Goal: Task Accomplishment & Management: Manage account settings

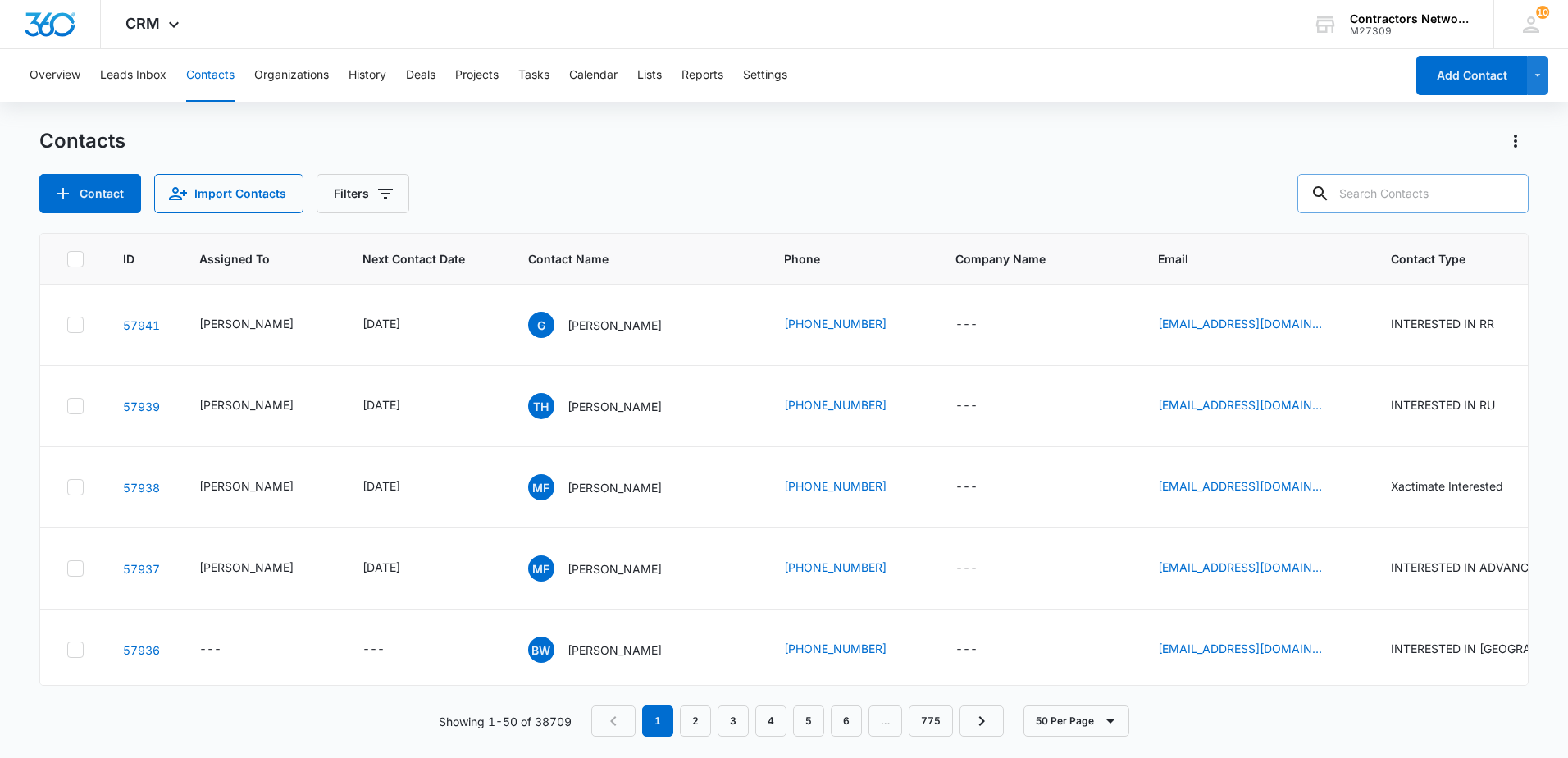
click at [1434, 189] on input "text" at bounding box center [1413, 193] width 232 height 39
type input "[PHONE_NUMBER]"
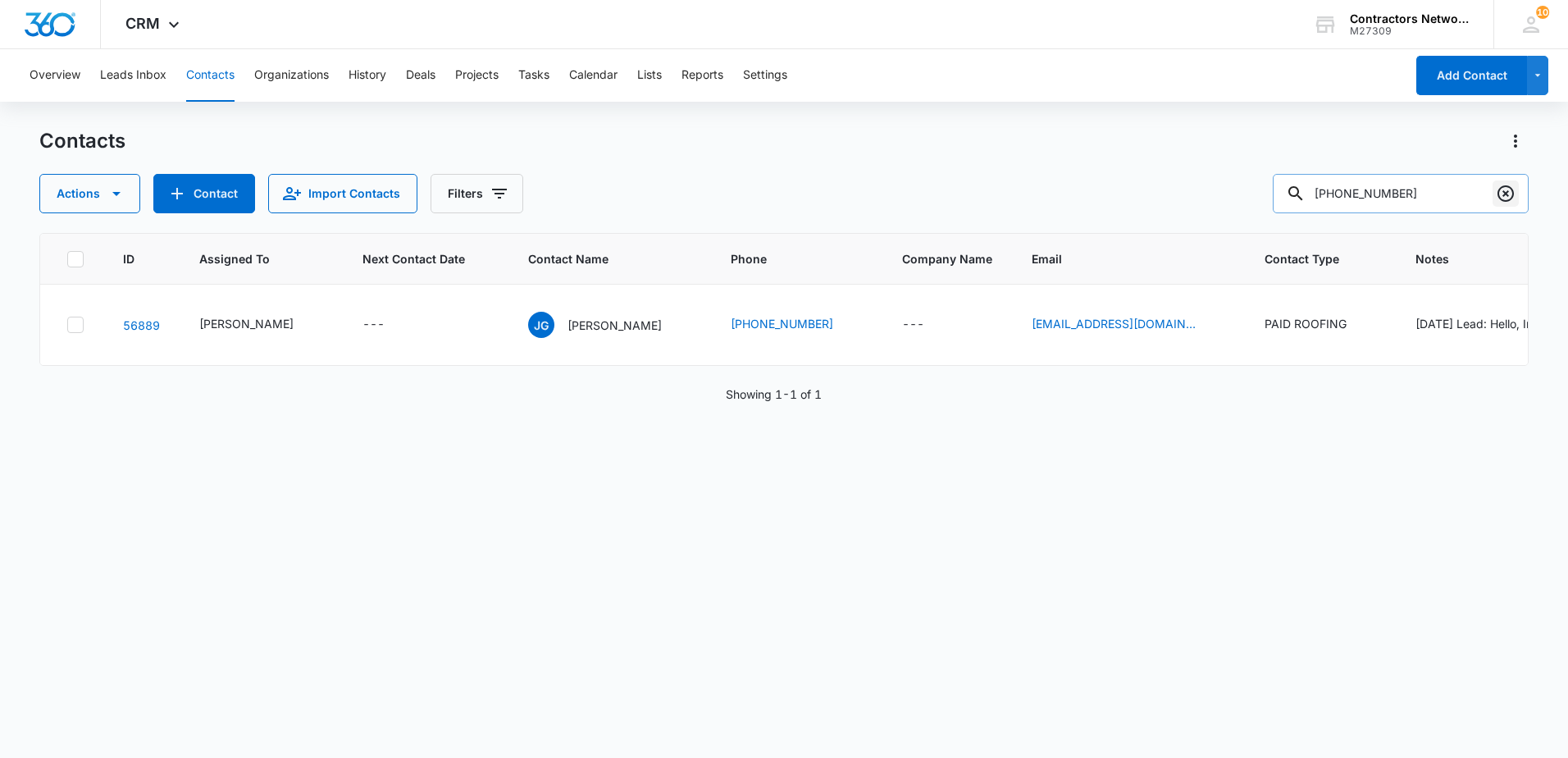
click at [1508, 191] on icon "Clear" at bounding box center [1506, 193] width 20 height 20
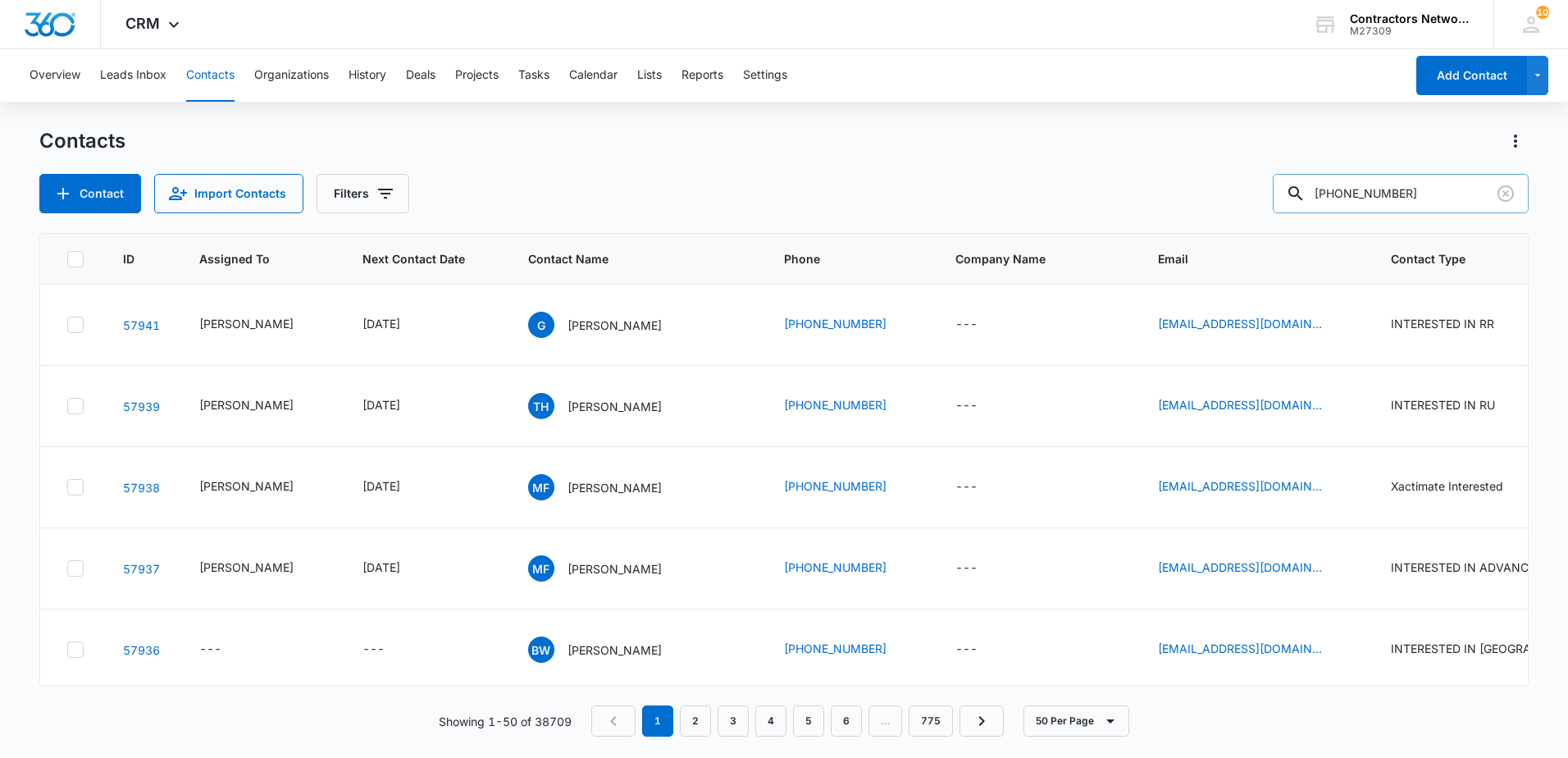
click at [1392, 197] on input "[PHONE_NUMBER]" at bounding box center [1400, 193] width 256 height 39
type input "[PHONE_NUMBER]"
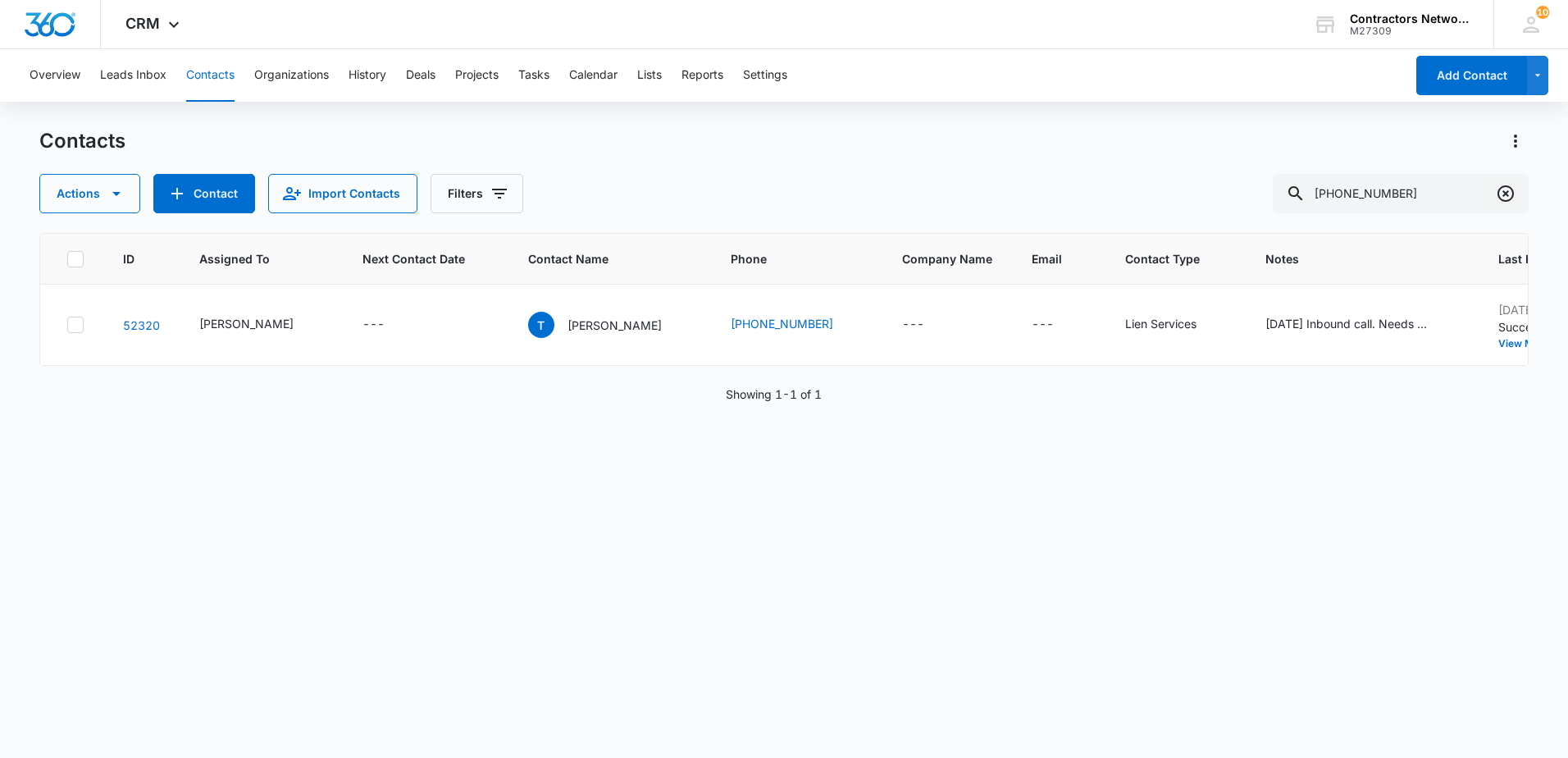
click at [1503, 193] on icon "Clear" at bounding box center [1506, 193] width 20 height 20
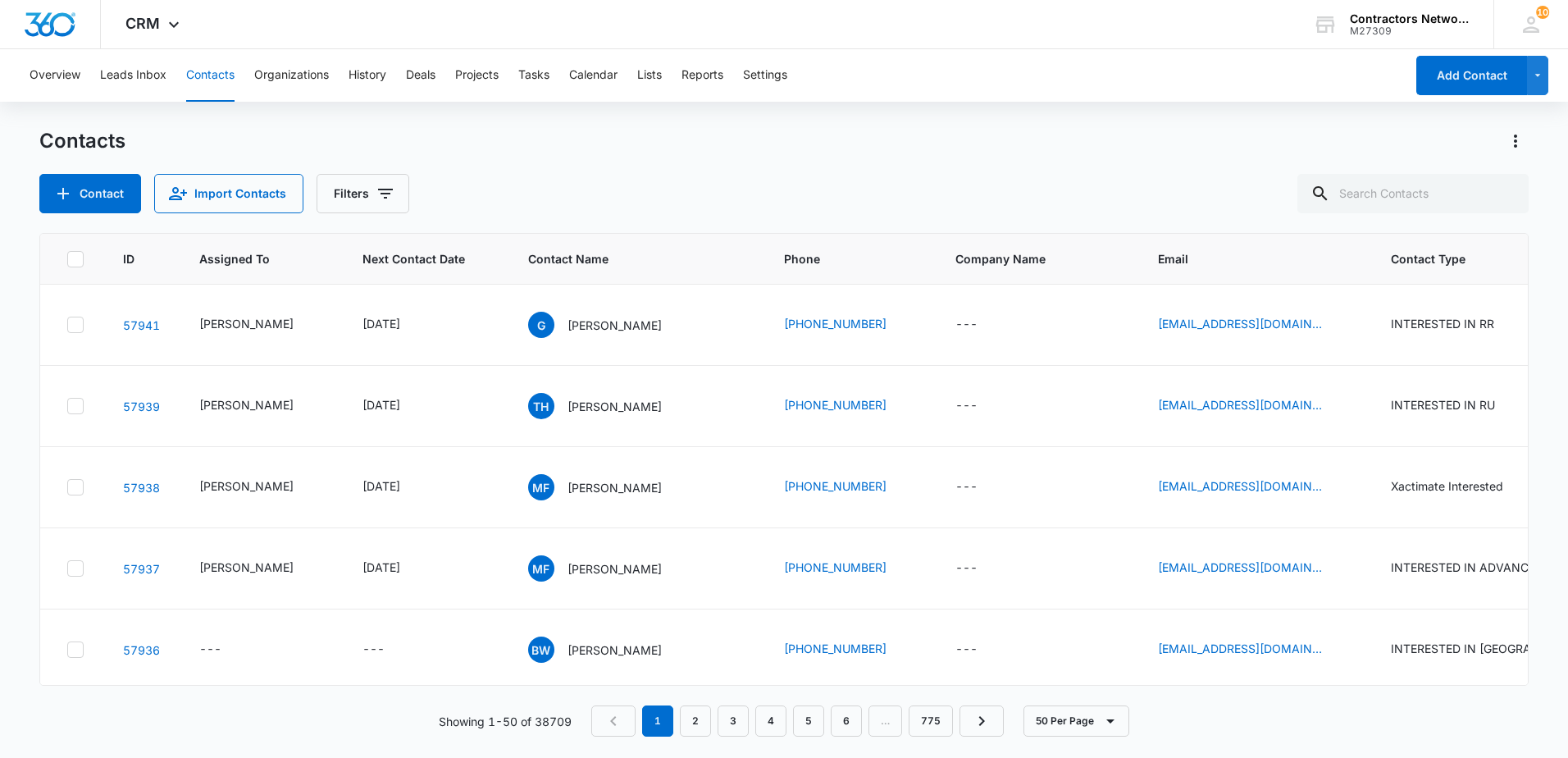
drag, startPoint x: 779, startPoint y: 228, endPoint x: 863, endPoint y: 138, distance: 123.1
click at [784, 222] on div "Contacts Contact Import Contacts Filters ID Assigned To Next Contact Date Conta…" at bounding box center [784, 442] width 1489 height 628
click at [389, 193] on icon "Filters" at bounding box center [385, 193] width 20 height 20
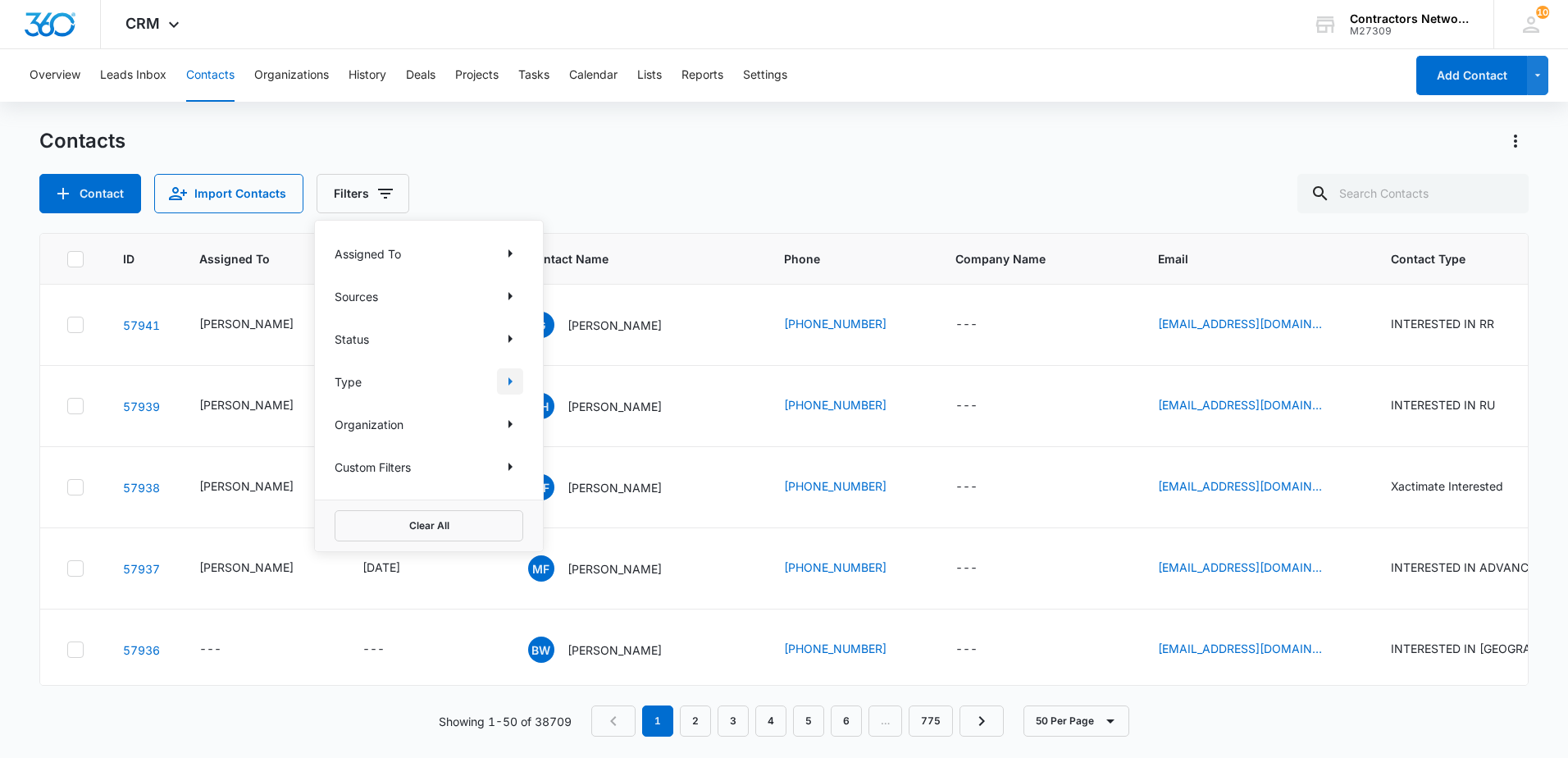
click at [511, 381] on icon "Show Type filters" at bounding box center [510, 381] width 4 height 8
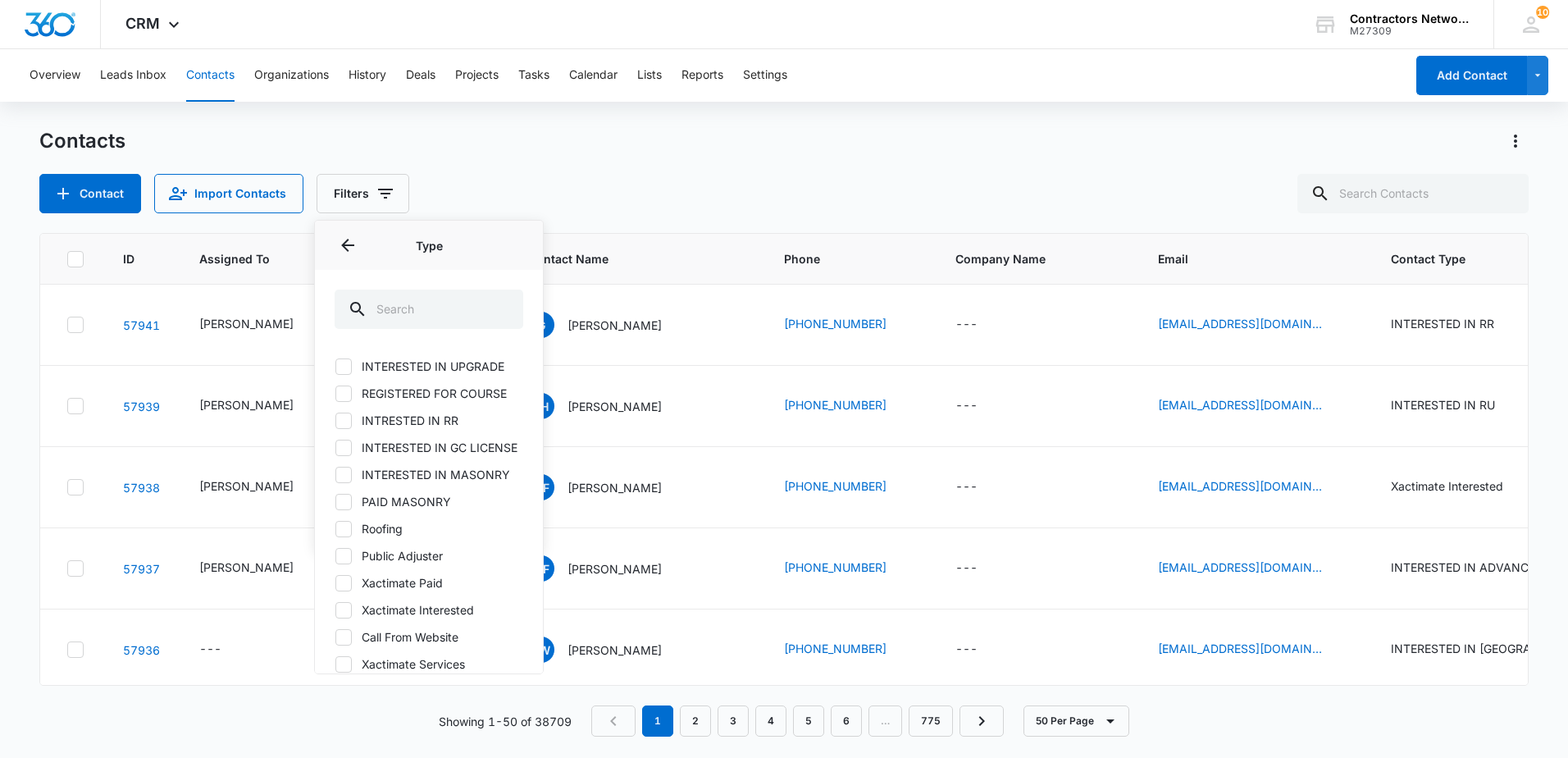
scroll to position [492, 0]
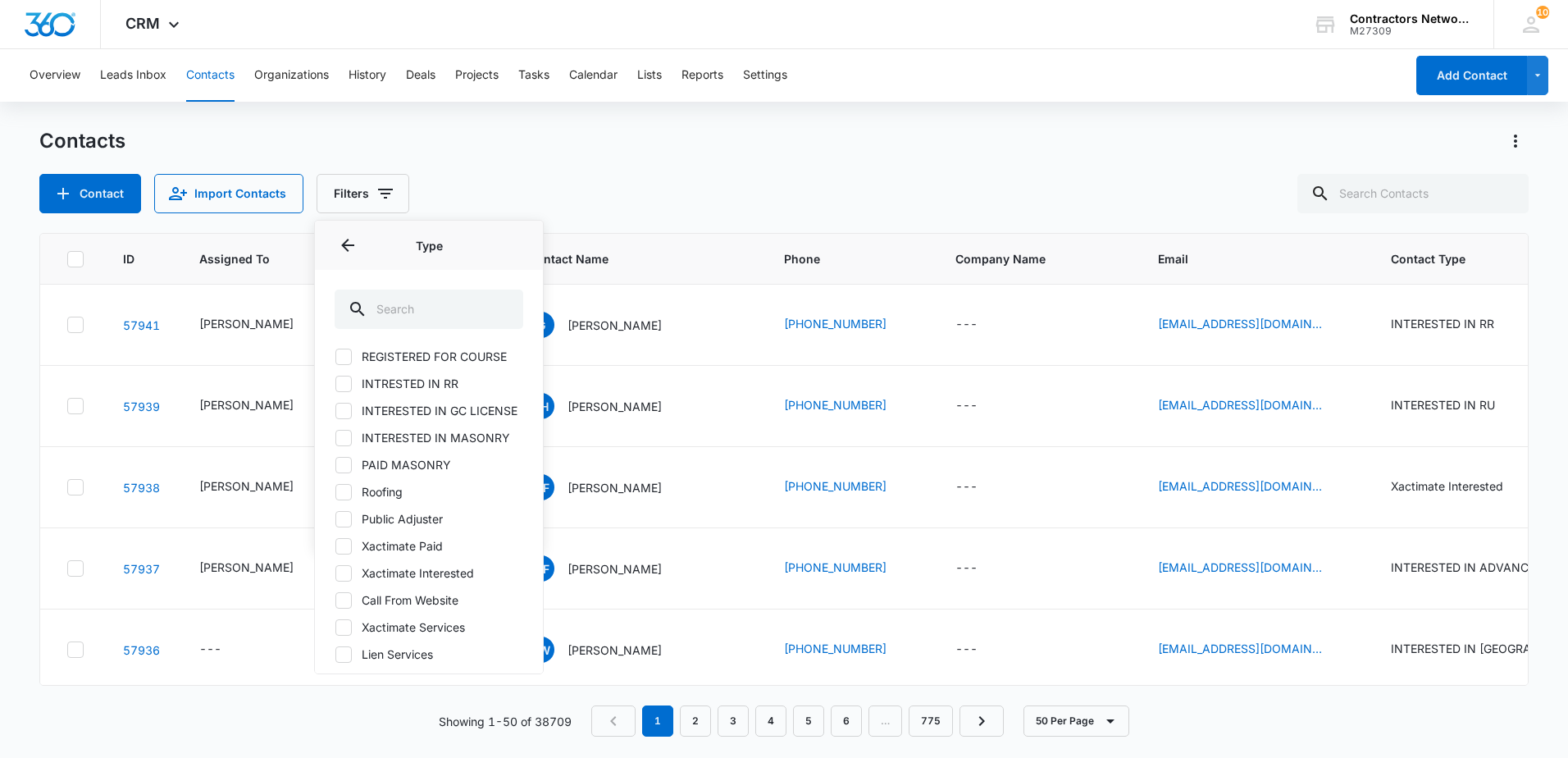
click at [343, 579] on icon at bounding box center [343, 573] width 15 height 15
click at [335, 573] on input "Xactimate Interested" at bounding box center [335, 572] width 1 height 1
checkbox input "true"
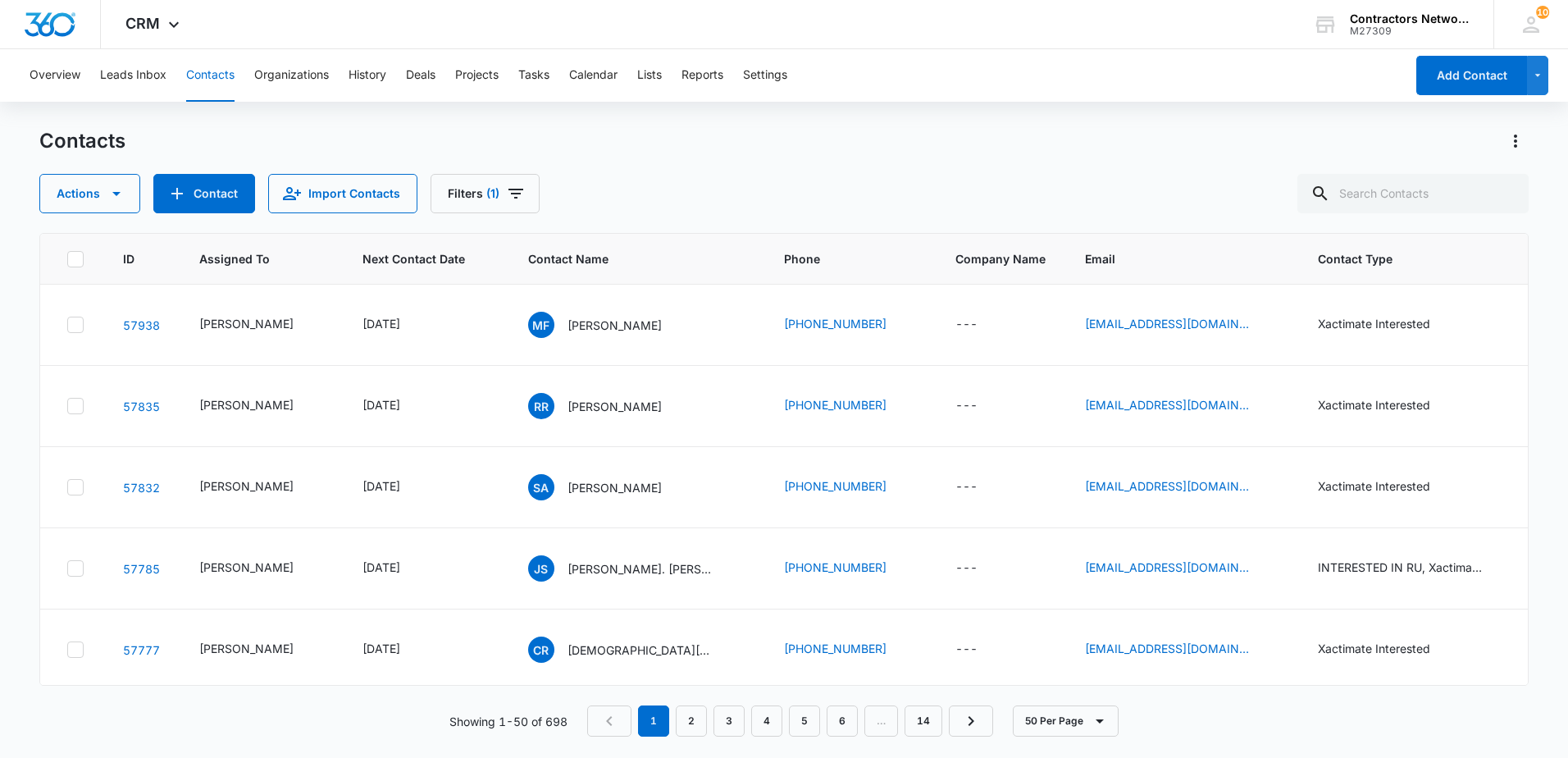
click at [716, 210] on div "Actions Contact Import Contacts Filters (1)" at bounding box center [784, 193] width 1489 height 39
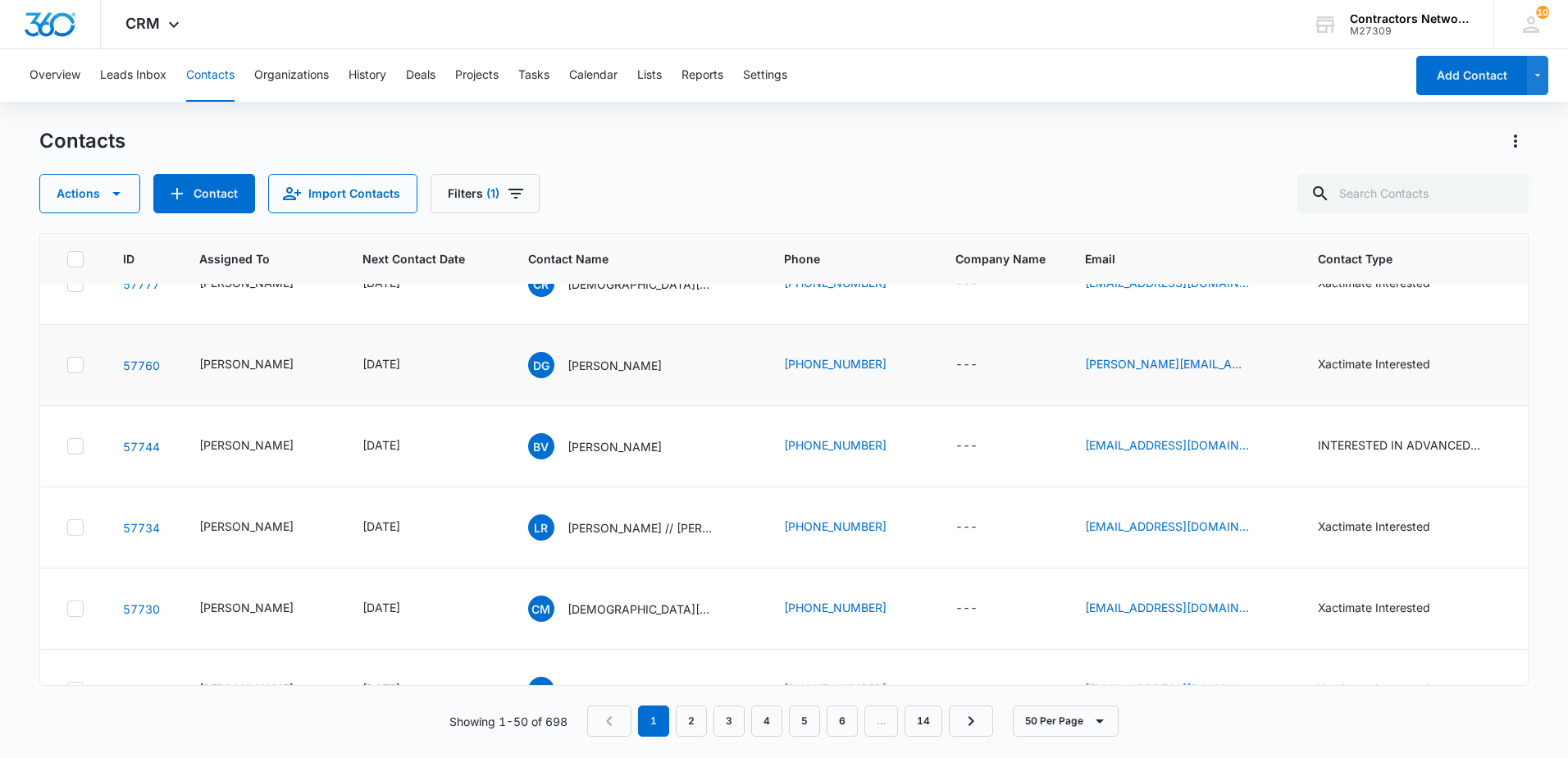
scroll to position [328, 0]
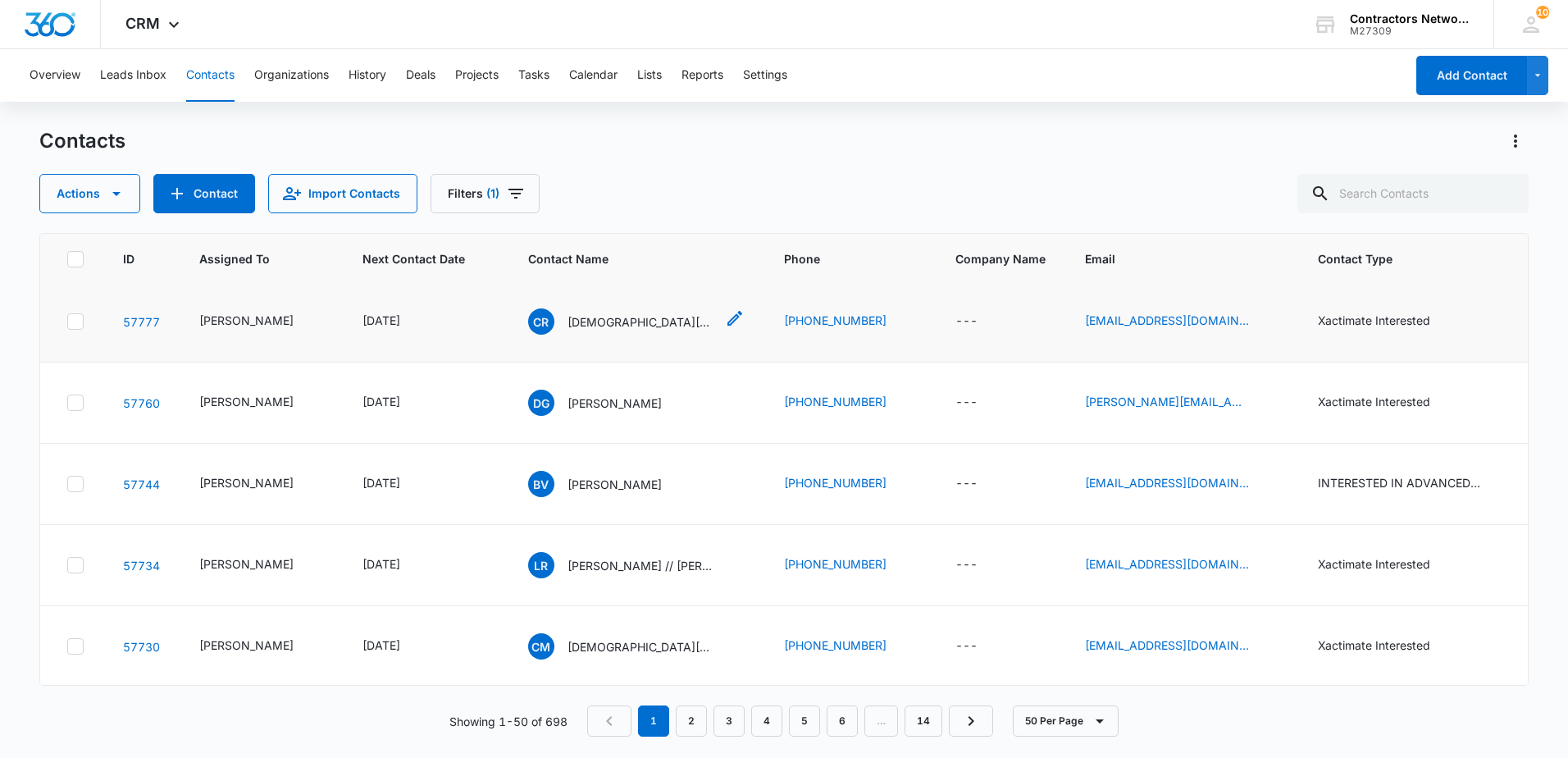
click at [588, 330] on p "[DEMOGRAPHIC_DATA][PERSON_NAME]" at bounding box center [641, 321] width 147 height 17
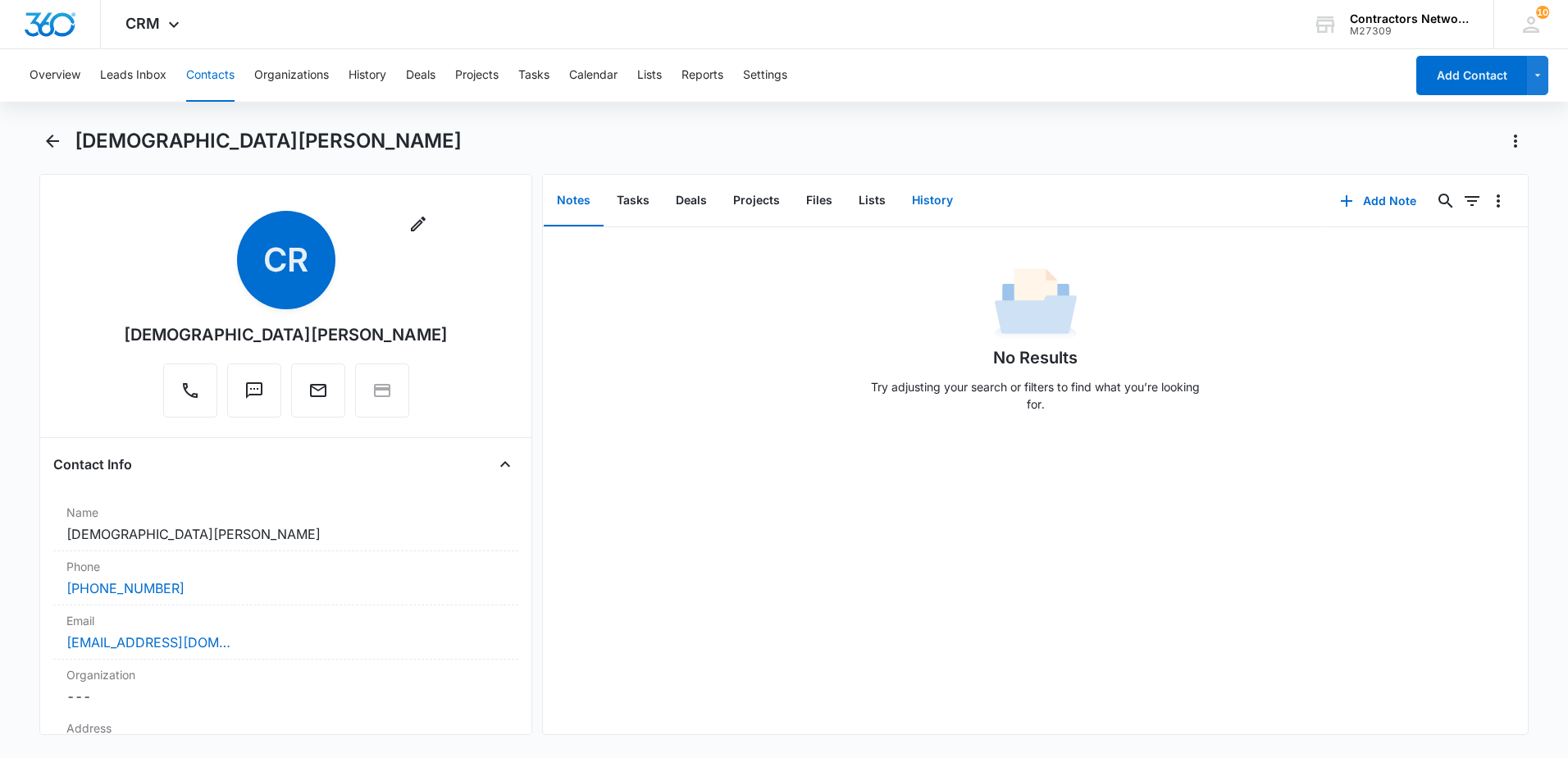
click at [932, 203] on button "History" at bounding box center [933, 201] width 67 height 51
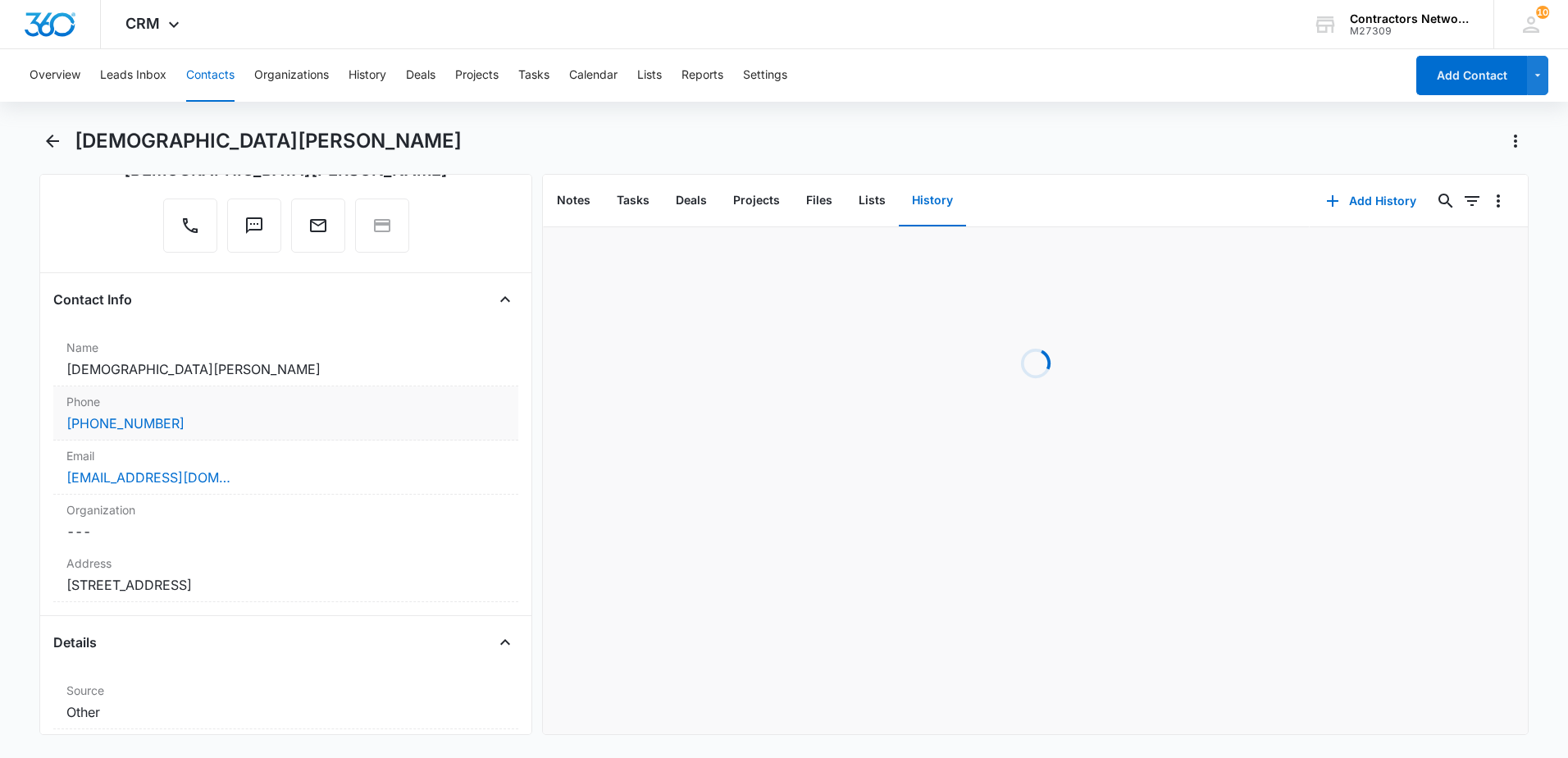
scroll to position [164, 0]
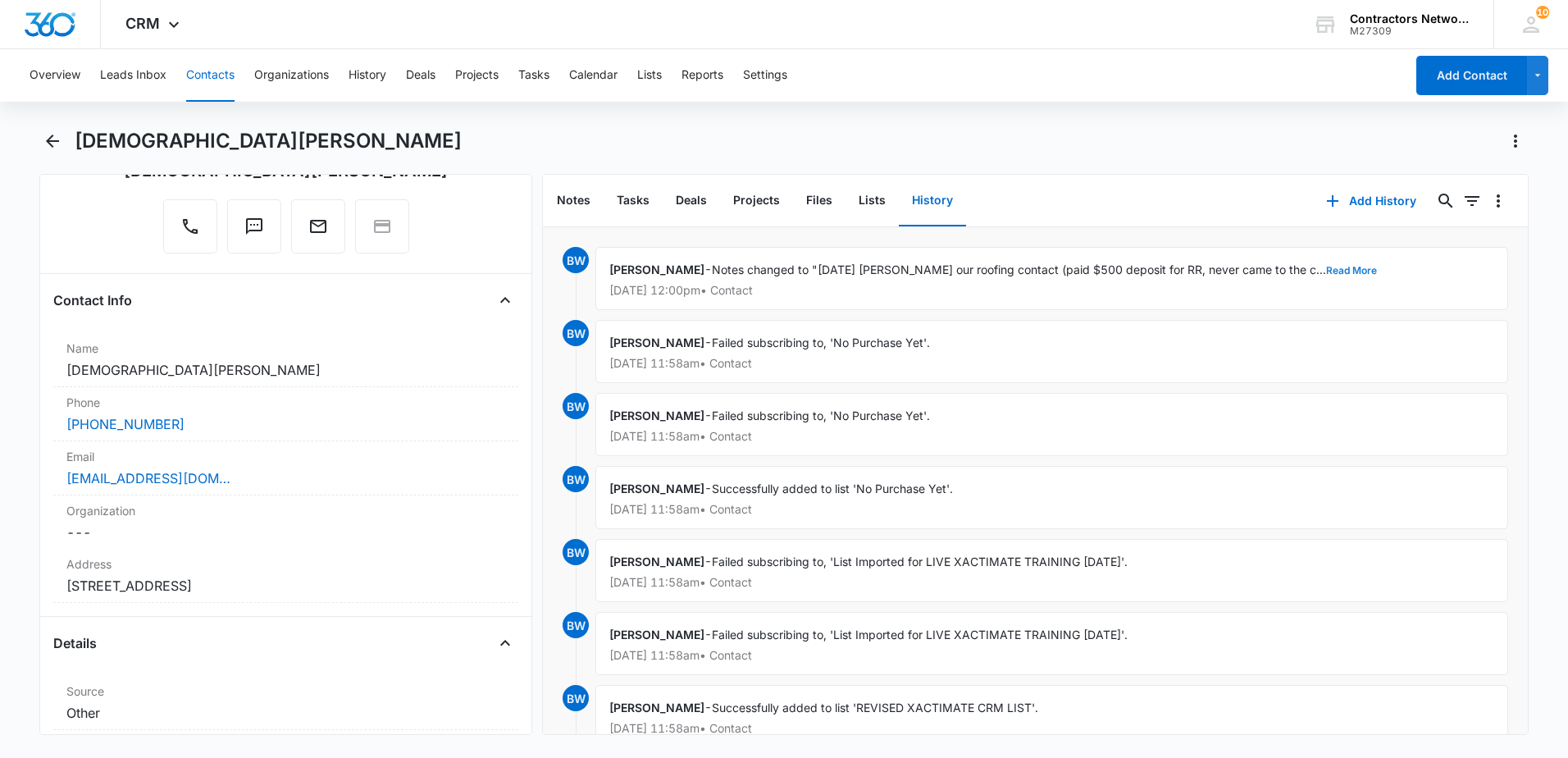
click at [1326, 270] on button "Read More" at bounding box center [1351, 270] width 51 height 10
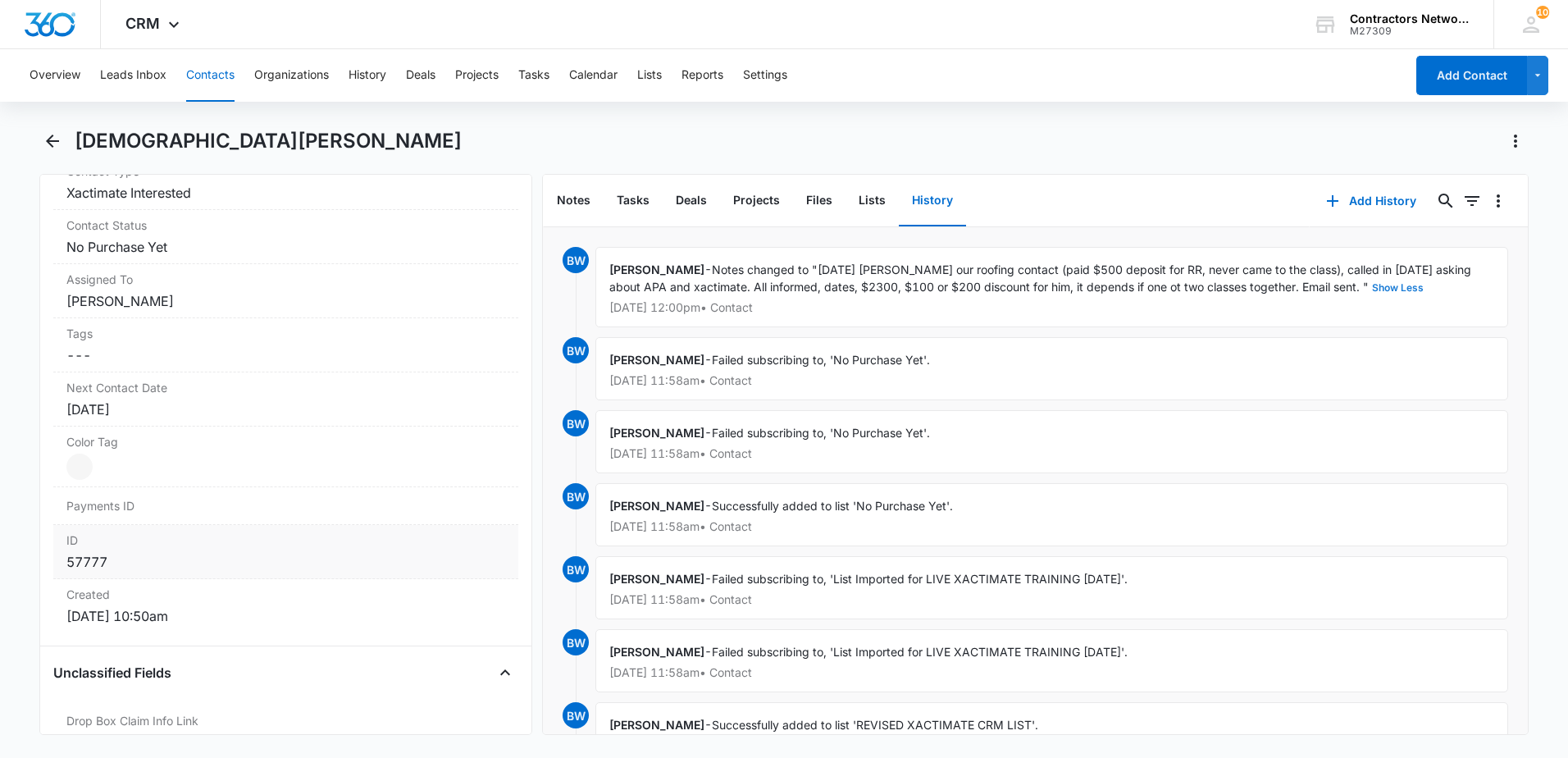
scroll to position [820, 0]
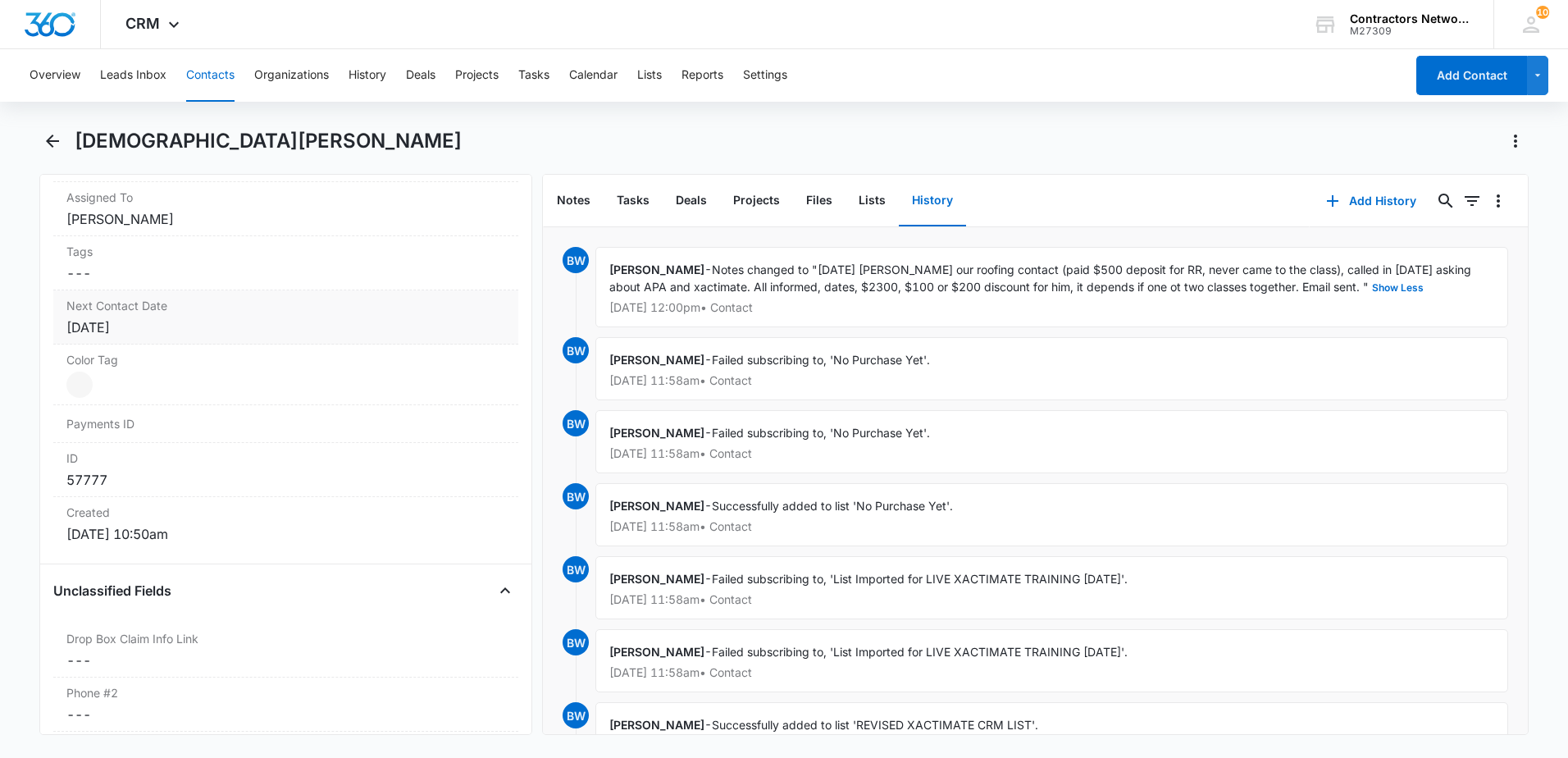
click at [196, 329] on div "[DATE]" at bounding box center [286, 328] width 438 height 20
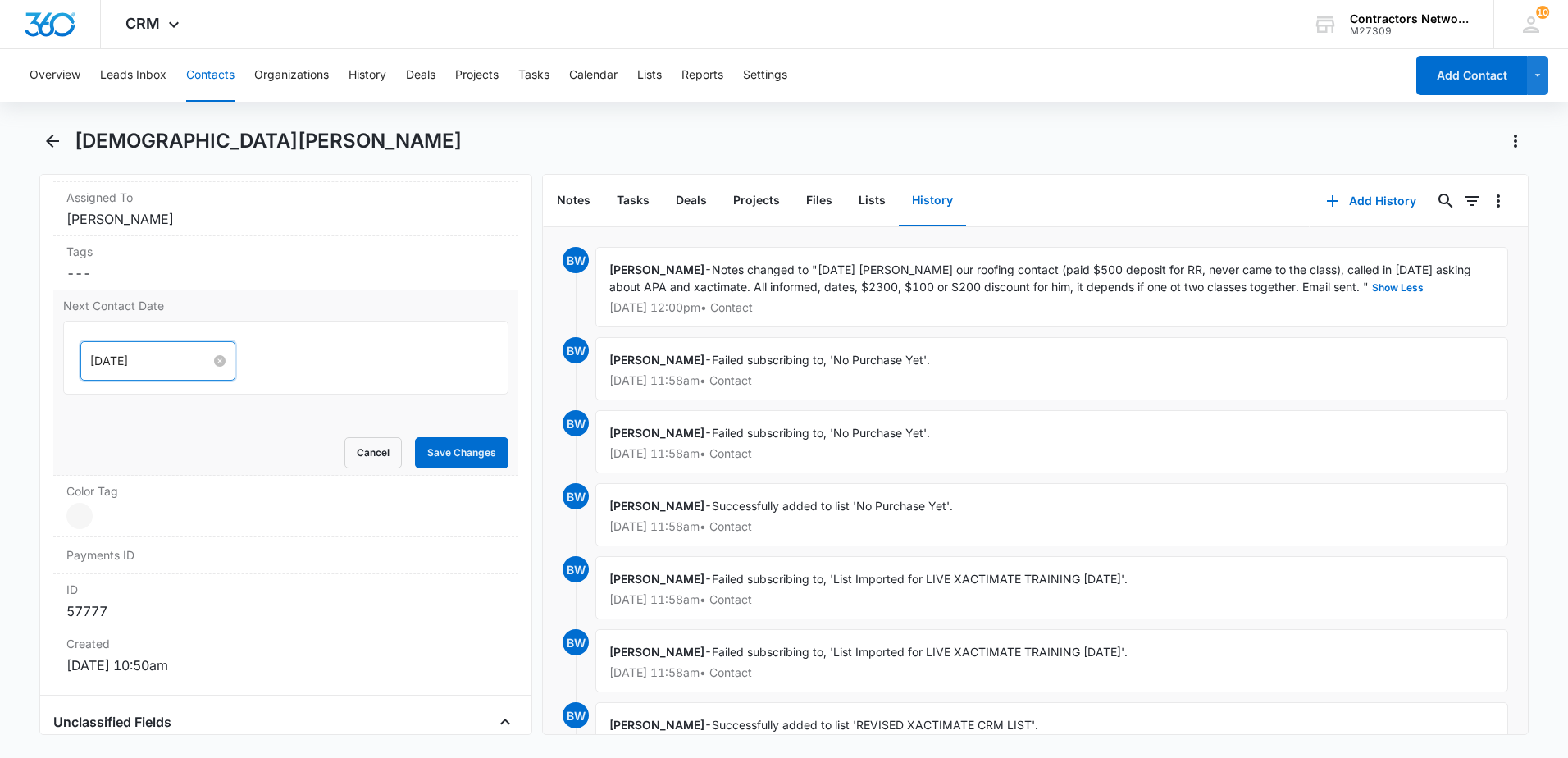
click at [169, 362] on input "[DATE]" at bounding box center [151, 360] width 121 height 18
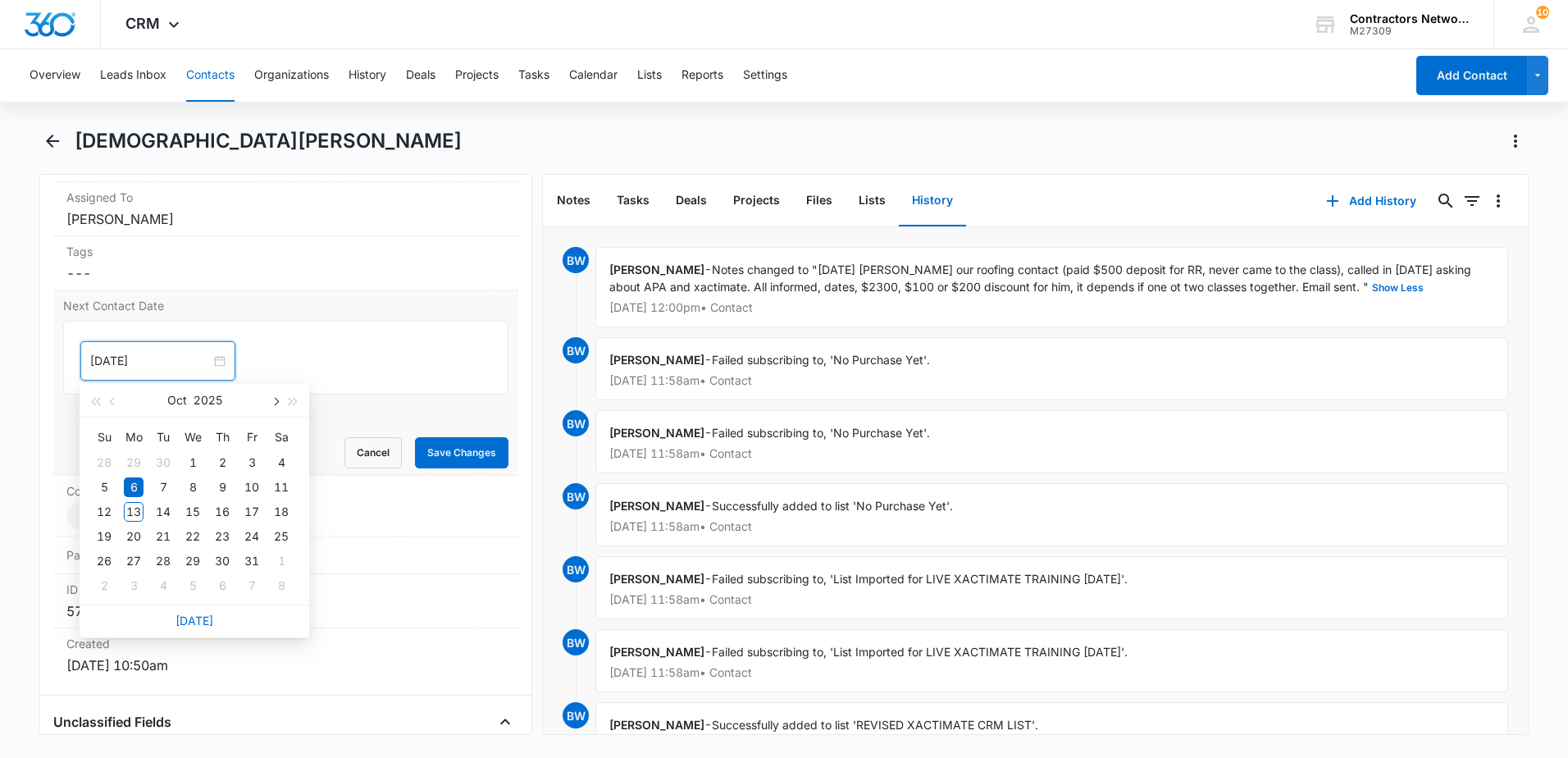
click at [279, 398] on button "button" at bounding box center [274, 399] width 18 height 33
type input "[DATE]"
click at [251, 466] on div "31" at bounding box center [252, 462] width 20 height 20
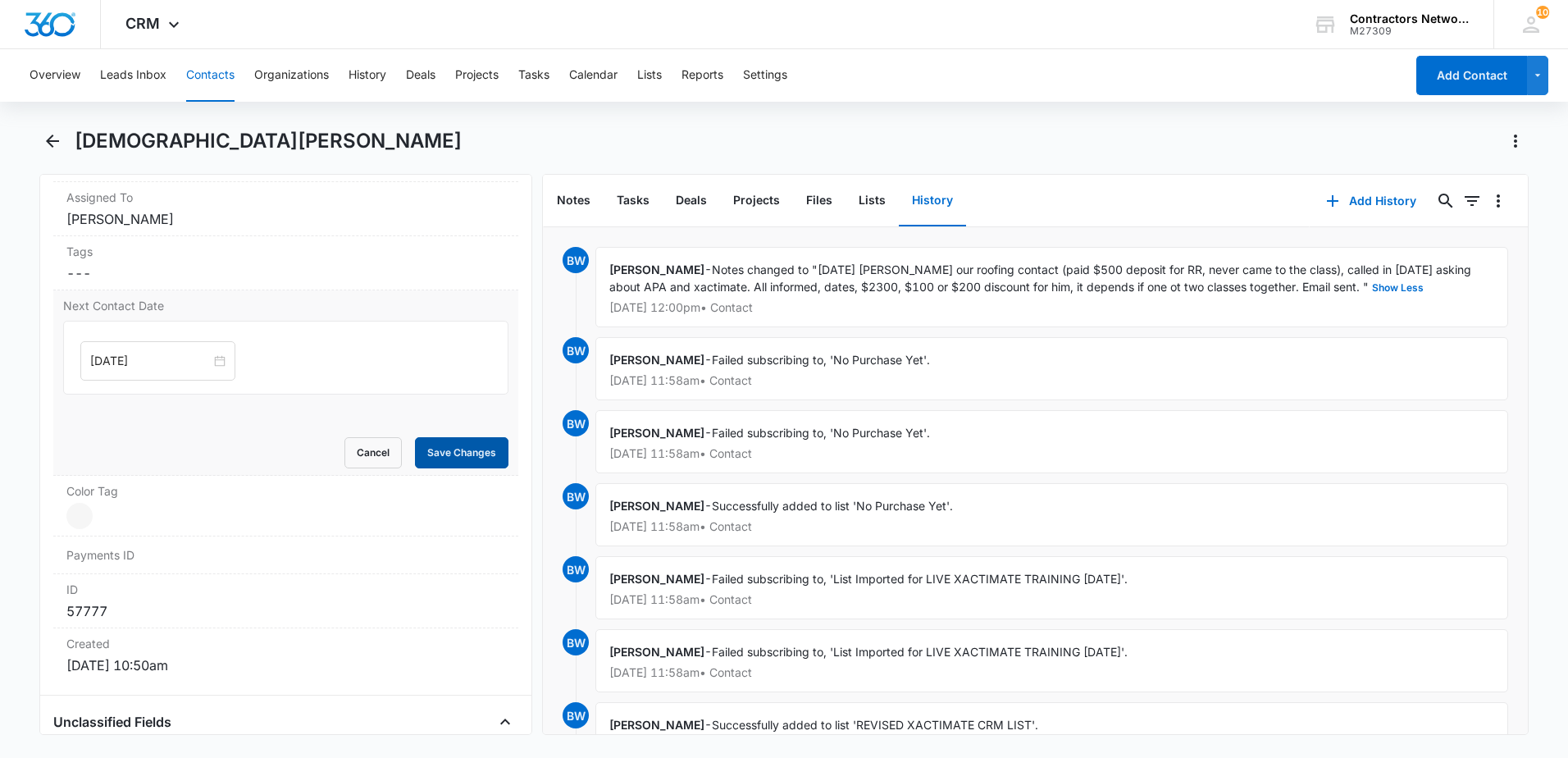
click at [463, 449] on button "Save Changes" at bounding box center [461, 453] width 93 height 31
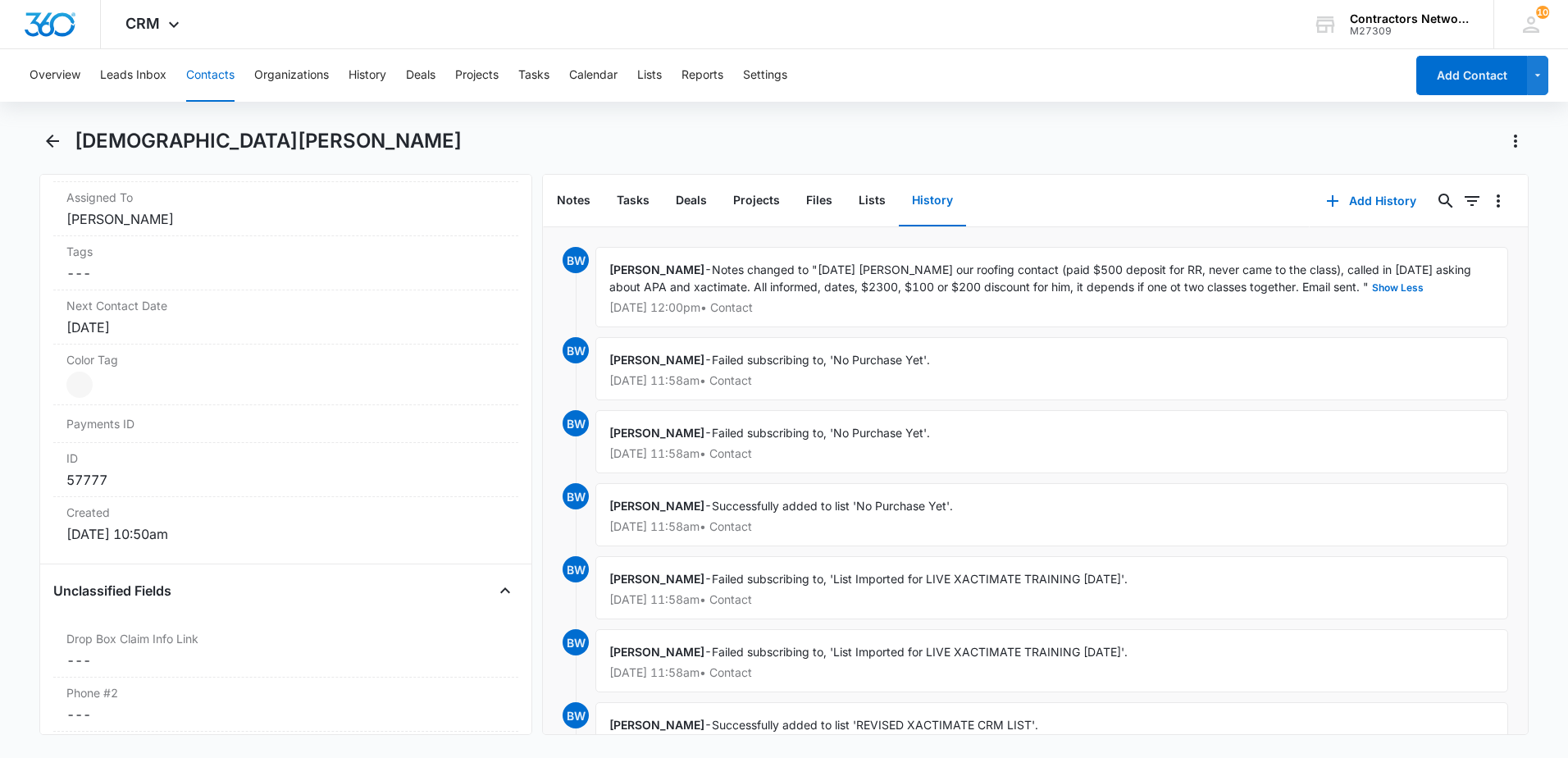
click at [203, 75] on button "Contacts" at bounding box center [210, 75] width 49 height 52
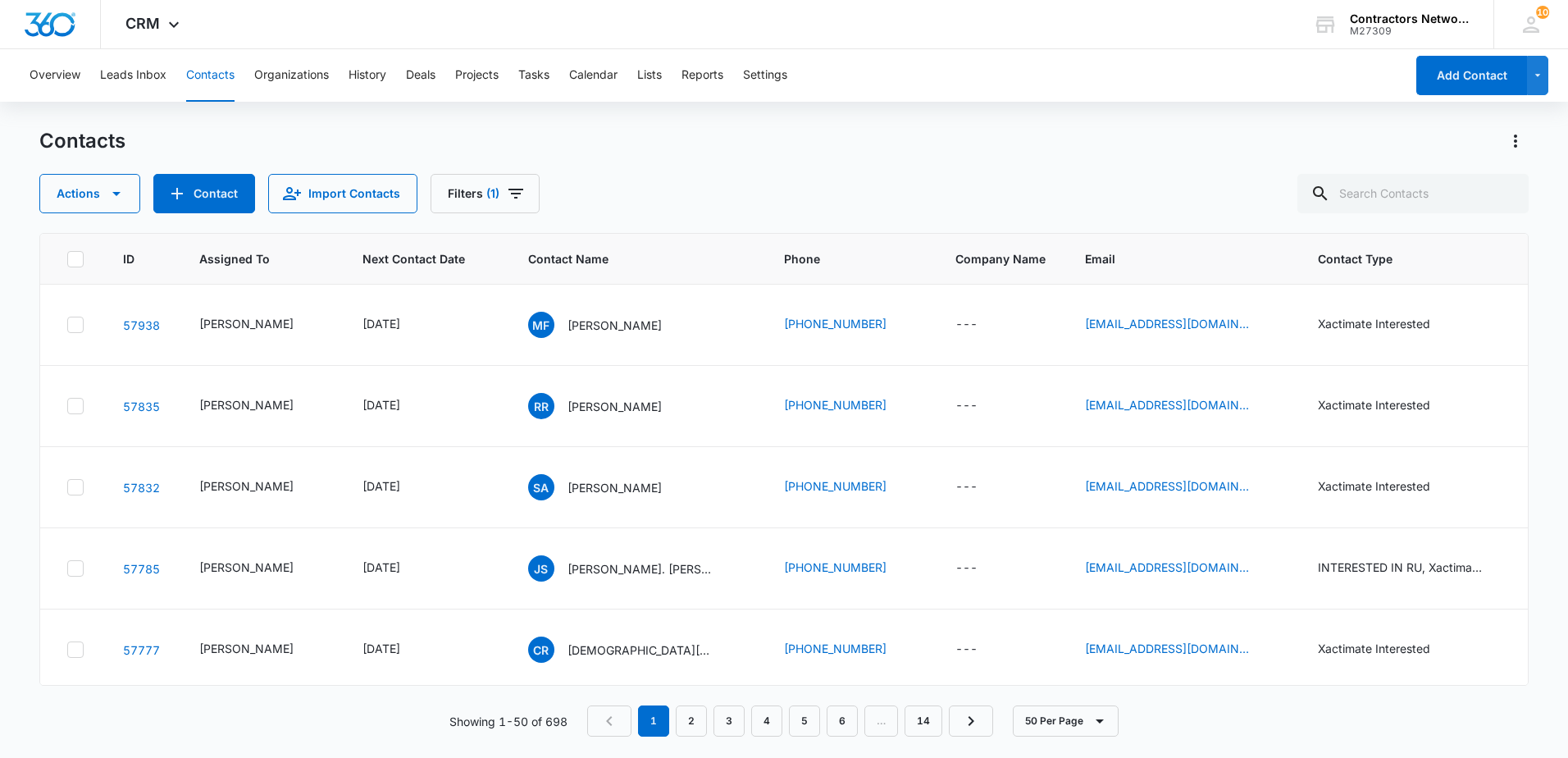
scroll to position [328, 0]
click at [1391, 200] on input "text" at bounding box center [1413, 193] width 232 height 39
type input "[PHONE_NUMBER]"
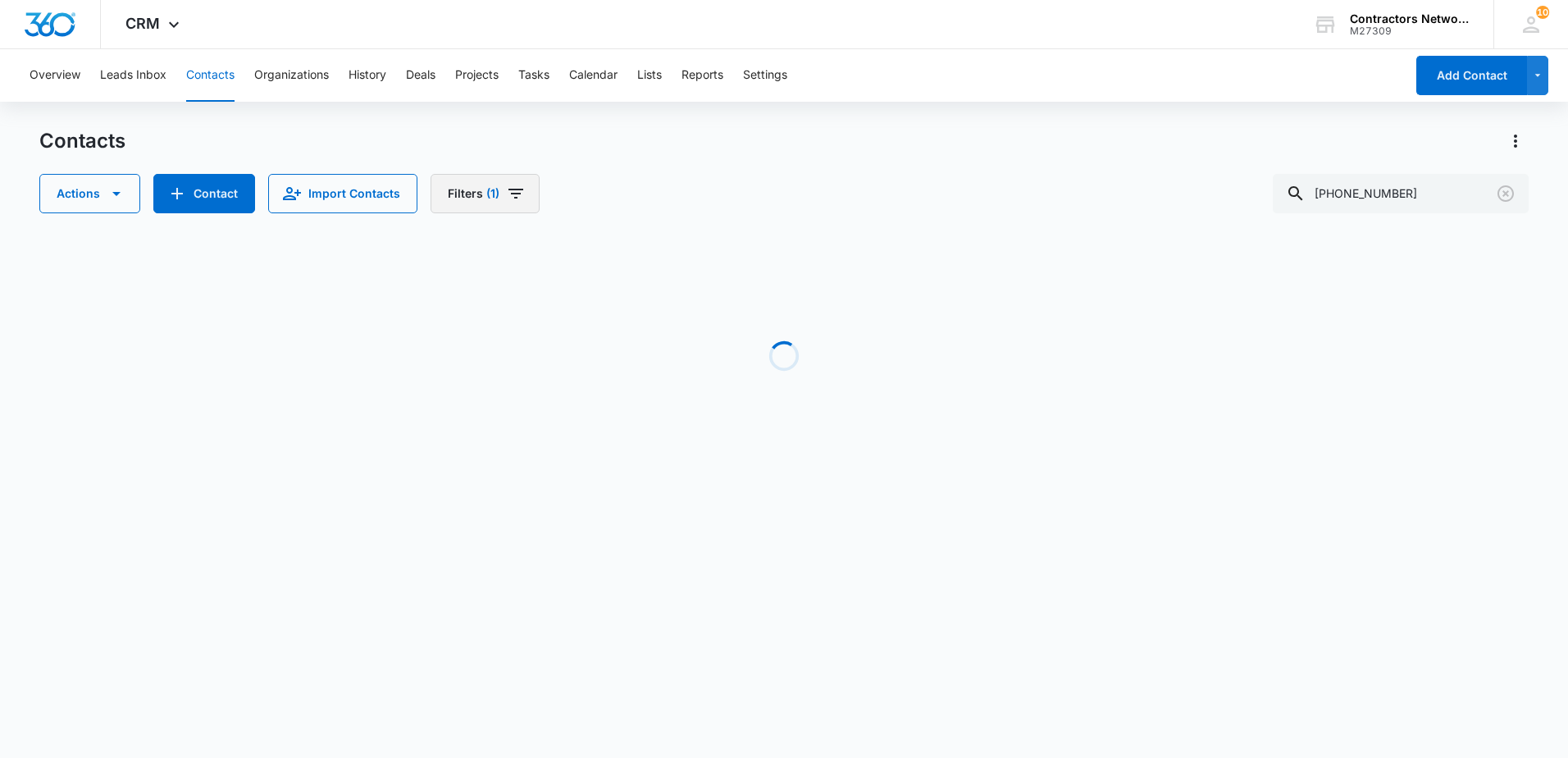
click at [519, 195] on icon "Filters" at bounding box center [516, 193] width 20 height 20
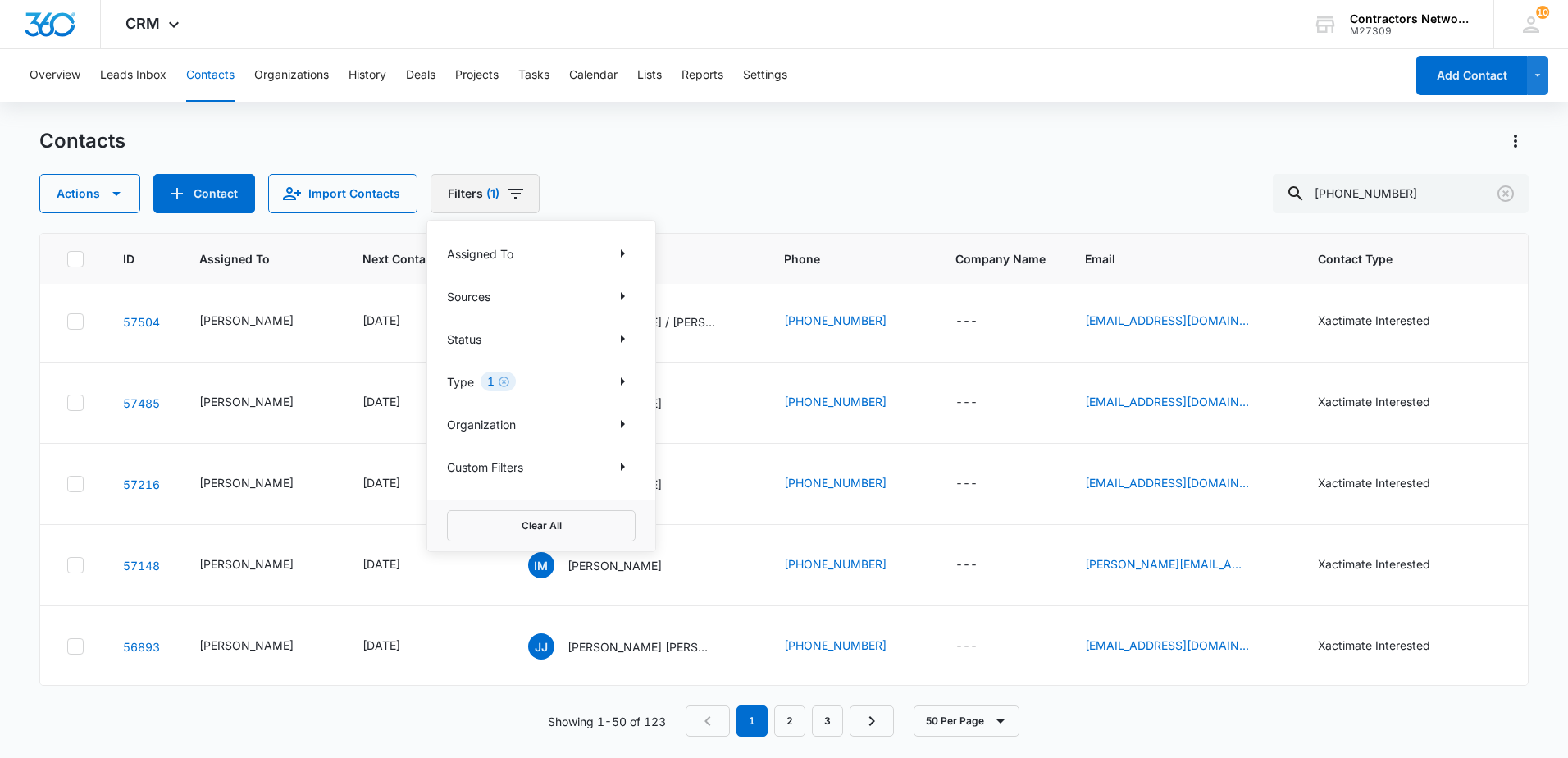
scroll to position [0, 0]
drag, startPoint x: 502, startPoint y: 385, endPoint x: 498, endPoint y: 411, distance: 26.3
click at [501, 385] on icon "Clear" at bounding box center [504, 382] width 11 height 11
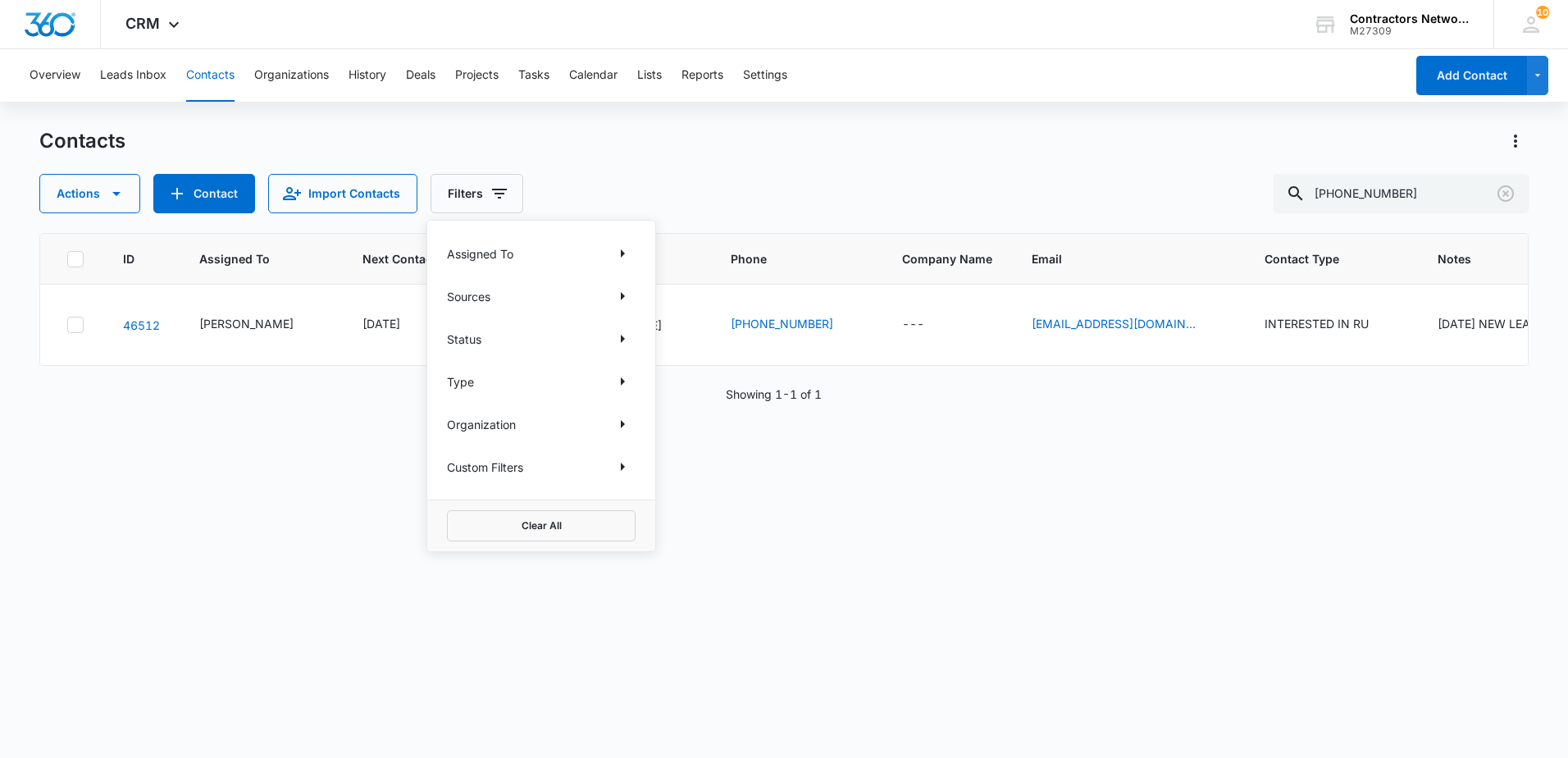
click at [810, 142] on div "Contacts" at bounding box center [784, 141] width 1489 height 27
click at [595, 330] on p "[PERSON_NAME]" at bounding box center [614, 325] width 94 height 17
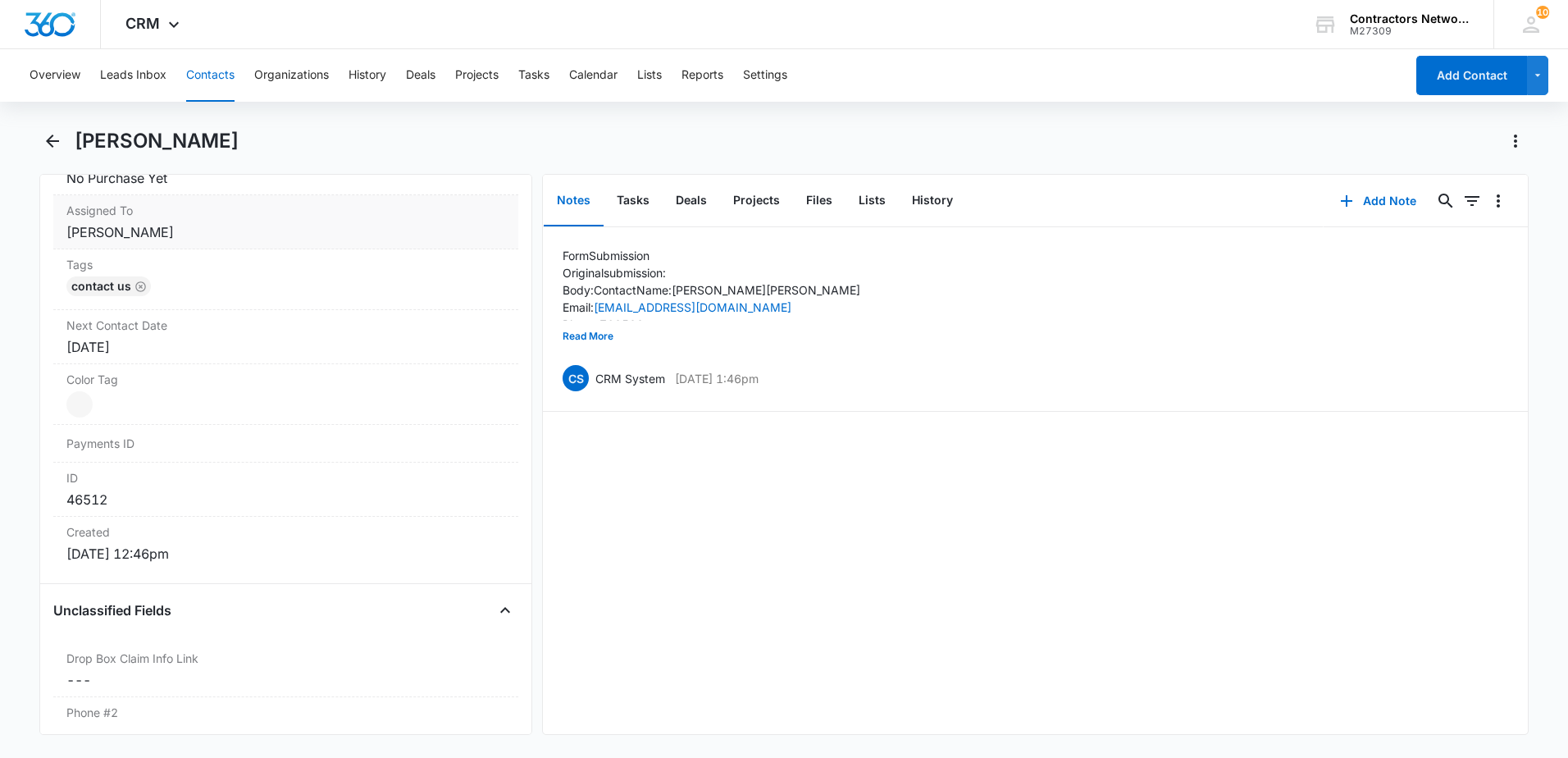
scroll to position [574, 0]
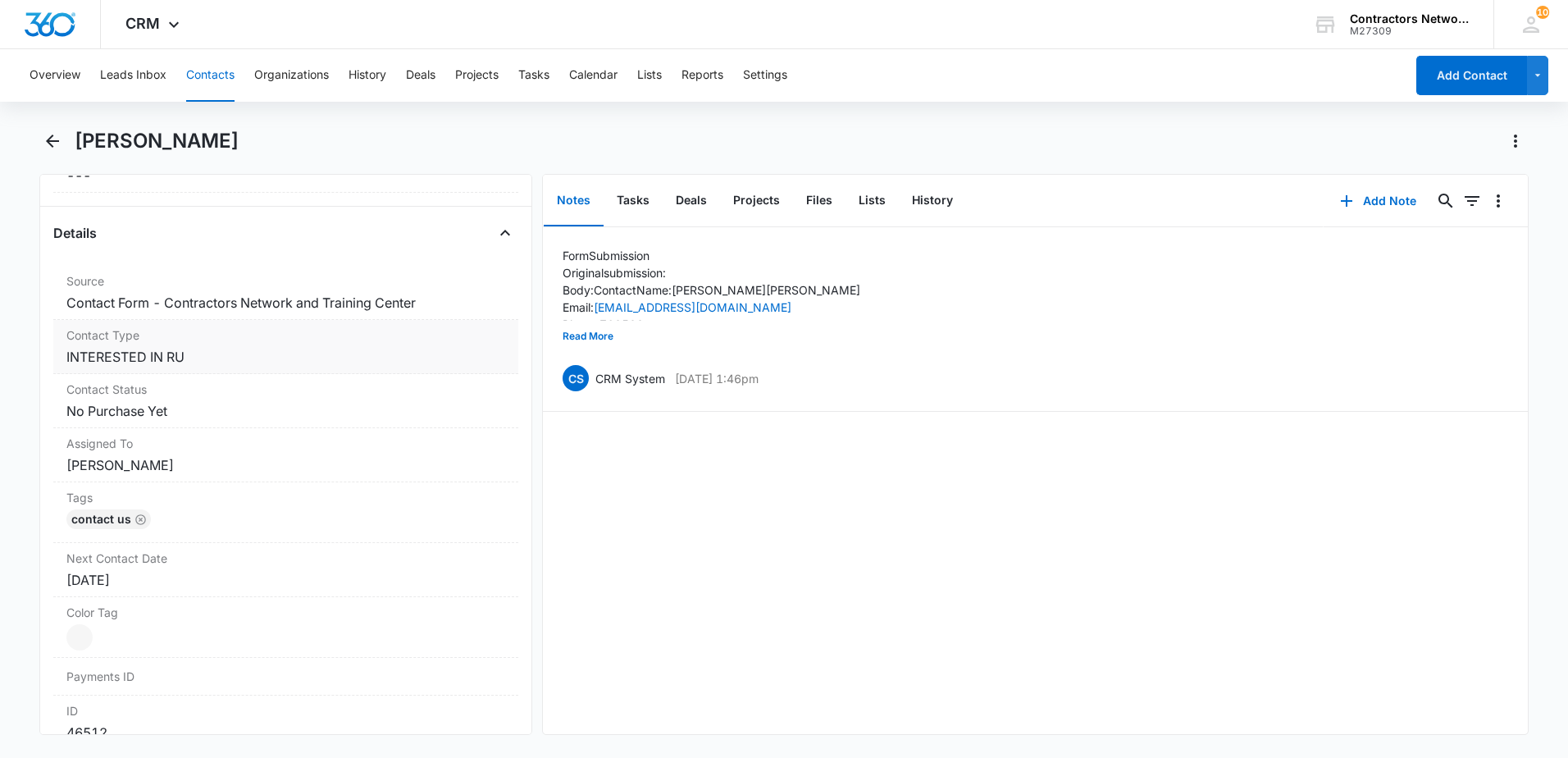
click at [279, 362] on dd "Cancel Save Changes INTERESTED IN RU" at bounding box center [286, 357] width 438 height 20
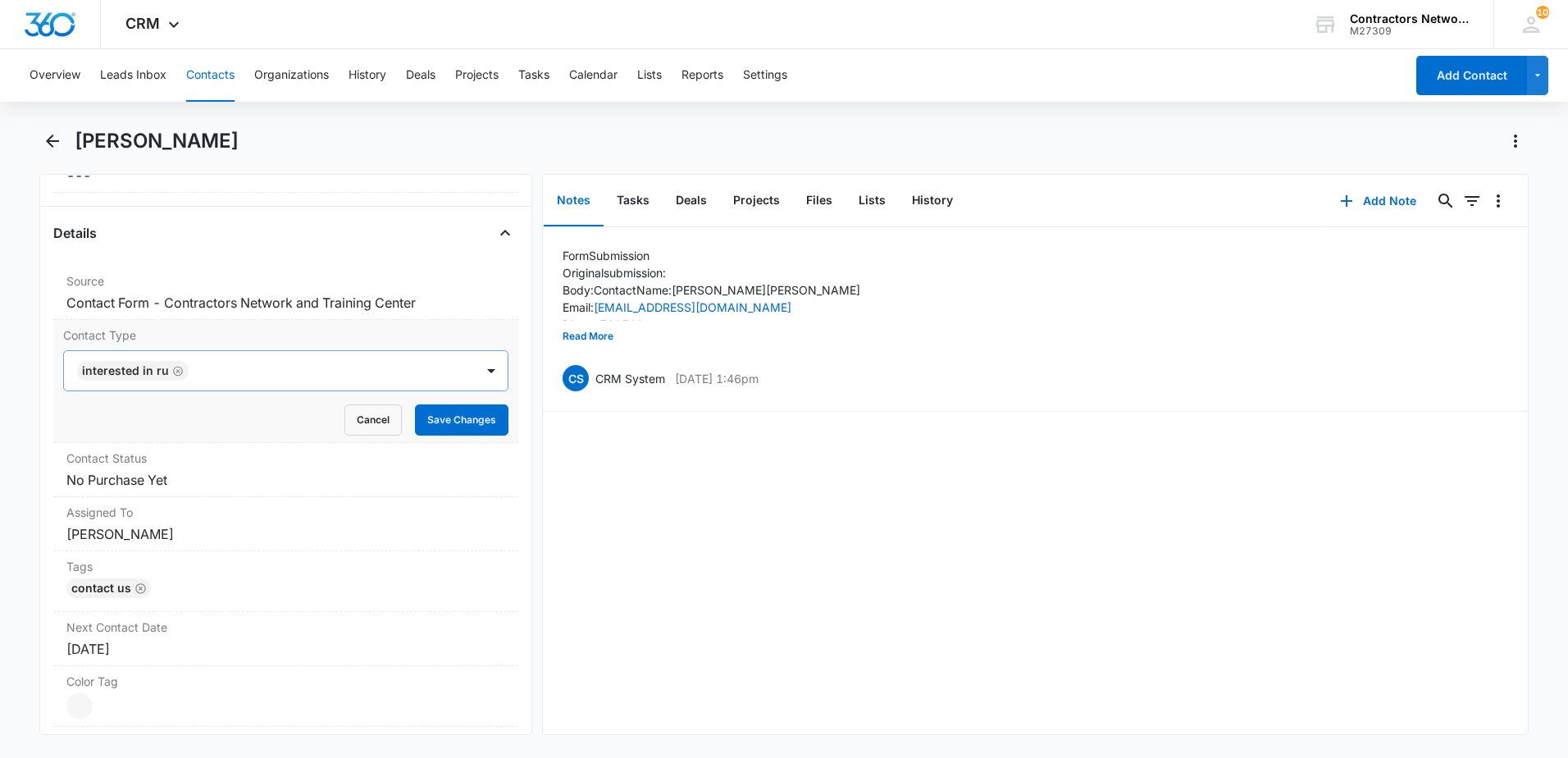
click at [174, 373] on icon "Remove INTERESTED IN RU" at bounding box center [177, 371] width 12 height 12
click at [170, 382] on div at bounding box center [266, 371] width 374 height 23
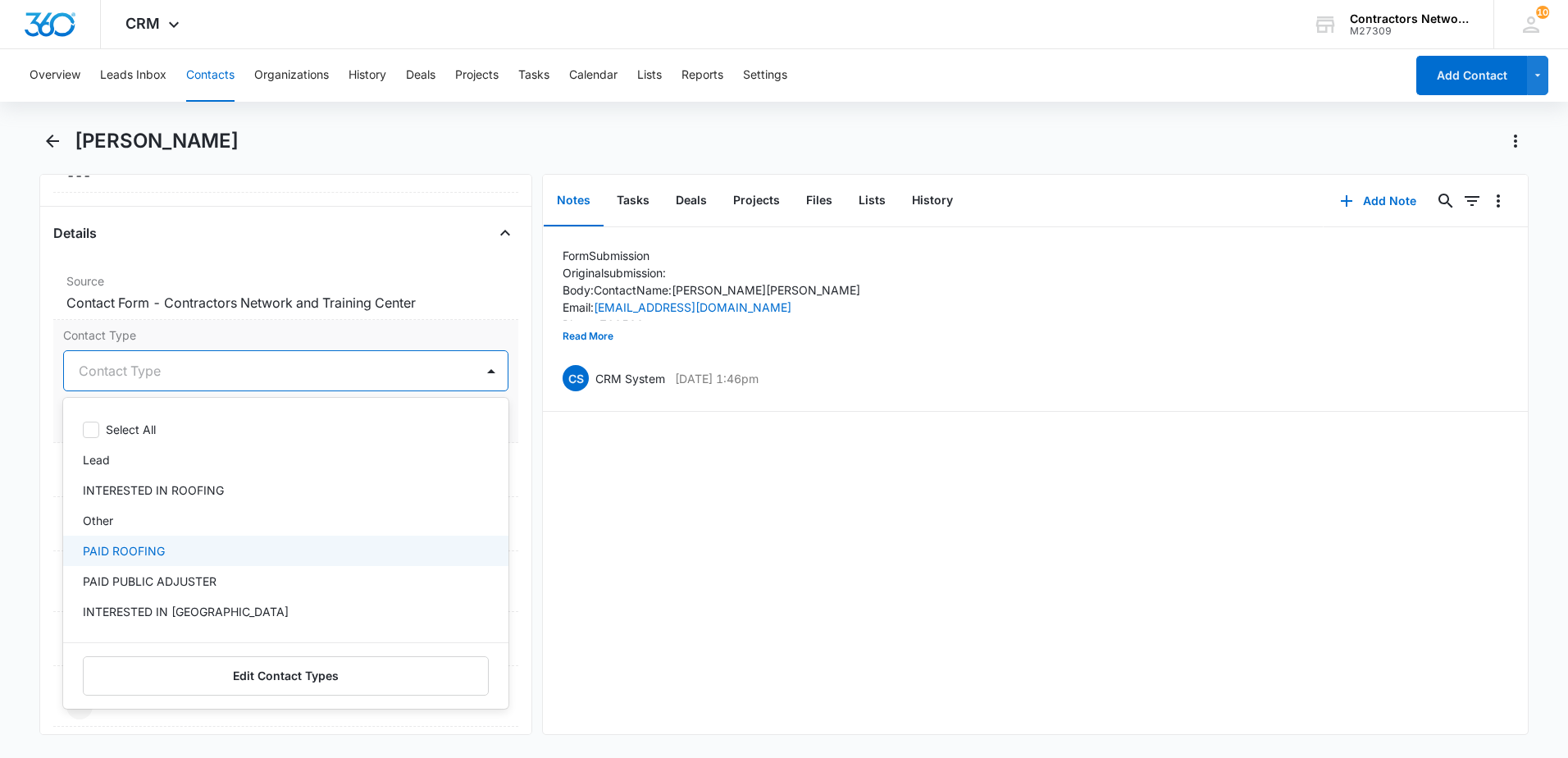
drag, startPoint x: 225, startPoint y: 542, endPoint x: 434, endPoint y: 525, distance: 209.7
click at [228, 542] on div "PAID ROOFING" at bounding box center [284, 550] width 403 height 17
drag, startPoint x: 752, startPoint y: 534, endPoint x: 738, endPoint y: 529, distance: 14.9
click at [753, 533] on div "Form Submission Original submission: Body: Contact Name: [PERSON_NAME] Email: […" at bounding box center [1036, 480] width 985 height 507
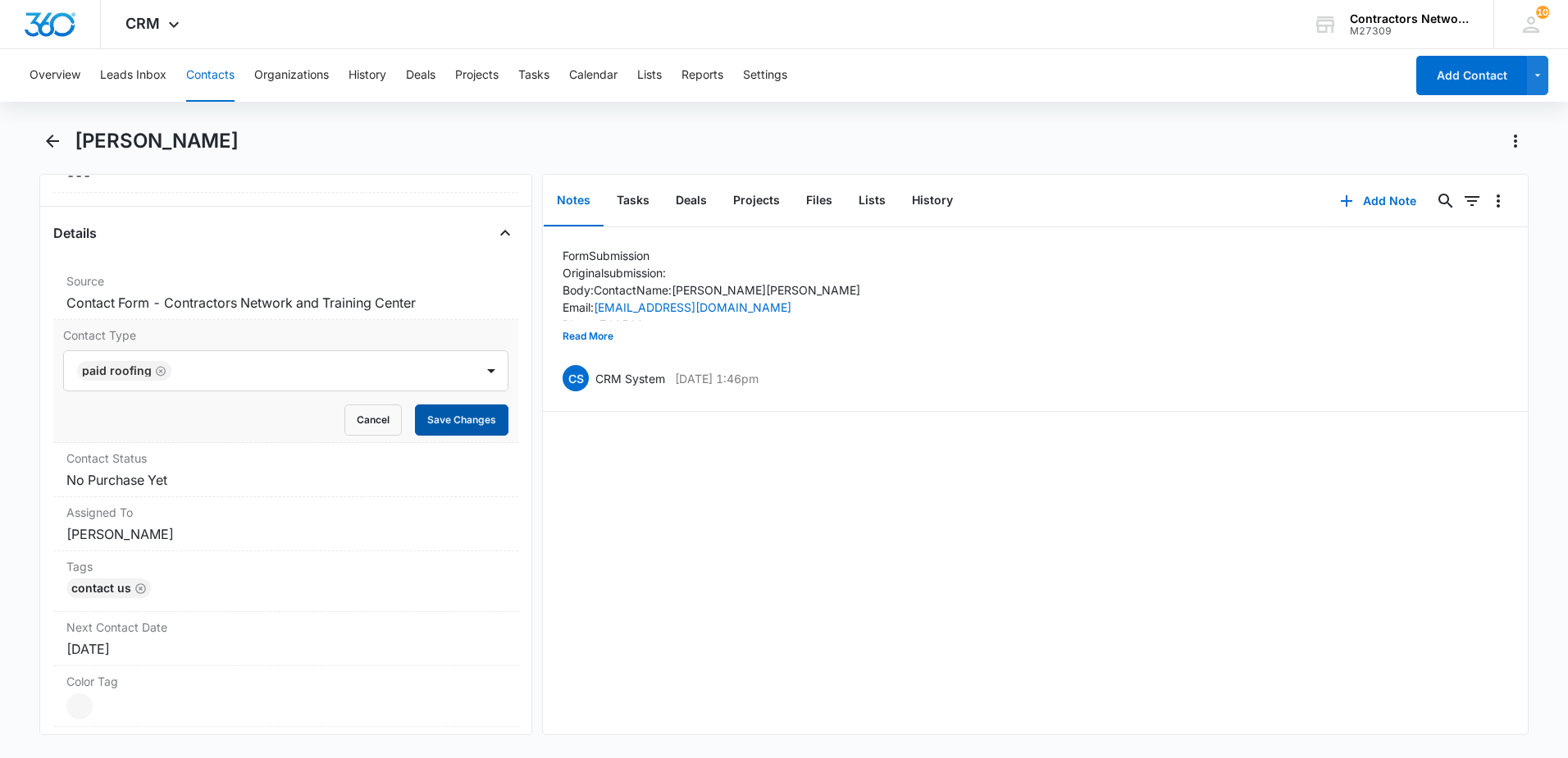
drag, startPoint x: 456, startPoint y: 422, endPoint x: 446, endPoint y: 427, distance: 11.2
click at [455, 429] on button "Save Changes" at bounding box center [461, 420] width 93 height 31
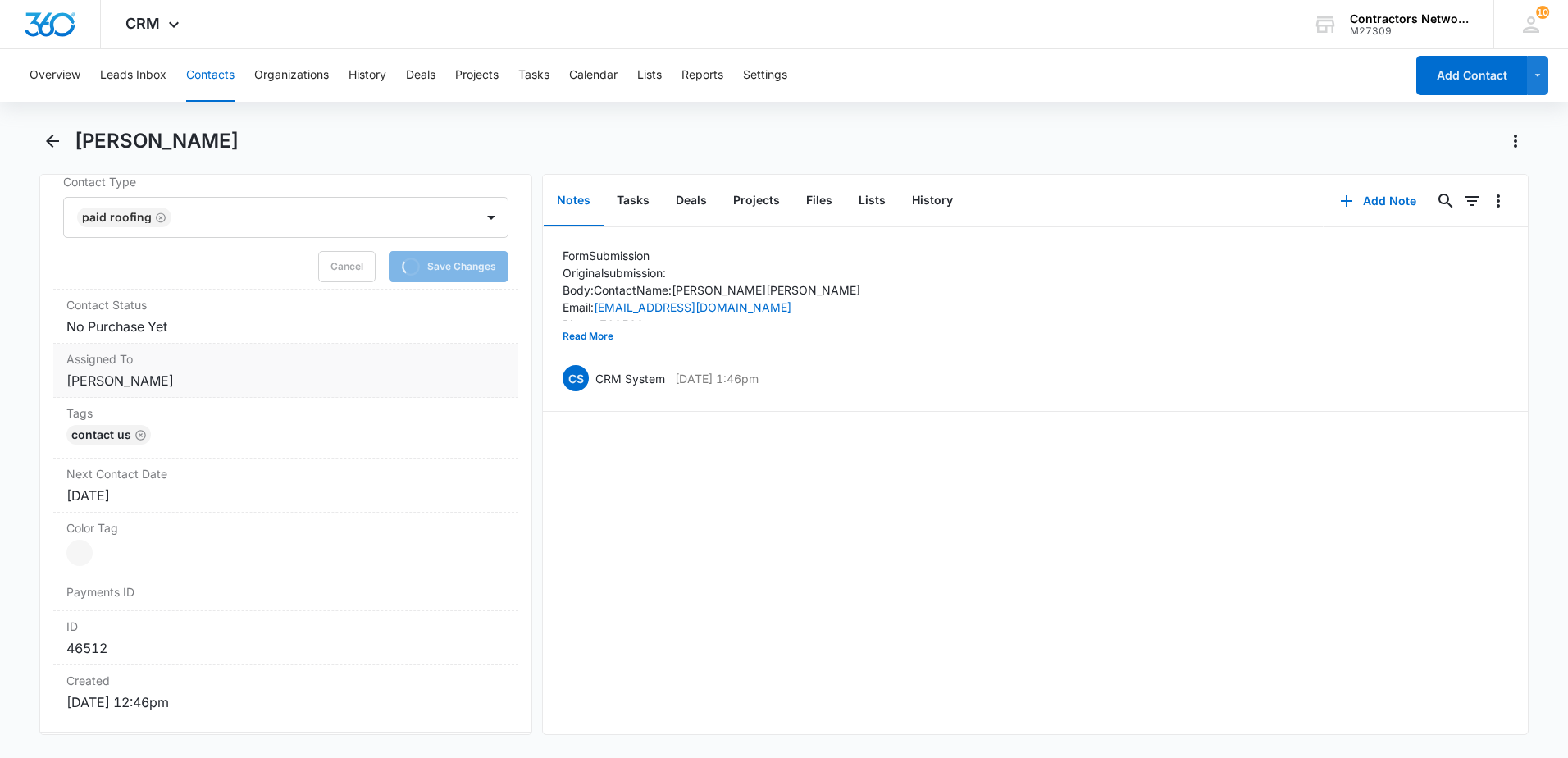
scroll to position [738, 0]
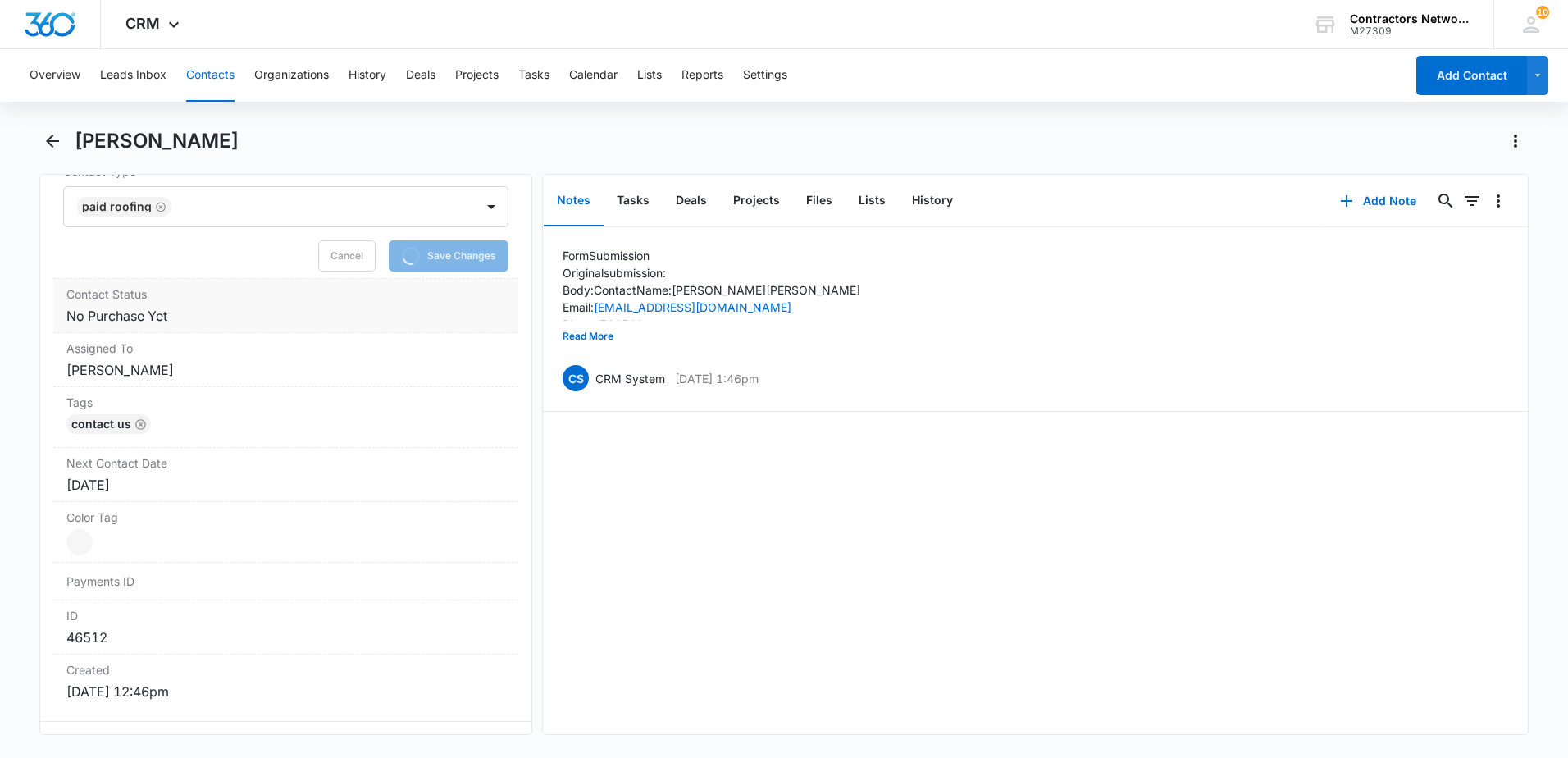
click at [202, 317] on dd "Cancel Save Changes No Purchase Yet" at bounding box center [286, 316] width 438 height 20
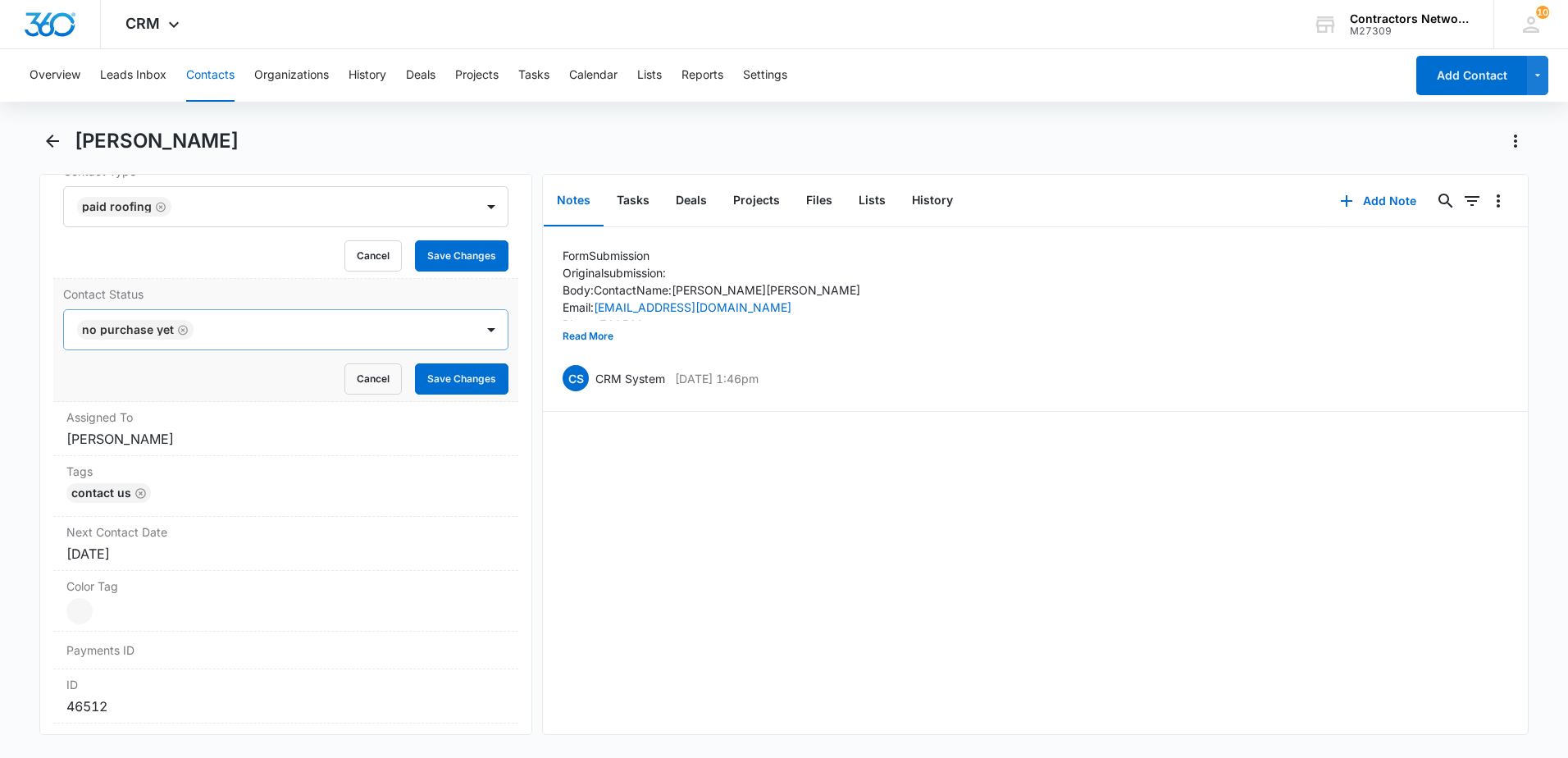
click at [184, 329] on form "No Purchase Yet Cancel Save Changes" at bounding box center [286, 351] width 445 height 85
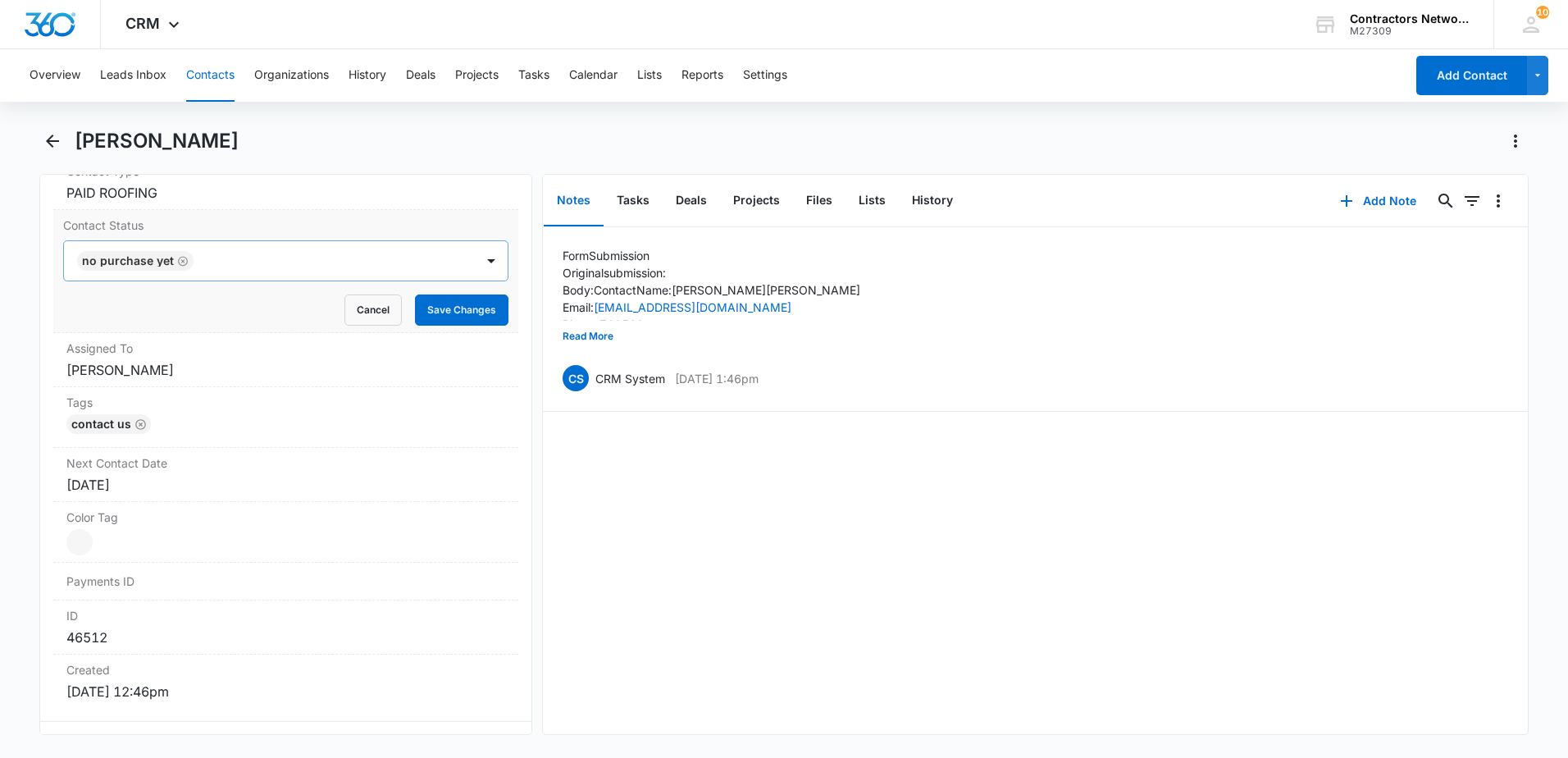
click at [180, 260] on icon "Remove No Purchase Yet" at bounding box center [183, 261] width 12 height 12
click at [176, 273] on div "Contact Status" at bounding box center [269, 261] width 411 height 39
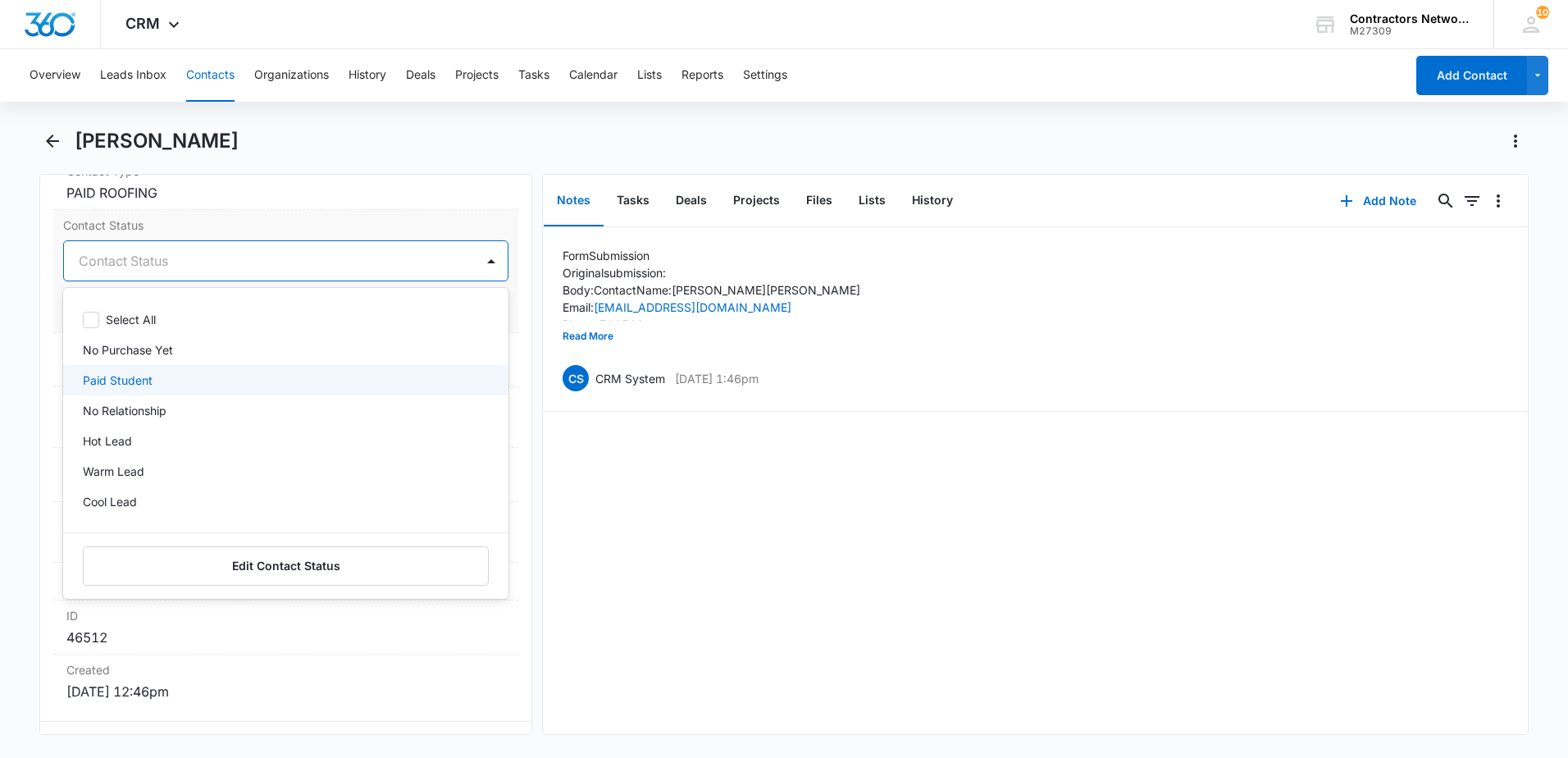
drag, startPoint x: 177, startPoint y: 377, endPoint x: 190, endPoint y: 384, distance: 14.8
click at [186, 383] on div "Paid Student" at bounding box center [284, 380] width 403 height 17
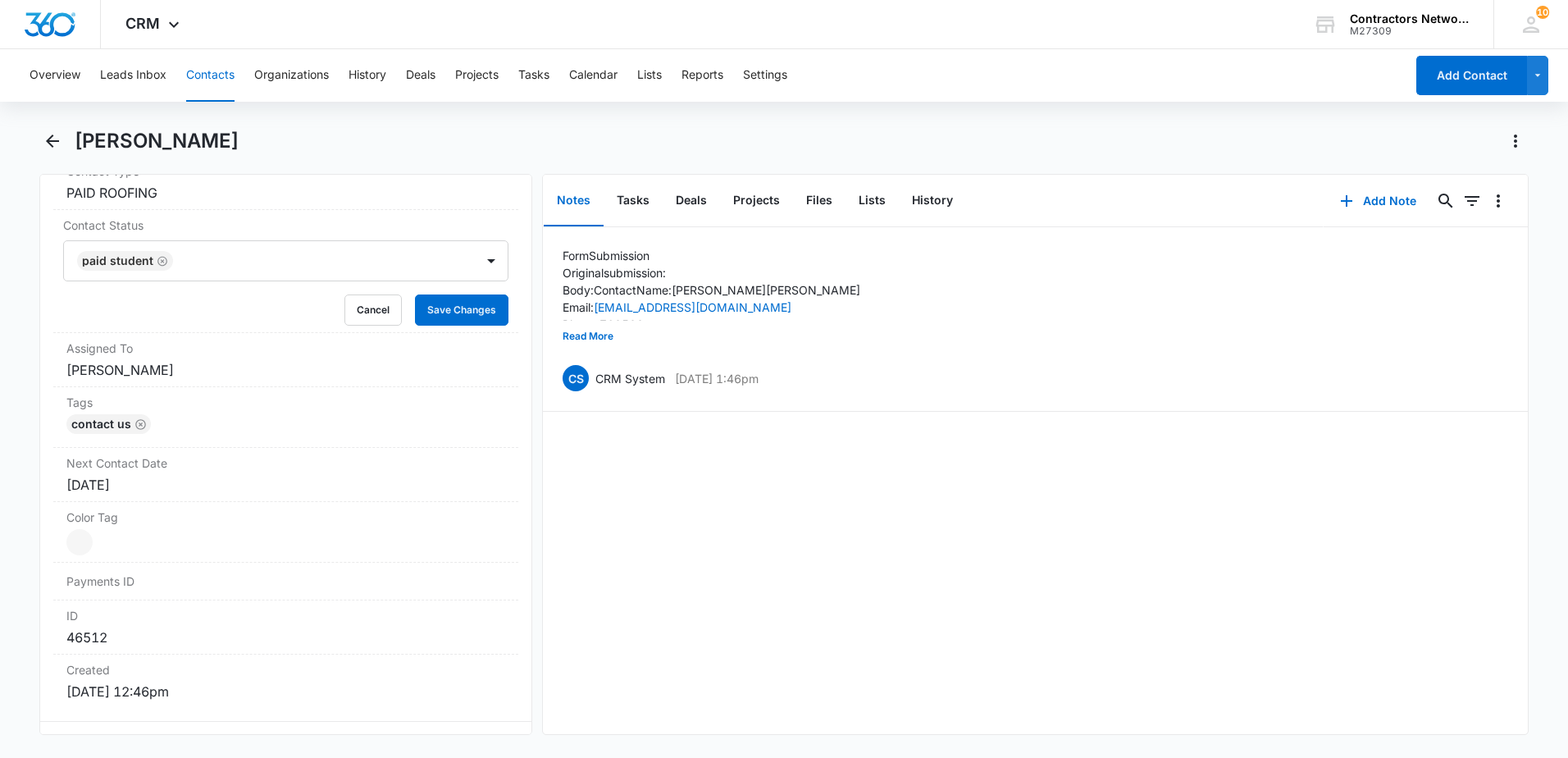
click at [721, 487] on div "Form Submission Original submission: Body: Contact Name: [PERSON_NAME] Email: […" at bounding box center [1036, 480] width 985 height 507
click at [467, 324] on button "Save Changes" at bounding box center [461, 310] width 93 height 31
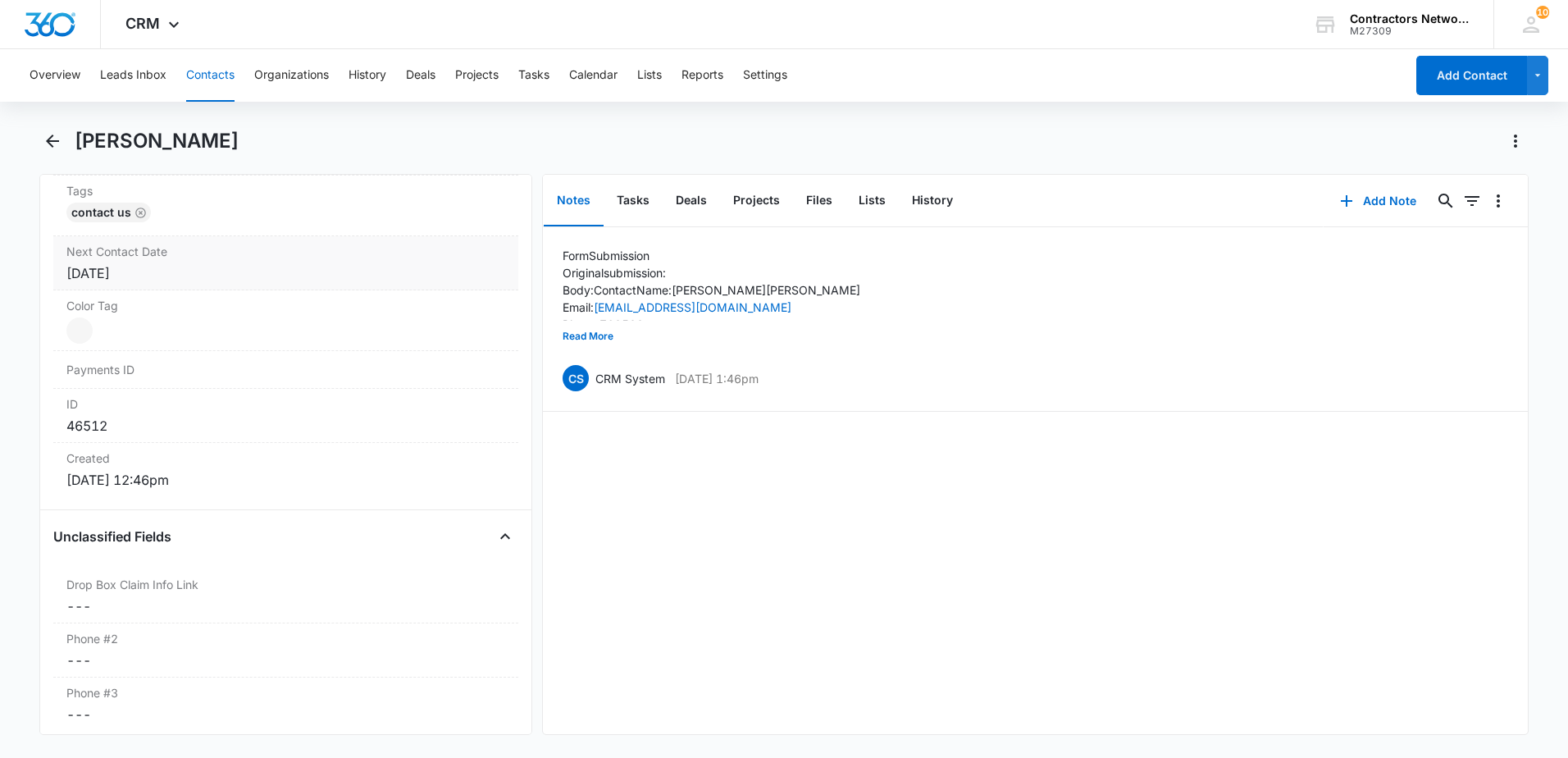
scroll to position [799, 0]
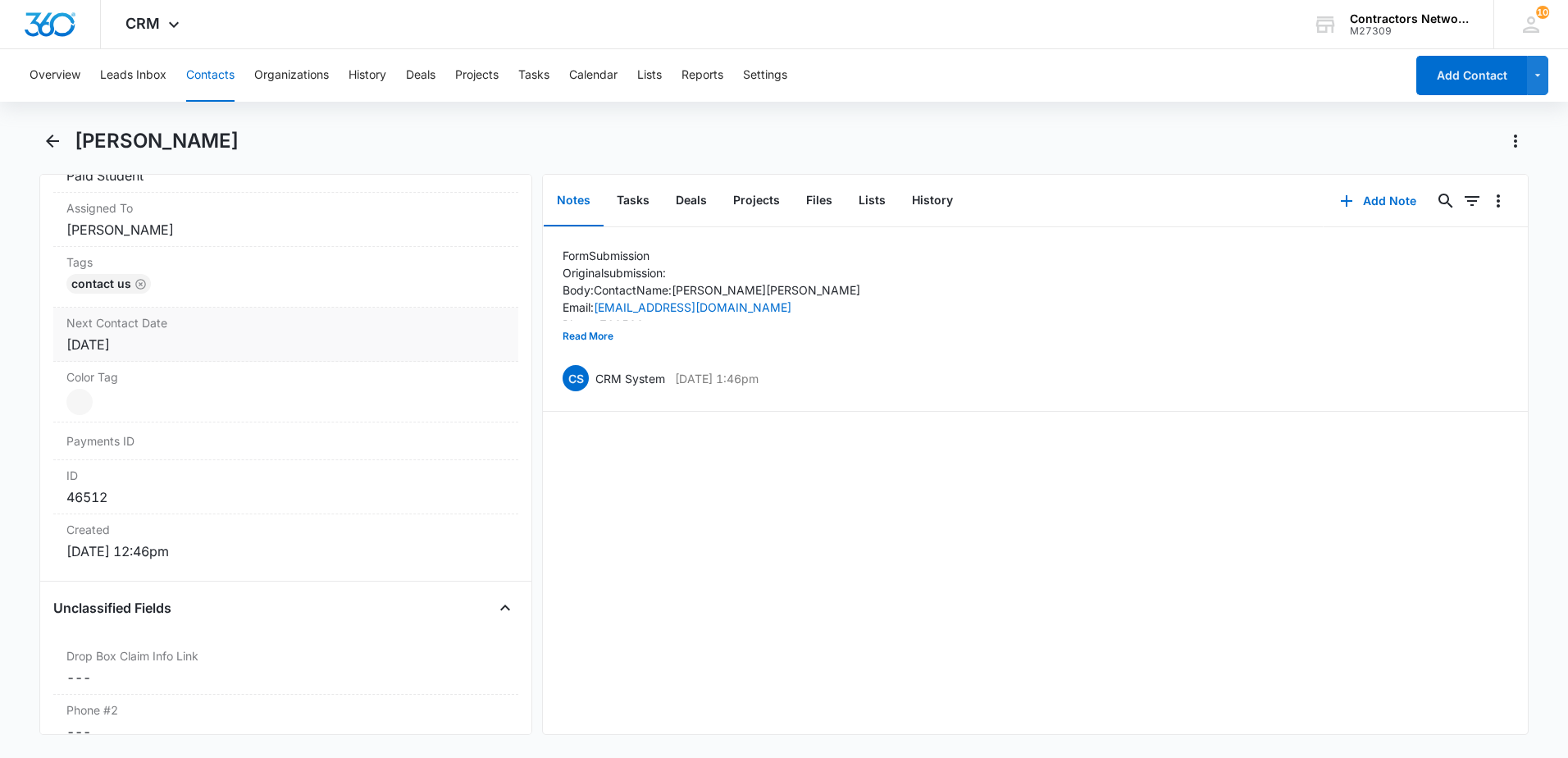
click at [232, 275] on dl "Source Cancel Save Changes Contact Form - Contractors Network and Training Cent…" at bounding box center [286, 298] width 465 height 537
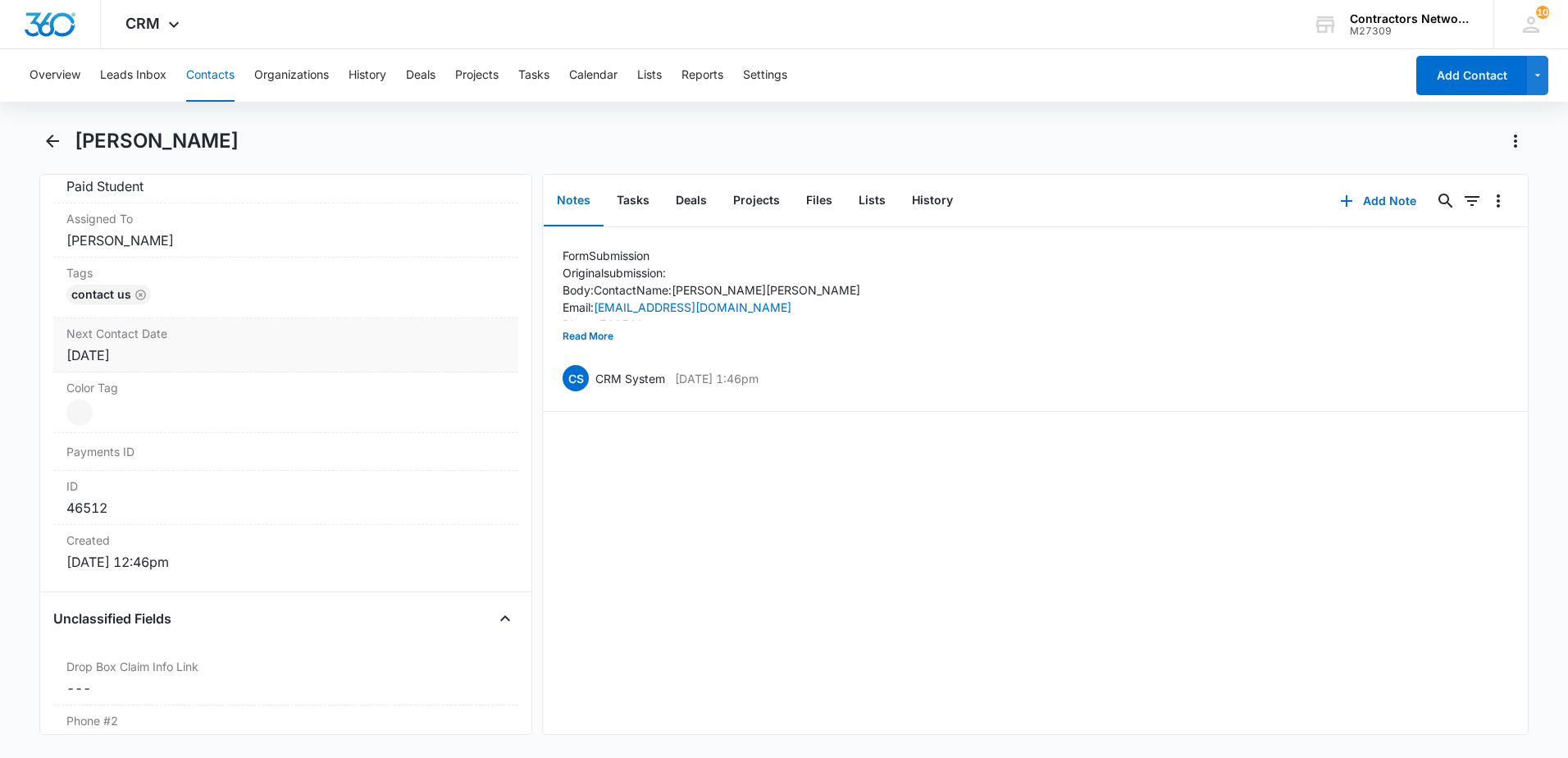
click at [188, 351] on div "[DATE]" at bounding box center [286, 355] width 438 height 20
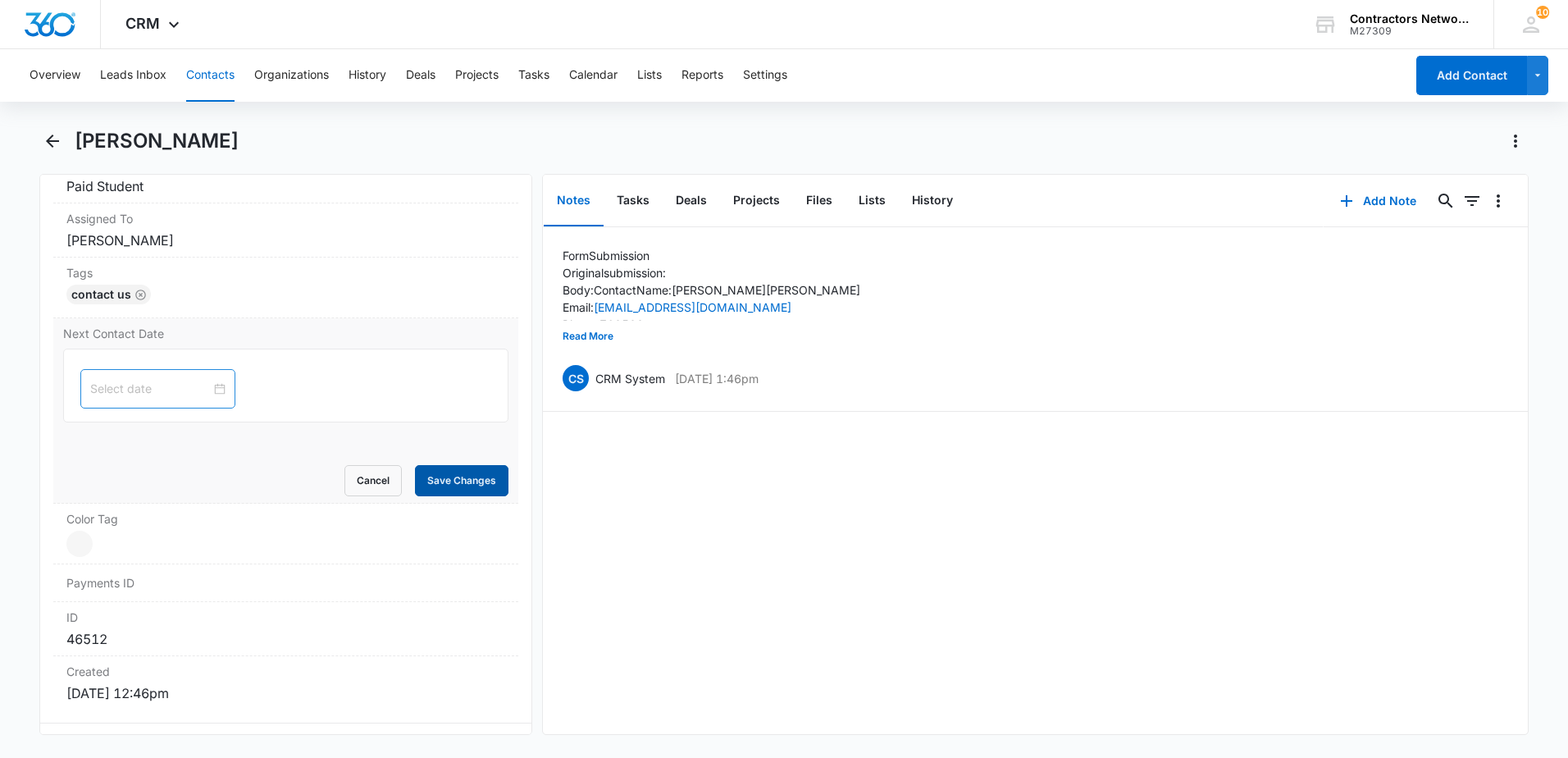
click at [478, 493] on button "Save Changes" at bounding box center [461, 480] width 93 height 31
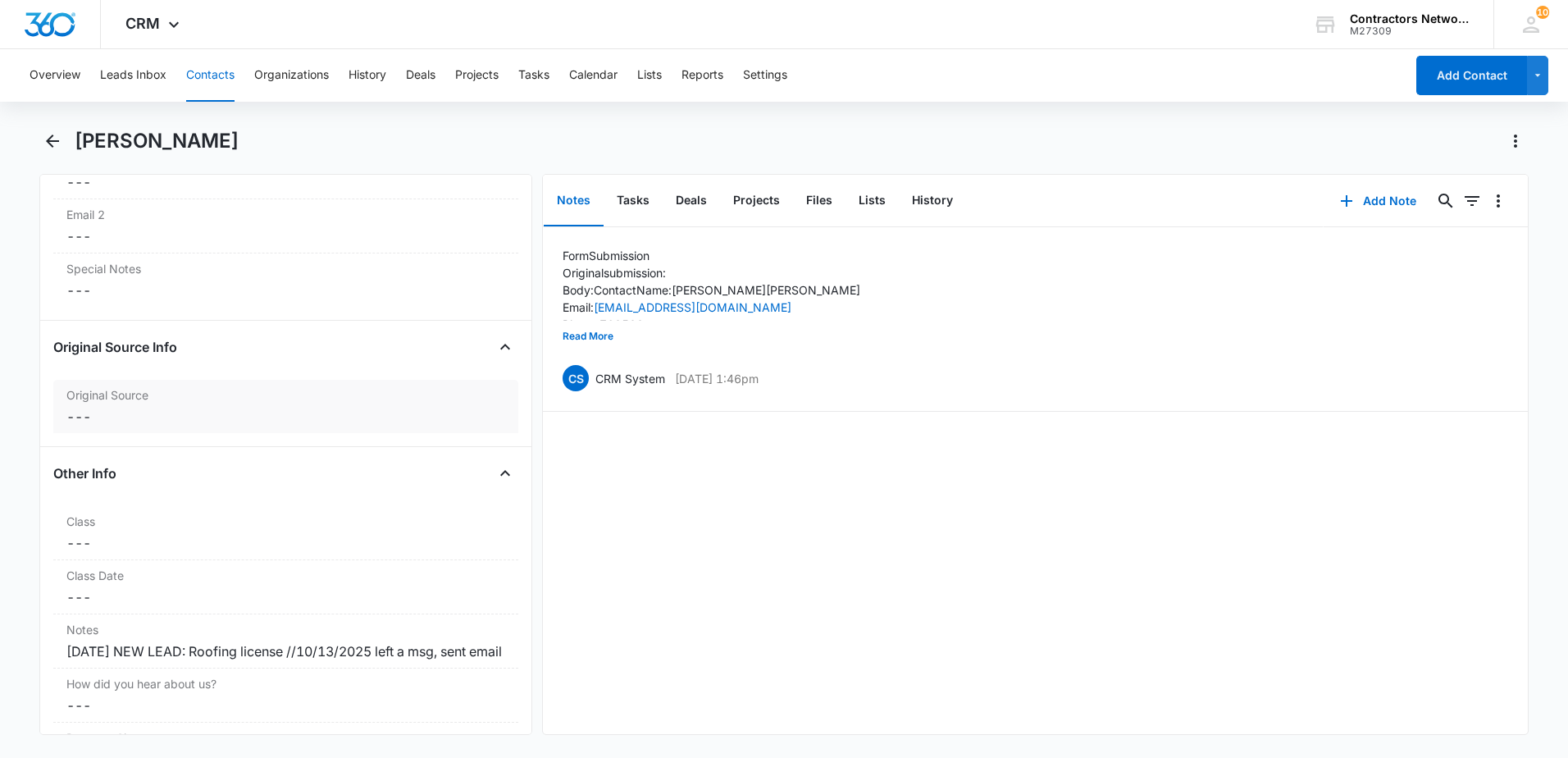
scroll to position [1619, 0]
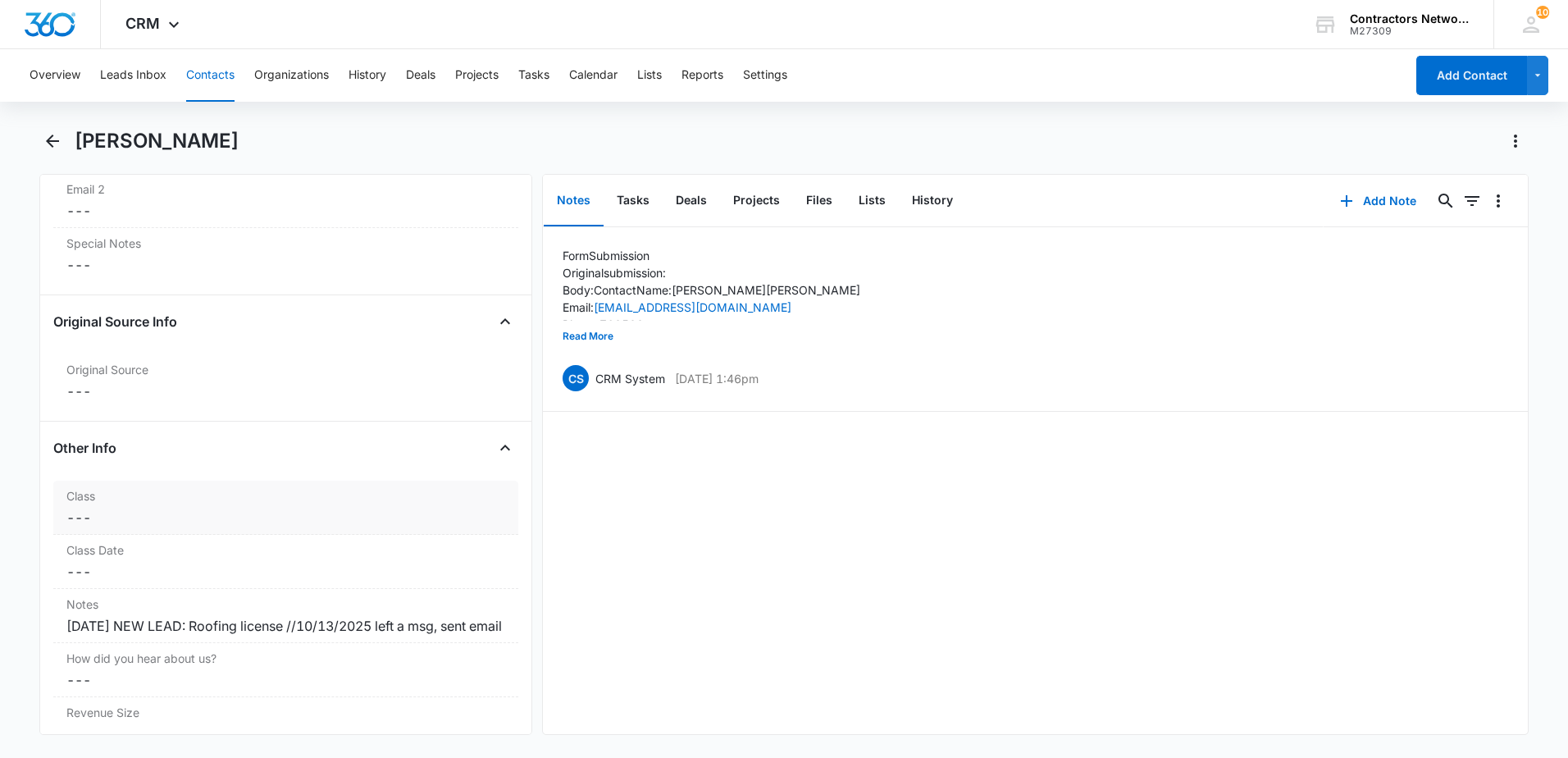
click at [177, 522] on dd "Cancel Save Changes ---" at bounding box center [286, 517] width 438 height 20
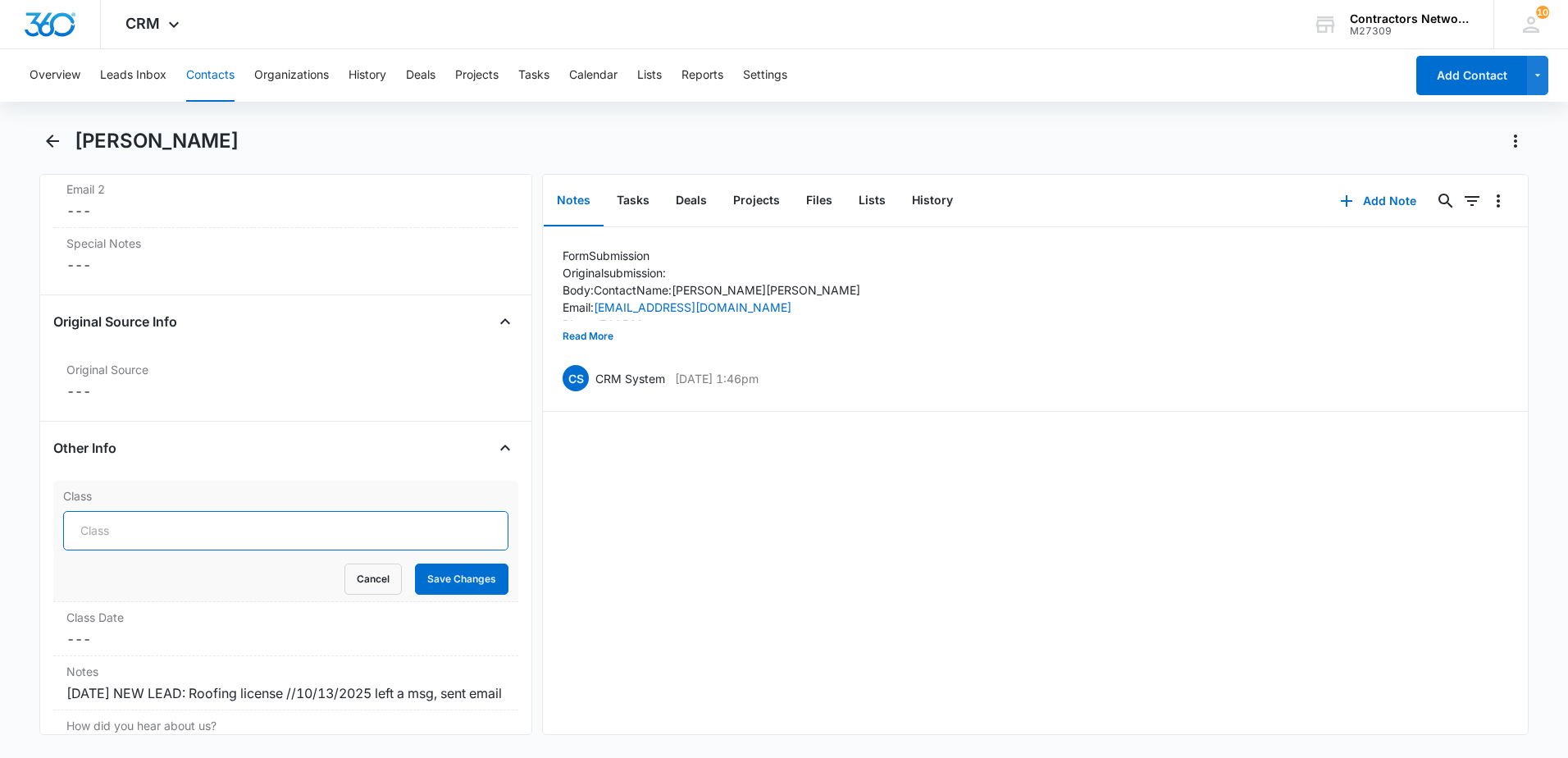
click at [254, 536] on input "Class" at bounding box center [286, 531] width 445 height 39
type input "ROOFING THE UNLIMITED OCT 2025/[DATE]"
click at [475, 583] on button "Save Changes" at bounding box center [461, 579] width 93 height 31
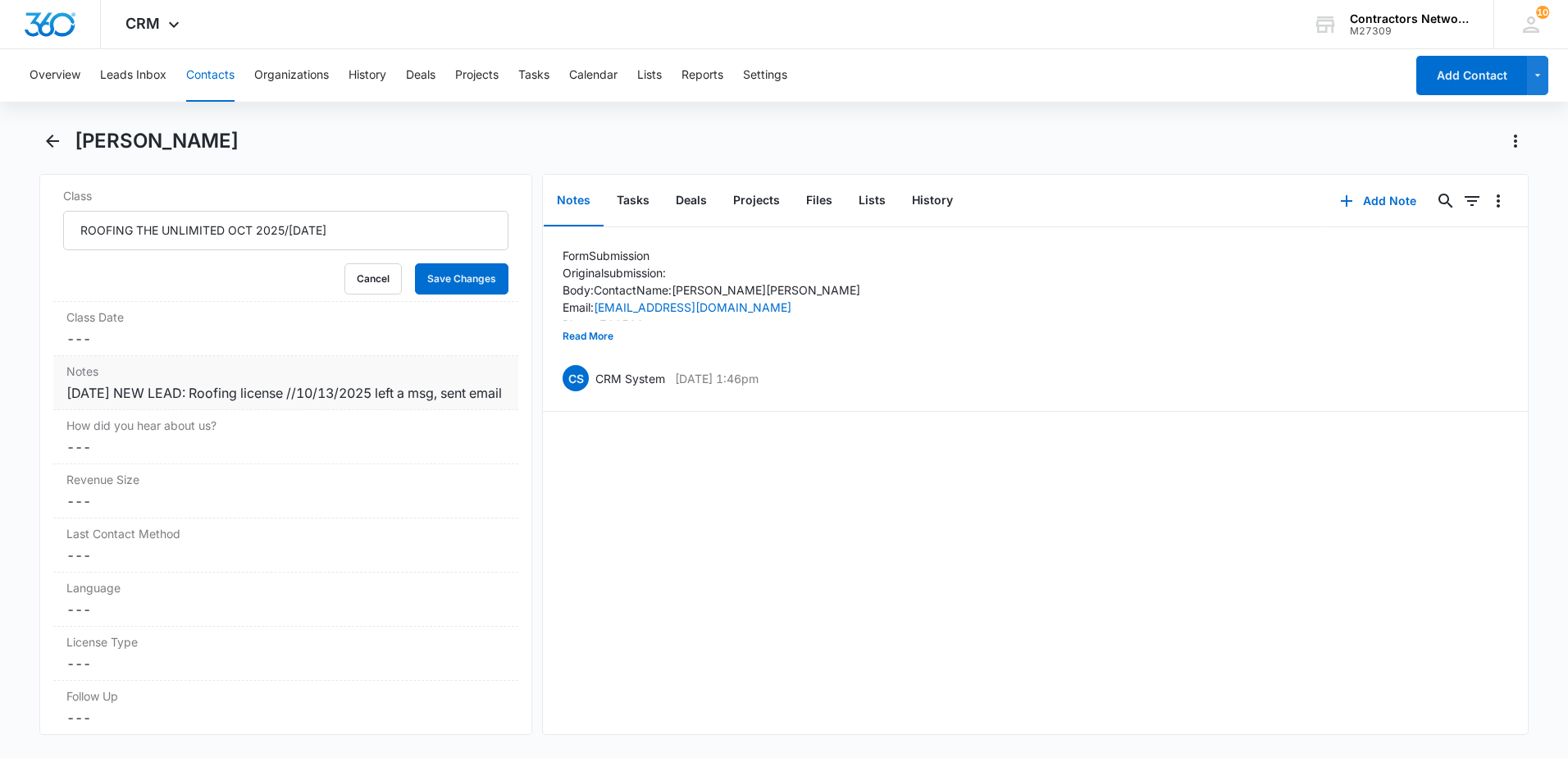
scroll to position [1947, 0]
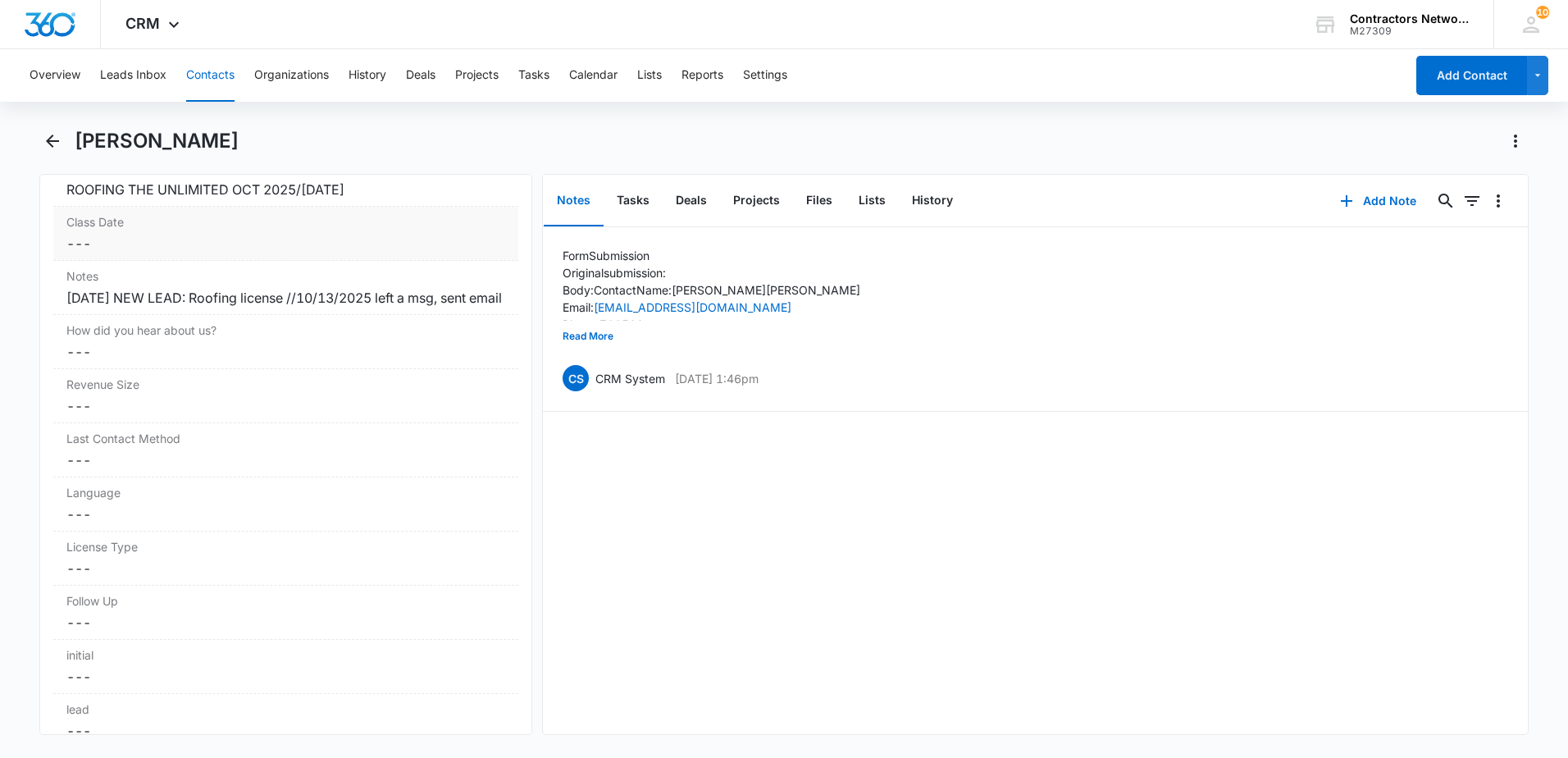
click at [177, 248] on dd "Cancel Save Changes ---" at bounding box center [286, 243] width 438 height 20
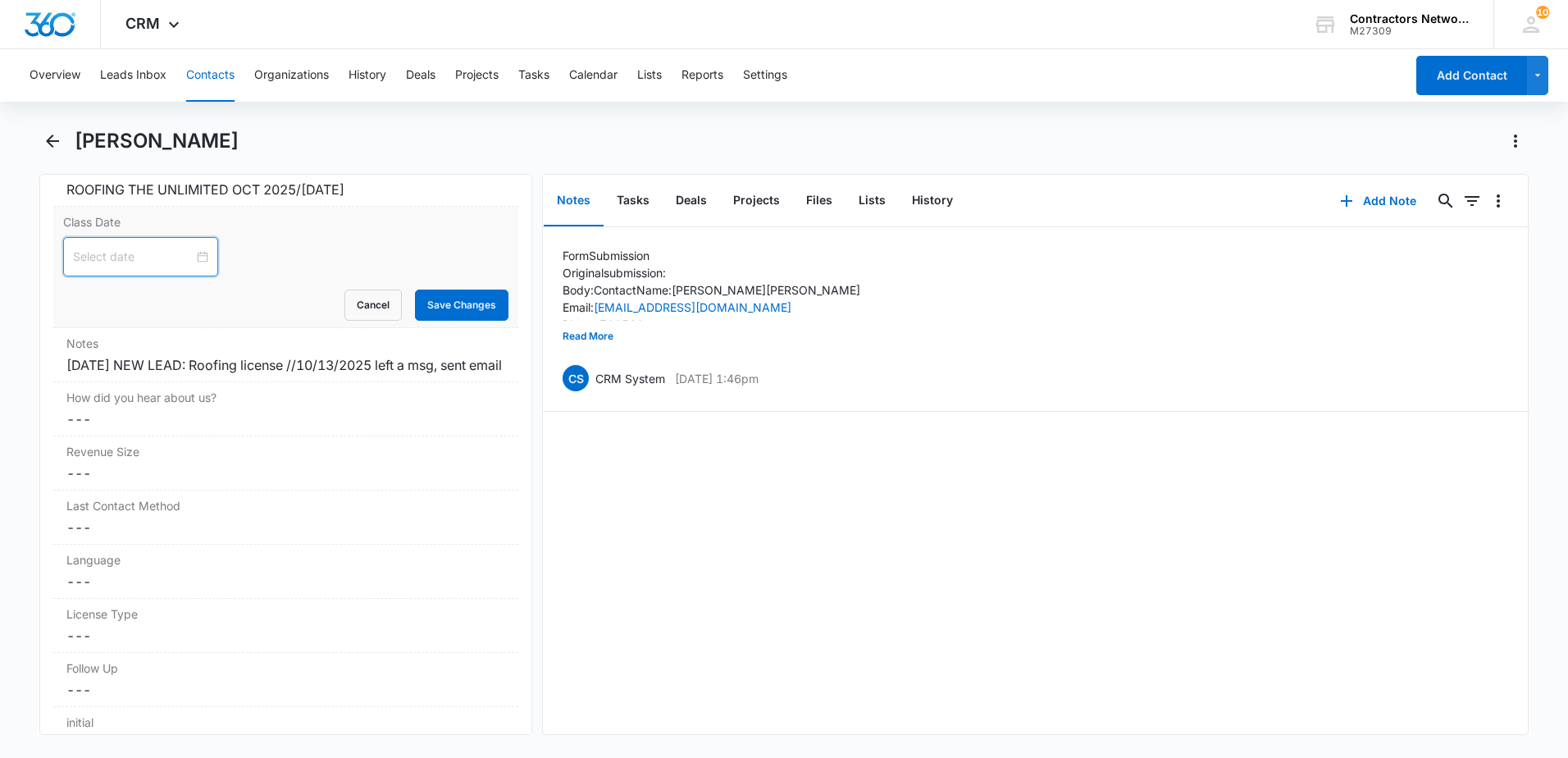
click at [119, 249] on input at bounding box center [133, 257] width 121 height 18
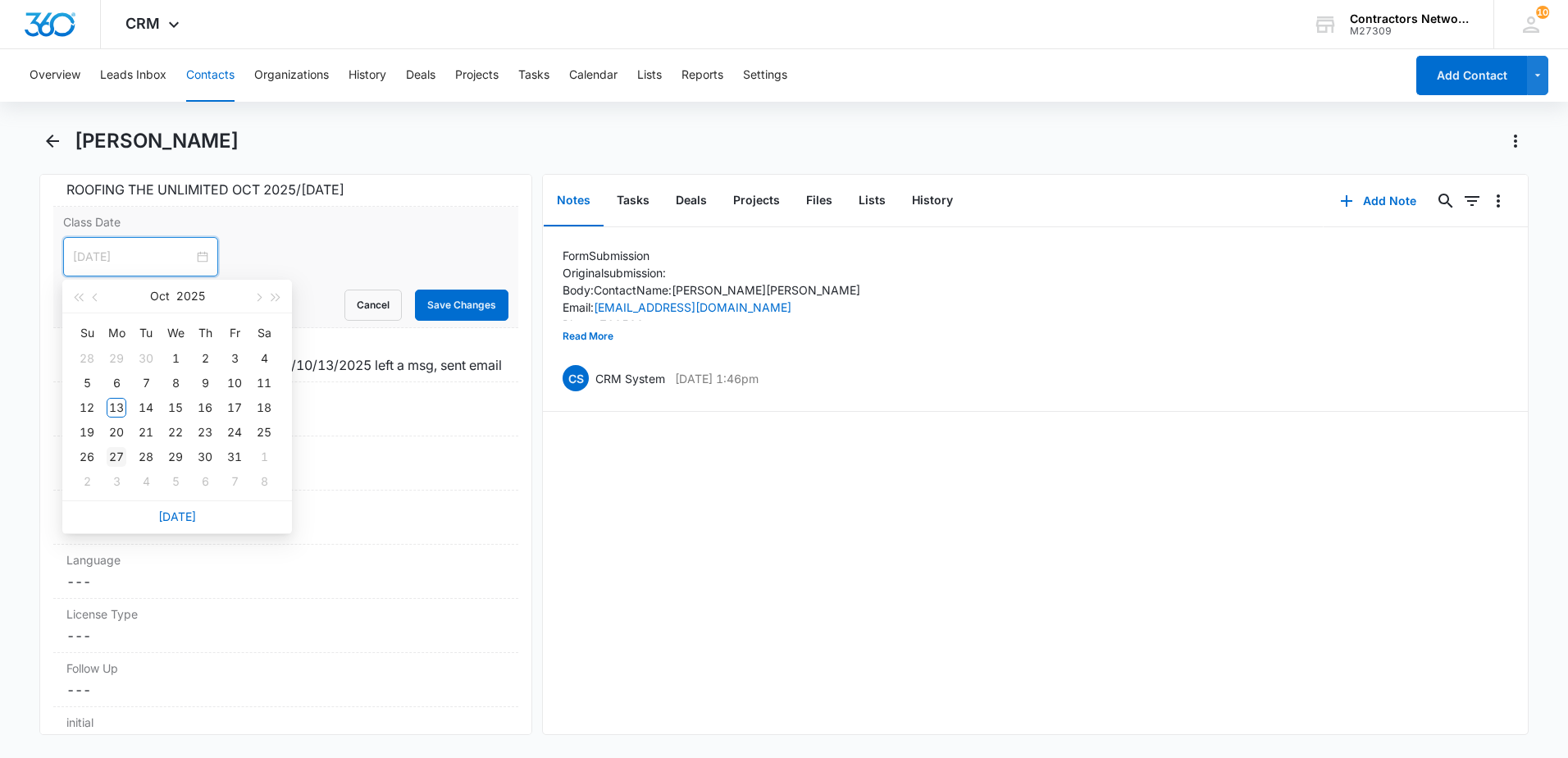
type input "[DATE]"
click at [117, 452] on div "27" at bounding box center [116, 457] width 20 height 20
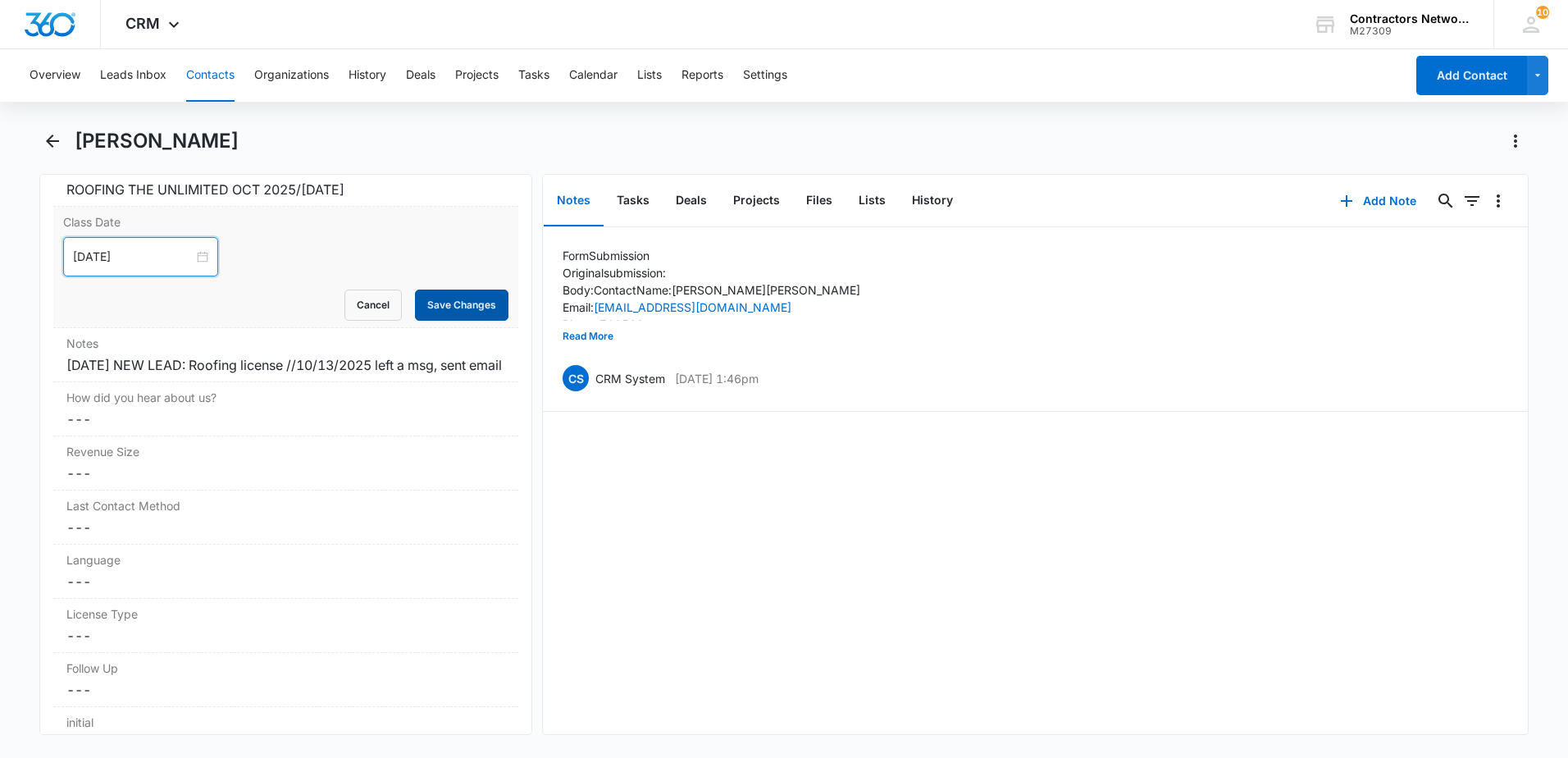
click at [432, 303] on button "Save Changes" at bounding box center [461, 304] width 93 height 31
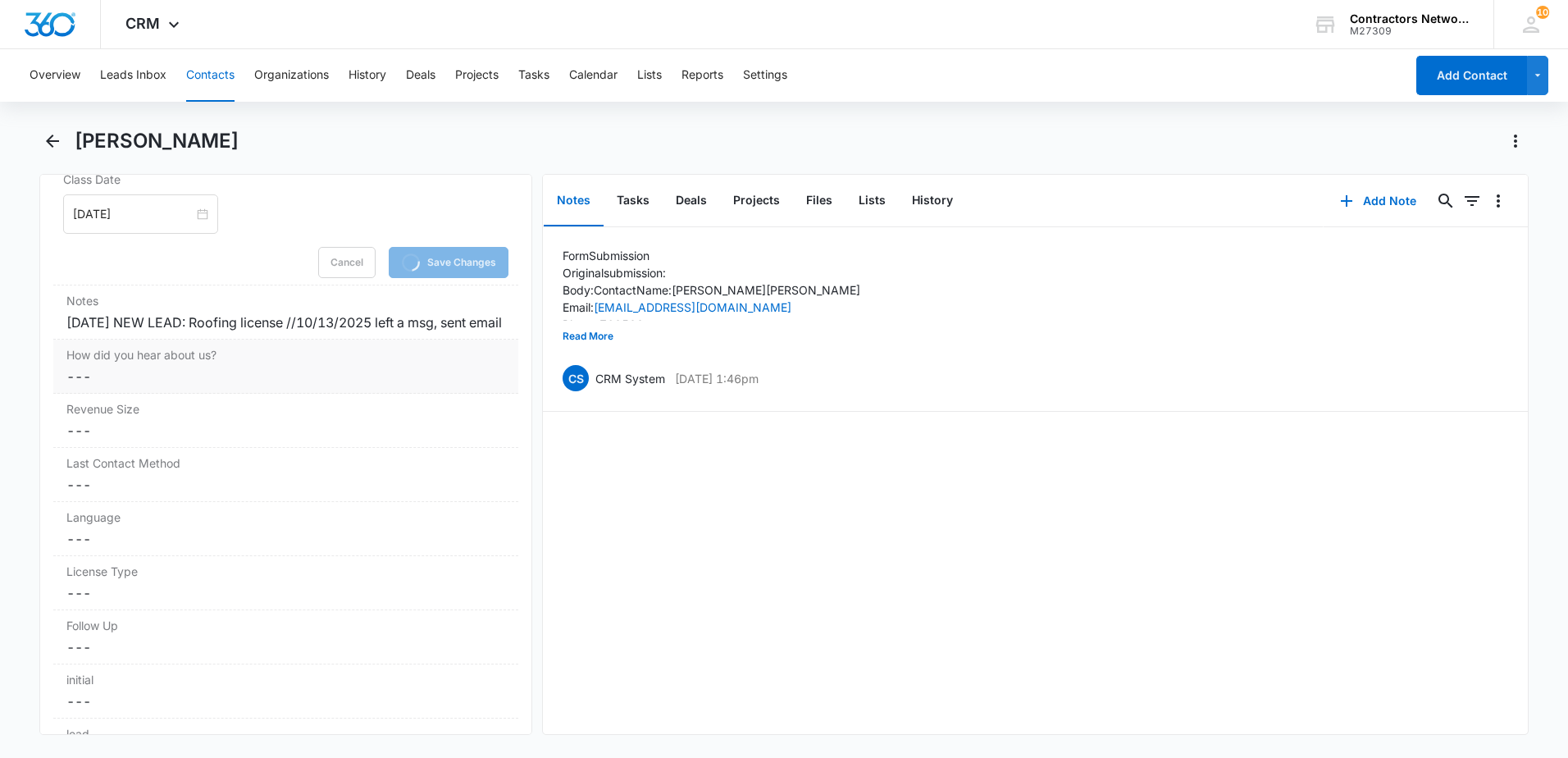
scroll to position [2029, 0]
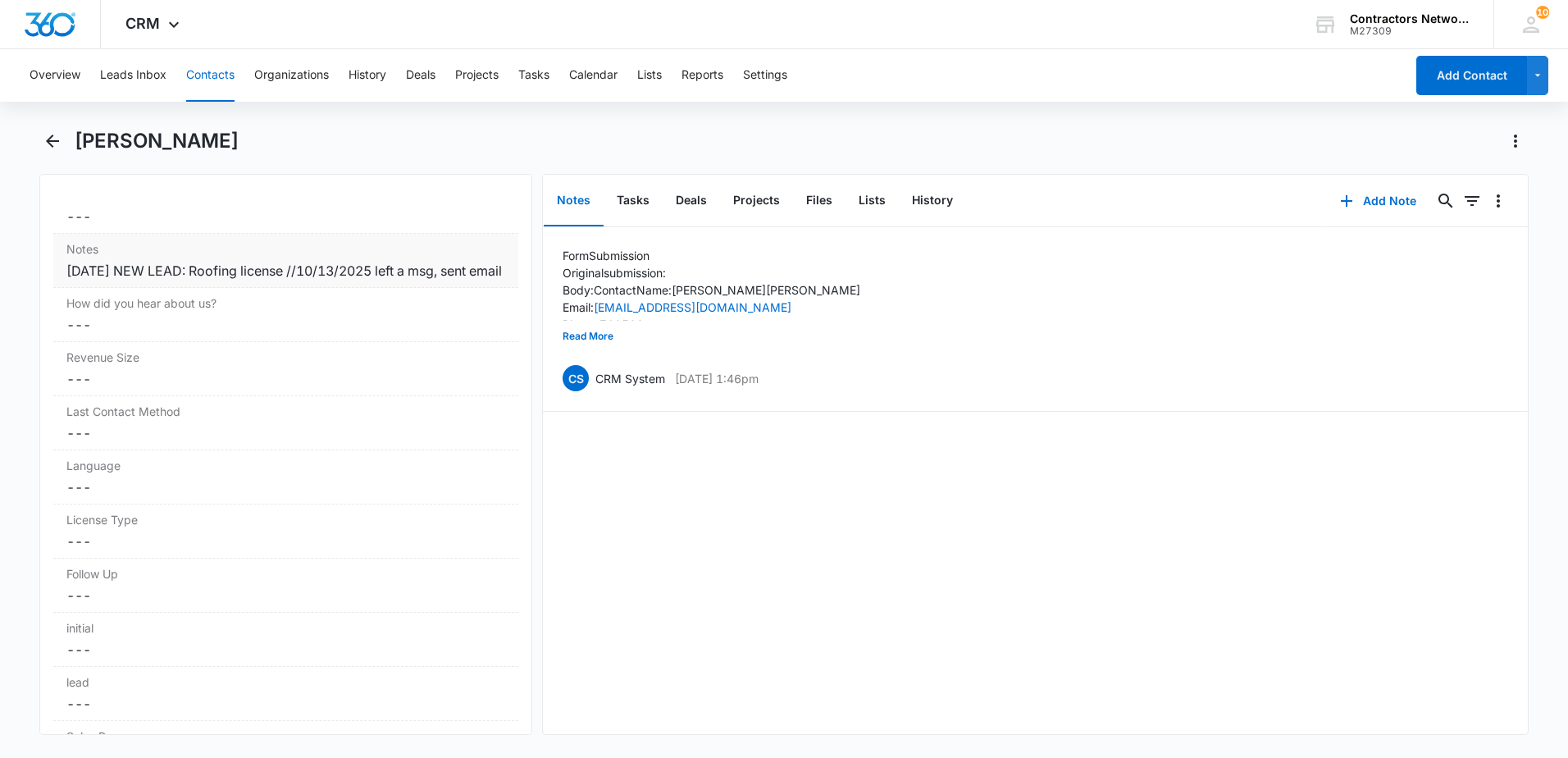
click at [221, 303] on div "How did you hear about us? Cancel Save Changes ---" at bounding box center [286, 314] width 465 height 54
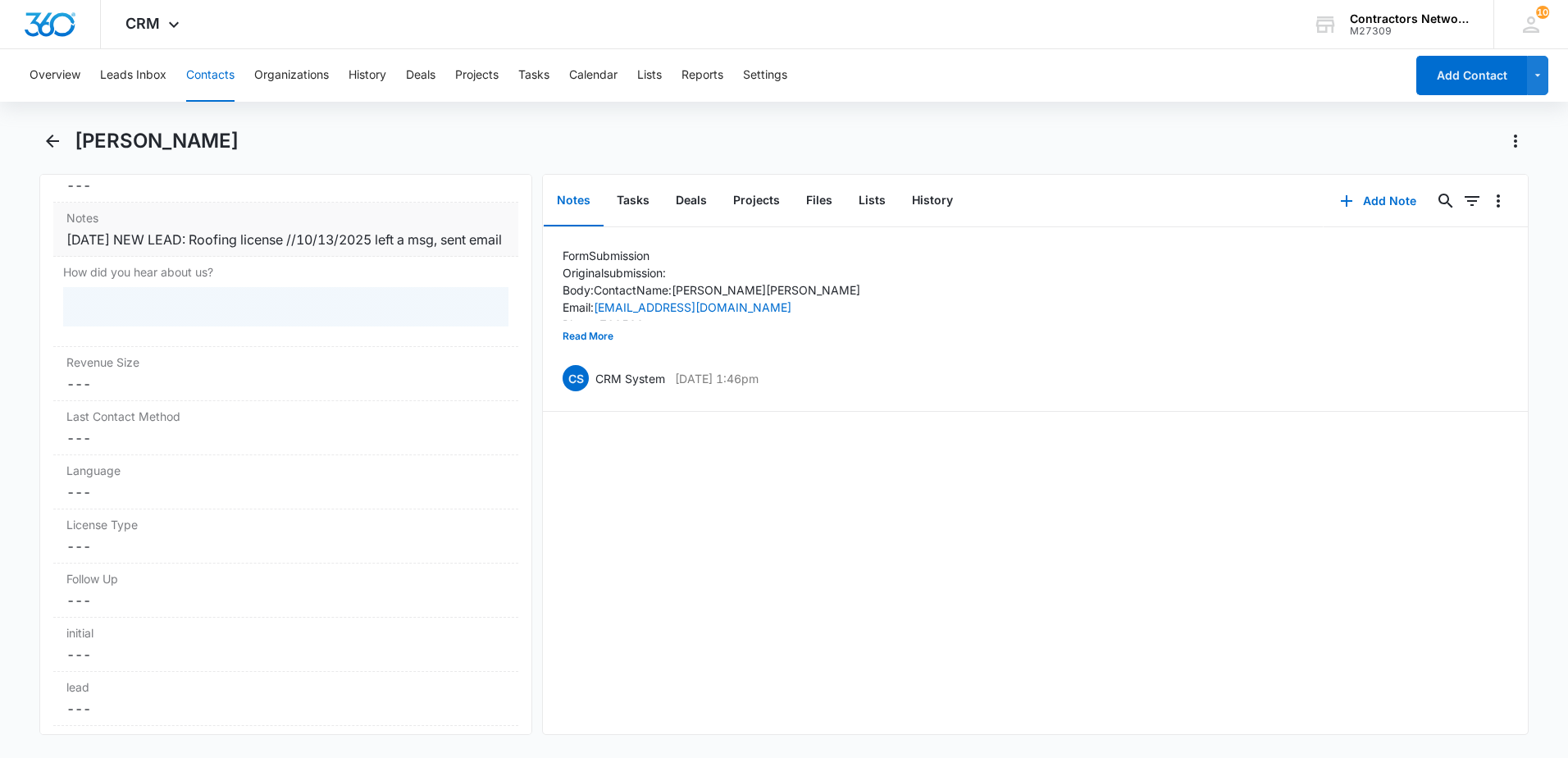
scroll to position [2004, 0]
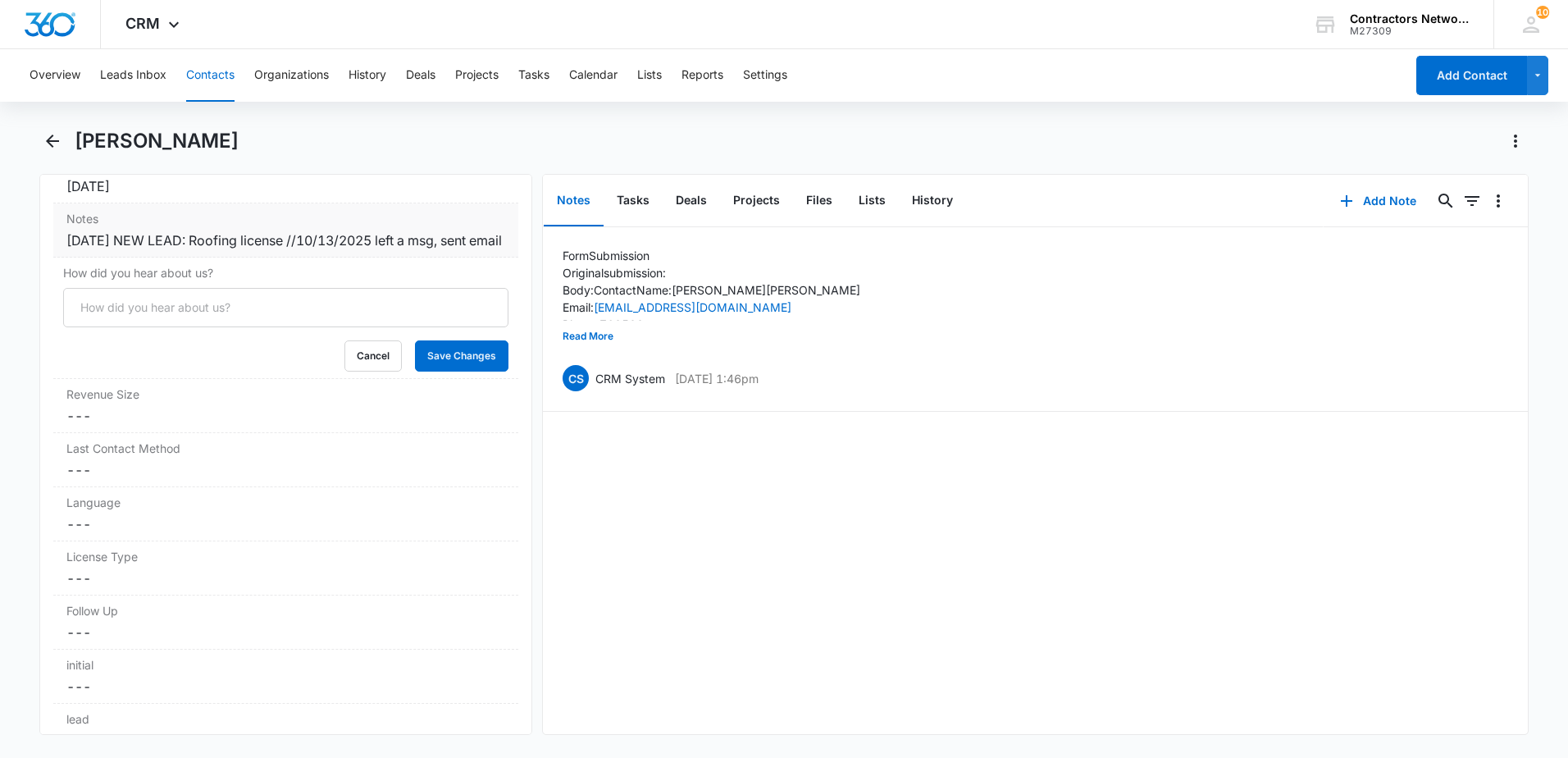
click at [241, 250] on div "[DATE] NEW LEAD: Roofing license //10/13/2025 left a msg, sent email" at bounding box center [286, 241] width 438 height 20
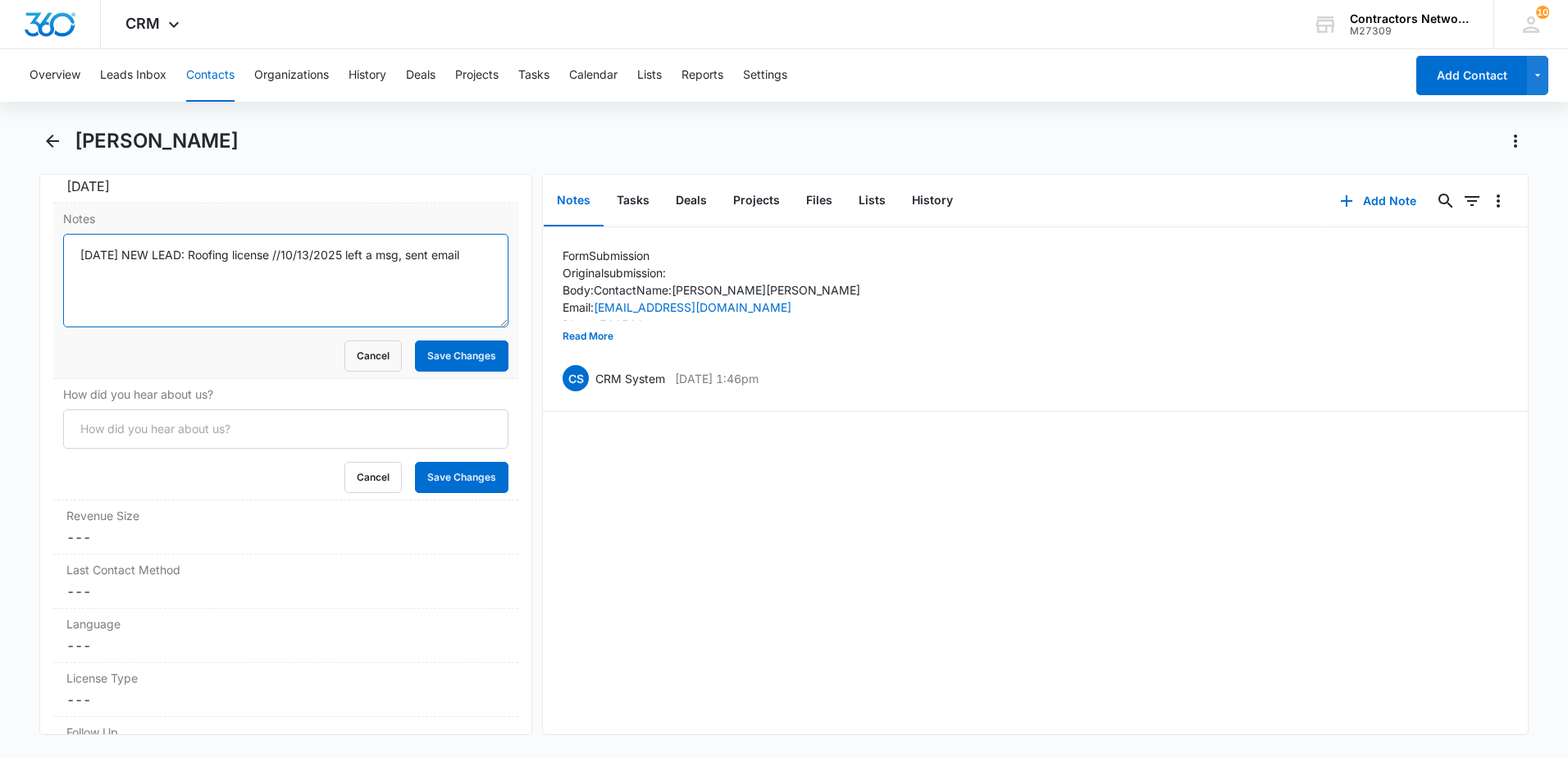
click at [482, 248] on textarea "[DATE] NEW LEAD: Roofing license //10/13/2025 left a msg, sent email" at bounding box center [286, 280] width 445 height 93
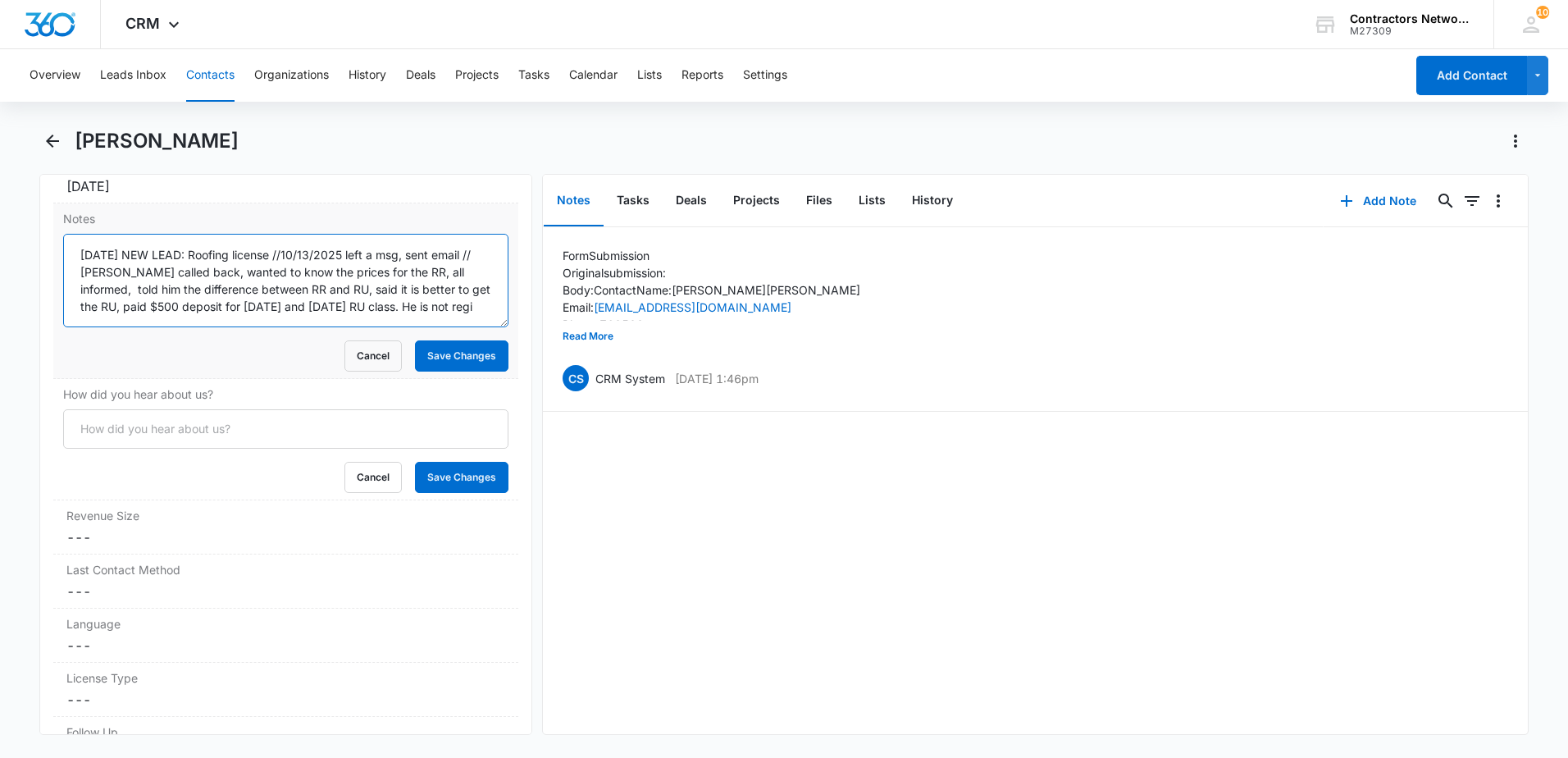
scroll to position [4, 0]
click at [924, 200] on button "History" at bounding box center [933, 201] width 67 height 51
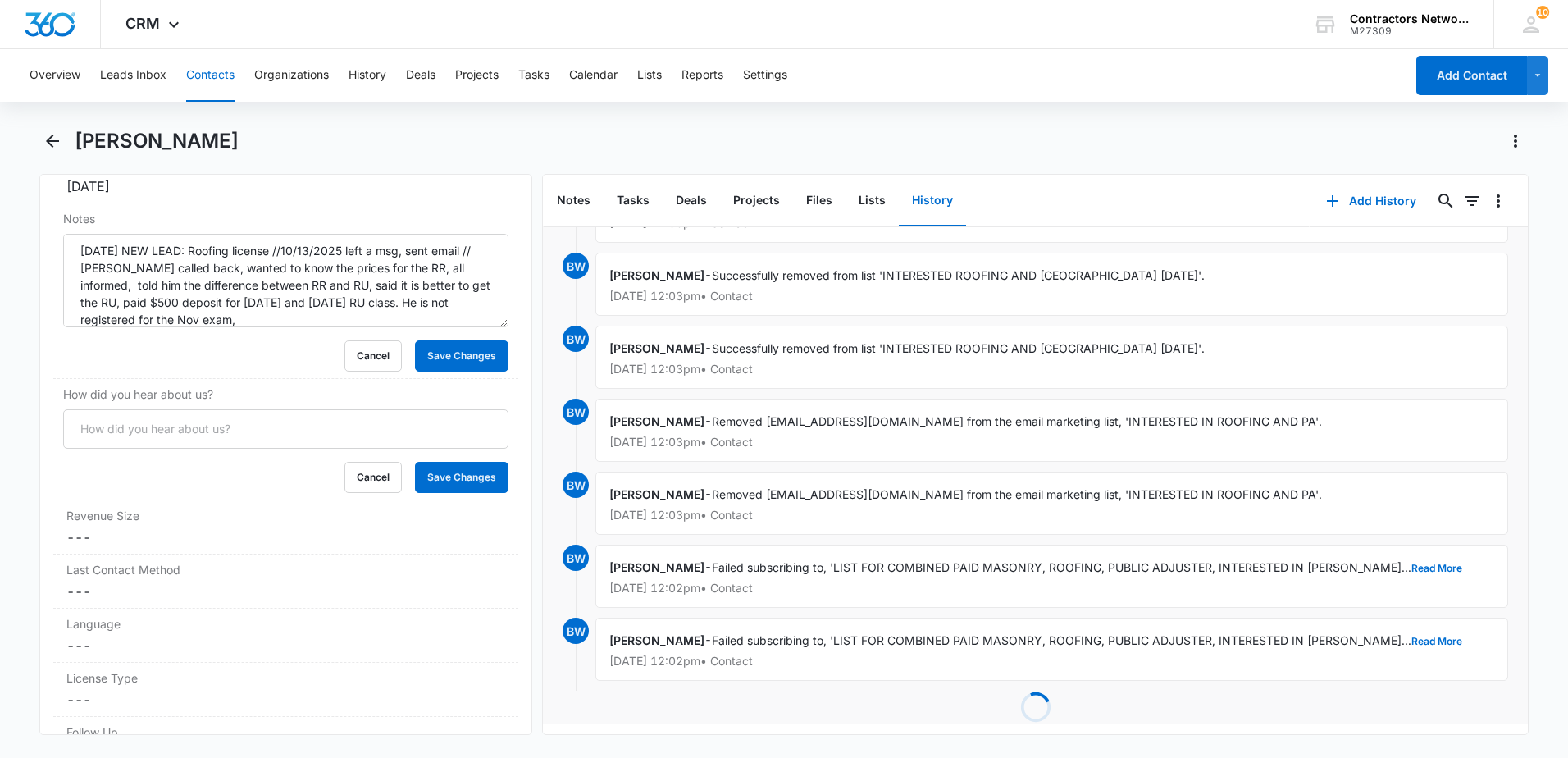
scroll to position [1031, 0]
drag, startPoint x: 1352, startPoint y: 627, endPoint x: 1353, endPoint y: 605, distance: 22.0
click at [1411, 634] on button "Read More" at bounding box center [1436, 638] width 51 height 10
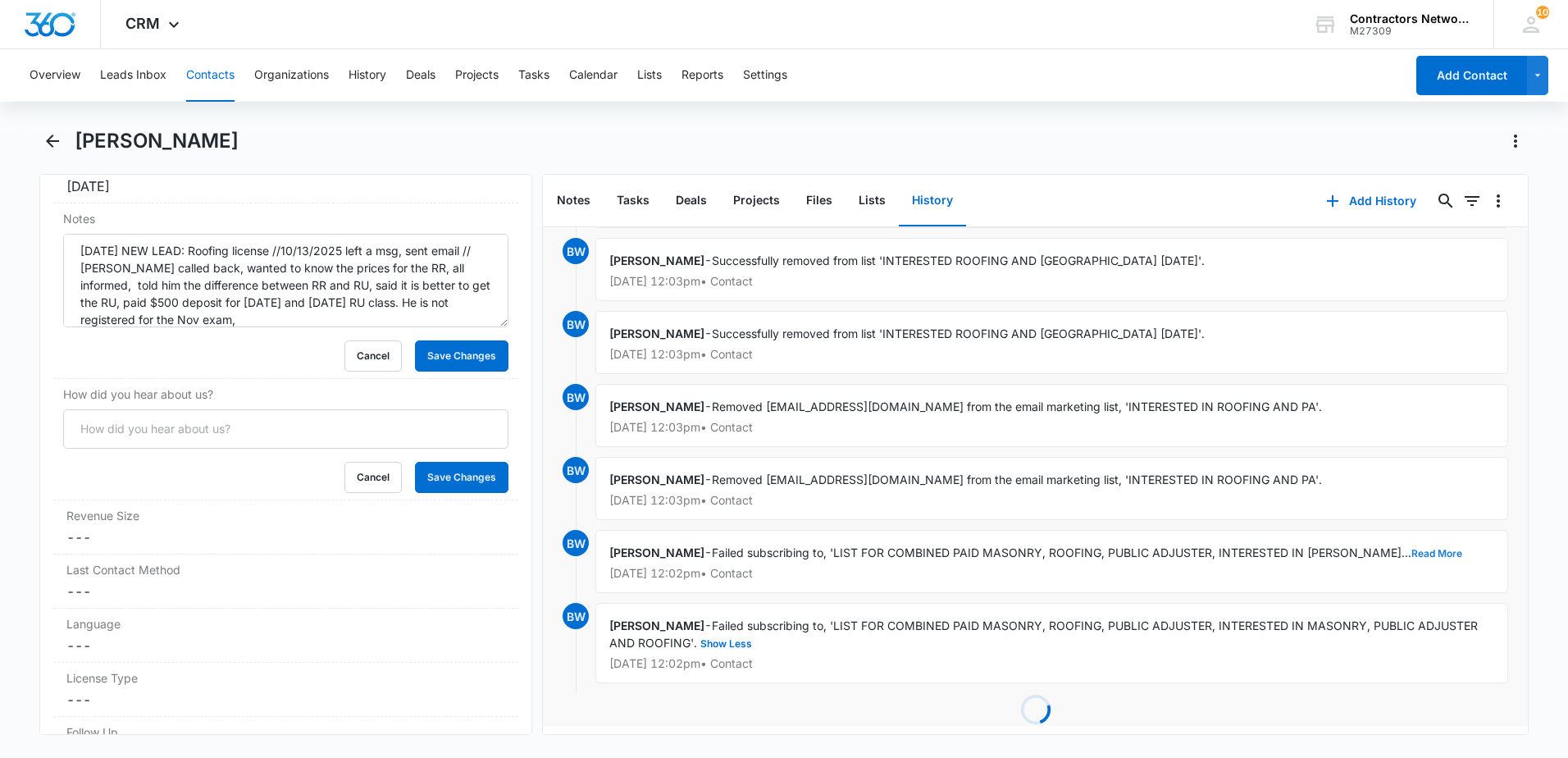
click at [1411, 553] on button "Read More" at bounding box center [1436, 553] width 51 height 10
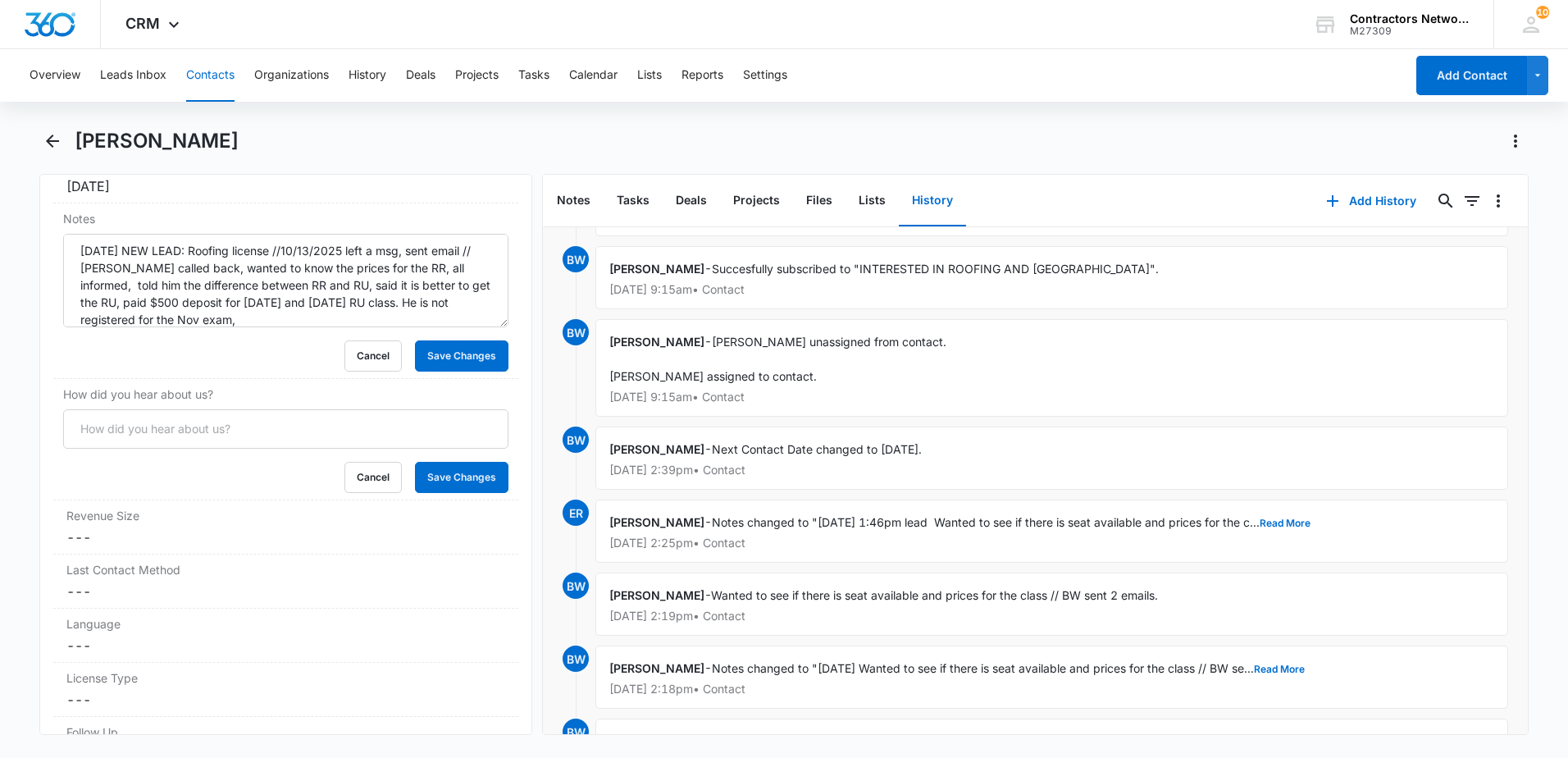
scroll to position [2875, 0]
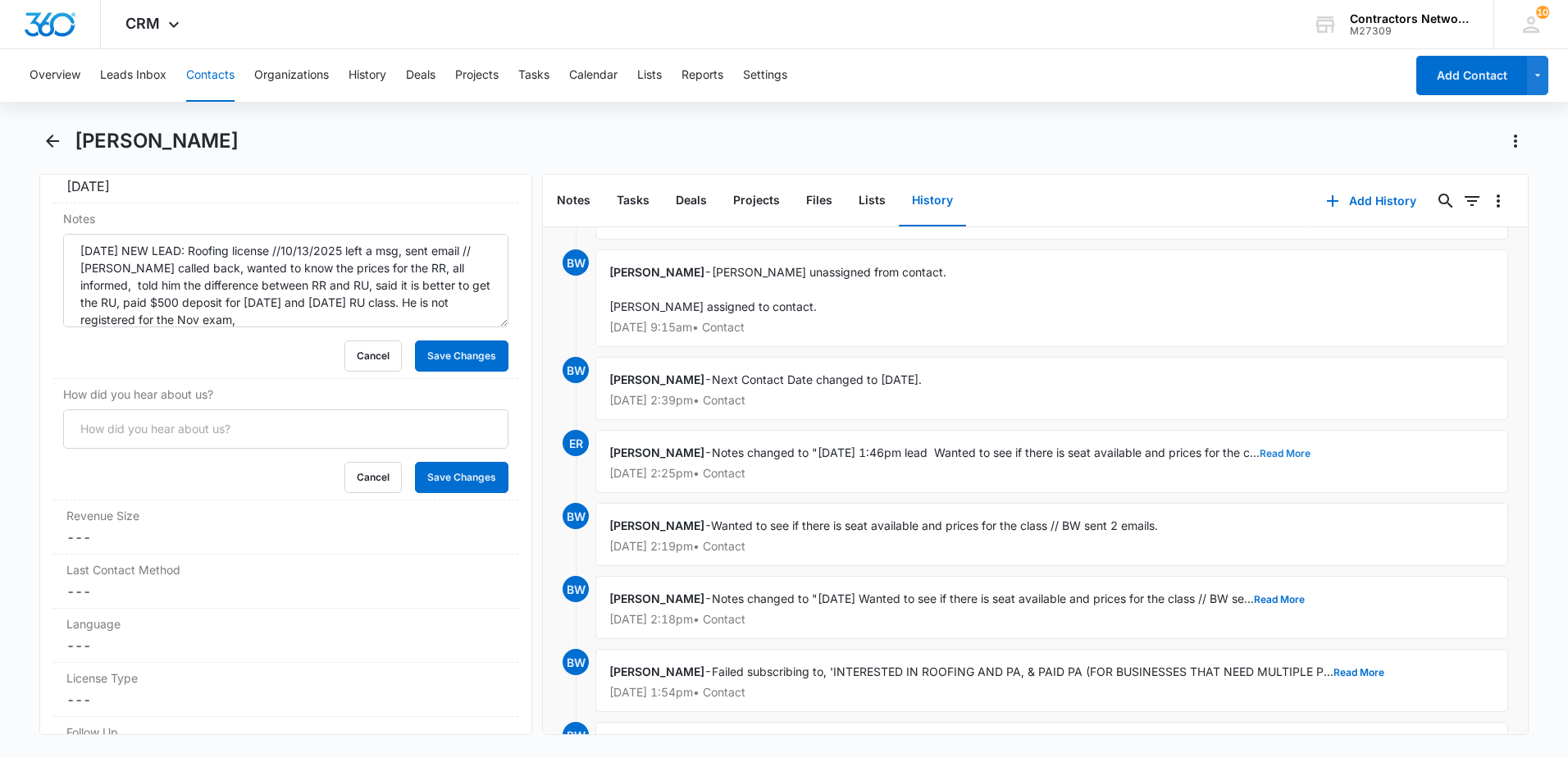
click at [1285, 450] on button "Read More" at bounding box center [1284, 453] width 51 height 10
click at [1397, 454] on button "Show Less" at bounding box center [1416, 453] width 59 height 10
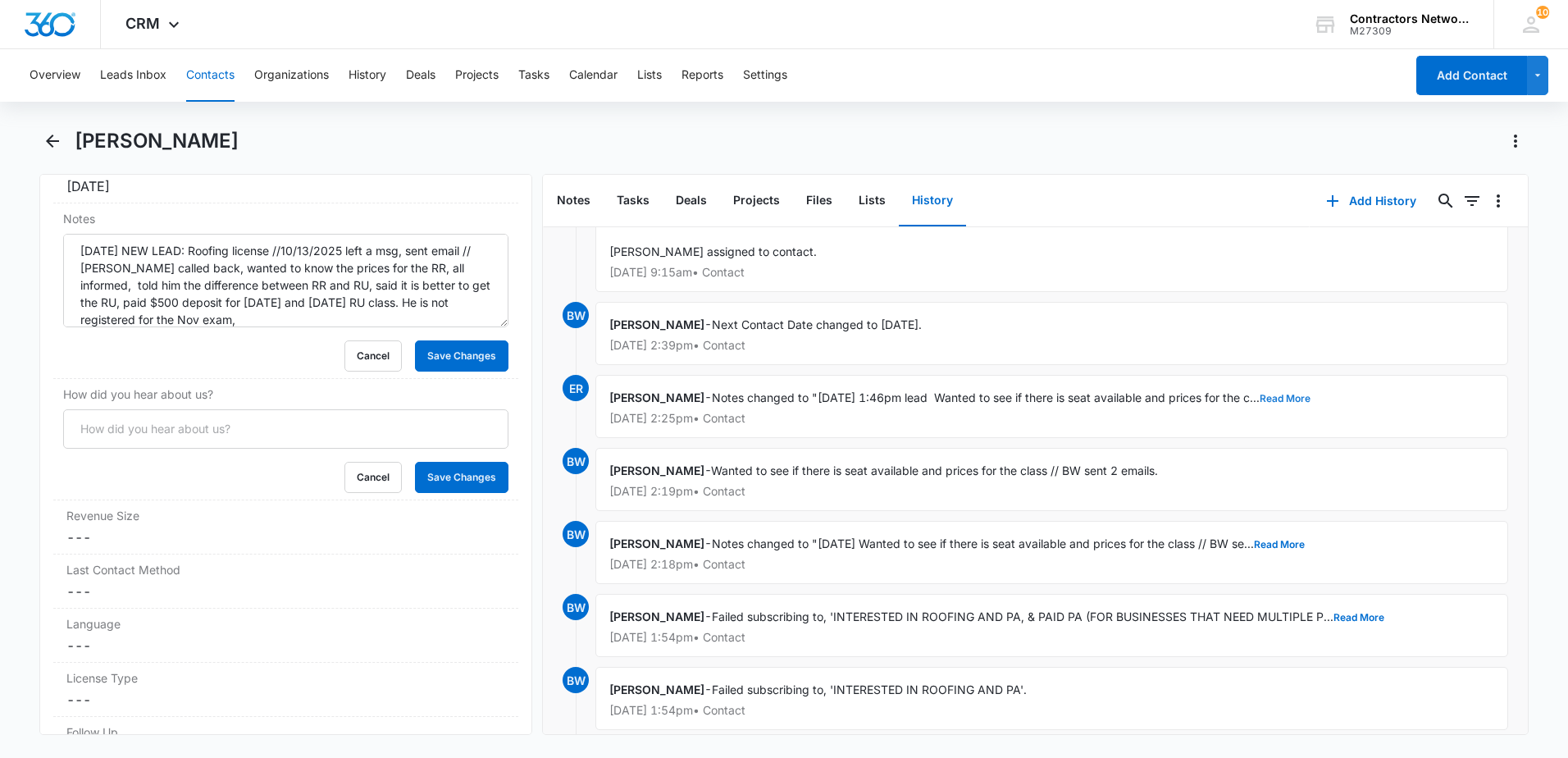
scroll to position [2957, 0]
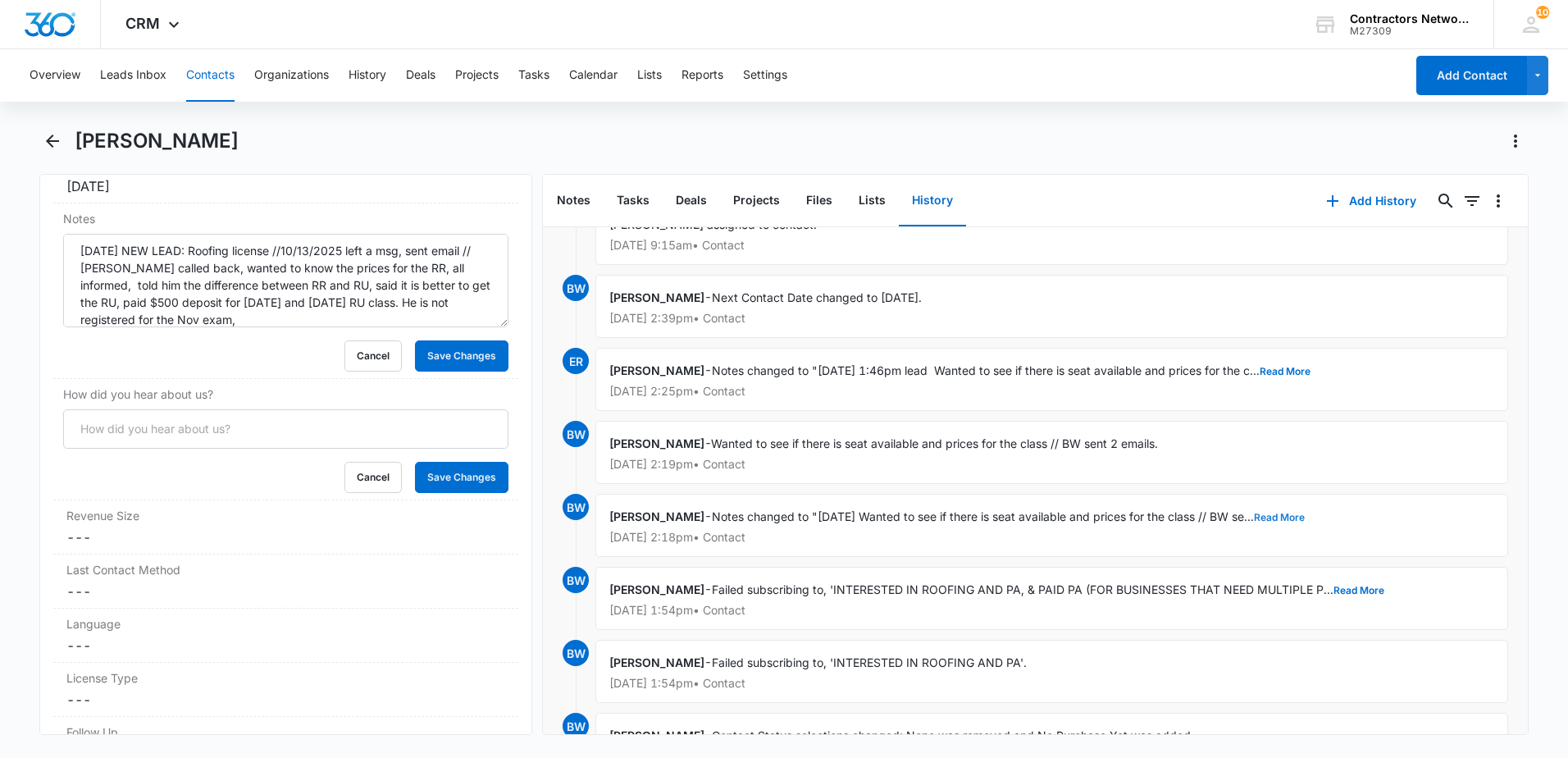
click at [1289, 513] on button "Read More" at bounding box center [1279, 517] width 51 height 10
click at [1351, 590] on button "Read More" at bounding box center [1359, 590] width 51 height 10
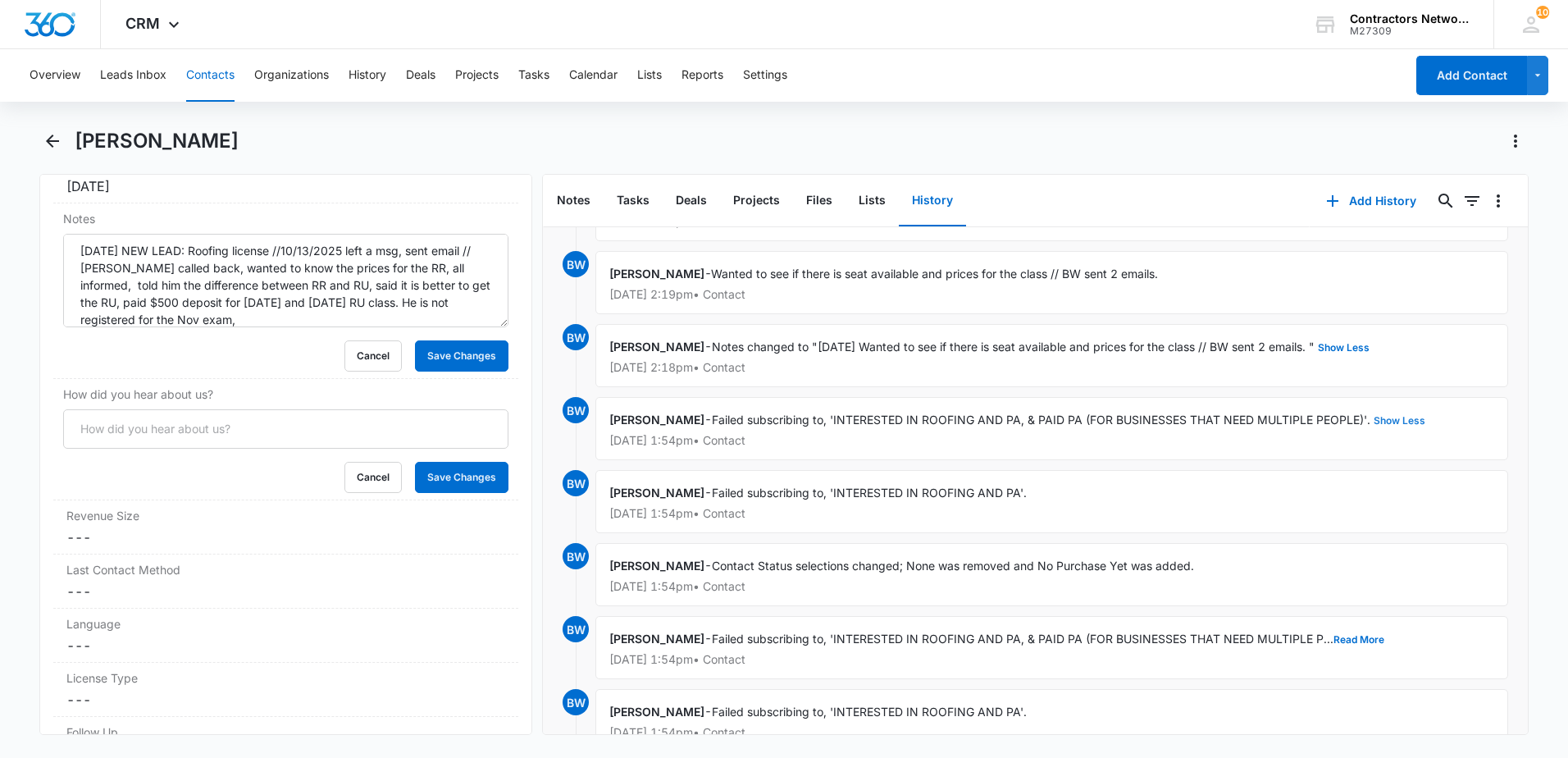
scroll to position [3203, 0]
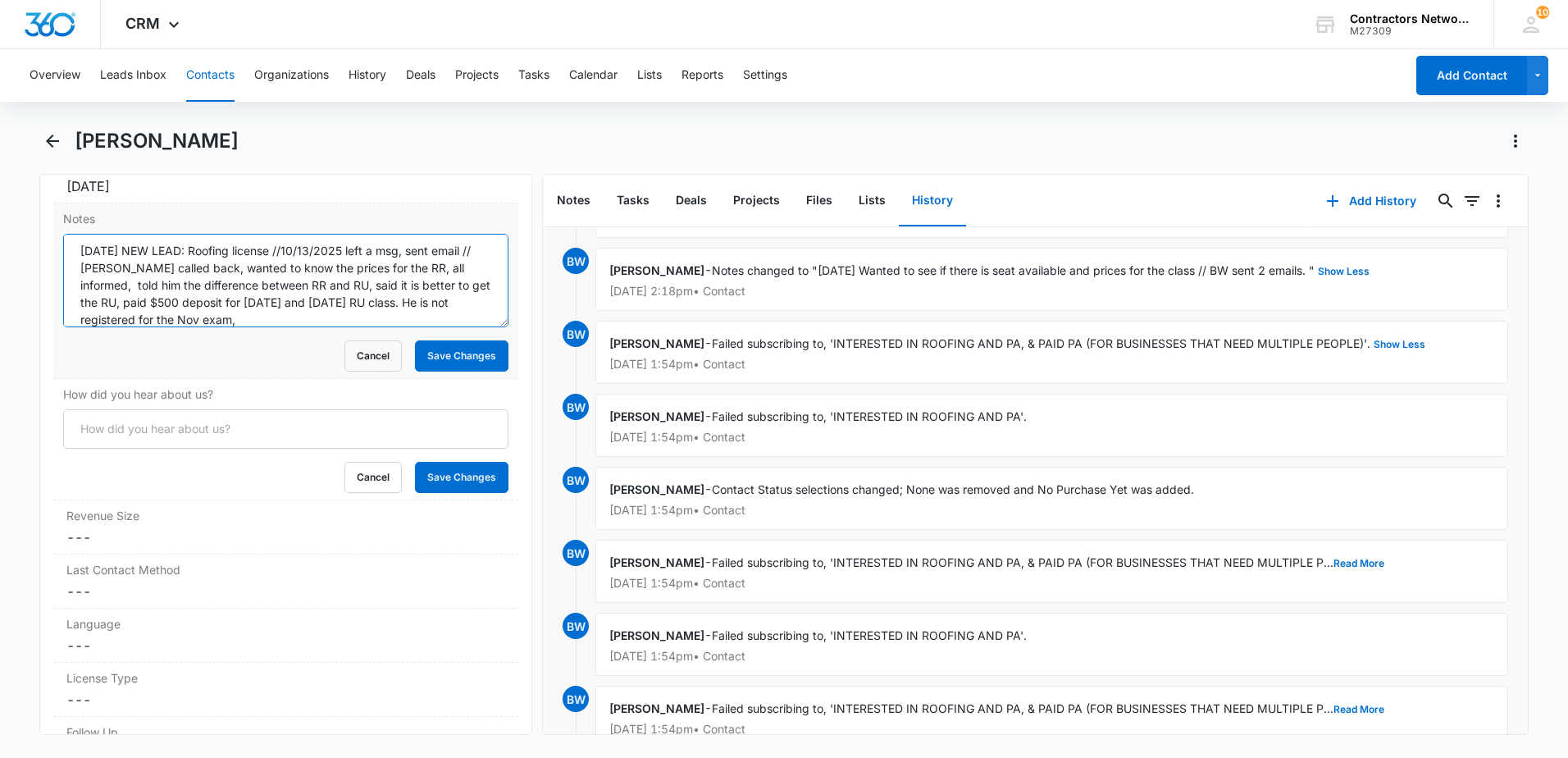
click at [344, 319] on textarea "[DATE] NEW LEAD: Roofing license //10/13/2025 left a msg, sent email // [PERSON…" at bounding box center [286, 280] width 445 height 93
type textarea "[DATE] NEW LEAD: Roofing license //10/13/2025 left a msg, sent email // [PERSON…"
click at [436, 351] on button "Save Changes" at bounding box center [461, 355] width 93 height 31
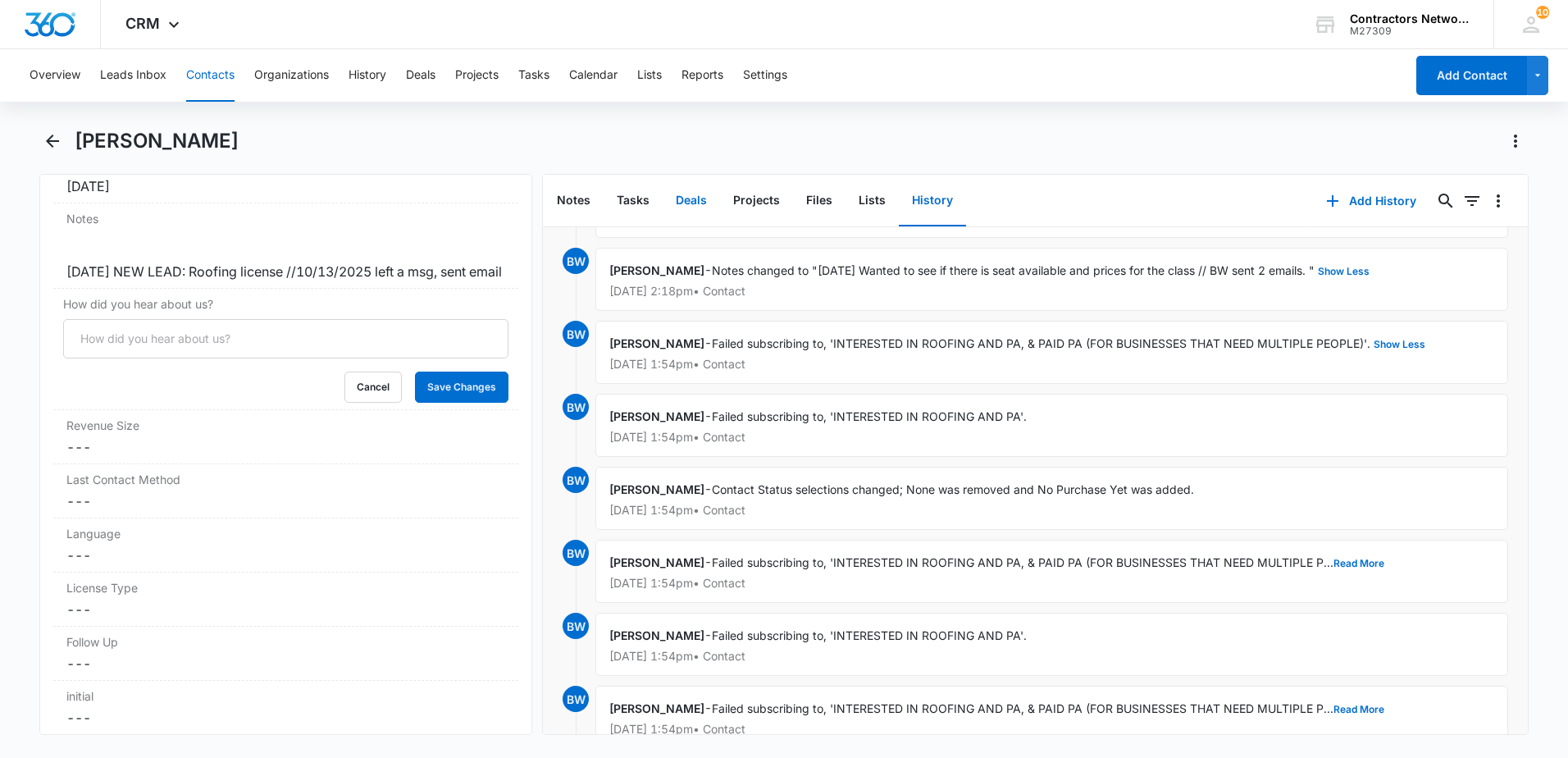
click at [689, 200] on button "Deals" at bounding box center [691, 201] width 58 height 51
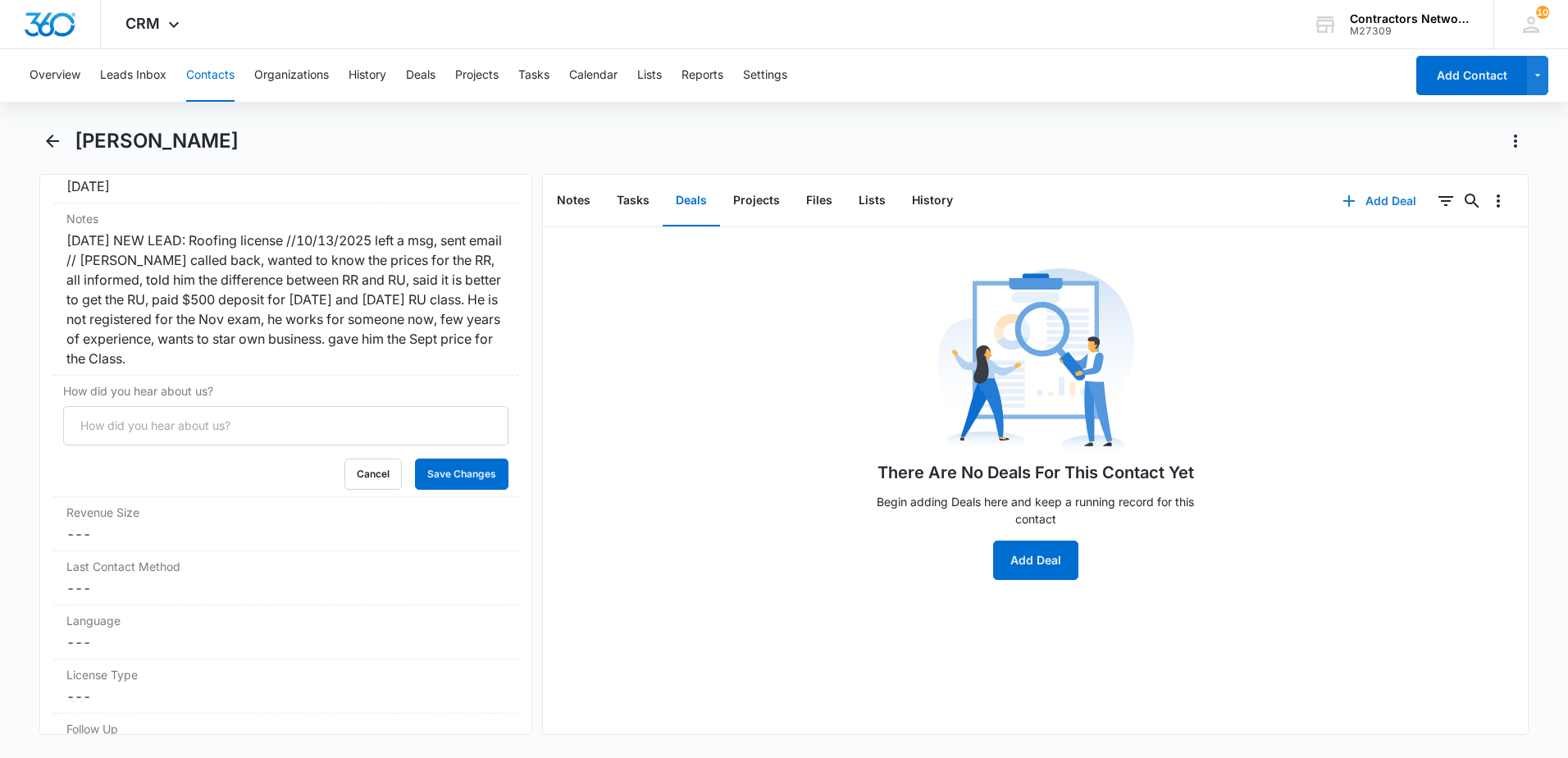
click at [1339, 204] on icon "button" at bounding box center [1349, 201] width 20 height 20
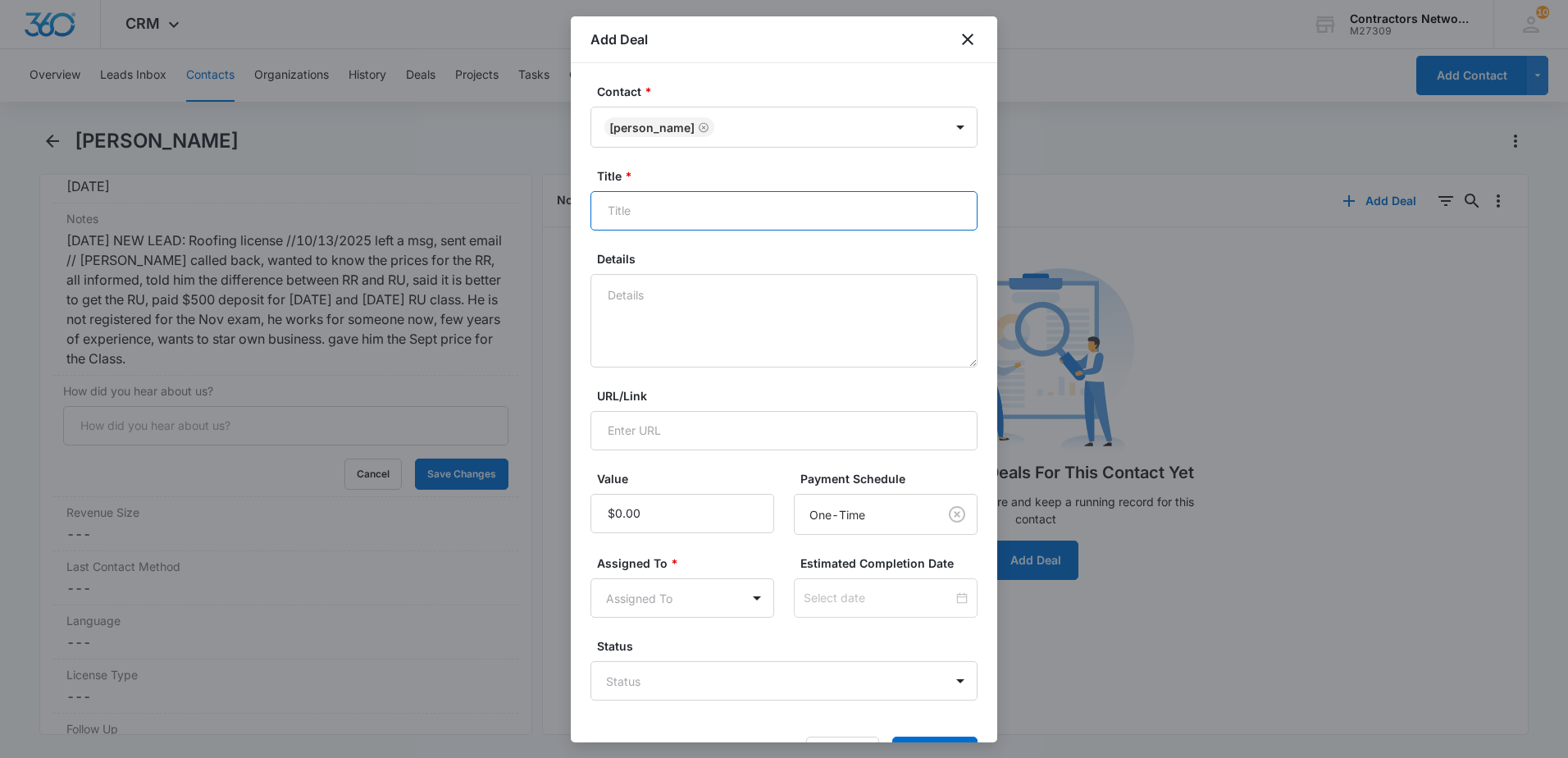
click at [707, 212] on input "Title *" at bounding box center [784, 210] width 387 height 39
type input "r"
type input "ROOFING THE UNLIMITED [DATE] /[DATE]"
click at [633, 328] on textarea "Details" at bounding box center [784, 320] width 387 height 93
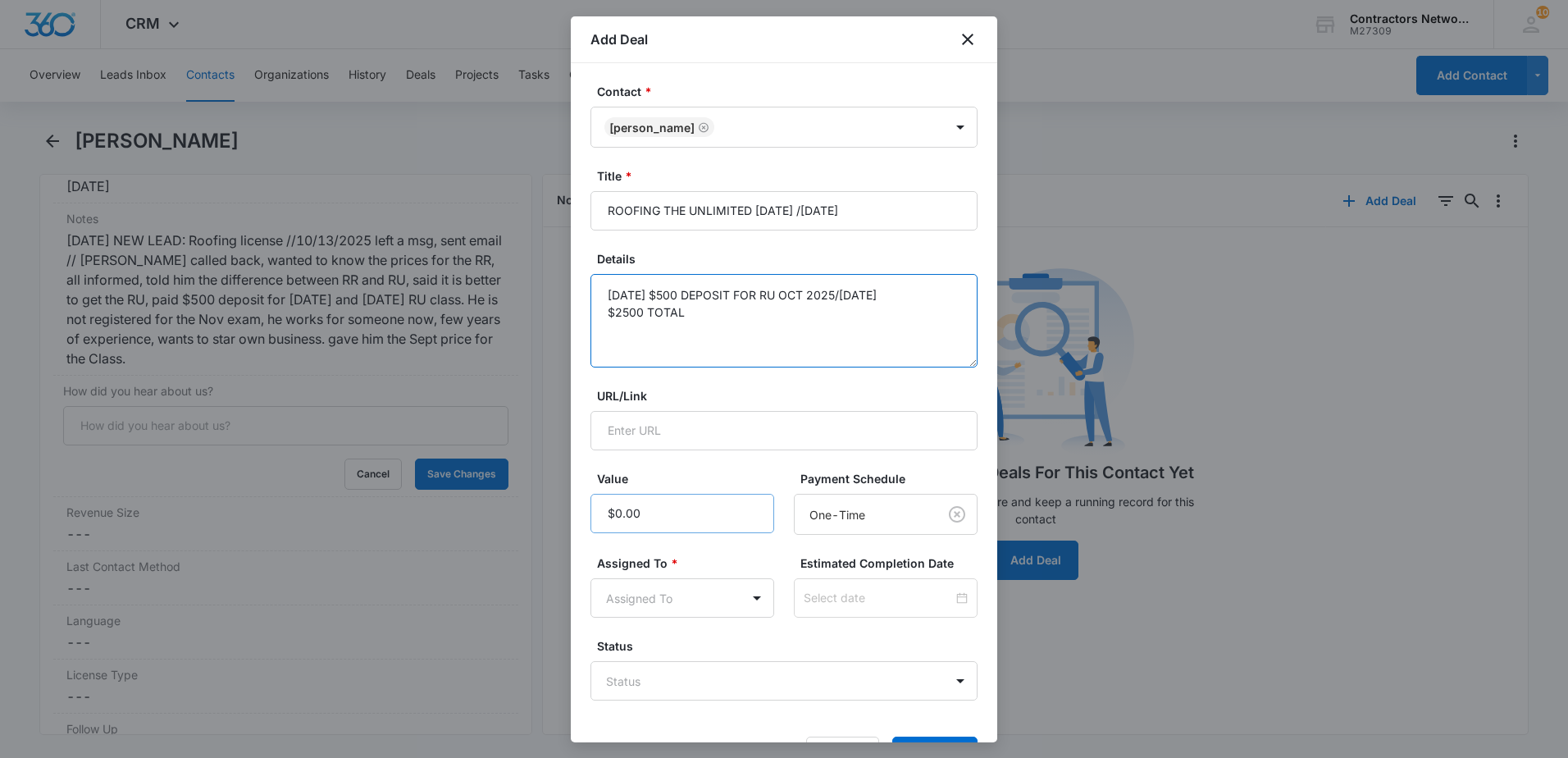
type textarea "[DATE] $500 DEPOSIT FOR RU OCT 2025/[DATE] $2500 TOTAL"
click at [679, 514] on input "Value" at bounding box center [682, 513] width 184 height 39
type input "$500.00"
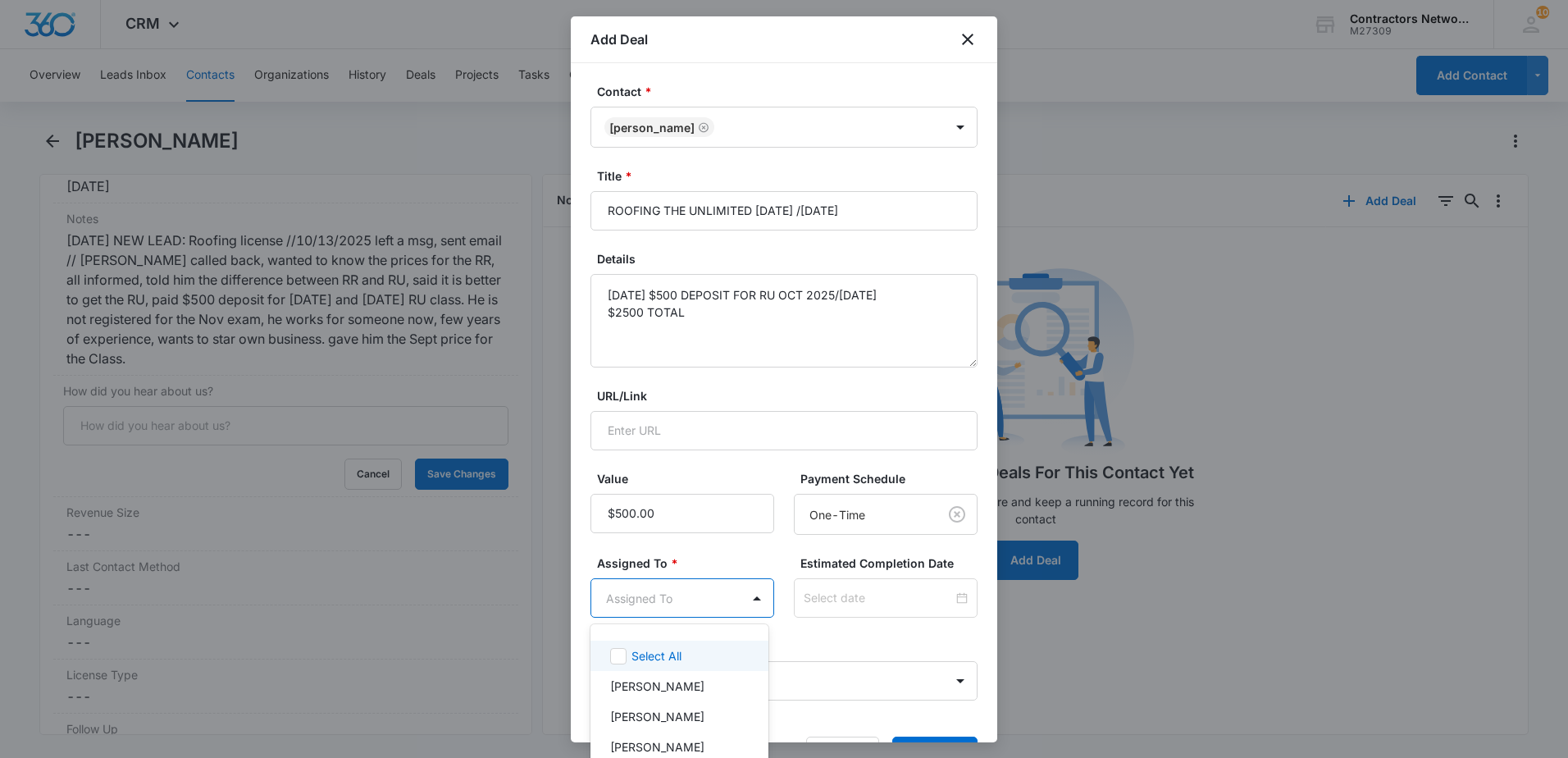
click at [650, 608] on body "CRM Apps Reputation Websites Forms CRM Email Social Shop Payments POS Content A…" at bounding box center [784, 379] width 1568 height 758
click at [644, 678] on p "[PERSON_NAME]" at bounding box center [658, 685] width 94 height 17
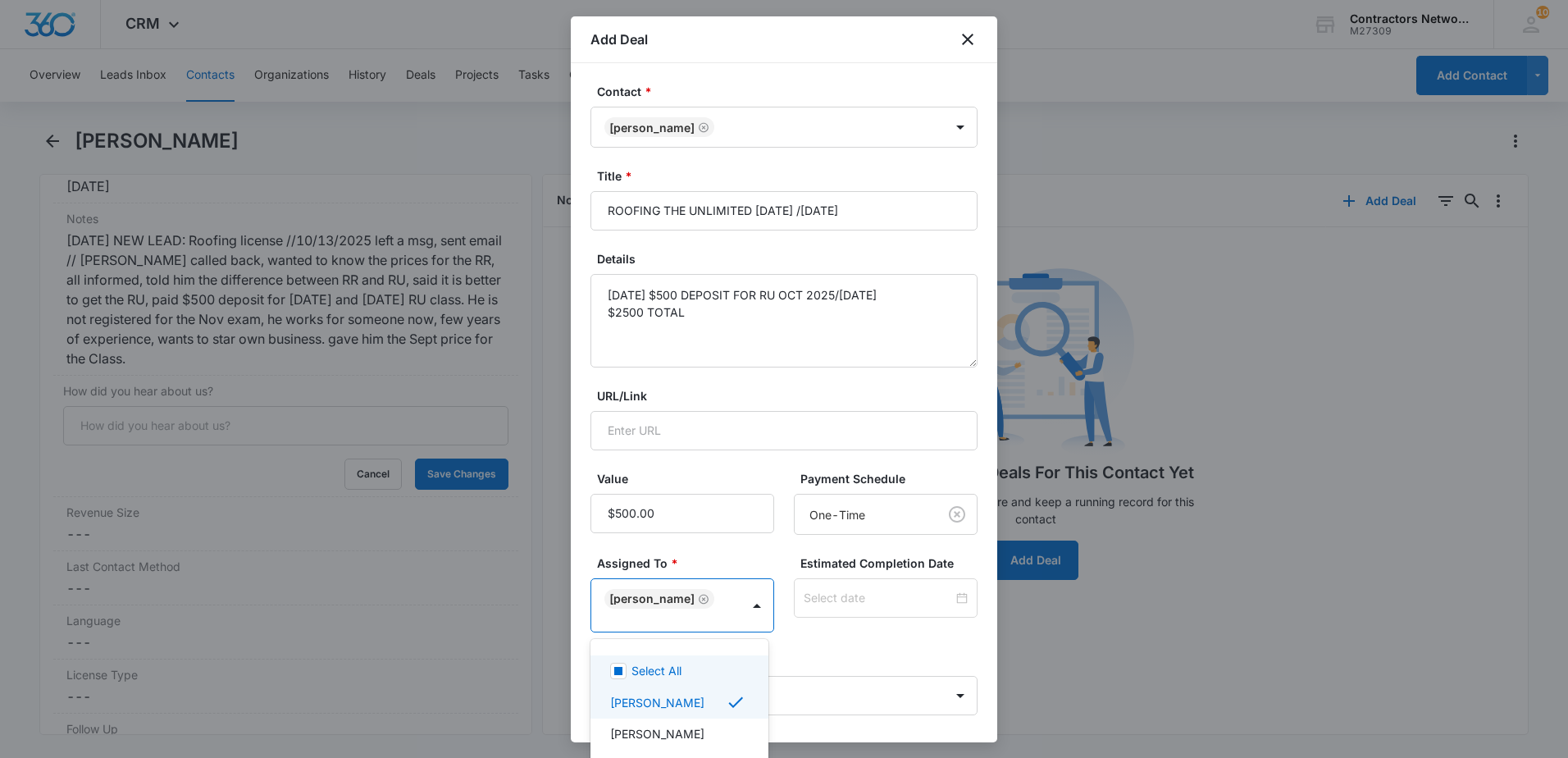
click at [697, 312] on div at bounding box center [784, 379] width 1568 height 758
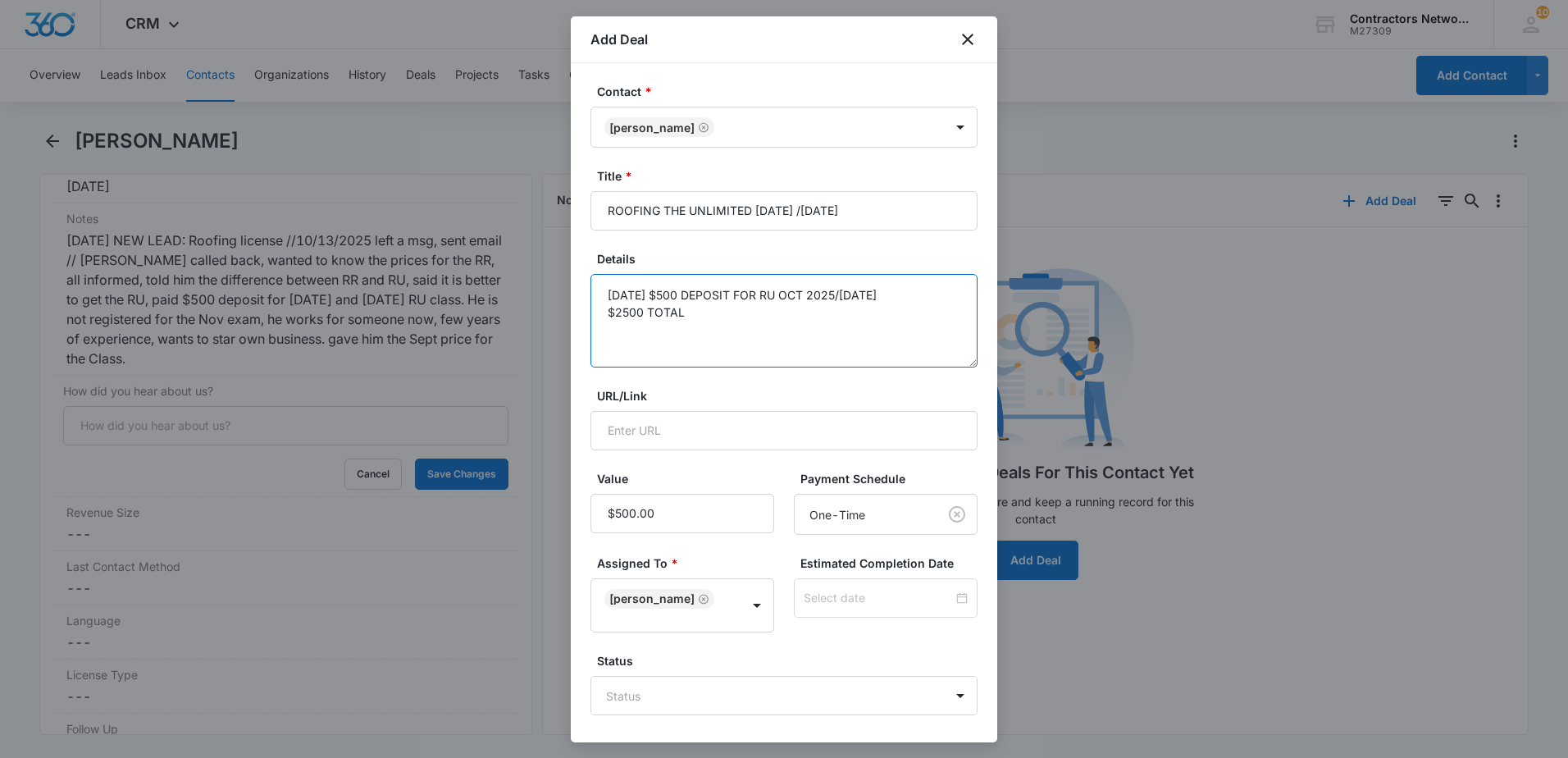
drag, startPoint x: 697, startPoint y: 312, endPoint x: 591, endPoint y: 297, distance: 107.1
click at [591, 297] on textarea "[DATE] $500 DEPOSIT FOR RU OCT 2025/[DATE] $2500 TOTAL" at bounding box center [784, 320] width 387 height 93
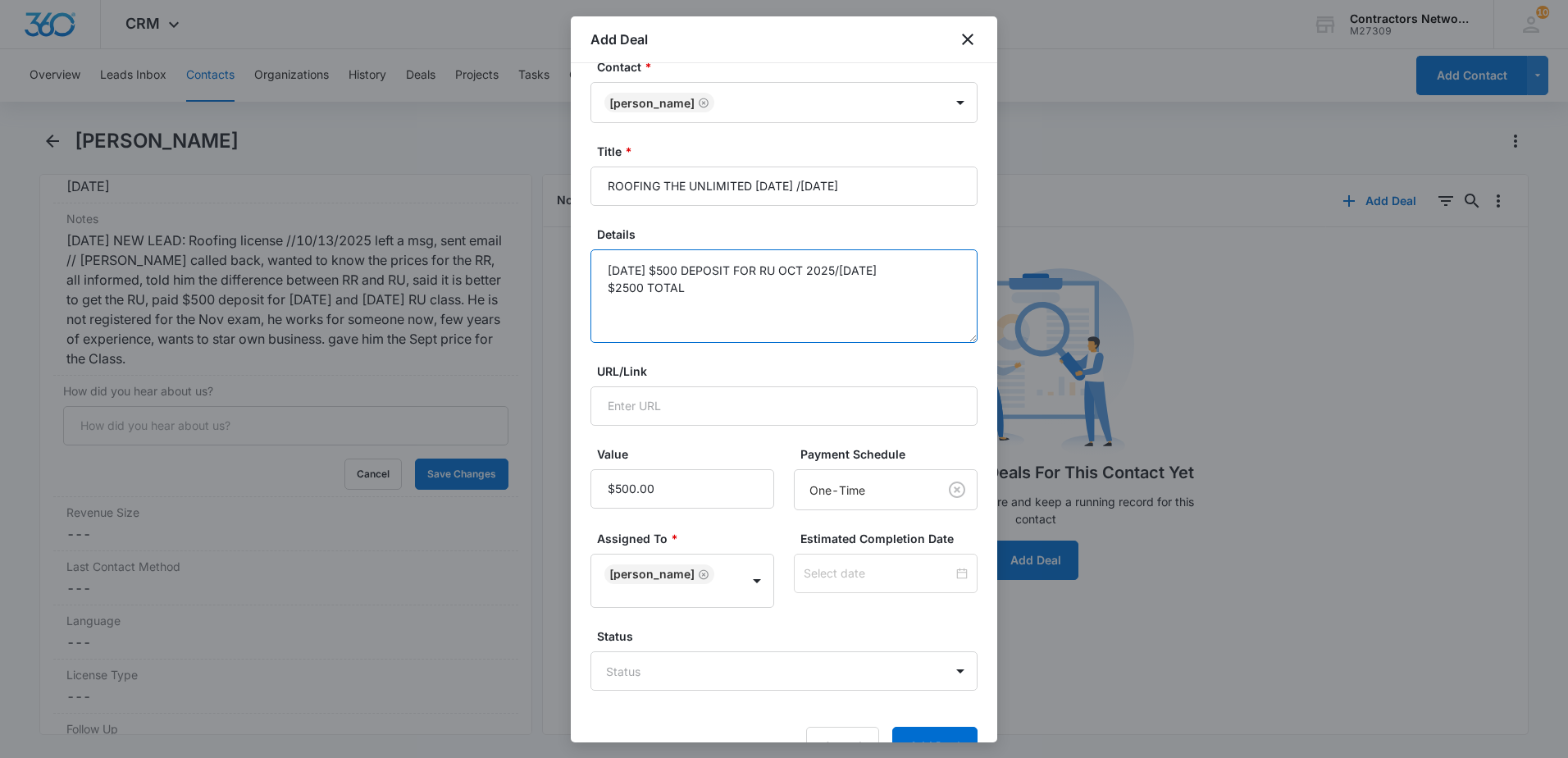
scroll to position [68, 0]
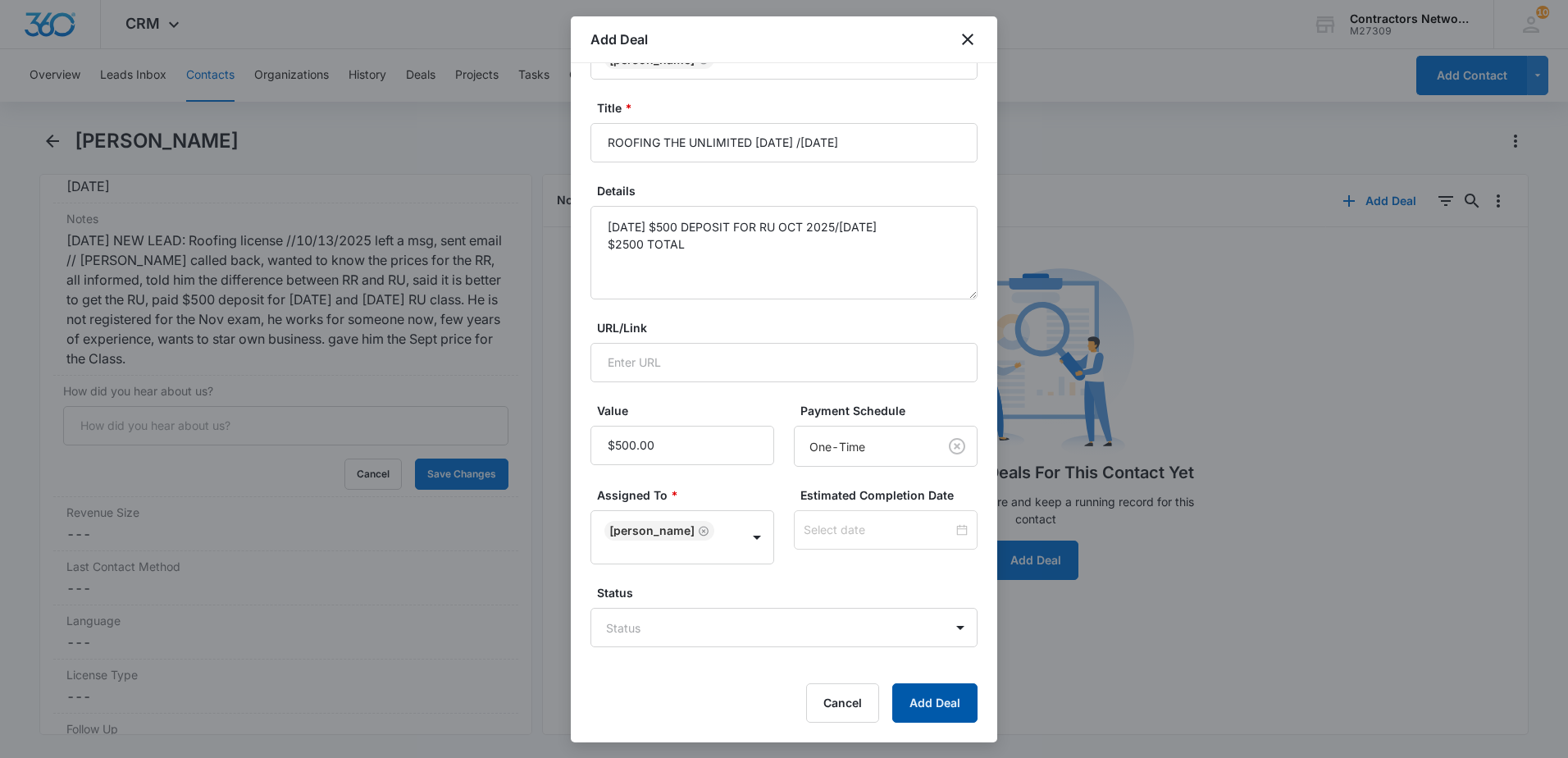
click at [905, 712] on button "Add Deal" at bounding box center [934, 703] width 85 height 39
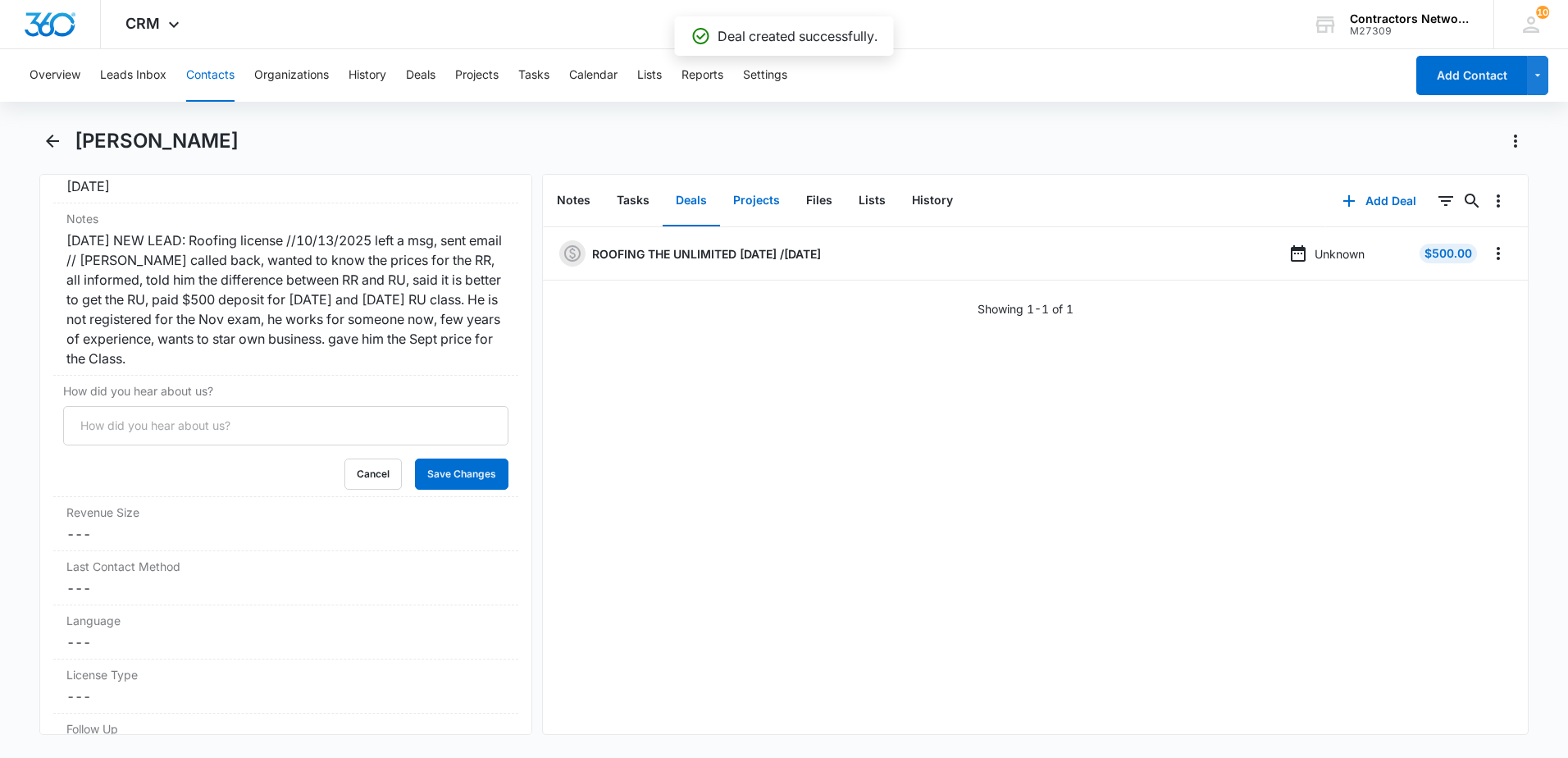
click at [761, 198] on button "Projects" at bounding box center [756, 201] width 73 height 51
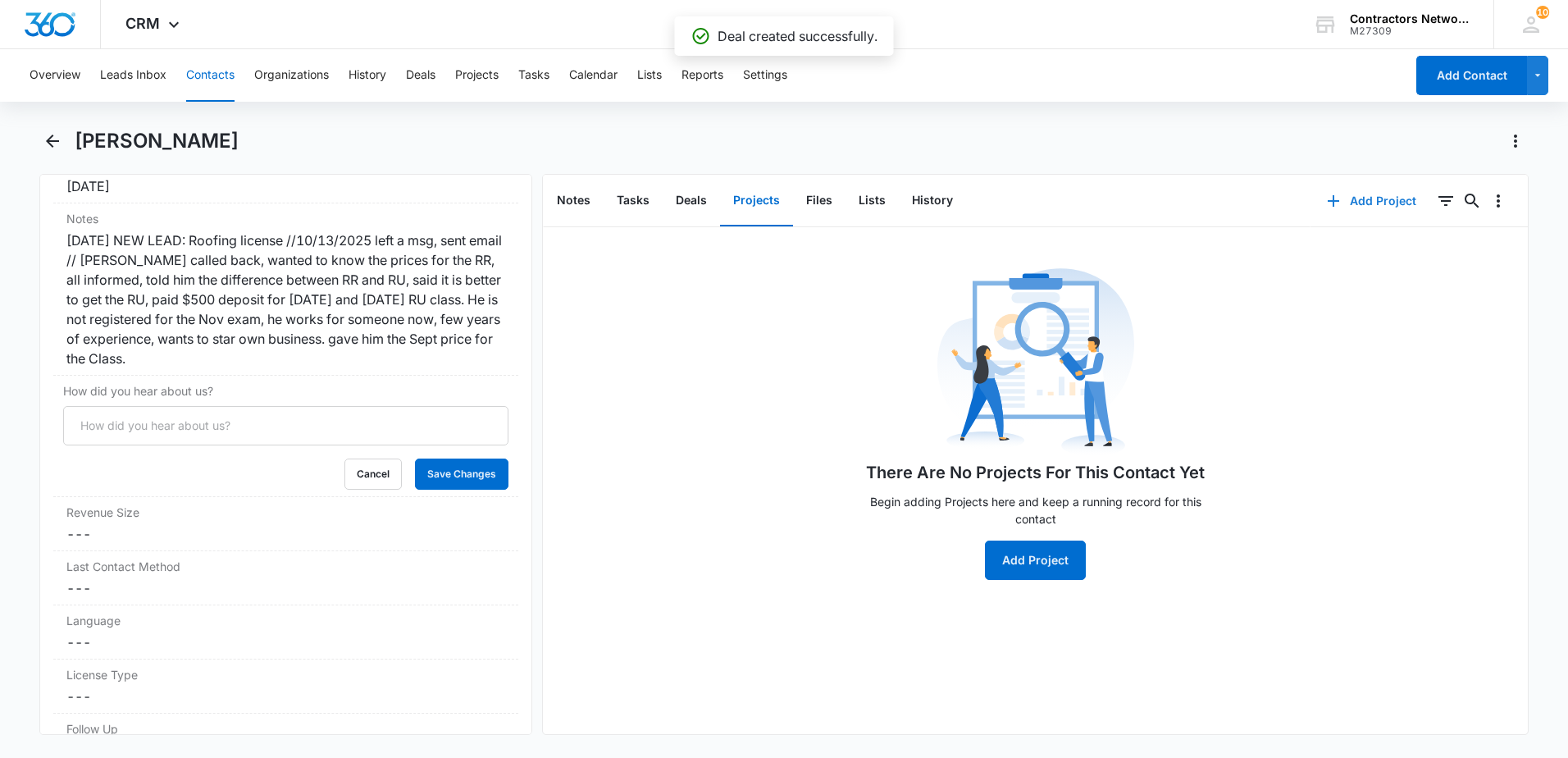
click at [1323, 193] on icon "button" at bounding box center [1333, 201] width 20 height 20
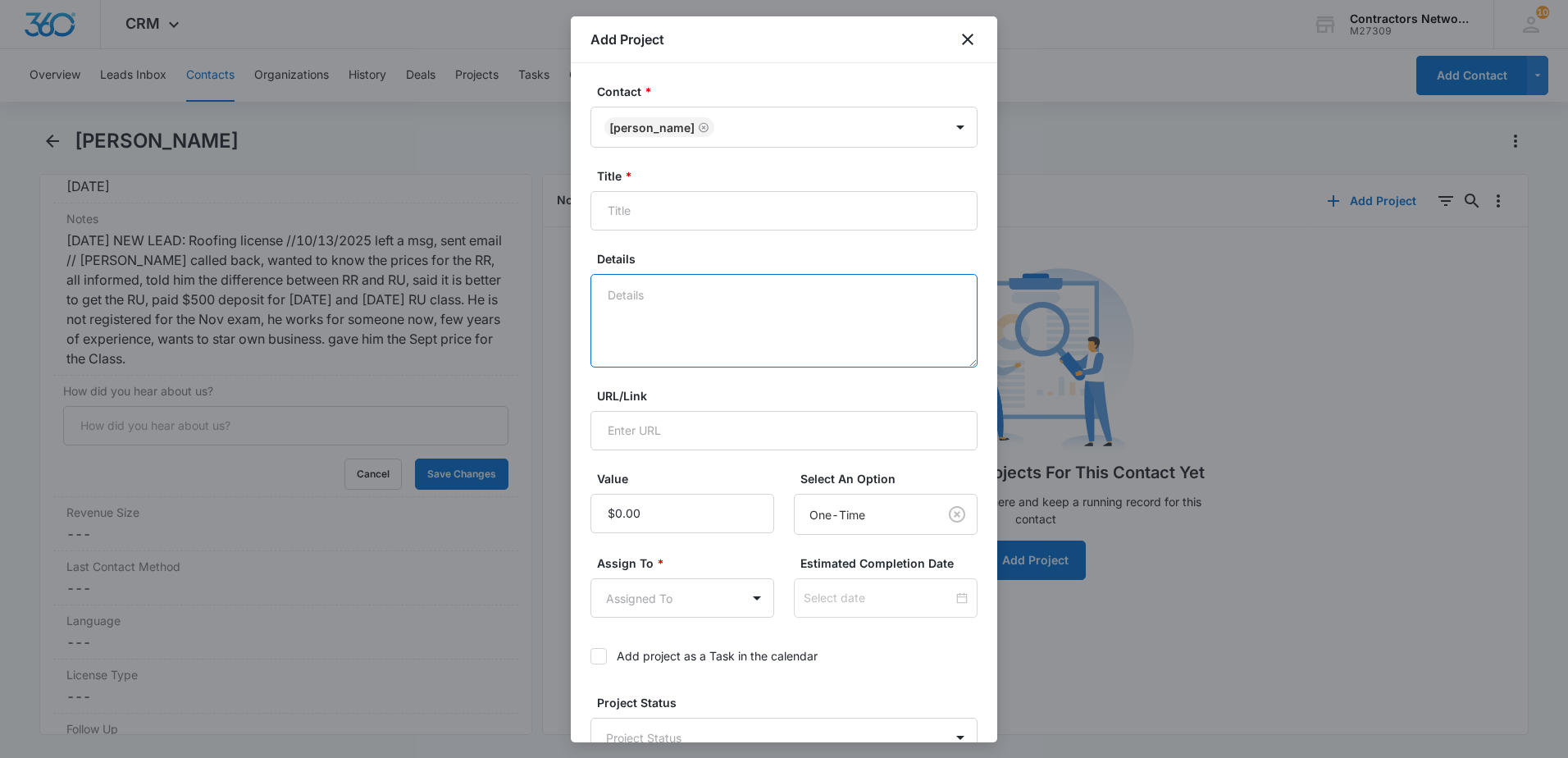
click at [680, 310] on textarea "Details" at bounding box center [784, 320] width 387 height 93
paste textarea "[DATE] $500 DEPOSIT FOR RU OCT 2025/[DATE] $2500 TOTAL"
type textarea "[DATE] $500 DEPOSIT FOR RU OCT 2025/[DATE] $2500 TOTAL"
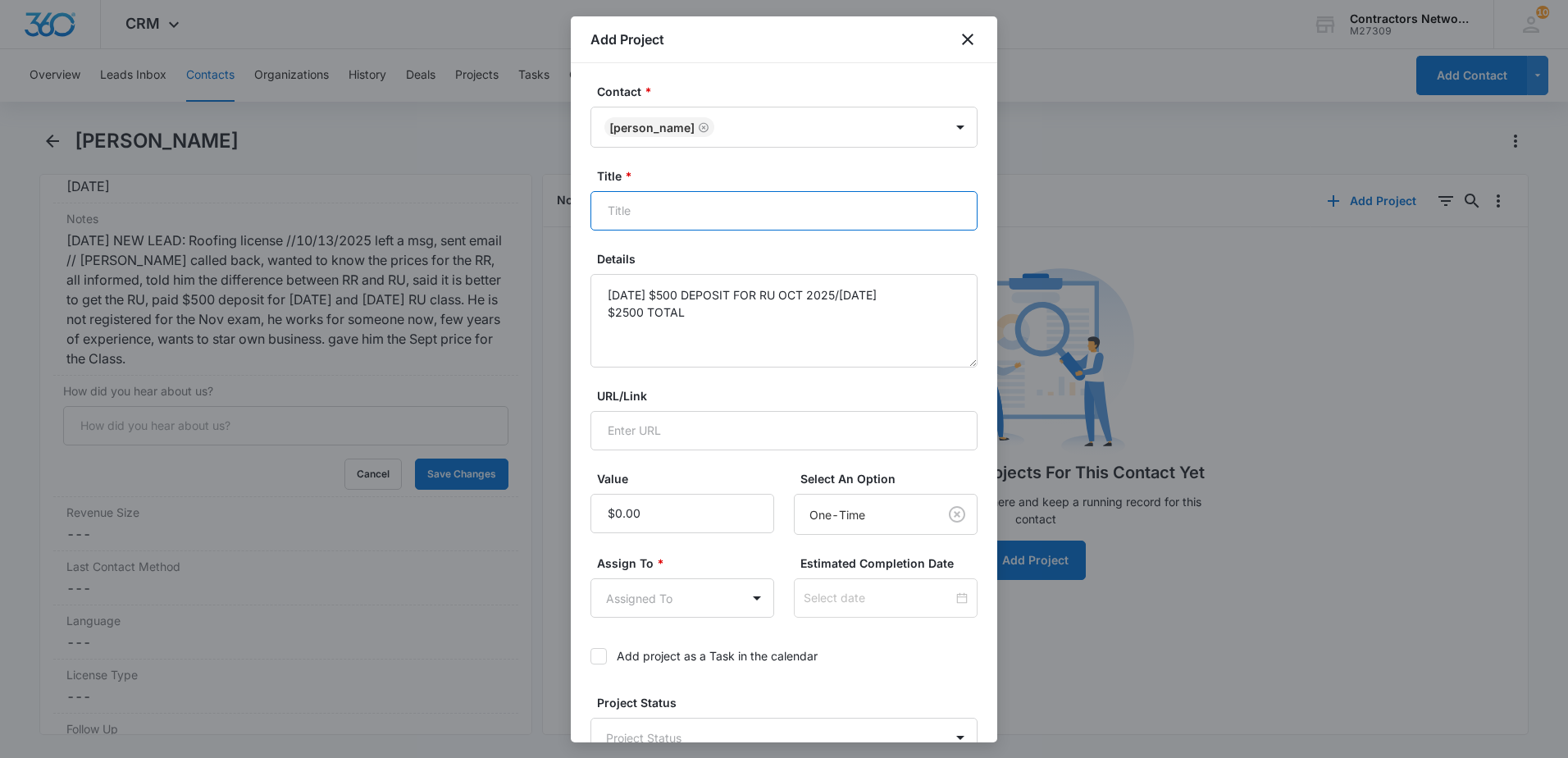
click at [693, 218] on input "Title *" at bounding box center [784, 210] width 387 height 39
type input "ROOFING THE UNLIMITED [DATE] /[DATE]"
click at [923, 303] on textarea "[DATE] $500 DEPOSIT FOR RU OCT 2025/[DATE] $2500 TOTAL" at bounding box center [784, 320] width 387 height 93
type textarea "[DATE] $500 DEPOSIT FOR RU OCT 2025/[DATE] $2500 TOTAL"
click at [657, 517] on input "Value" at bounding box center [682, 513] width 184 height 39
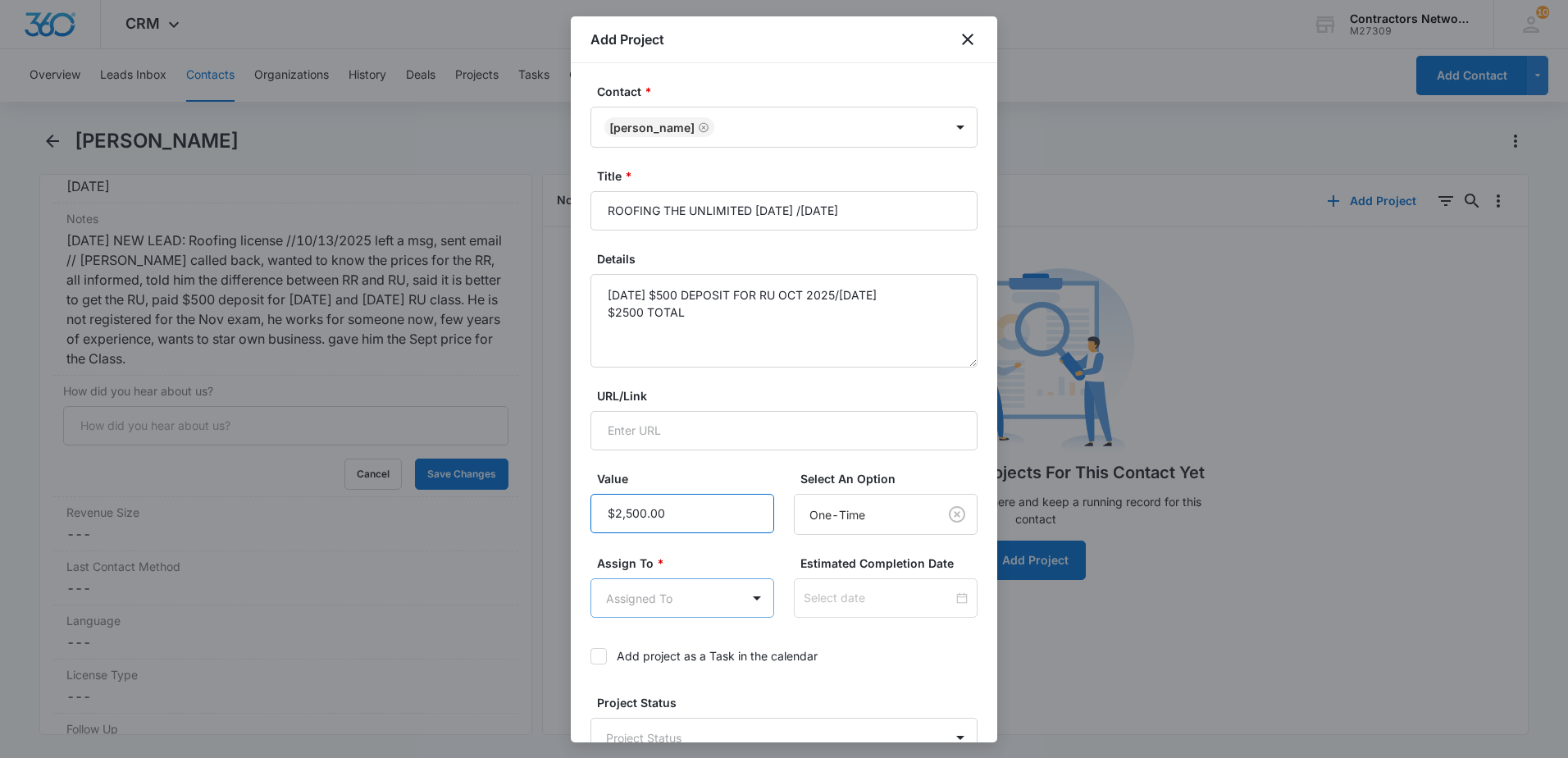
type input "$2,500.00"
click at [686, 596] on body "CRM Apps Reputation Websites Forms CRM Email Social Shop Payments POS Content A…" at bounding box center [784, 379] width 1568 height 758
drag, startPoint x: 682, startPoint y: 684, endPoint x: 770, endPoint y: 665, distance: 90.0
click at [683, 683] on p "[PERSON_NAME]" at bounding box center [658, 685] width 94 height 17
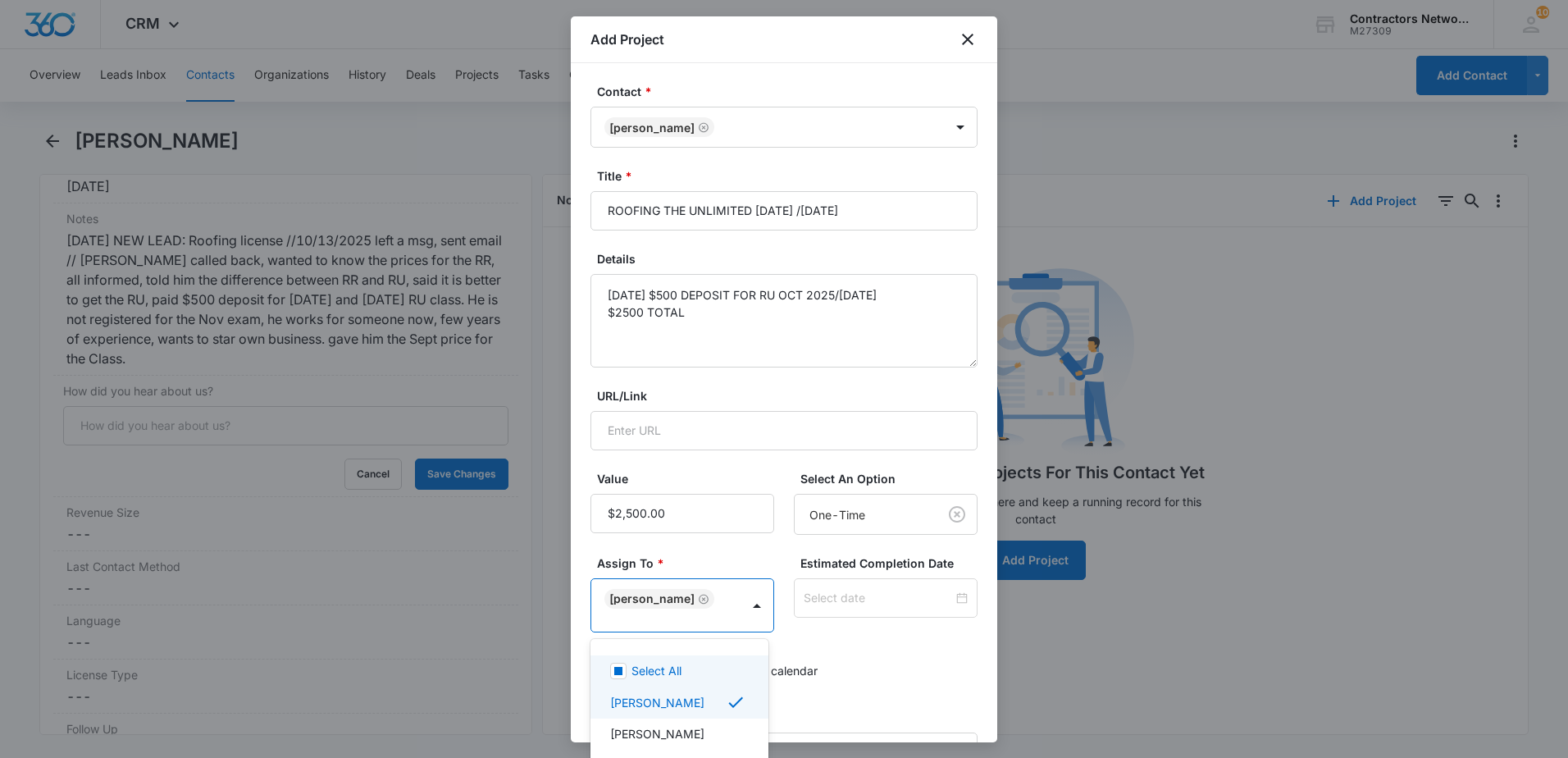
drag, startPoint x: 891, startPoint y: 665, endPoint x: 875, endPoint y: 665, distance: 16.0
click at [889, 665] on div at bounding box center [784, 379] width 1568 height 758
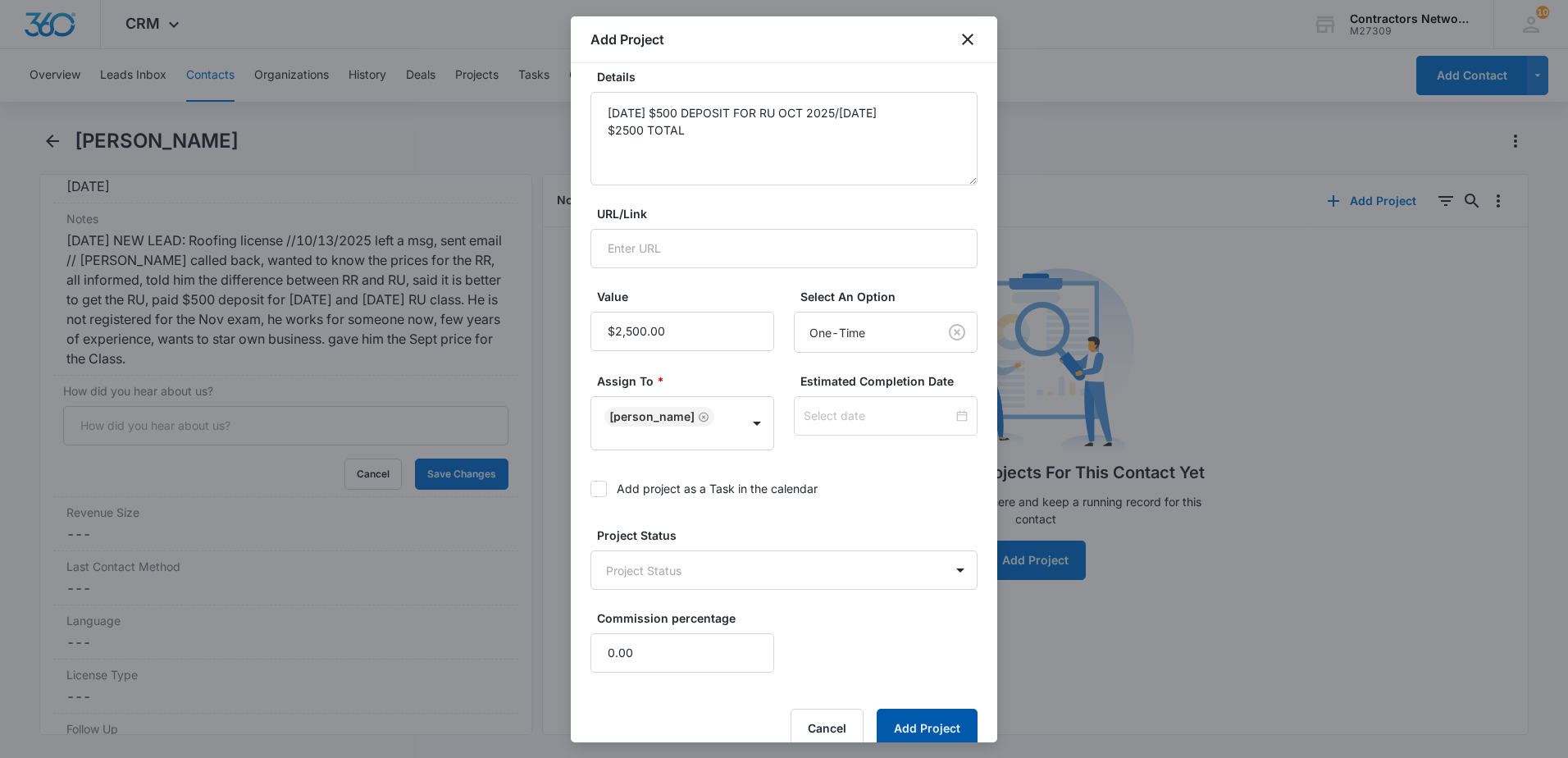
scroll to position [208, 0]
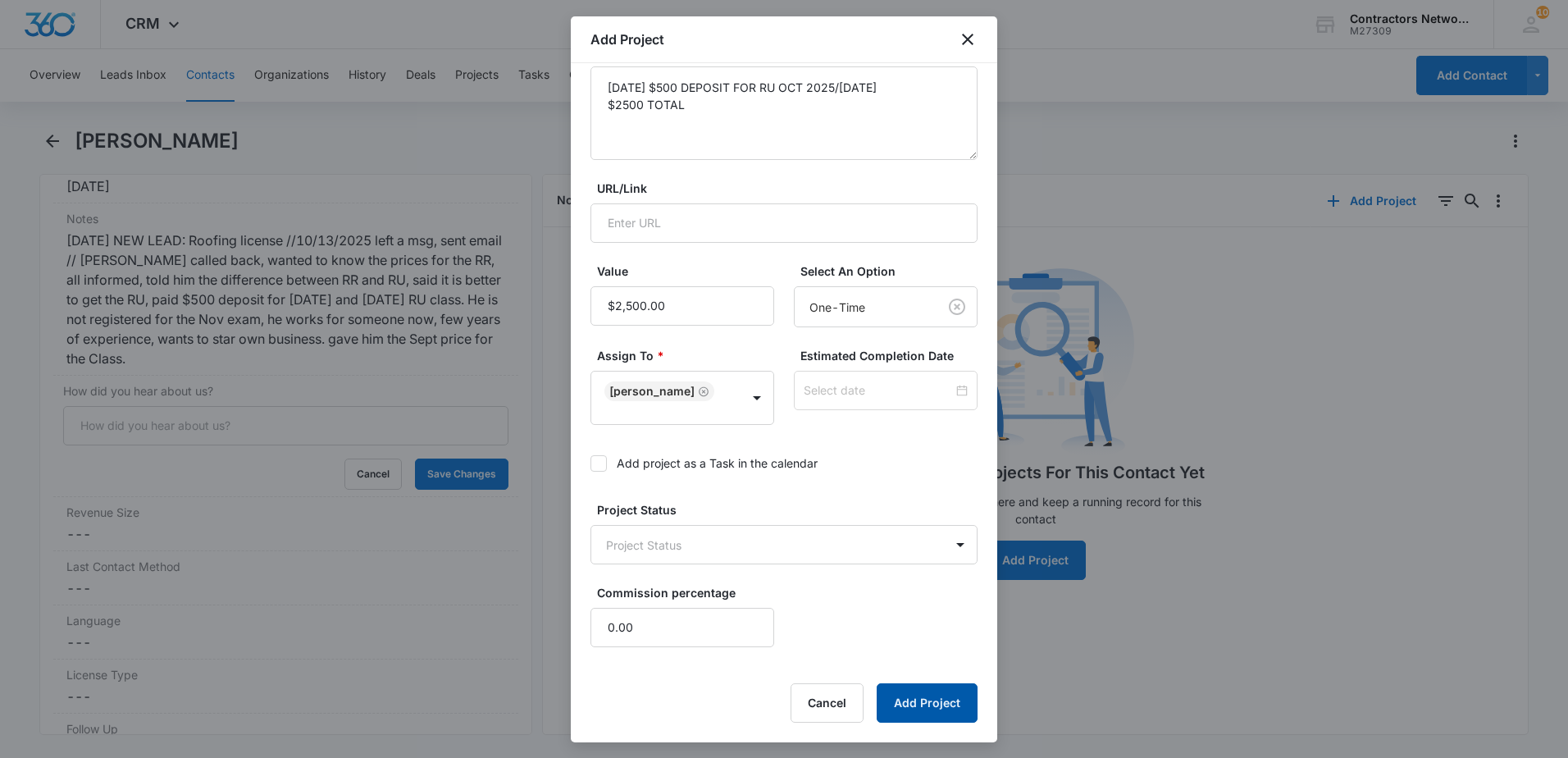
click at [902, 692] on button "Add Project" at bounding box center [927, 703] width 101 height 39
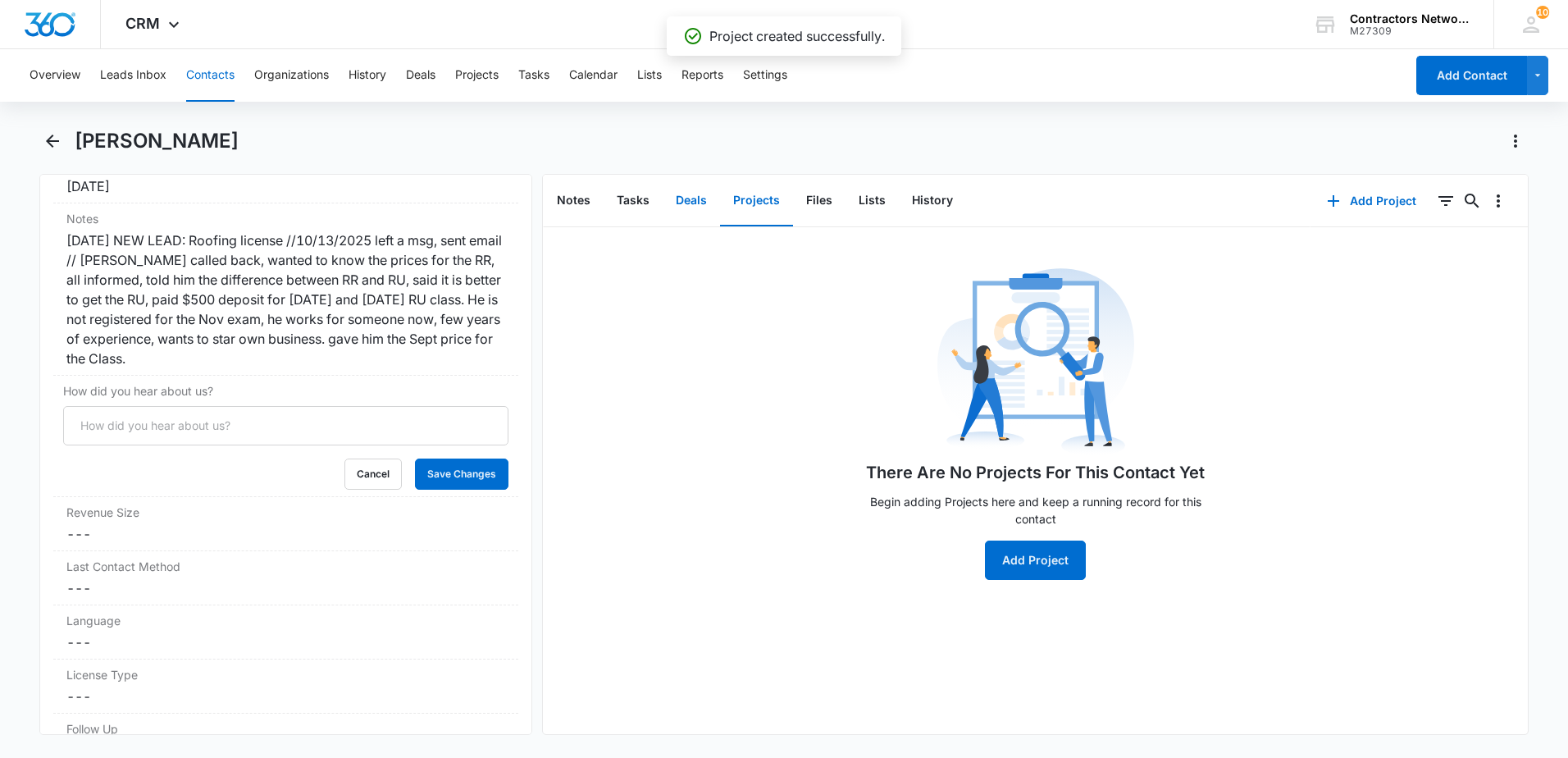
click at [694, 201] on button "Deals" at bounding box center [691, 201] width 58 height 51
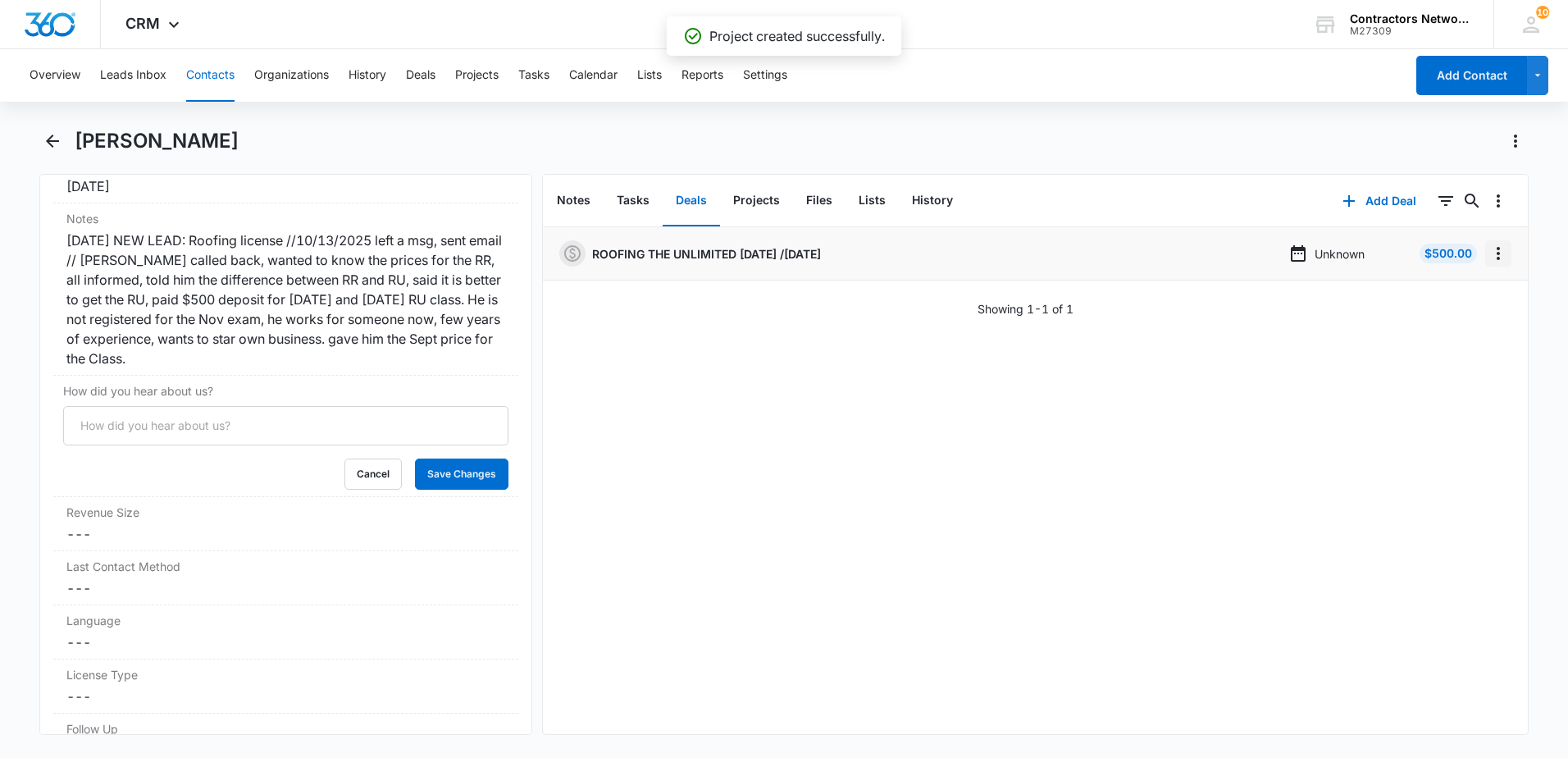
click at [1489, 252] on icon "Overflow Menu" at bounding box center [1498, 253] width 20 height 20
click at [1438, 296] on div "Edit" at bounding box center [1441, 299] width 35 height 12
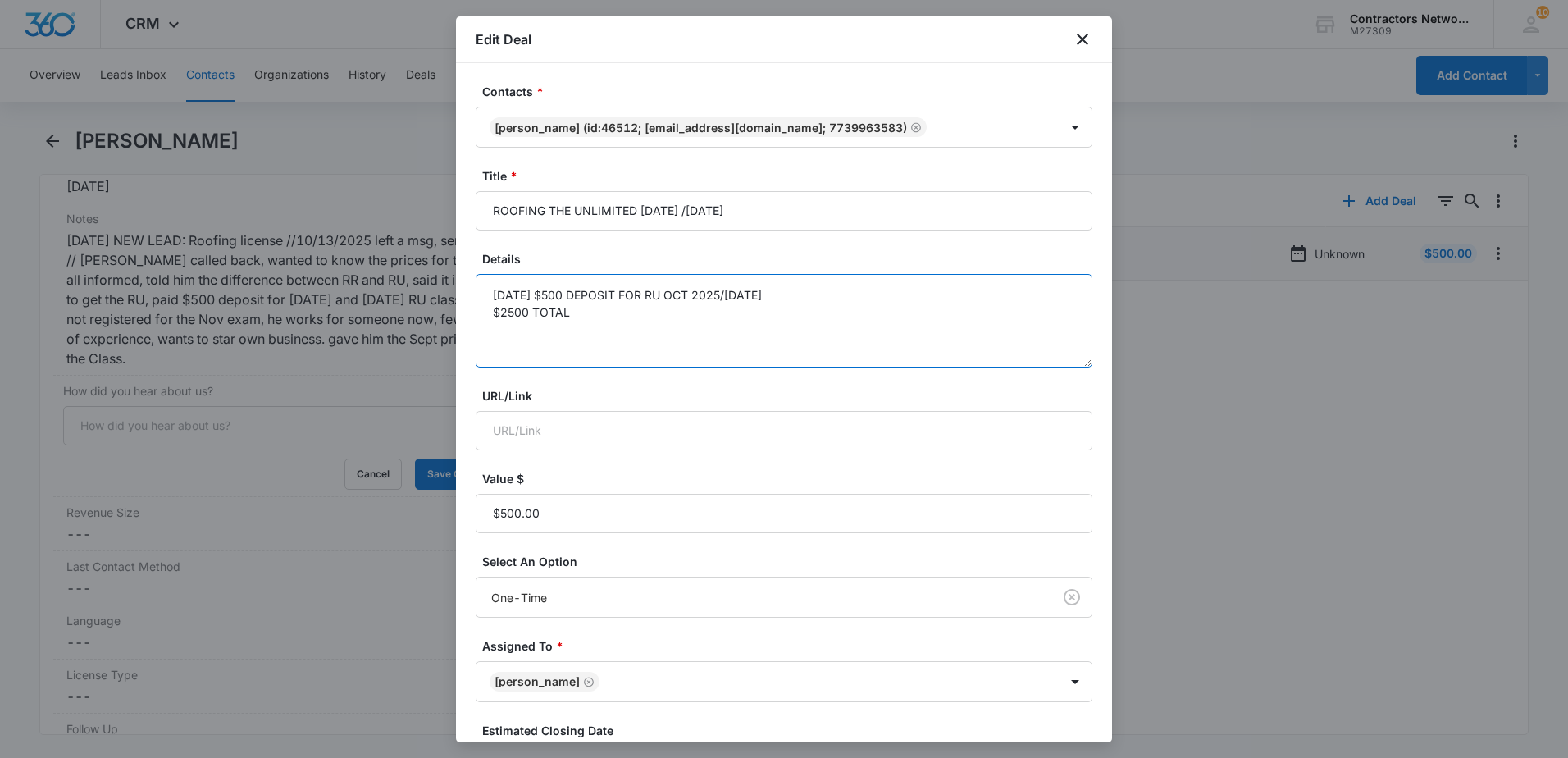
click at [837, 305] on textarea "[DATE] $500 DEPOSIT FOR RU OCT 2025/[DATE] $2500 TOTAL" at bounding box center [784, 320] width 617 height 93
click at [831, 296] on textarea "[DATE] $500 DEPOSIT FOR RU OCT 2025/[DATE] $2500 TOTAL" at bounding box center [784, 320] width 617 height 93
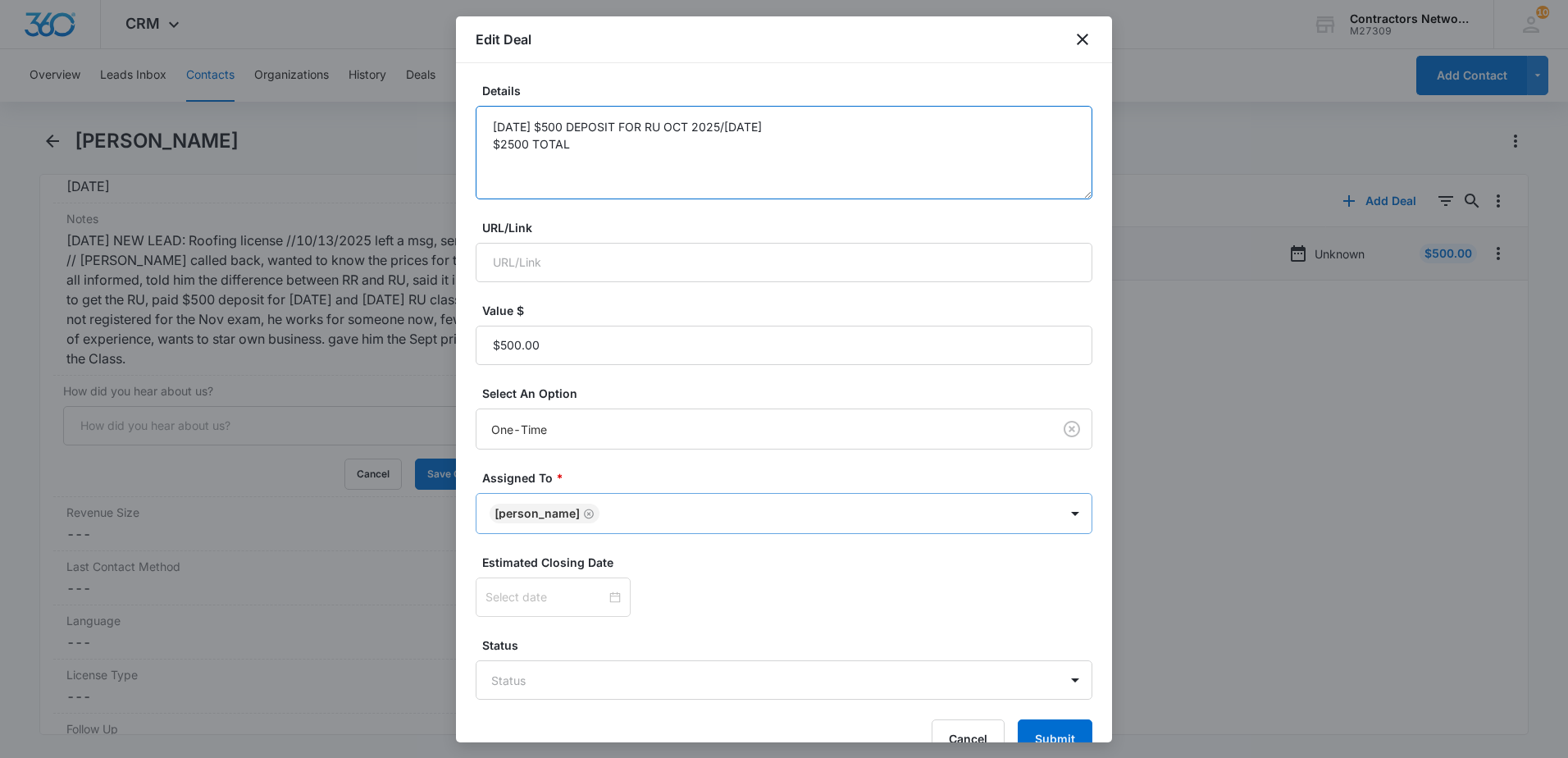
scroll to position [204, 0]
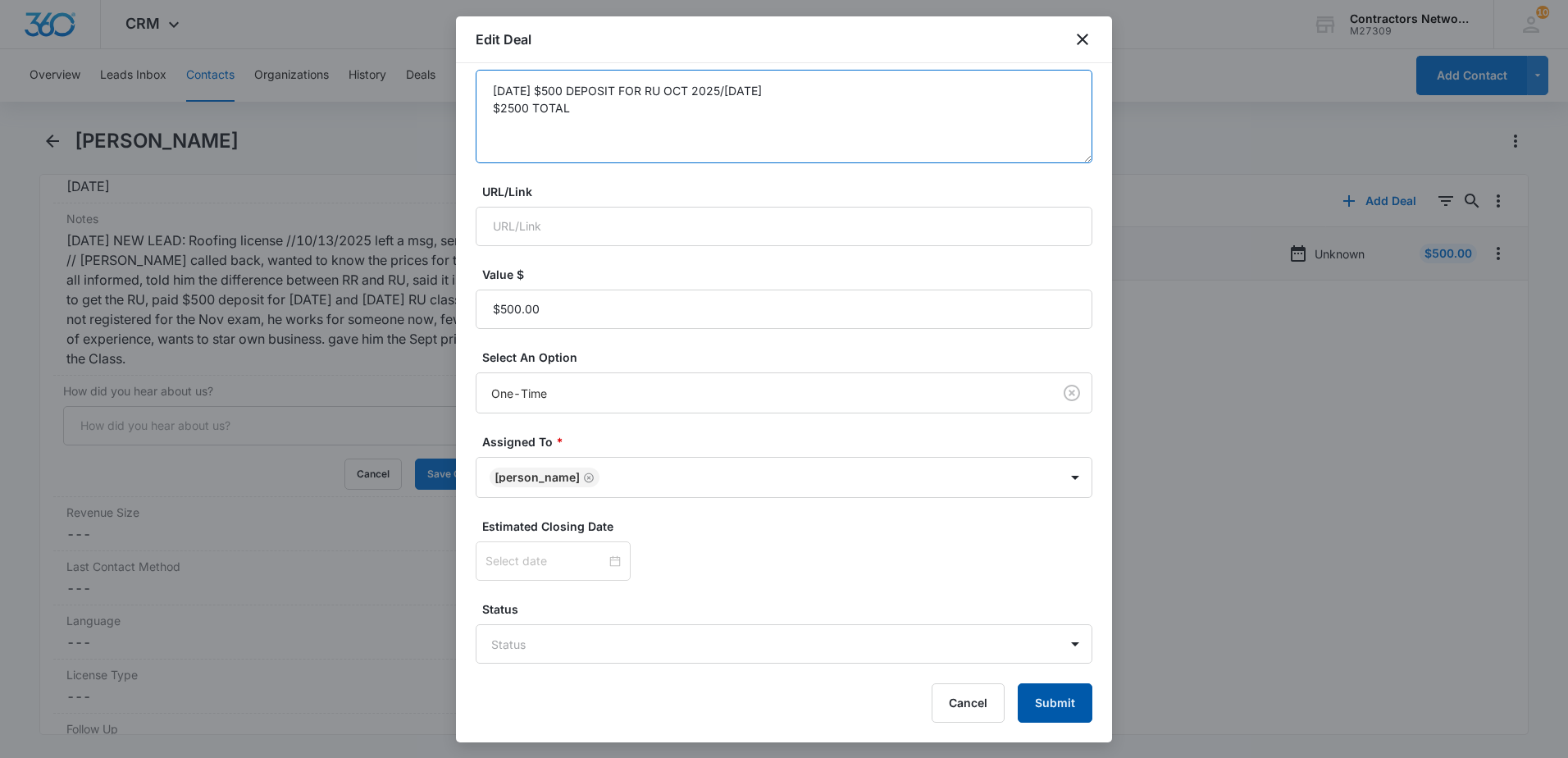
type textarea "[DATE] $500 DEPOSIT FOR RU OCT 2025/[DATE] $2500 TOTAL"
click at [1052, 703] on button "Submit" at bounding box center [1055, 703] width 75 height 39
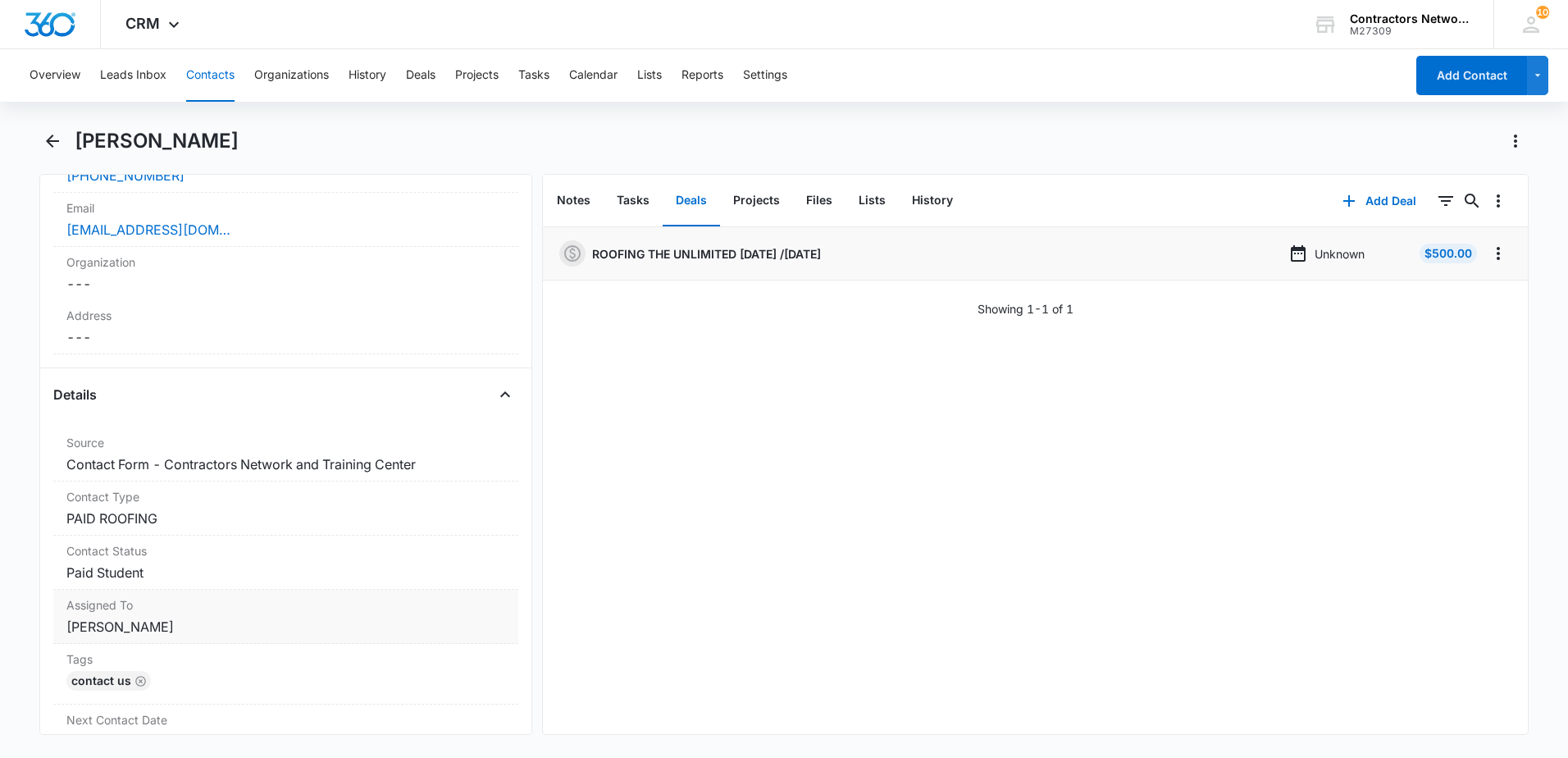
scroll to position [364, 0]
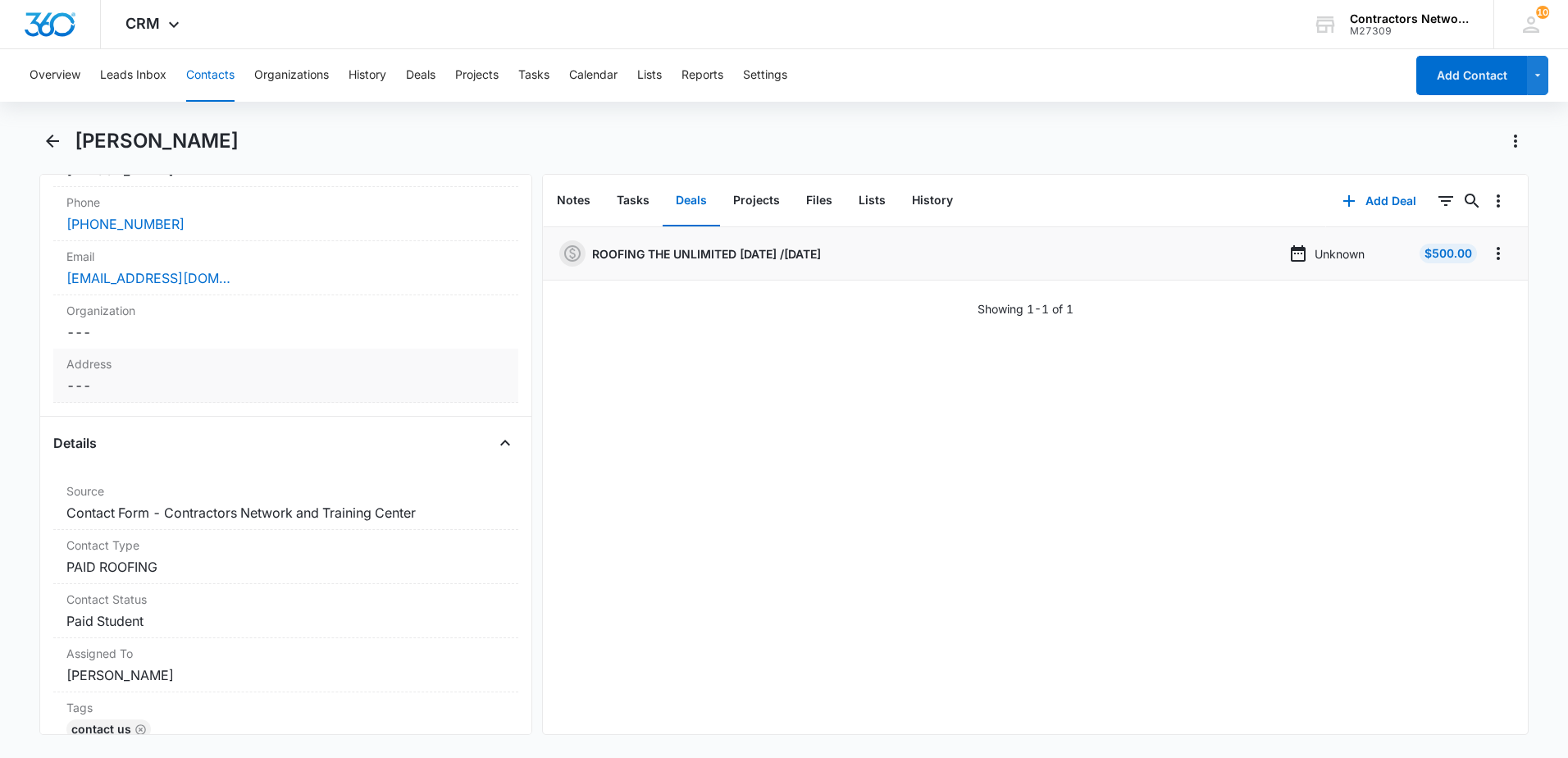
click at [182, 390] on dd "Cancel Save Changes ---" at bounding box center [286, 385] width 438 height 20
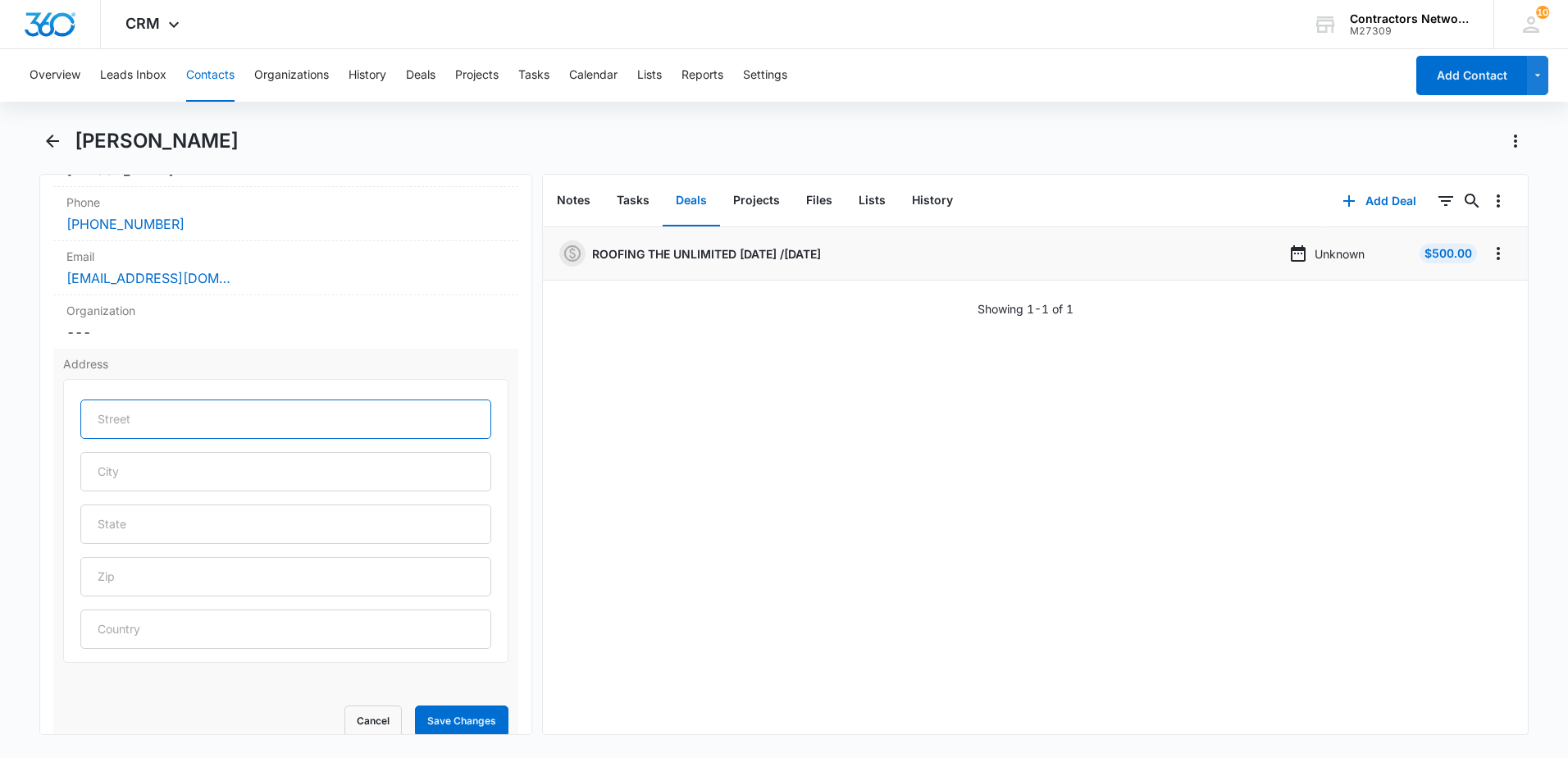
click at [131, 417] on input "text" at bounding box center [286, 419] width 411 height 39
type input "[STREET_ADDRESS]"
type input "[GEOGRAPHIC_DATA]"
type input "IL"
type input "60632"
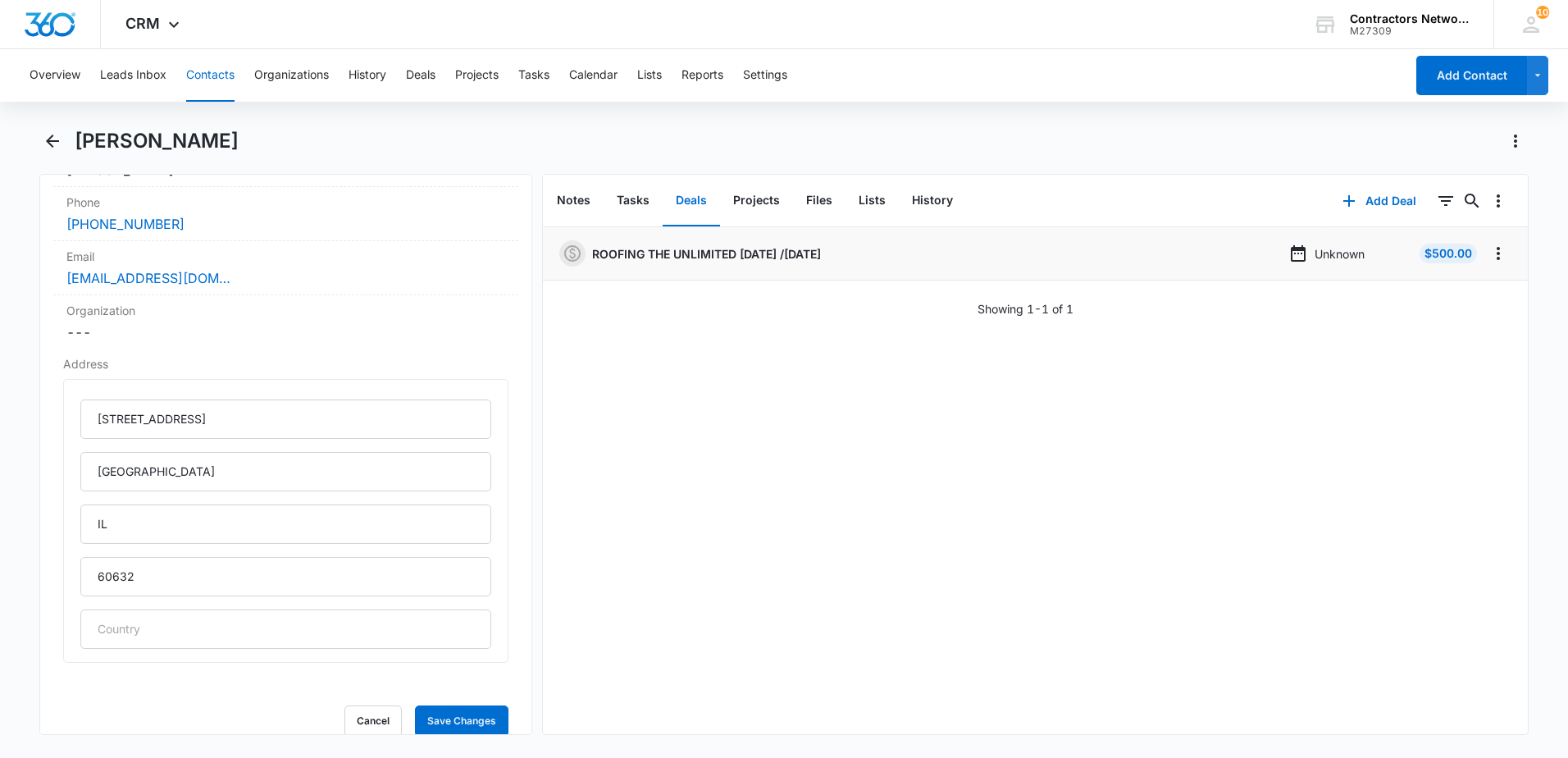
click at [761, 474] on div "ROOFING THE UNLIMITED [DATE] /[DATE] Unknown $500.00 Showing 1-1 of 1" at bounding box center [1036, 480] width 985 height 507
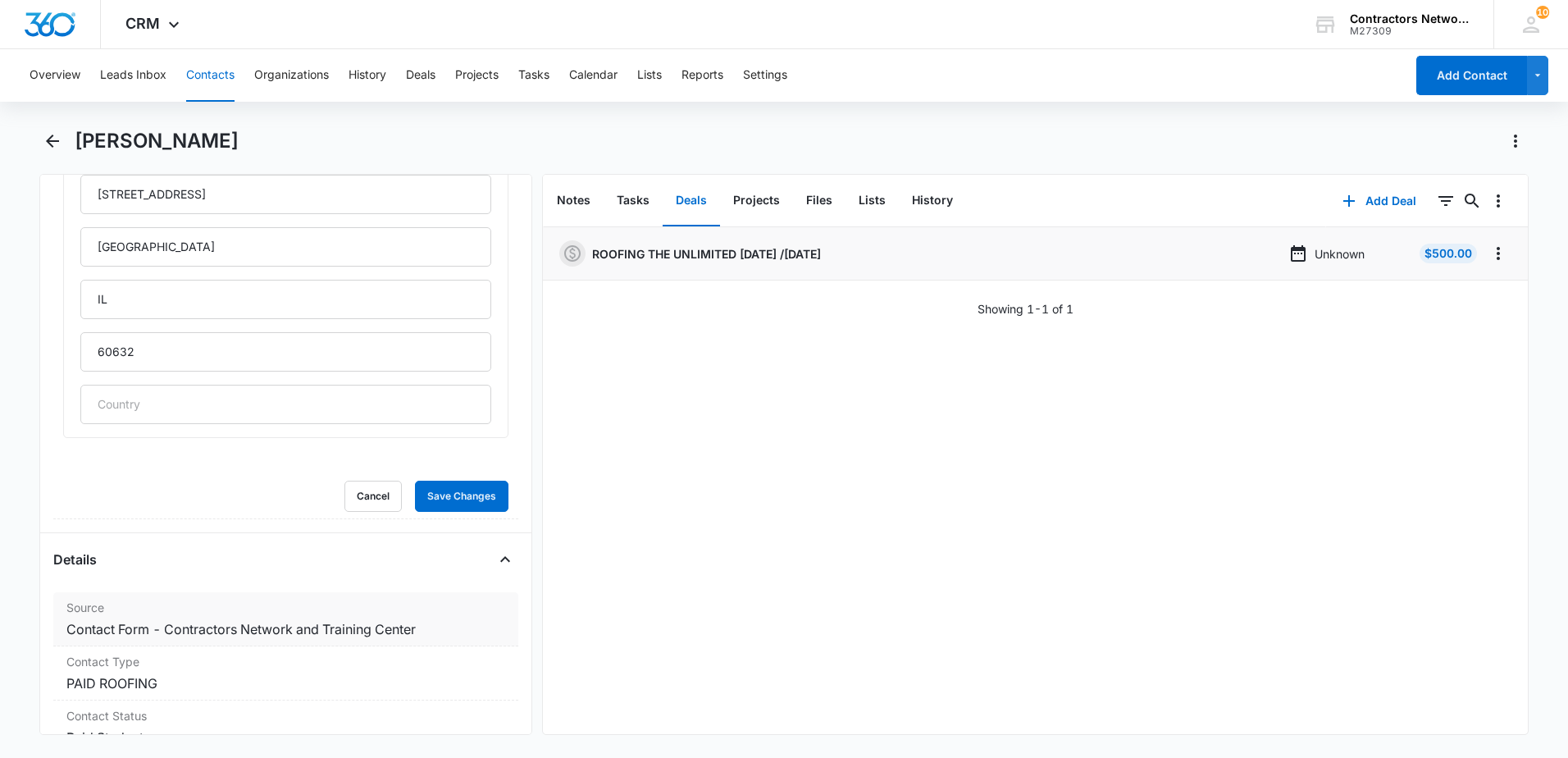
scroll to position [611, 0]
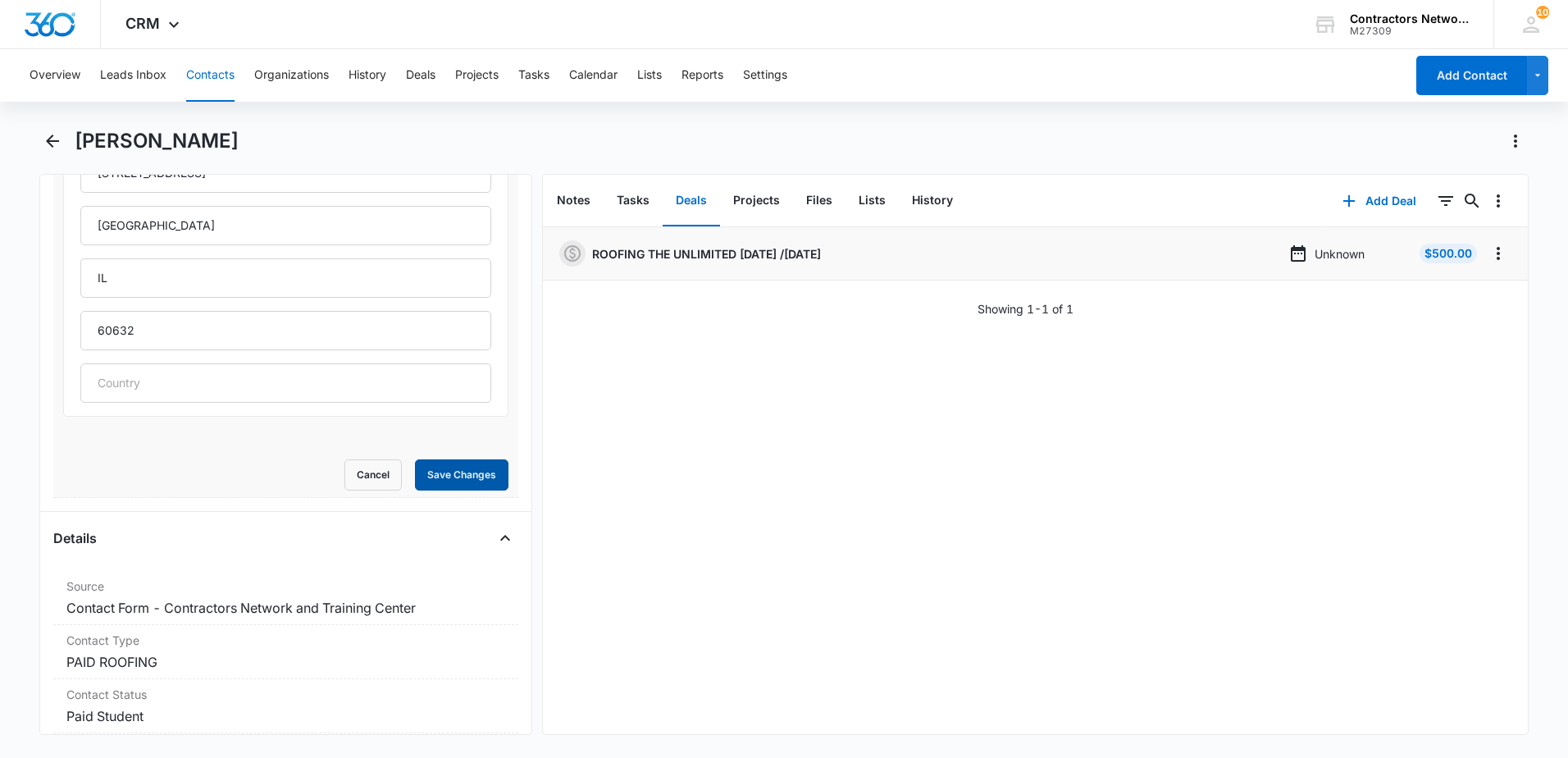
click at [451, 462] on button "Save Changes" at bounding box center [461, 474] width 93 height 31
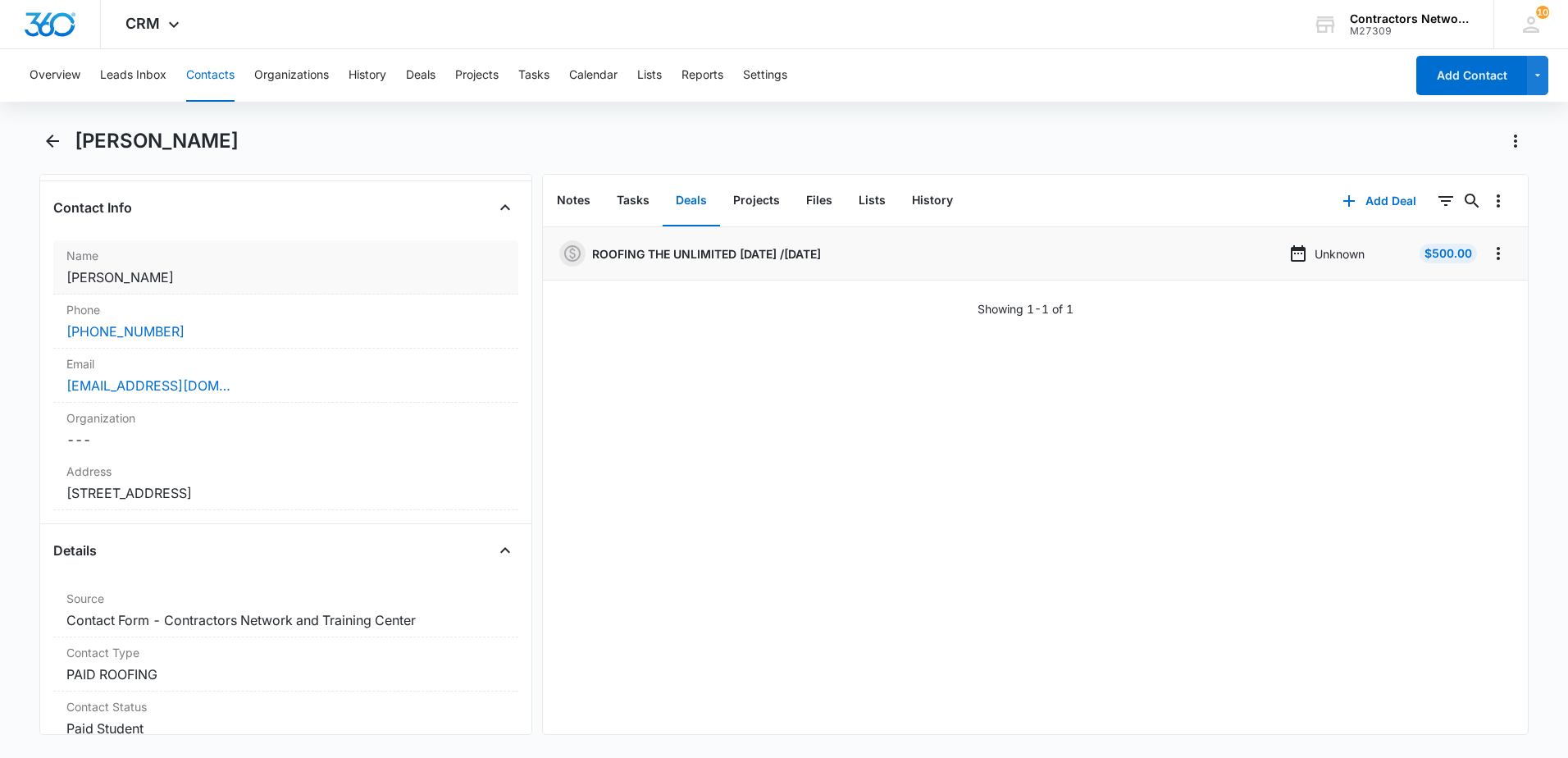
scroll to position [251, 0]
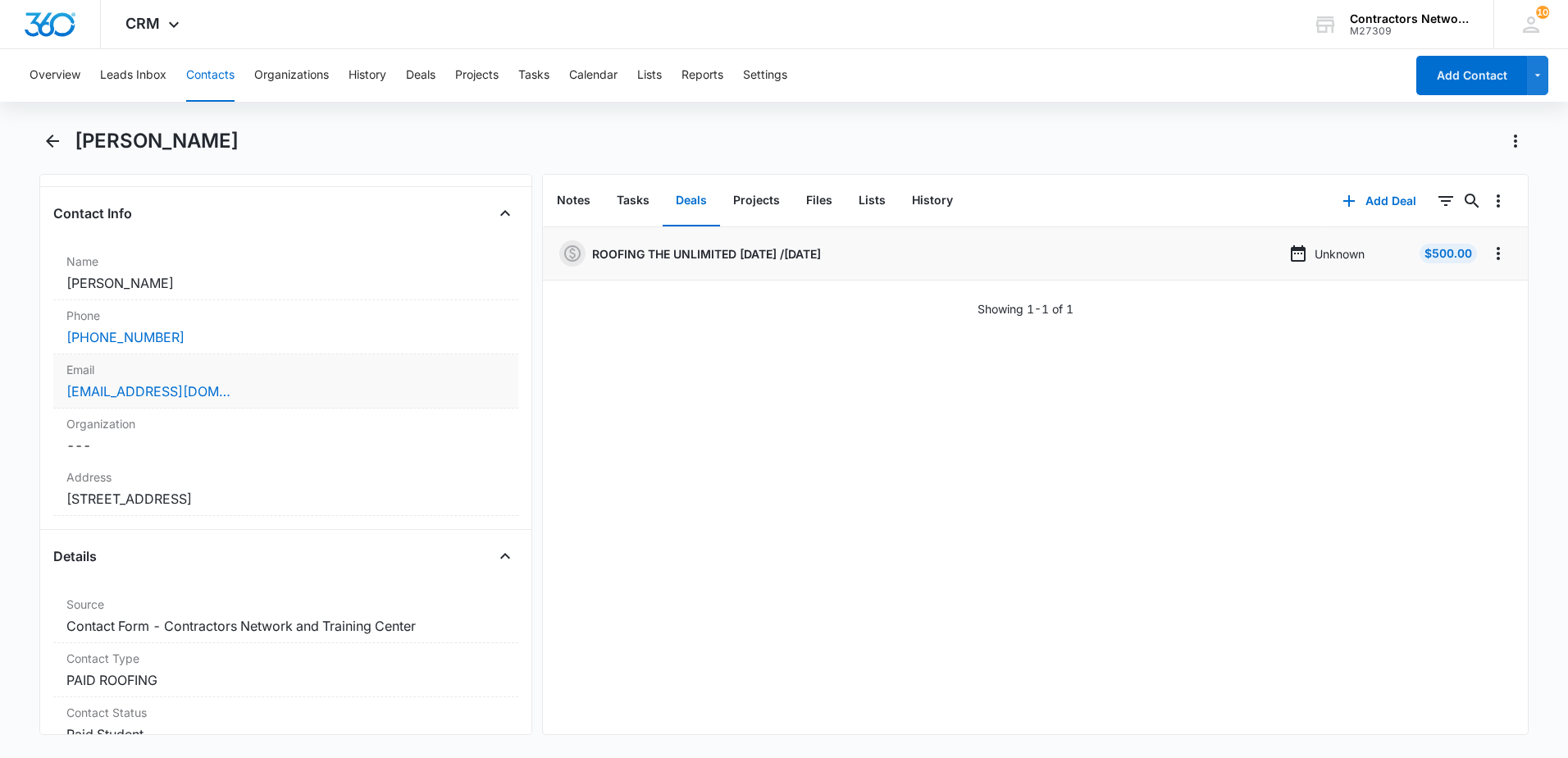
click at [324, 401] on div "Email Cancel Save Changes [EMAIL_ADDRESS][DOMAIN_NAME]" at bounding box center [286, 381] width 465 height 54
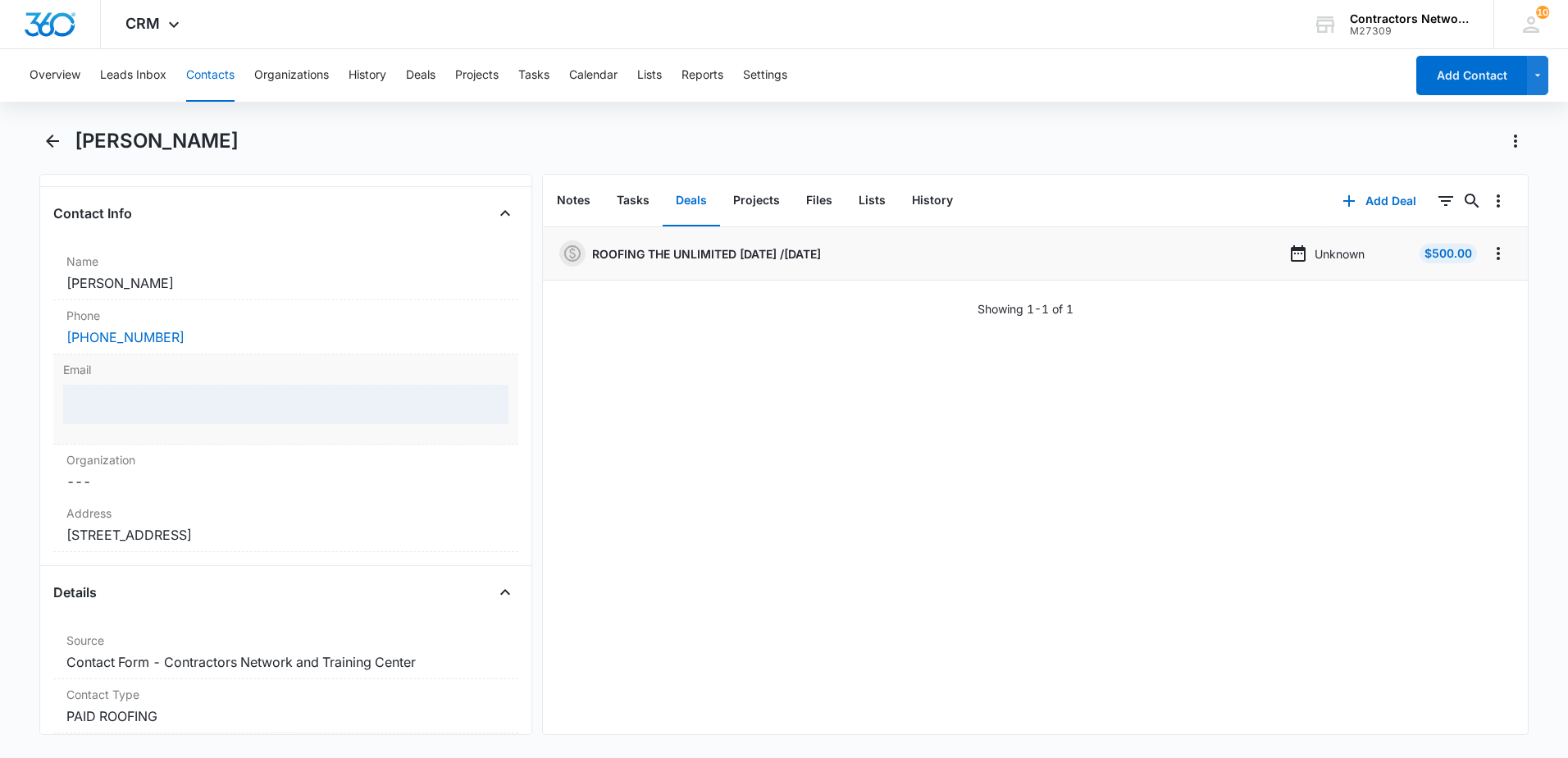
click at [324, 401] on div at bounding box center [286, 404] width 445 height 39
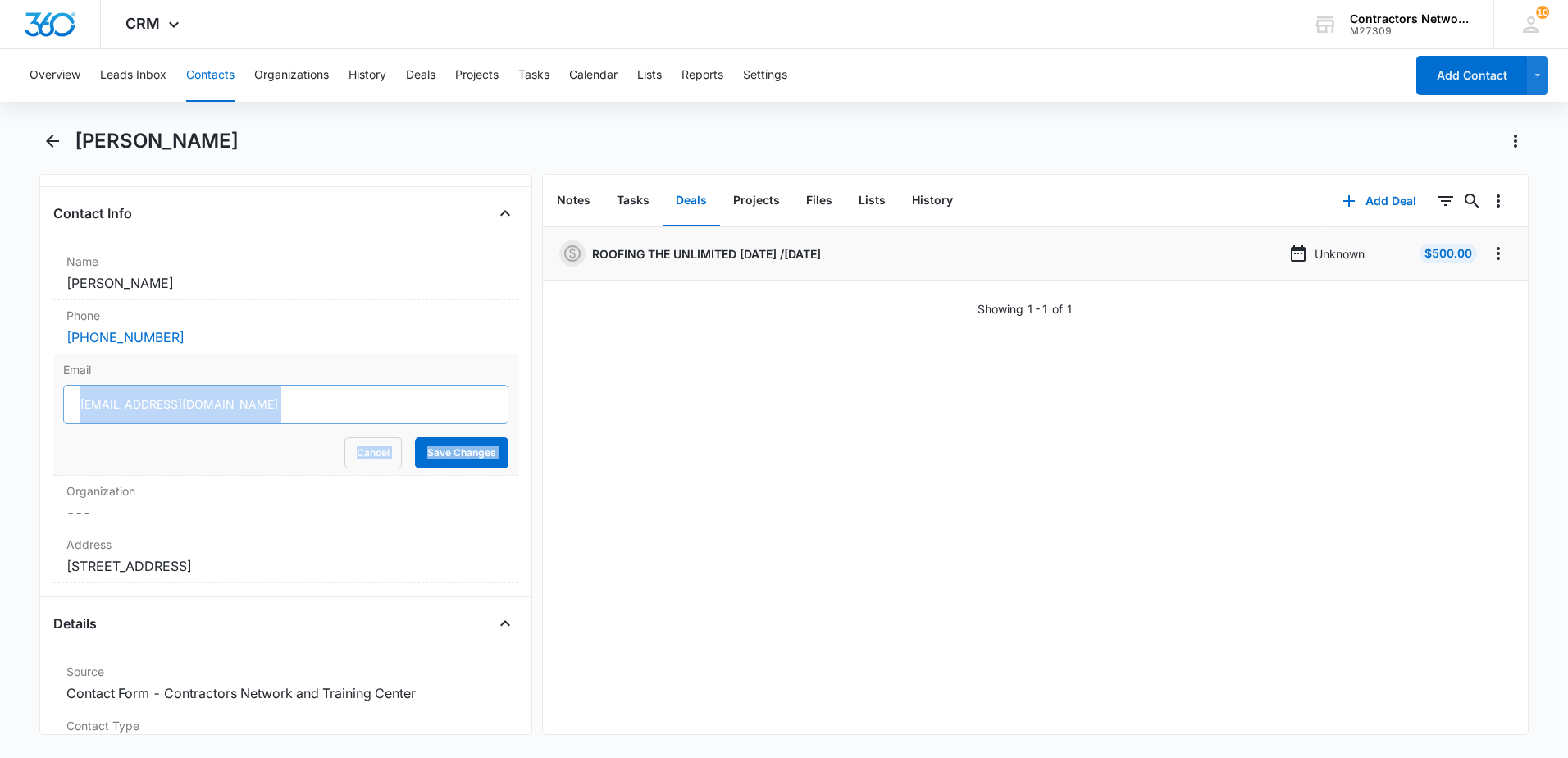
copy div
click at [215, 72] on button "Contacts" at bounding box center [210, 75] width 49 height 52
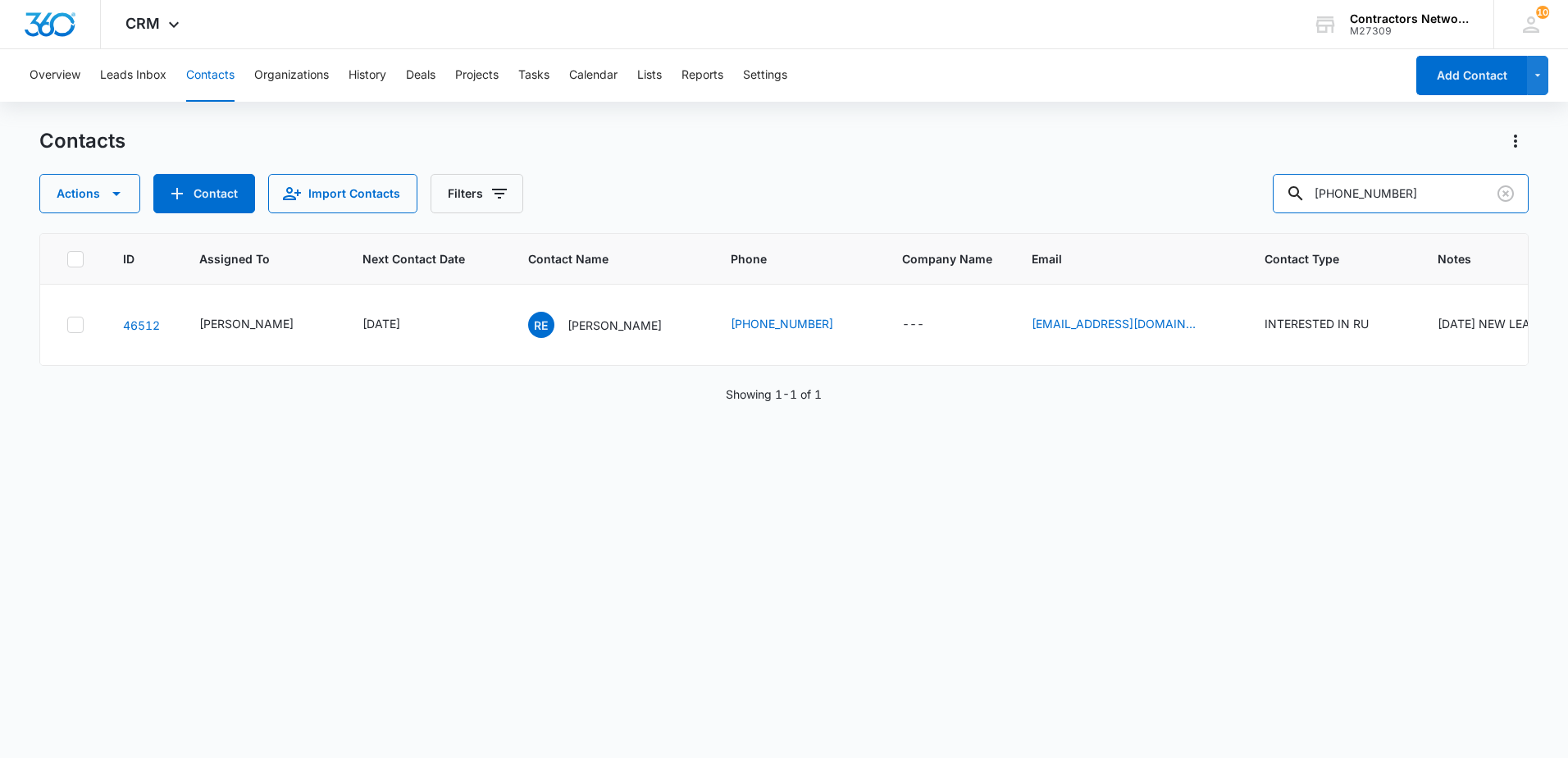
drag, startPoint x: 1405, startPoint y: 201, endPoint x: 1149, endPoint y: 227, distance: 257.3
click at [1149, 227] on div "Contacts Actions Contact Import Contacts Filters [PHONE_NUMBER] ID Assigned To …" at bounding box center [784, 442] width 1489 height 628
type input "chaton"
click at [611, 334] on p "[PERSON_NAME]" at bounding box center [614, 325] width 94 height 17
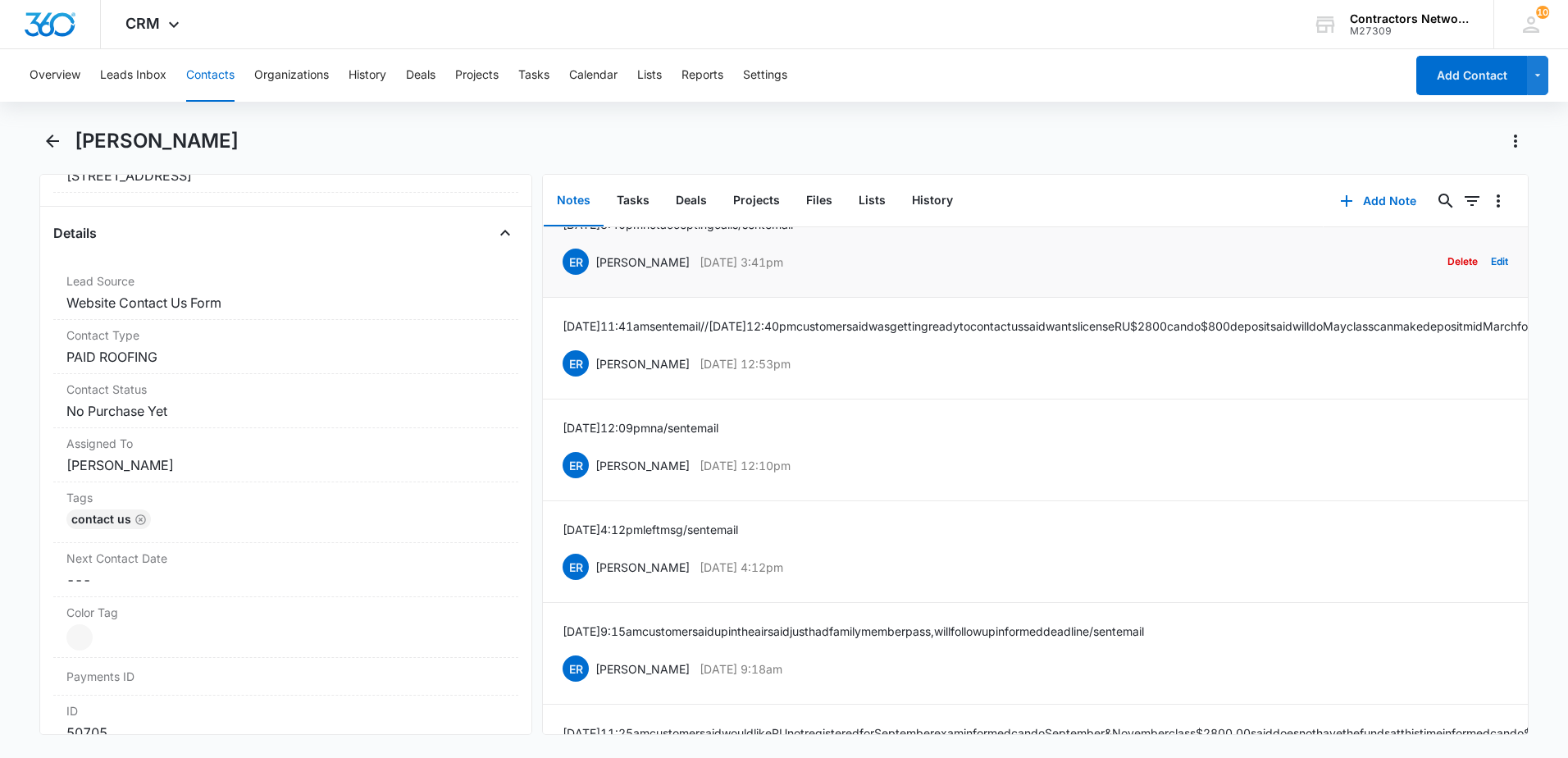
scroll to position [23, 0]
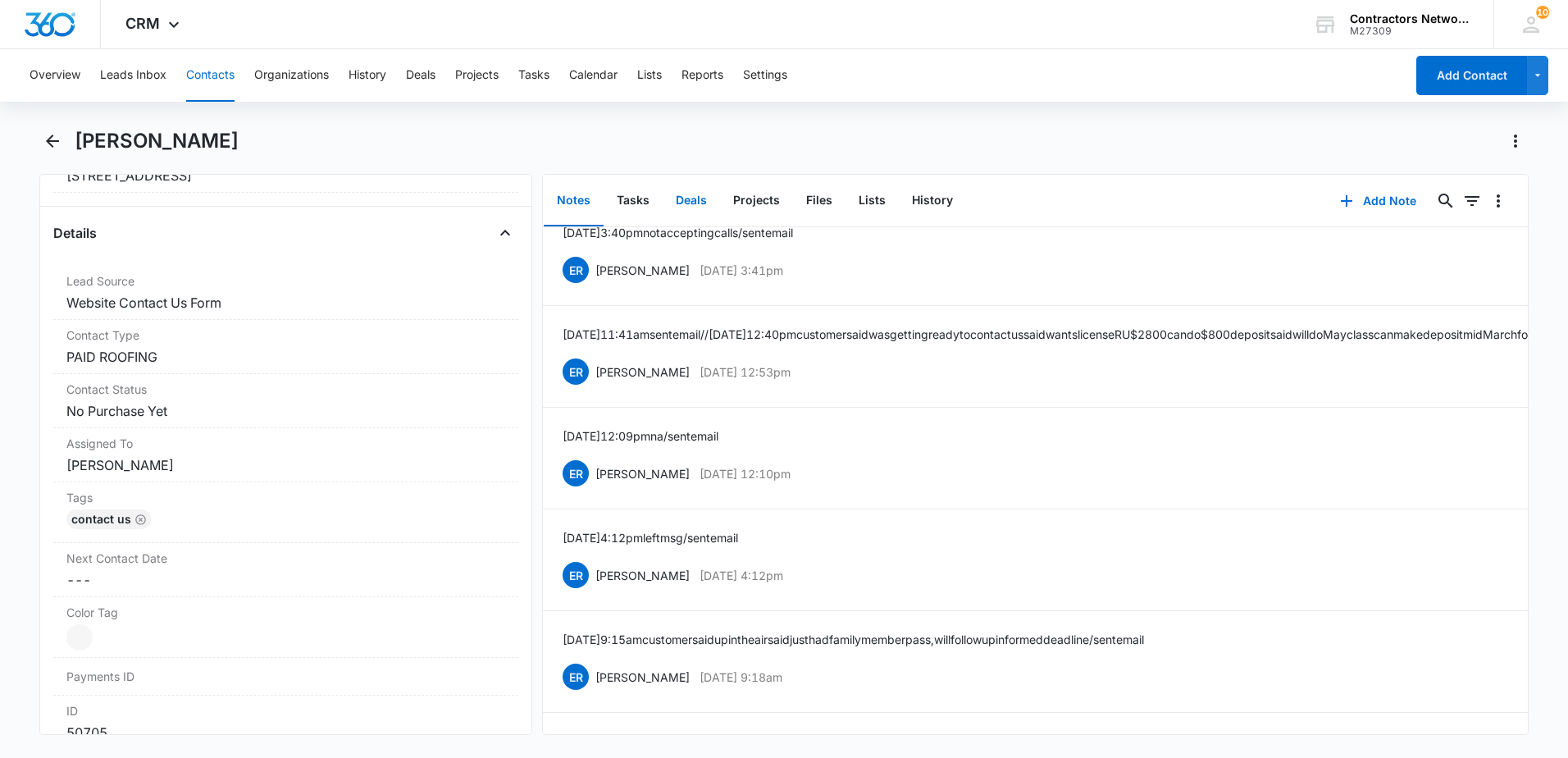
click at [687, 199] on button "Deals" at bounding box center [691, 201] width 58 height 51
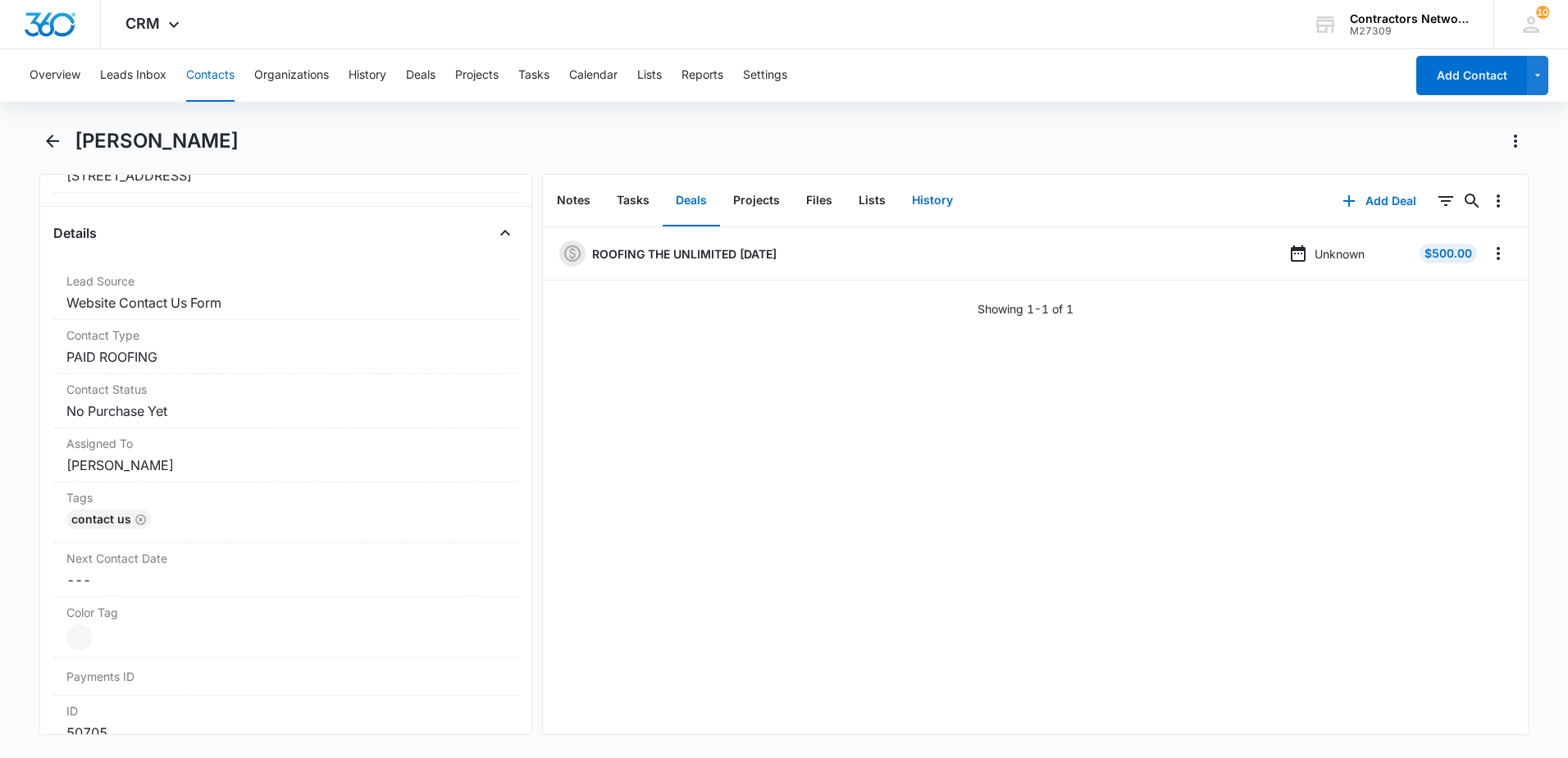
click at [912, 200] on button "History" at bounding box center [933, 201] width 67 height 51
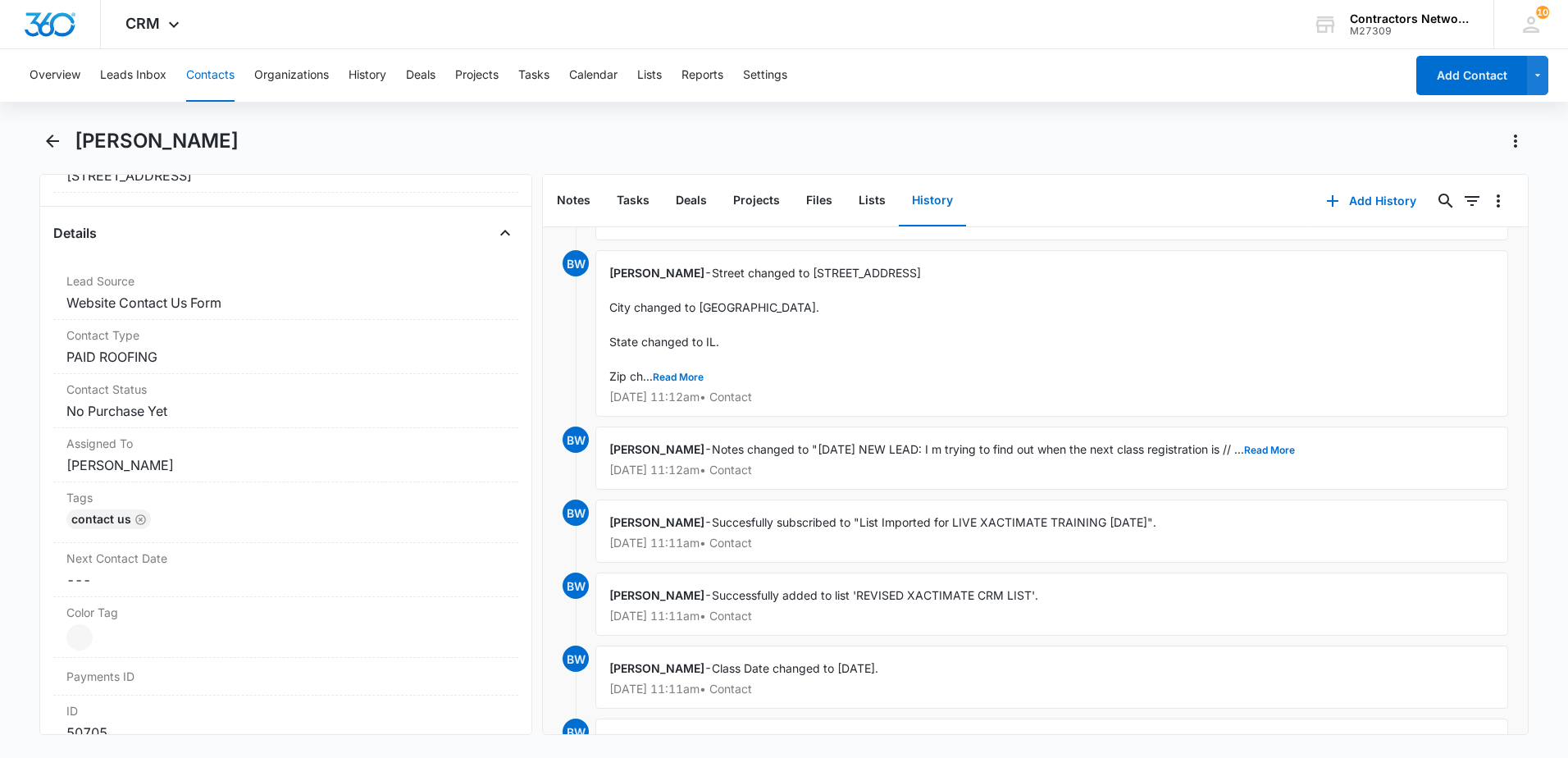
scroll to position [164, 0]
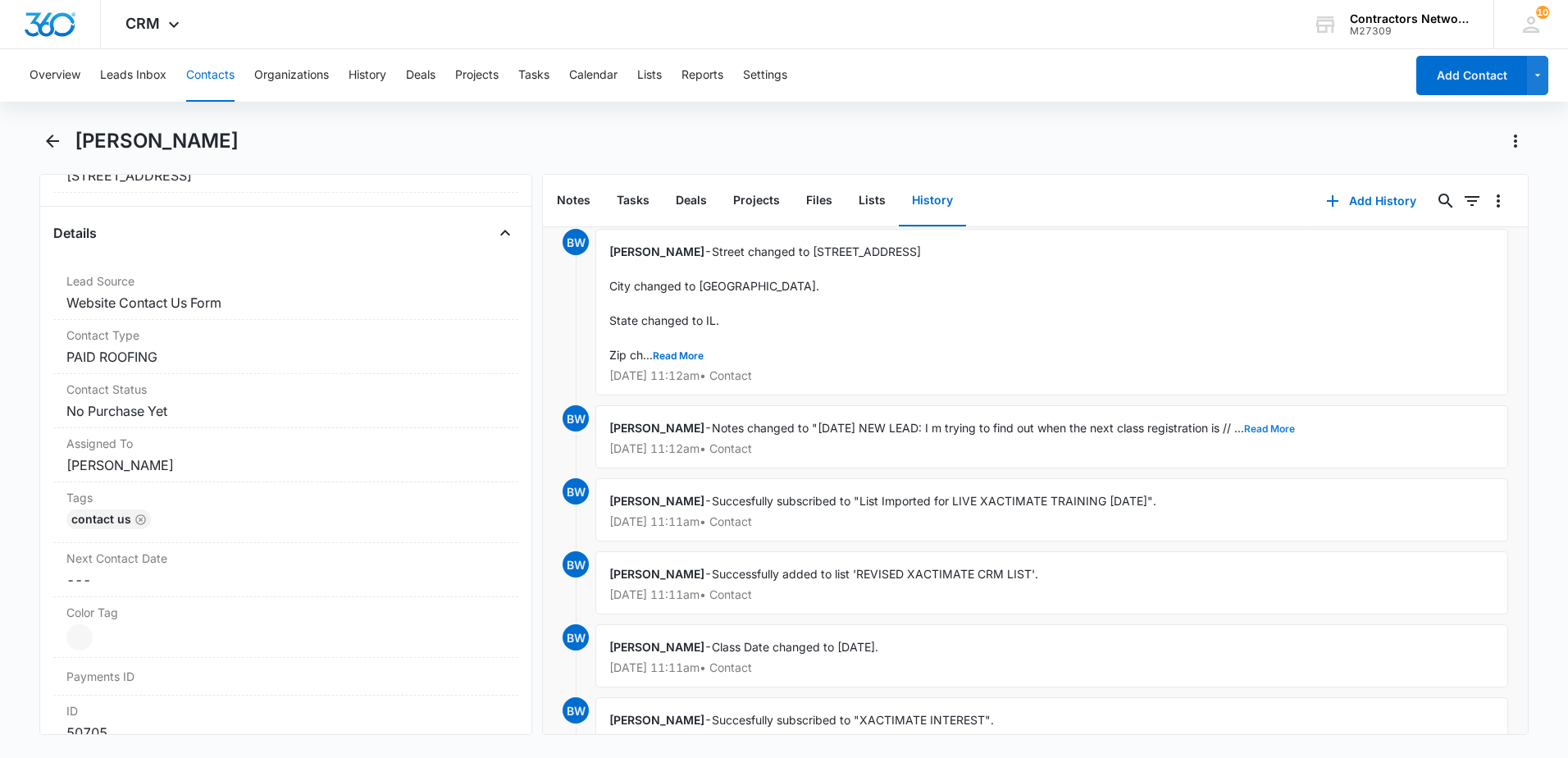
click at [1295, 428] on button "Read More" at bounding box center [1269, 429] width 51 height 10
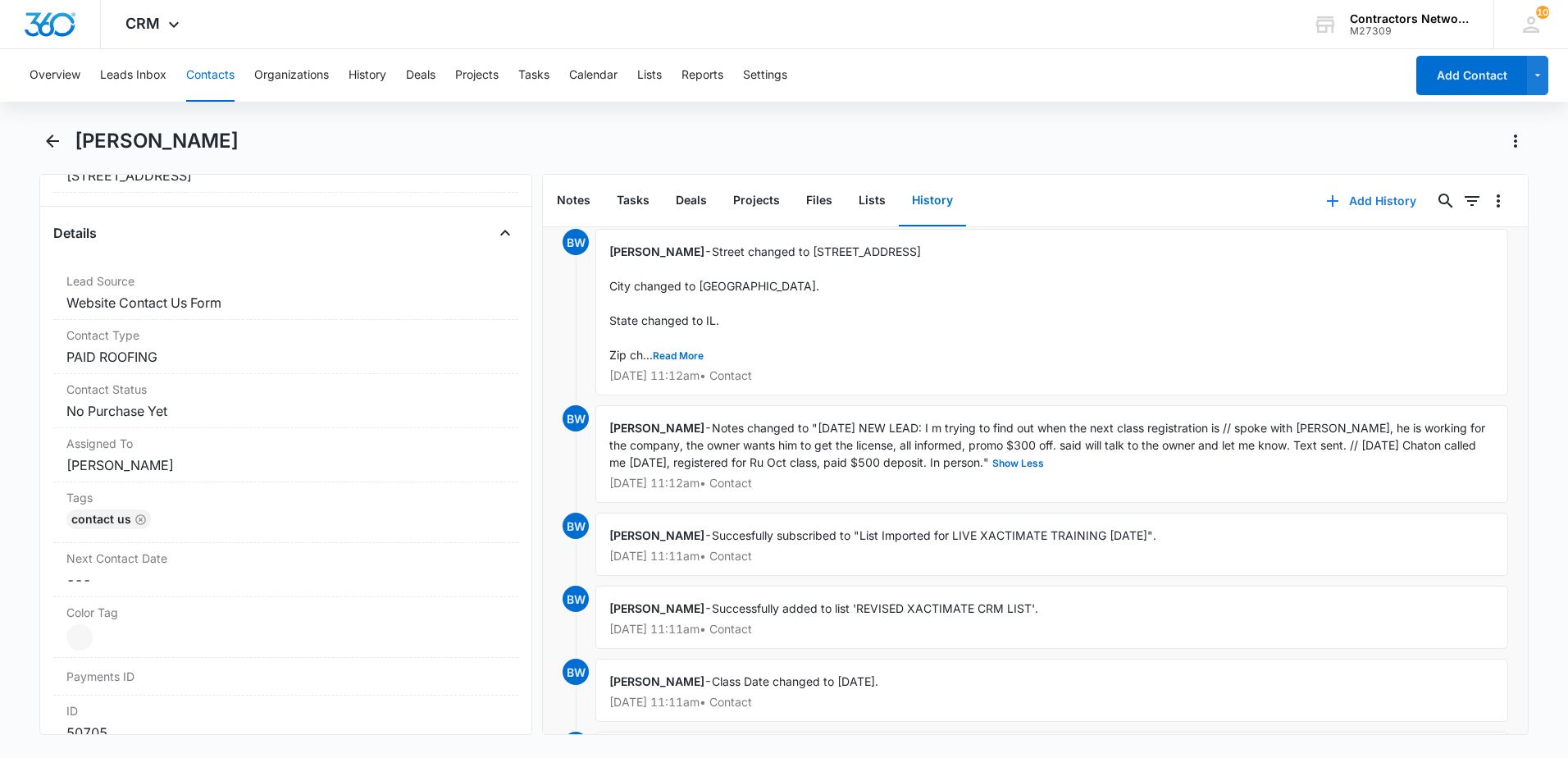
click at [1323, 200] on icon "button" at bounding box center [1333, 201] width 20 height 20
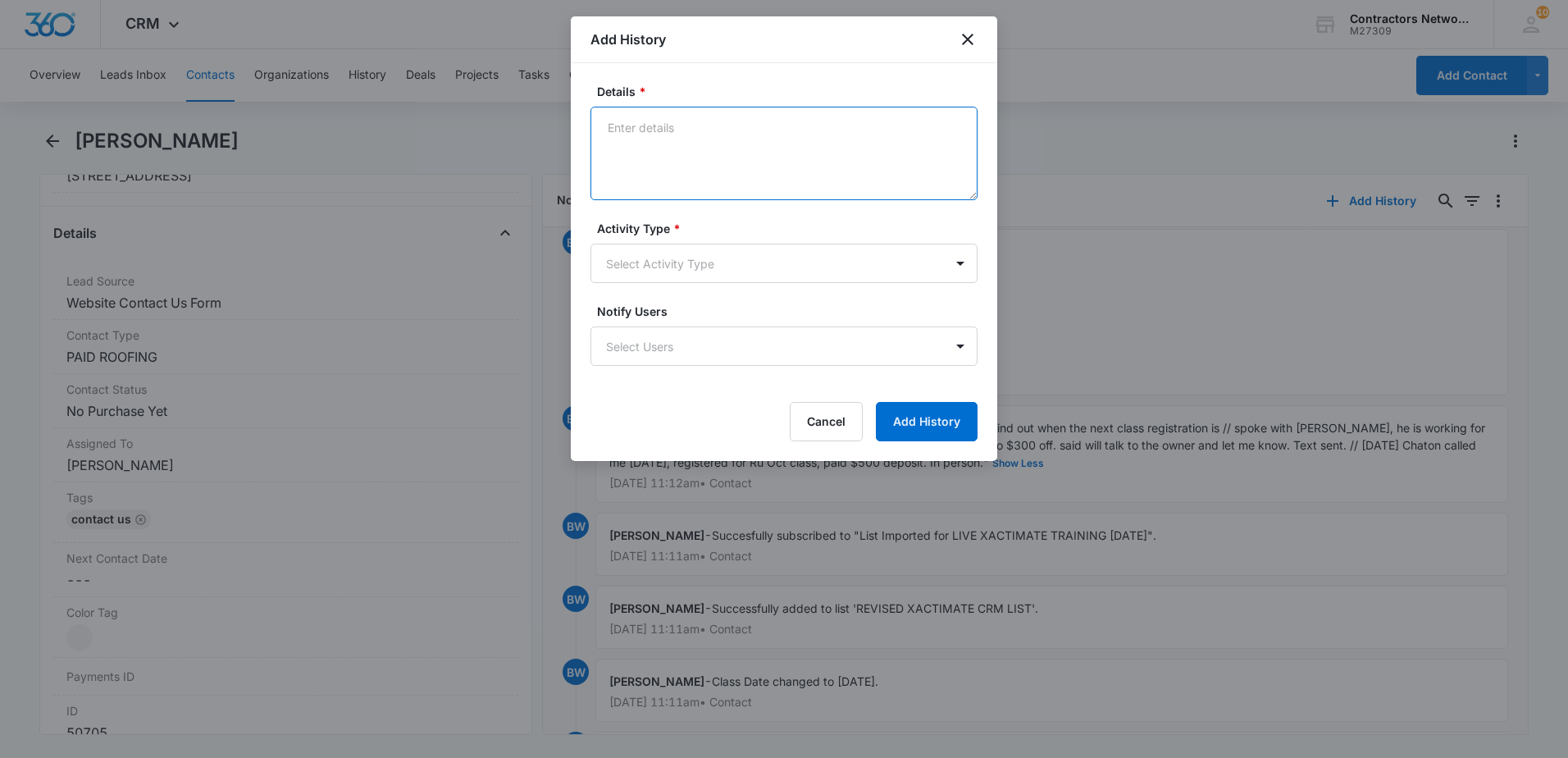
click at [686, 162] on textarea "Details *" at bounding box center [784, 153] width 387 height 93
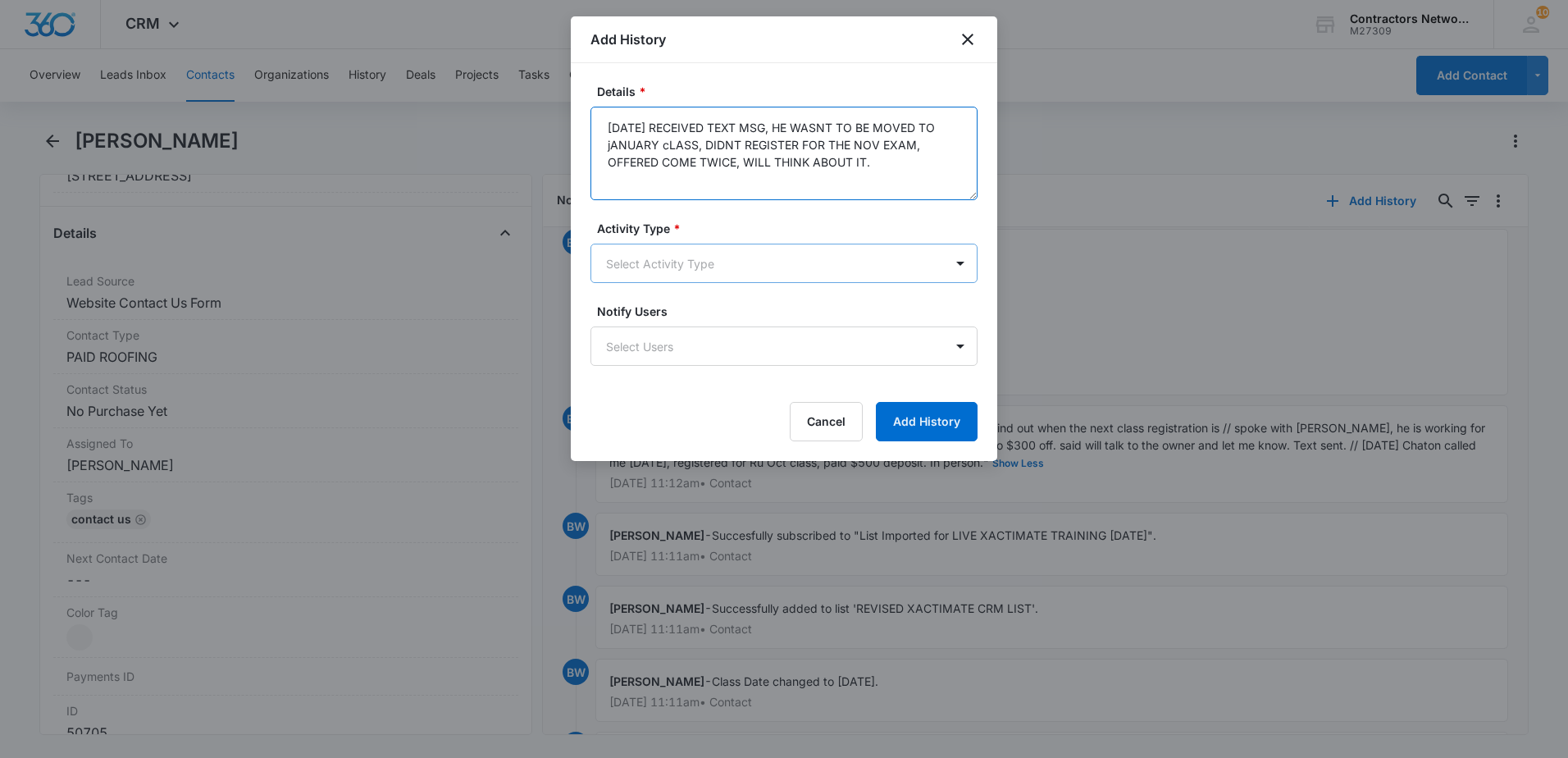
type textarea "[DATE] RECEIVED TEXT MSG, HE WASNT TO BE MOVED TO jANUARY cLASS, DIDNT REGISTER…"
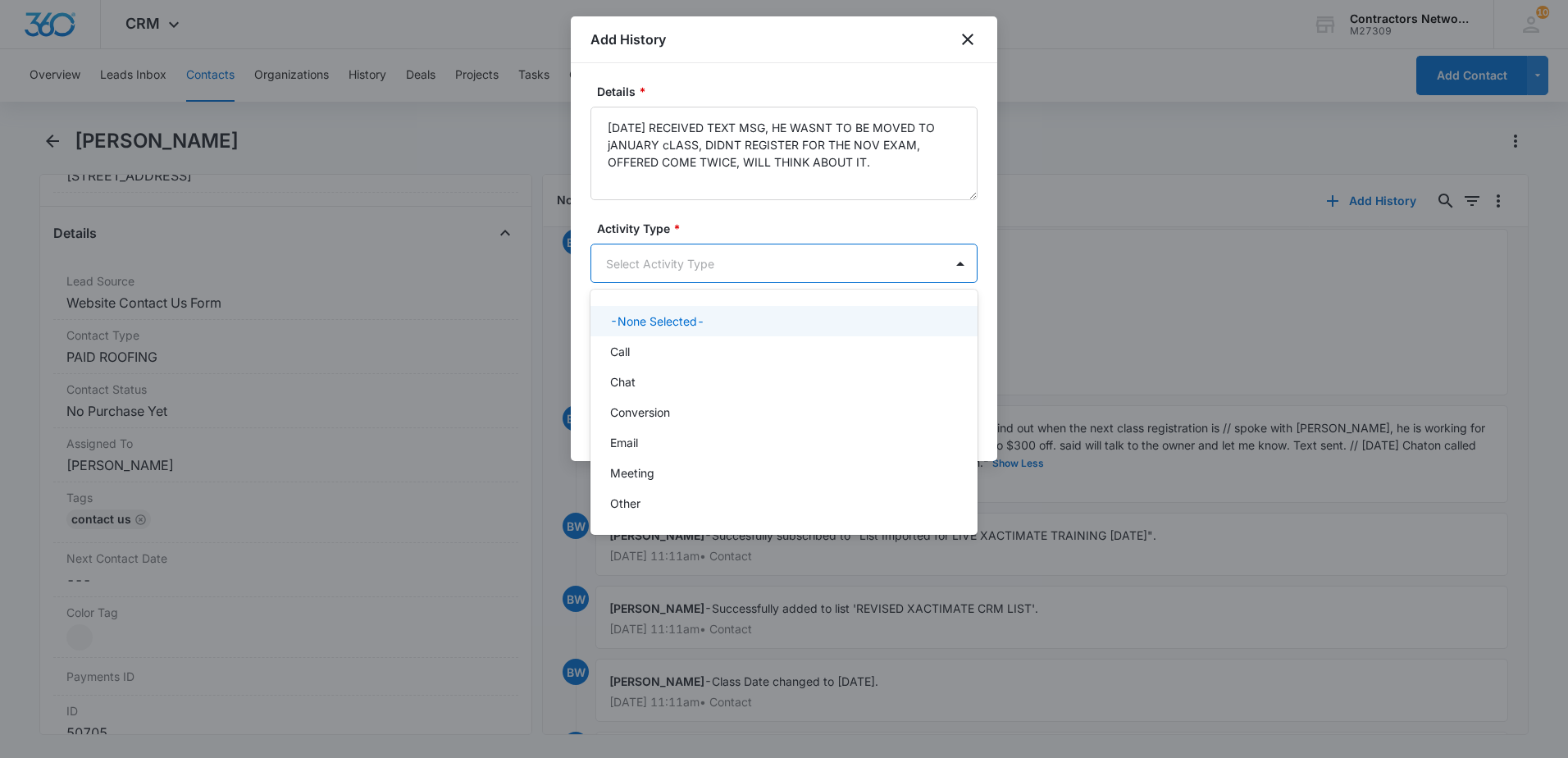
click at [643, 273] on body "CRM Apps Reputation Websites Forms CRM Email Social Shop Payments POS Content A…" at bounding box center [784, 379] width 1568 height 758
click at [656, 353] on div "Call" at bounding box center [783, 351] width 344 height 17
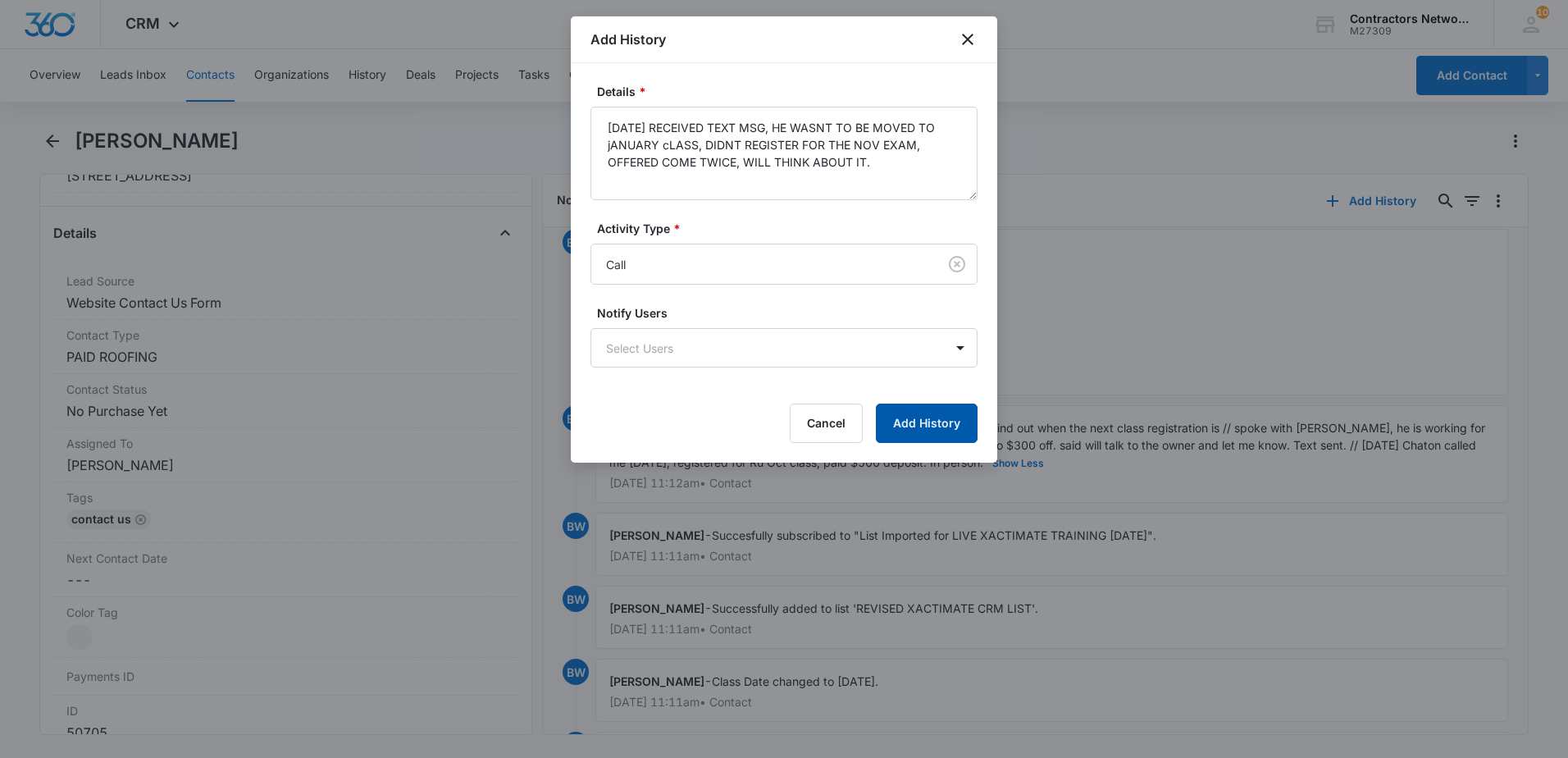
click at [938, 434] on button "Add History" at bounding box center [926, 423] width 102 height 39
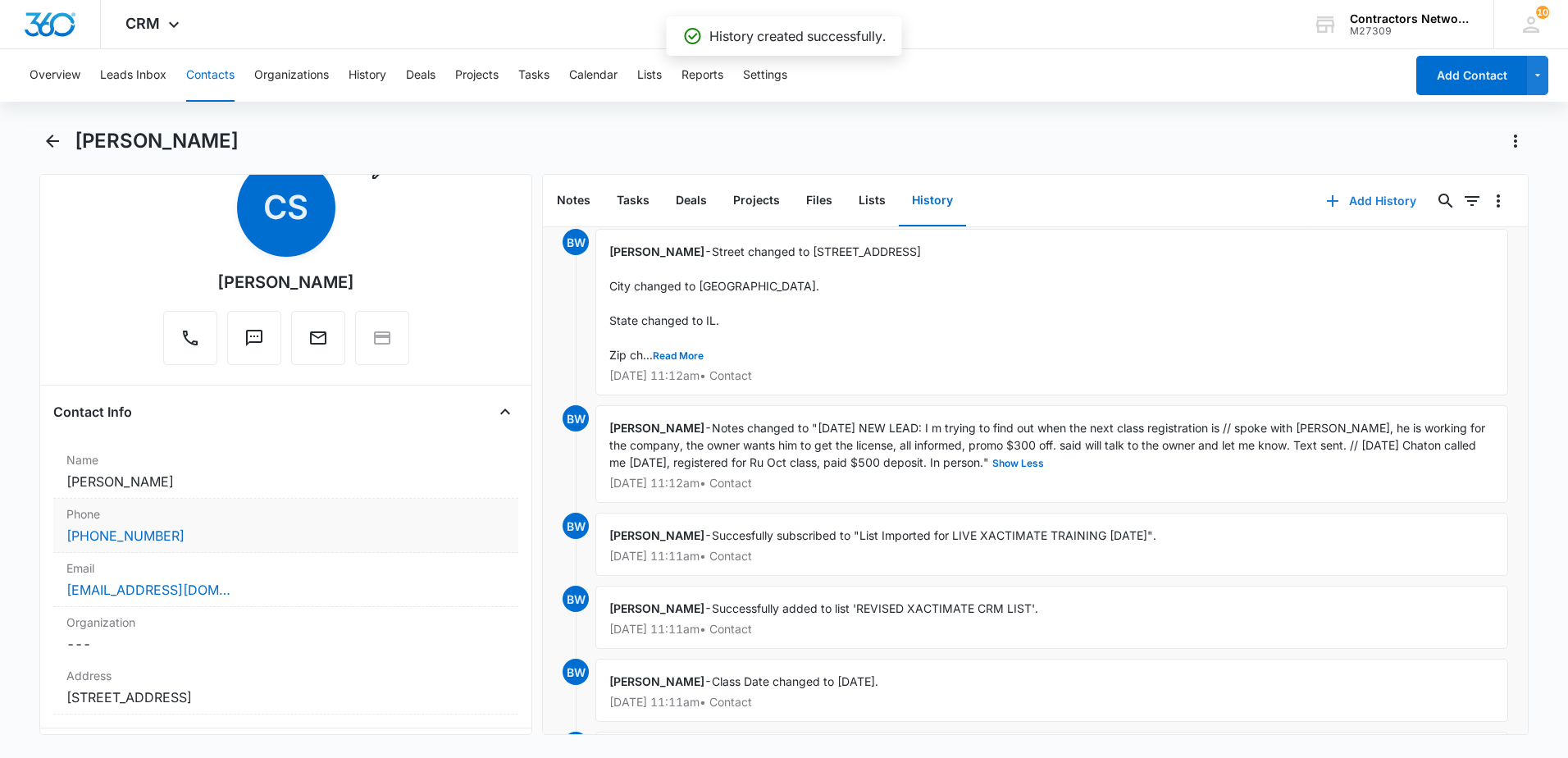
scroll to position [82, 0]
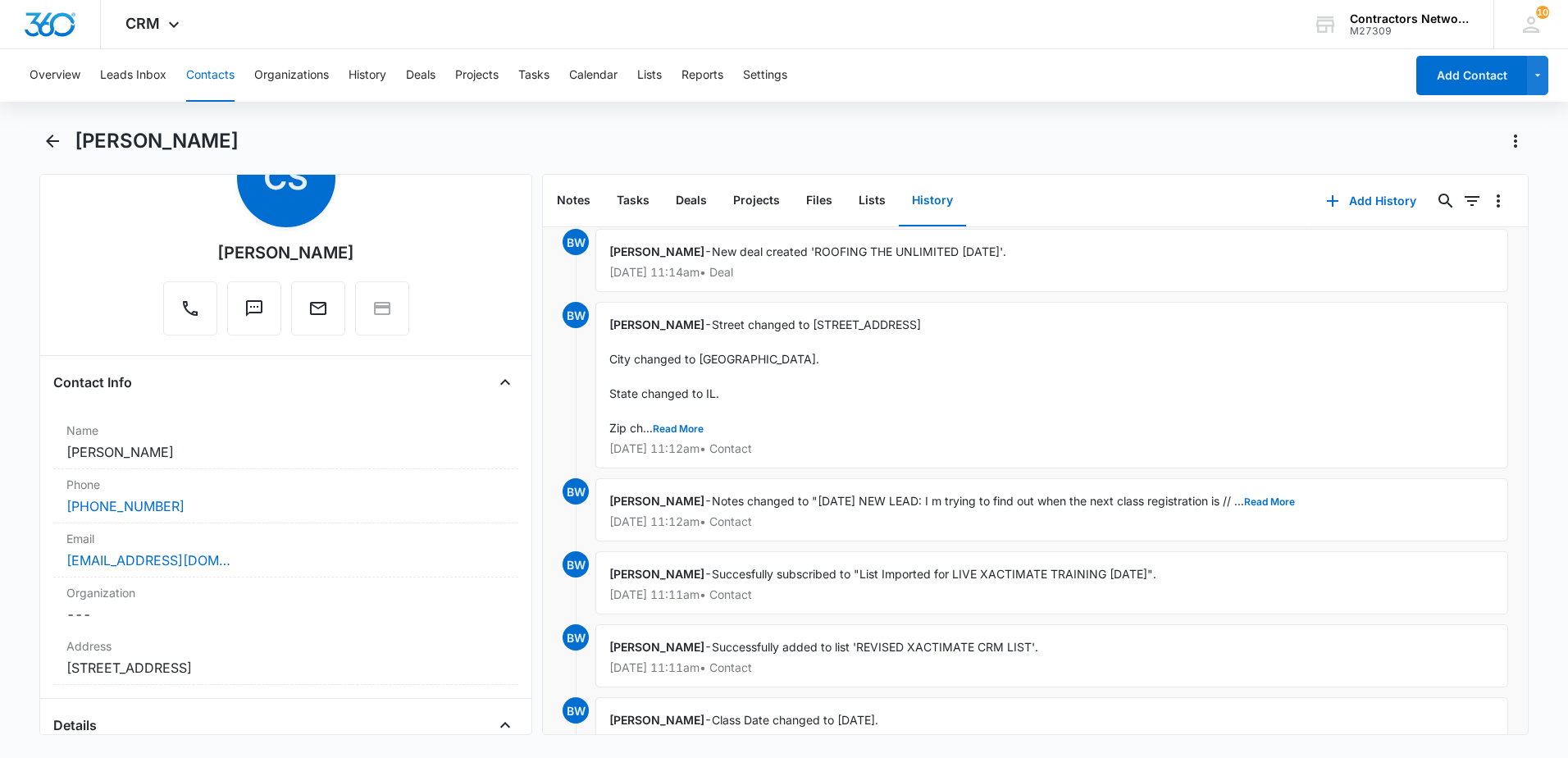
click at [206, 79] on button "Contacts" at bounding box center [210, 75] width 49 height 52
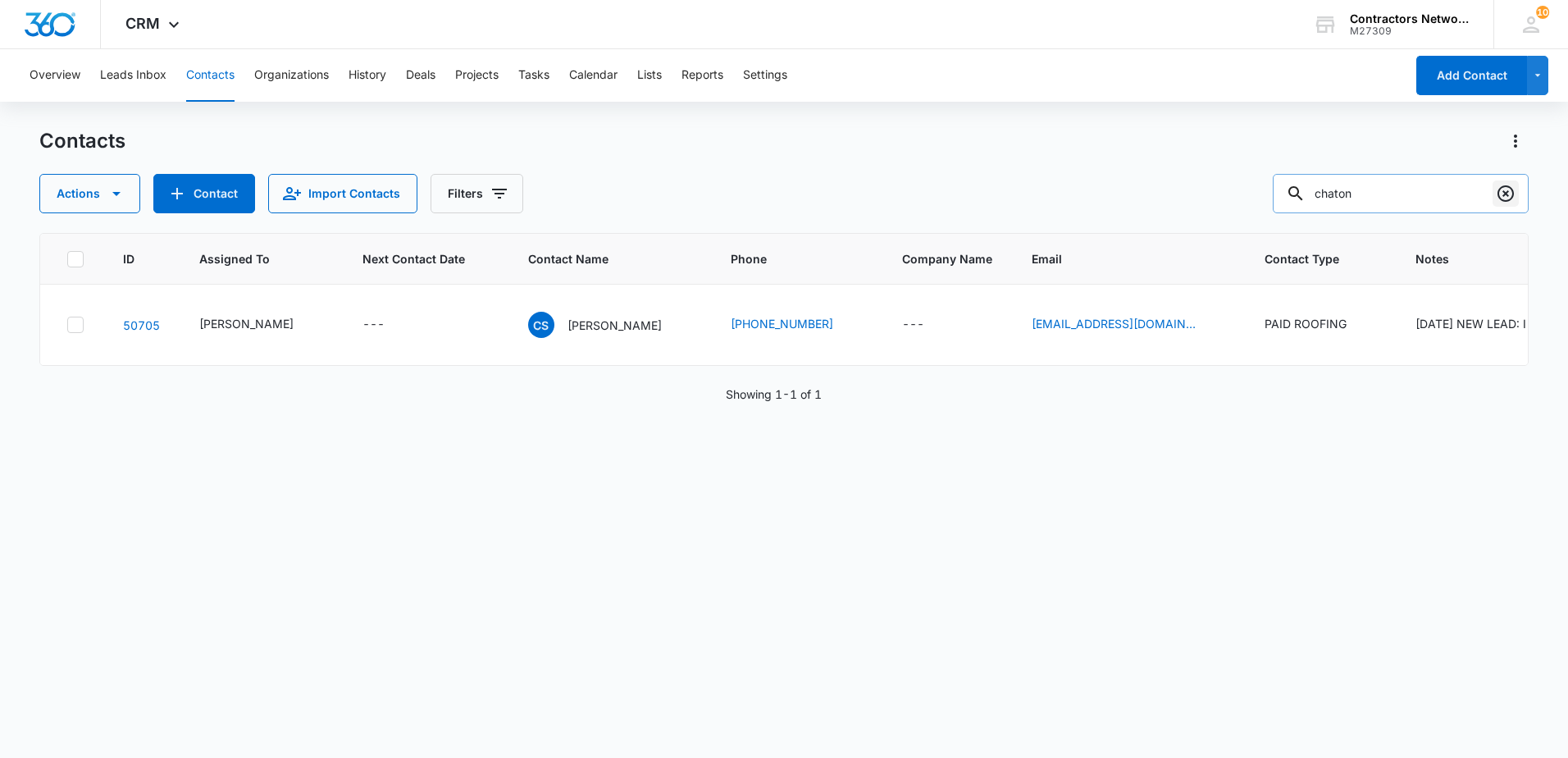
click at [1507, 197] on icon "Clear" at bounding box center [1506, 193] width 20 height 20
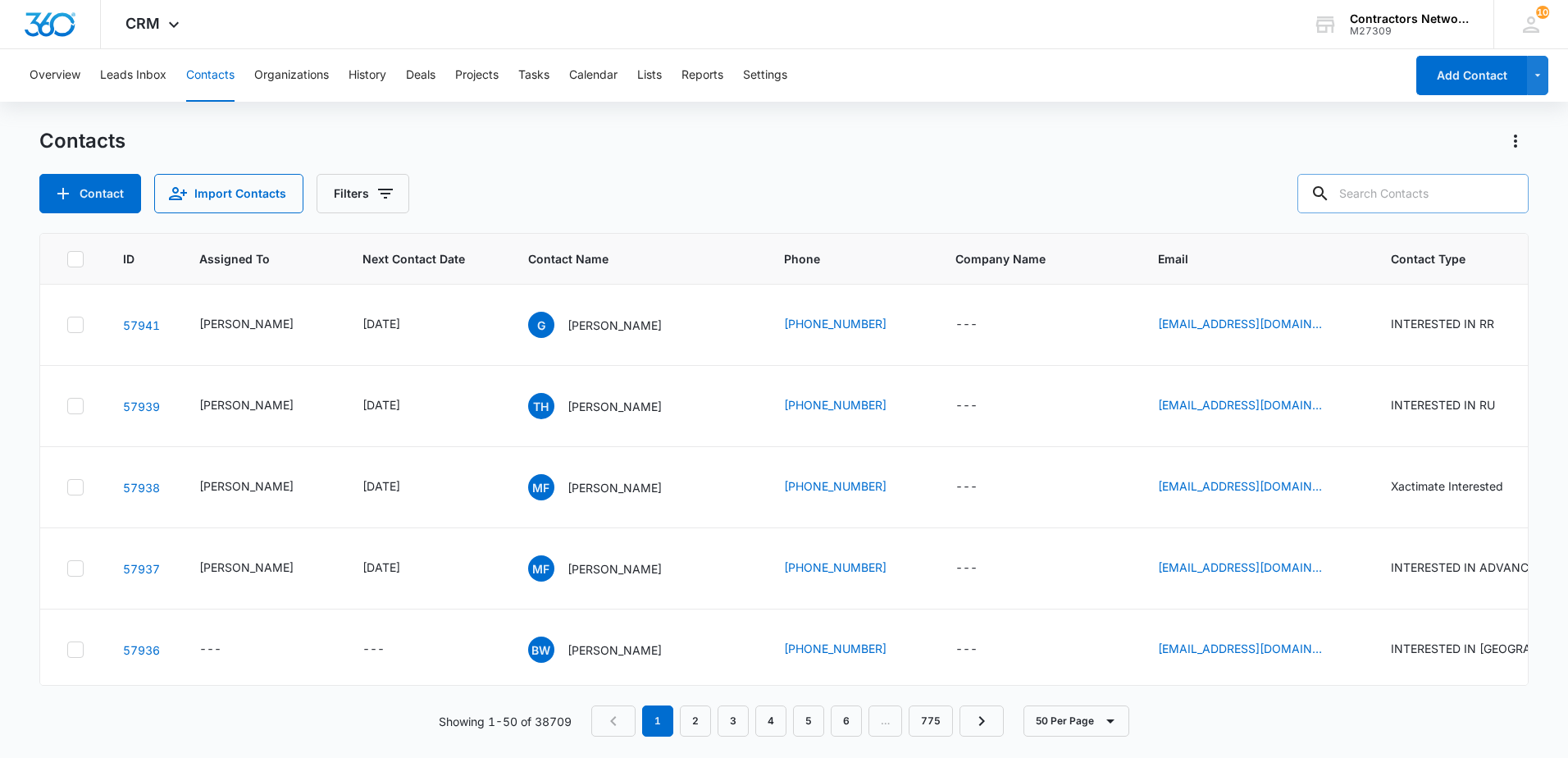
click at [1394, 193] on input "text" at bounding box center [1413, 193] width 232 height 39
type input "[PERSON_NAME]"
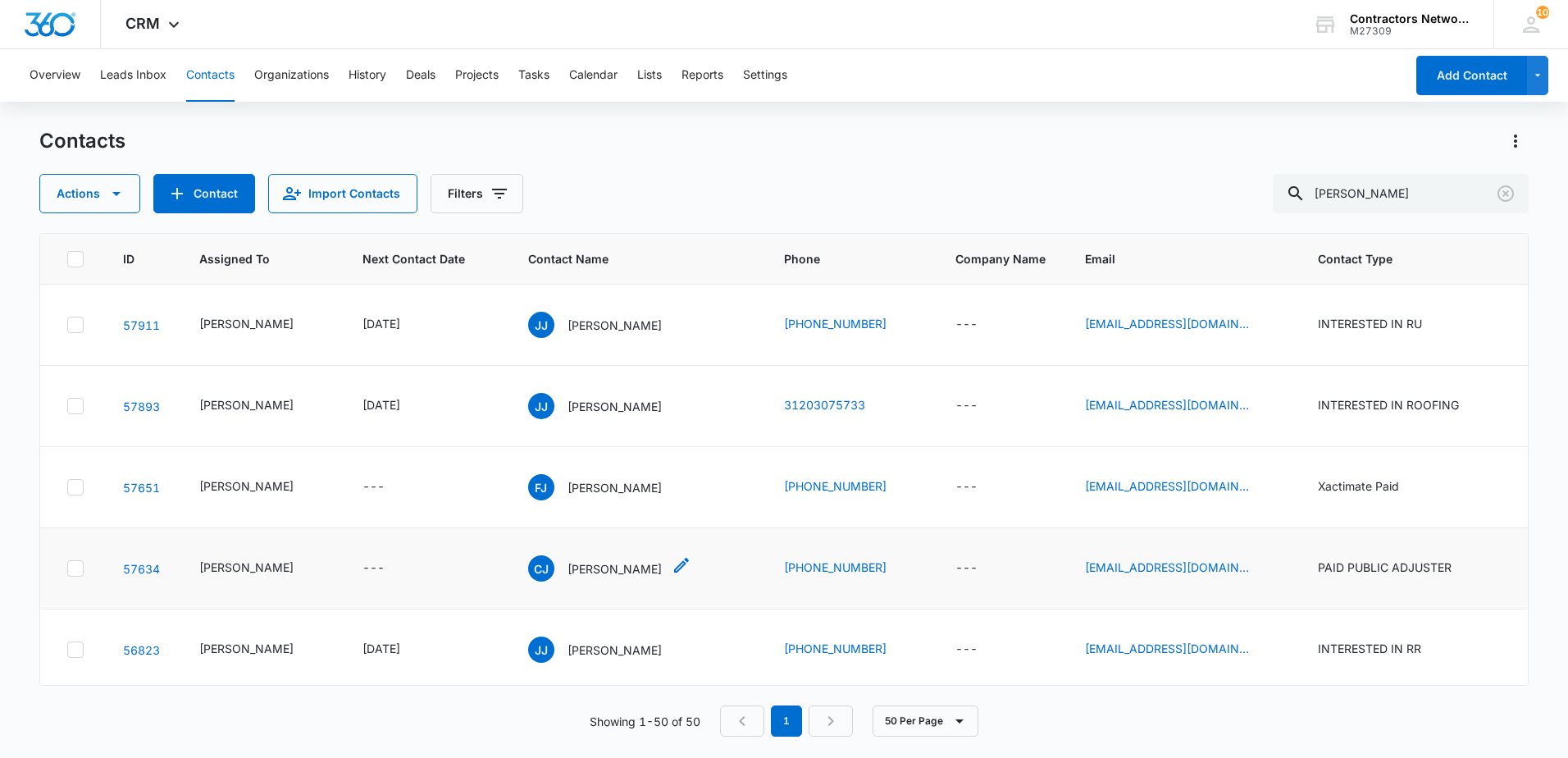
click at [615, 578] on p "[PERSON_NAME]" at bounding box center [614, 568] width 94 height 17
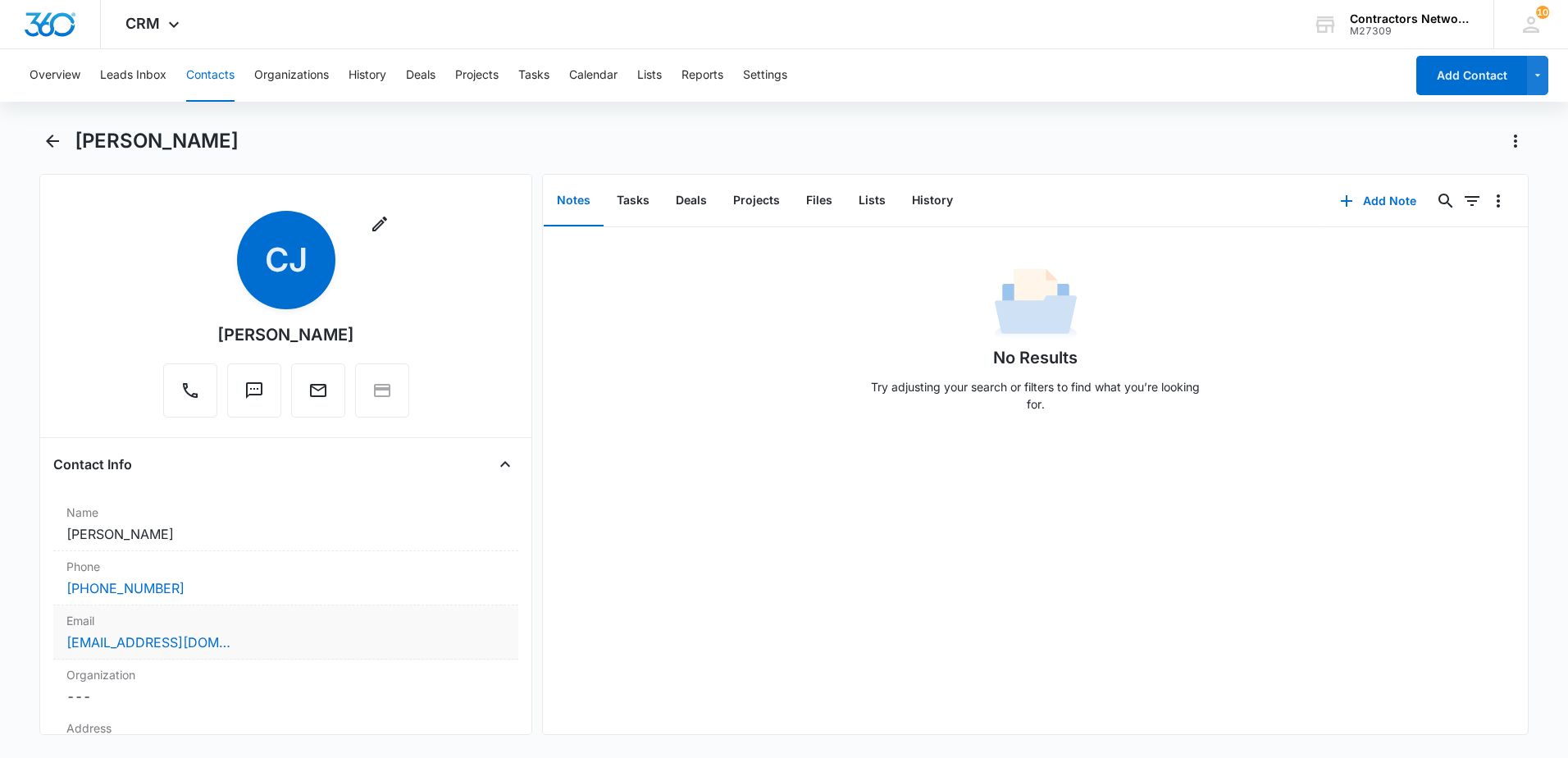
click at [326, 648] on div "[EMAIL_ADDRESS][DOMAIN_NAME]" at bounding box center [286, 642] width 438 height 20
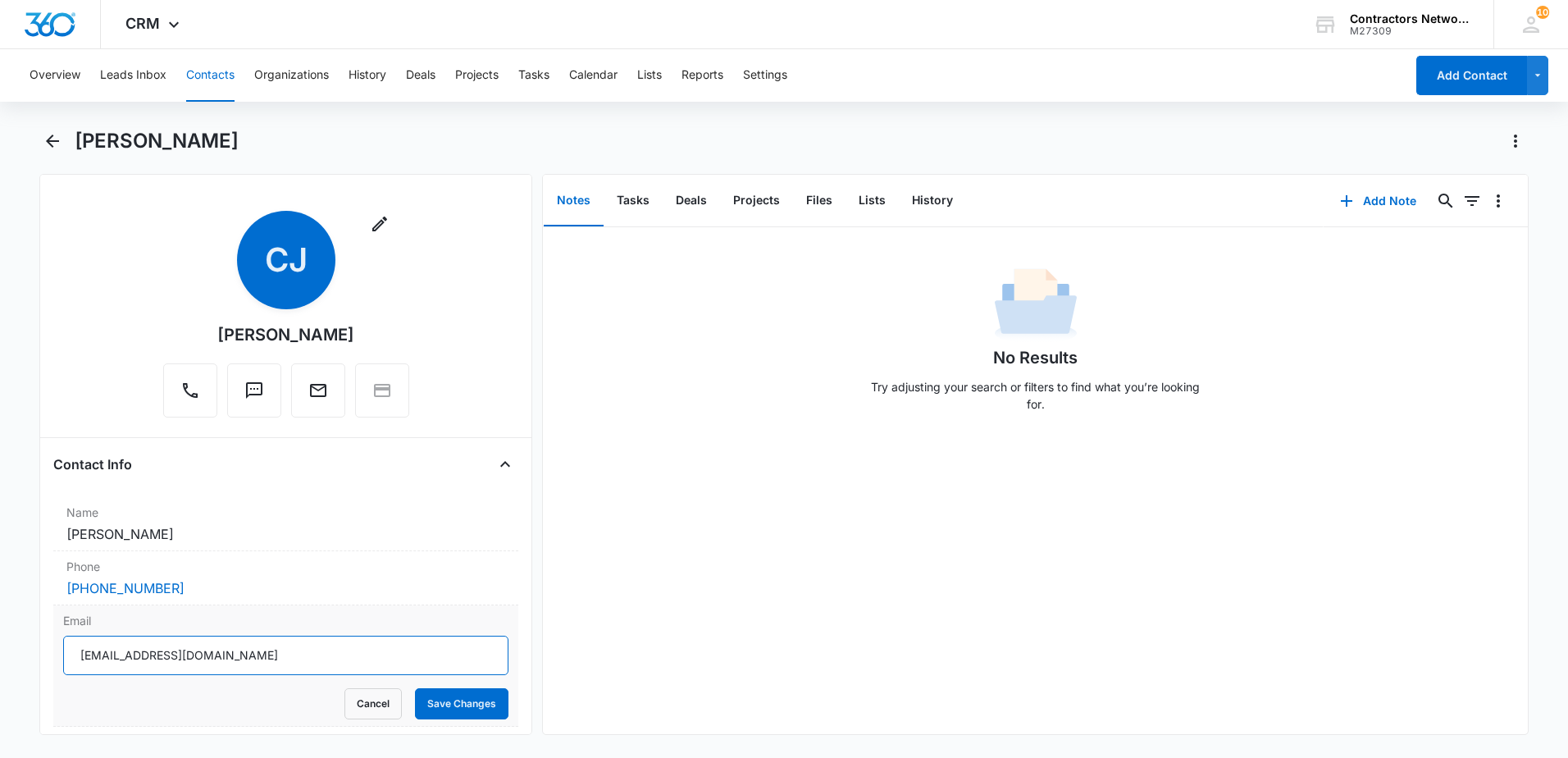
click at [279, 663] on input "[EMAIL_ADDRESS][DOMAIN_NAME]" at bounding box center [286, 655] width 445 height 39
click at [208, 74] on button "Contacts" at bounding box center [210, 75] width 49 height 52
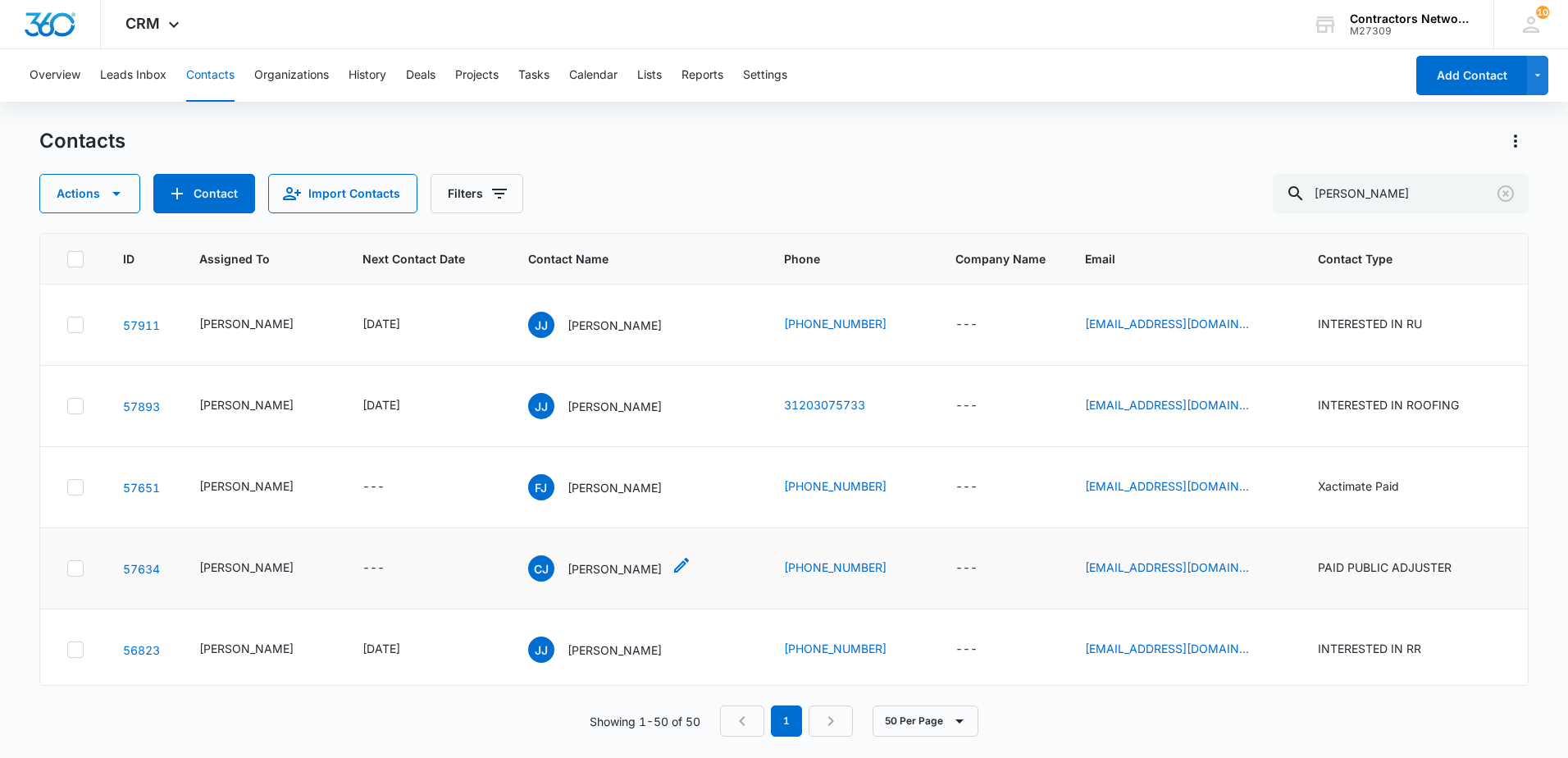
click at [637, 578] on p "[PERSON_NAME]" at bounding box center [614, 568] width 94 height 17
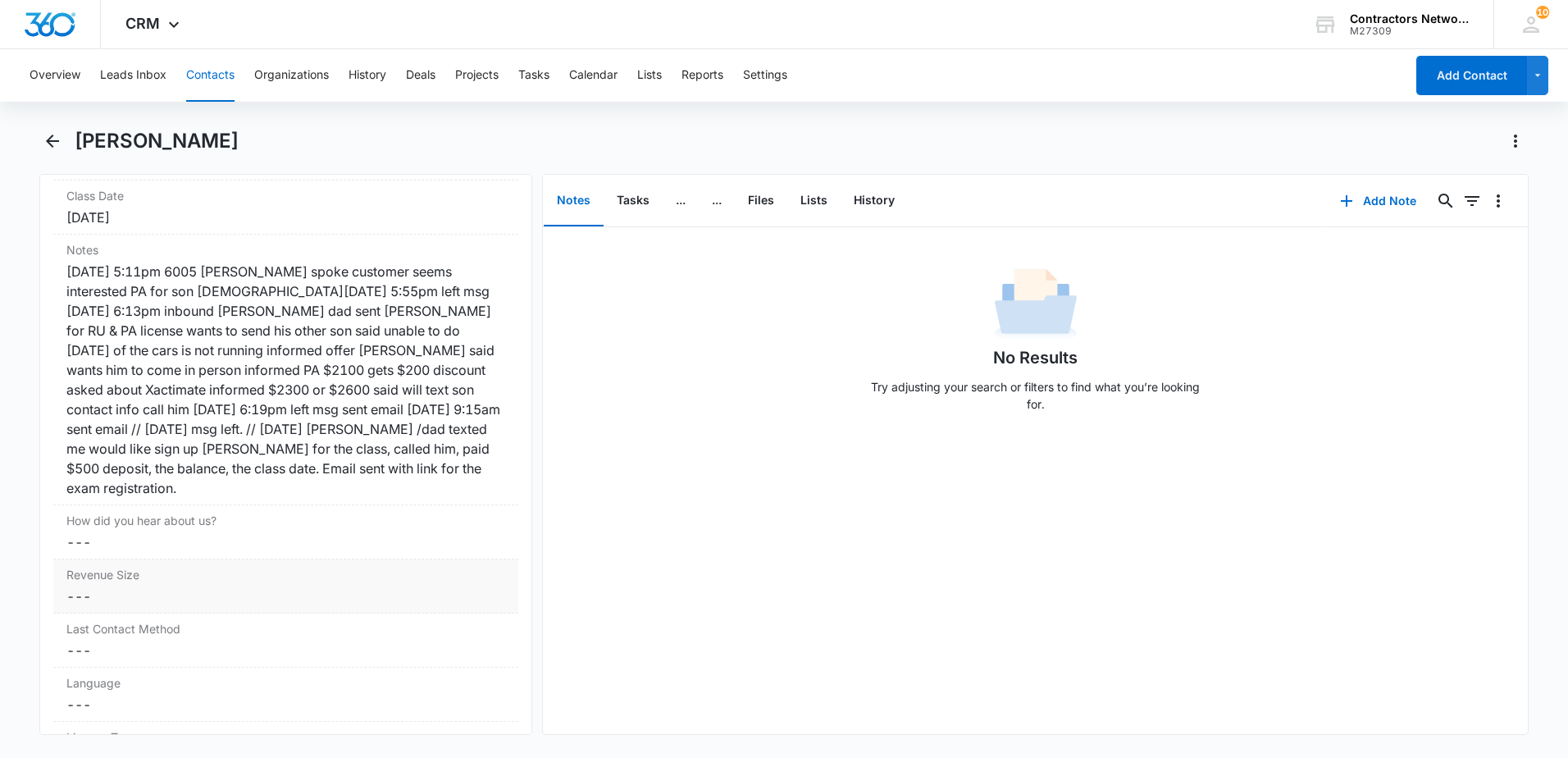
scroll to position [1969, 0]
click at [222, 73] on button "Contacts" at bounding box center [210, 75] width 49 height 52
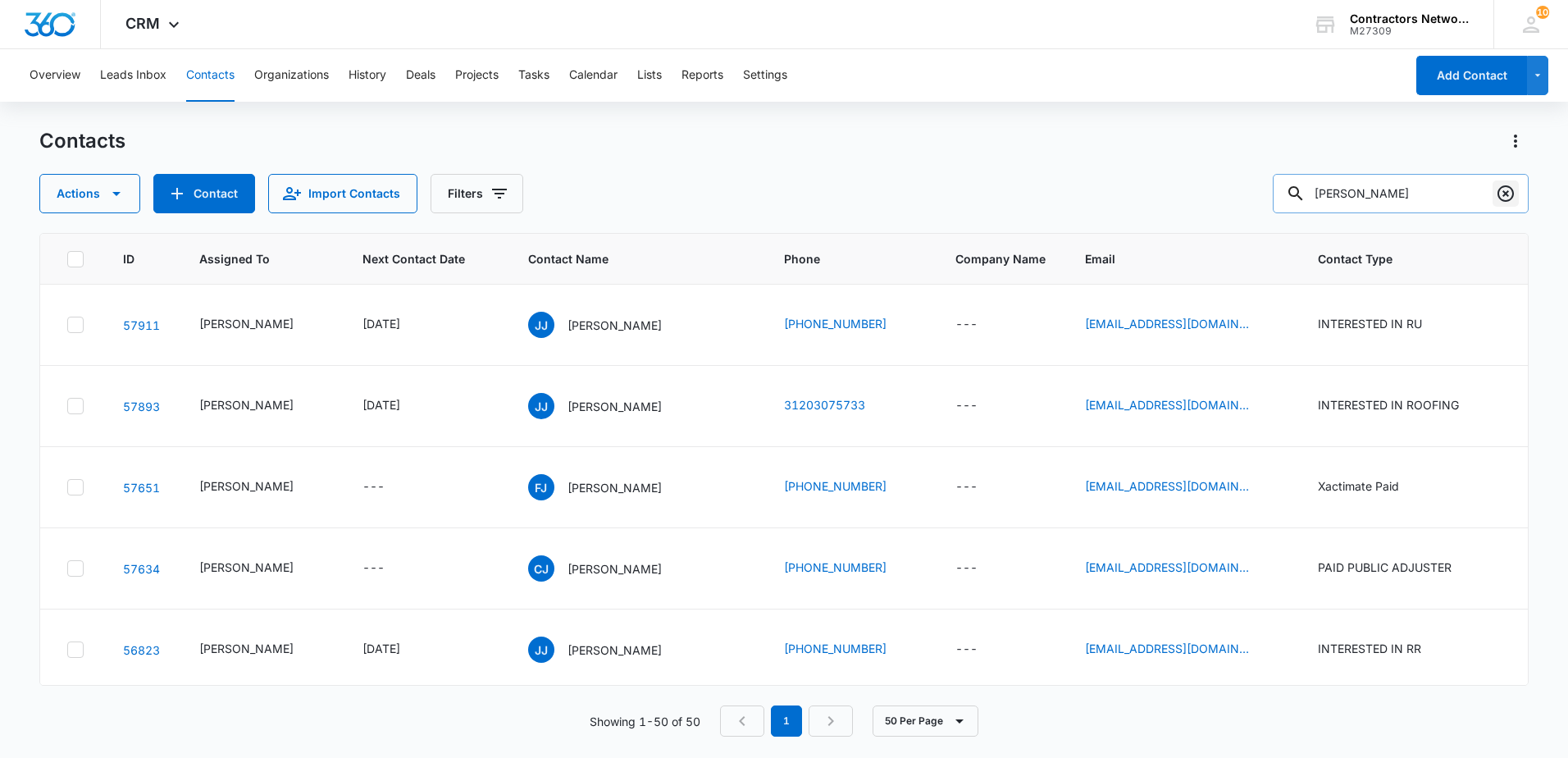
click at [1505, 195] on icon "Clear" at bounding box center [1505, 193] width 16 height 16
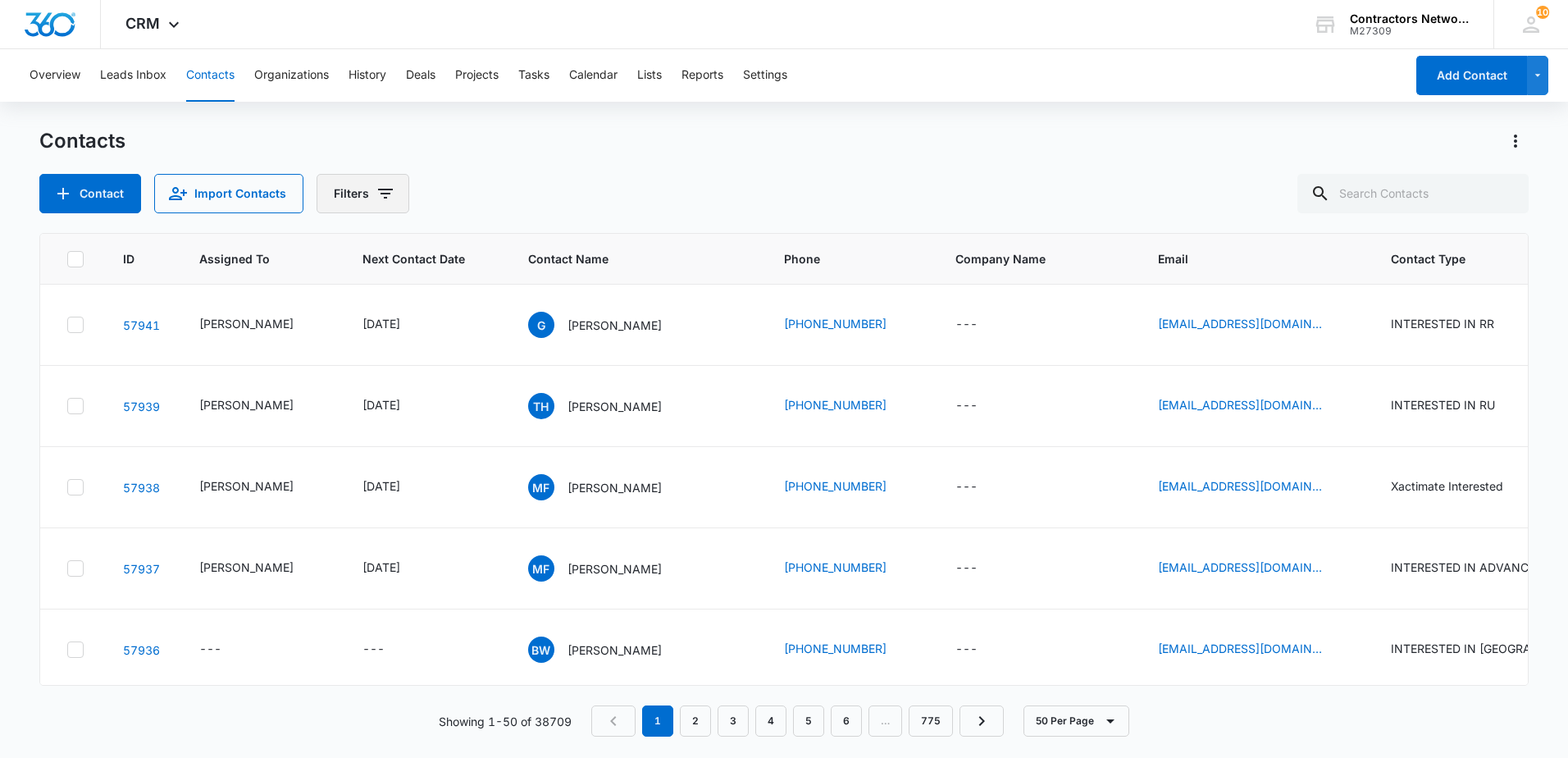
click at [383, 193] on icon "Filters" at bounding box center [385, 193] width 15 height 10
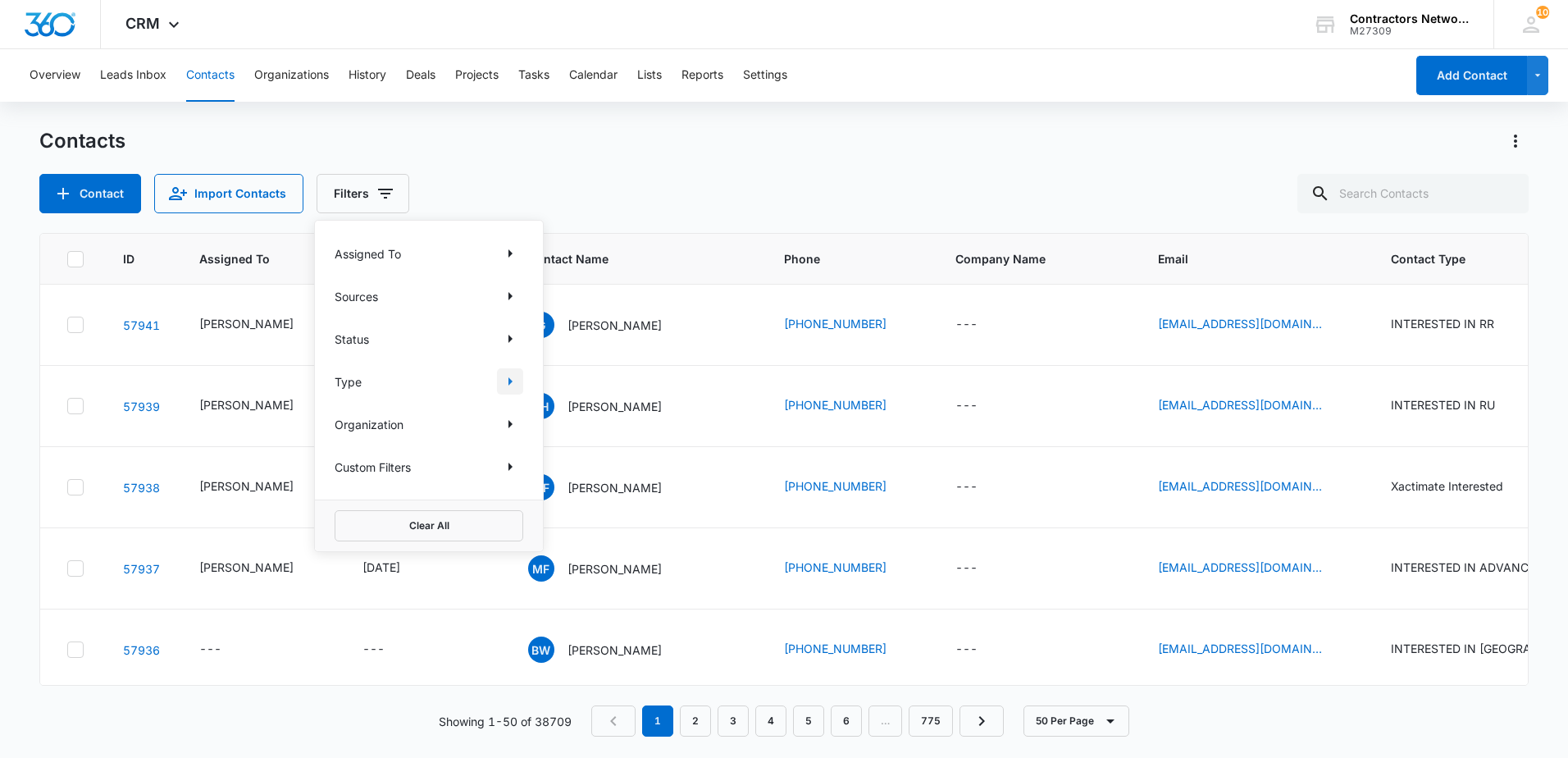
click at [511, 383] on icon "Show Type filters" at bounding box center [510, 382] width 20 height 20
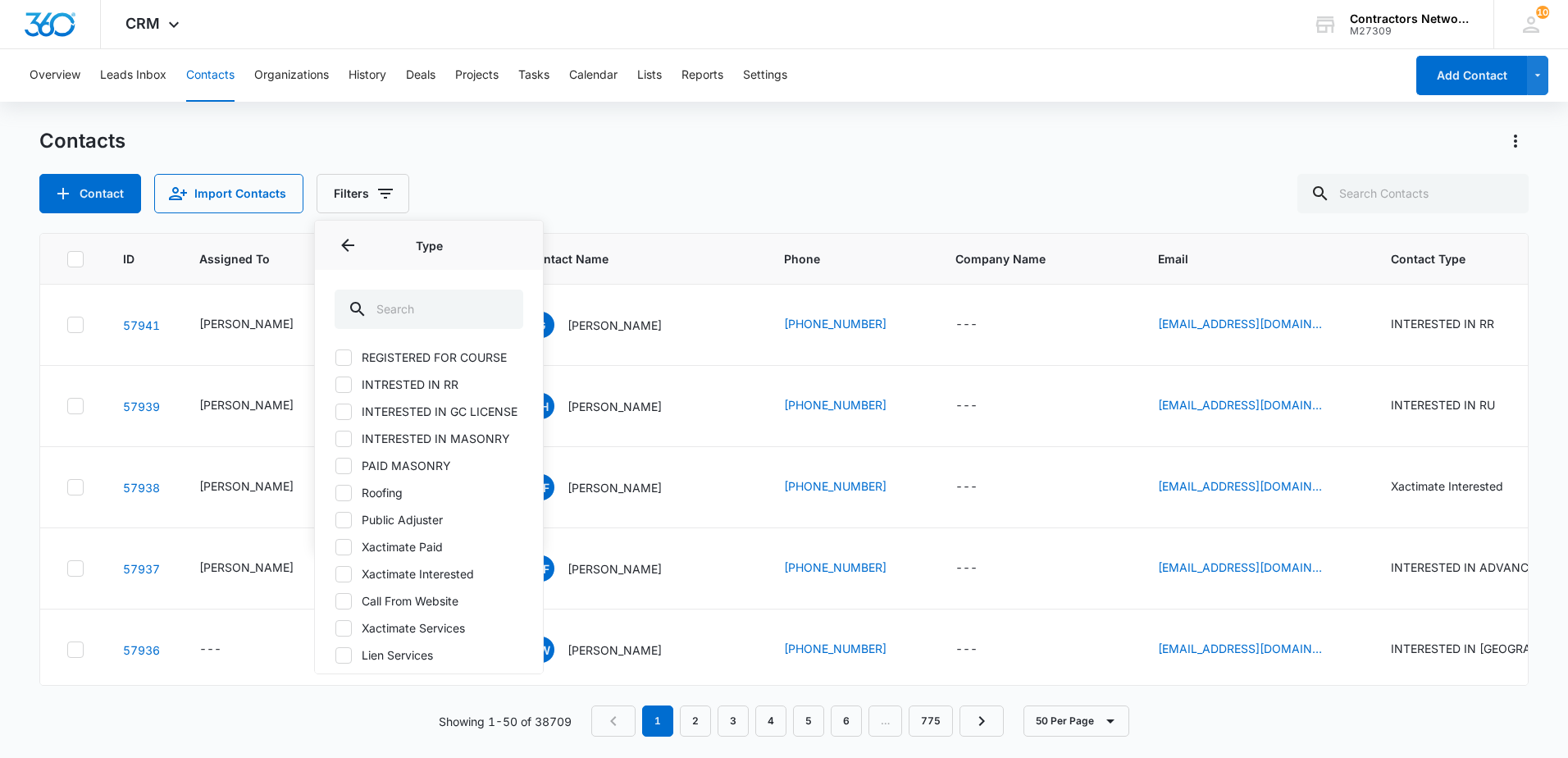
scroll to position [492, 0]
drag, startPoint x: 346, startPoint y: 569, endPoint x: 710, endPoint y: 202, distance: 516.9
click at [346, 570] on icon at bounding box center [343, 573] width 15 height 15
click at [335, 572] on input "Xactimate Interested" at bounding box center [335, 572] width 1 height 1
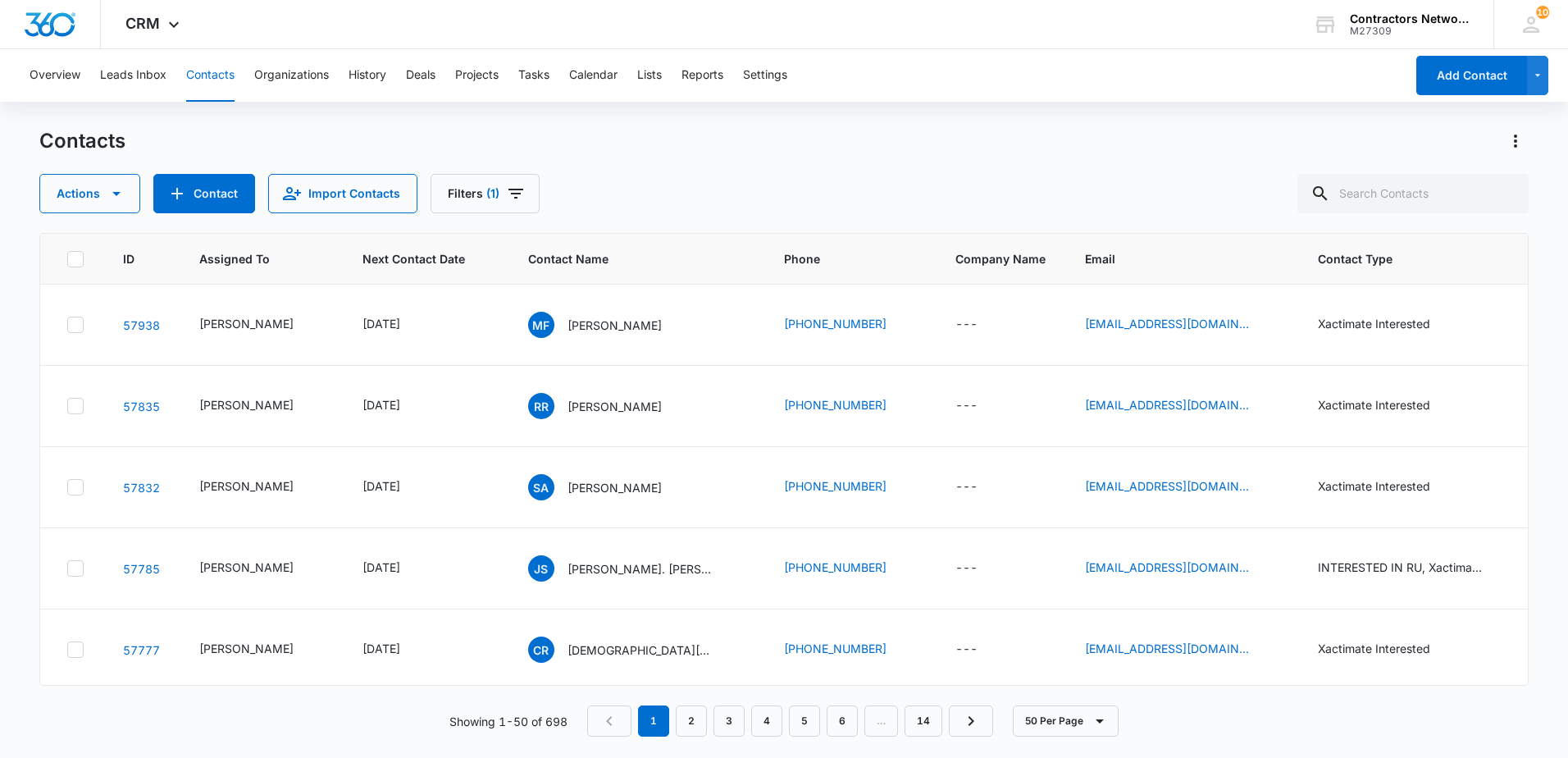
click at [719, 194] on div "Actions Contact Import Contacts Filters (1)" at bounding box center [784, 193] width 1489 height 39
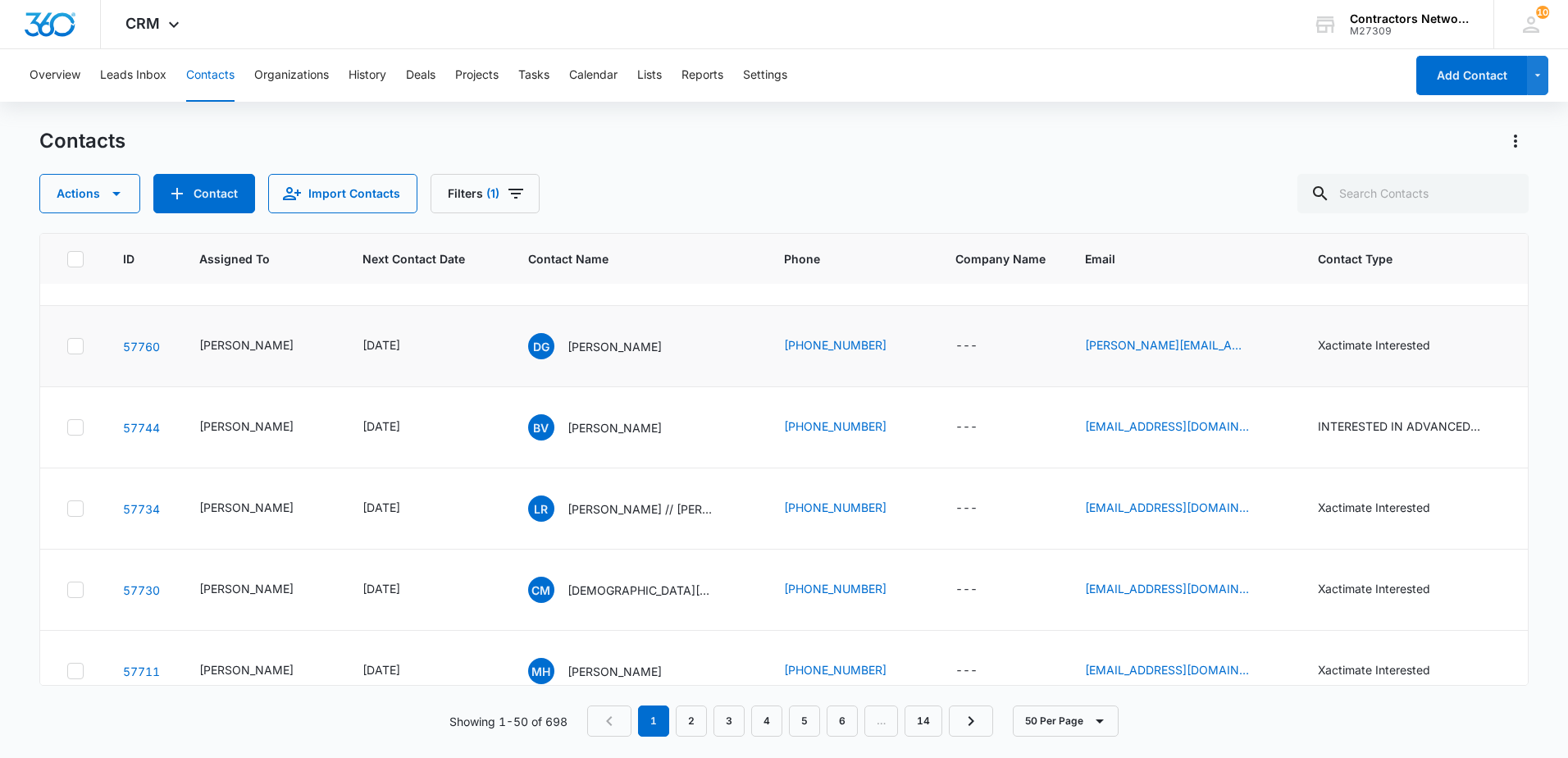
scroll to position [410, 0]
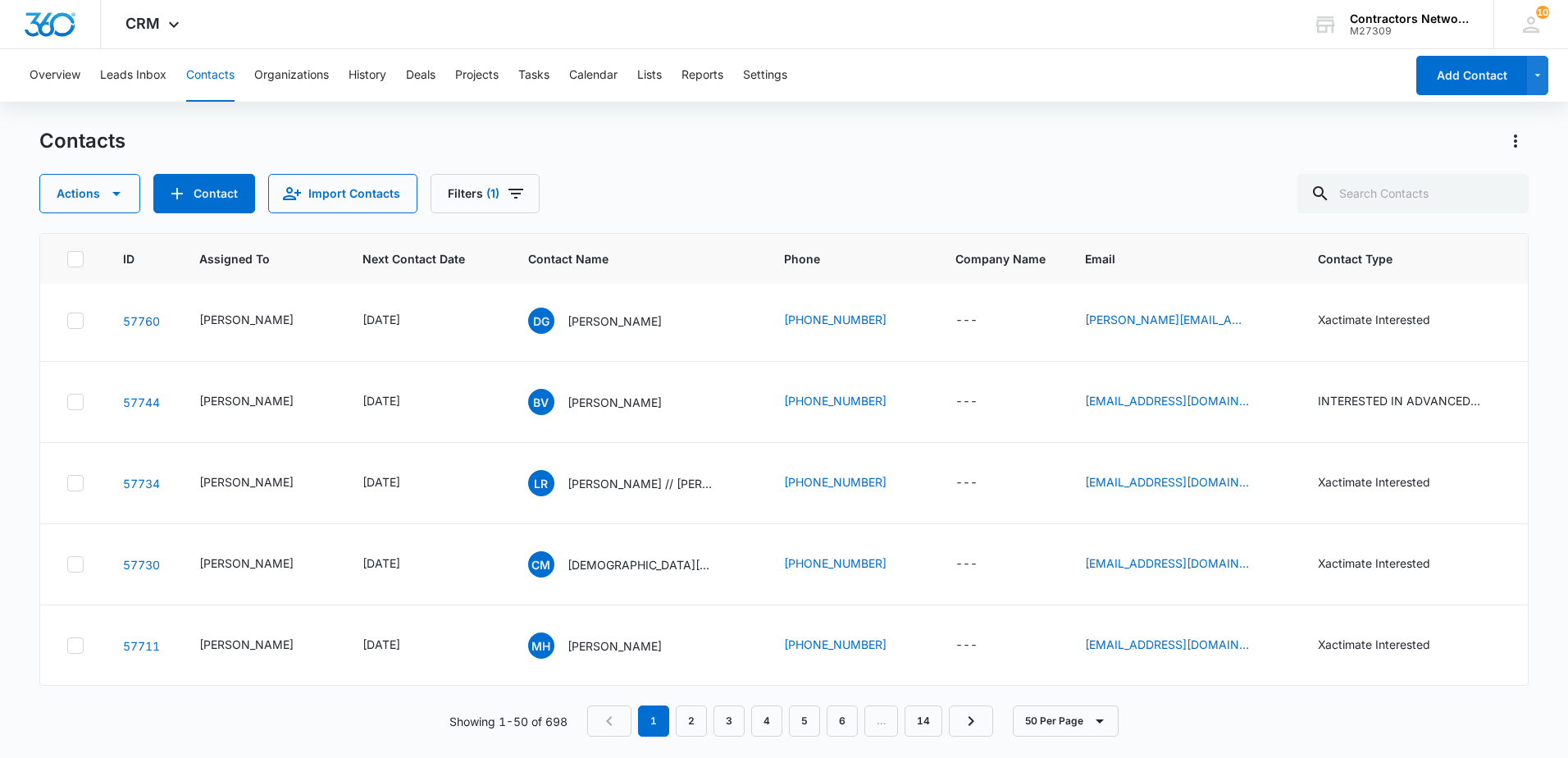
click at [579, 249] on p "[DEMOGRAPHIC_DATA][PERSON_NAME]" at bounding box center [641, 240] width 147 height 17
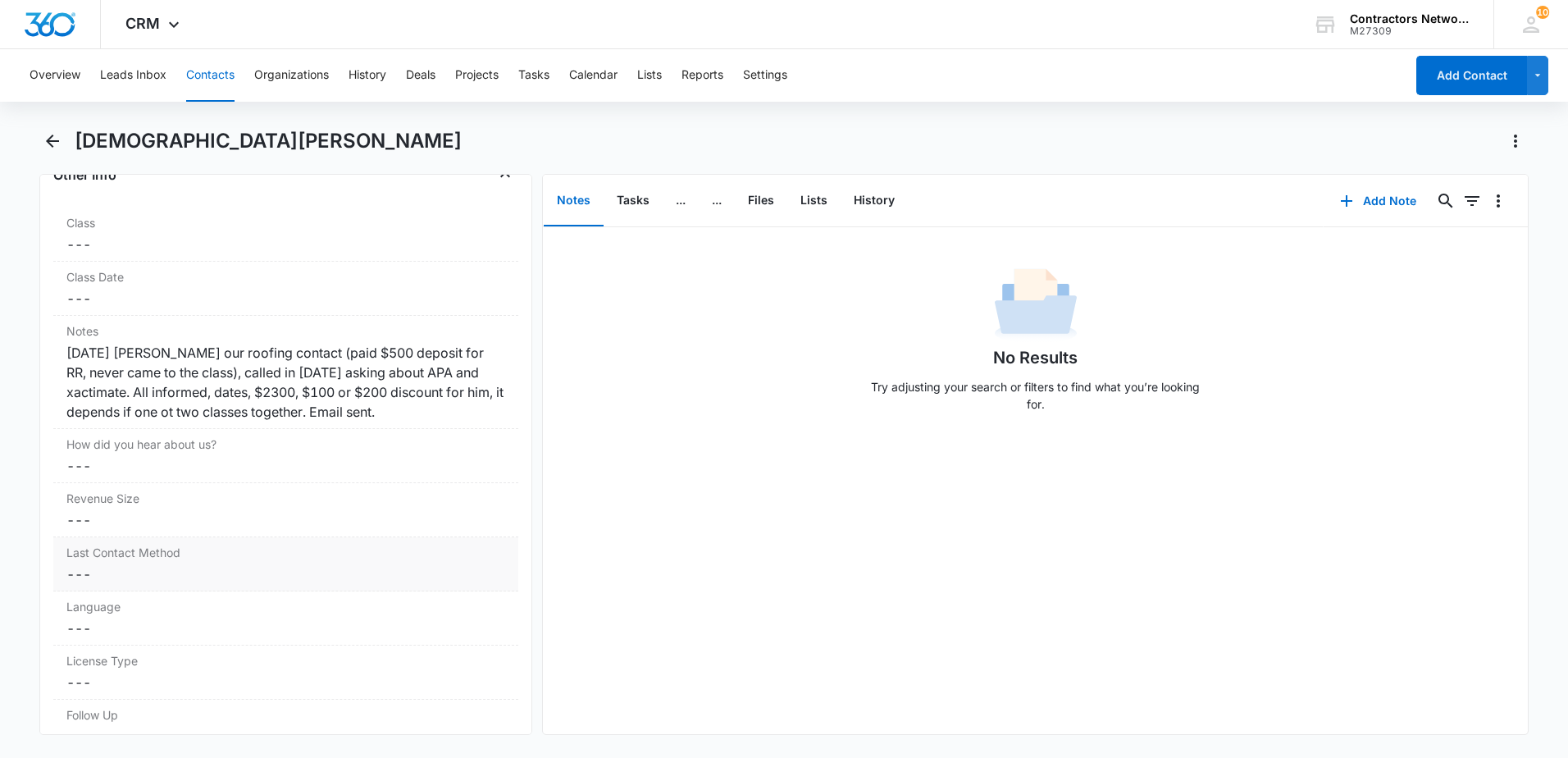
scroll to position [1886, 0]
click at [874, 201] on button "History" at bounding box center [874, 201] width 67 height 51
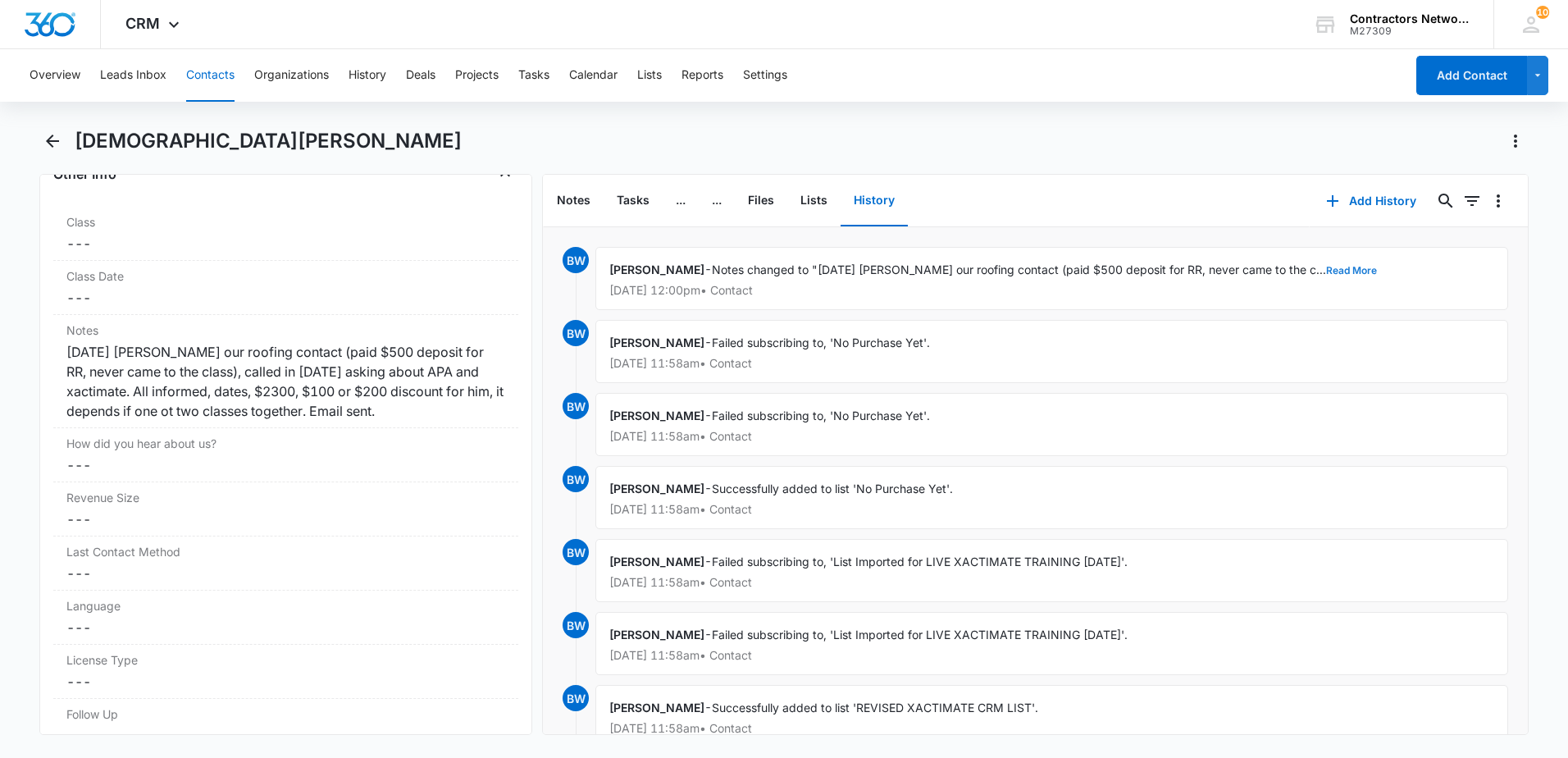
click at [1326, 269] on button "Read More" at bounding box center [1351, 270] width 51 height 10
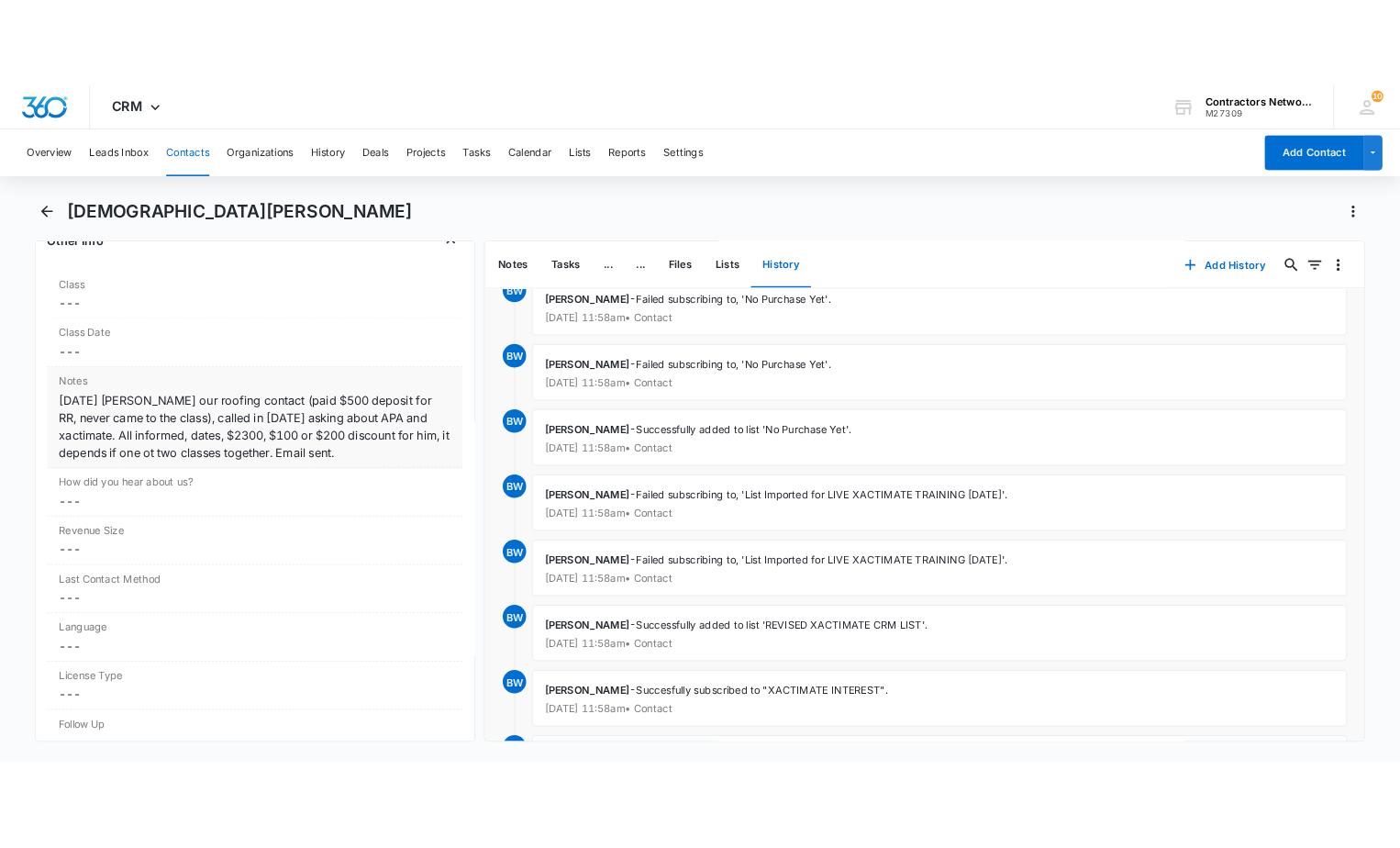
scroll to position [184, 0]
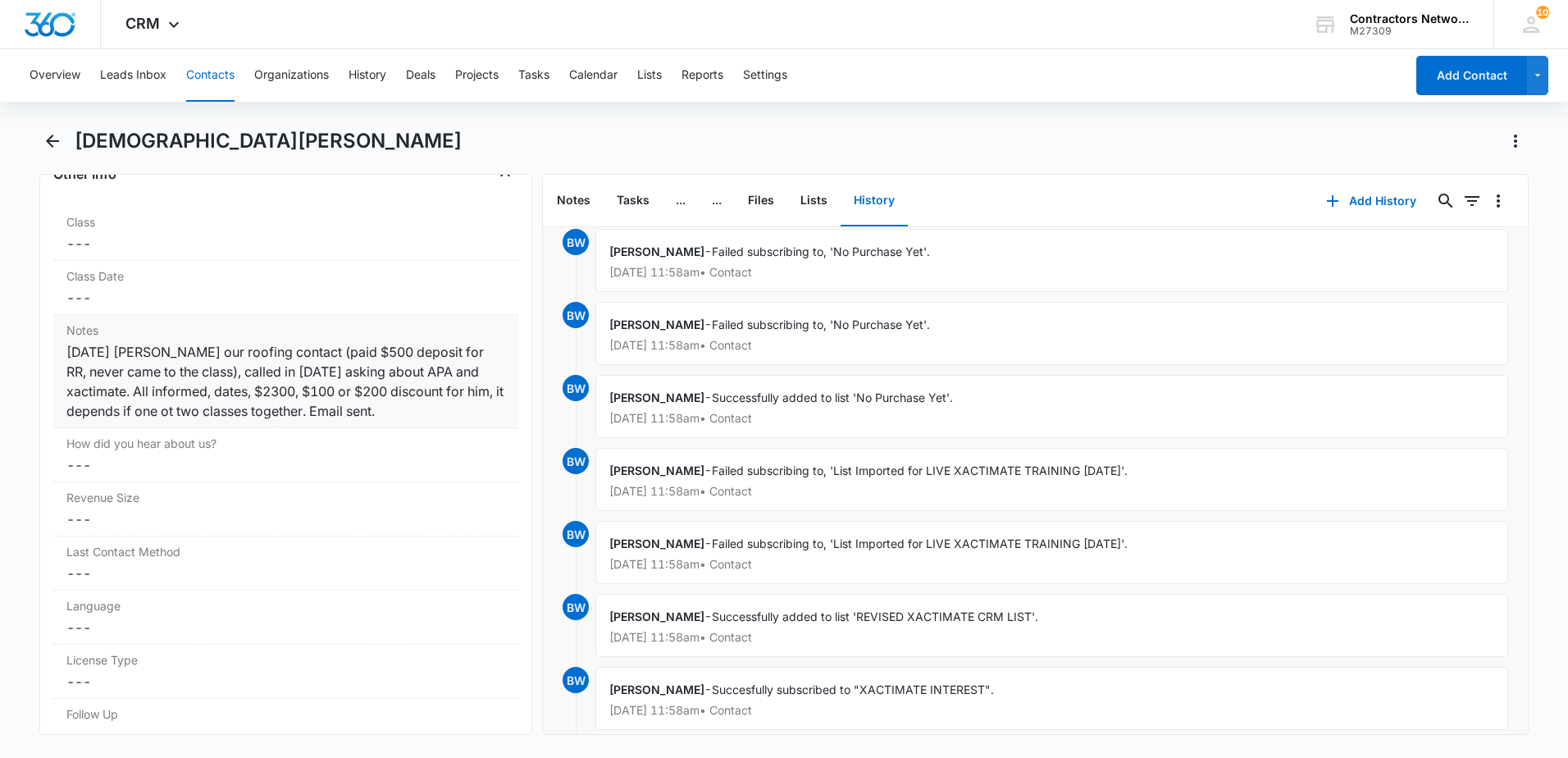
click at [430, 411] on div "[DATE] [PERSON_NAME] our roofing contact (paid $500 deposit for RR, never came …" at bounding box center [286, 381] width 438 height 79
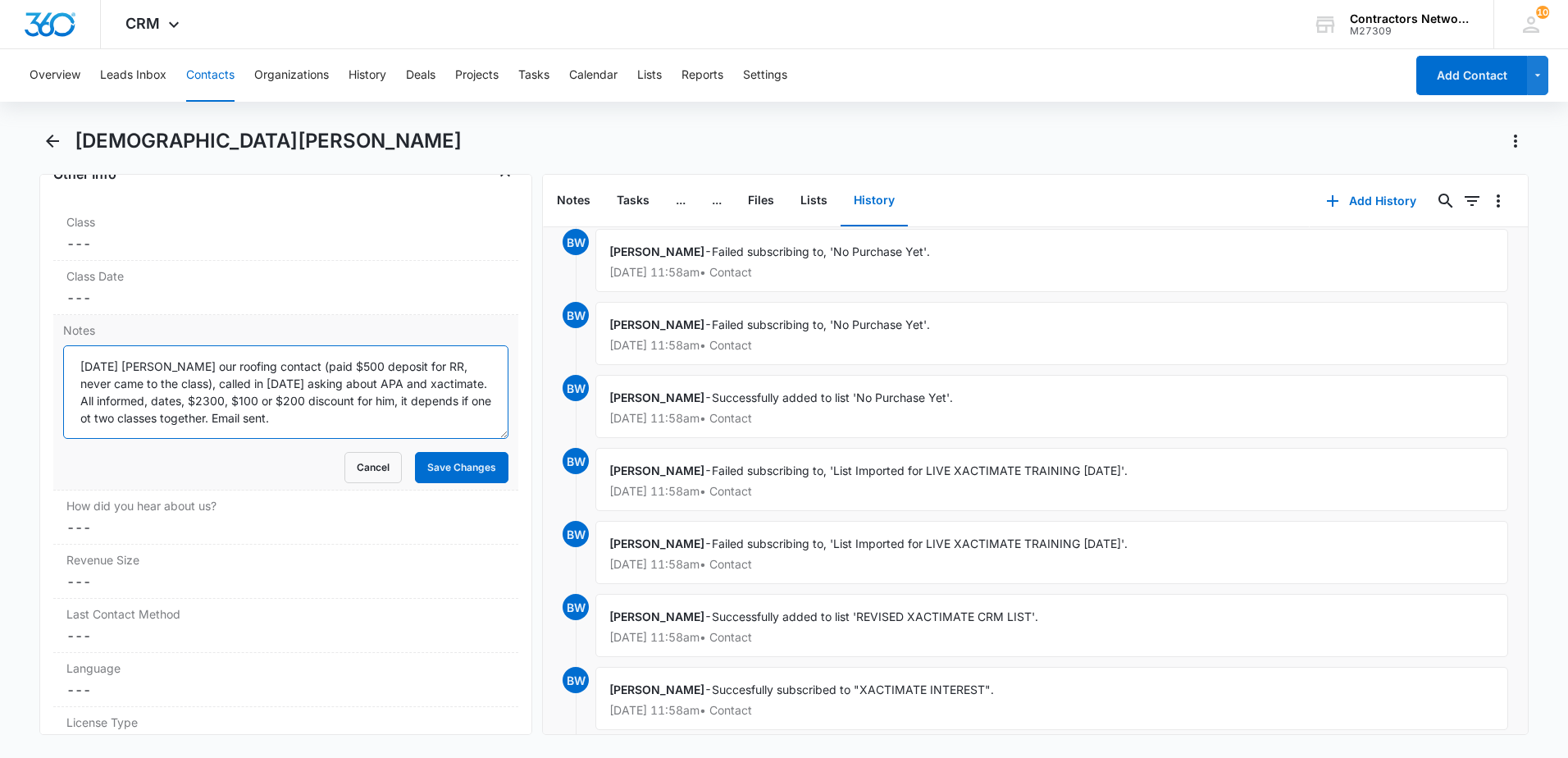
click at [432, 425] on textarea "[DATE] [PERSON_NAME] our roofing contact (paid $500 deposit for RR, never came …" at bounding box center [286, 391] width 445 height 93
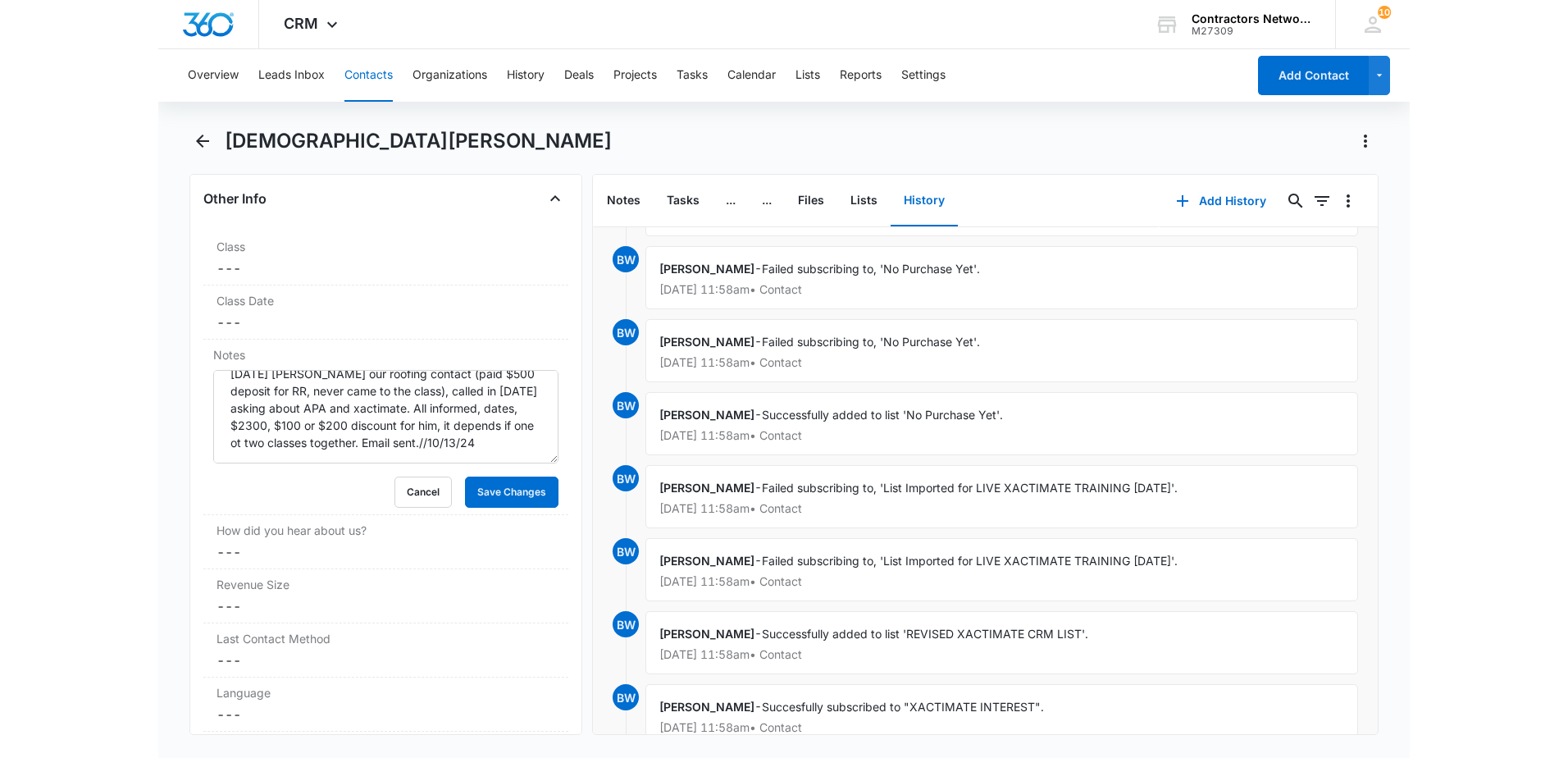
scroll to position [0, 0]
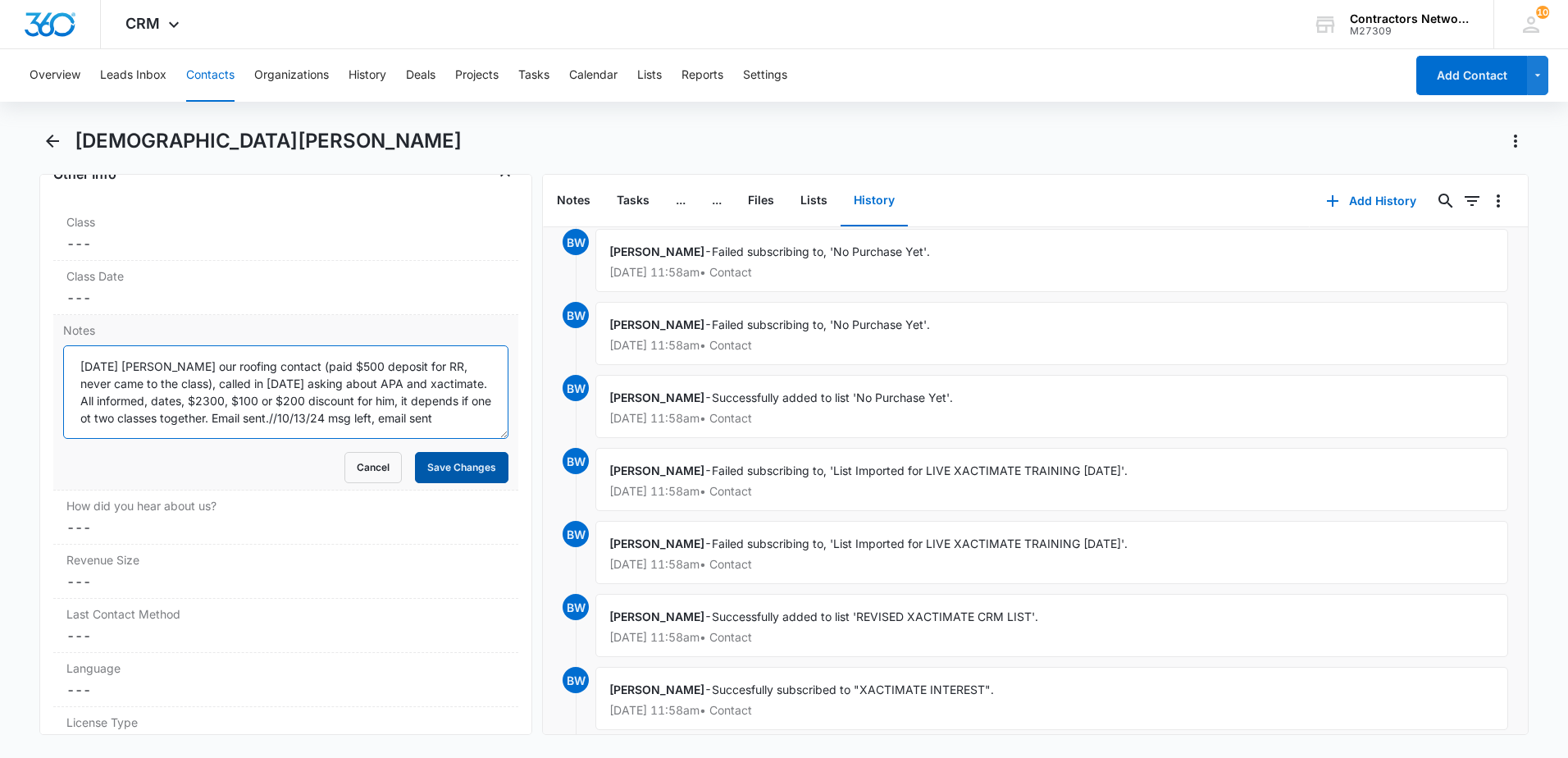
type textarea "[DATE] [PERSON_NAME] our roofing contact (paid $500 deposit for RR, never came …"
click at [433, 459] on button "Save Changes" at bounding box center [461, 467] width 93 height 31
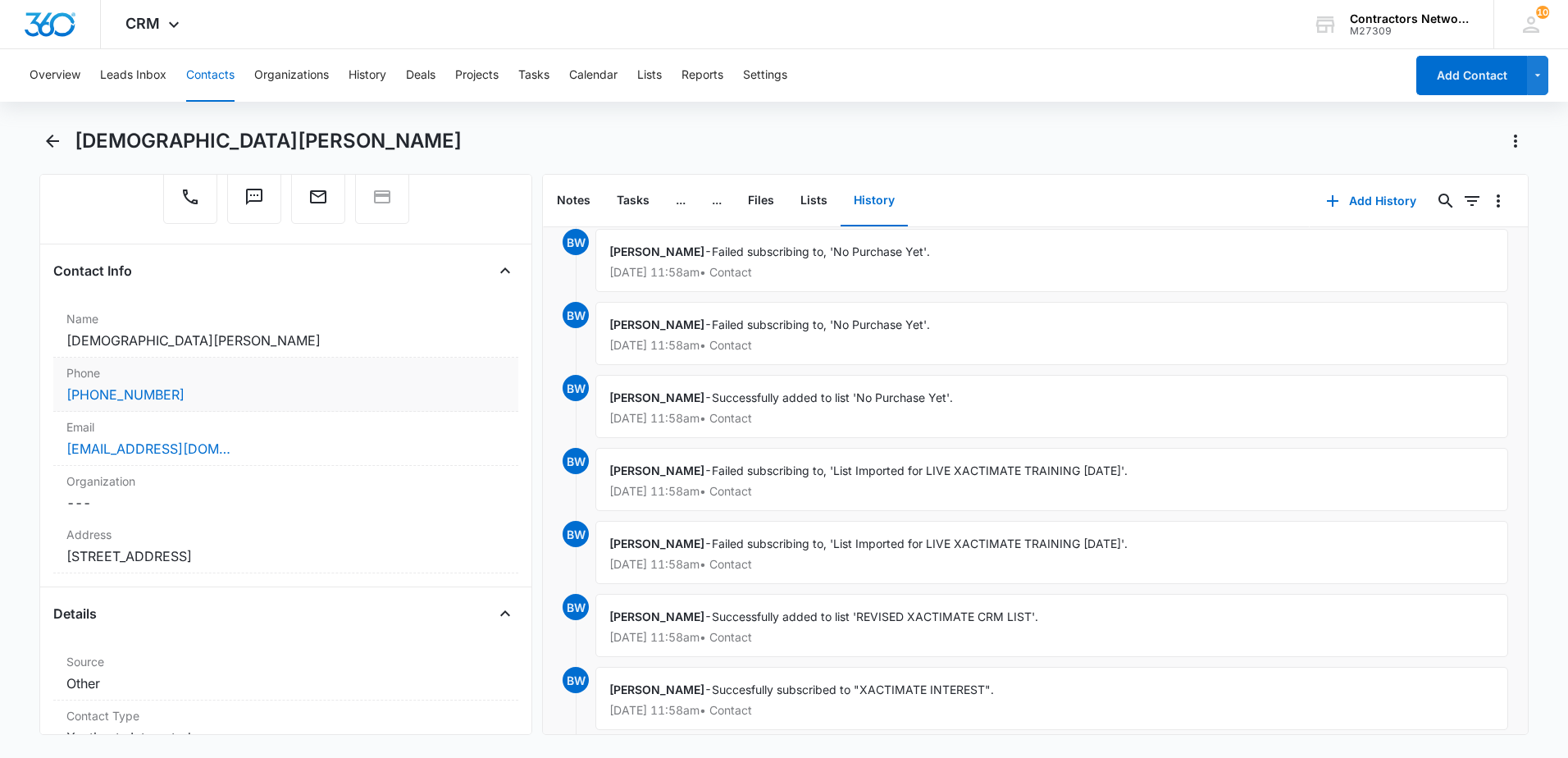
scroll to position [164, 0]
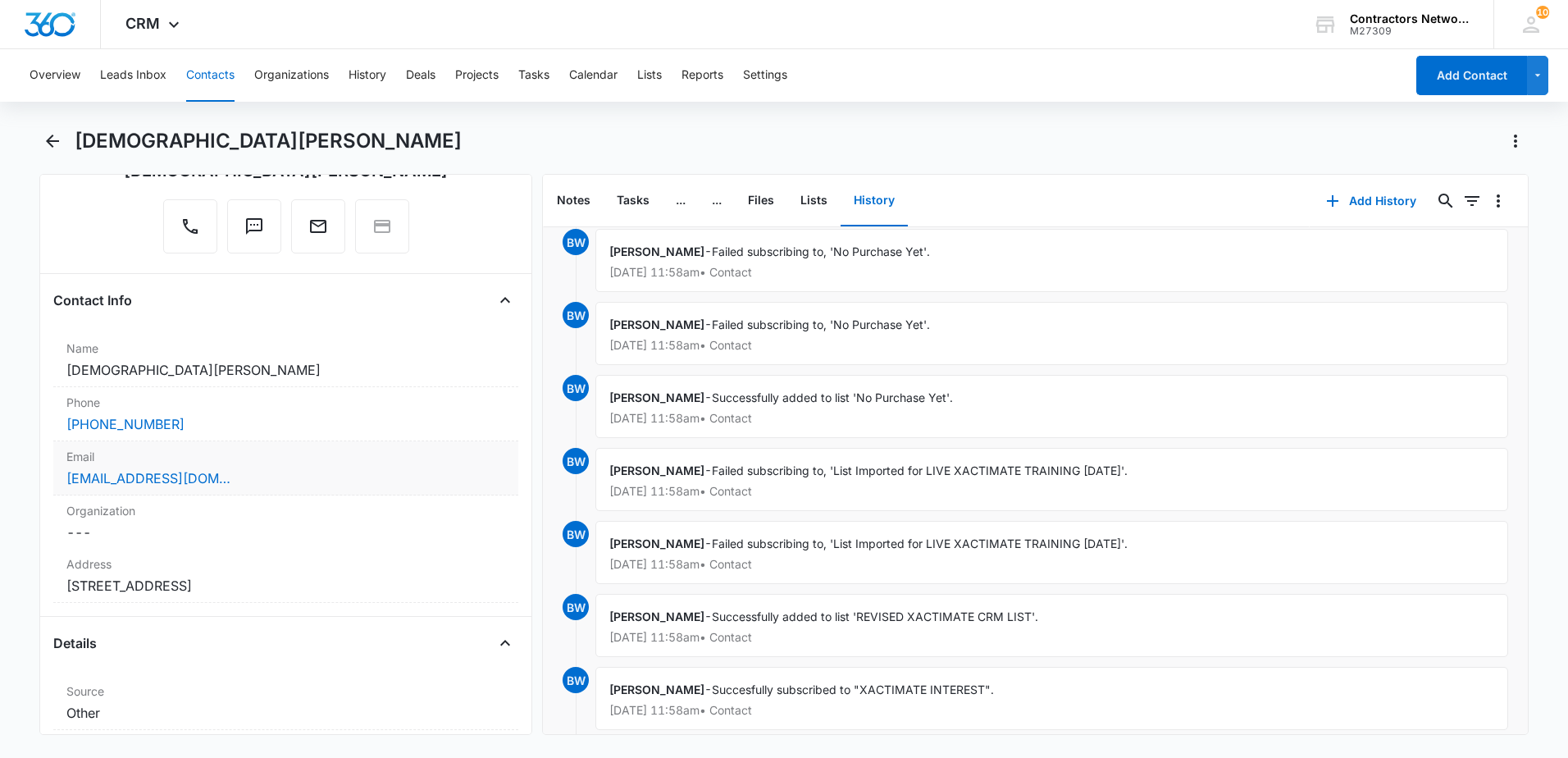
click at [359, 487] on div "[EMAIL_ADDRESS][DOMAIN_NAME]" at bounding box center [286, 478] width 438 height 20
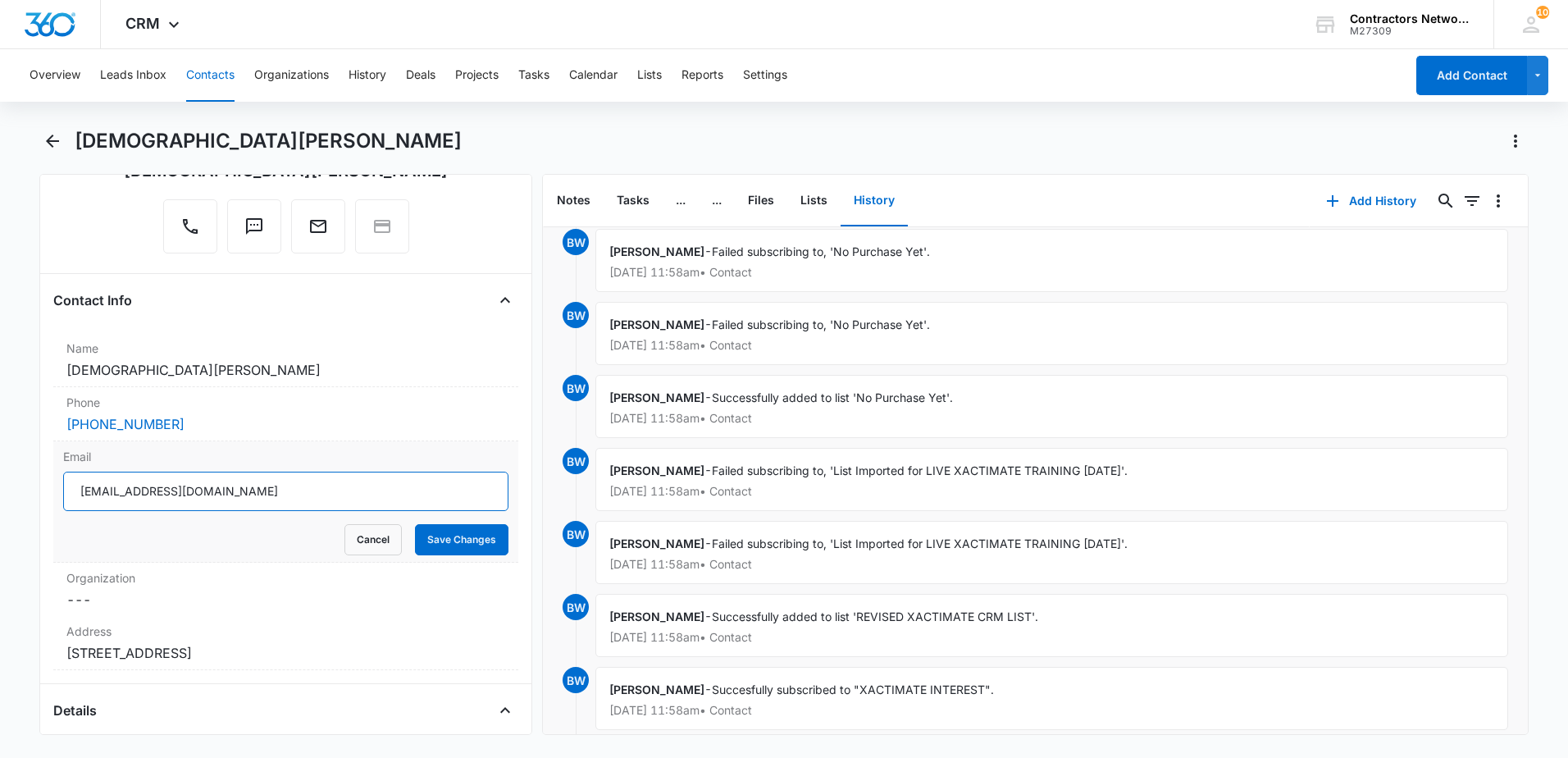
click at [248, 499] on input "[EMAIL_ADDRESS][DOMAIN_NAME]" at bounding box center [286, 491] width 445 height 39
click at [58, 142] on icon "Back" at bounding box center [52, 141] width 13 height 13
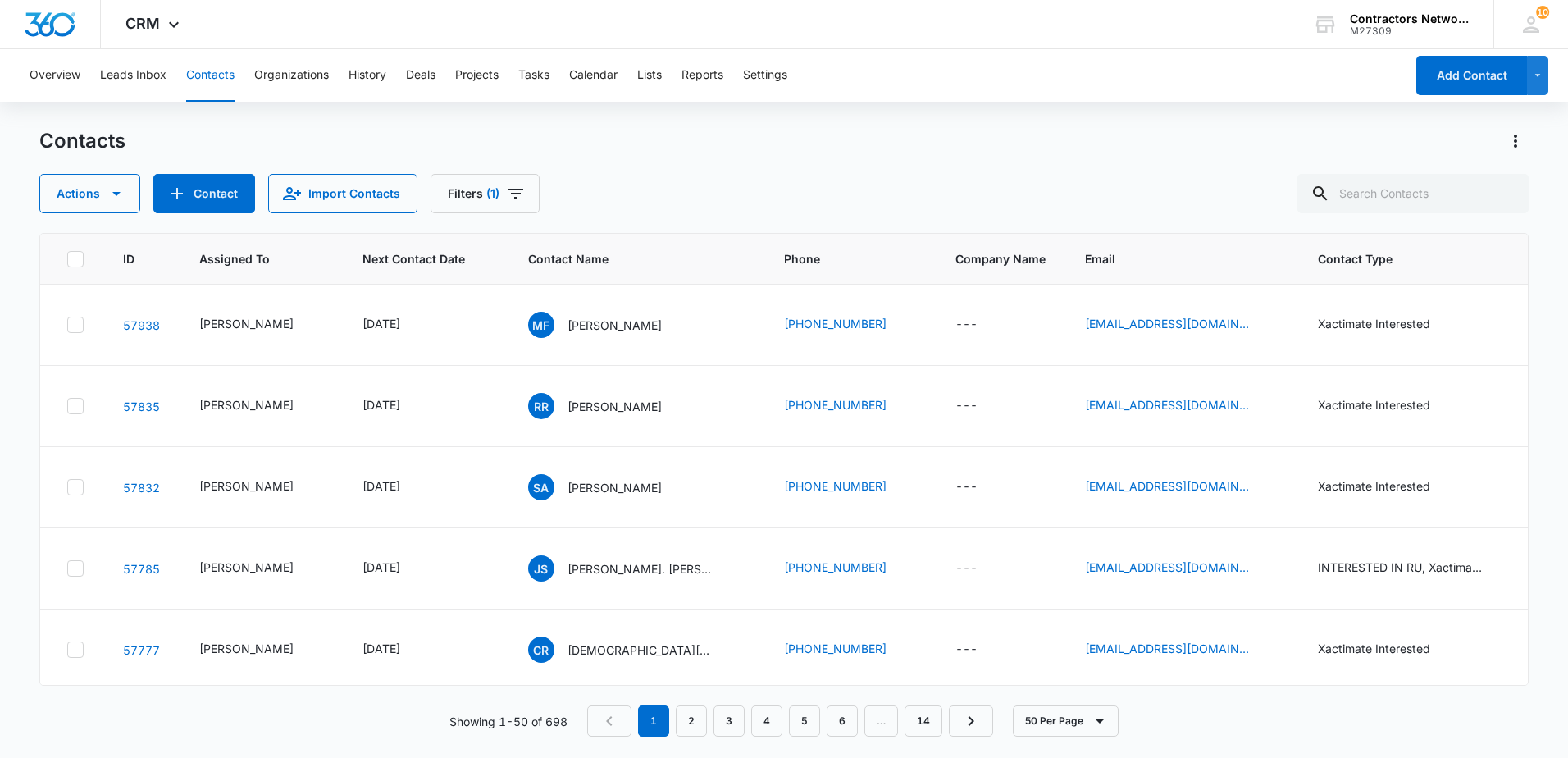
scroll to position [410, 0]
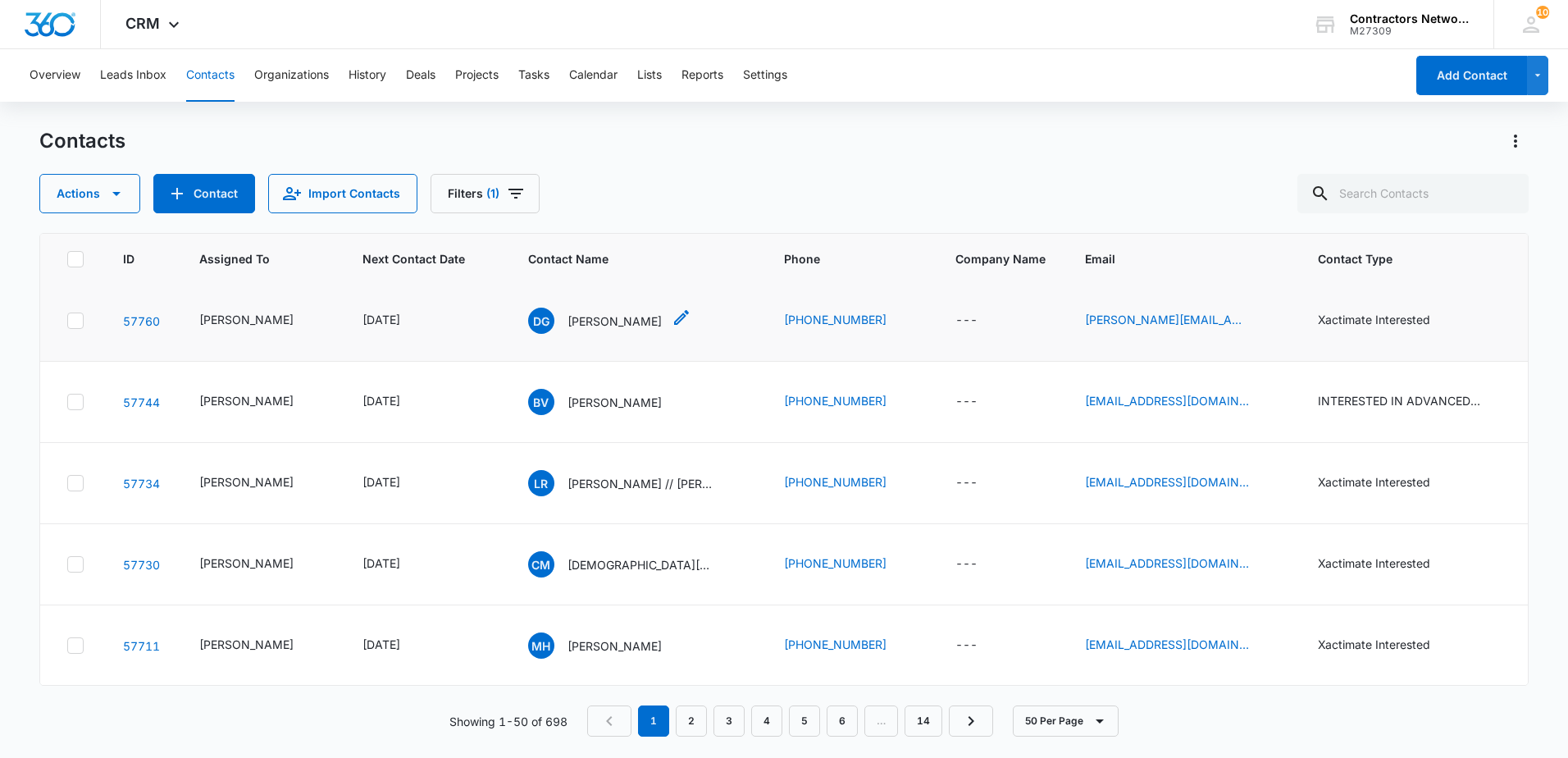
click at [595, 329] on p "[PERSON_NAME]" at bounding box center [614, 320] width 94 height 17
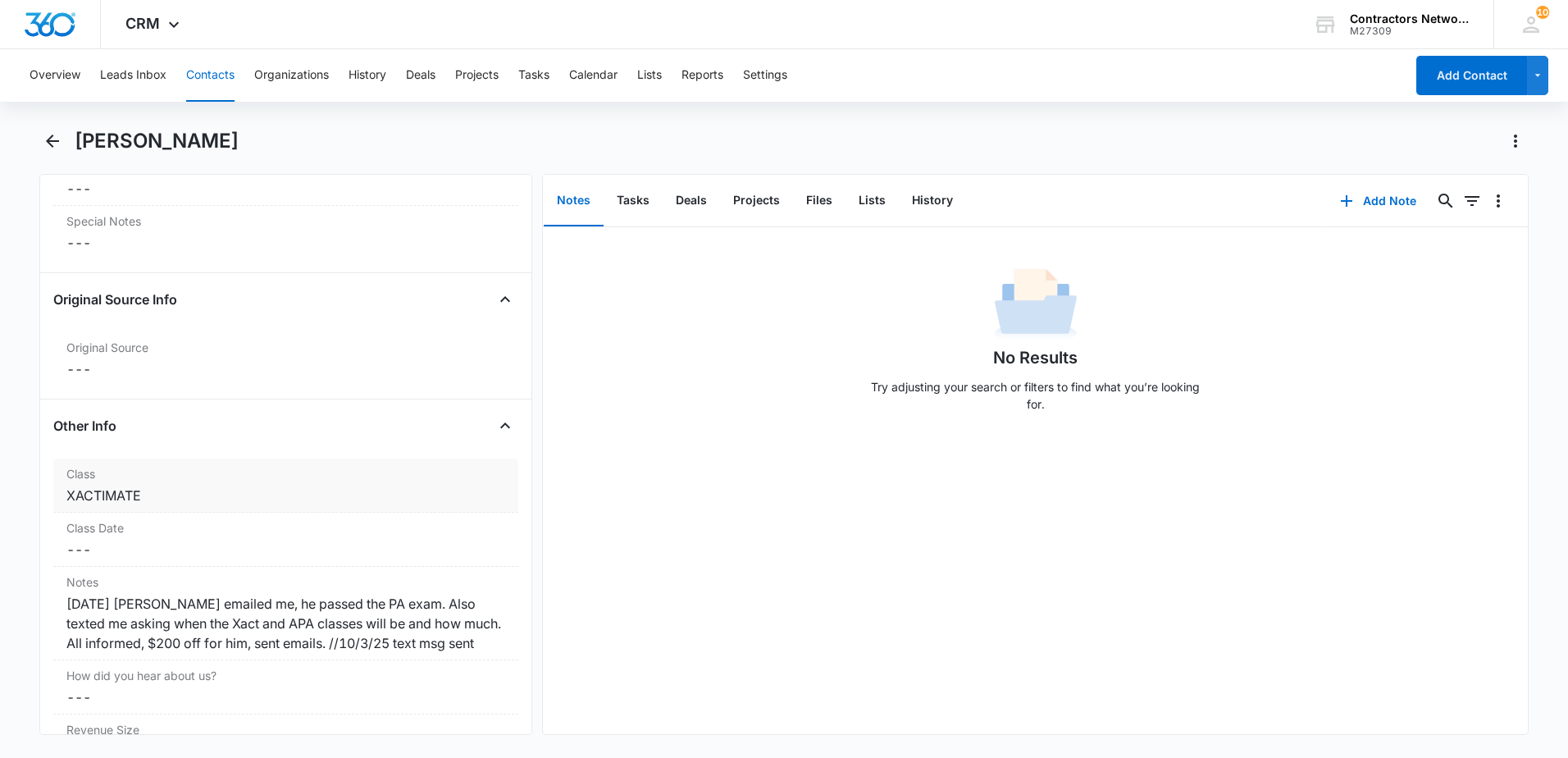
scroll to position [1723, 0]
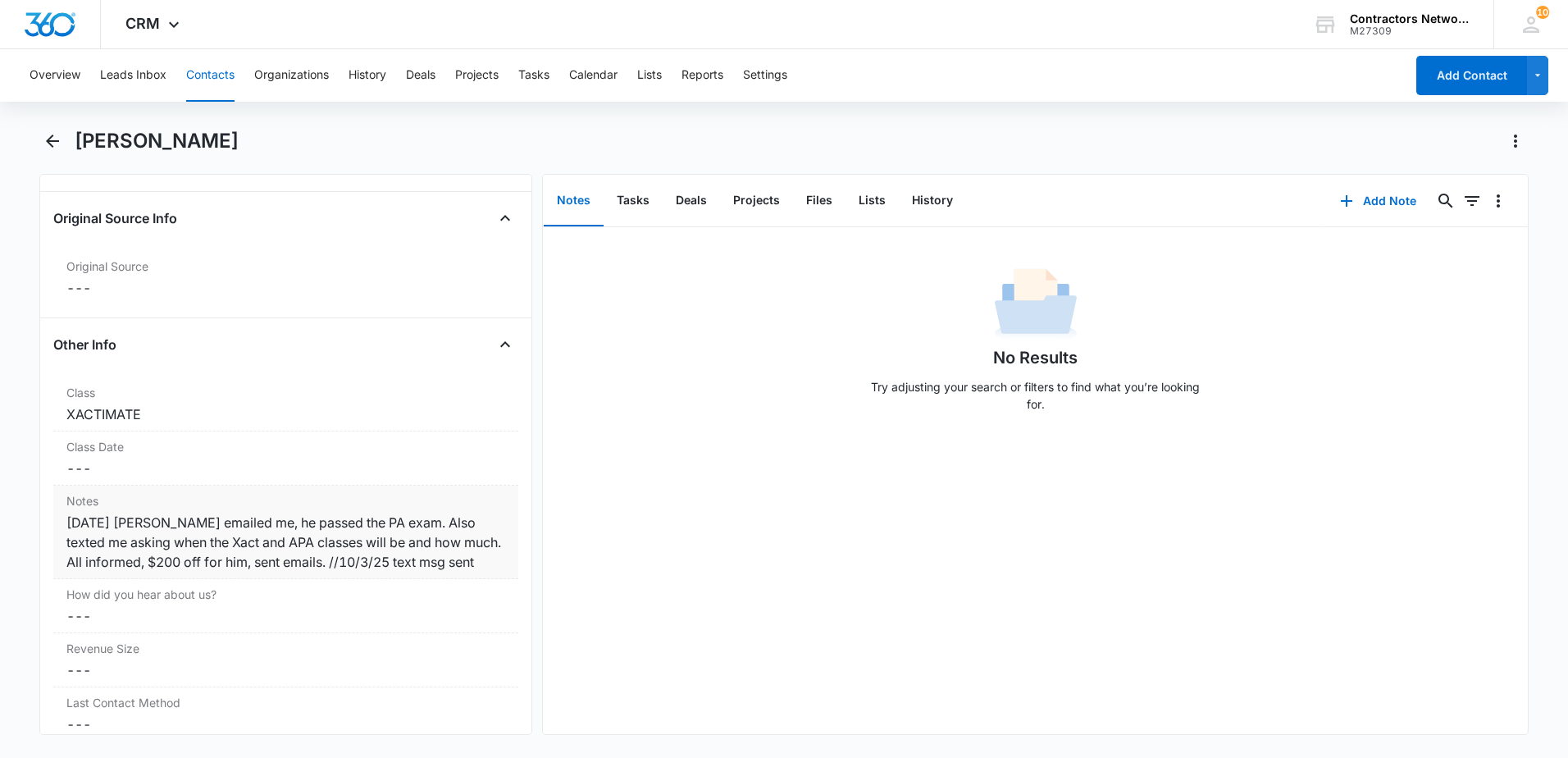
click at [466, 564] on div "[DATE] [PERSON_NAME] emailed me, he passed the PA exam. Also texted me asking w…" at bounding box center [286, 542] width 438 height 59
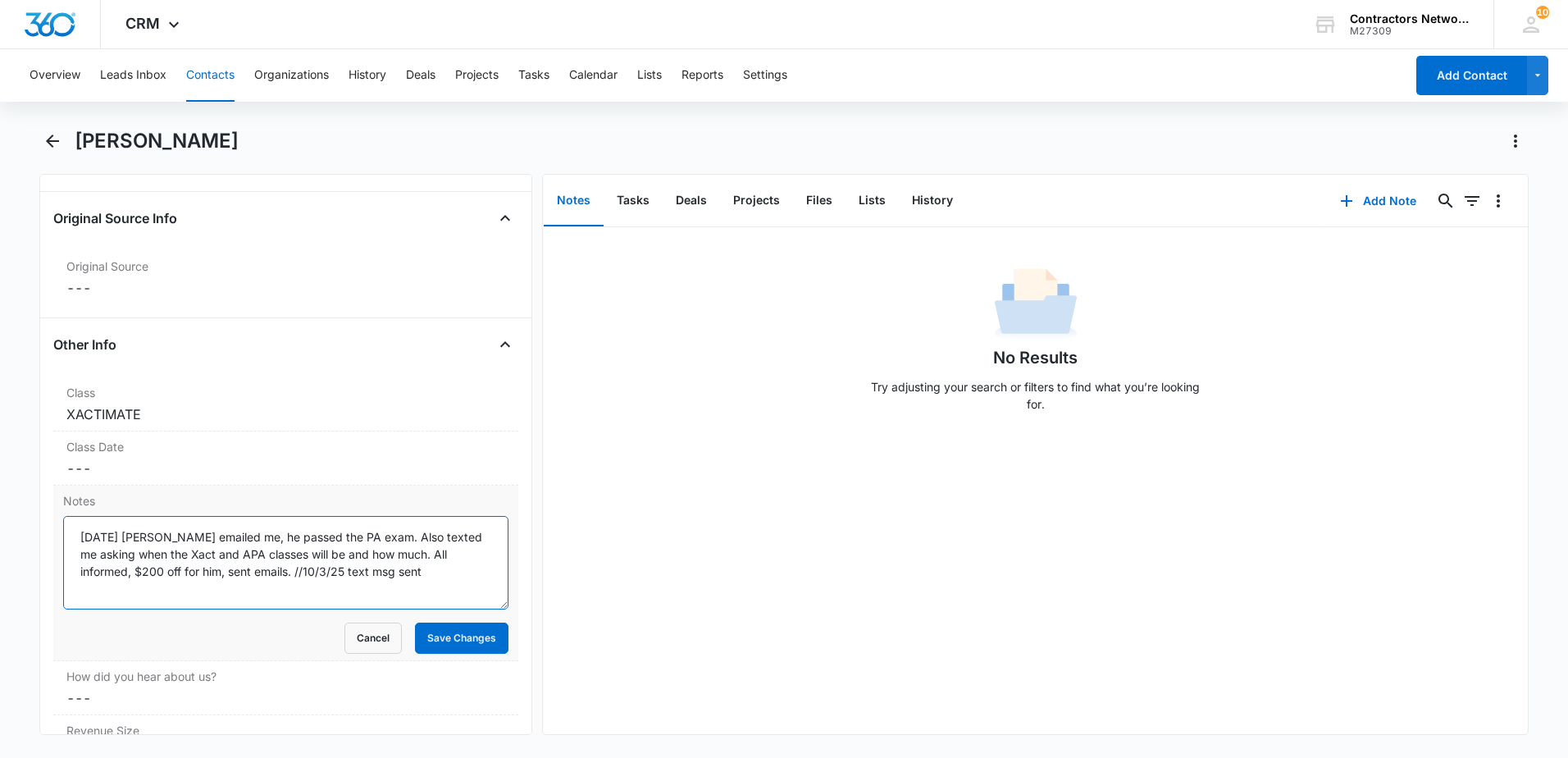
click at [450, 575] on textarea "[DATE] [PERSON_NAME] emailed me, he passed the PA exam. Also texted me asking w…" at bounding box center [286, 562] width 445 height 93
type textarea "[DATE] [PERSON_NAME] emailed me, he passed the PA exam. Also texted me asking w…"
click at [457, 645] on button "Save Changes" at bounding box center [461, 637] width 93 height 31
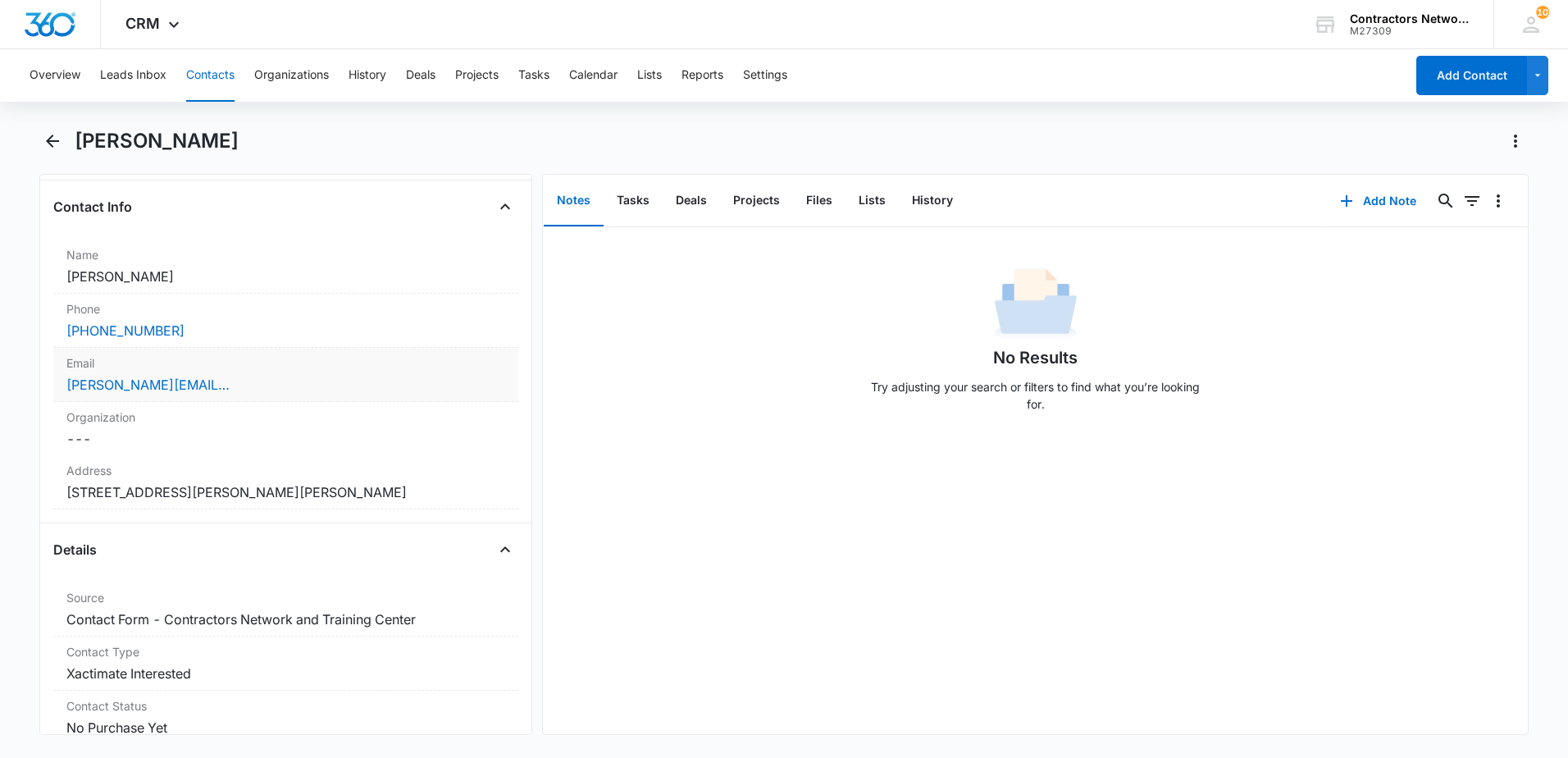
scroll to position [246, 0]
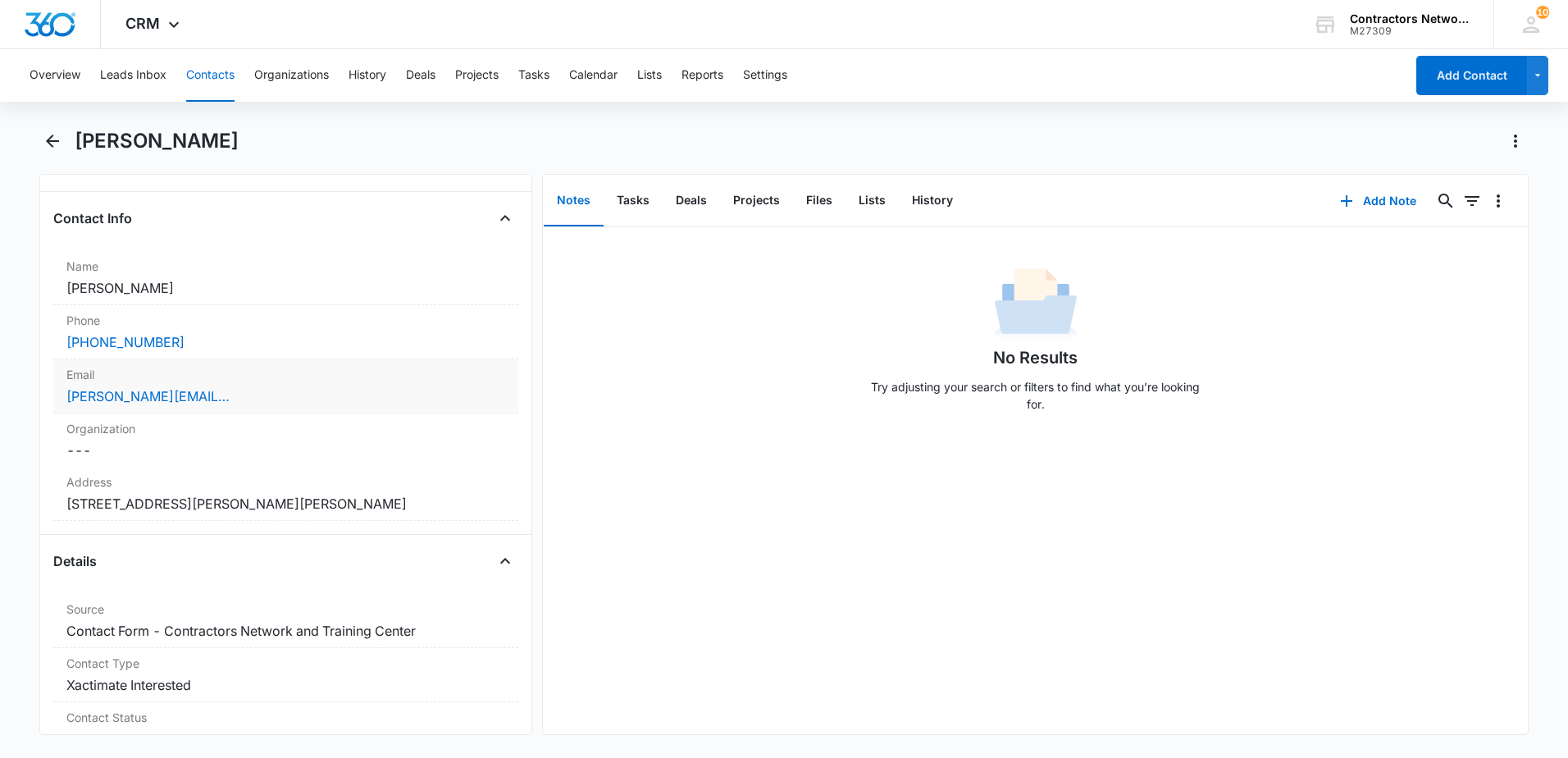
click at [294, 398] on div "[PERSON_NAME][EMAIL_ADDRESS][DOMAIN_NAME]" at bounding box center [286, 396] width 438 height 20
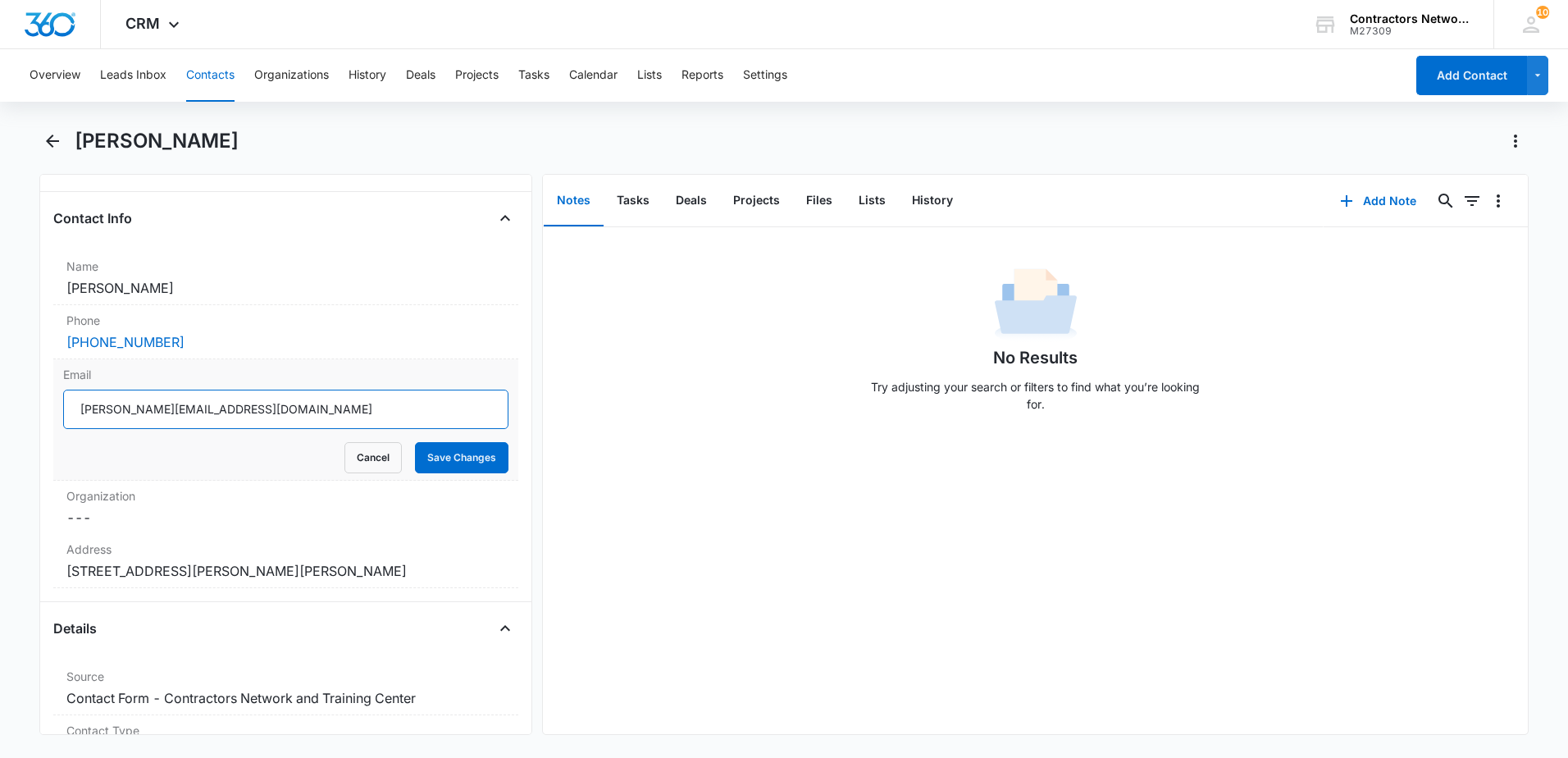
click at [295, 412] on input "[PERSON_NAME][EMAIL_ADDRESS][DOMAIN_NAME]" at bounding box center [286, 409] width 445 height 39
click at [57, 148] on icon "Back" at bounding box center [52, 141] width 20 height 20
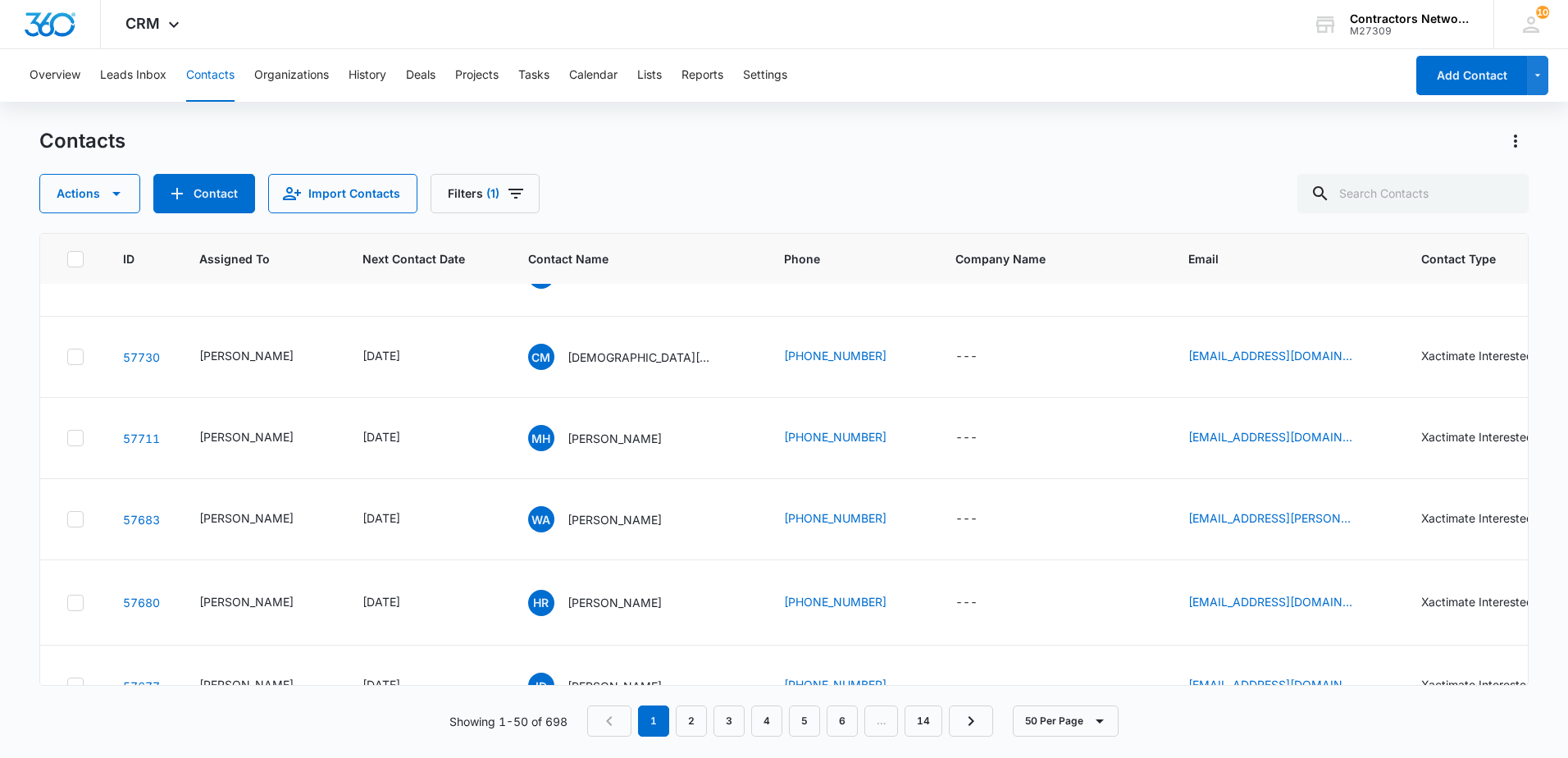
scroll to position [656, 0]
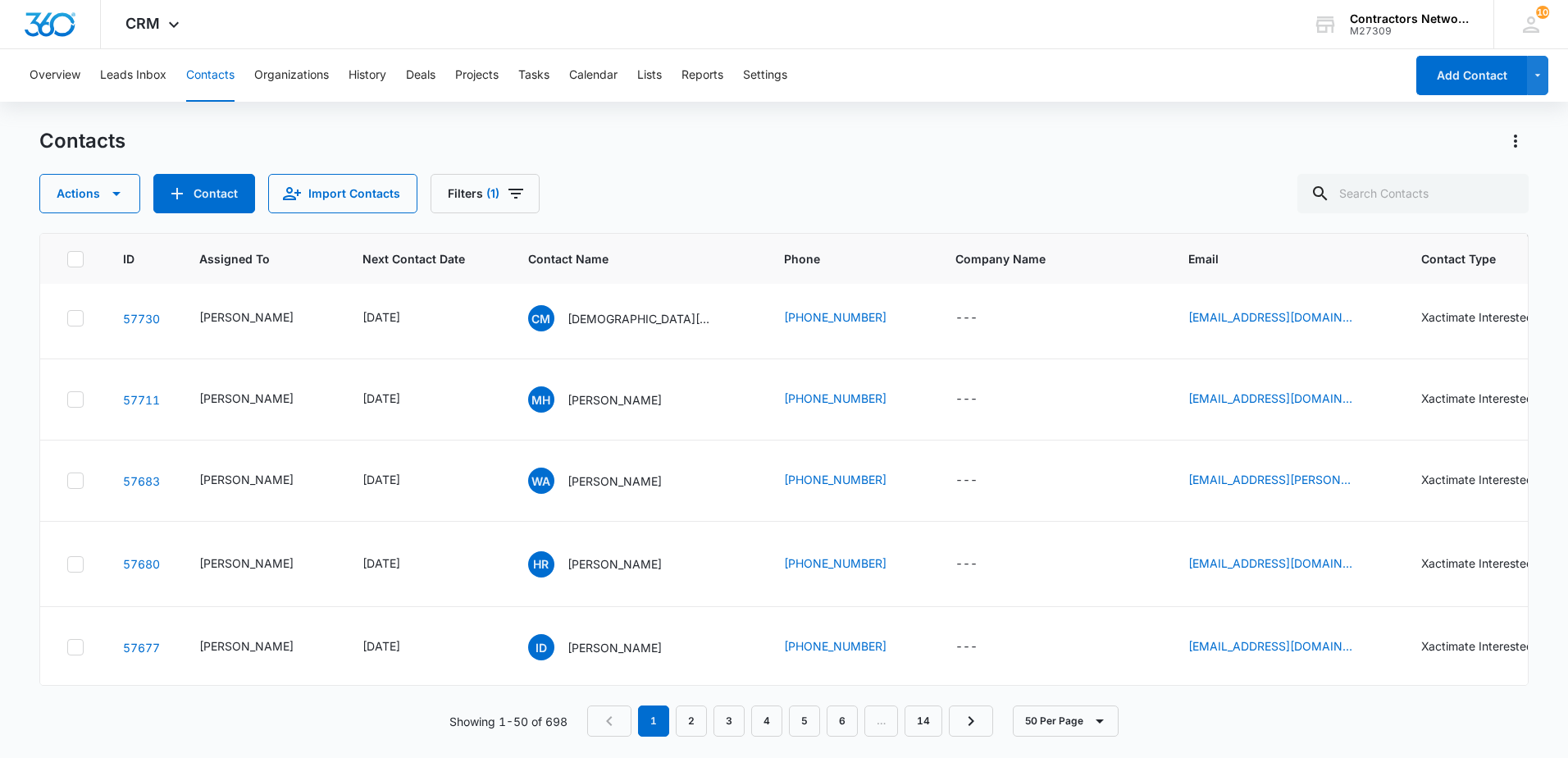
click at [429, 247] on icon "Next Contact Date - 1759104000 - Select to Edit Field" at bounding box center [420, 237] width 20 height 20
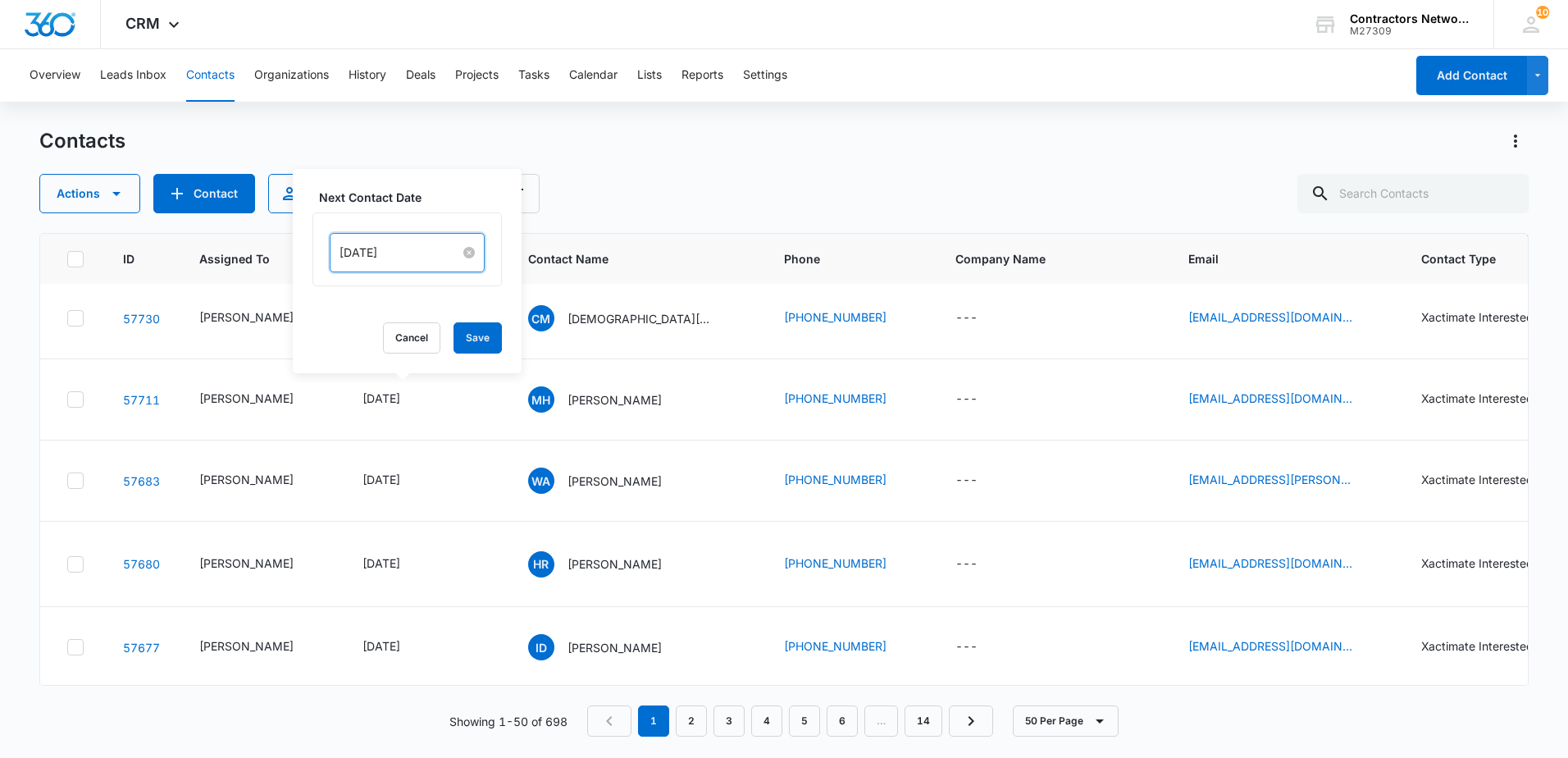
click at [429, 254] on input "[DATE]" at bounding box center [400, 252] width 121 height 18
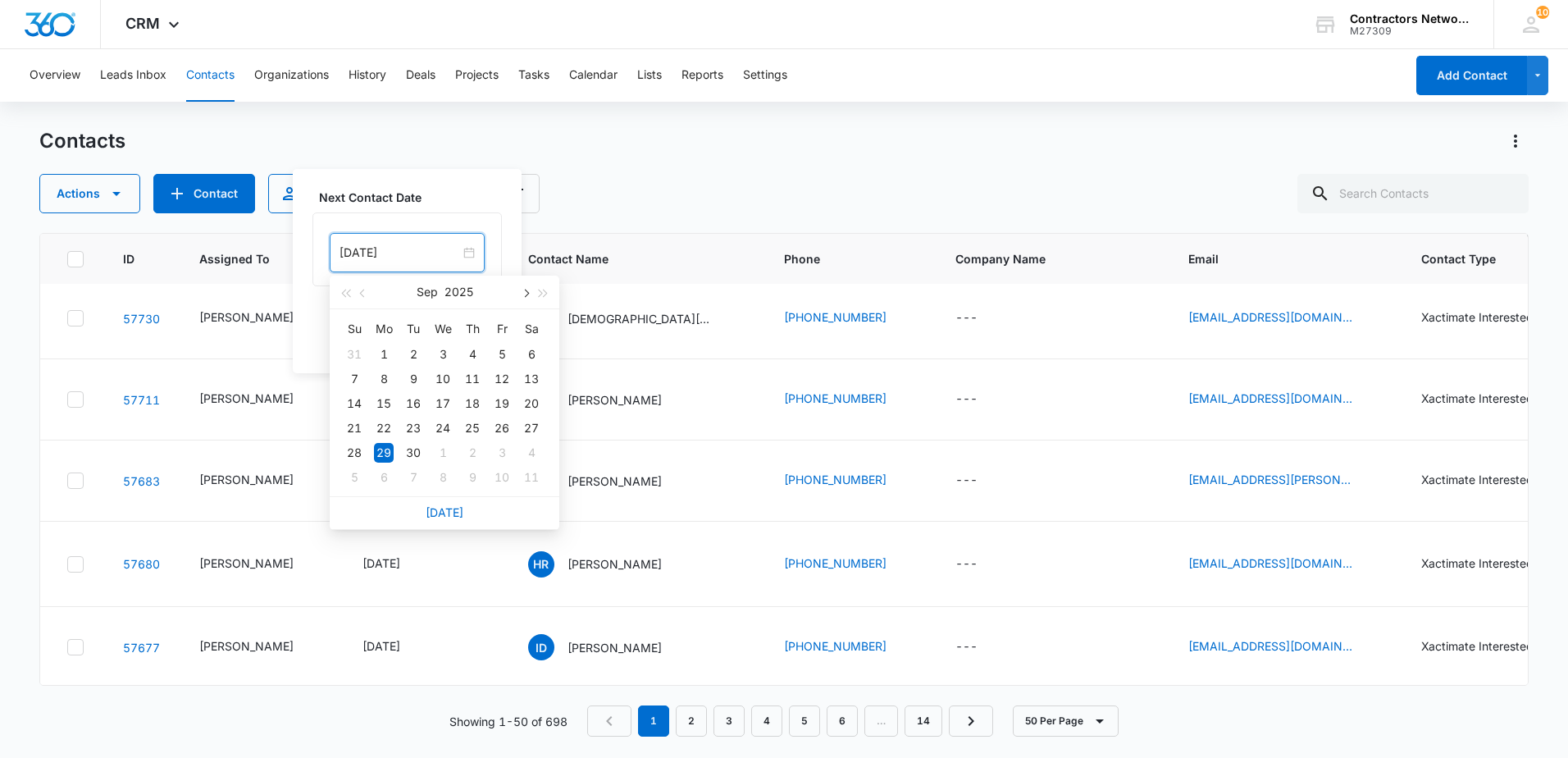
click at [527, 297] on button "button" at bounding box center [524, 291] width 18 height 33
click at [525, 296] on span "button" at bounding box center [524, 293] width 8 height 8
type input "[DATE]"
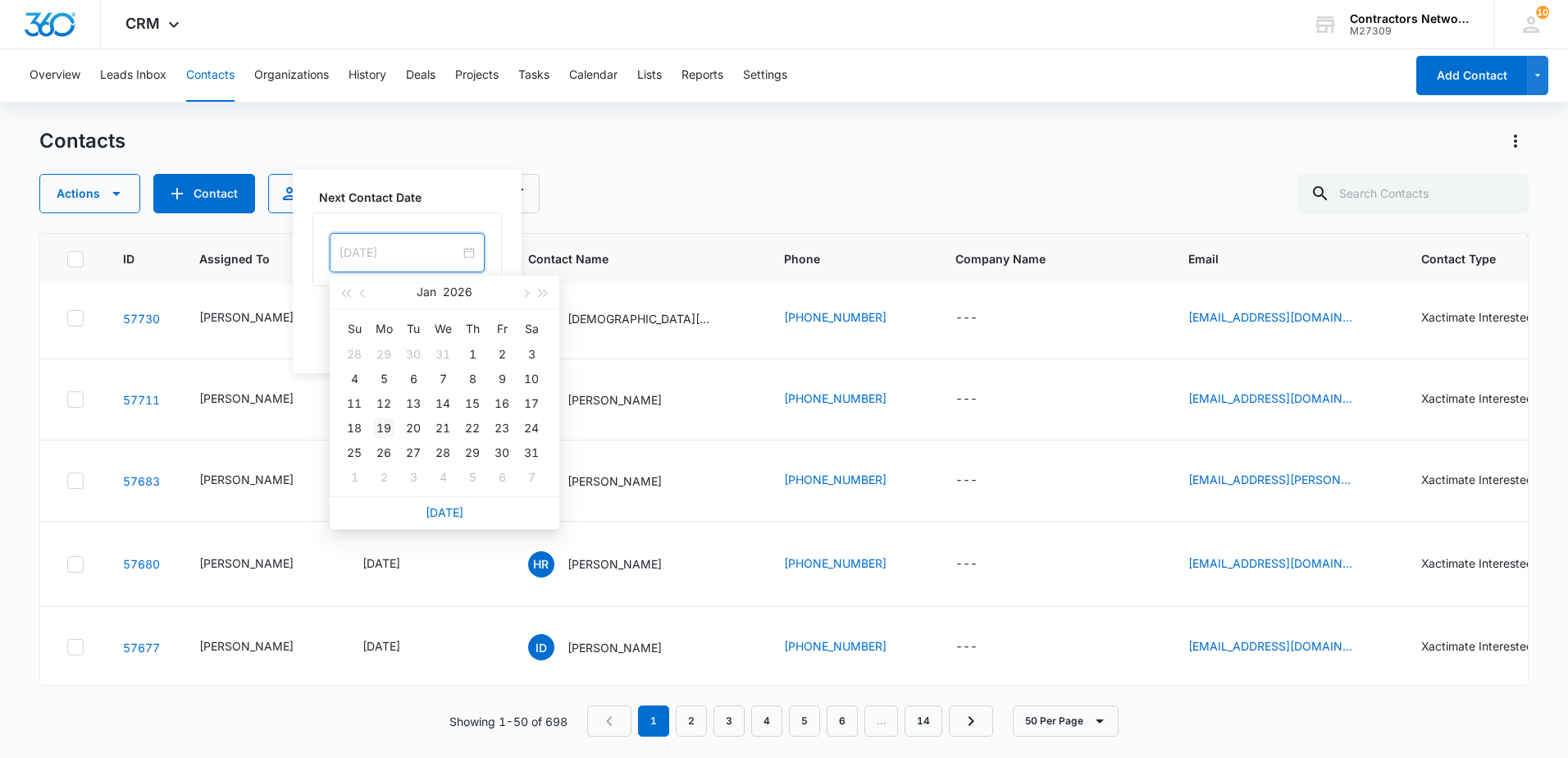
click at [382, 422] on div "19" at bounding box center [383, 428] width 20 height 20
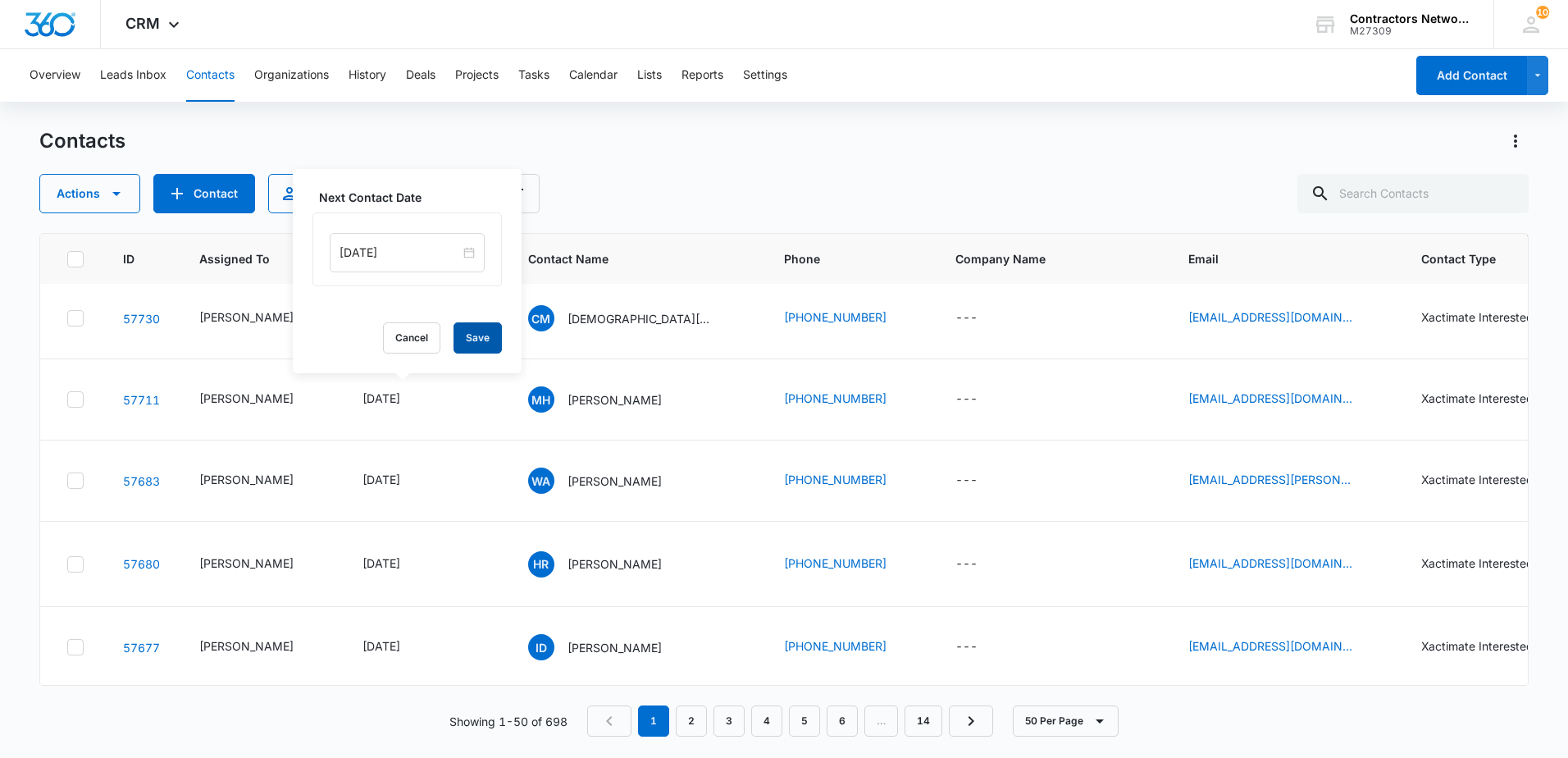
click at [475, 337] on button "Save" at bounding box center [477, 337] width 49 height 31
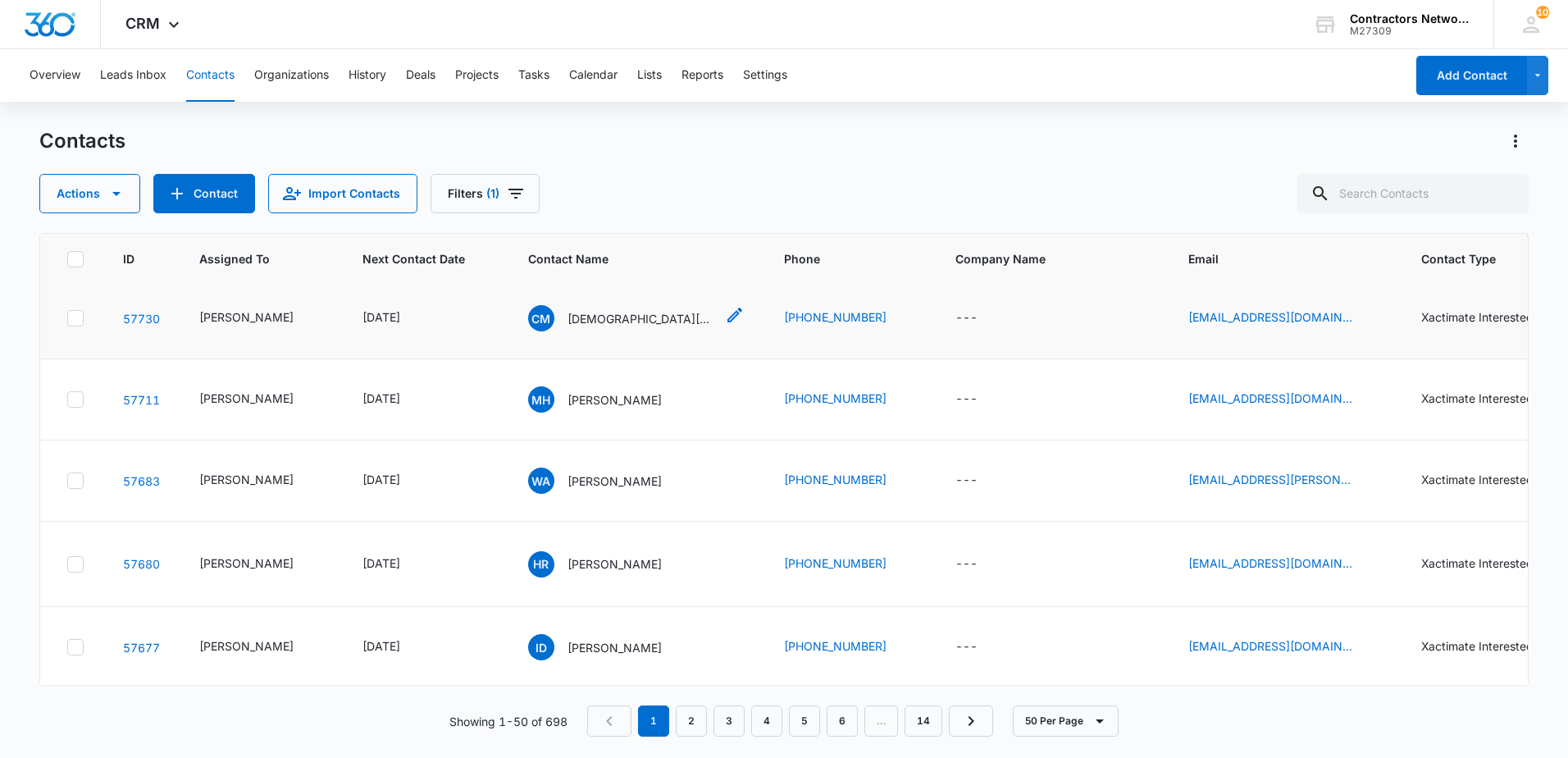
click at [595, 328] on p "[DEMOGRAPHIC_DATA][PERSON_NAME]" at bounding box center [641, 318] width 147 height 17
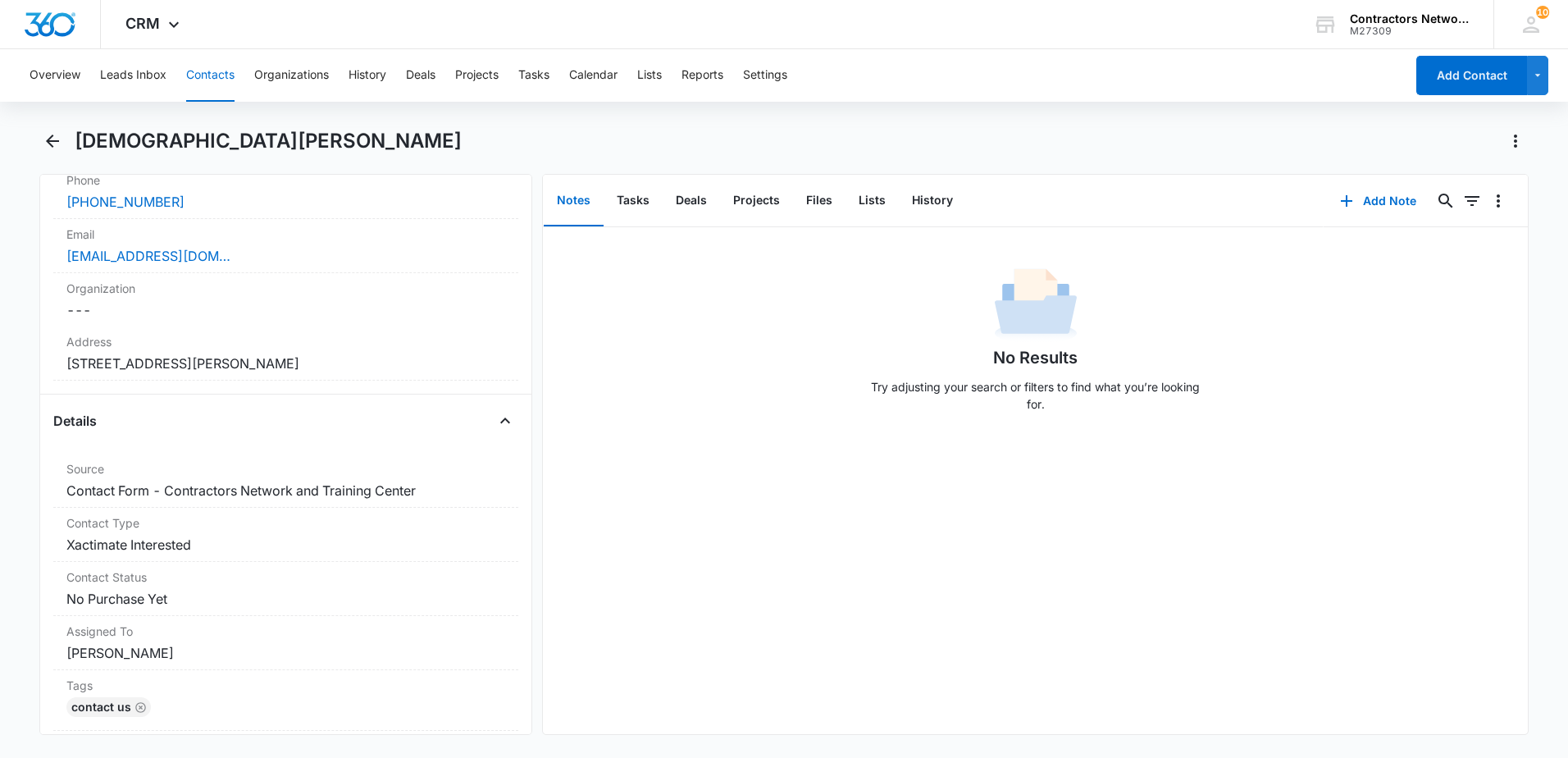
scroll to position [328, 0]
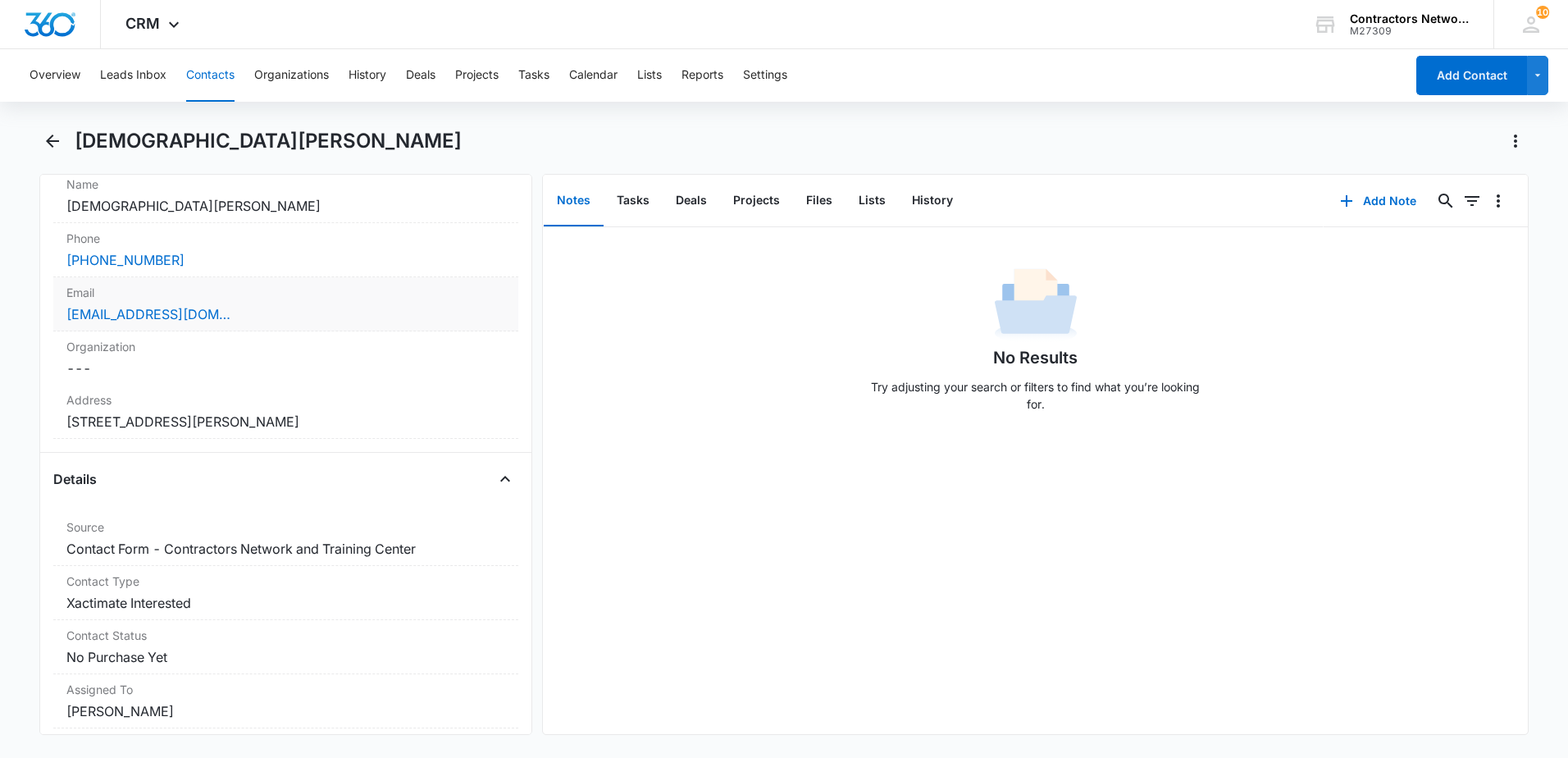
click at [298, 319] on div "[EMAIL_ADDRESS][DOMAIN_NAME]" at bounding box center [286, 314] width 438 height 20
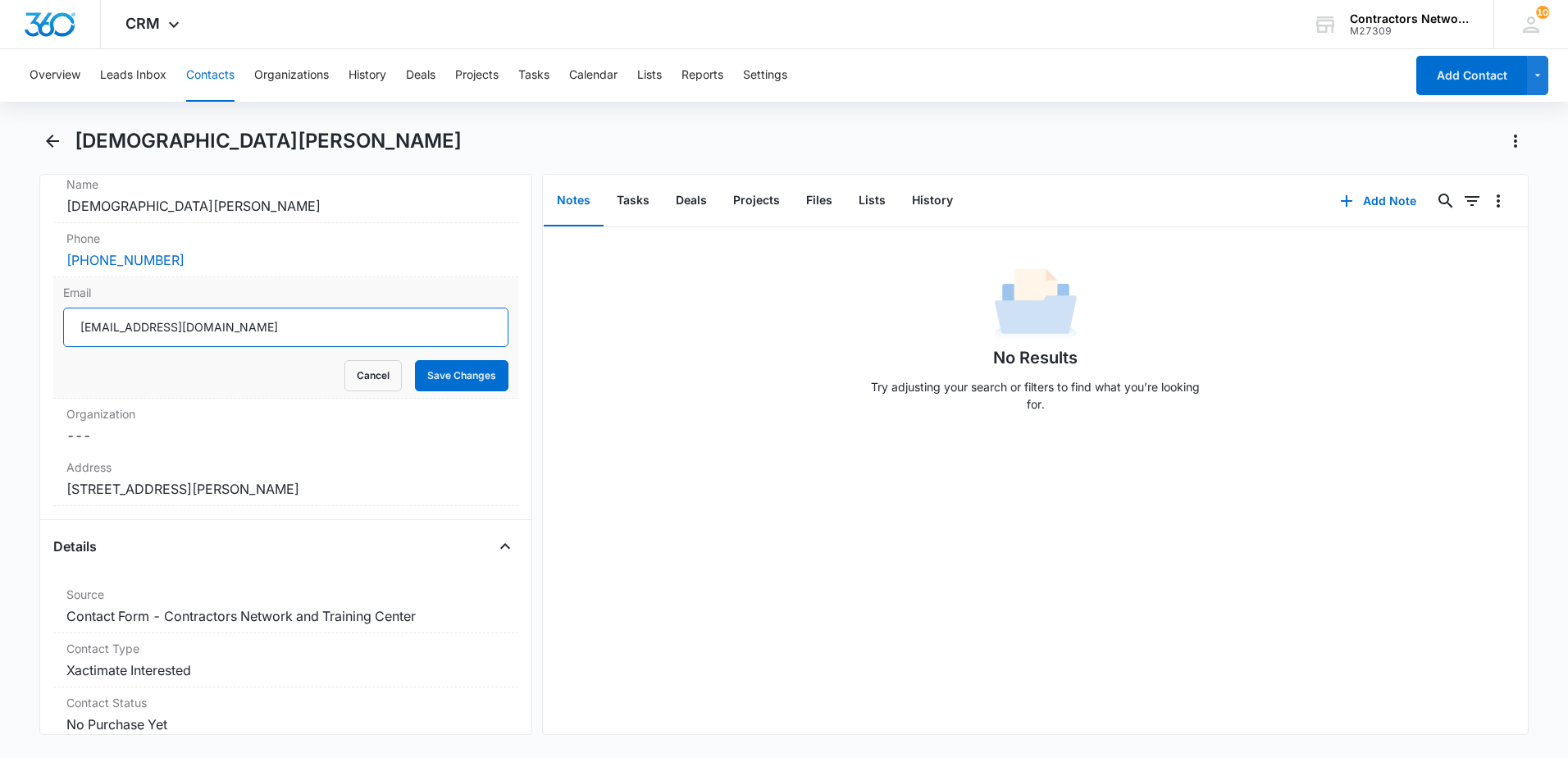
click at [291, 335] on input "[EMAIL_ADDRESS][DOMAIN_NAME]" at bounding box center [286, 328] width 445 height 39
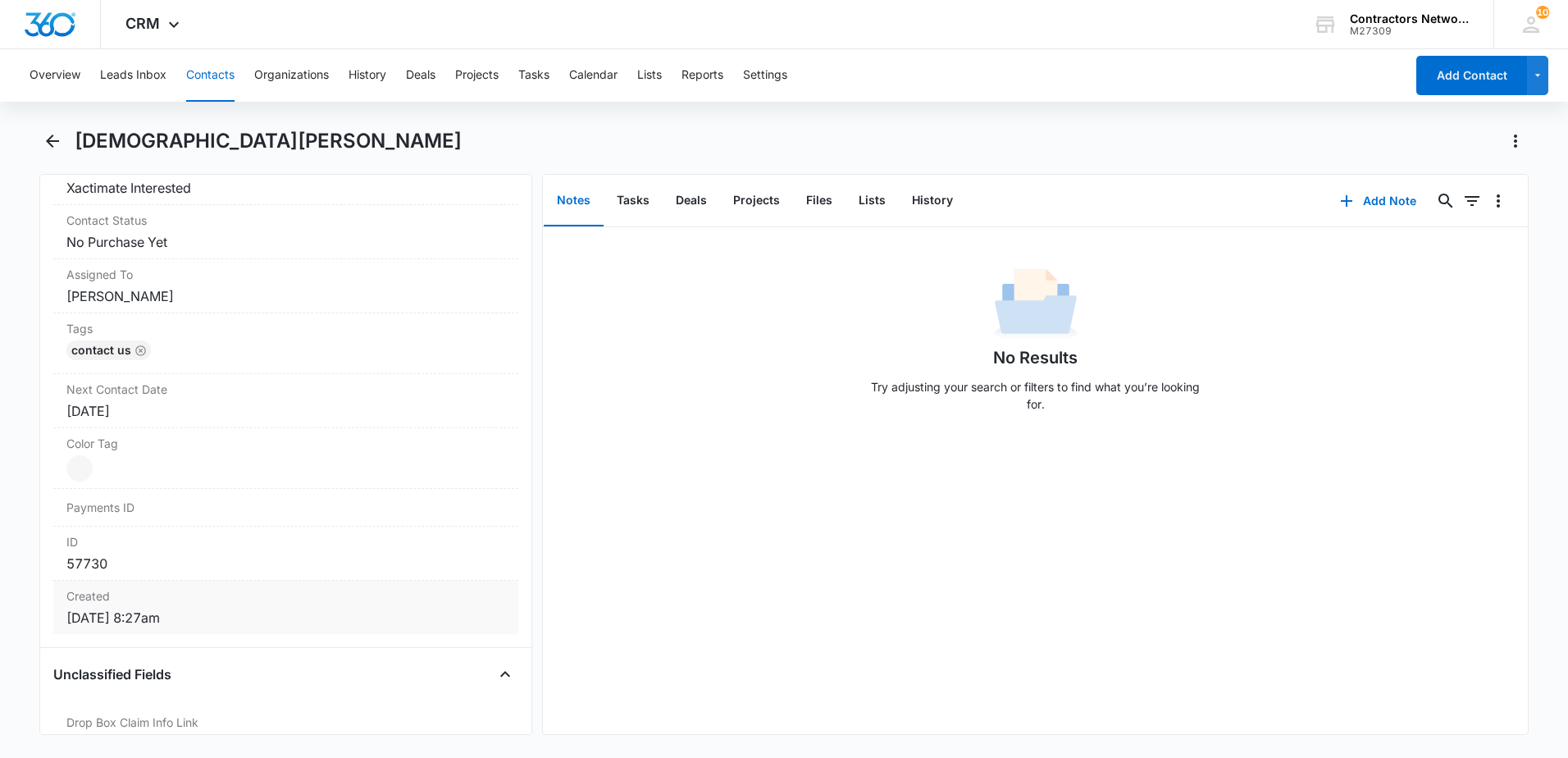
scroll to position [820, 0]
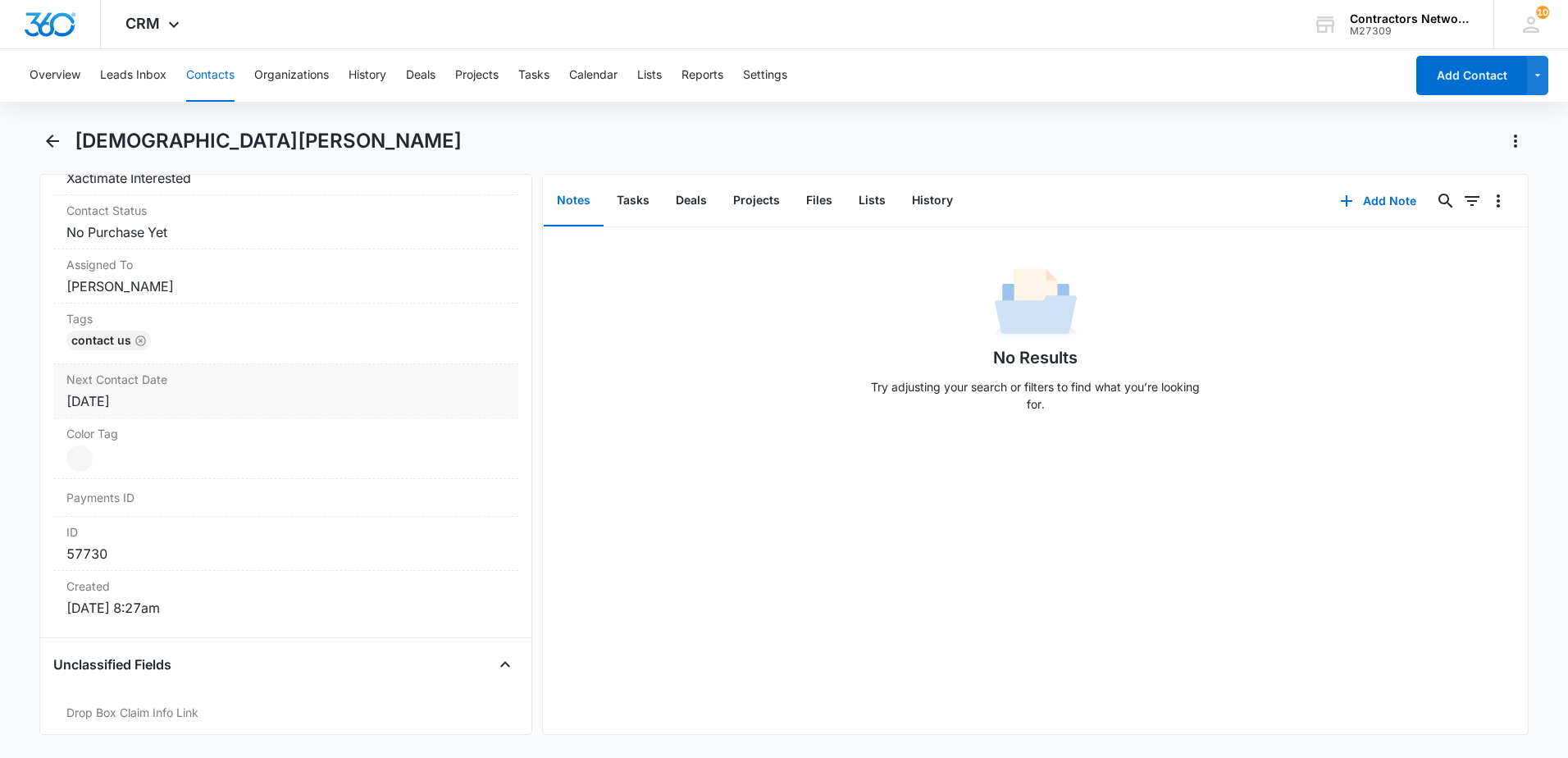
click at [194, 396] on div "[DATE]" at bounding box center [286, 401] width 438 height 20
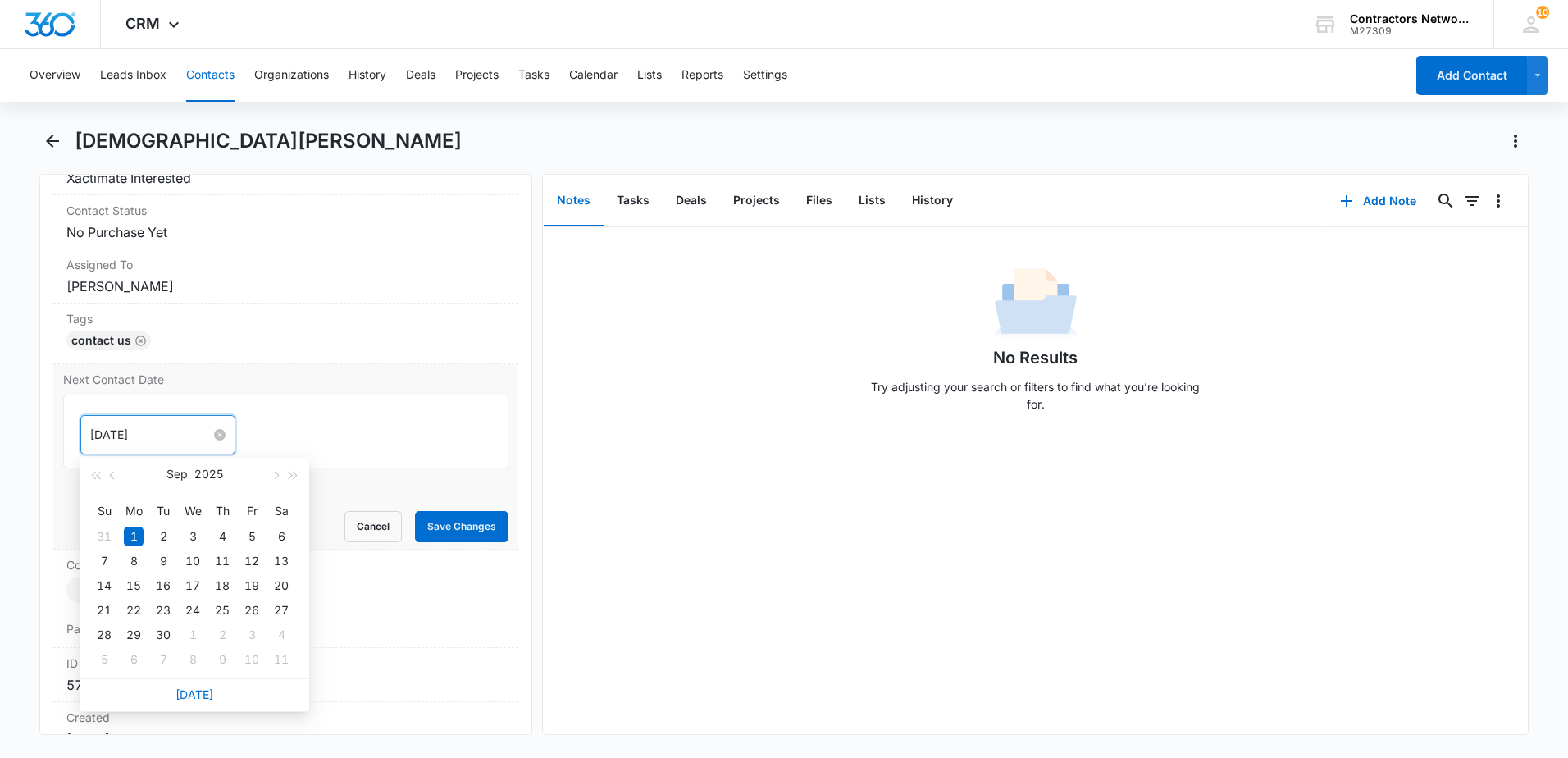
click at [174, 438] on input "[DATE]" at bounding box center [151, 435] width 121 height 18
click at [130, 661] on div "6" at bounding box center [134, 659] width 20 height 20
click at [161, 438] on input "[DATE]" at bounding box center [151, 435] width 121 height 18
click at [272, 476] on span "button" at bounding box center [274, 475] width 8 height 8
type input "[DATE]"
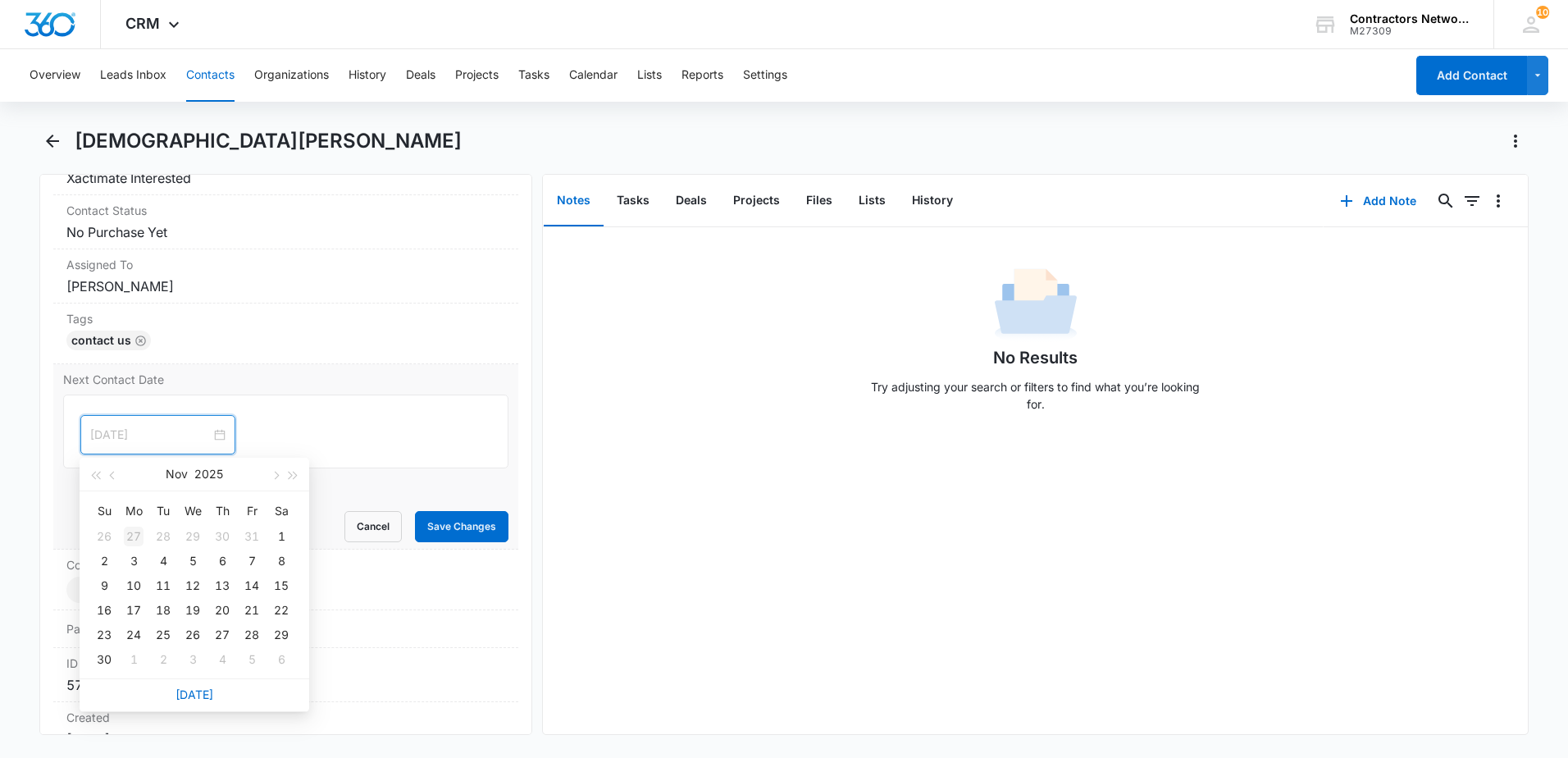
click at [135, 534] on div "27" at bounding box center [134, 536] width 20 height 20
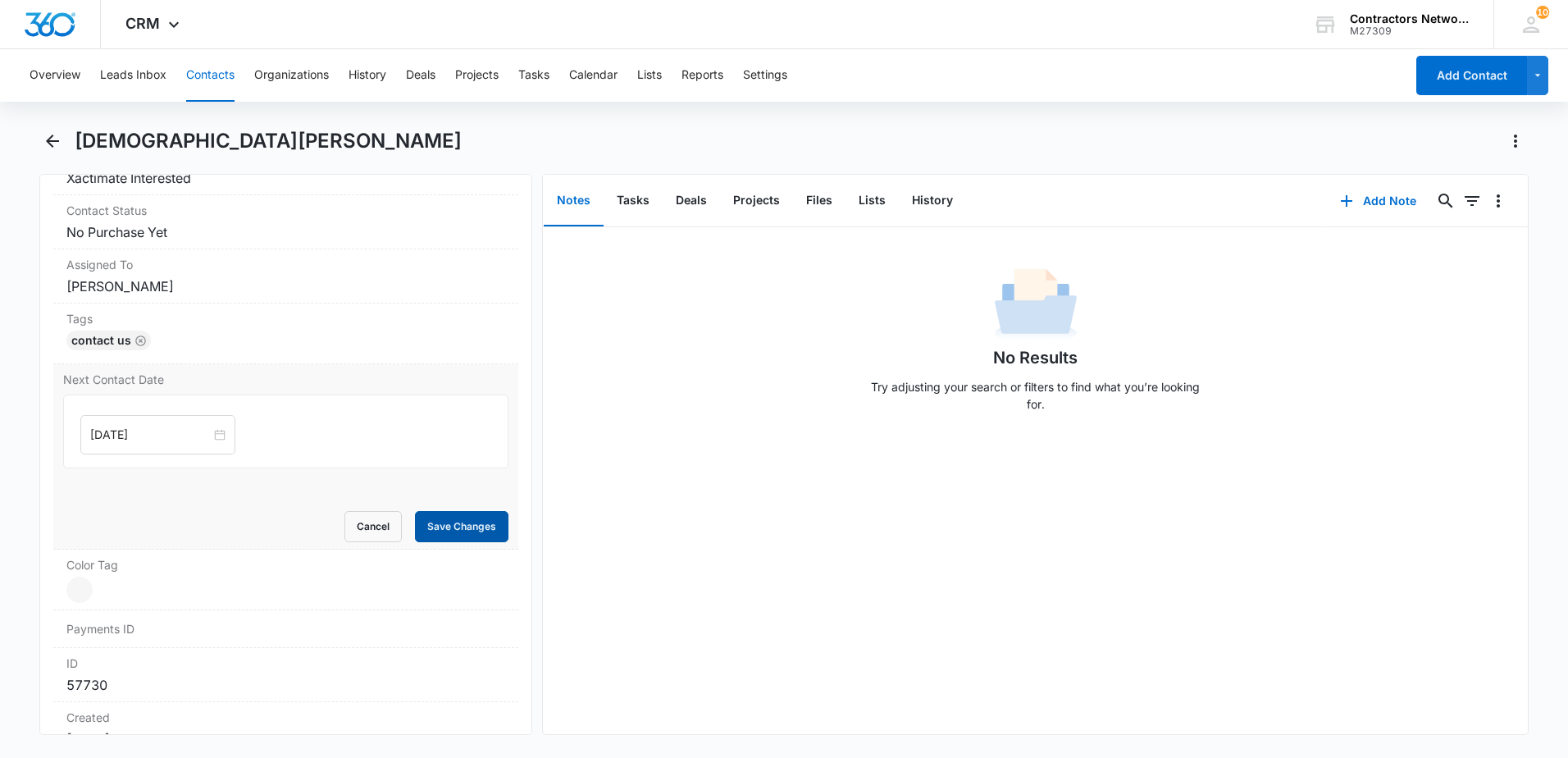
click at [436, 529] on button "Save Changes" at bounding box center [461, 526] width 93 height 31
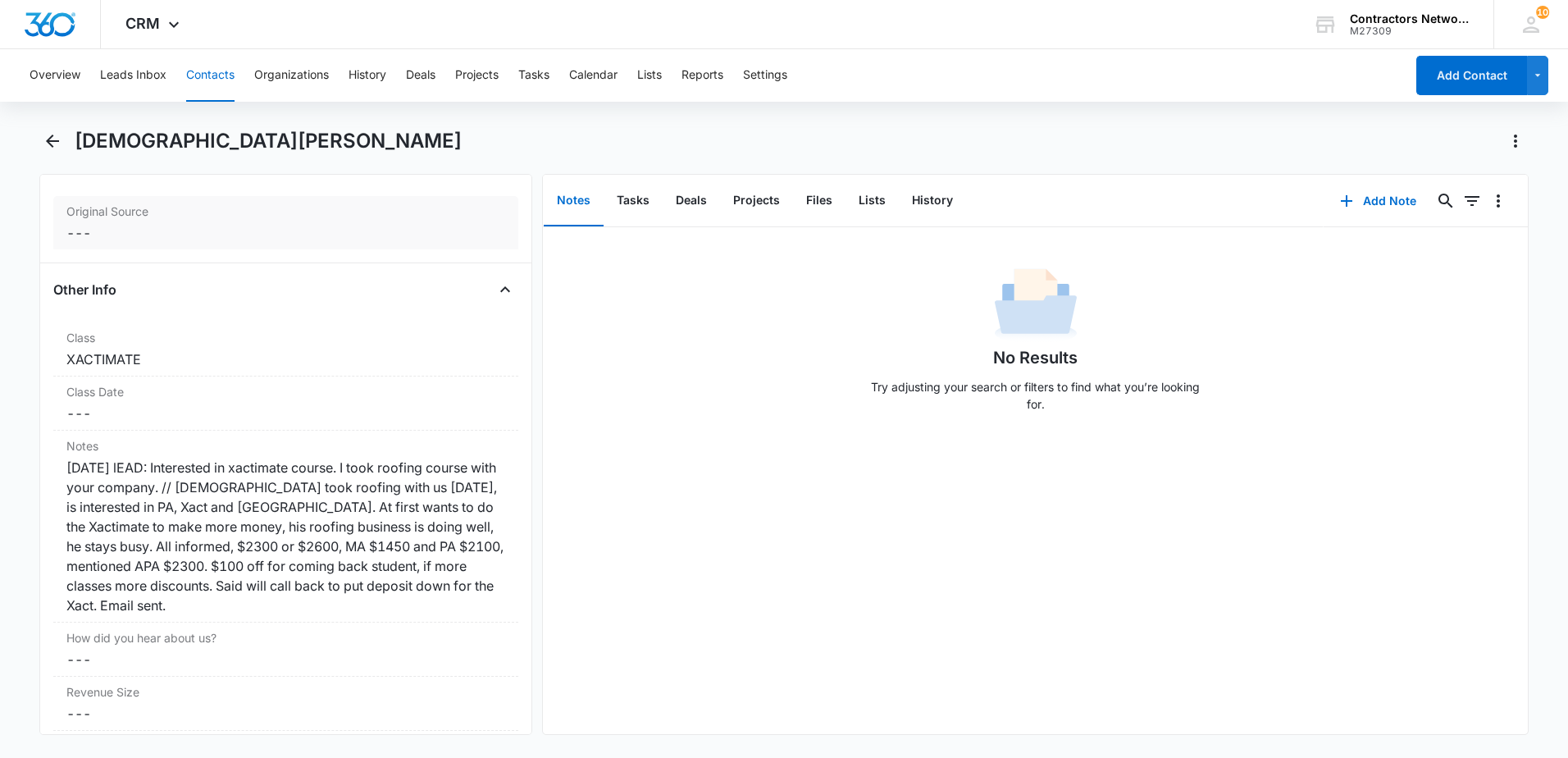
scroll to position [1855, 0]
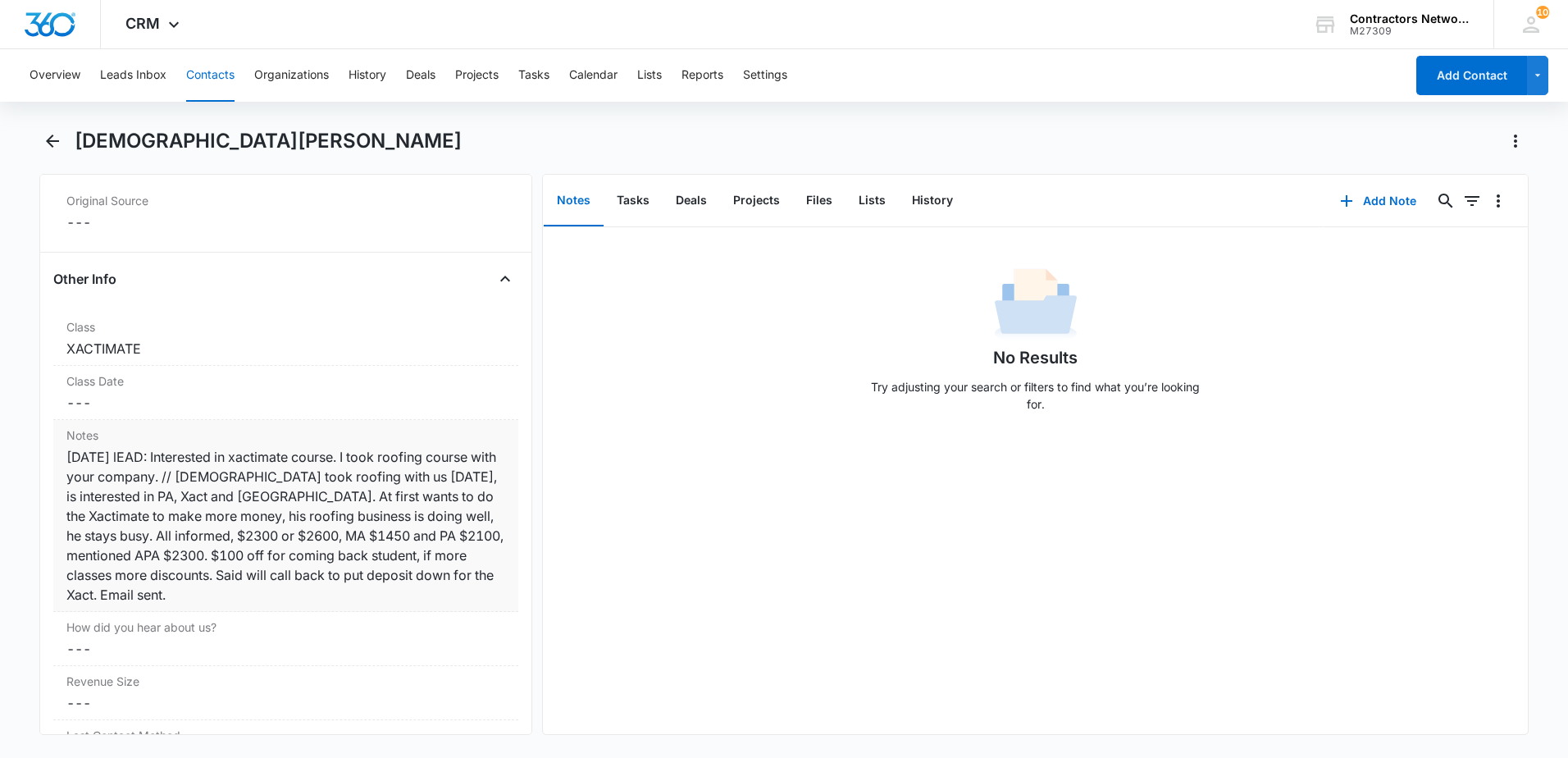
click at [269, 600] on div "[DATE] lEAD: Interested in xactimate course. I took roofing course with your co…" at bounding box center [286, 525] width 438 height 157
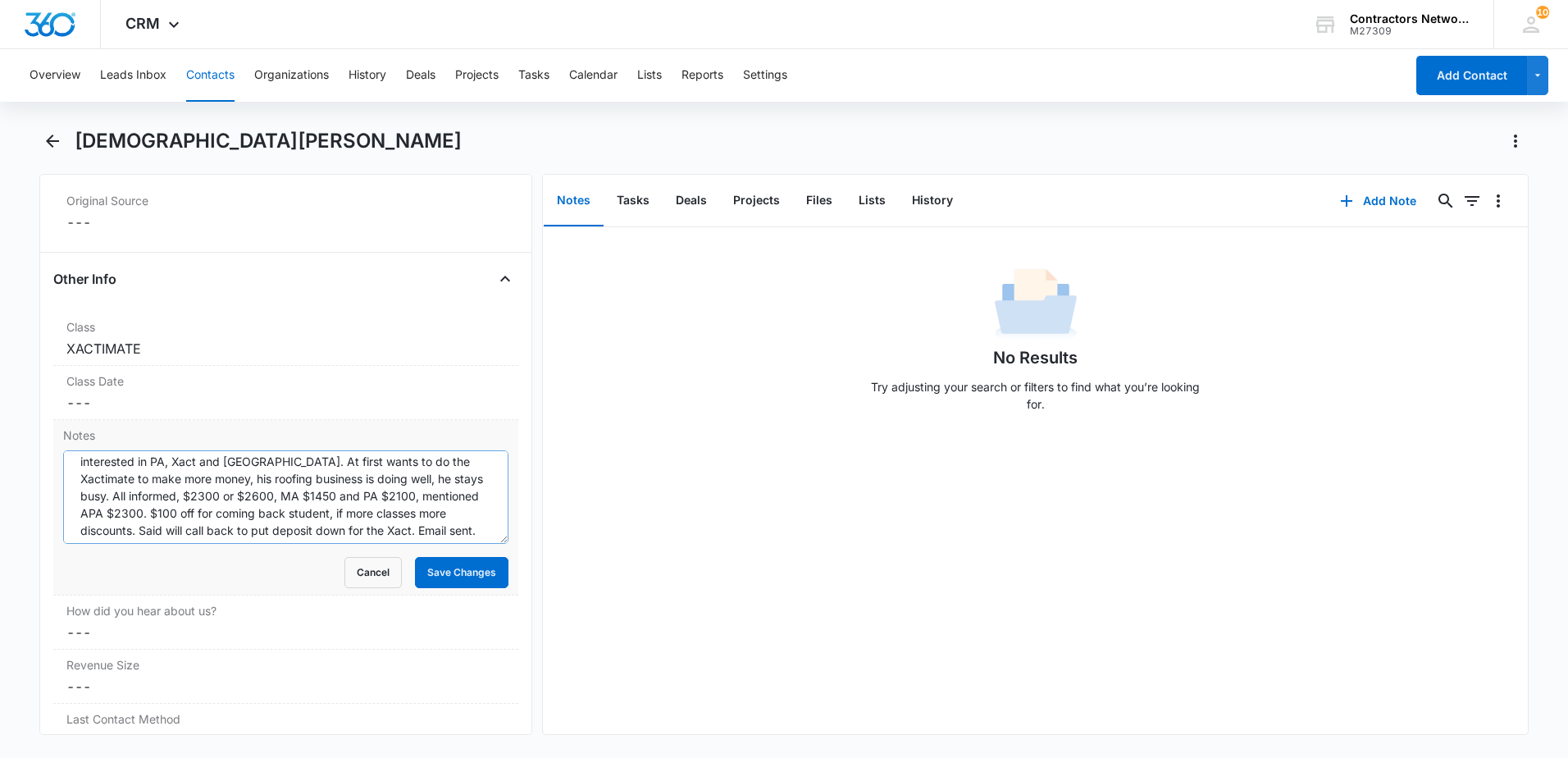
scroll to position [69, 0]
click at [364, 531] on textarea "[DATE] lEAD: Interested in xactimate course. I took roofing course with your co…" at bounding box center [286, 496] width 445 height 93
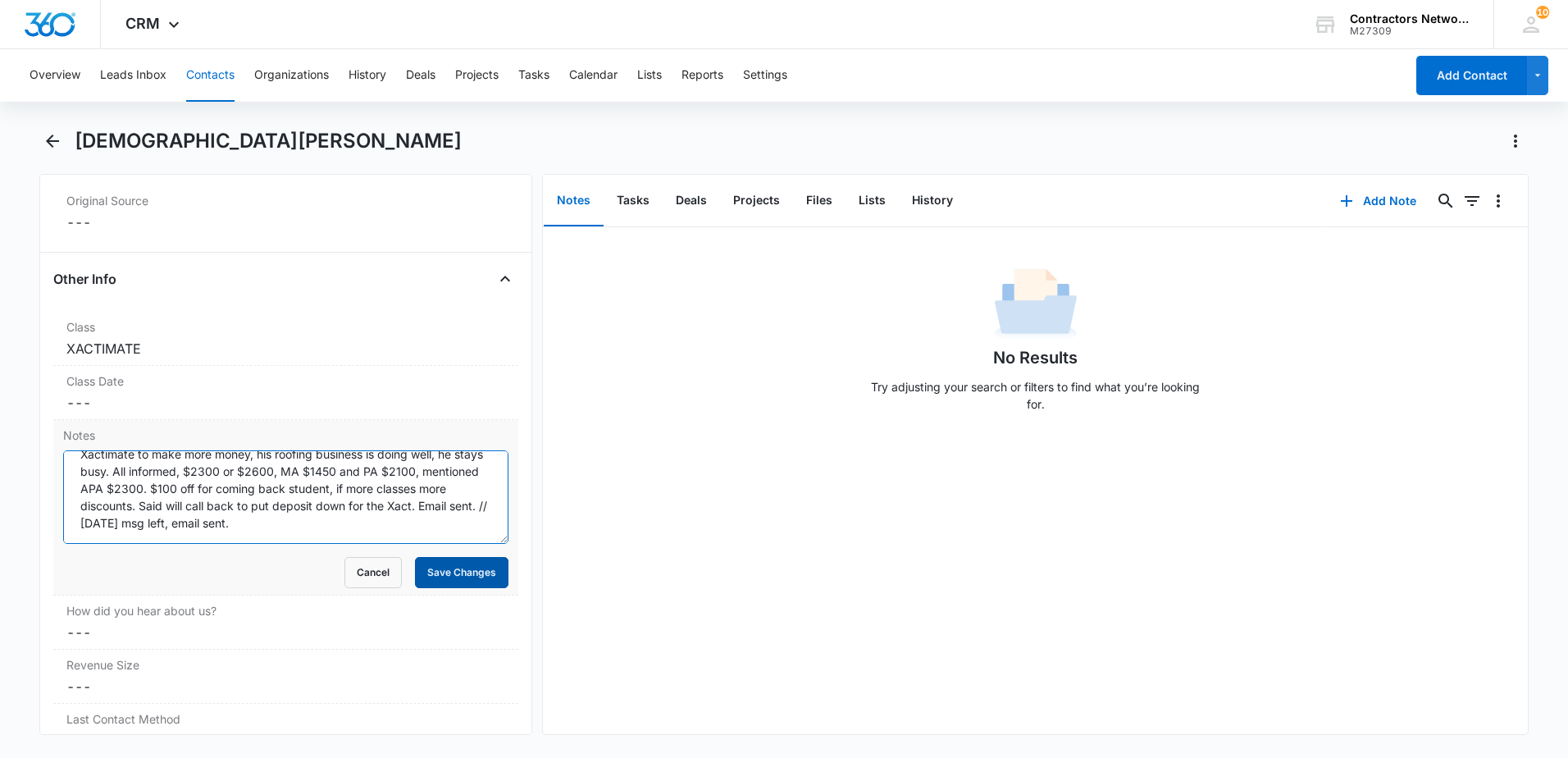
type textarea "[DATE] lEAD: Interested in xactimate course. I took roofing course with your co…"
click at [469, 570] on button "Save Changes" at bounding box center [461, 572] width 93 height 31
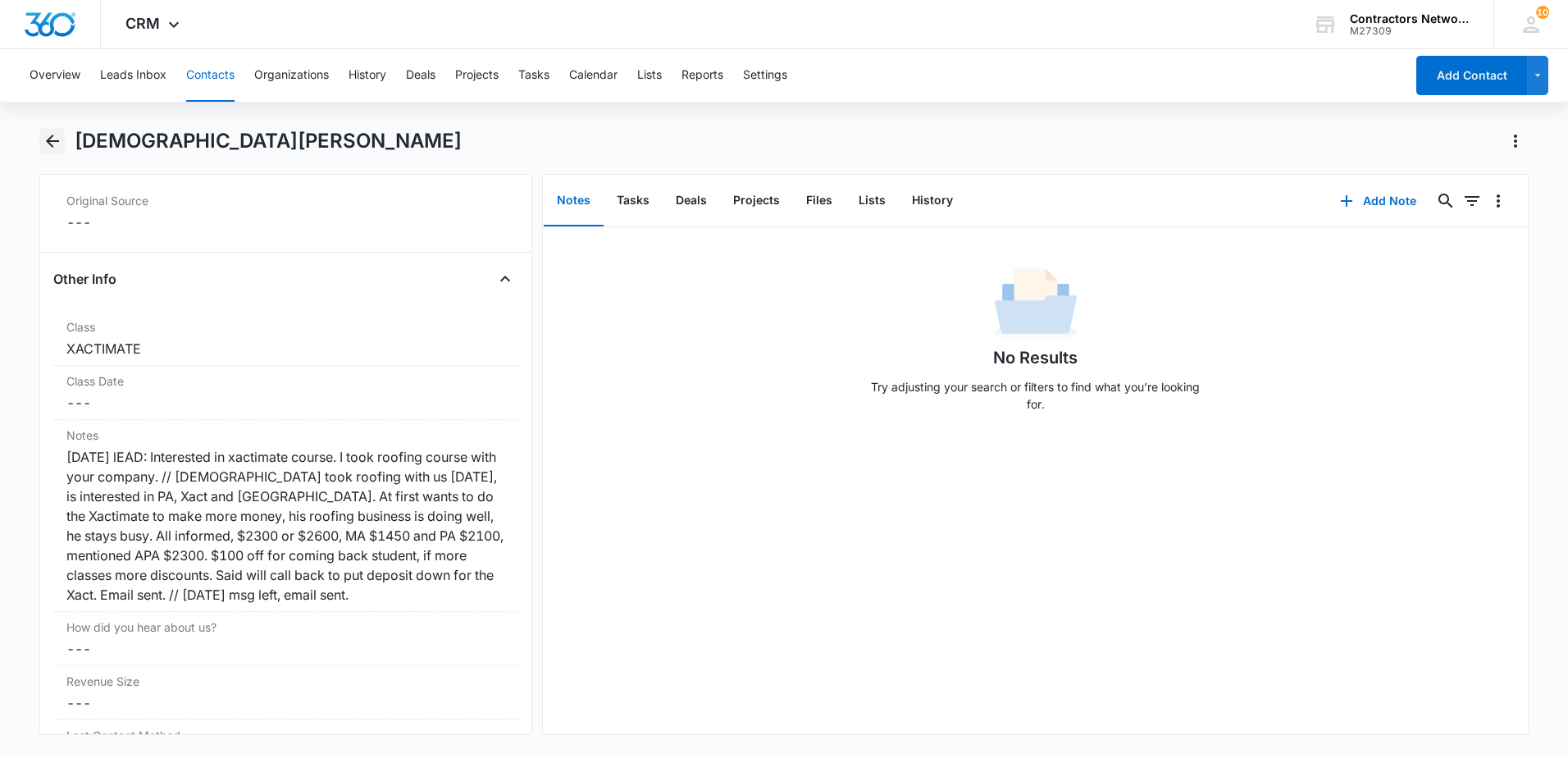
click at [43, 147] on icon "Back" at bounding box center [52, 141] width 20 height 20
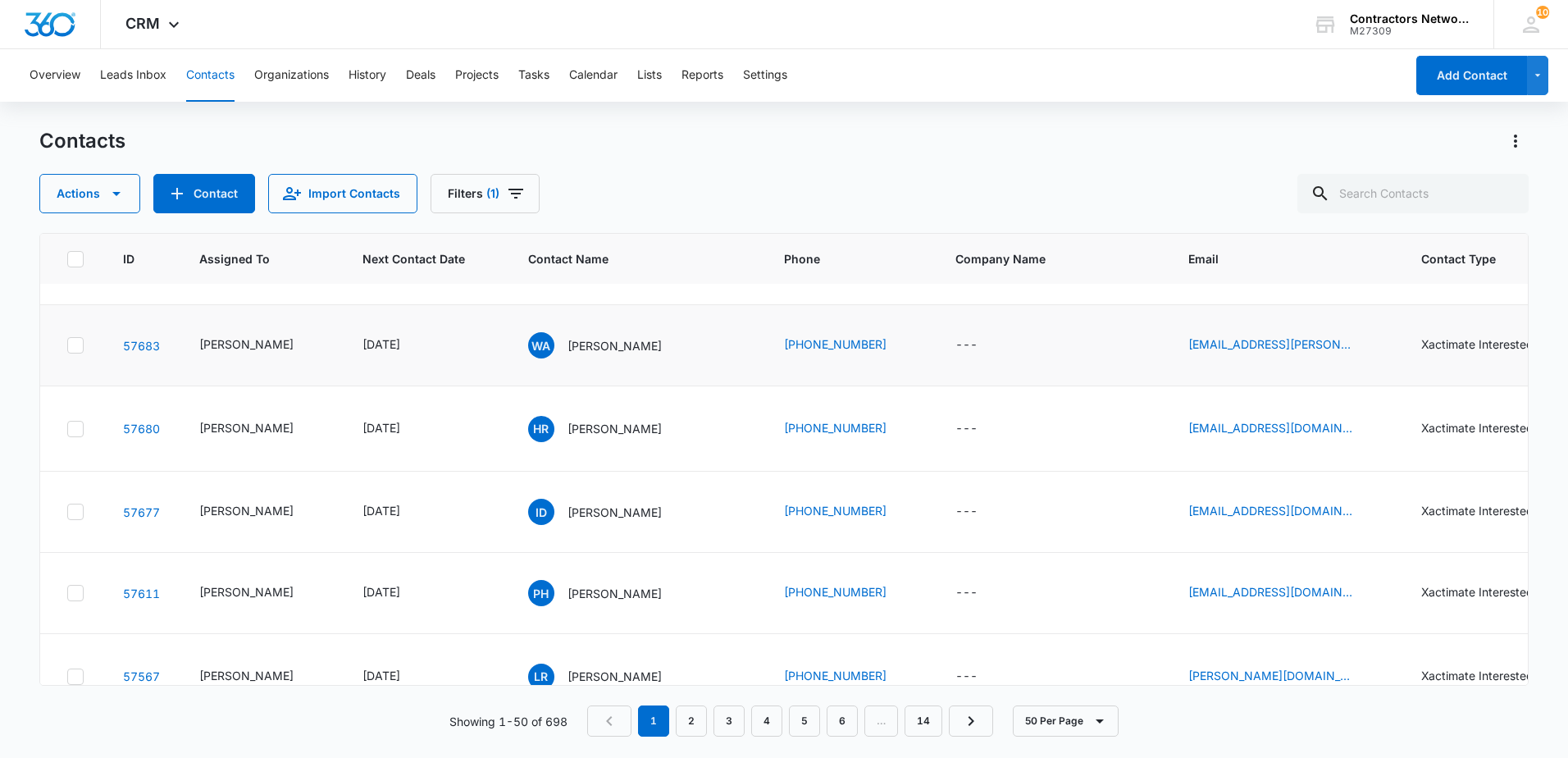
scroll to position [820, 0]
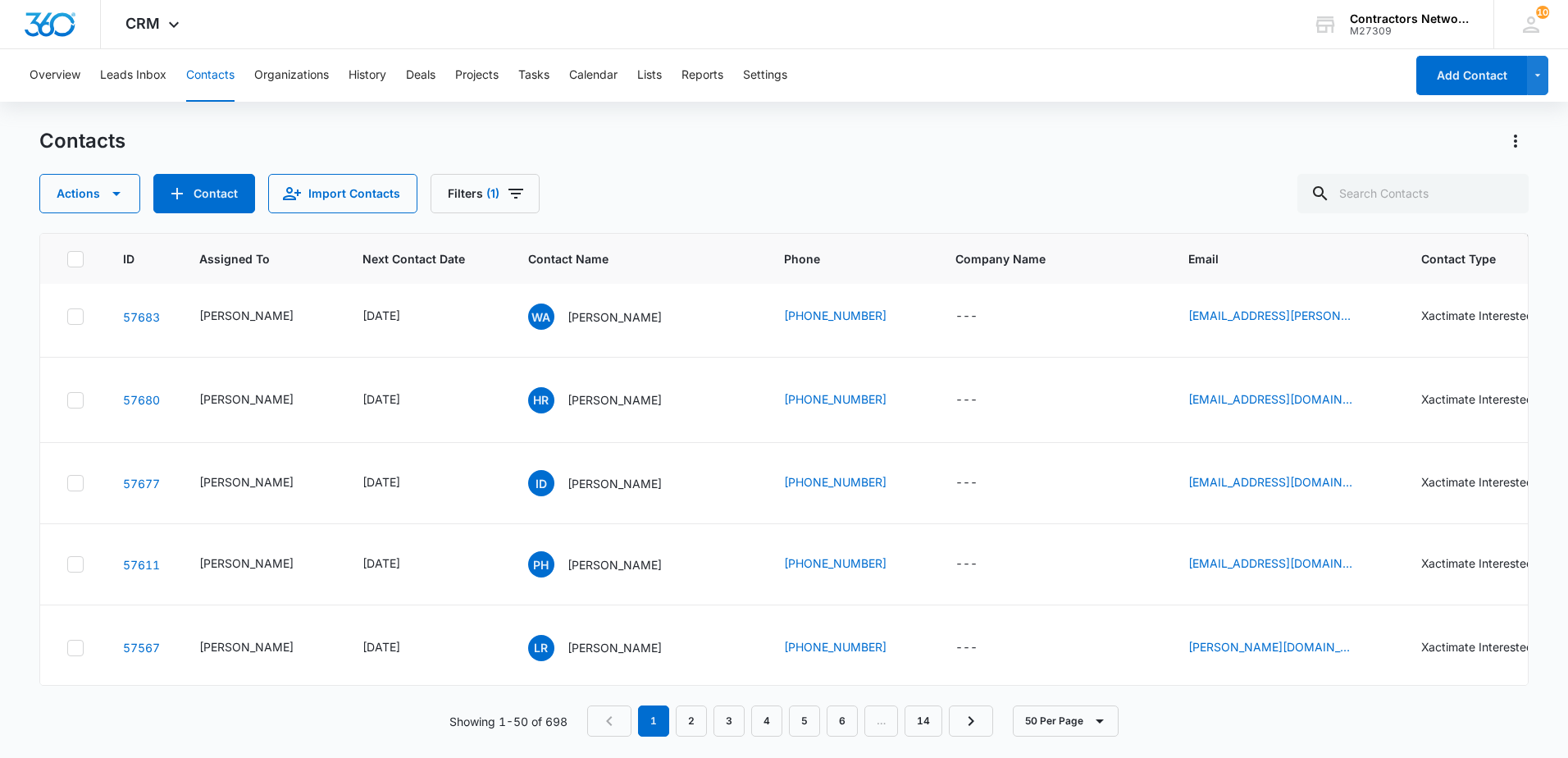
click at [583, 244] on p "[PERSON_NAME]" at bounding box center [614, 235] width 94 height 17
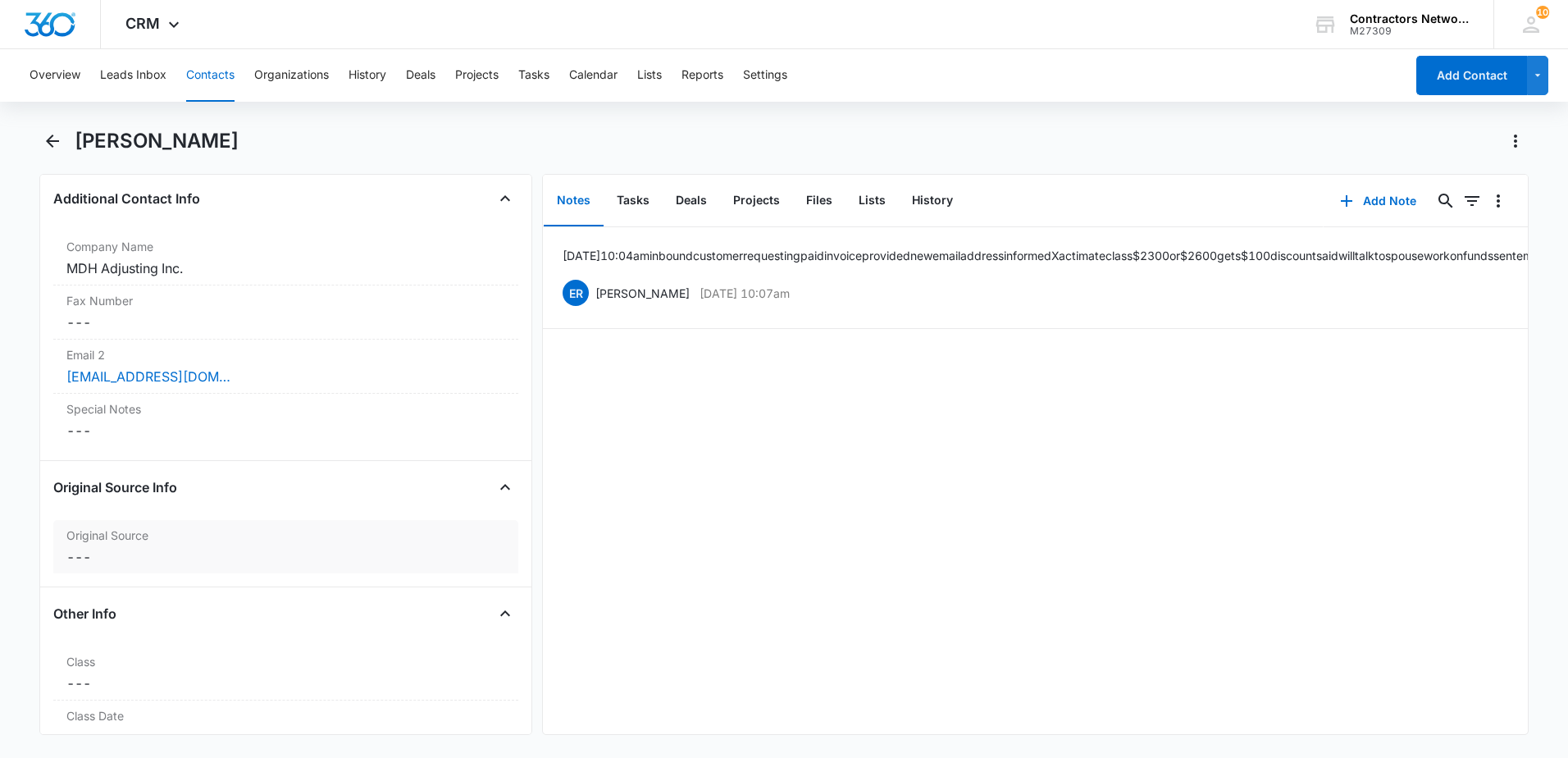
scroll to position [1476, 0]
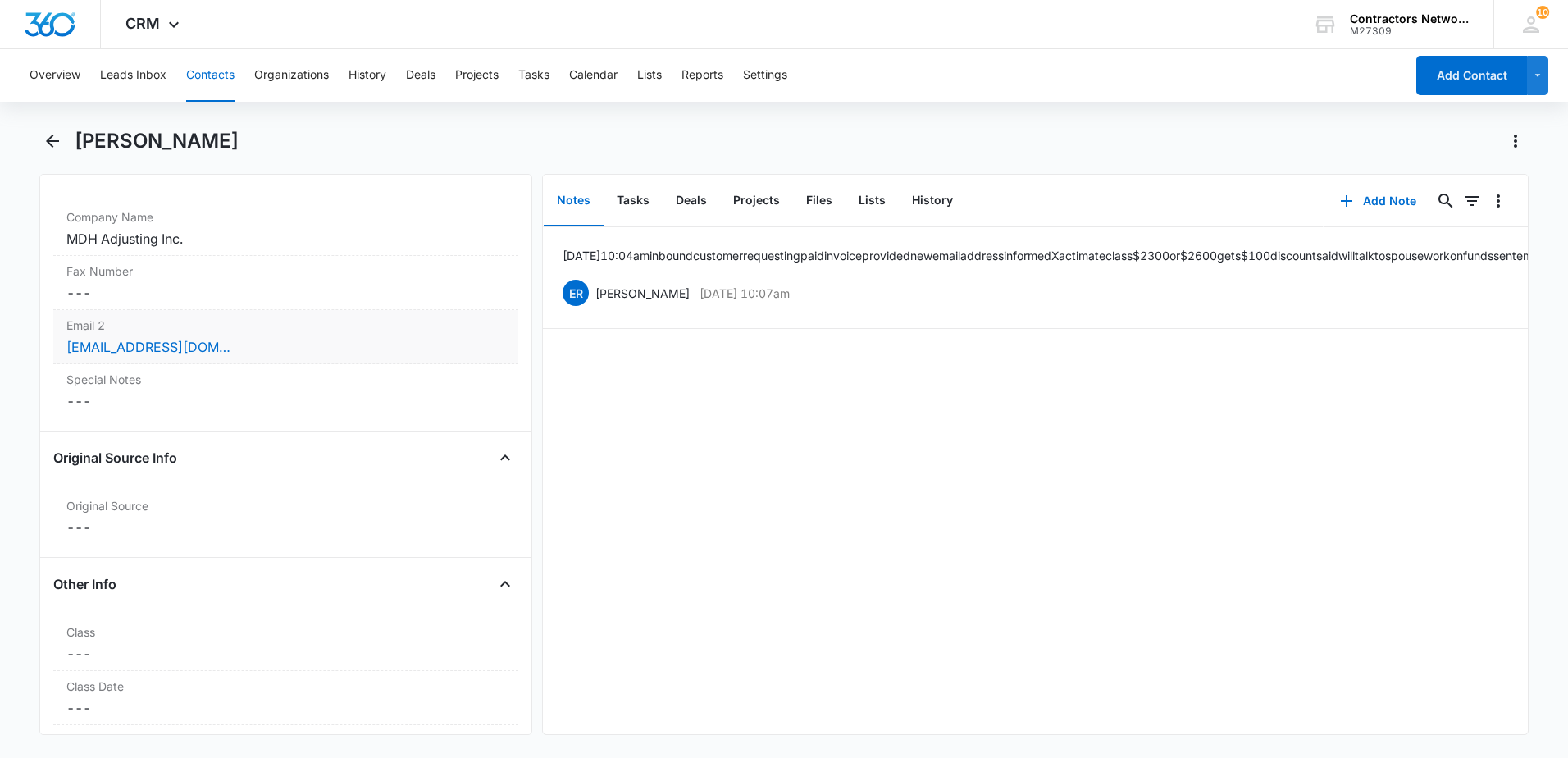
click at [354, 344] on div "[EMAIL_ADDRESS][DOMAIN_NAME]" at bounding box center [286, 347] width 438 height 20
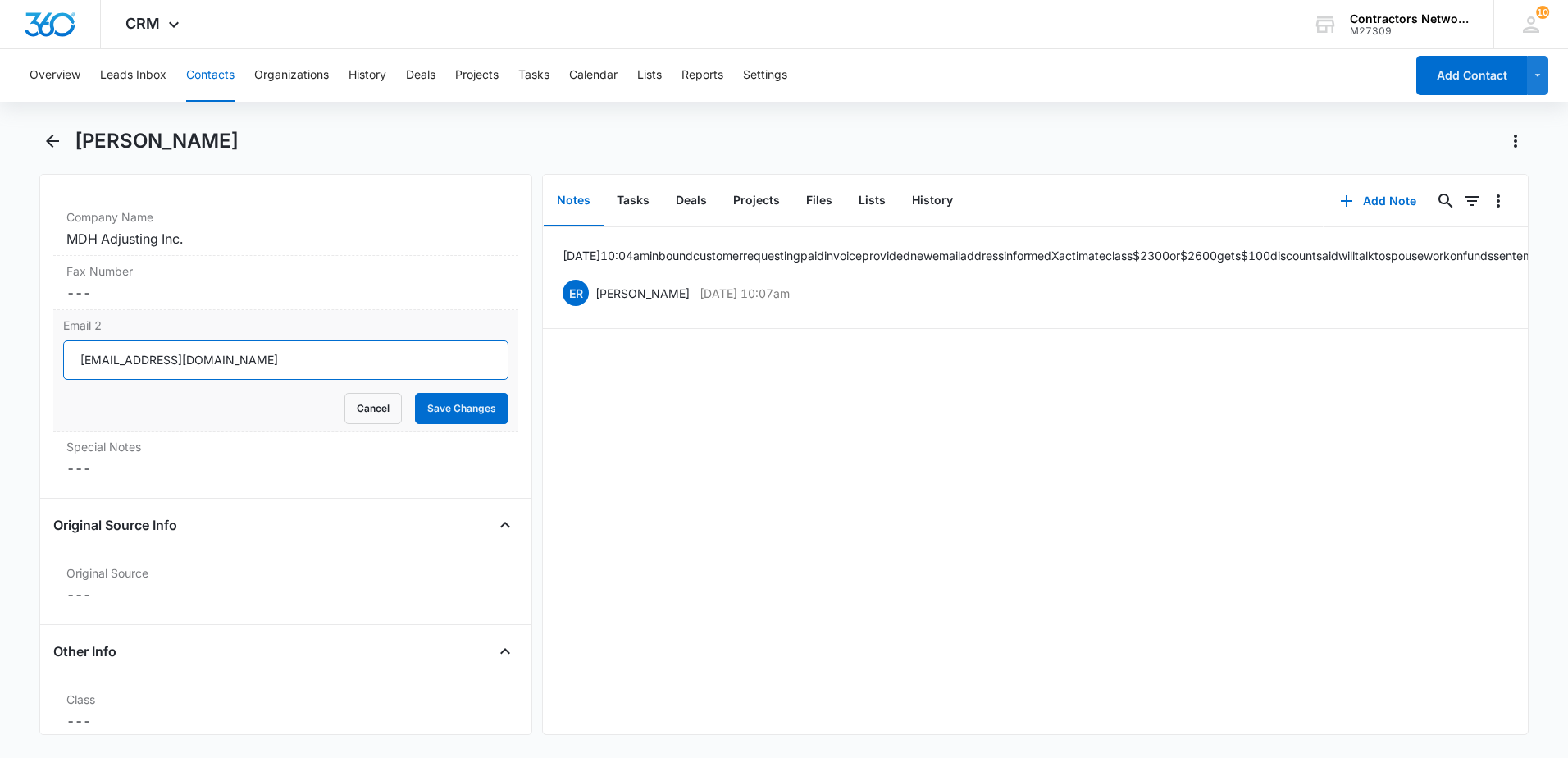
click at [257, 373] on input "[EMAIL_ADDRESS][DOMAIN_NAME]" at bounding box center [286, 359] width 445 height 39
click at [256, 371] on input "[EMAIL_ADDRESS][DOMAIN_NAME]" at bounding box center [286, 359] width 445 height 39
click at [256, 369] on input "[EMAIL_ADDRESS][DOMAIN_NAME]" at bounding box center [286, 359] width 445 height 39
drag, startPoint x: 256, startPoint y: 369, endPoint x: 220, endPoint y: 360, distance: 37.1
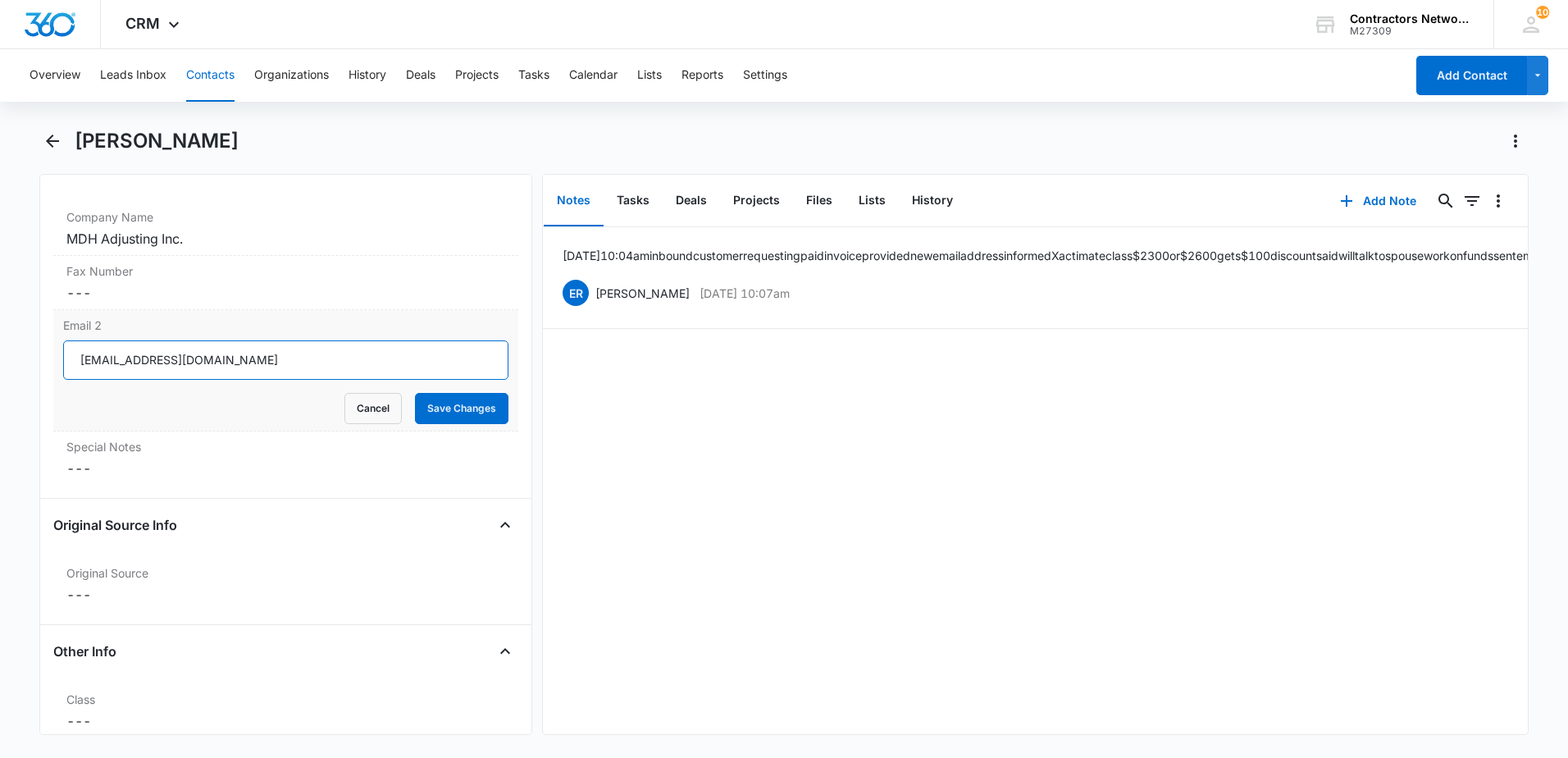
click at [220, 360] on input "[EMAIL_ADDRESS][DOMAIN_NAME]" at bounding box center [286, 359] width 445 height 39
click at [220, 361] on input "[EMAIL_ADDRESS][DOMAIN_NAME]" at bounding box center [286, 359] width 445 height 39
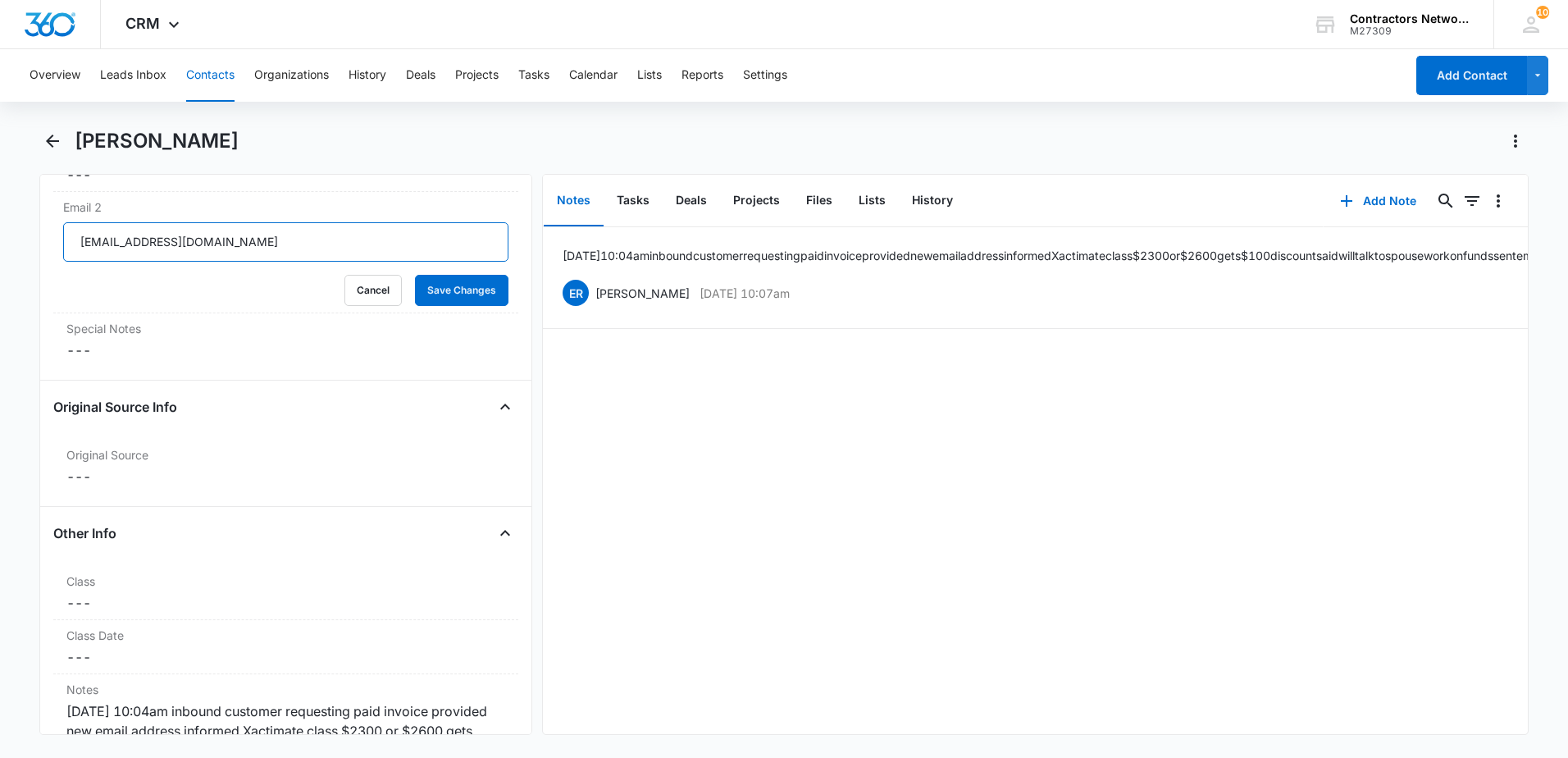
scroll to position [1804, 0]
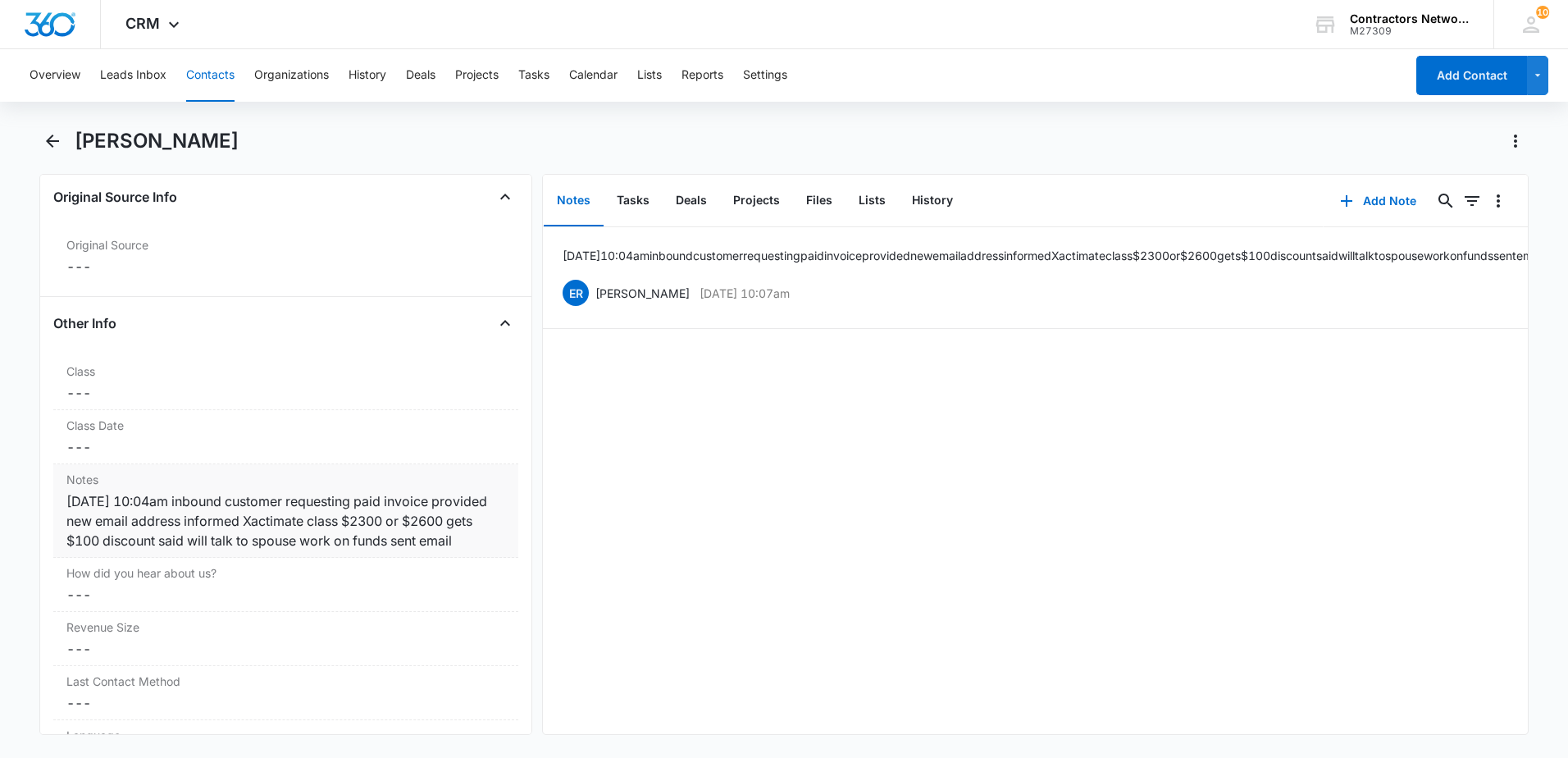
click at [220, 550] on div "[DATE] 10:04am inbound customer requesting paid invoice provided new email addr…" at bounding box center [286, 521] width 438 height 59
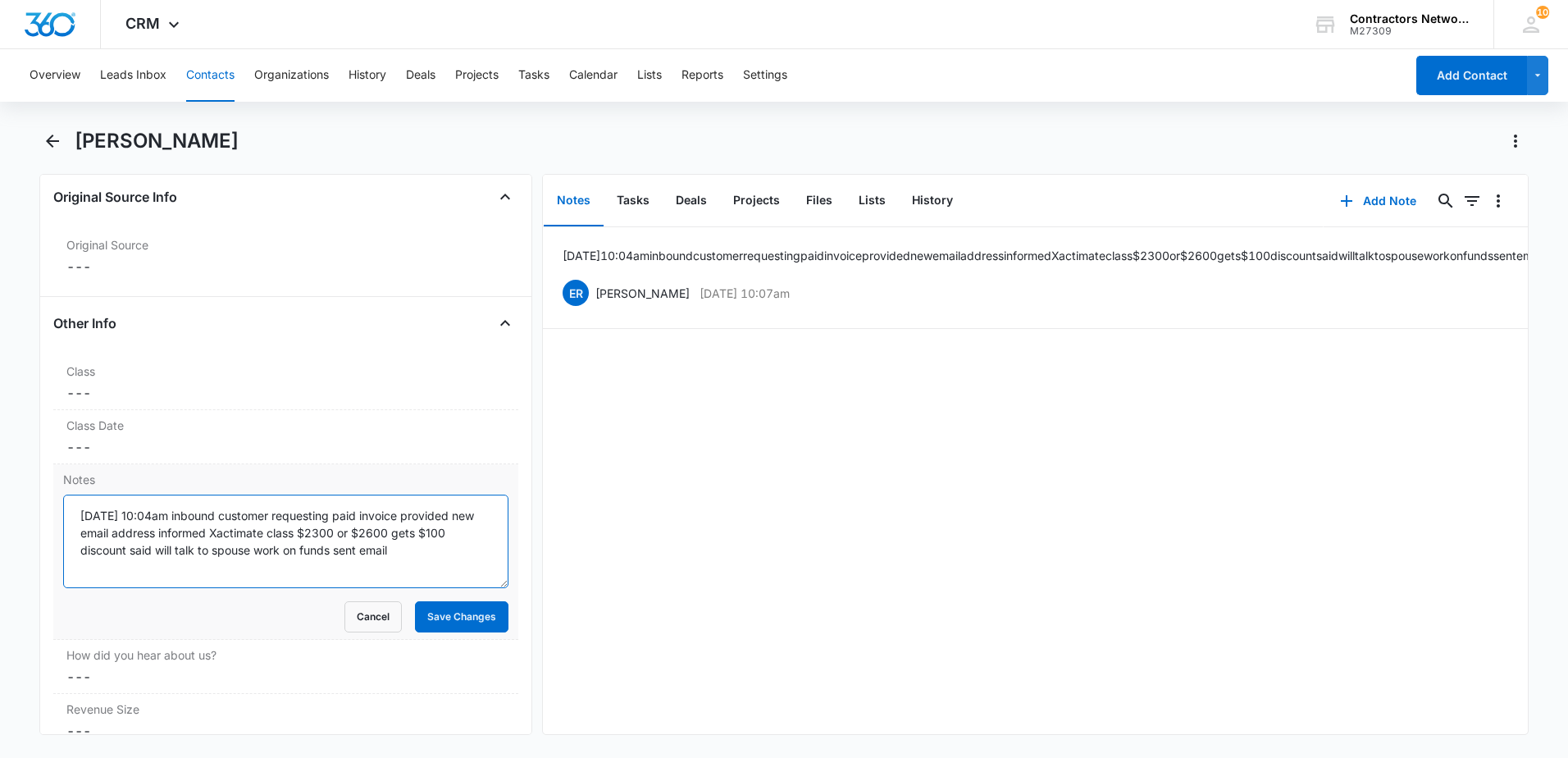
click at [459, 556] on textarea "[DATE] 10:04am inbound customer requesting paid invoice provided new email addr…" at bounding box center [286, 541] width 445 height 93
type textarea "[DATE] 10:04am inbound customer requesting paid invoice provided new email addr…"
click at [429, 620] on button "Save Changes" at bounding box center [461, 616] width 93 height 31
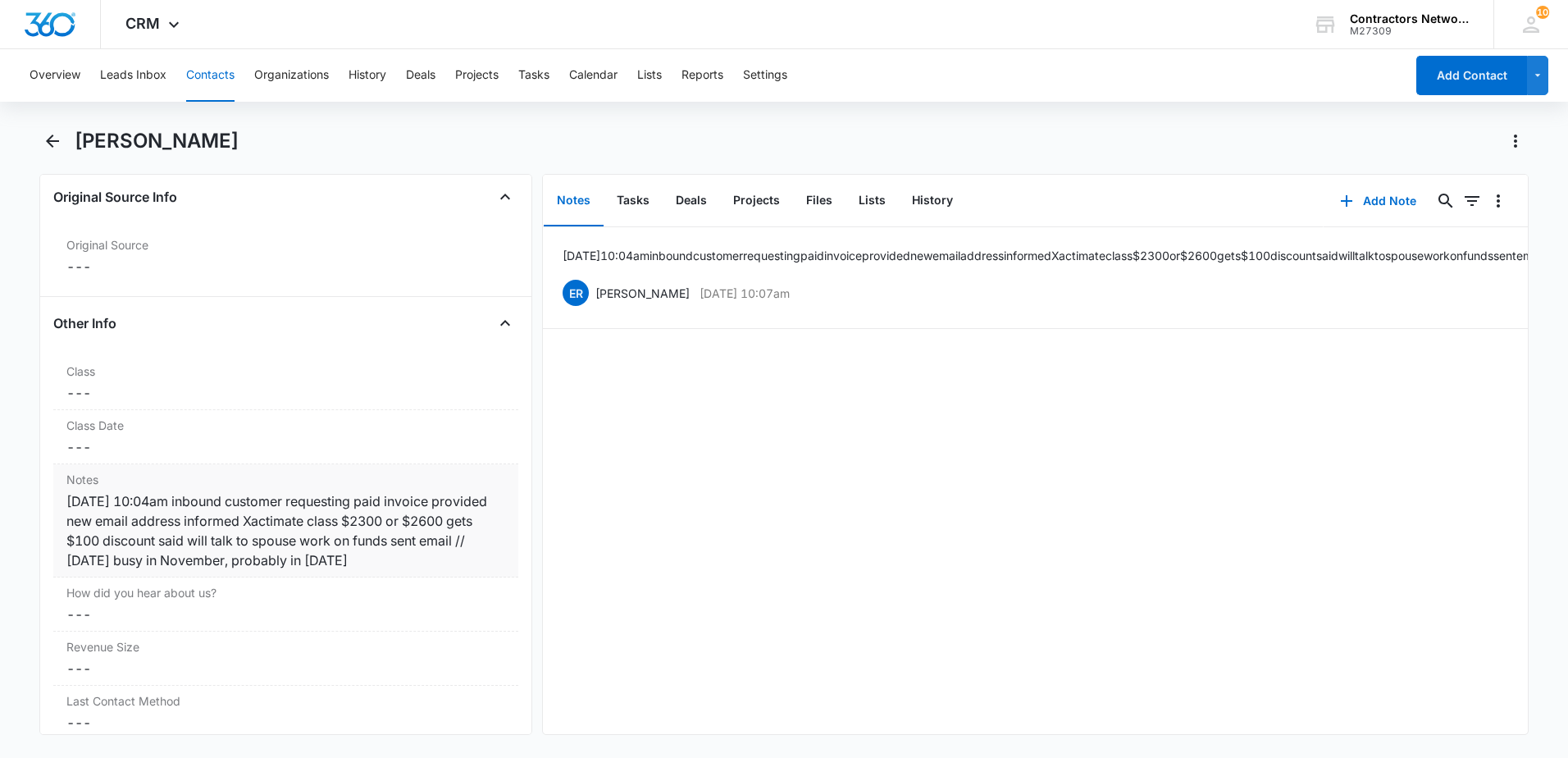
click at [178, 570] on div "[DATE] 10:04am inbound customer requesting paid invoice provided new email addr…" at bounding box center [286, 531] width 438 height 79
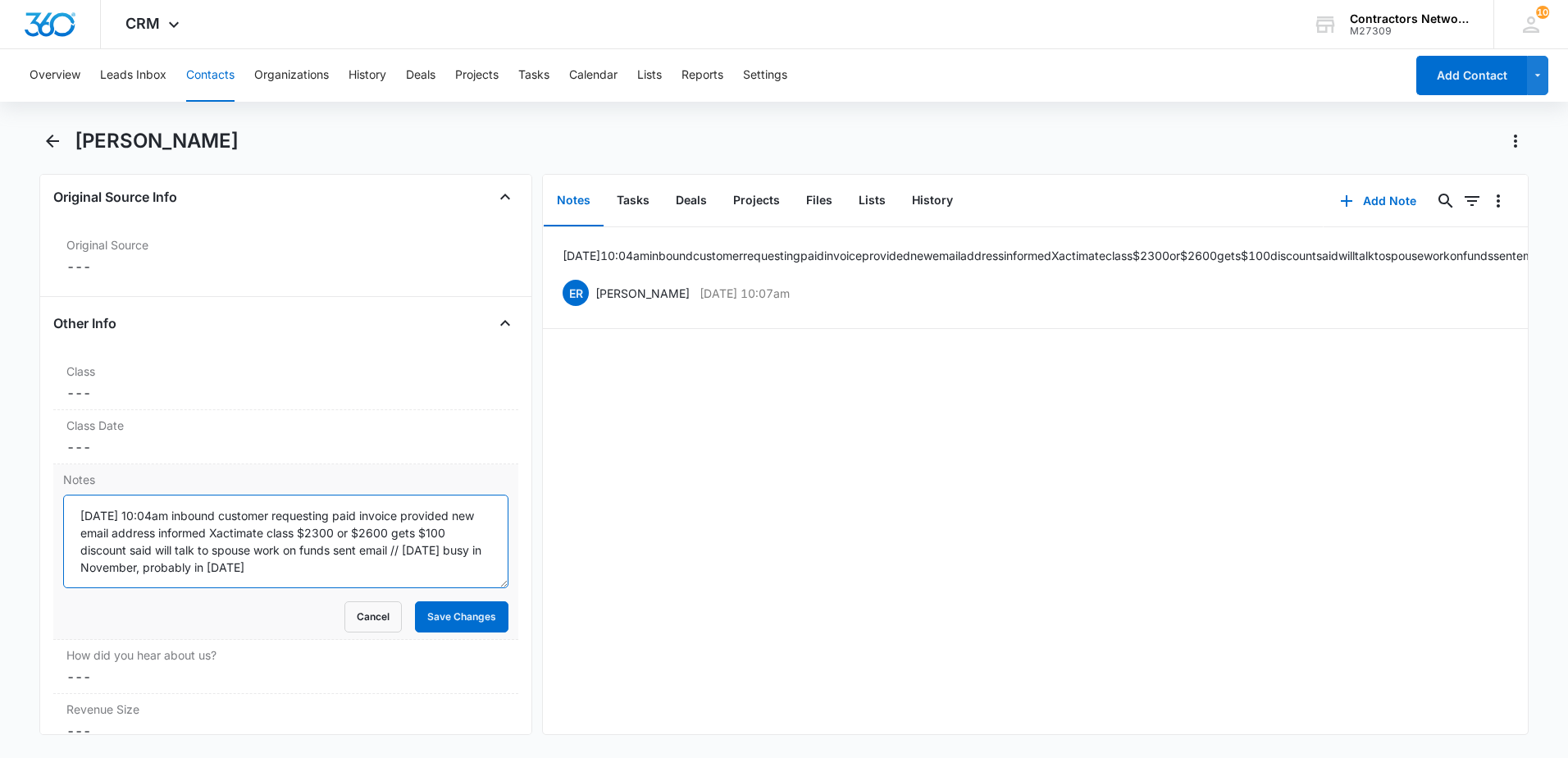
click at [400, 583] on textarea "[DATE] 10:04am inbound customer requesting paid invoice provided new email addr…" at bounding box center [286, 541] width 445 height 93
type textarea "[DATE] 10:04am inbound customer requesting paid invoice provided new email addr…"
click at [452, 622] on button "Save Changes" at bounding box center [461, 616] width 93 height 31
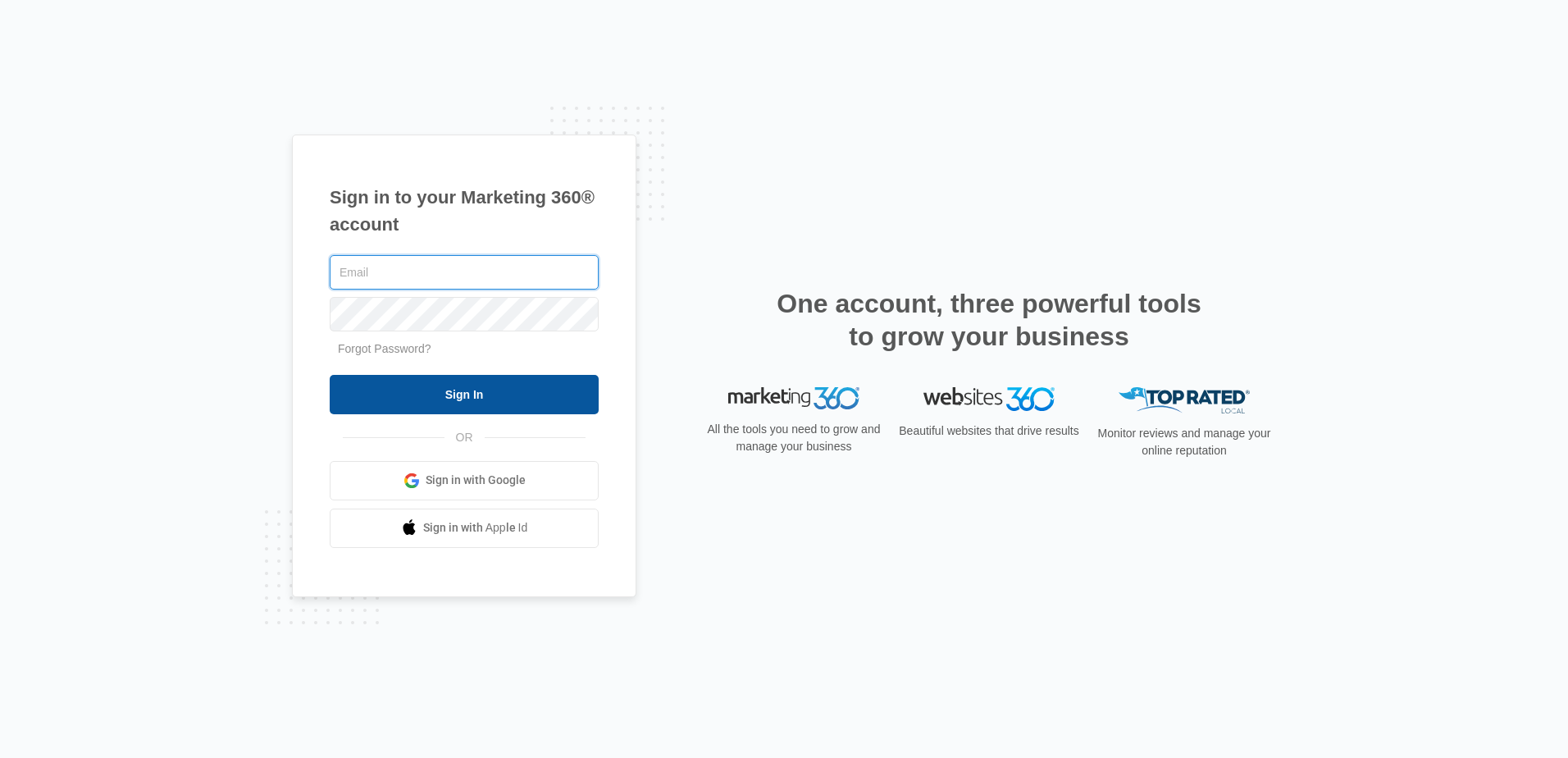
type input "[PERSON_NAME][EMAIL_ADDRESS][DOMAIN_NAME]"
click at [437, 394] on input "Sign In" at bounding box center [463, 394] width 269 height 39
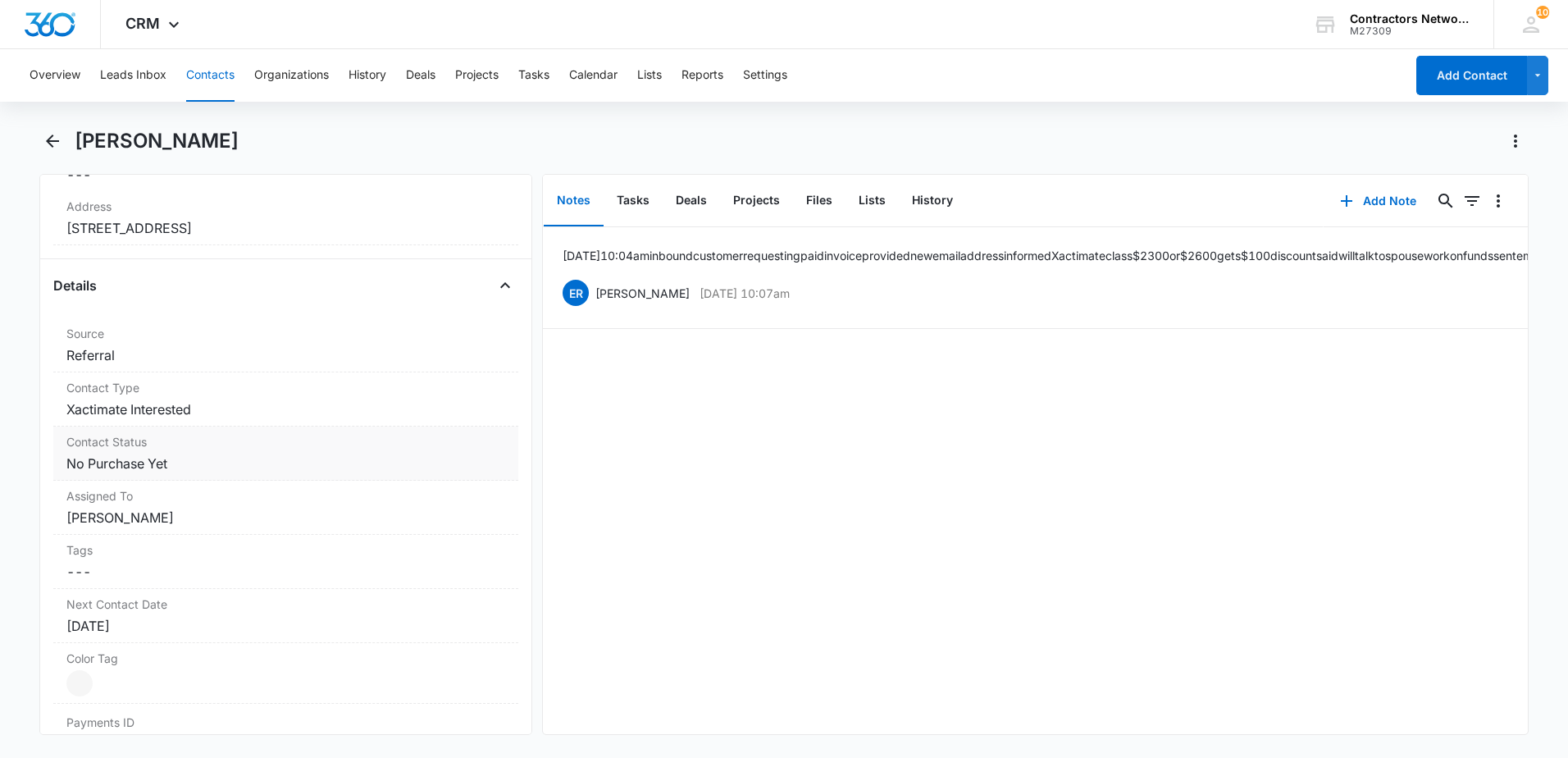
scroll to position [656, 0]
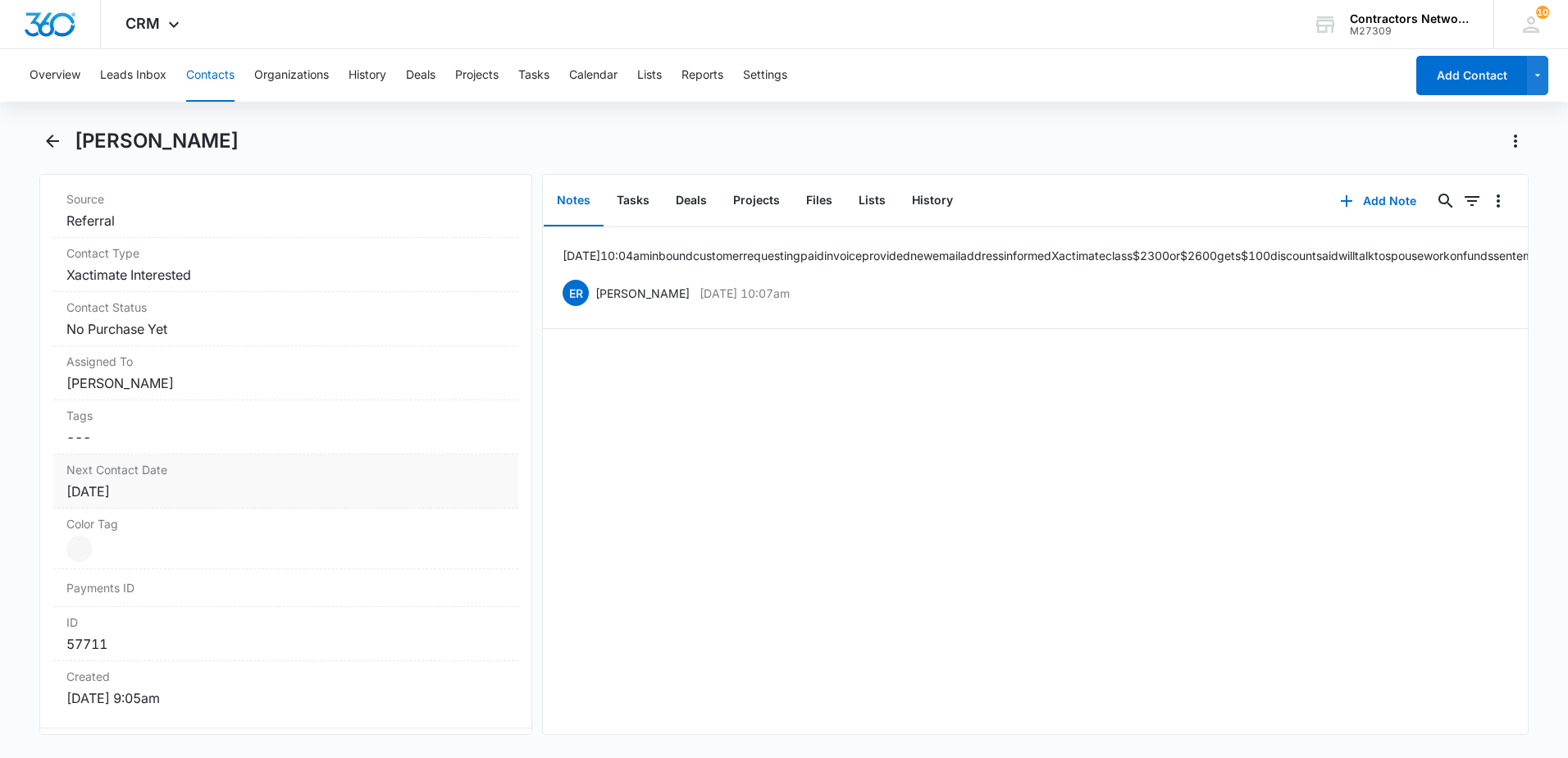
click at [225, 502] on div "Next Contact Date Cancel Save Changes [DATE]" at bounding box center [286, 481] width 465 height 54
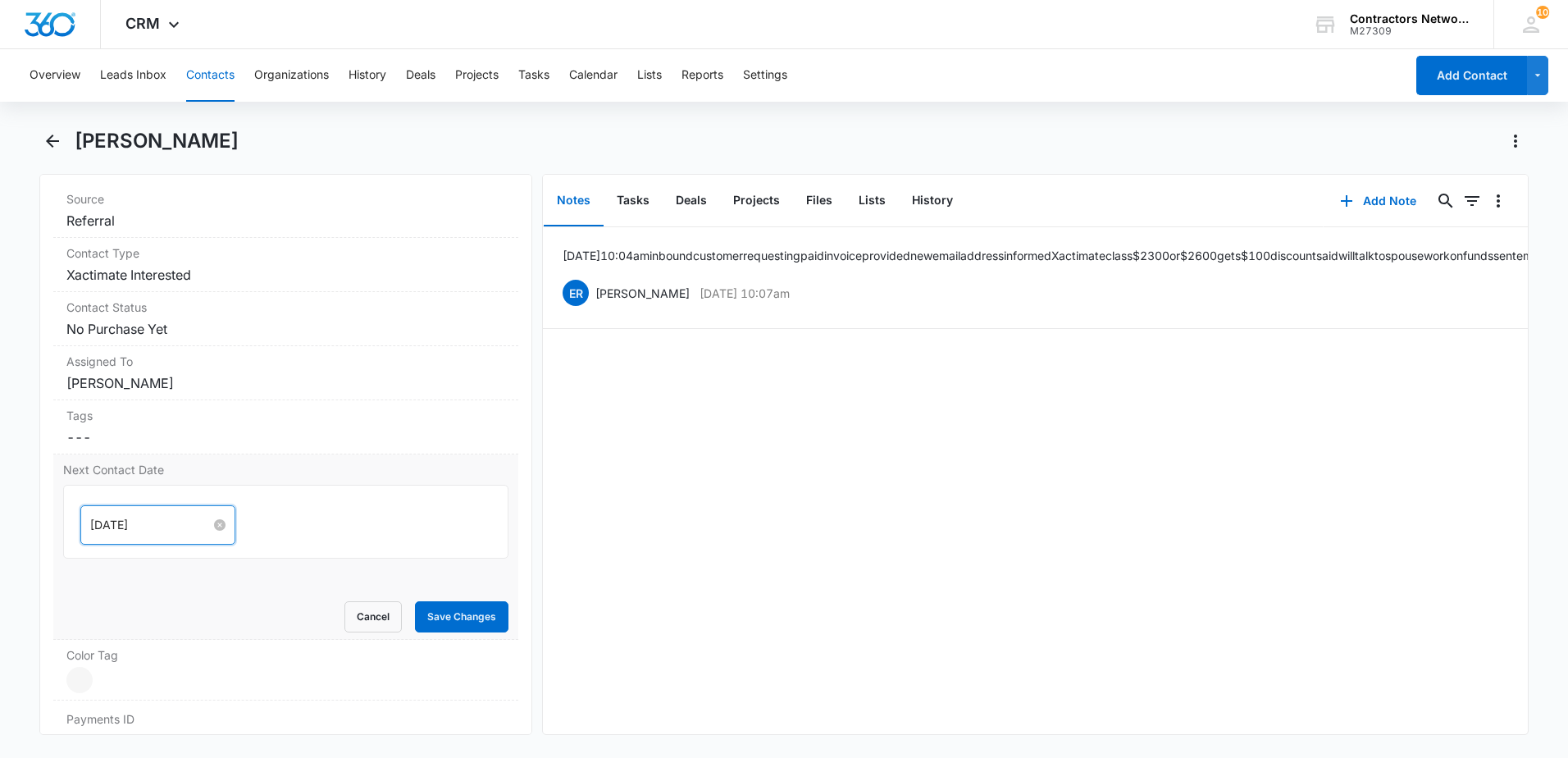
click at [169, 524] on input "[DATE]" at bounding box center [151, 525] width 121 height 18
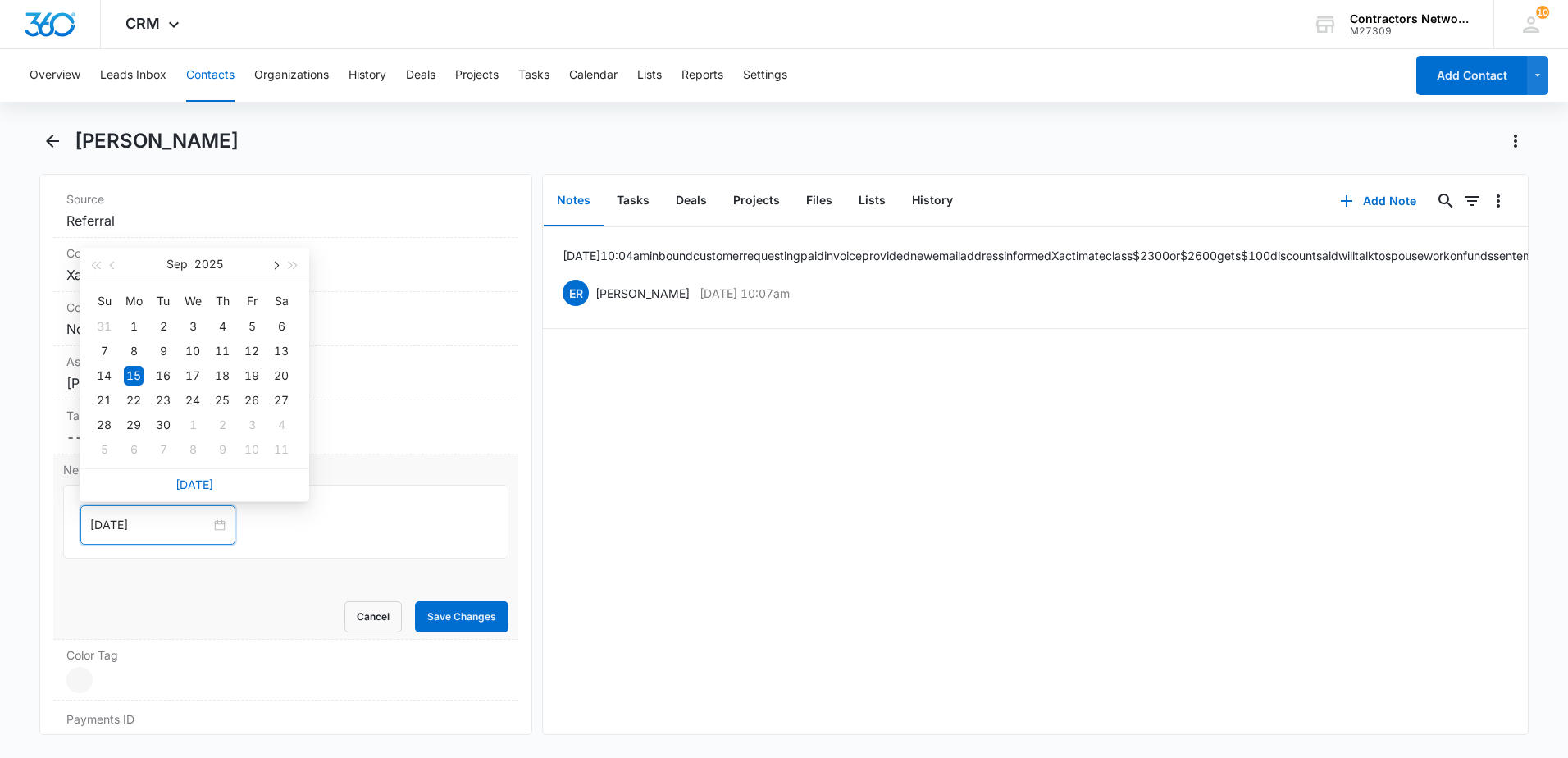
click at [272, 265] on span "button" at bounding box center [274, 265] width 8 height 8
type input "[DATE]"
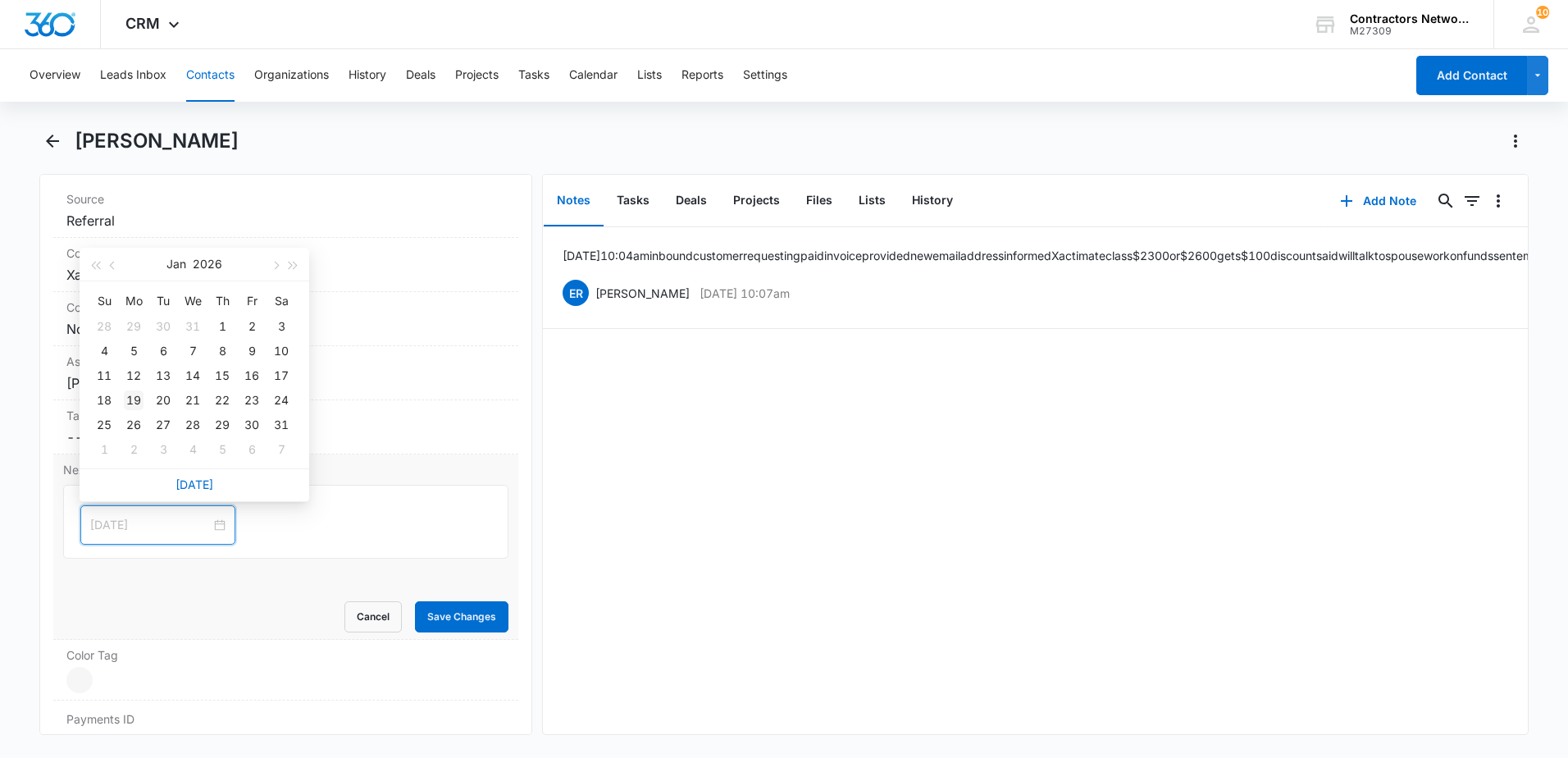
click at [138, 398] on div "19" at bounding box center [134, 400] width 20 height 20
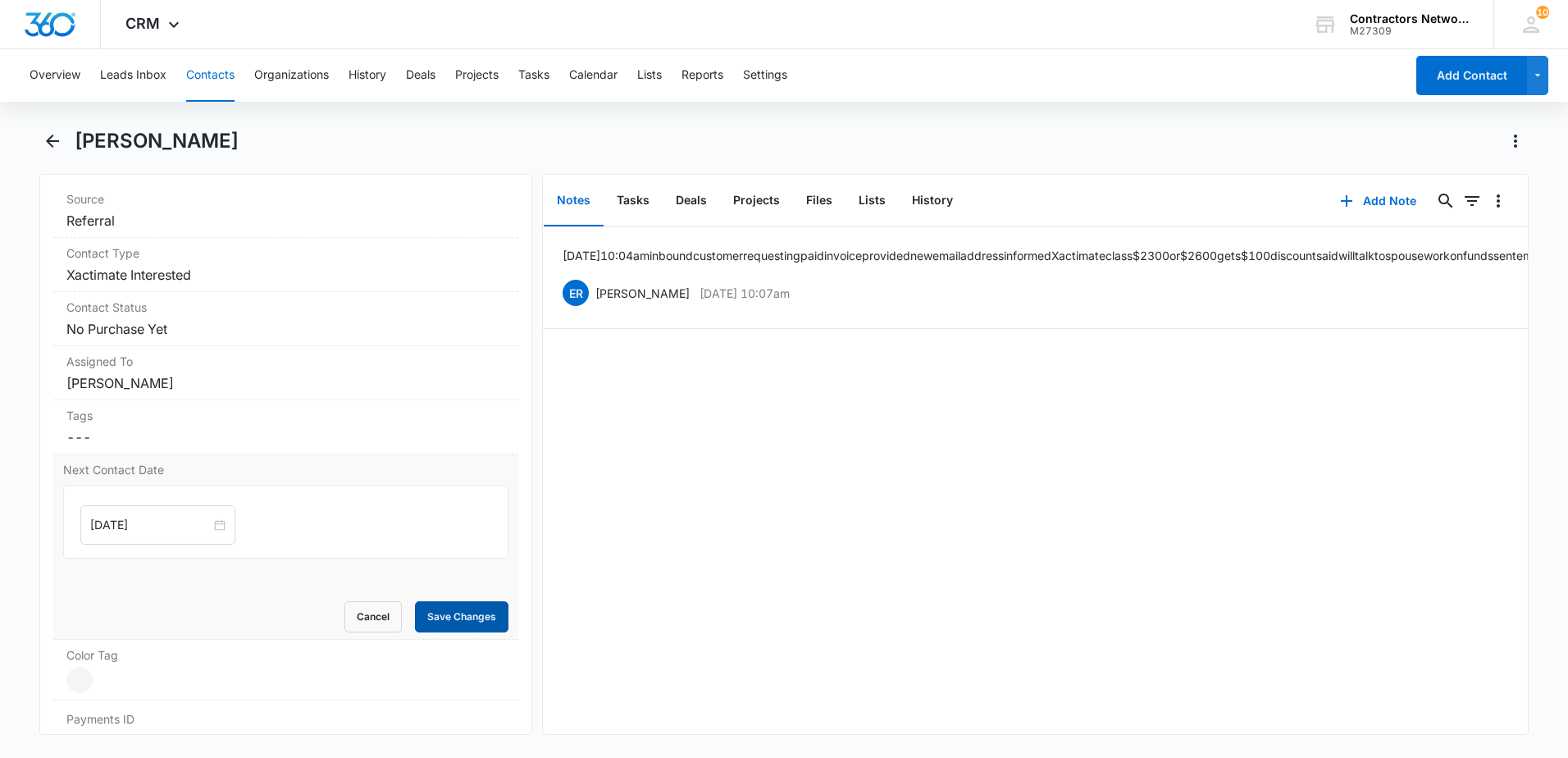
click at [448, 620] on button "Save Changes" at bounding box center [461, 616] width 93 height 31
click at [209, 74] on button "Contacts" at bounding box center [210, 75] width 49 height 52
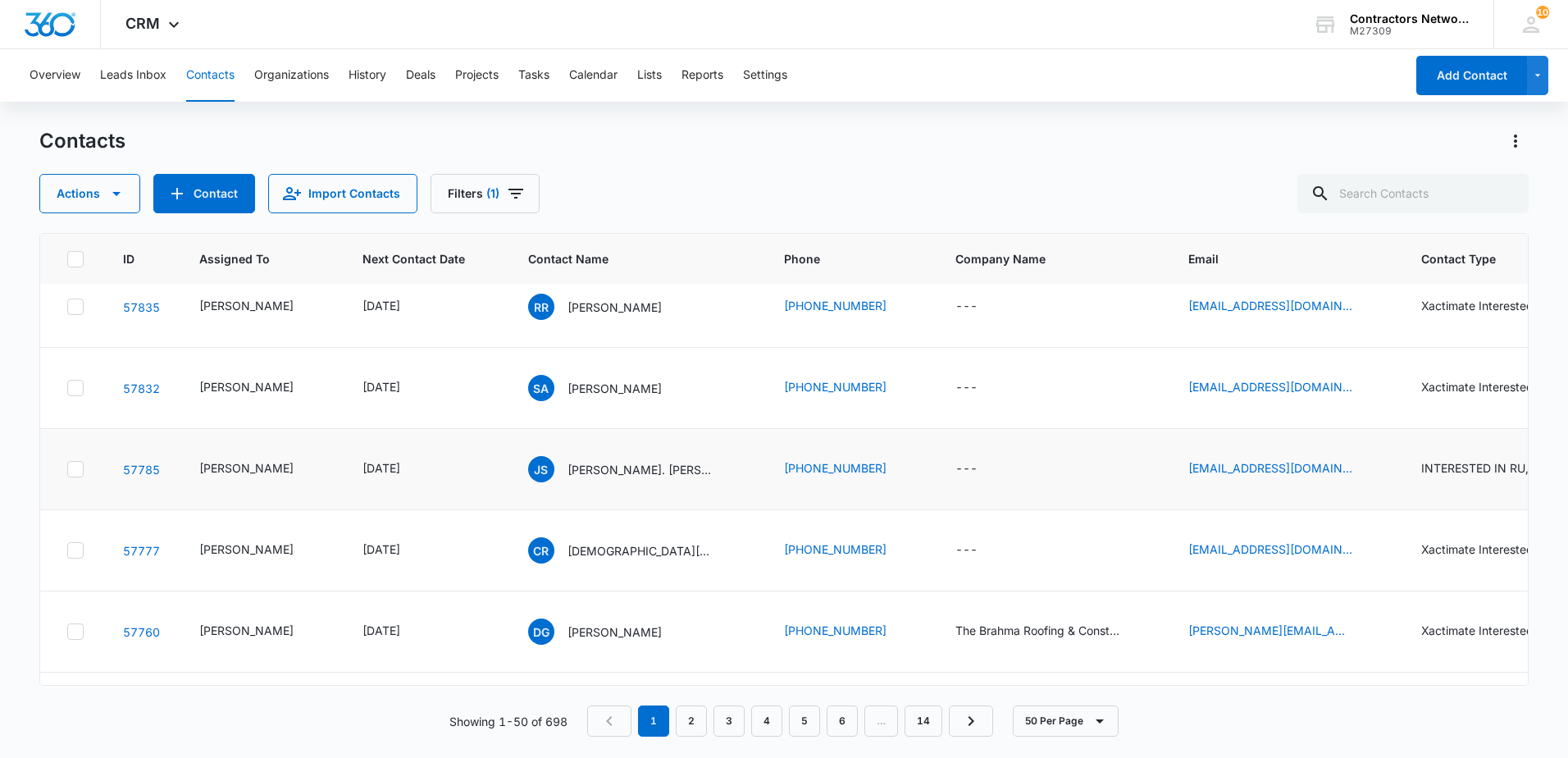
scroll to position [164, 0]
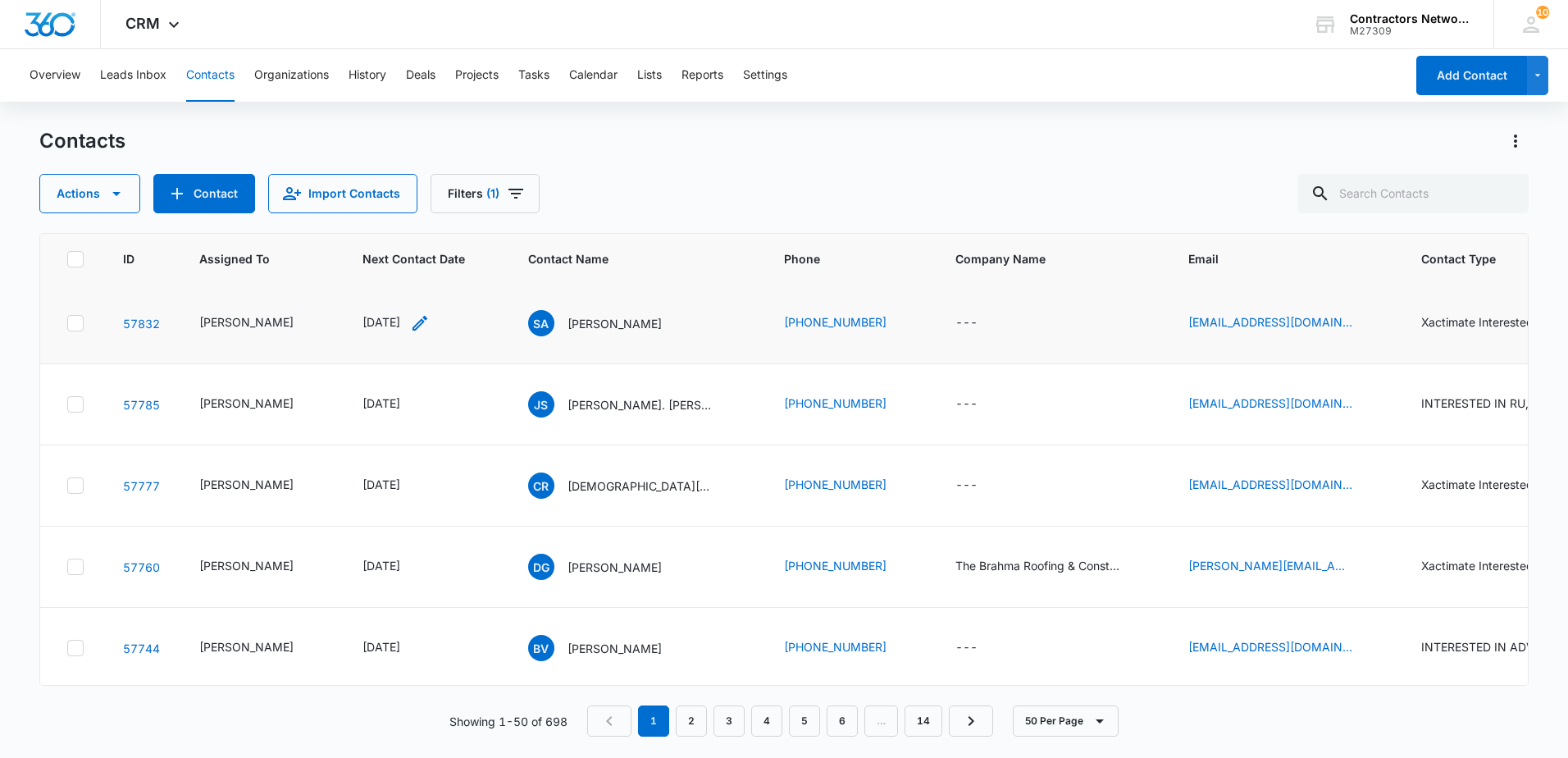
click at [429, 333] on icon "Next Contact Date - 1763337600 - Select to Edit Field" at bounding box center [420, 323] width 20 height 20
click at [429, 260] on input "[DATE]" at bounding box center [400, 260] width 121 height 18
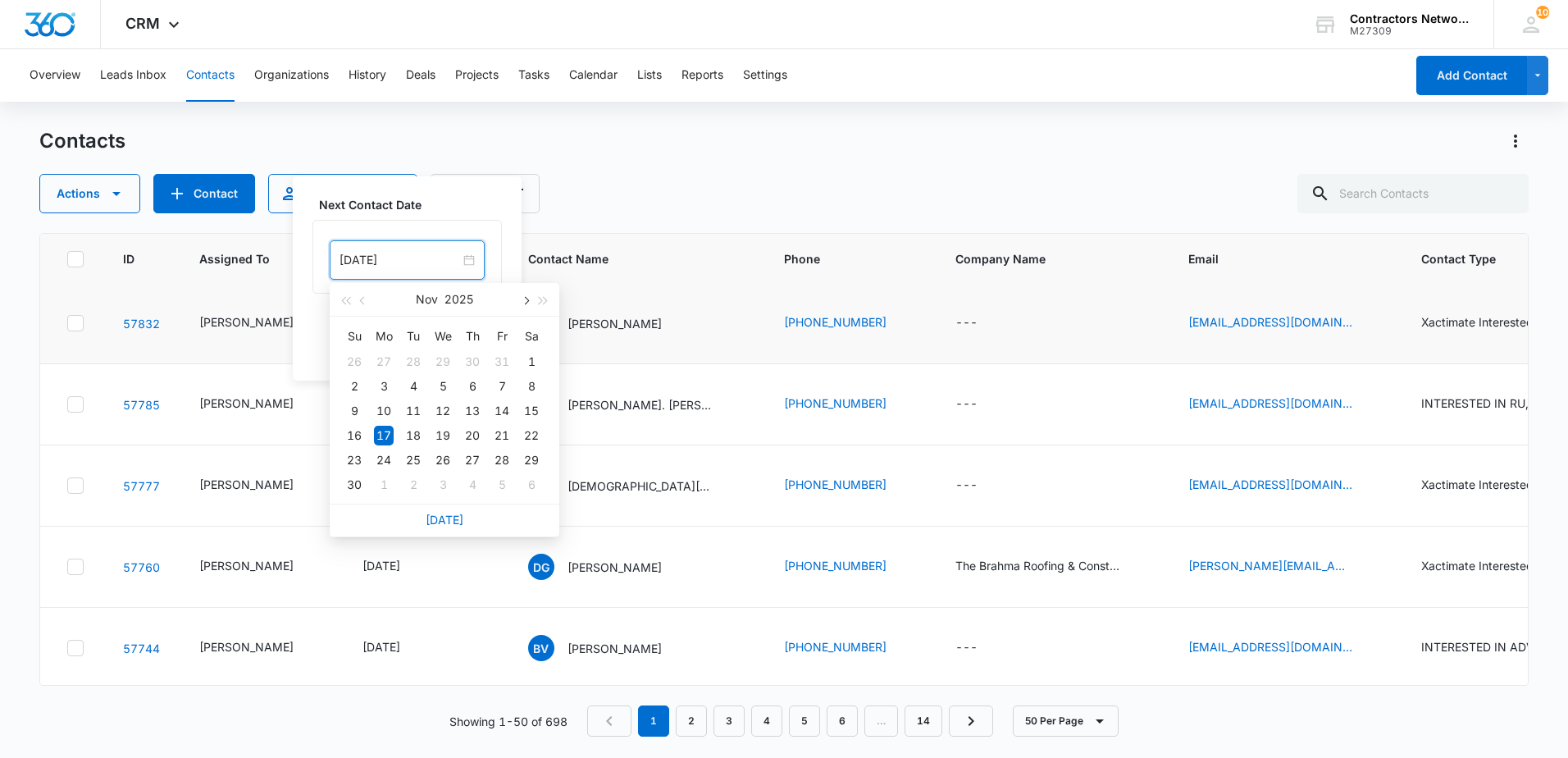
drag, startPoint x: 531, startPoint y: 299, endPoint x: 523, endPoint y: 300, distance: 8.1
click at [524, 300] on button "button" at bounding box center [524, 299] width 18 height 33
click at [522, 300] on span "button" at bounding box center [524, 301] width 8 height 8
click at [522, 302] on button "button" at bounding box center [524, 299] width 18 height 33
type input "Feb 2, 2026"
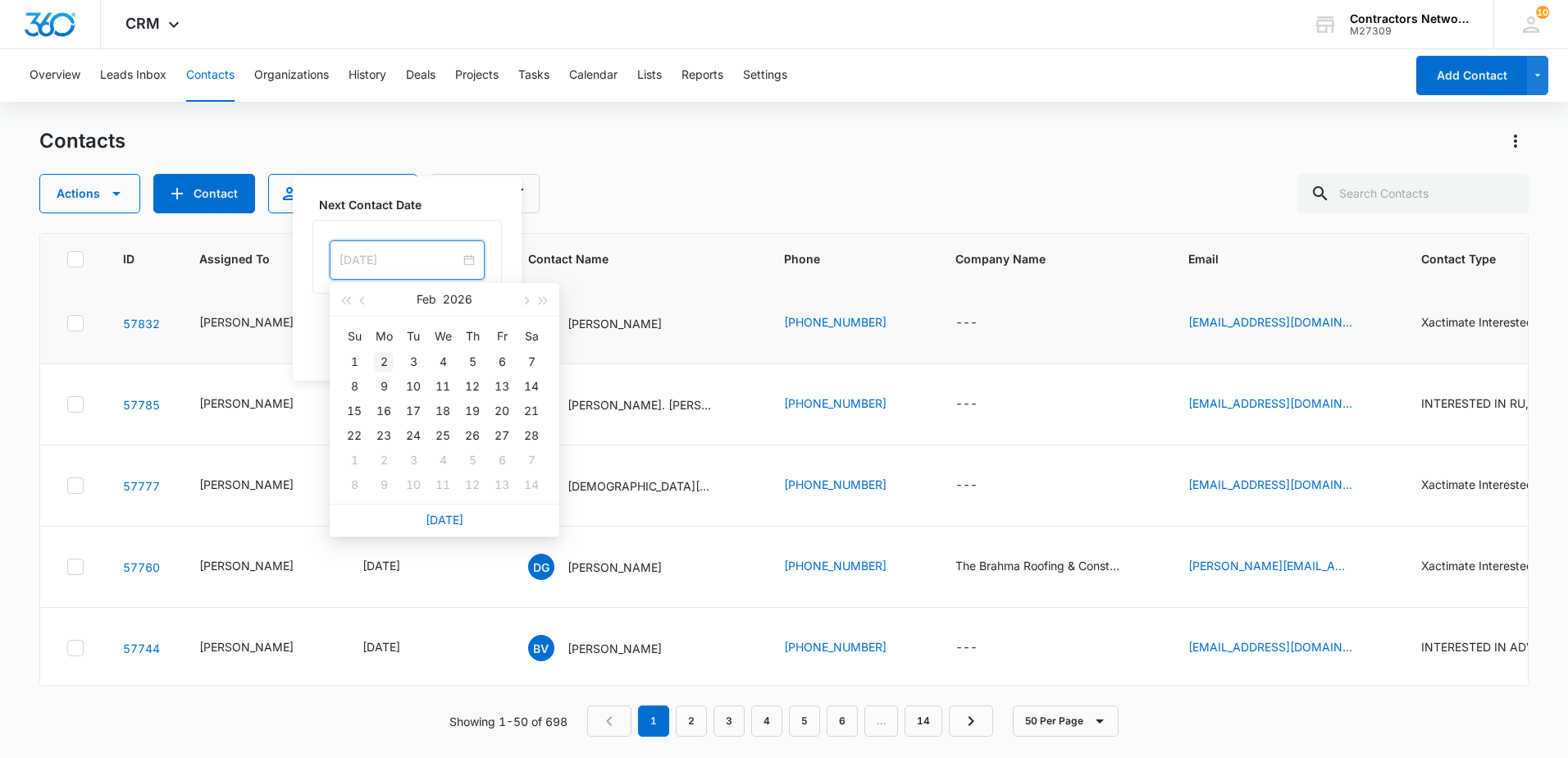
click at [386, 359] on div "2" at bounding box center [383, 361] width 20 height 20
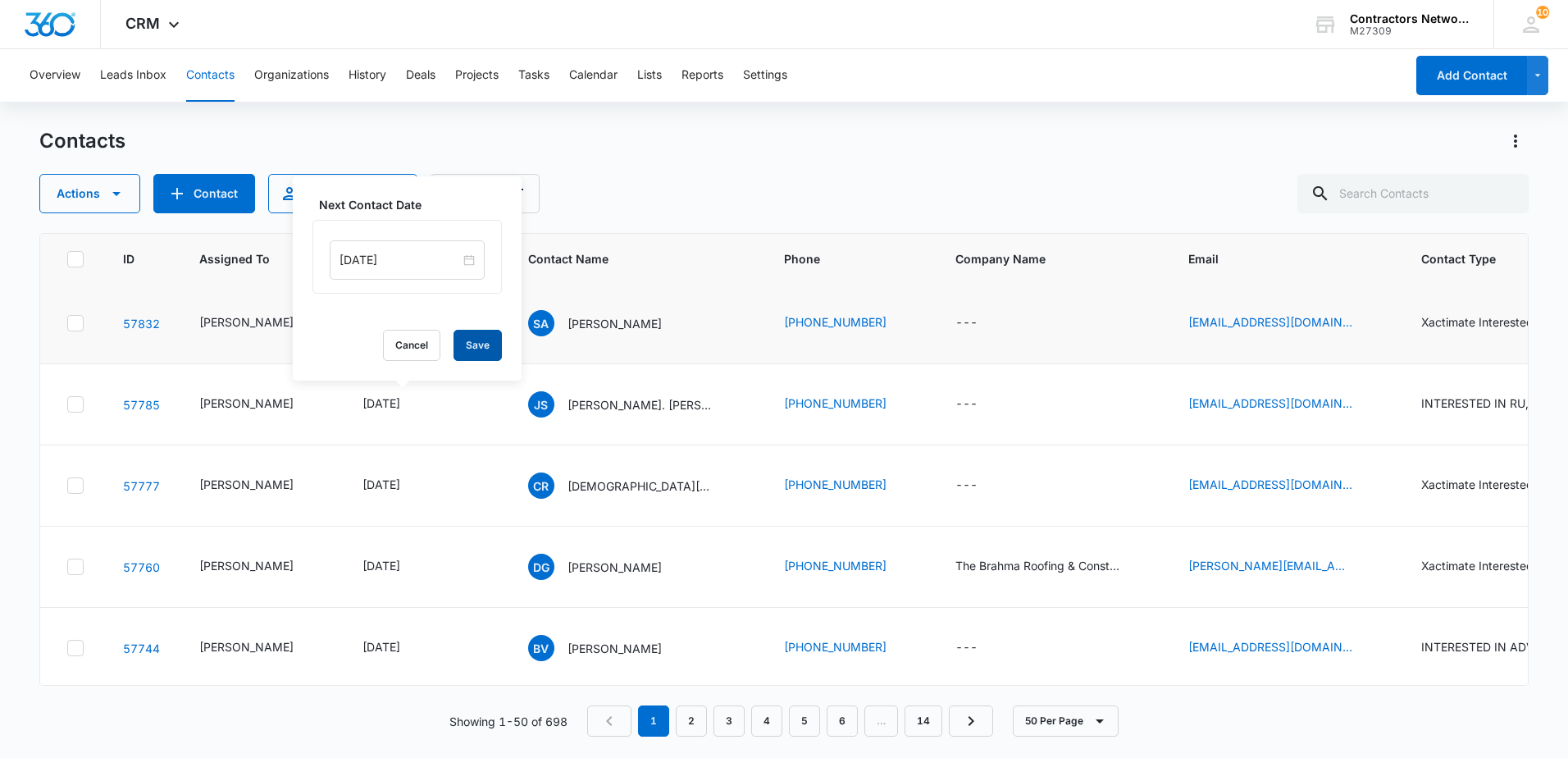
click at [467, 337] on button "Save" at bounding box center [477, 344] width 49 height 31
click at [1365, 330] on icon "Email - fpe.andreyko@gmail.com - Select to Edit Field" at bounding box center [1372, 323] width 15 height 15
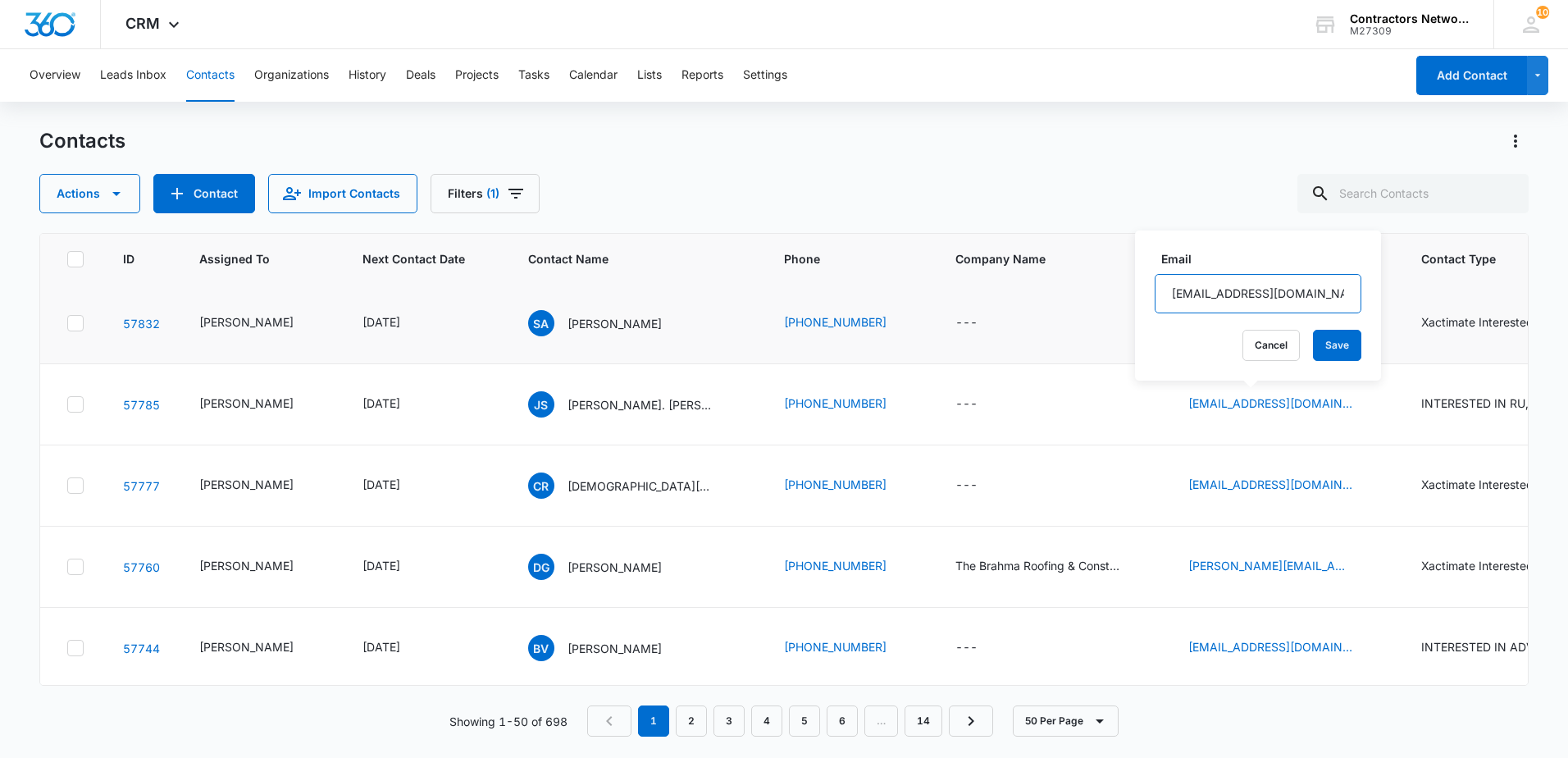
click at [1337, 304] on input "[EMAIL_ADDRESS][DOMAIN_NAME]" at bounding box center [1257, 294] width 207 height 39
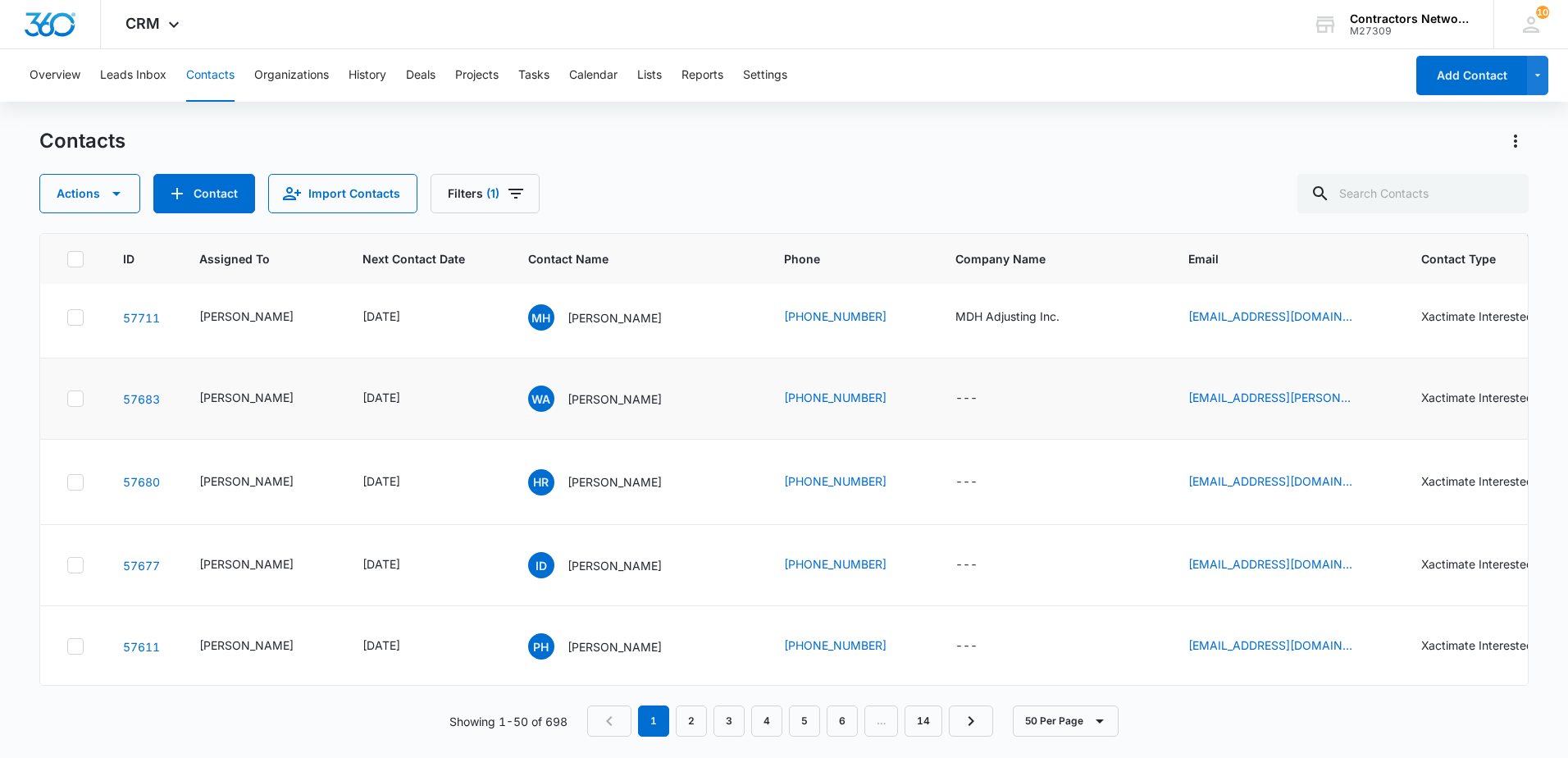
scroll to position [820, 0]
click at [429, 327] on icon "Next Contact Date - 1760313600 - Select to Edit Field" at bounding box center [420, 317] width 20 height 20
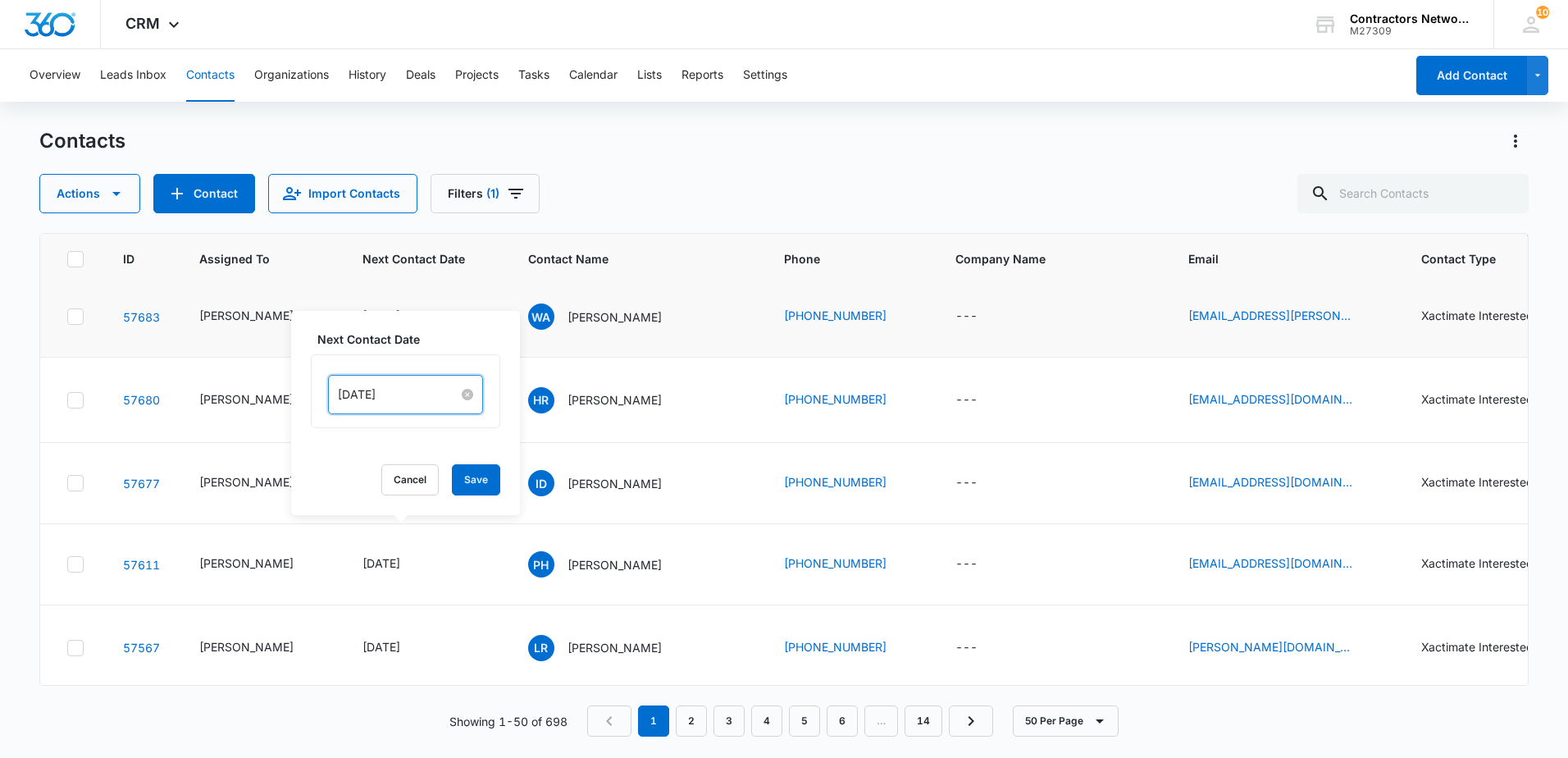
click at [427, 400] on input "[DATE]" at bounding box center [398, 394] width 121 height 18
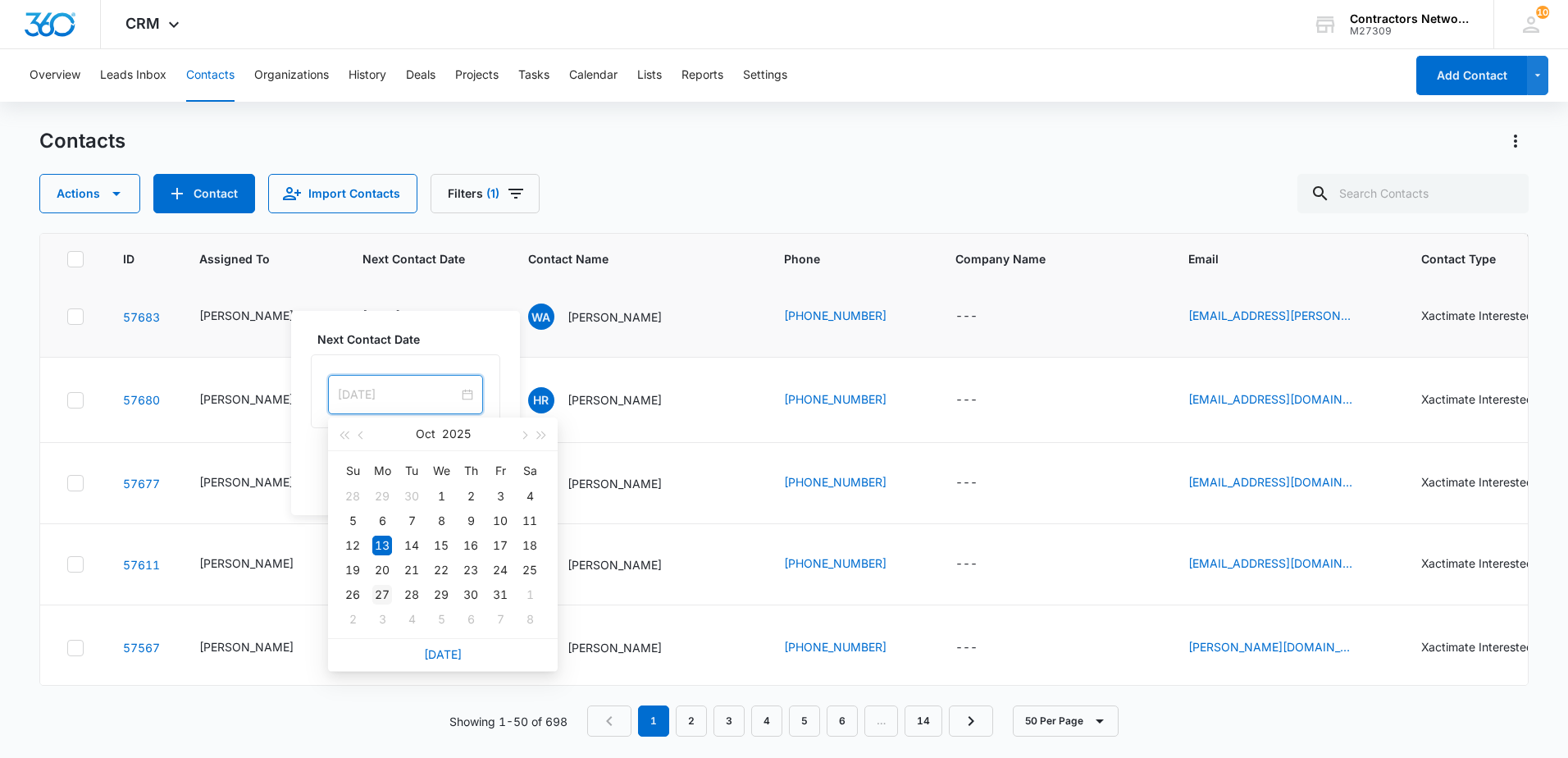
type input "[DATE]"
click at [379, 592] on div "27" at bounding box center [382, 595] width 20 height 20
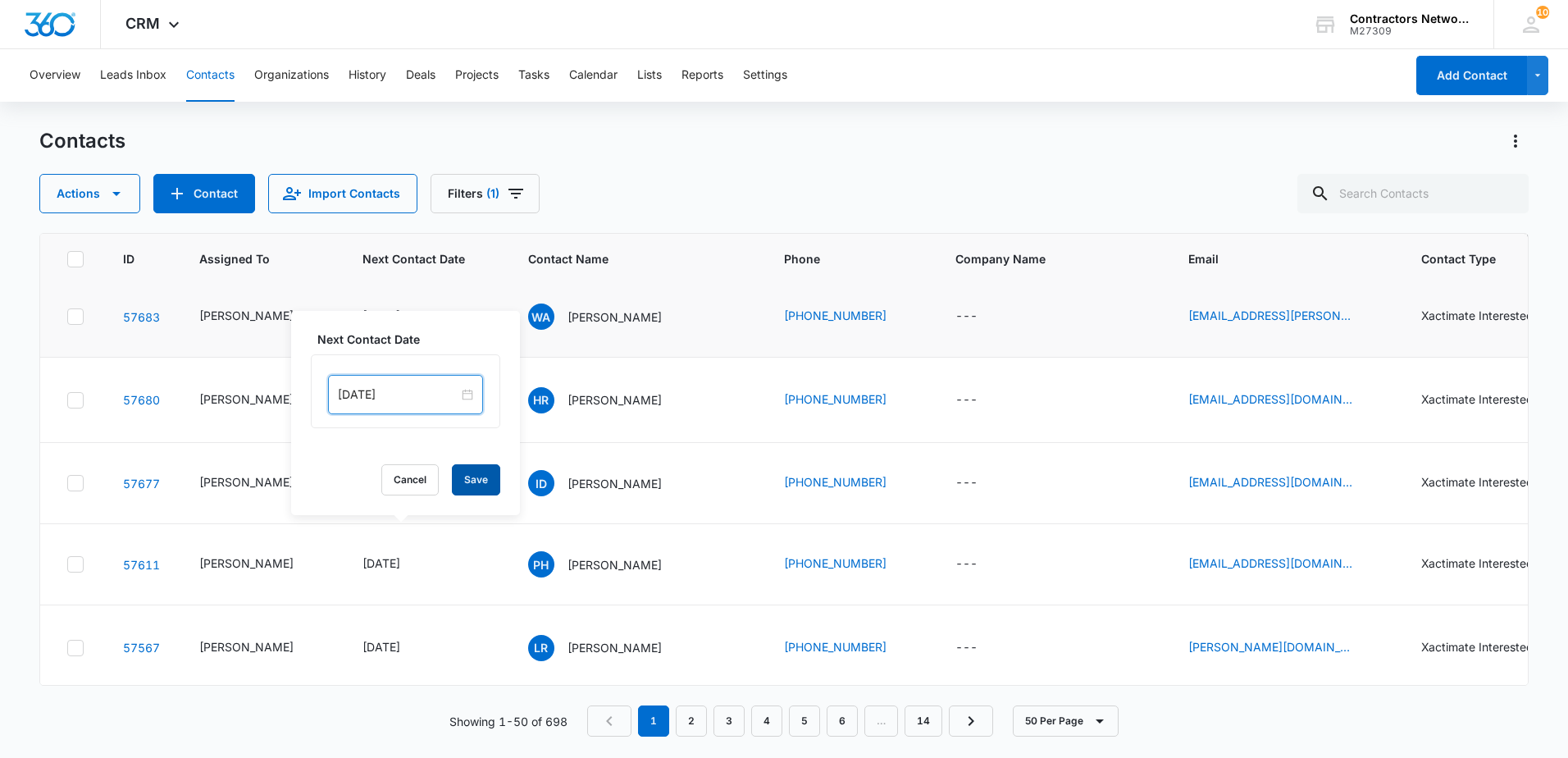
click at [461, 481] on button "Save" at bounding box center [476, 479] width 49 height 31
click at [1362, 327] on icon "Email - bill.koziol@koalabuilds.com - Select to Edit Field" at bounding box center [1372, 317] width 20 height 20
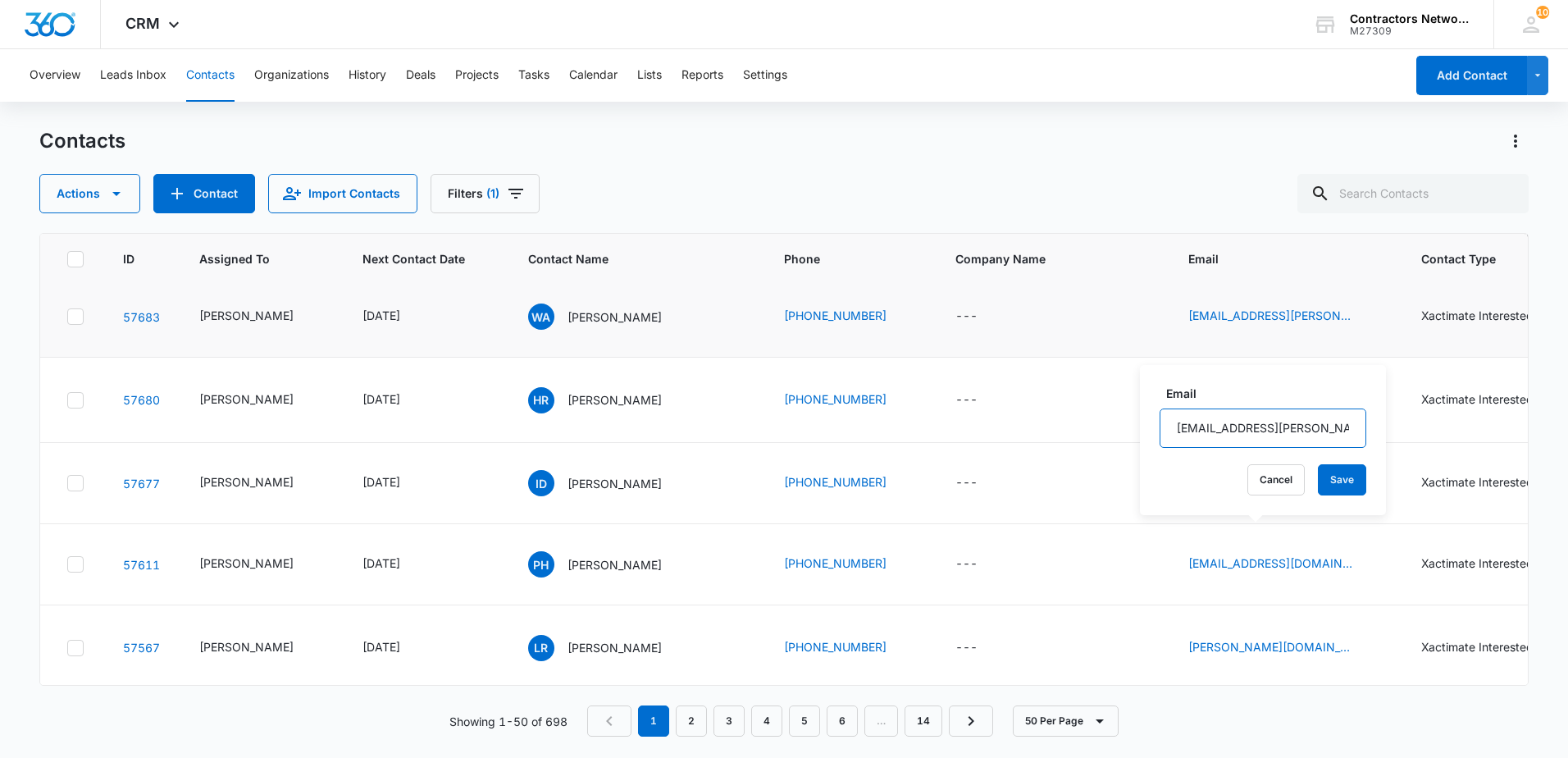
click at [1333, 438] on input "[EMAIL_ADDRESS][PERSON_NAME][DOMAIN_NAME]" at bounding box center [1263, 428] width 207 height 39
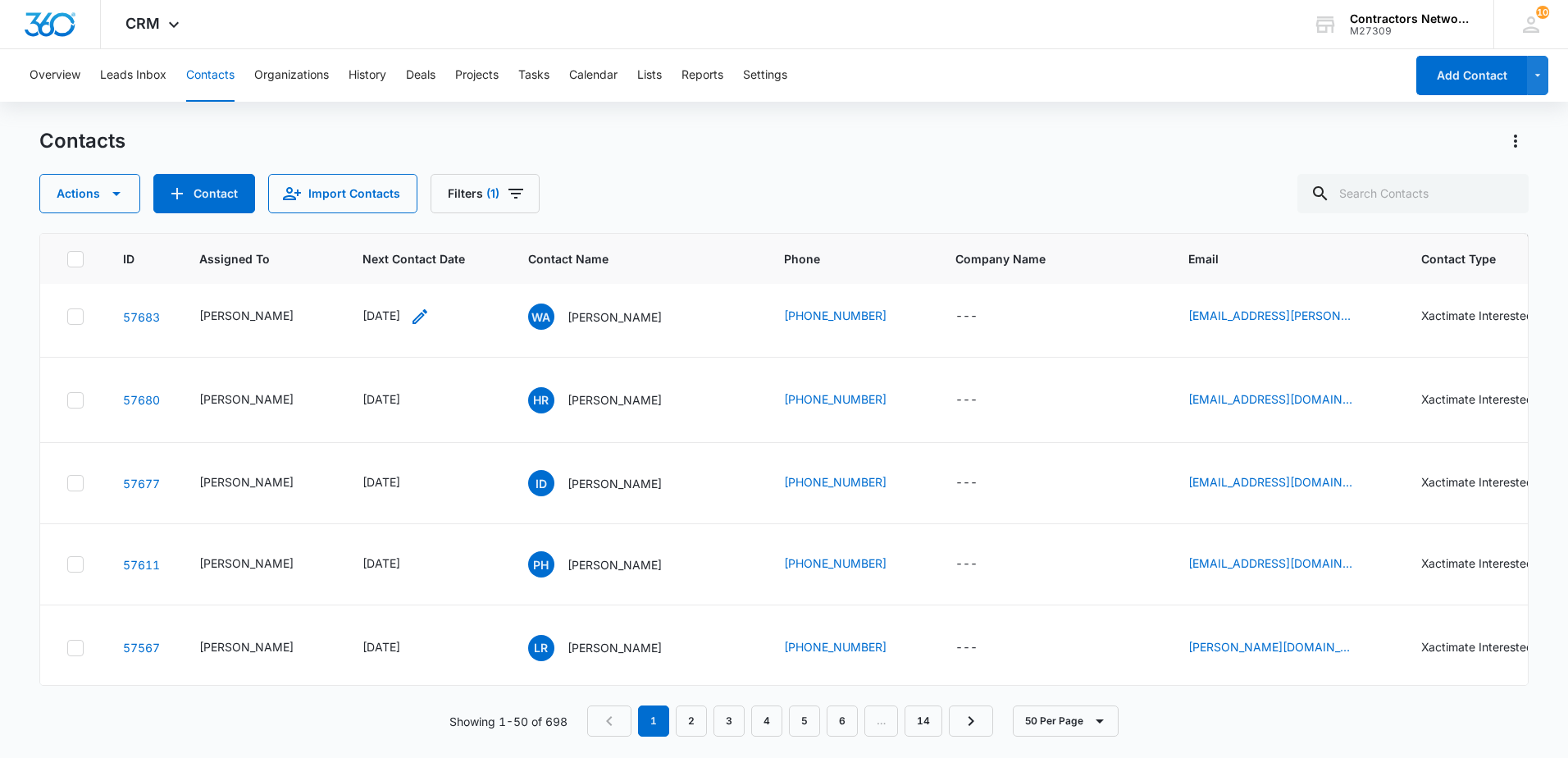
click at [427, 324] on icon "Next Contact Date - - Select to Edit Field" at bounding box center [420, 316] width 15 height 15
click at [429, 394] on input "[DATE]" at bounding box center [398, 394] width 121 height 18
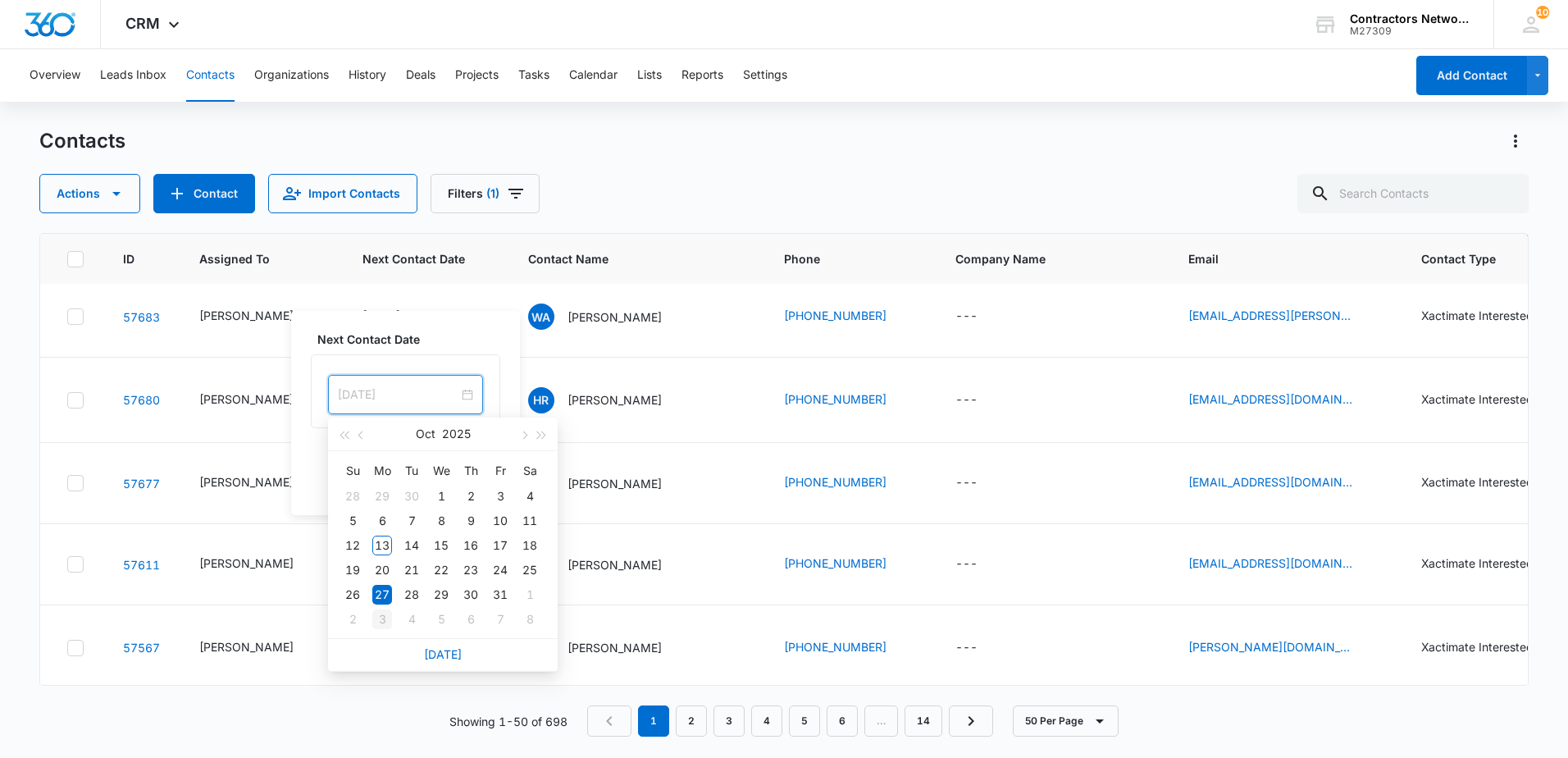
type input "[DATE]"
click at [385, 619] on div "3" at bounding box center [382, 620] width 20 height 20
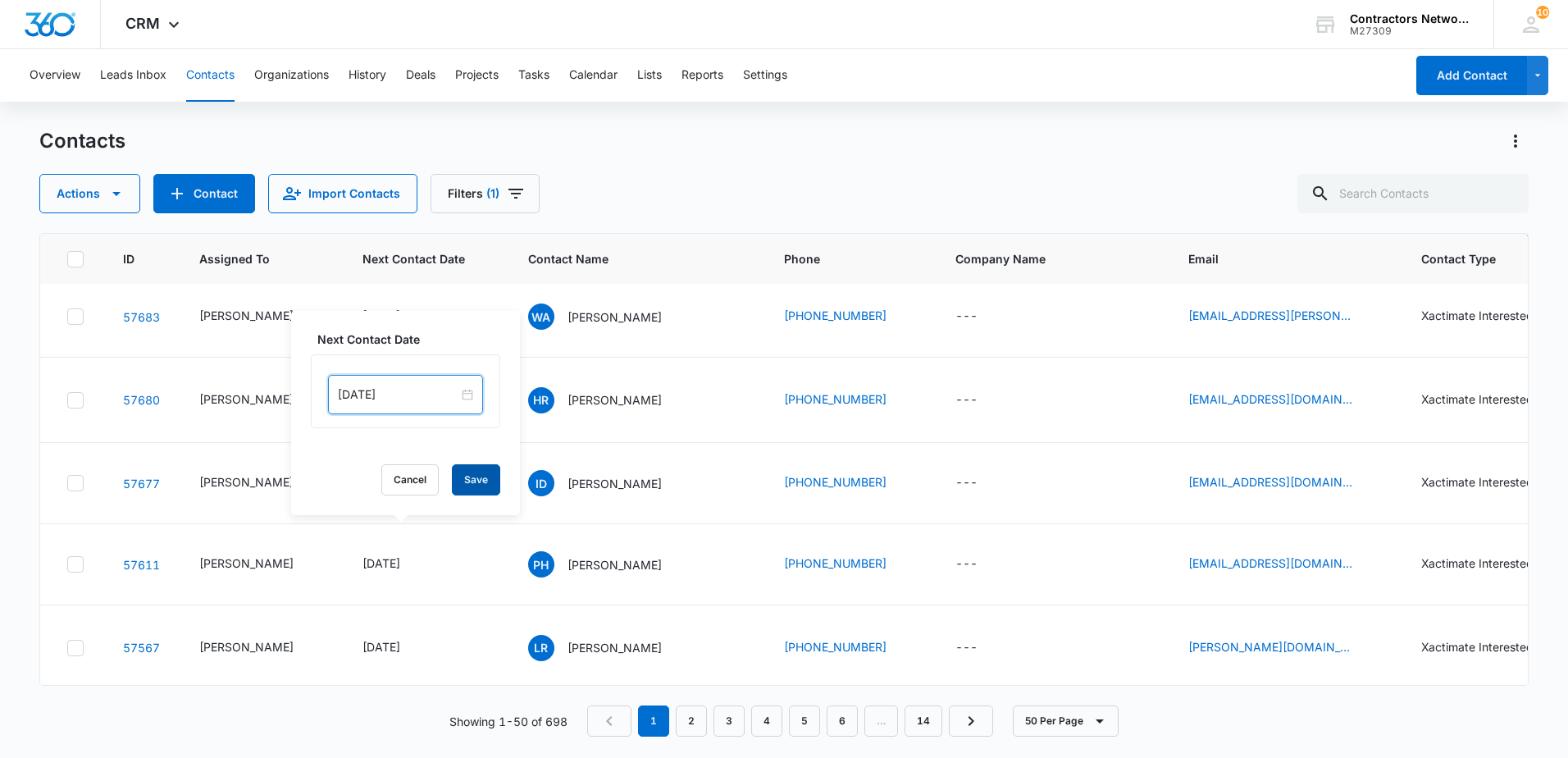
click at [485, 479] on button "Save" at bounding box center [476, 479] width 49 height 31
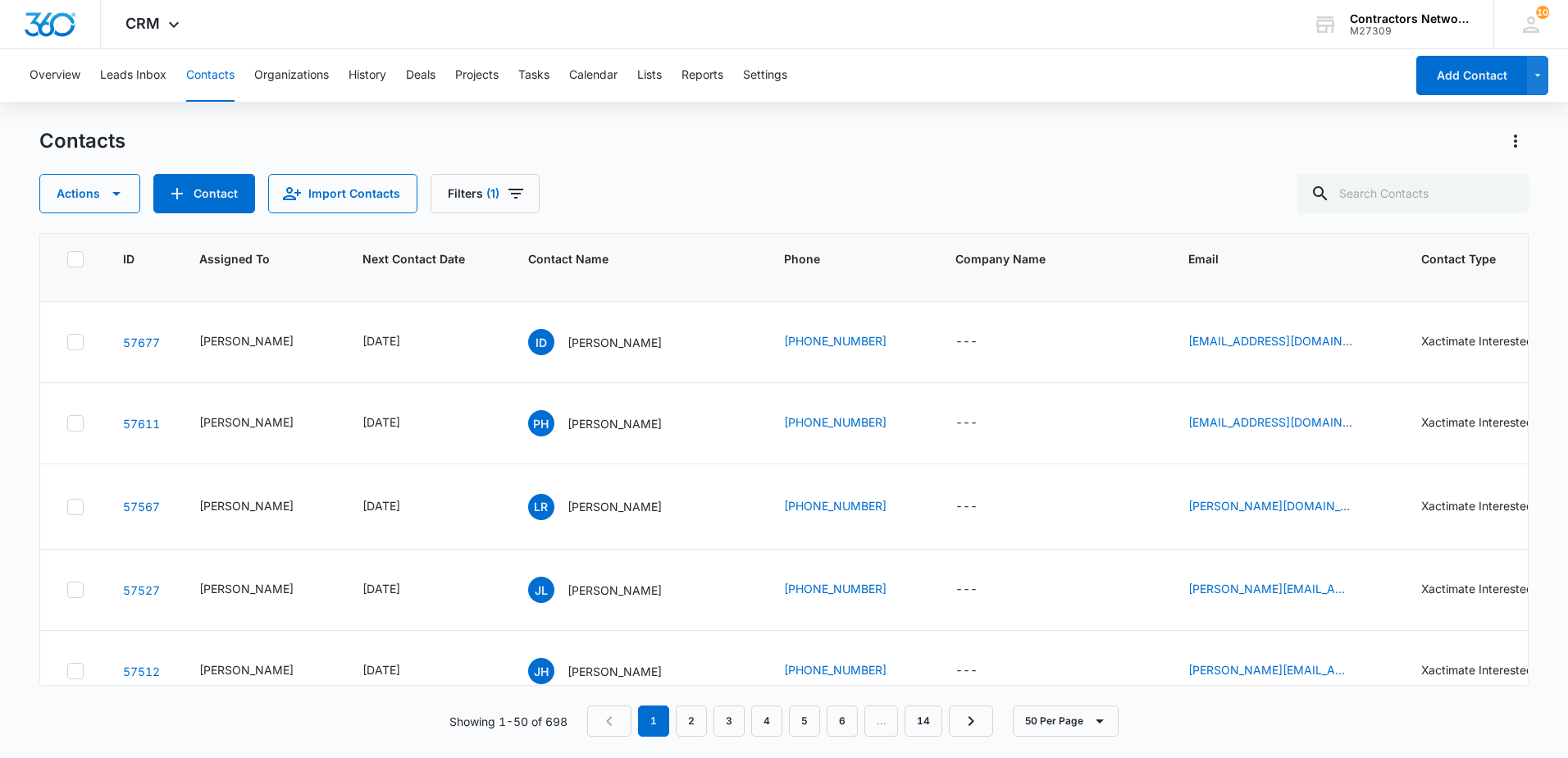
scroll to position [984, 0]
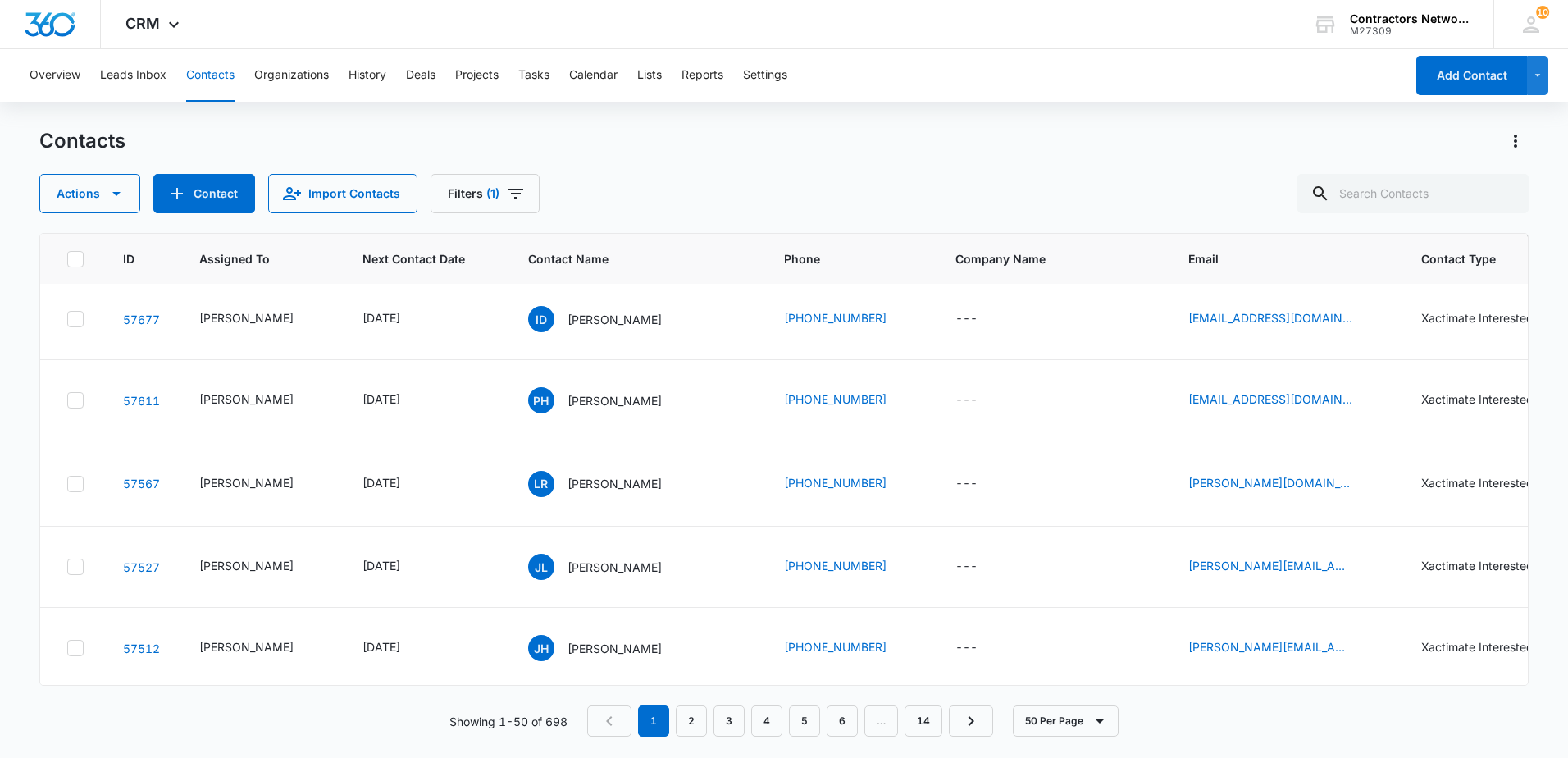
click at [584, 162] on p "[PERSON_NAME]" at bounding box center [614, 153] width 94 height 17
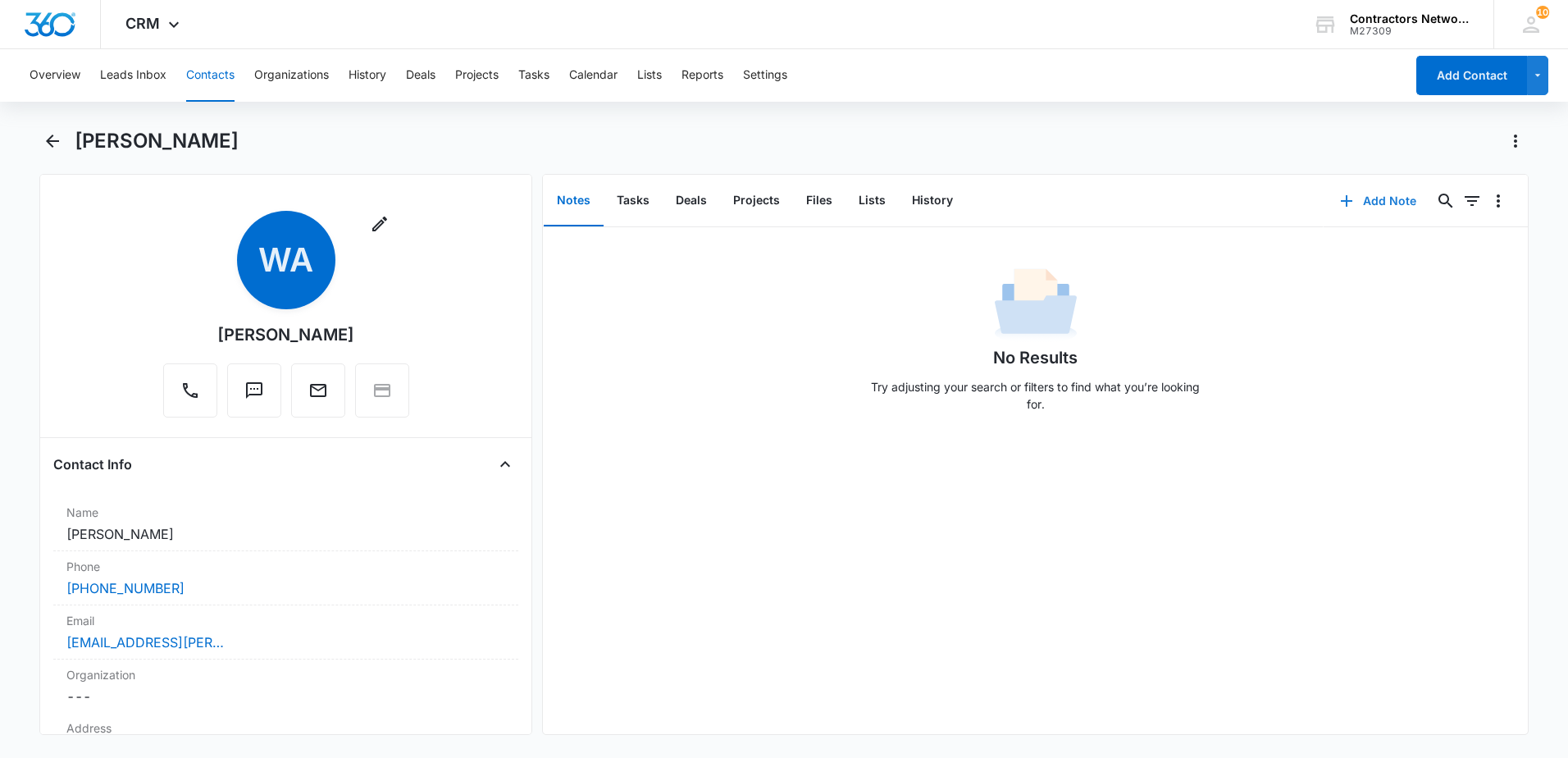
click at [1341, 201] on icon "button" at bounding box center [1346, 201] width 12 height 12
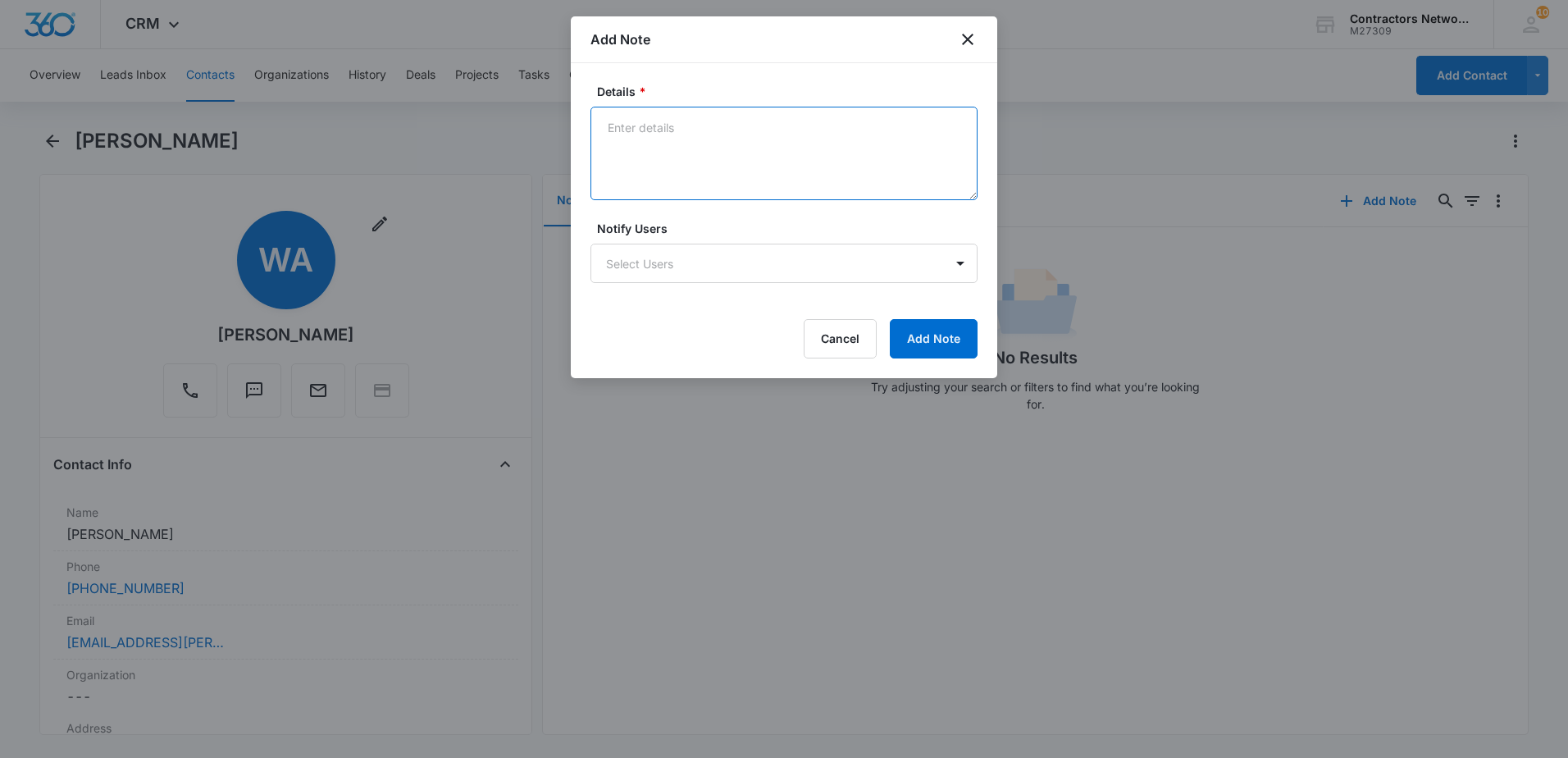
click at [738, 164] on textarea "Details *" at bounding box center [784, 153] width 387 height 93
type textarea "10/13/25 email sent, he replied back, said probably 2 ppl will sign."
click at [943, 329] on button "Add Note" at bounding box center [934, 338] width 88 height 39
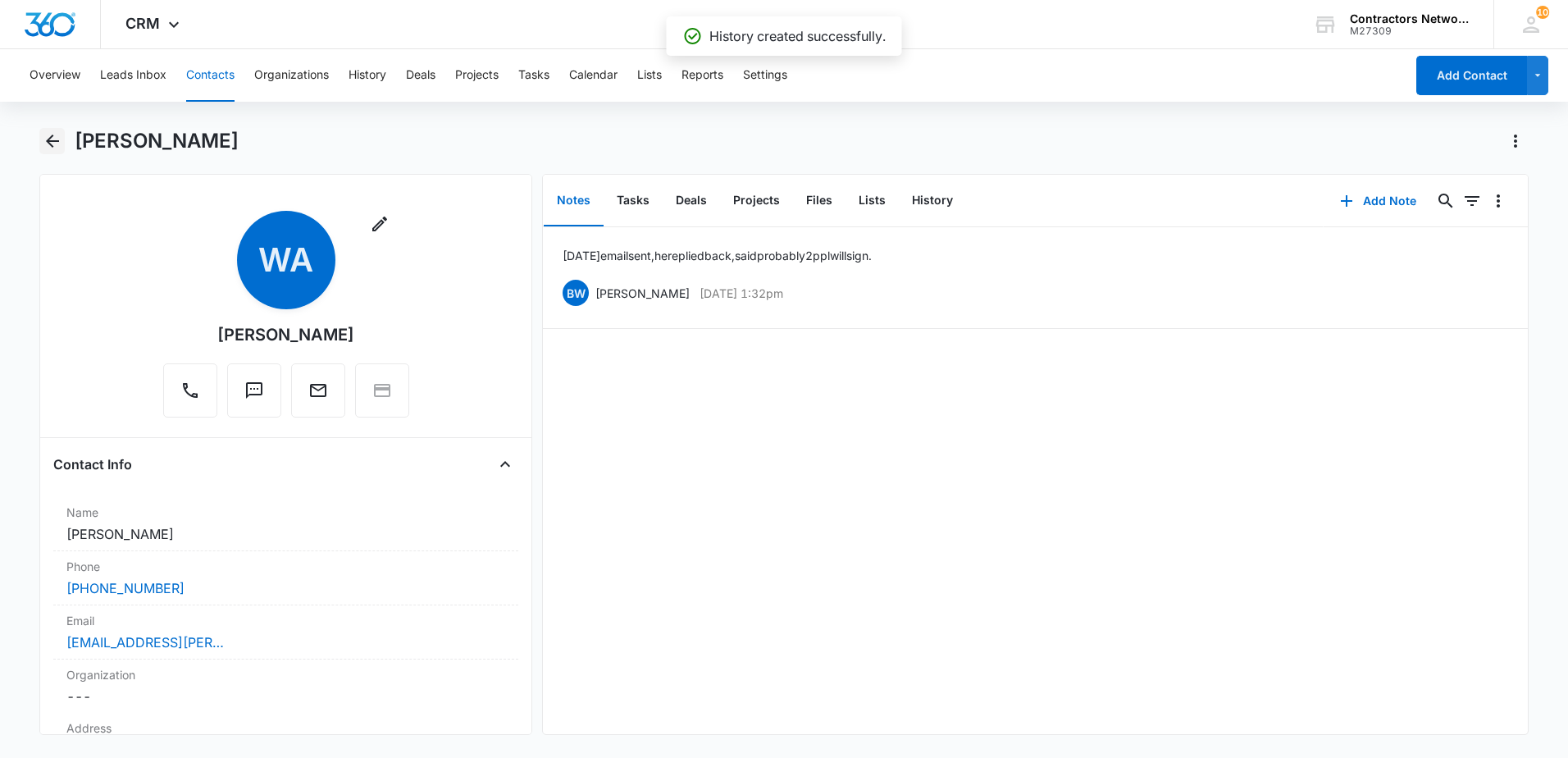
click at [51, 140] on icon "Back" at bounding box center [52, 141] width 13 height 13
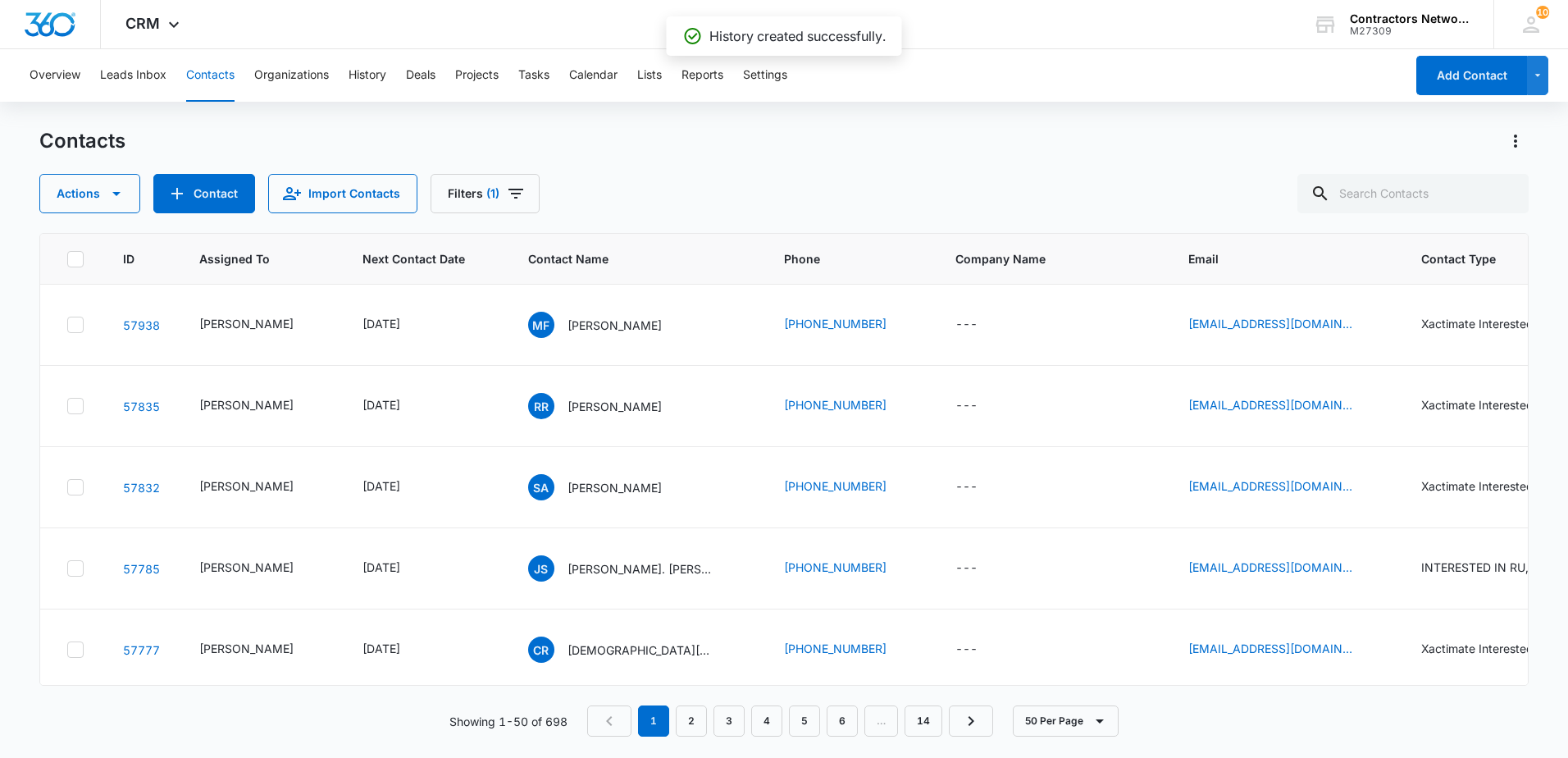
scroll to position [984, 0]
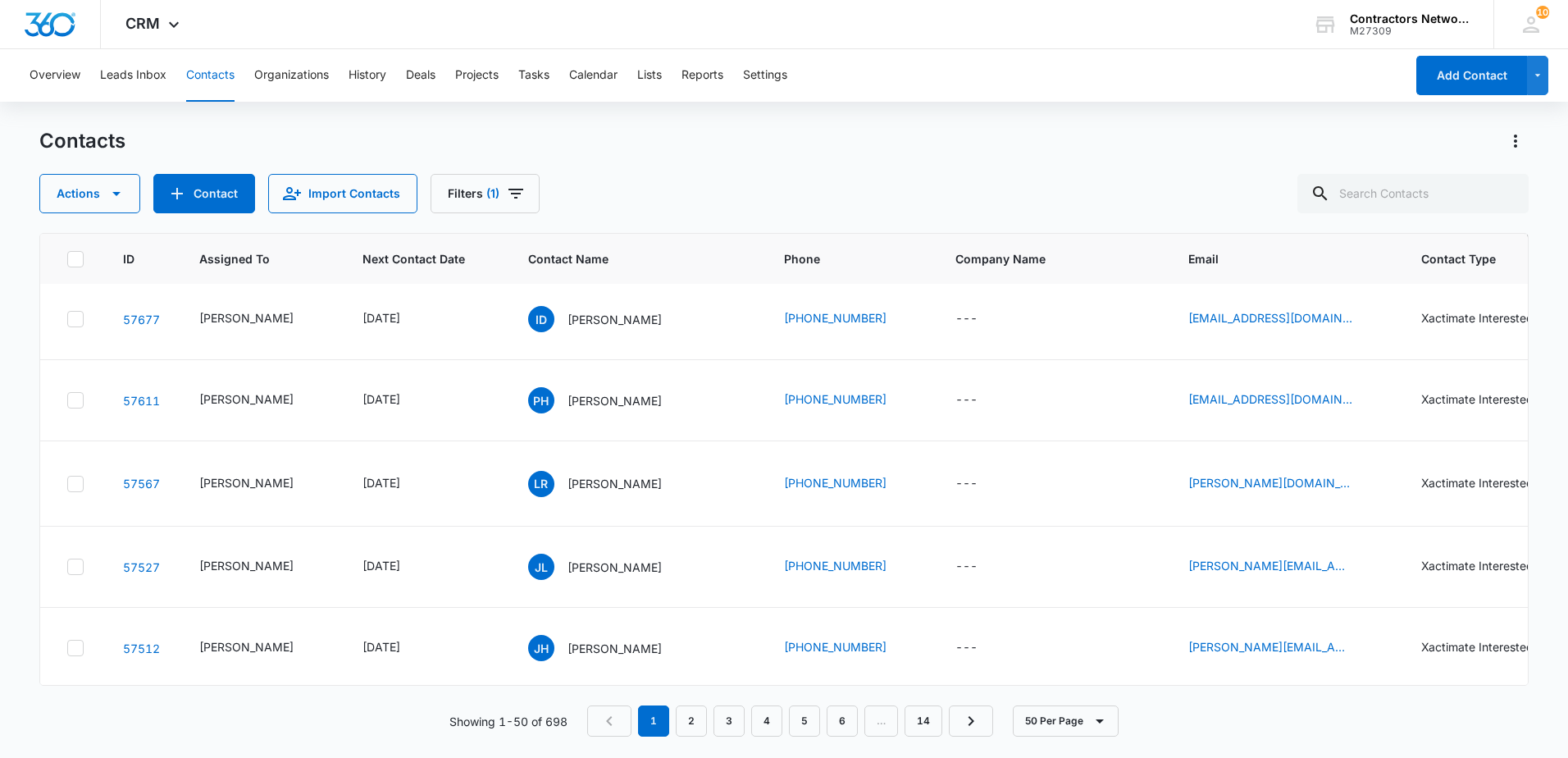
click at [634, 244] on p "[PERSON_NAME]" at bounding box center [614, 235] width 94 height 17
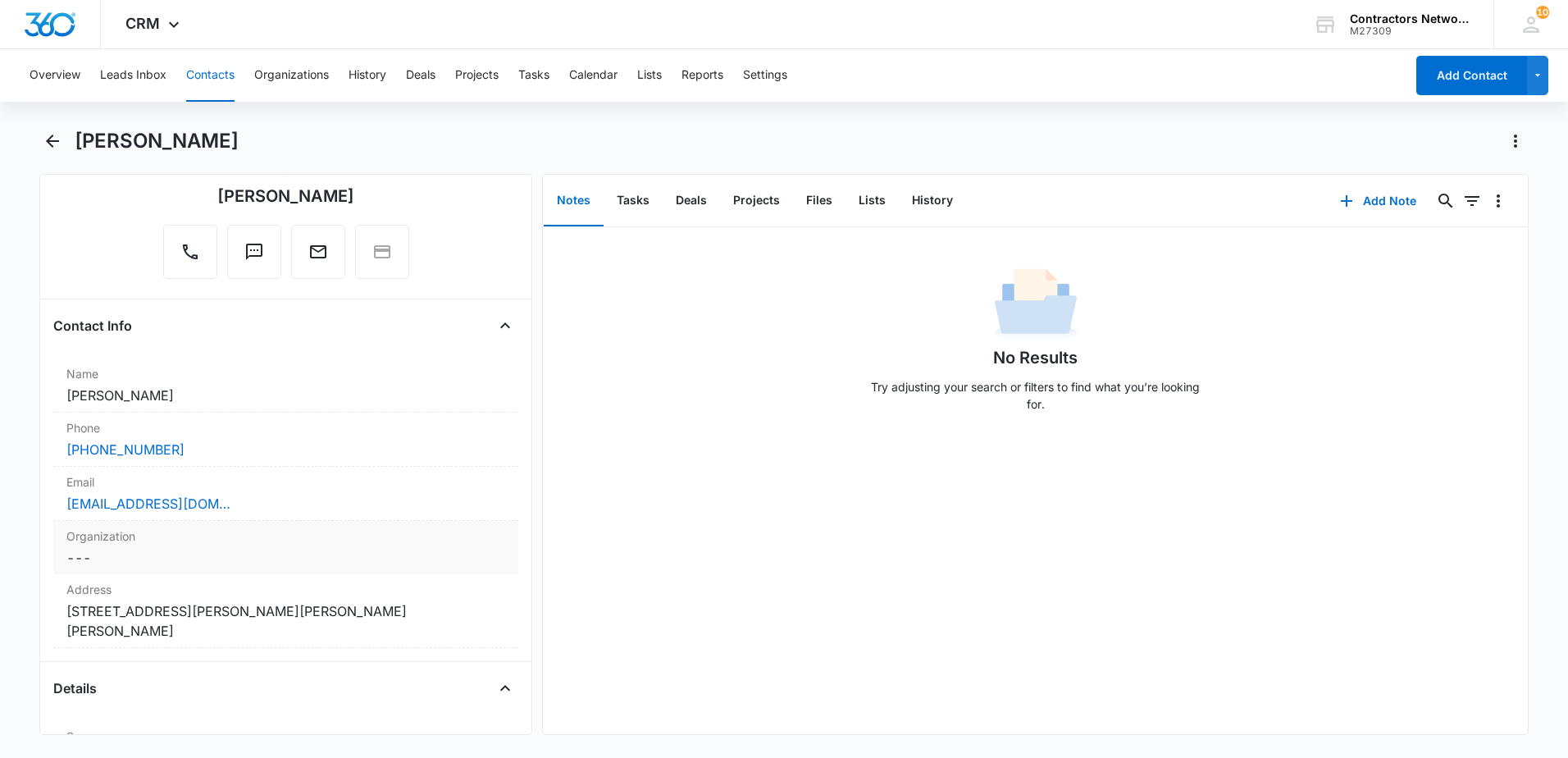
scroll to position [164, 0]
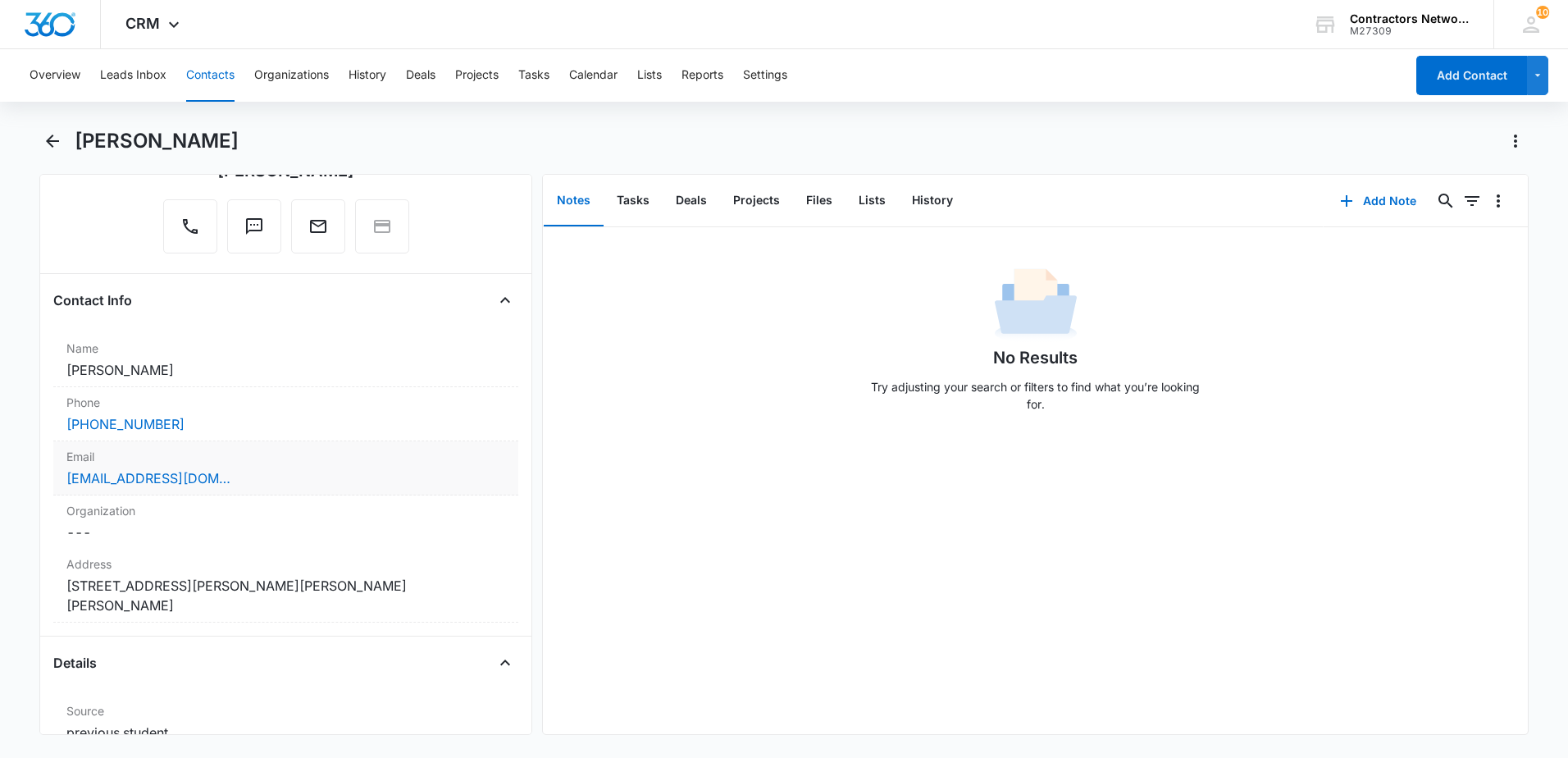
click at [378, 485] on div "[EMAIL_ADDRESS][DOMAIN_NAME]" at bounding box center [286, 478] width 438 height 20
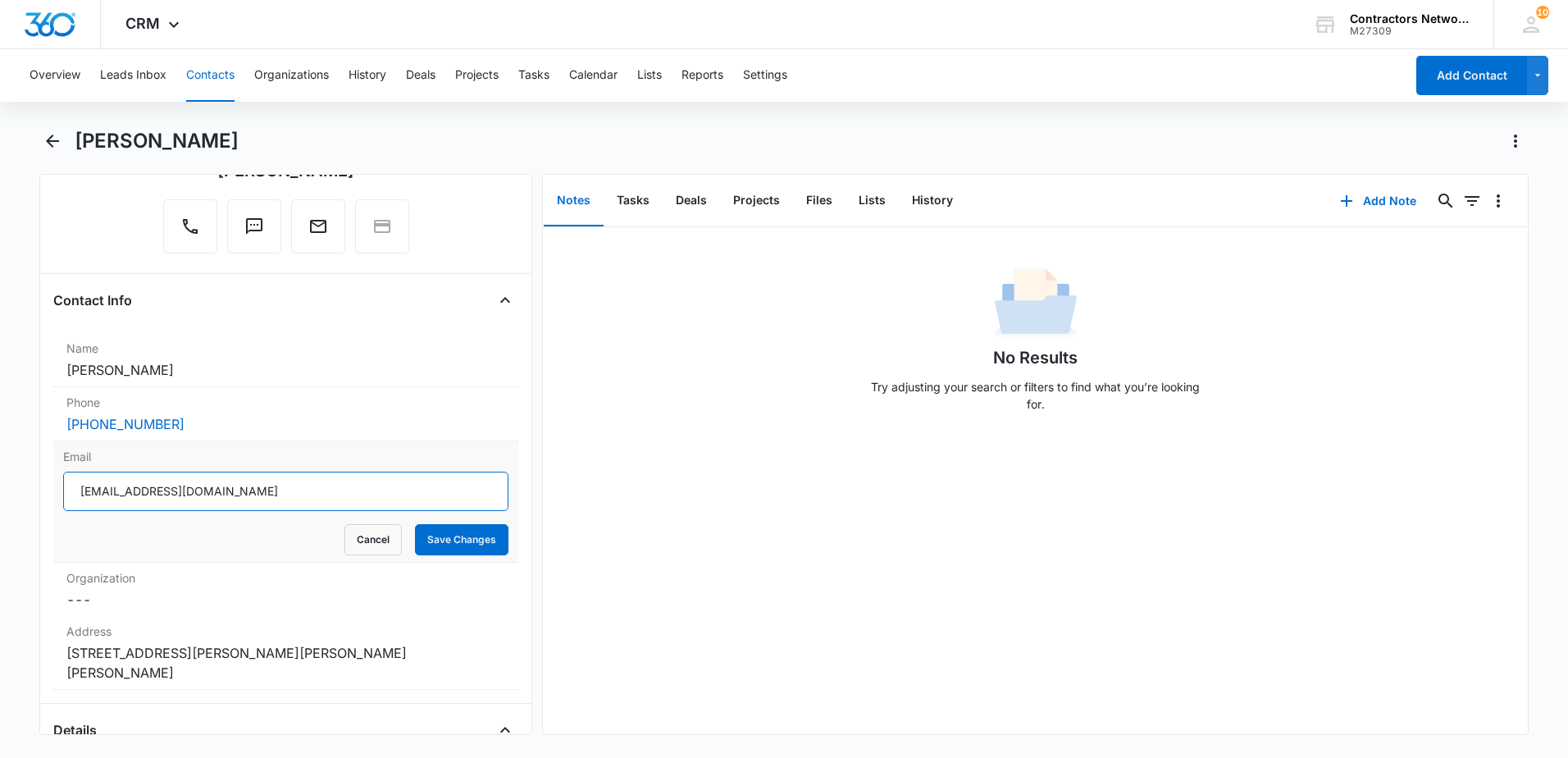
click at [278, 491] on input "[EMAIL_ADDRESS][DOMAIN_NAME]" at bounding box center [286, 491] width 445 height 39
click at [275, 486] on input "[EMAIL_ADDRESS][DOMAIN_NAME]" at bounding box center [286, 491] width 445 height 39
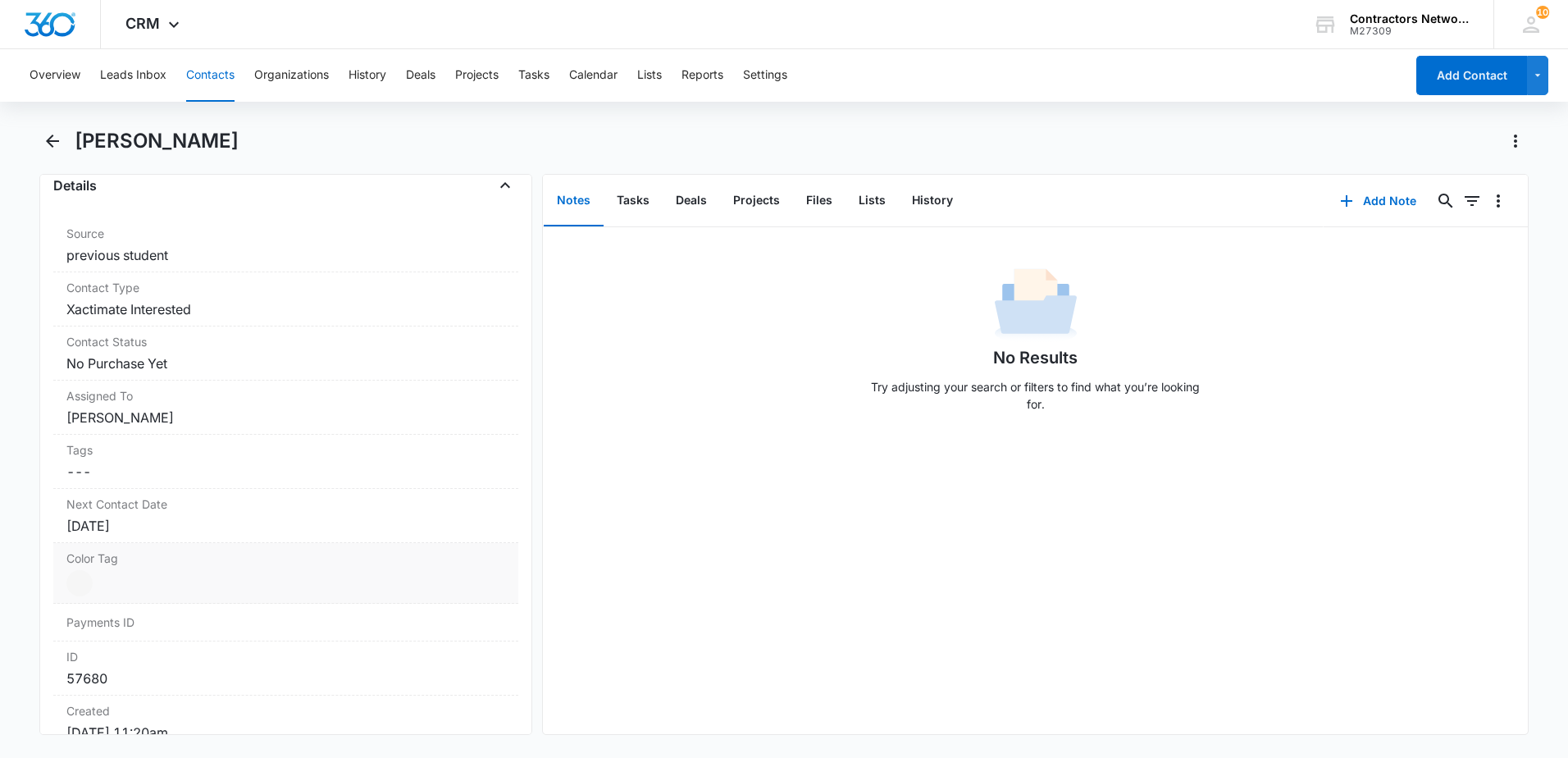
scroll to position [738, 0]
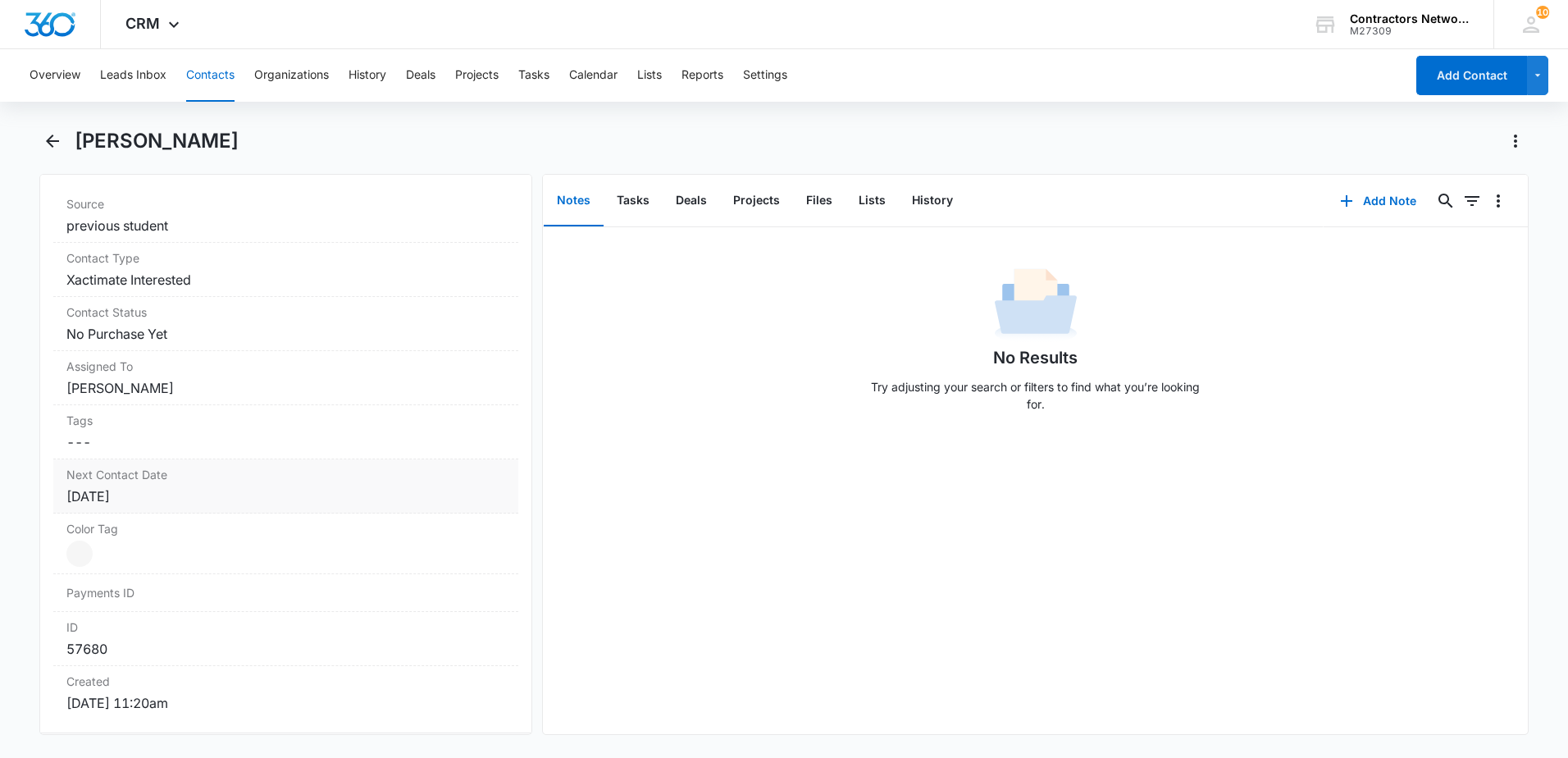
click at [232, 486] on div "[DATE]" at bounding box center [286, 496] width 438 height 20
click at [177, 521] on input "[DATE]" at bounding box center [151, 530] width 121 height 18
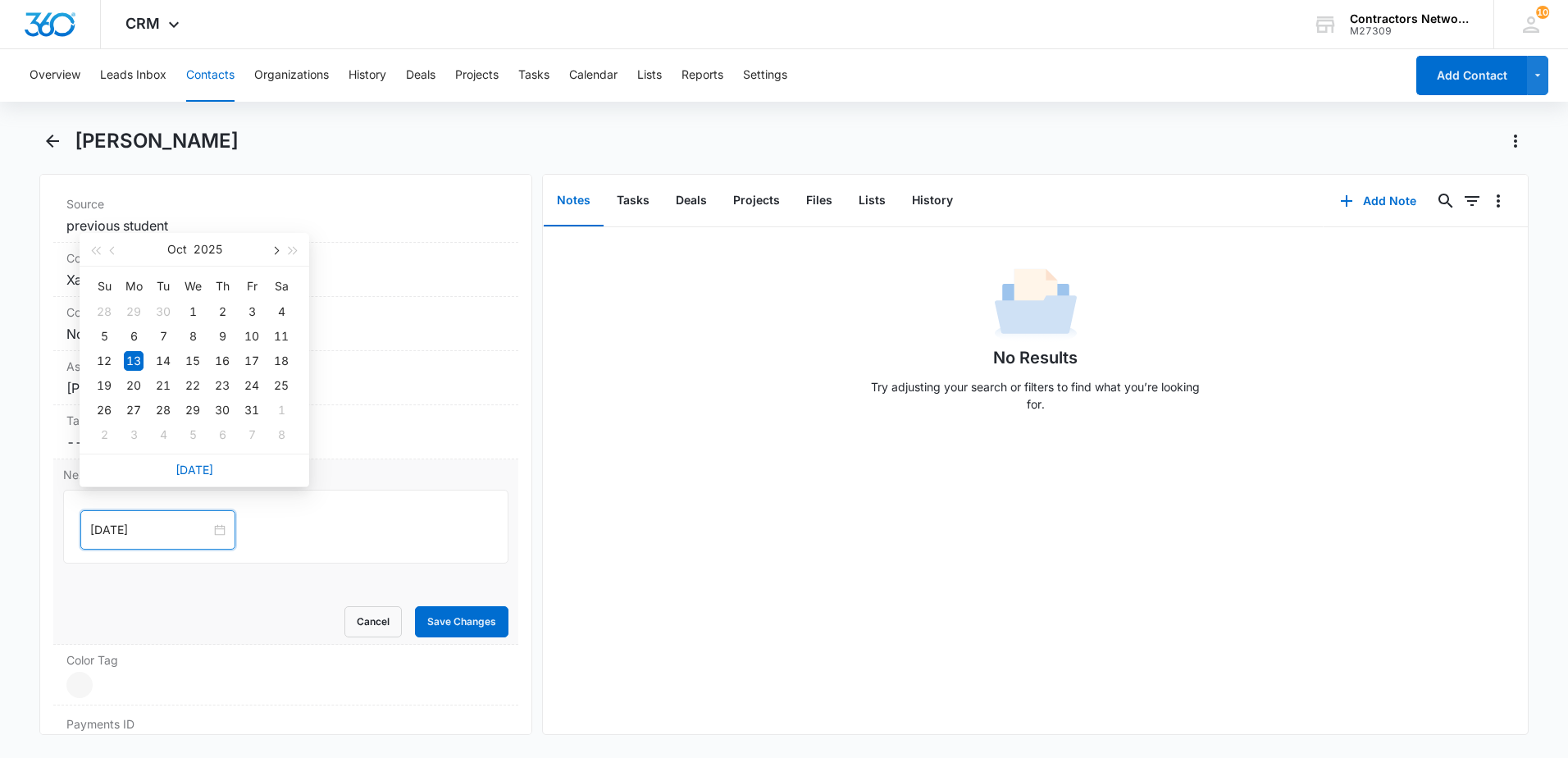
click at [275, 254] on span "button" at bounding box center [274, 250] width 8 height 8
click at [116, 254] on button "button" at bounding box center [113, 249] width 18 height 33
type input "[DATE]"
click at [133, 316] on div "27" at bounding box center [134, 312] width 20 height 20
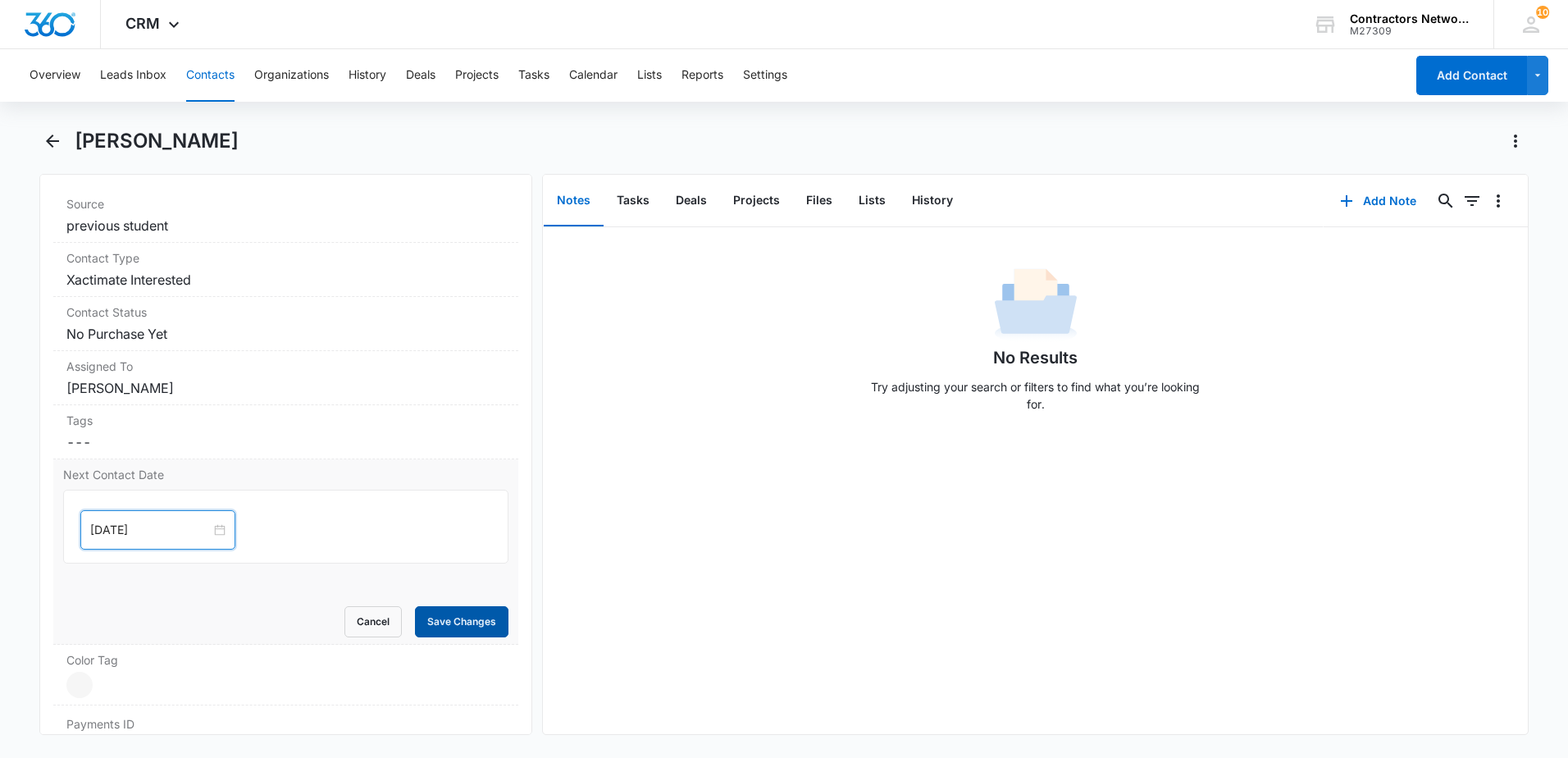
click at [433, 608] on button "Save Changes" at bounding box center [461, 621] width 93 height 31
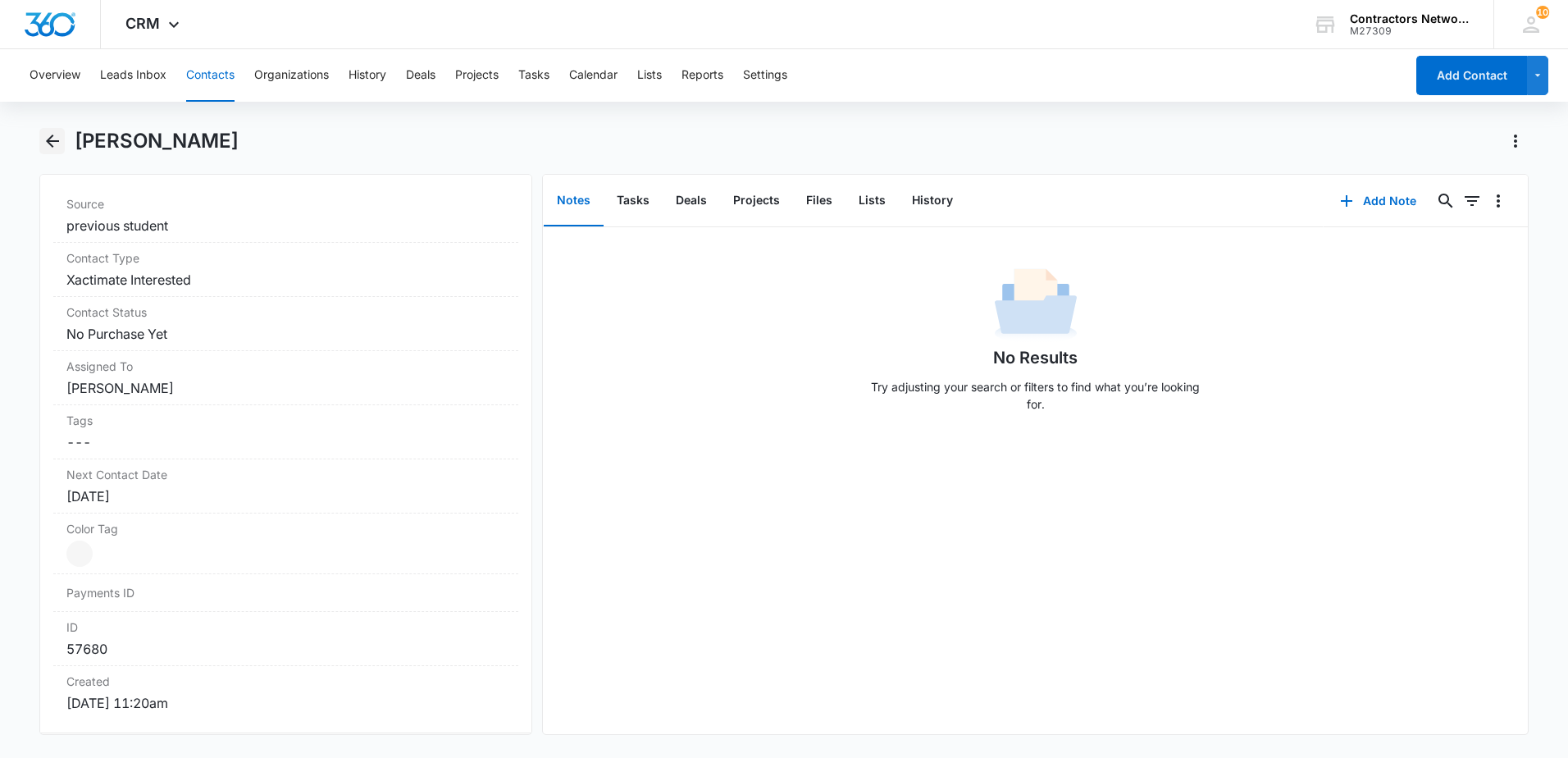
click at [55, 140] on icon "Back" at bounding box center [52, 141] width 13 height 13
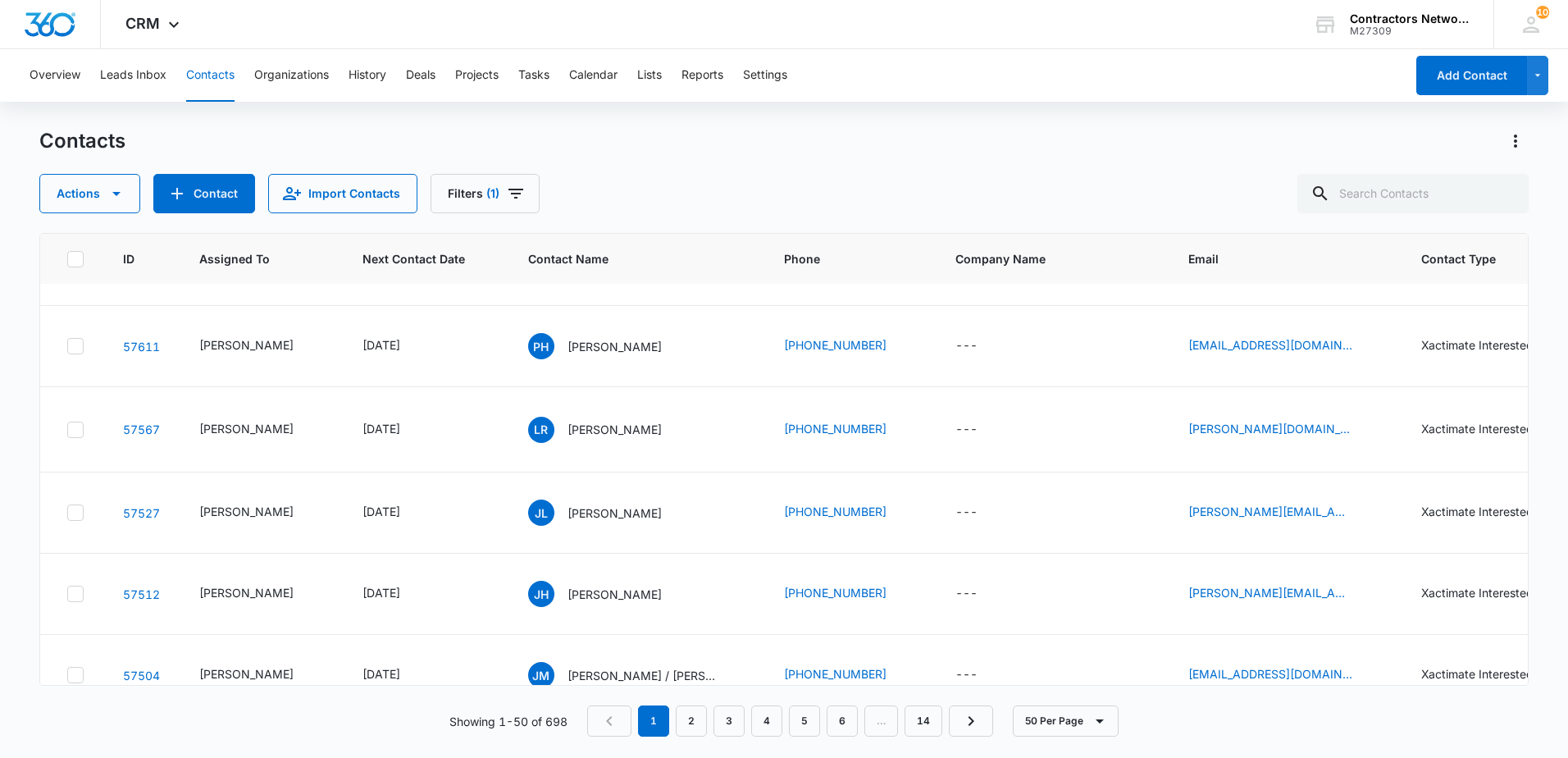
scroll to position [1066, 0]
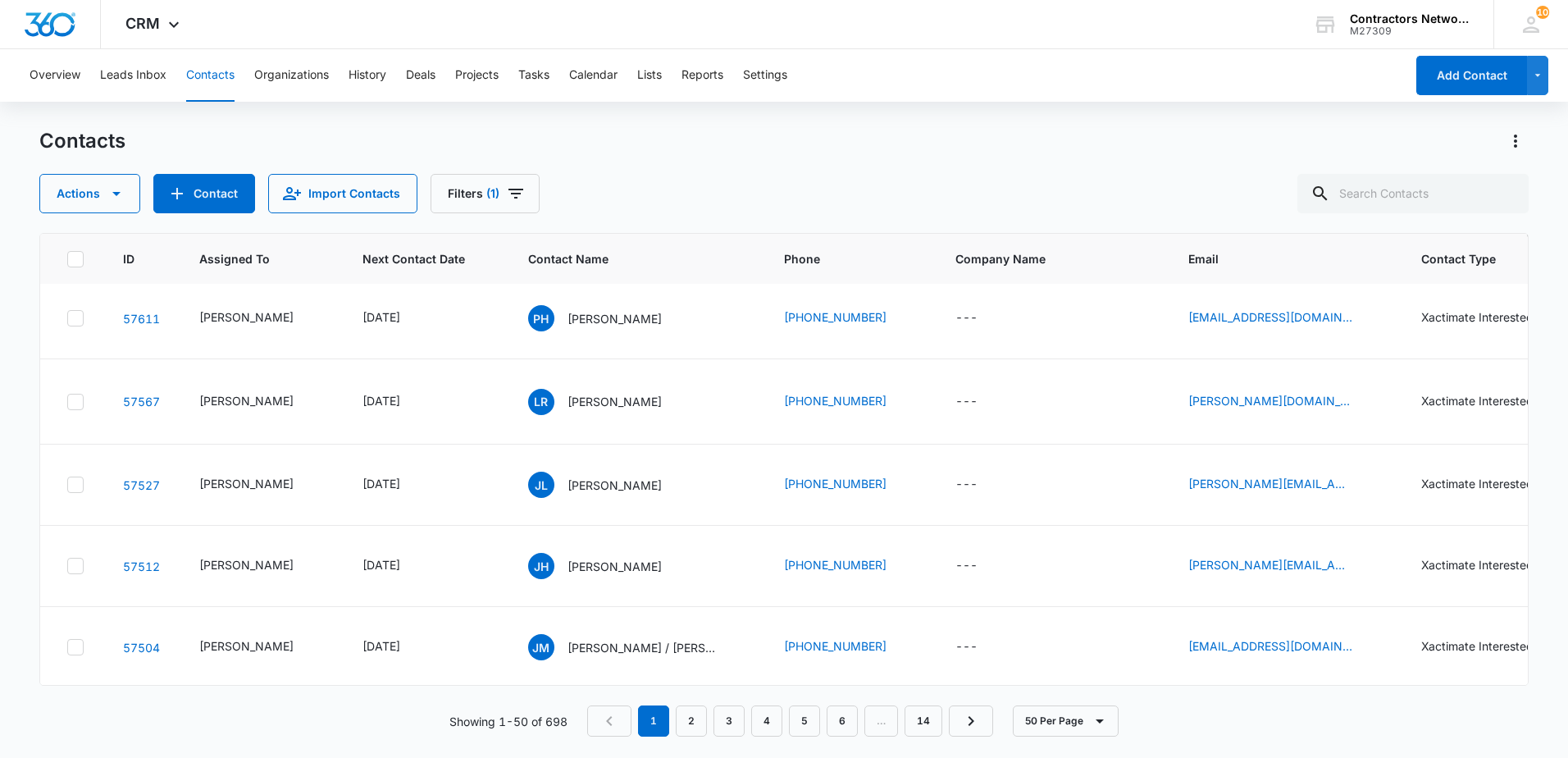
click at [605, 162] on p "[PERSON_NAME]" at bounding box center [614, 154] width 94 height 17
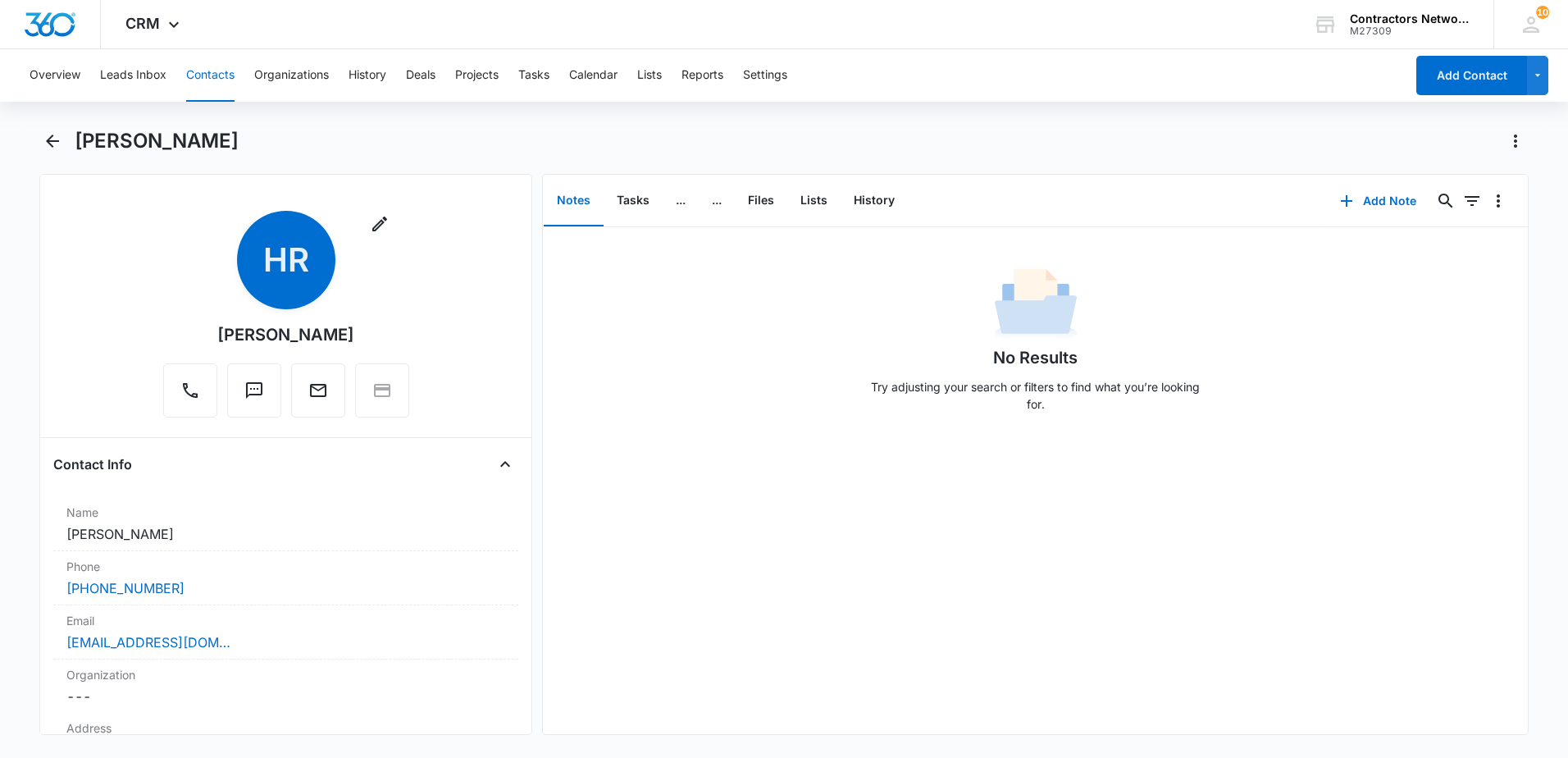
click at [596, 430] on div "No Results Try adjusting your search or filters to find what you’re looking for." at bounding box center [1036, 480] width 985 height 507
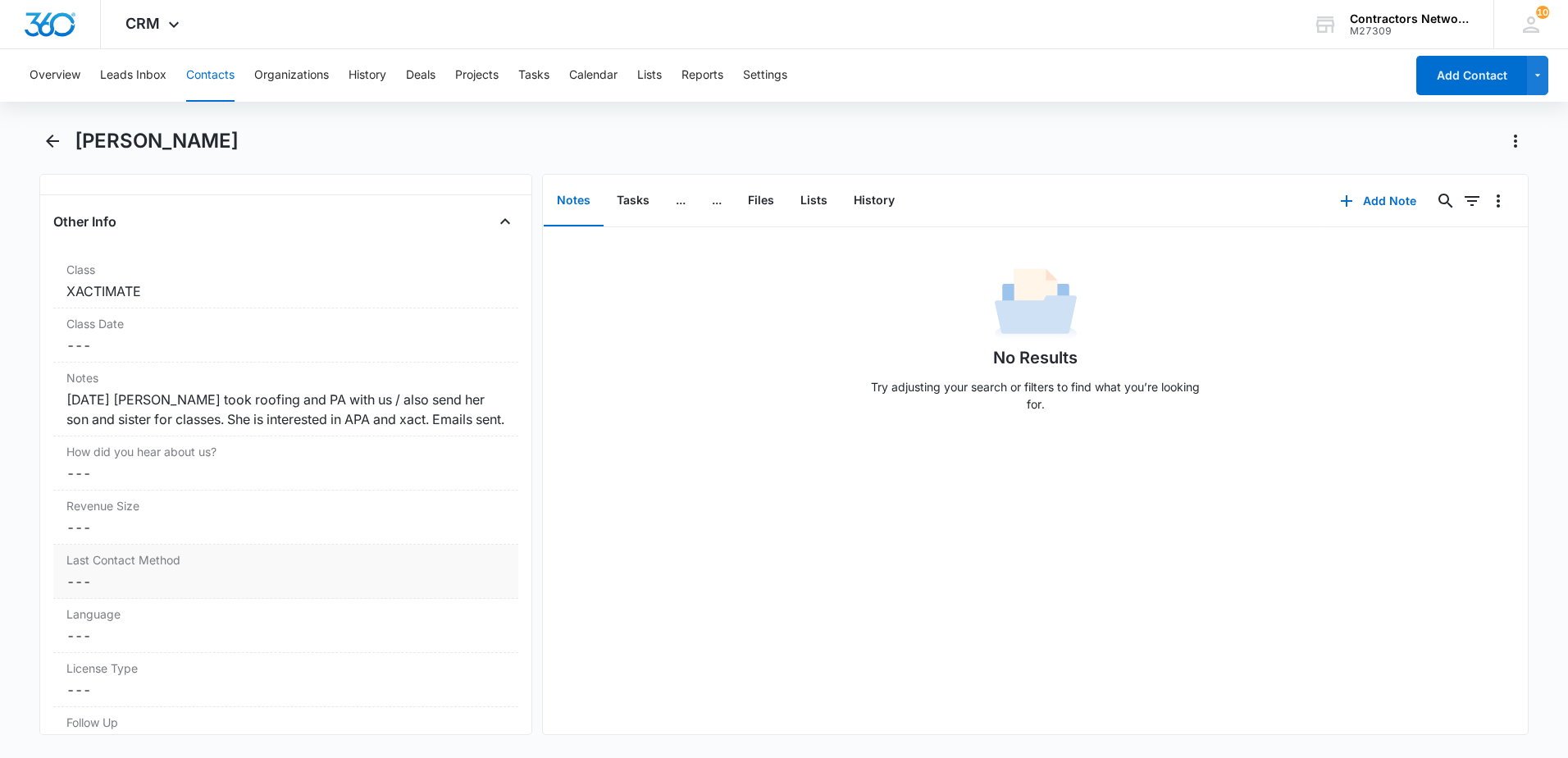
scroll to position [1886, 0]
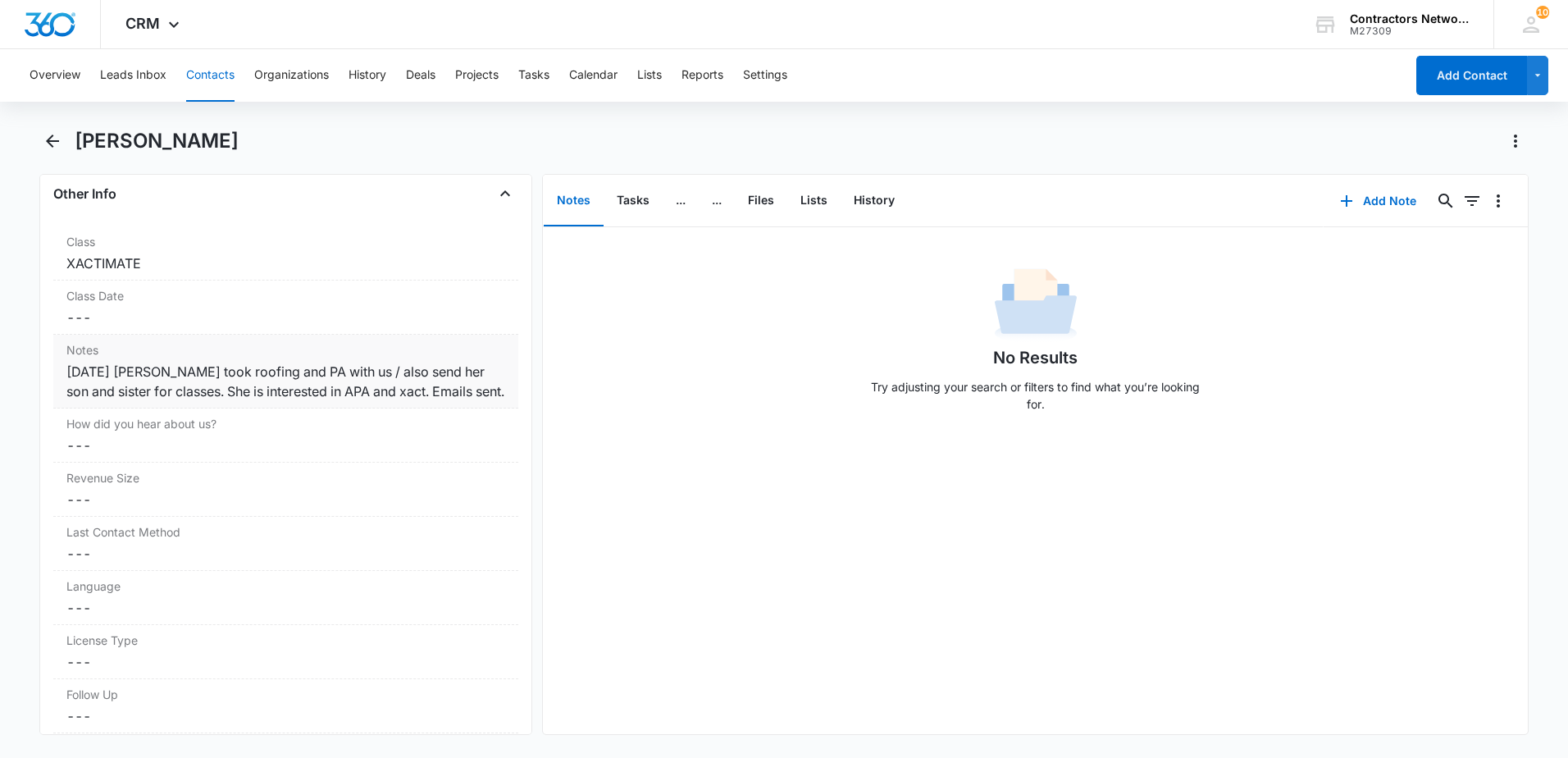
click at [492, 369] on div "[DATE] [PERSON_NAME] took roofing and PA with us / also send her son and sister…" at bounding box center [286, 382] width 438 height 39
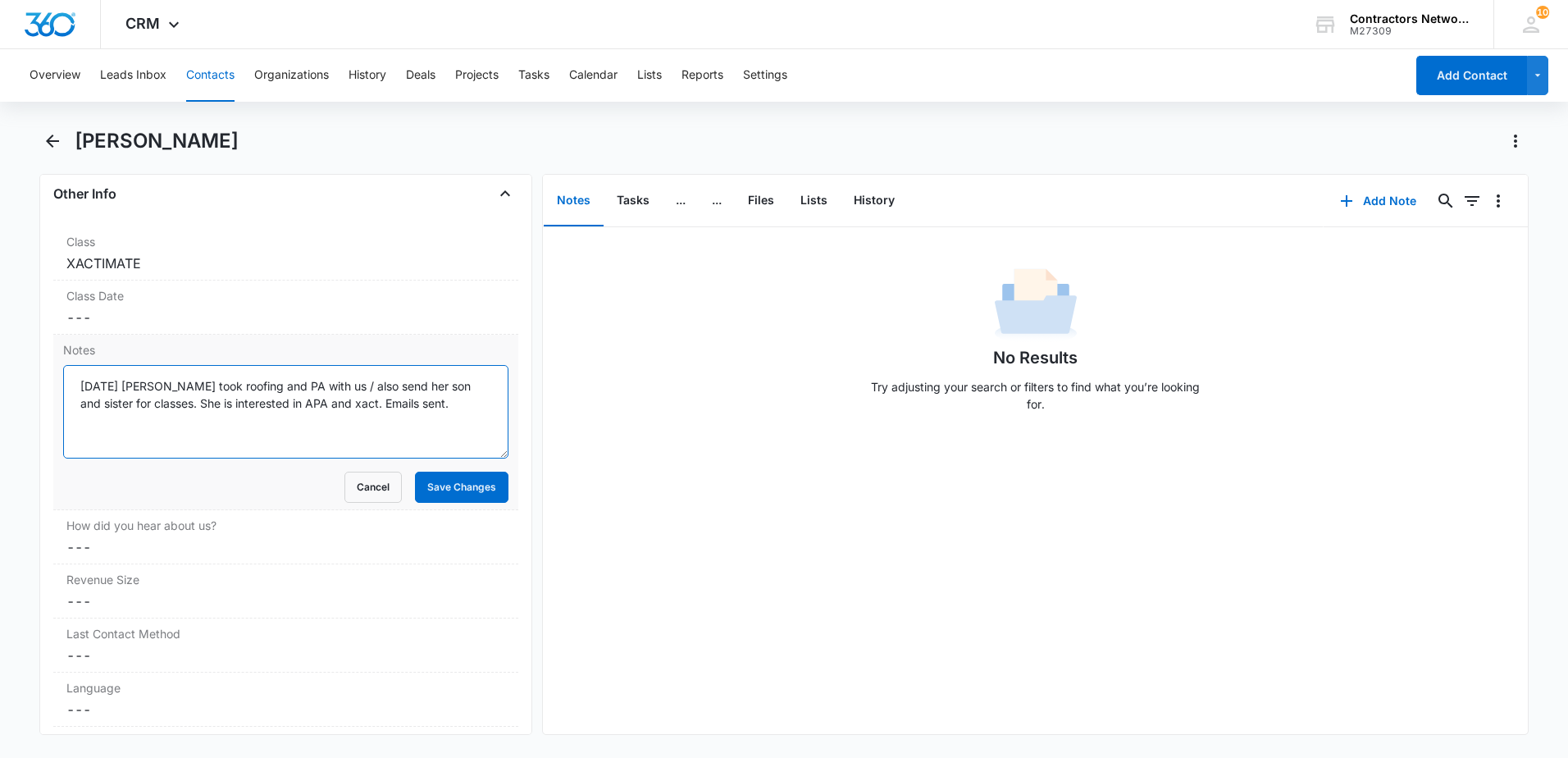
click at [477, 401] on textarea "[DATE] [PERSON_NAME] took roofing and PA with us / also send her son and sister…" at bounding box center [286, 411] width 445 height 93
type textarea "8/20/25 Hortencia took roofing and PA with us / also send her son and sister fo…"
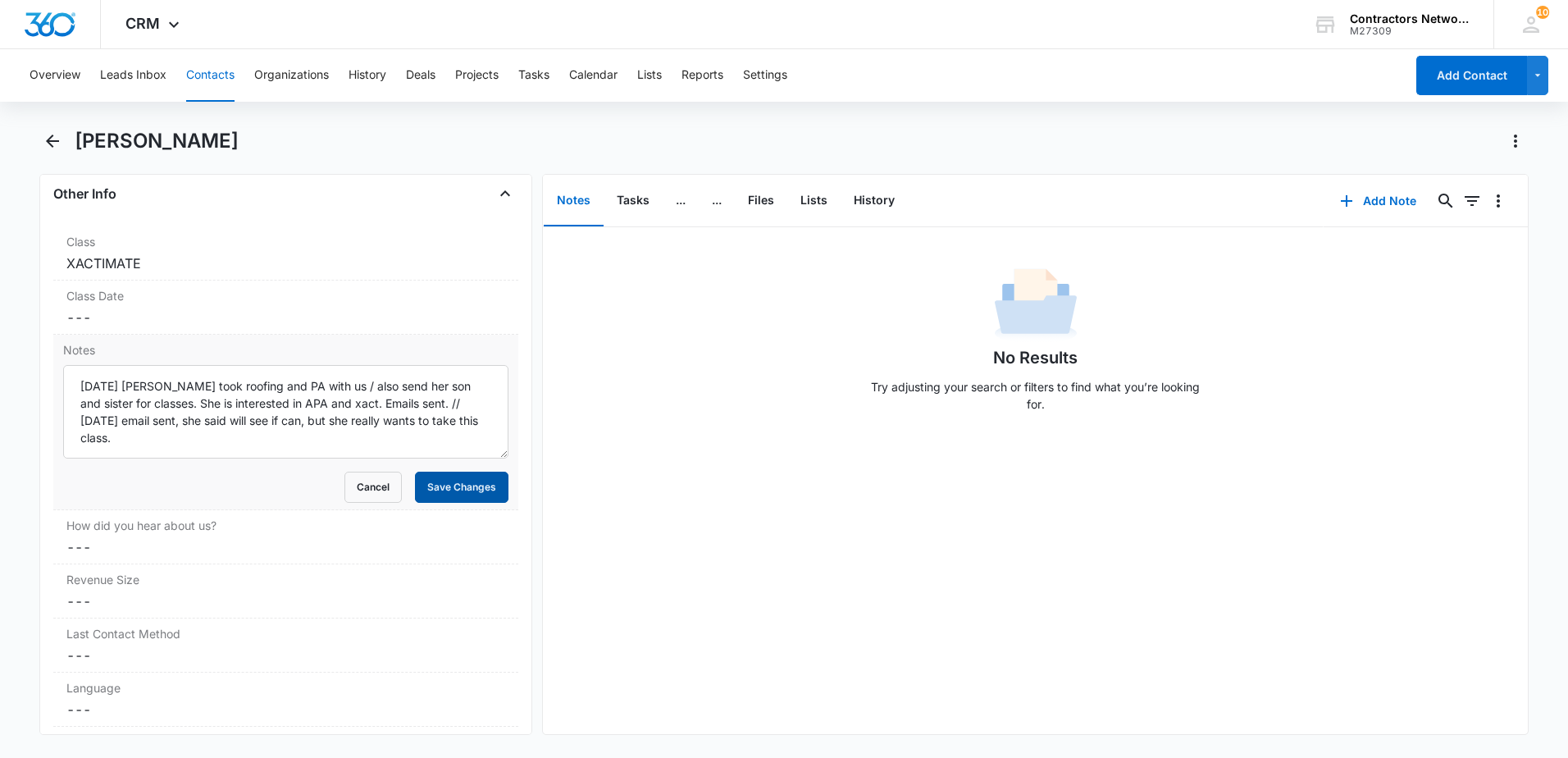
click at [479, 471] on button "Save Changes" at bounding box center [461, 486] width 93 height 31
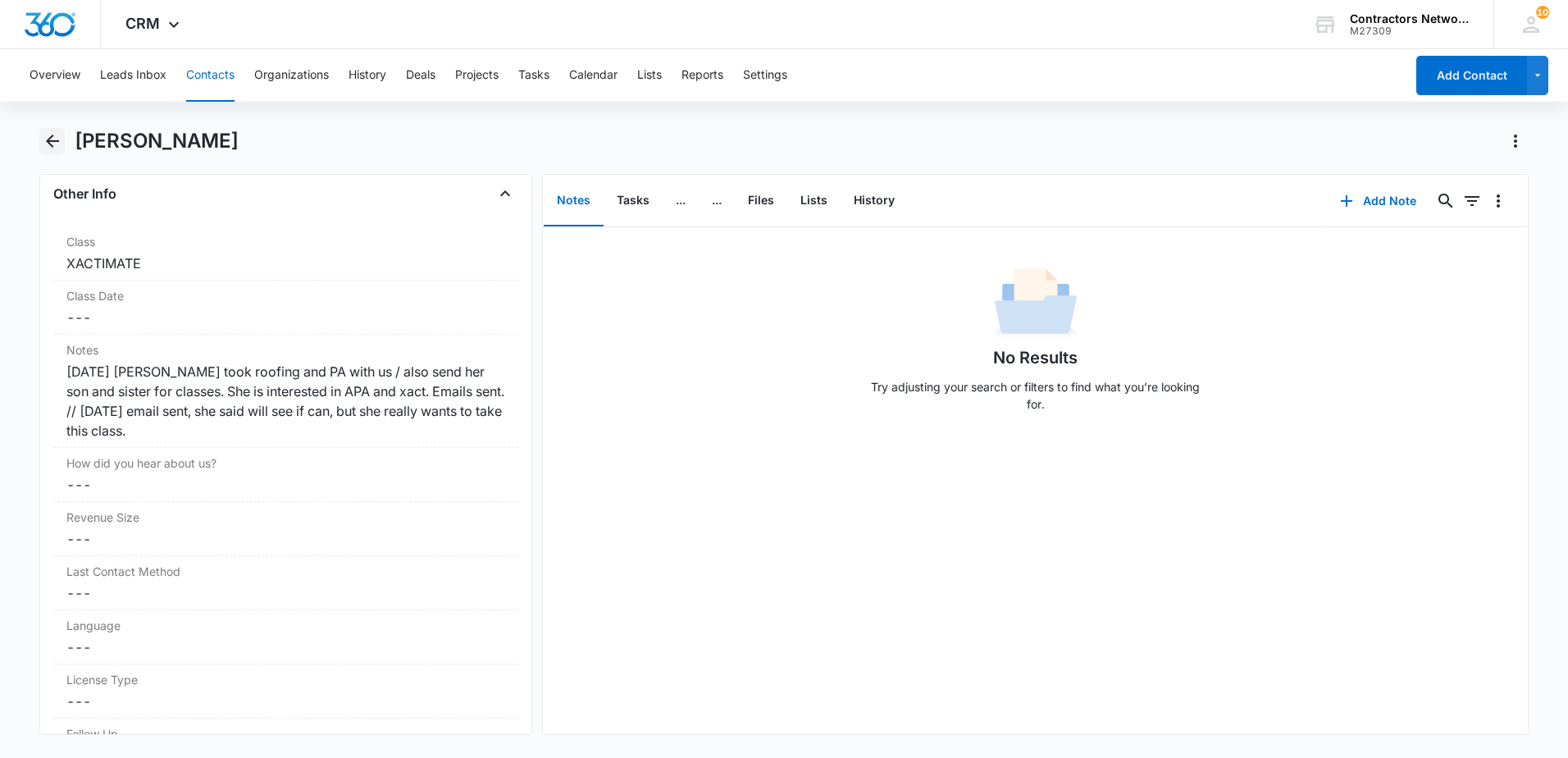
click at [56, 139] on icon "Back" at bounding box center [52, 141] width 20 height 20
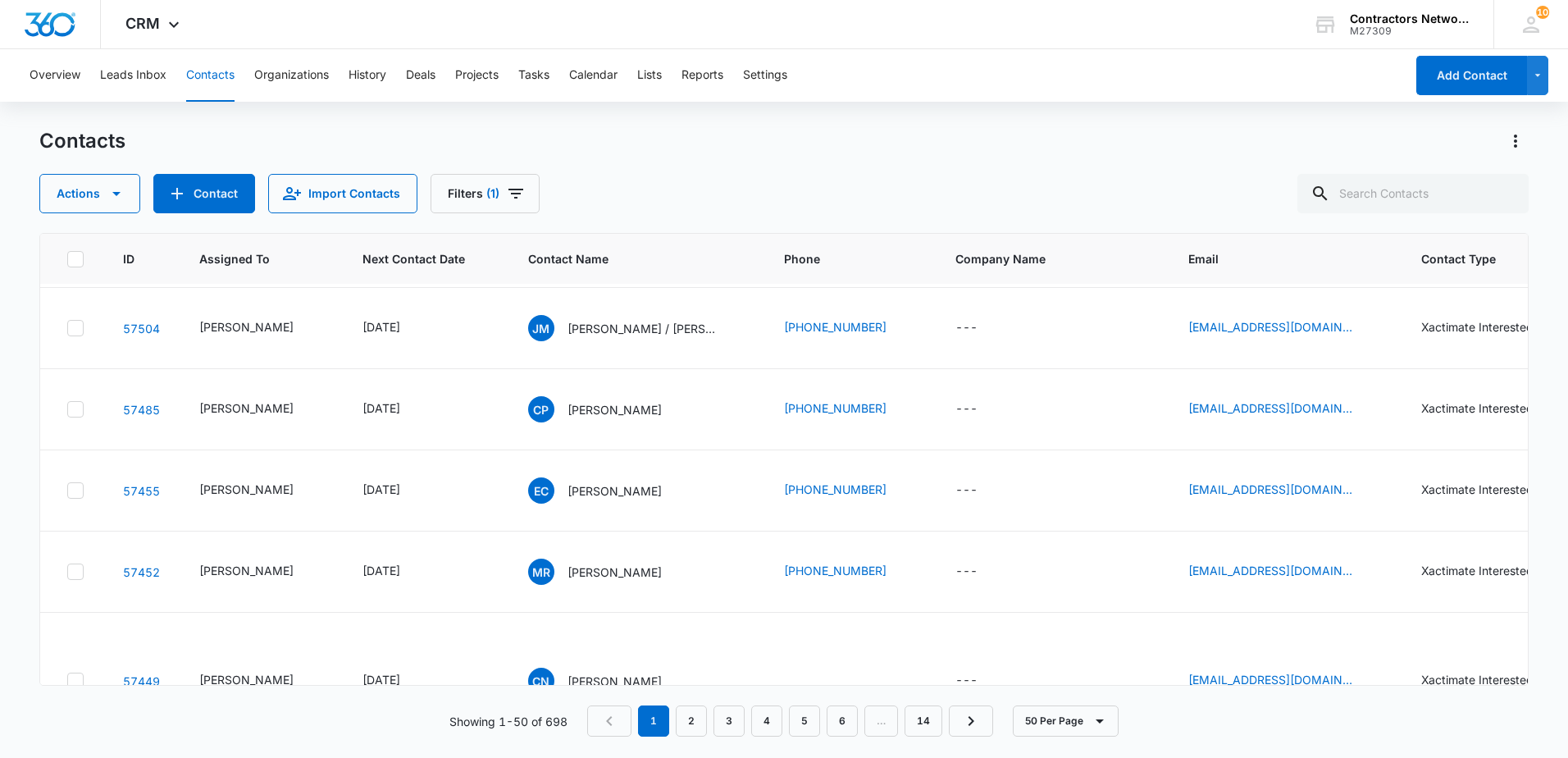
scroll to position [1394, 0]
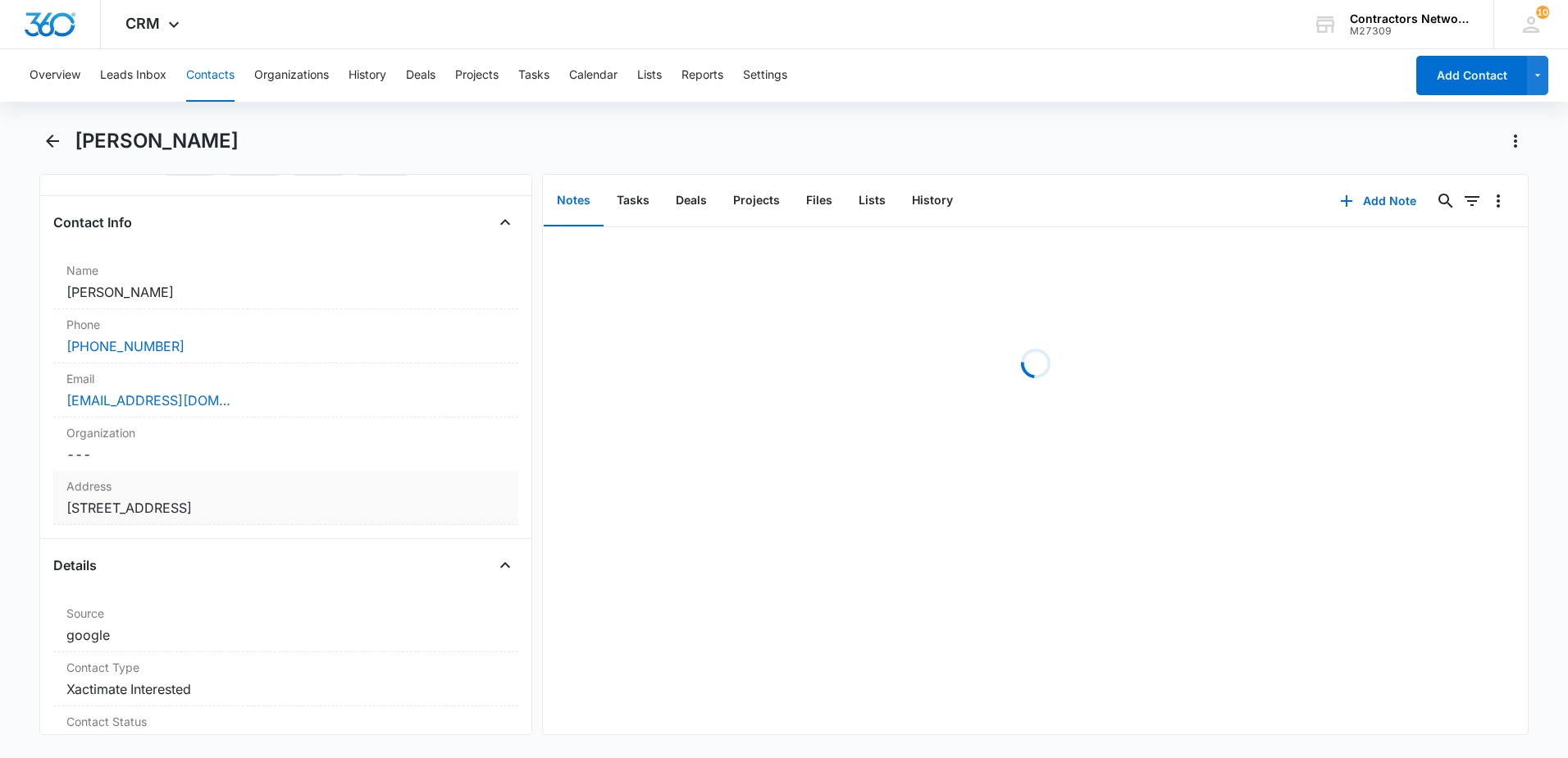
scroll to position [246, 0]
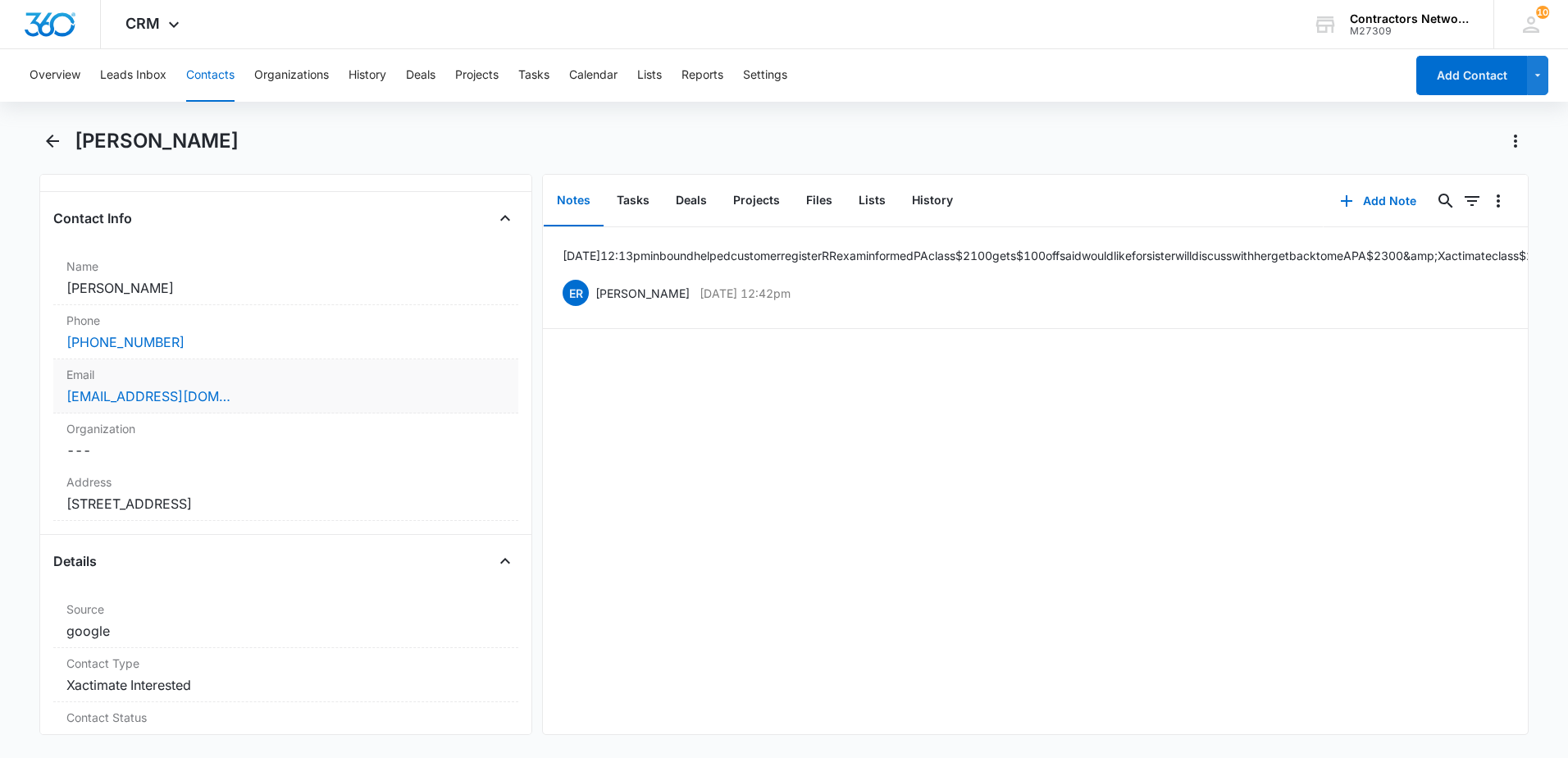
click at [367, 398] on div "[EMAIL_ADDRESS][DOMAIN_NAME]" at bounding box center [286, 396] width 438 height 20
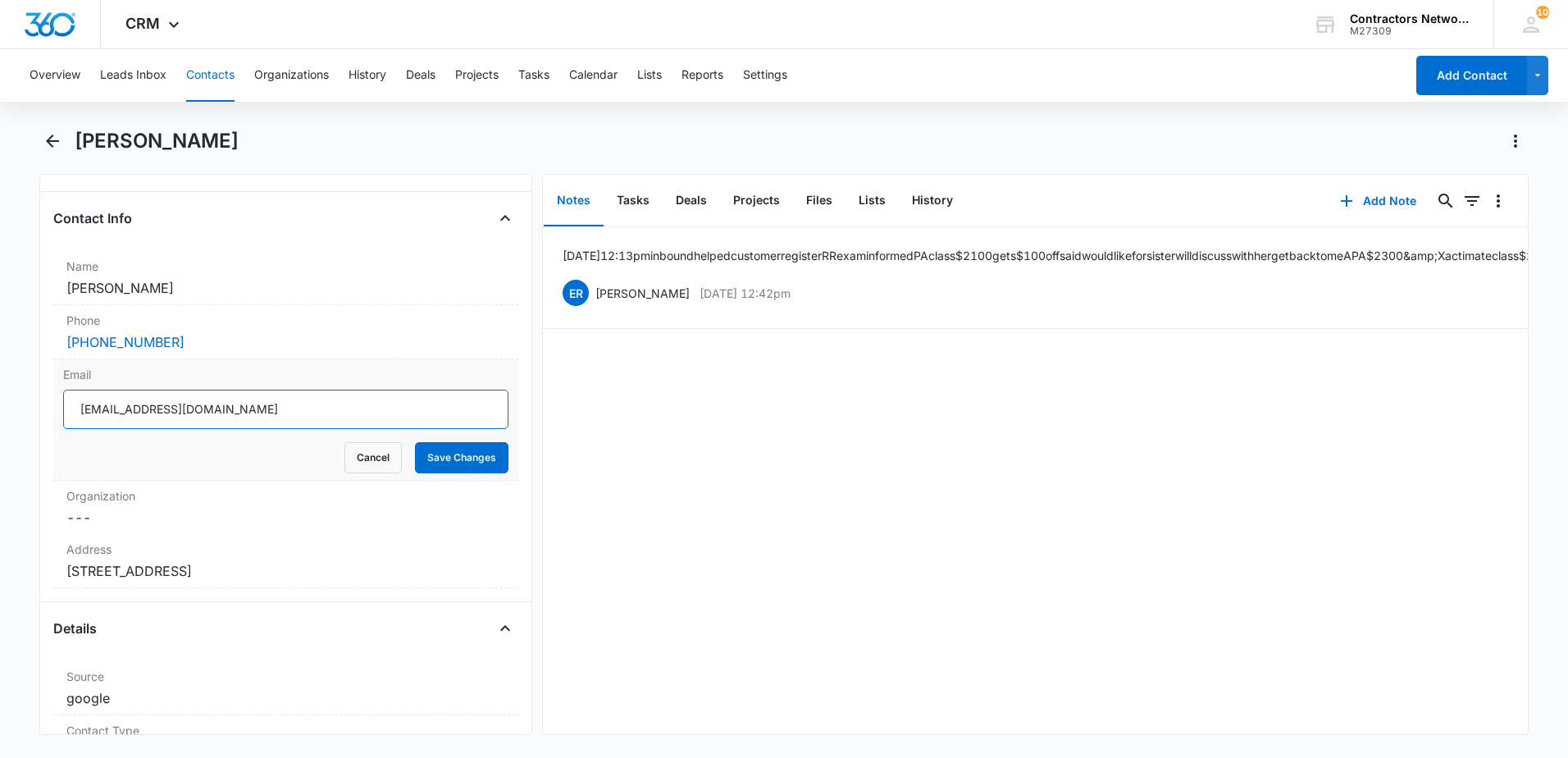
click at [310, 413] on input "[EMAIL_ADDRESS][DOMAIN_NAME]" at bounding box center [286, 409] width 445 height 39
click at [311, 412] on input "[EMAIL_ADDRESS][DOMAIN_NAME]" at bounding box center [286, 409] width 445 height 39
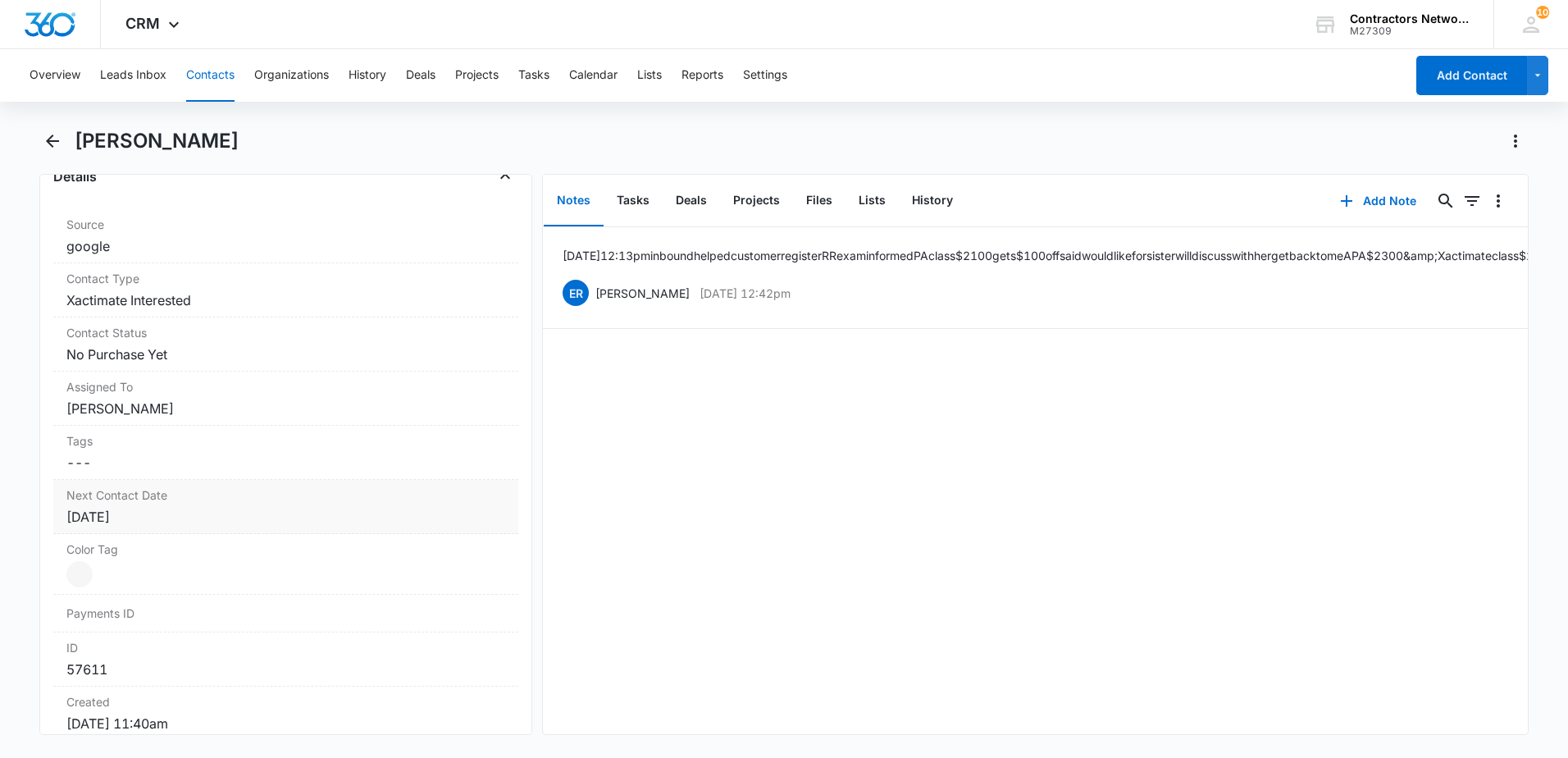
scroll to position [738, 0]
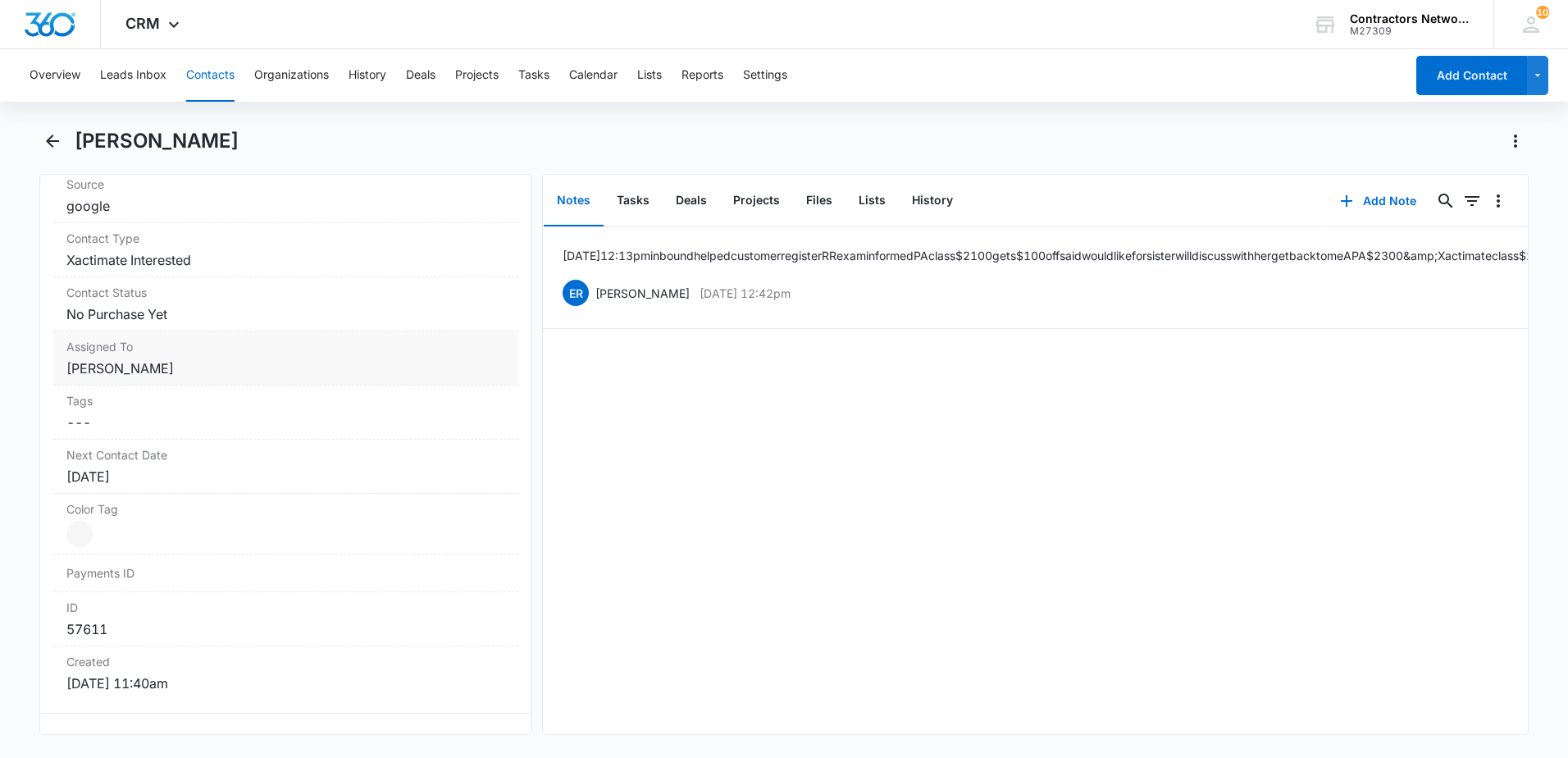
click at [242, 375] on dd "Cancel Save Changes Elvis Ruelas" at bounding box center [286, 368] width 438 height 20
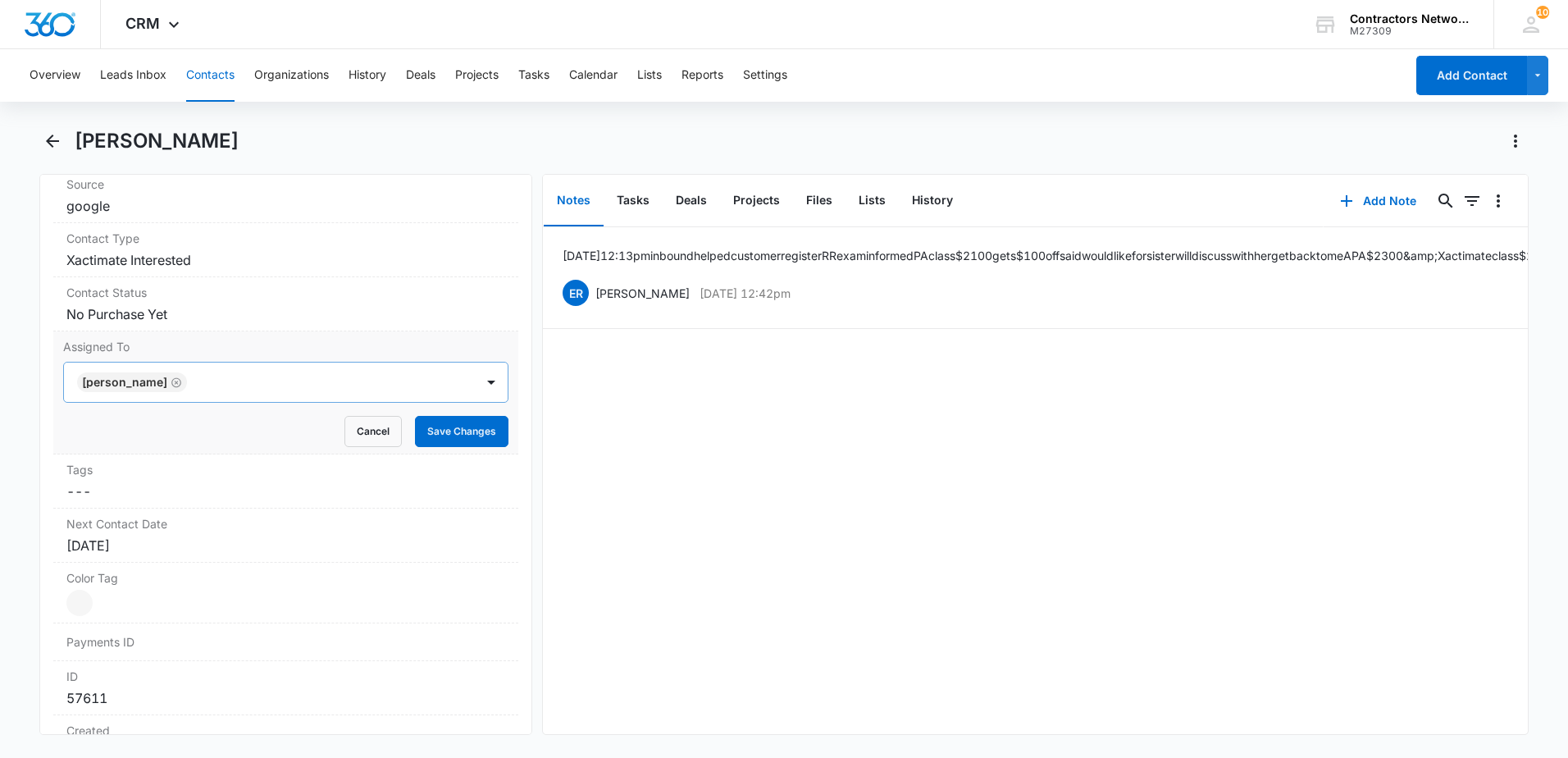
click at [170, 381] on icon "Remove Elvis Ruelas" at bounding box center [176, 383] width 12 height 12
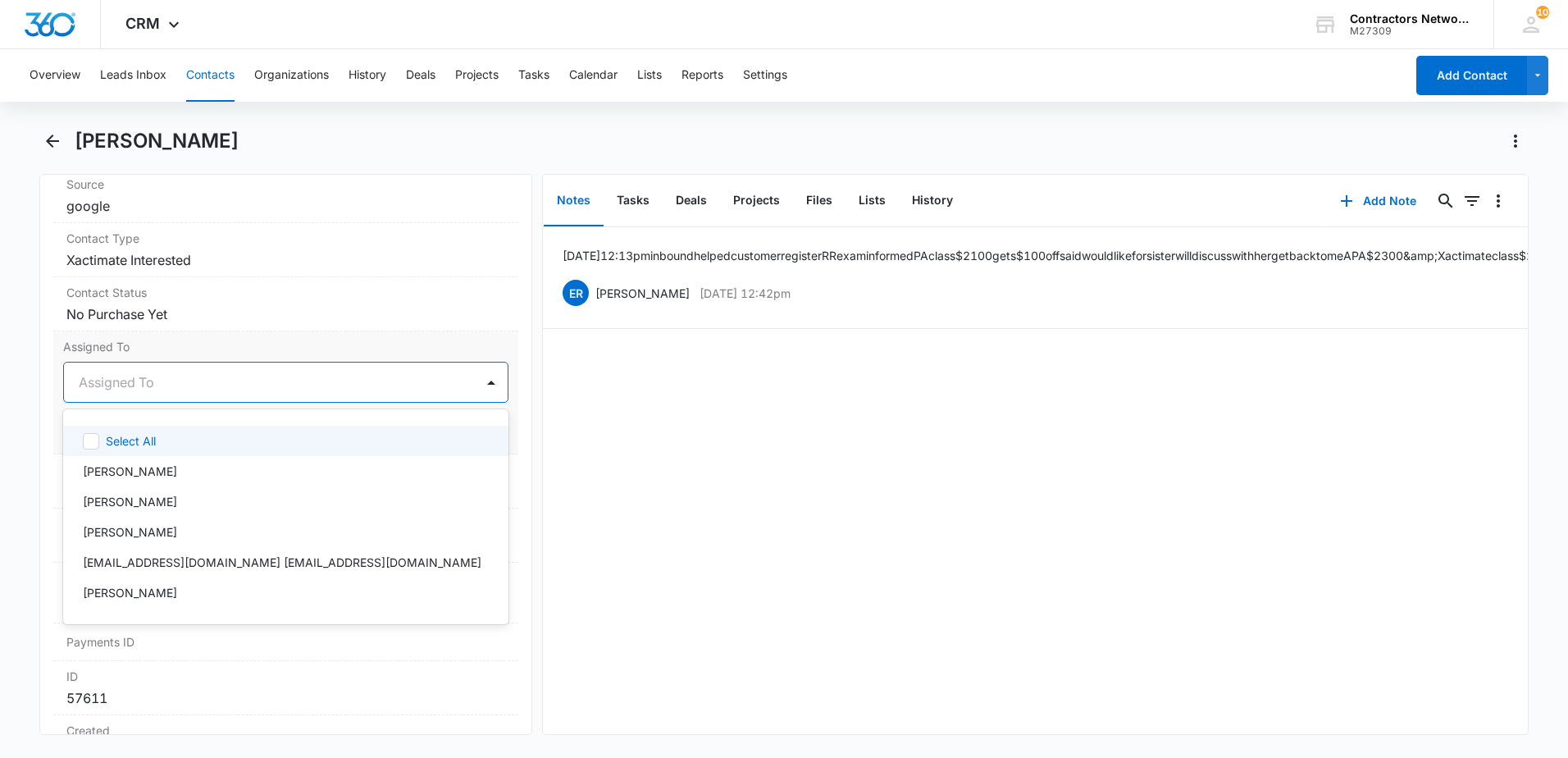
drag, startPoint x: 153, startPoint y: 385, endPoint x: 155, endPoint y: 410, distance: 25.1
click at [153, 389] on div at bounding box center [266, 383] width 374 height 23
click at [186, 470] on div "[PERSON_NAME]" at bounding box center [284, 470] width 403 height 17
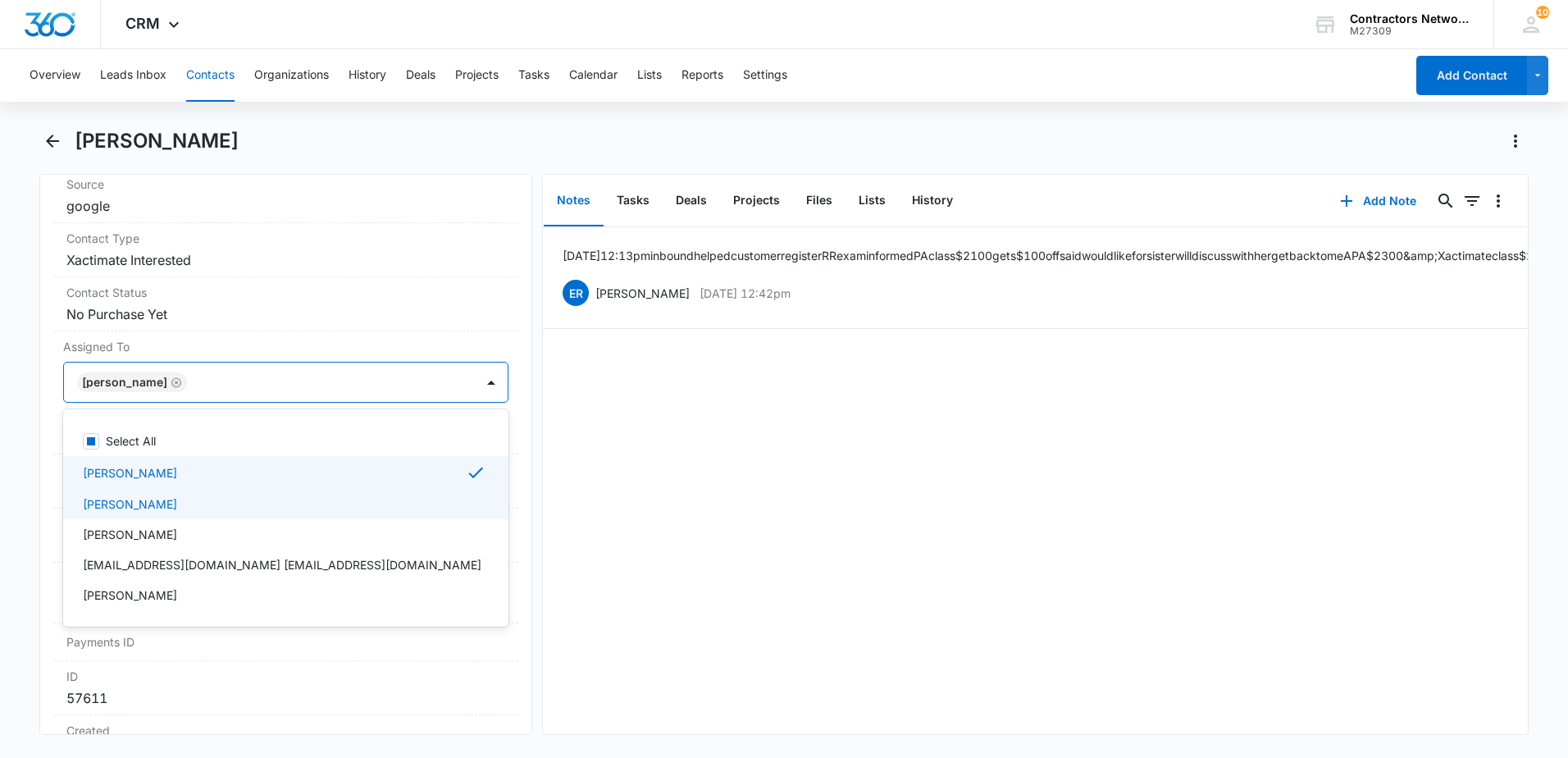
drag, startPoint x: 830, startPoint y: 547, endPoint x: 673, endPoint y: 495, distance: 165.4
click at [823, 547] on div "8/12/2025 12:13pm inbound helped customer register RR exam informed PA class $2…" at bounding box center [1036, 480] width 985 height 507
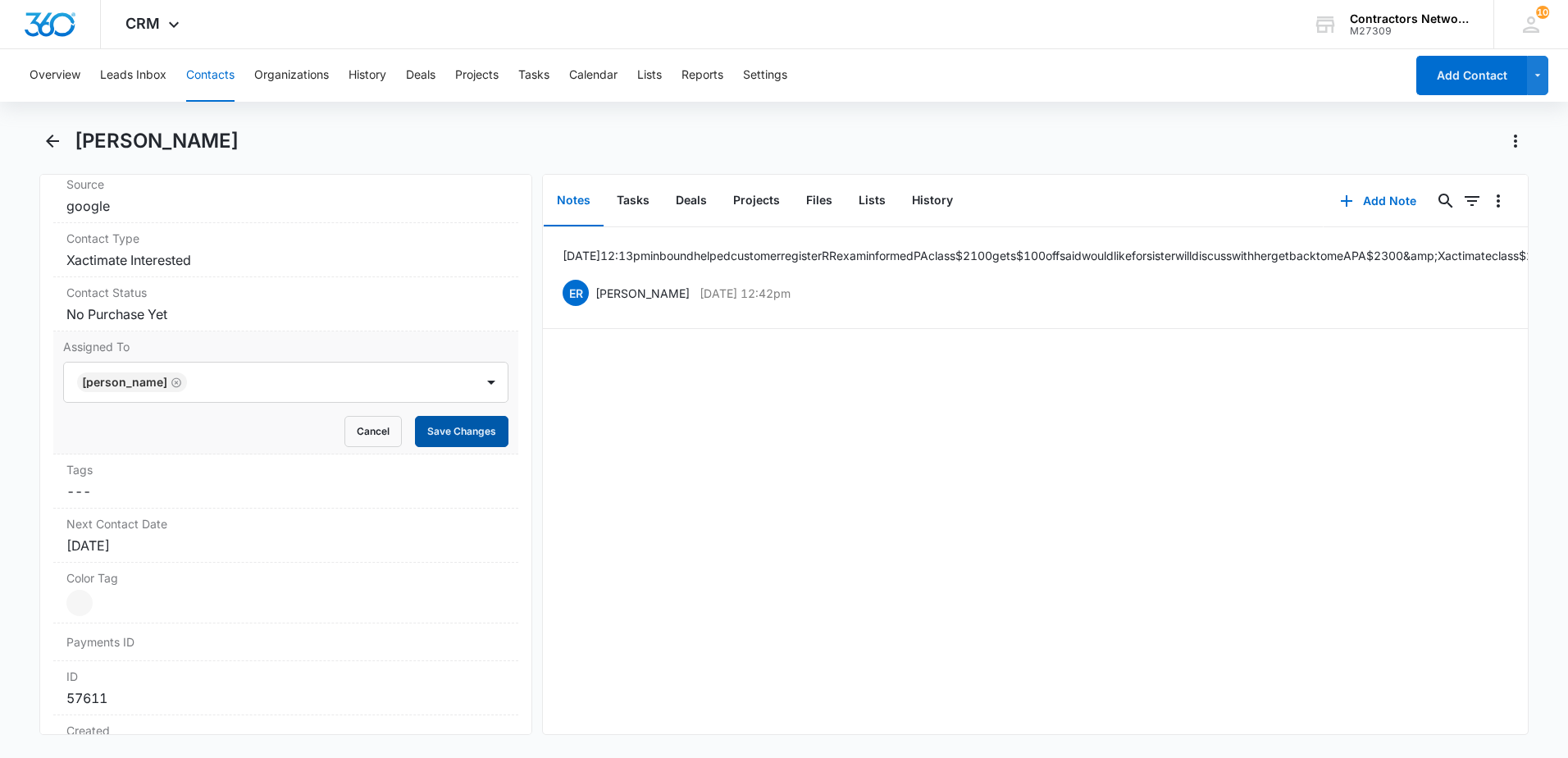
click at [451, 437] on button "Save Changes" at bounding box center [461, 431] width 93 height 31
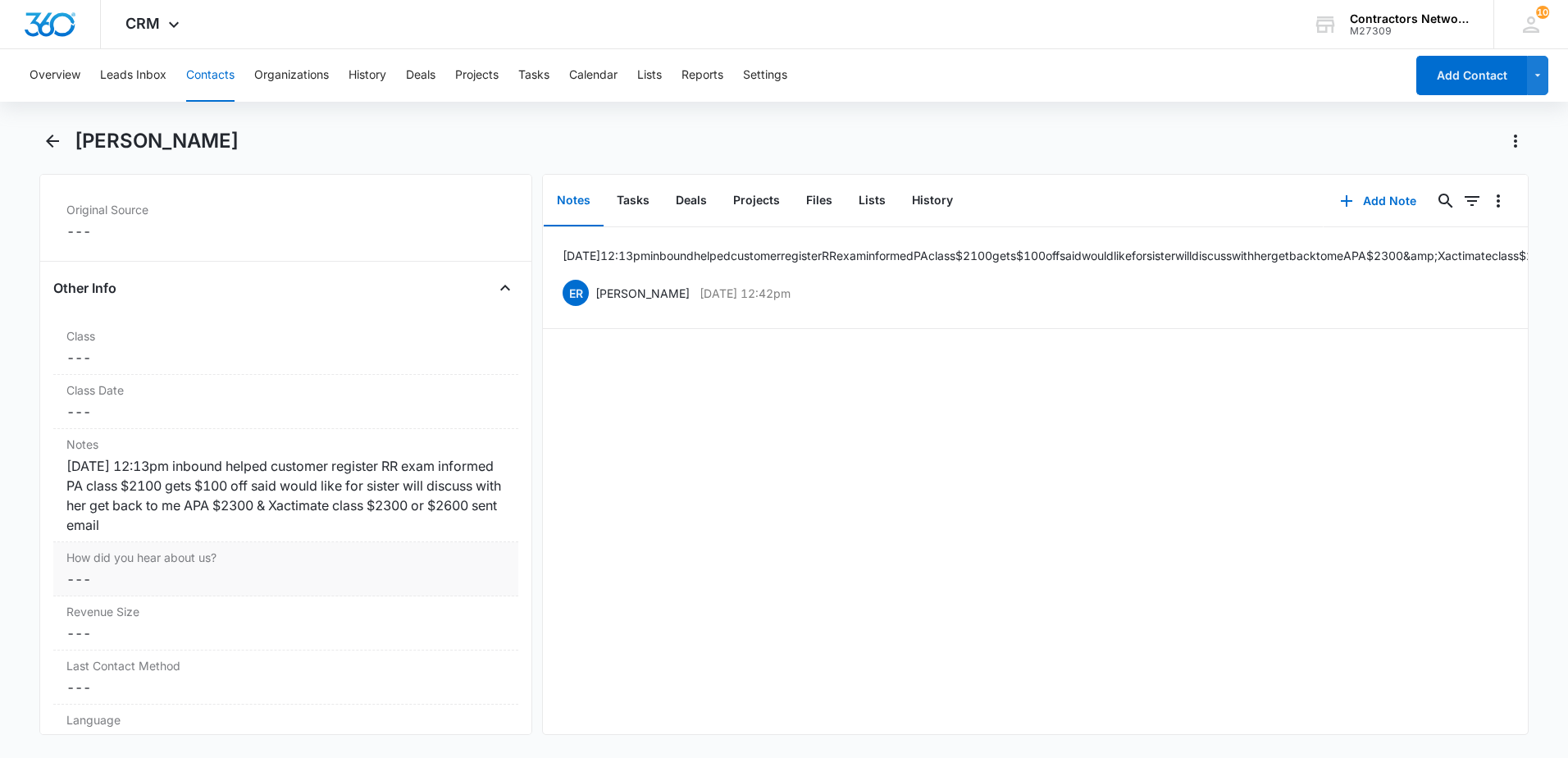
scroll to position [1899, 0]
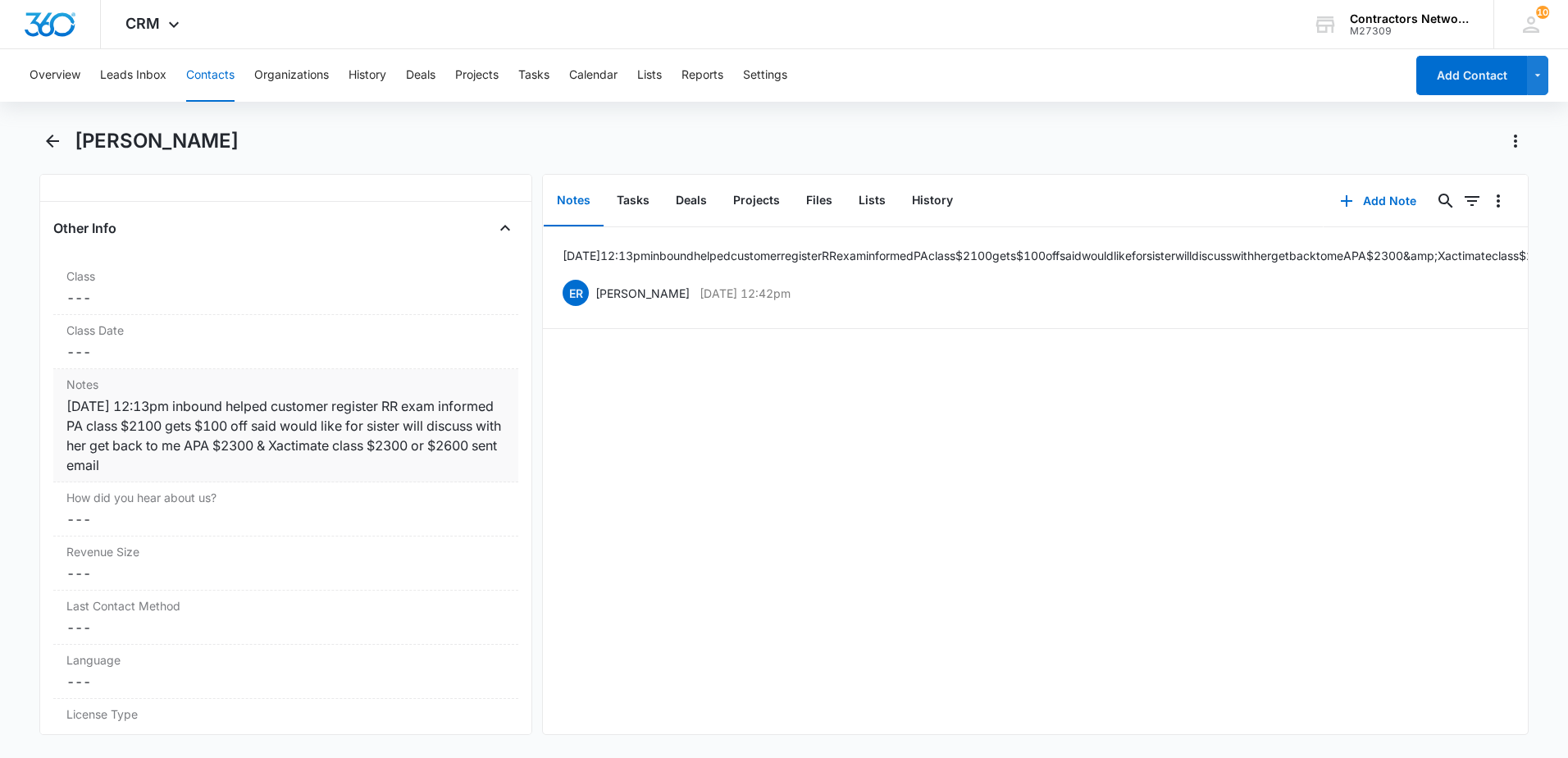
click at [359, 464] on div "[DATE] 12:13pm inbound helped customer register RR exam informed PA class $2100…" at bounding box center [286, 435] width 438 height 79
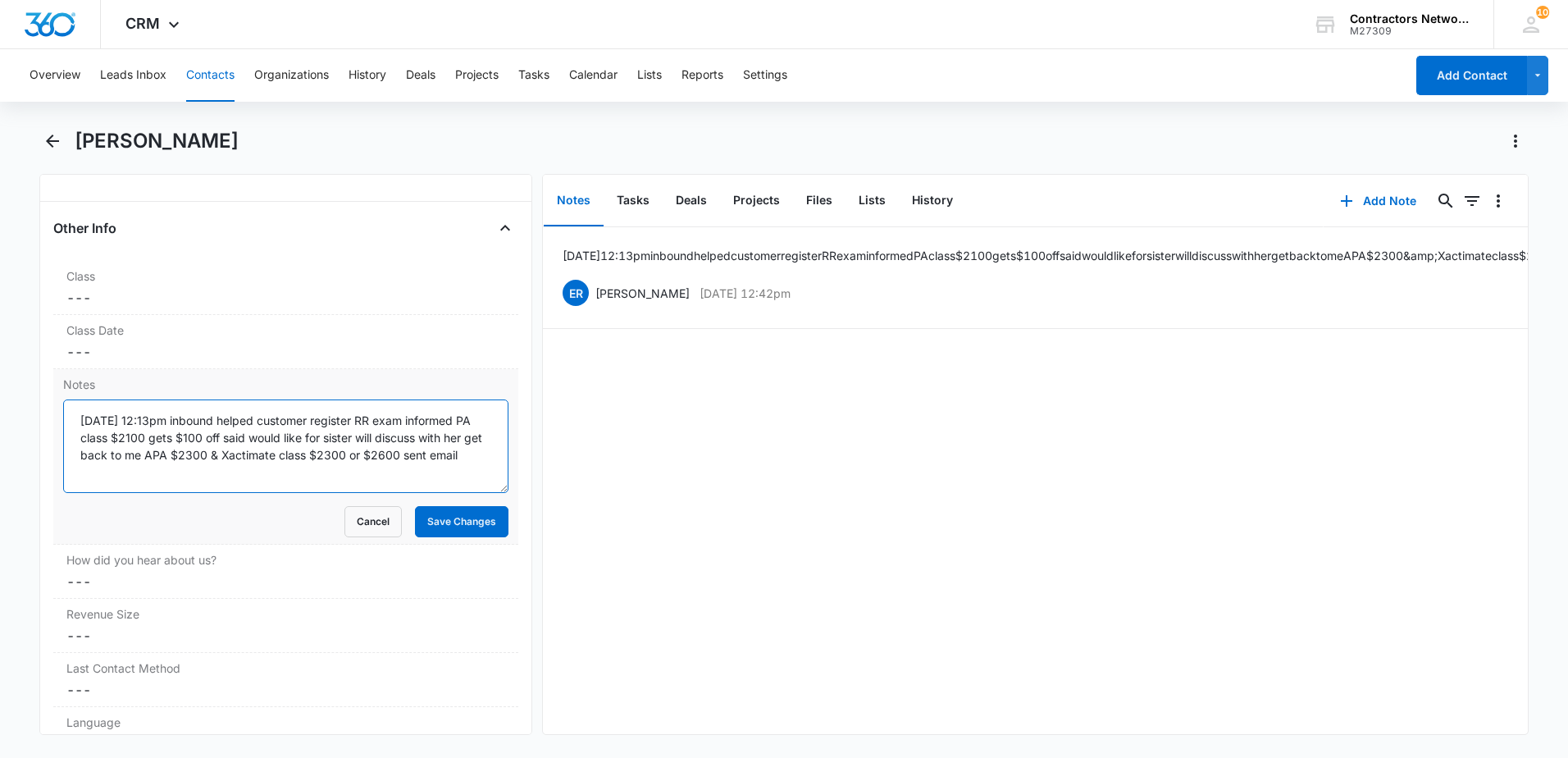
click at [367, 481] on textarea "[DATE] 12:13pm inbound helped customer register RR exam informed PA class $2100…" at bounding box center [286, 446] width 445 height 93
type textarea "8/12/2025 12:13pm inbound helped customer register RR exam informed PA class $2…"
click at [470, 513] on button "Save Changes" at bounding box center [461, 521] width 93 height 31
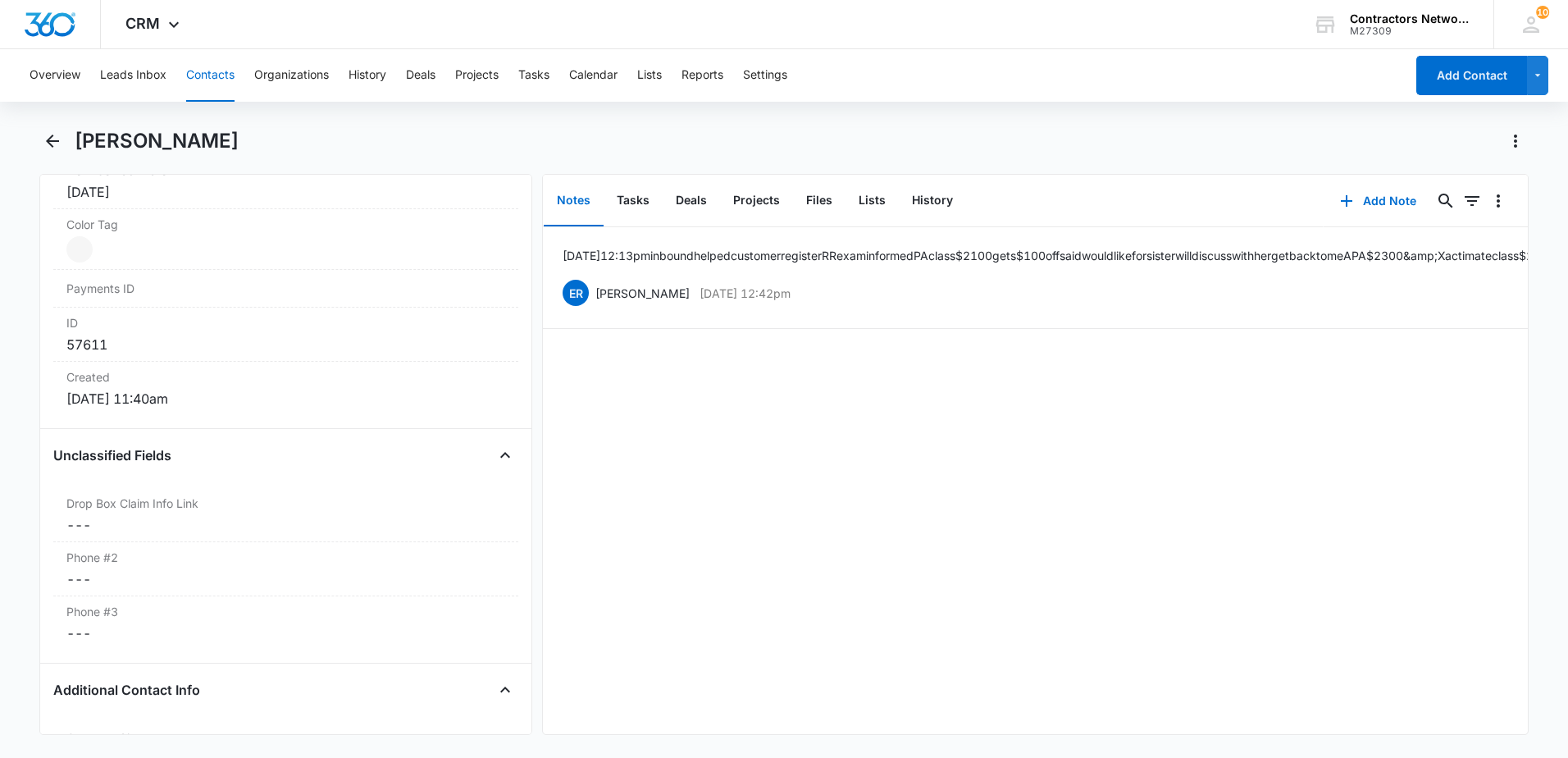
scroll to position [998, 0]
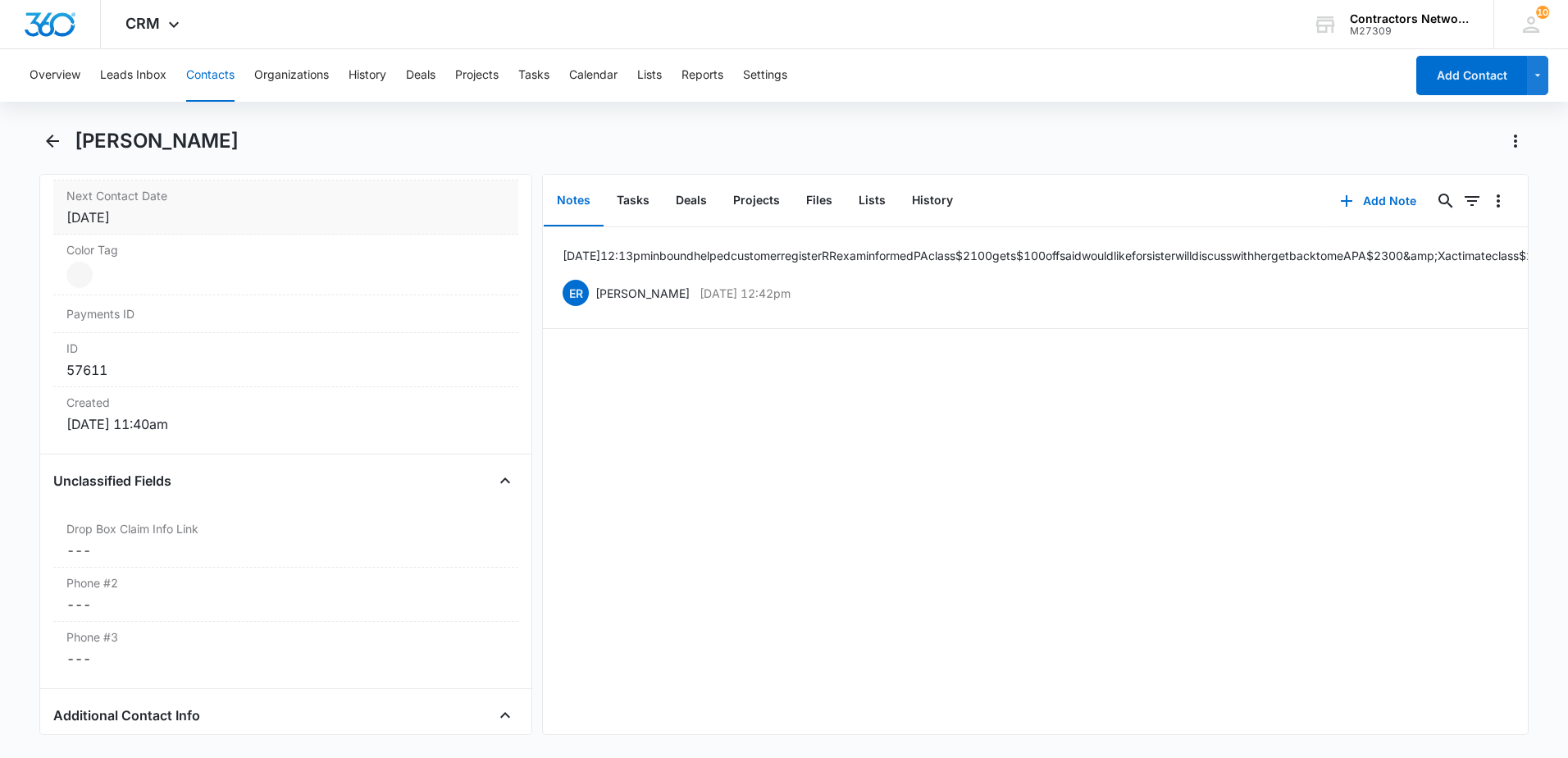
click at [322, 201] on label "Next Contact Date" at bounding box center [286, 195] width 438 height 17
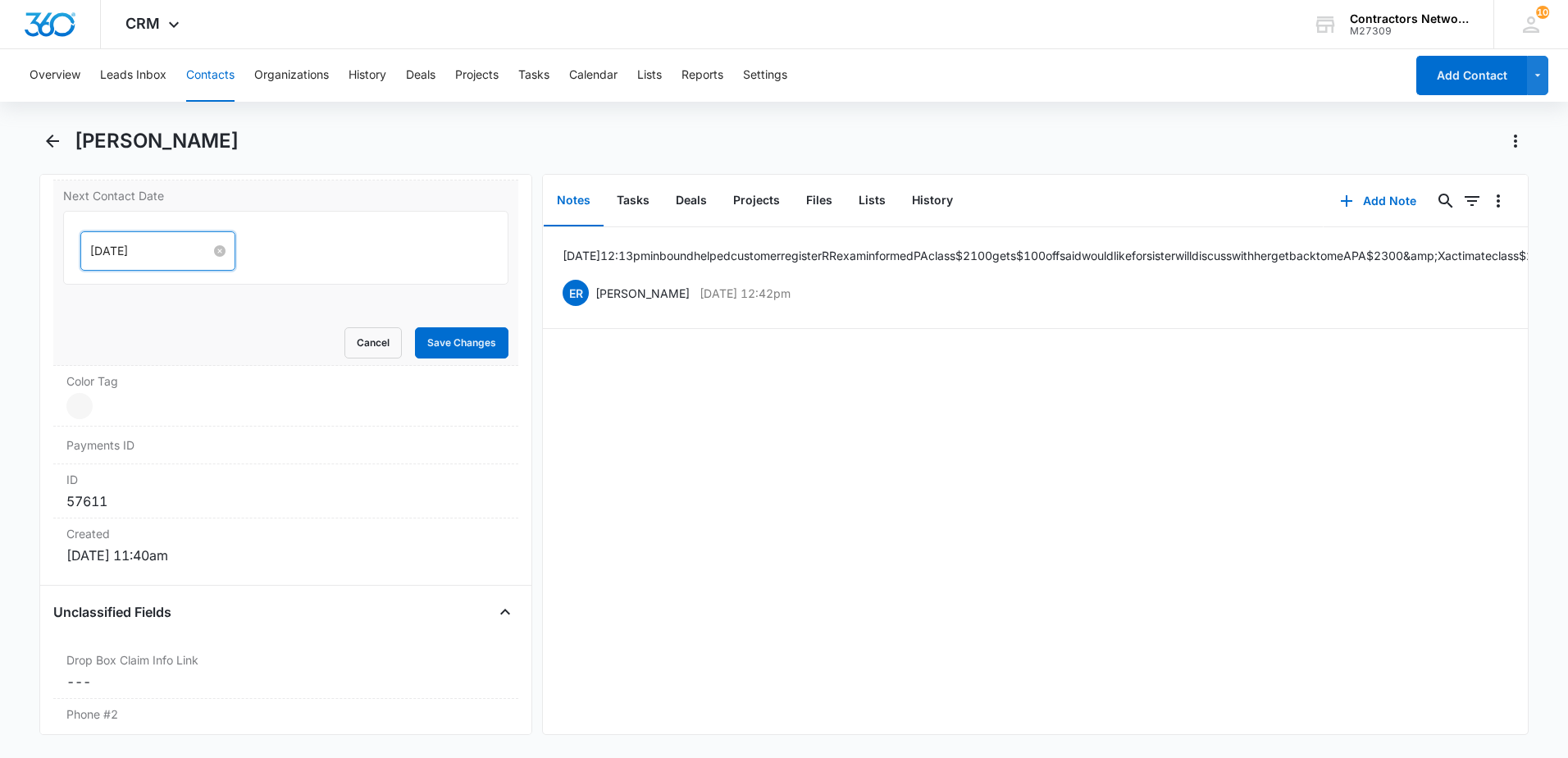
click at [182, 255] on input "[DATE]" at bounding box center [151, 251] width 121 height 18
click at [271, 291] on span "button" at bounding box center [274, 291] width 8 height 8
type input "[DATE]"
click at [136, 367] on div "3" at bounding box center [134, 377] width 20 height 20
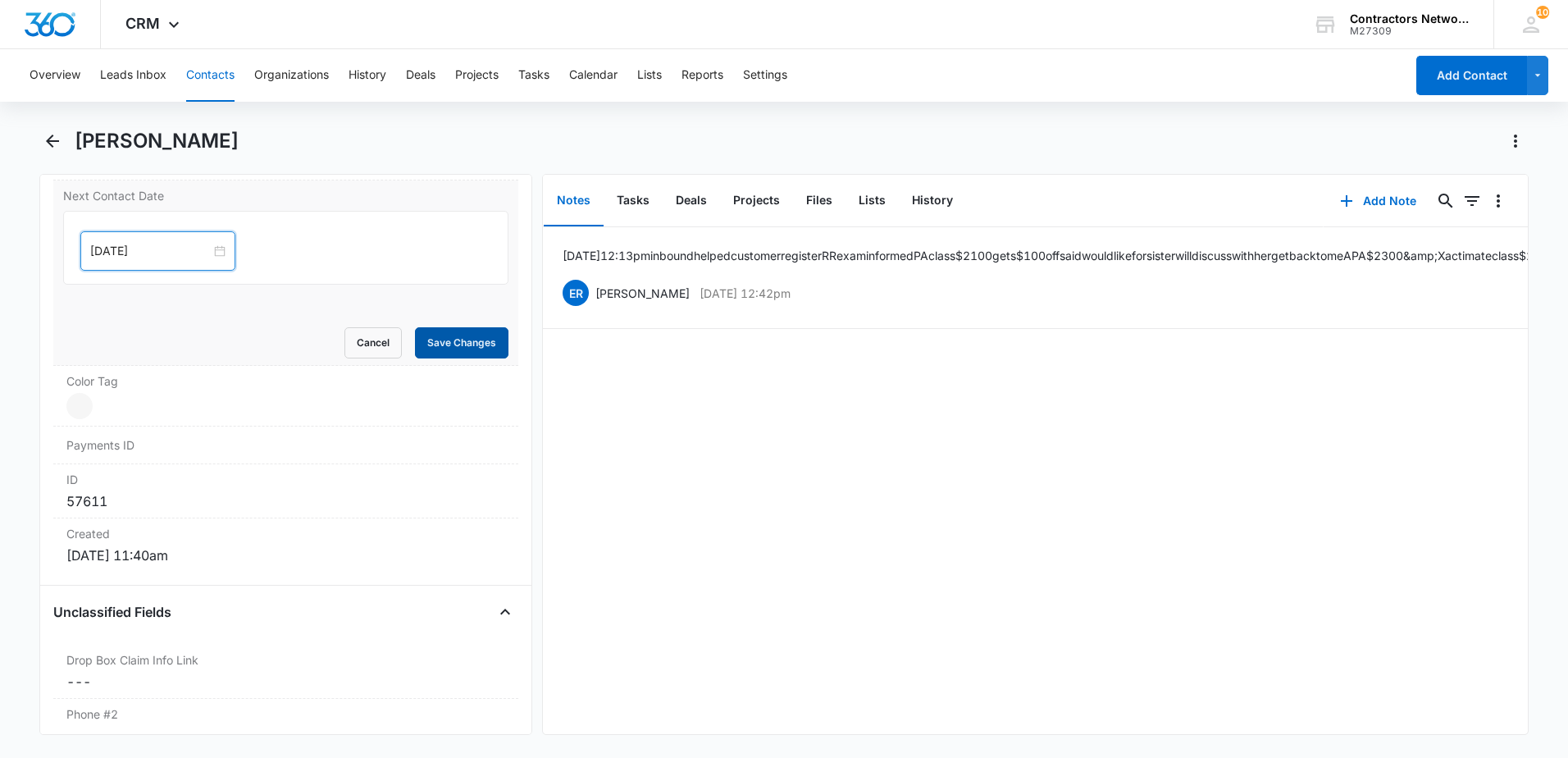
click at [429, 343] on button "Save Changes" at bounding box center [461, 343] width 93 height 31
click at [54, 139] on icon "Back" at bounding box center [52, 141] width 20 height 20
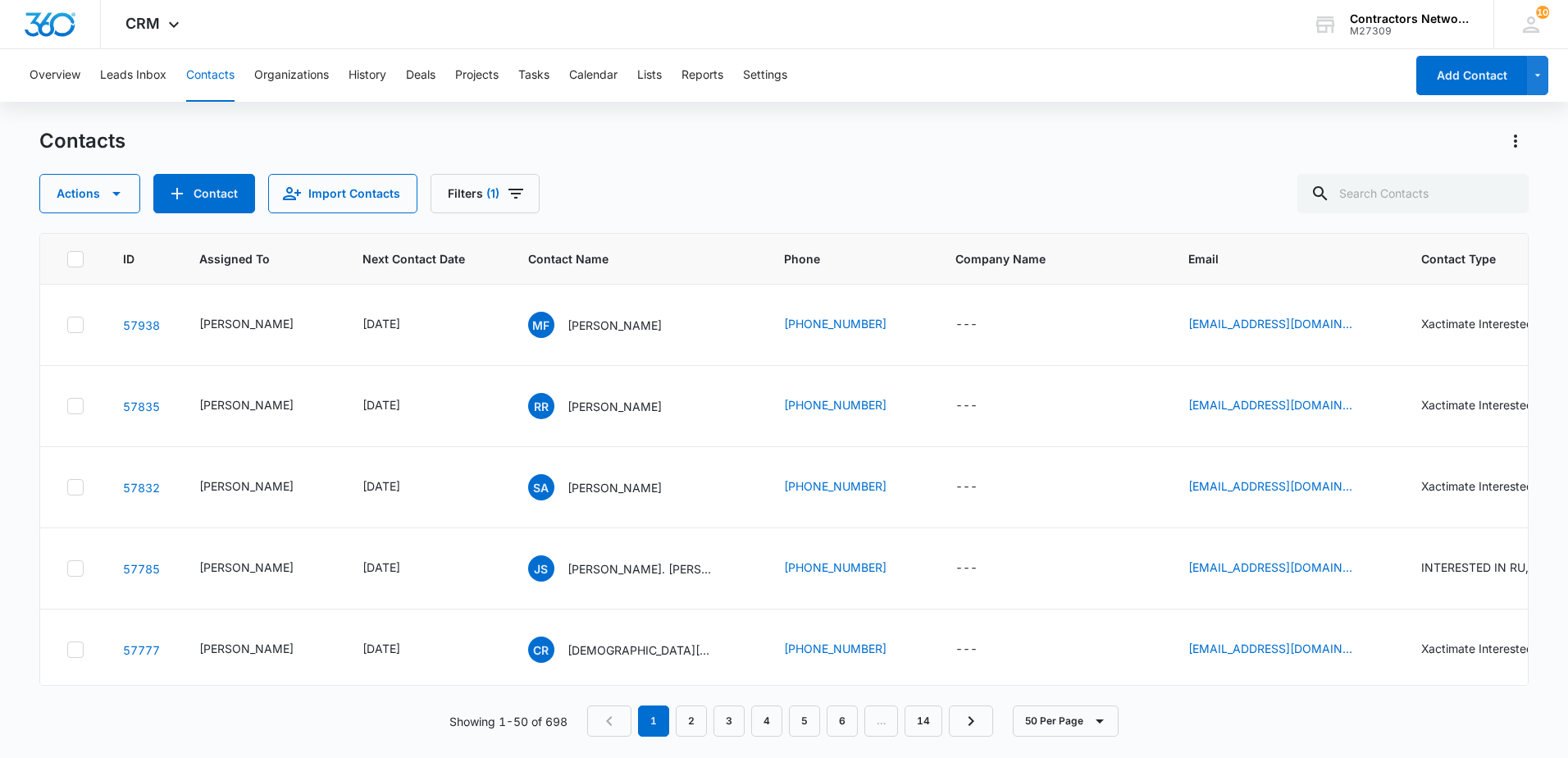
scroll to position [1394, 0]
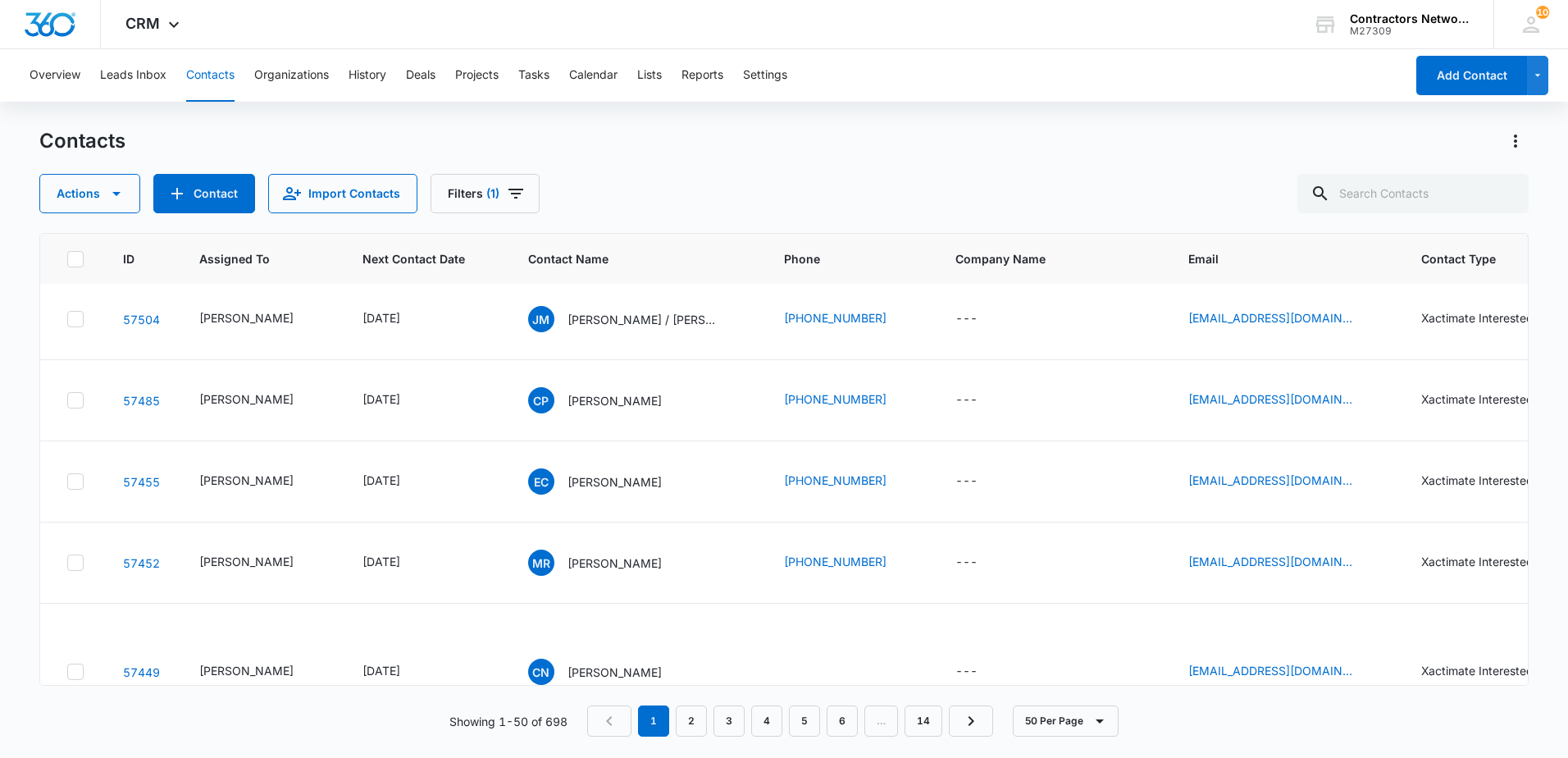
click at [600, 82] on p "[PERSON_NAME]" at bounding box center [614, 73] width 94 height 17
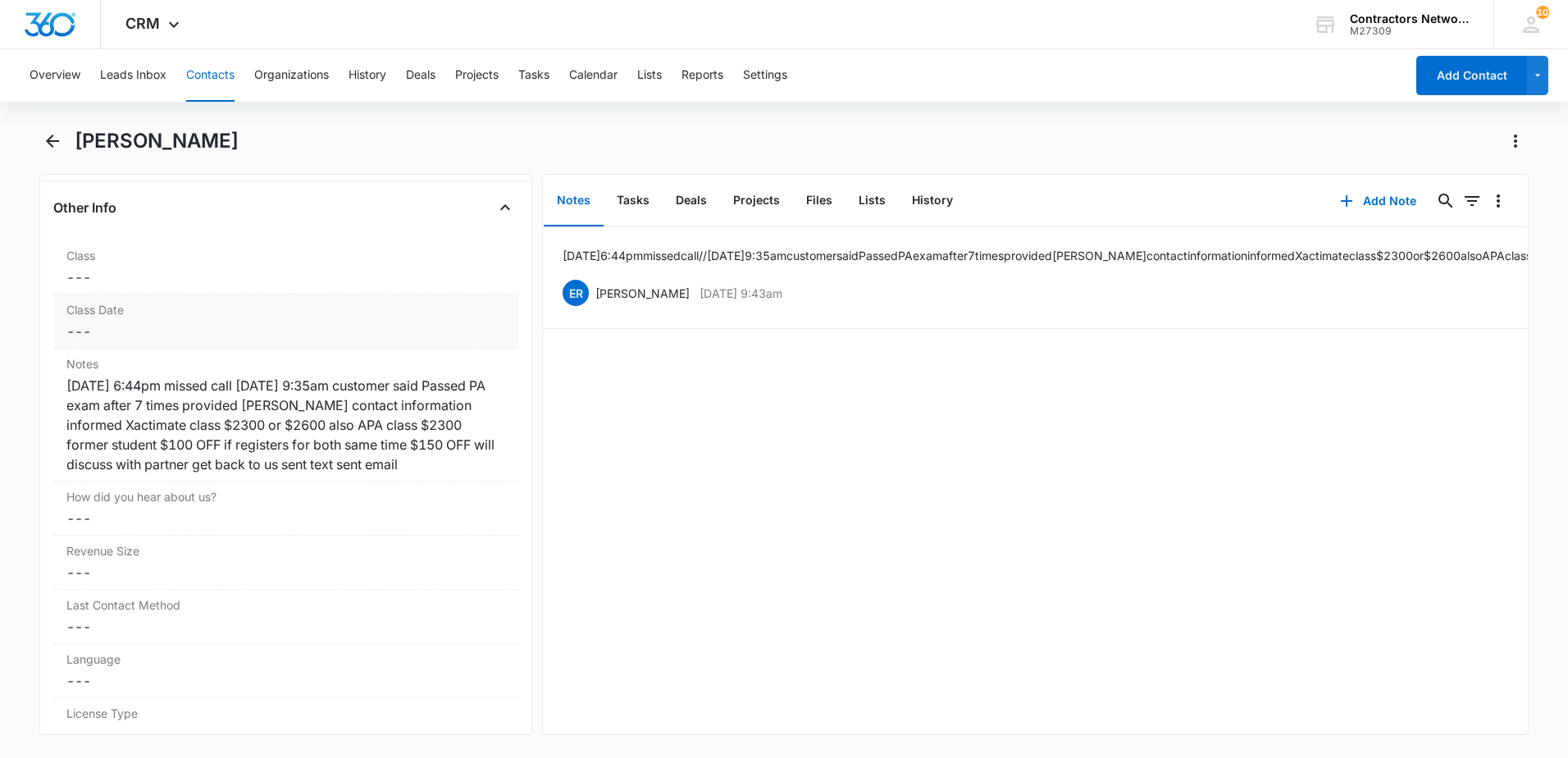
scroll to position [1886, 0]
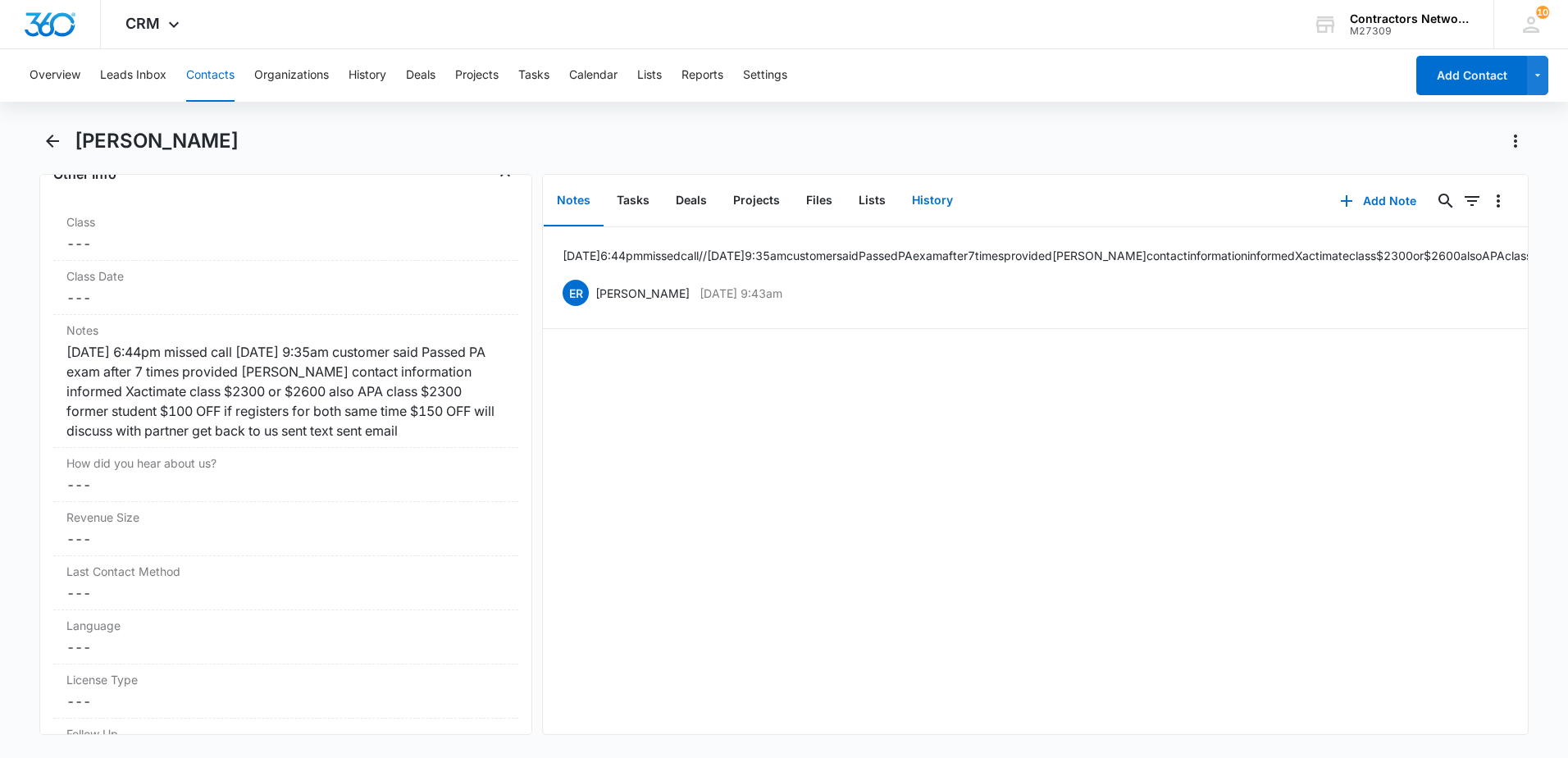
click at [934, 200] on button "History" at bounding box center [933, 201] width 67 height 51
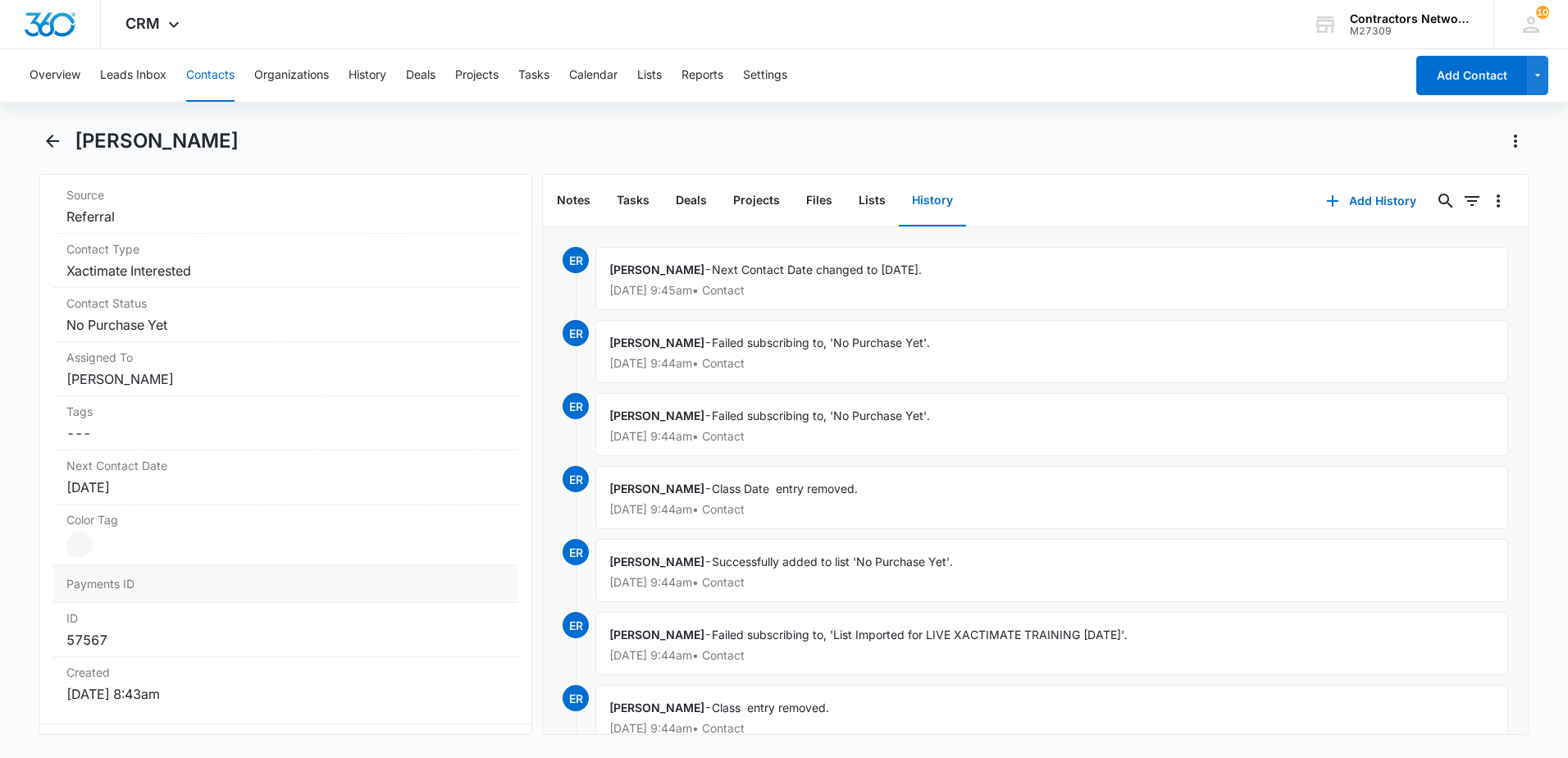
scroll to position [328, 0]
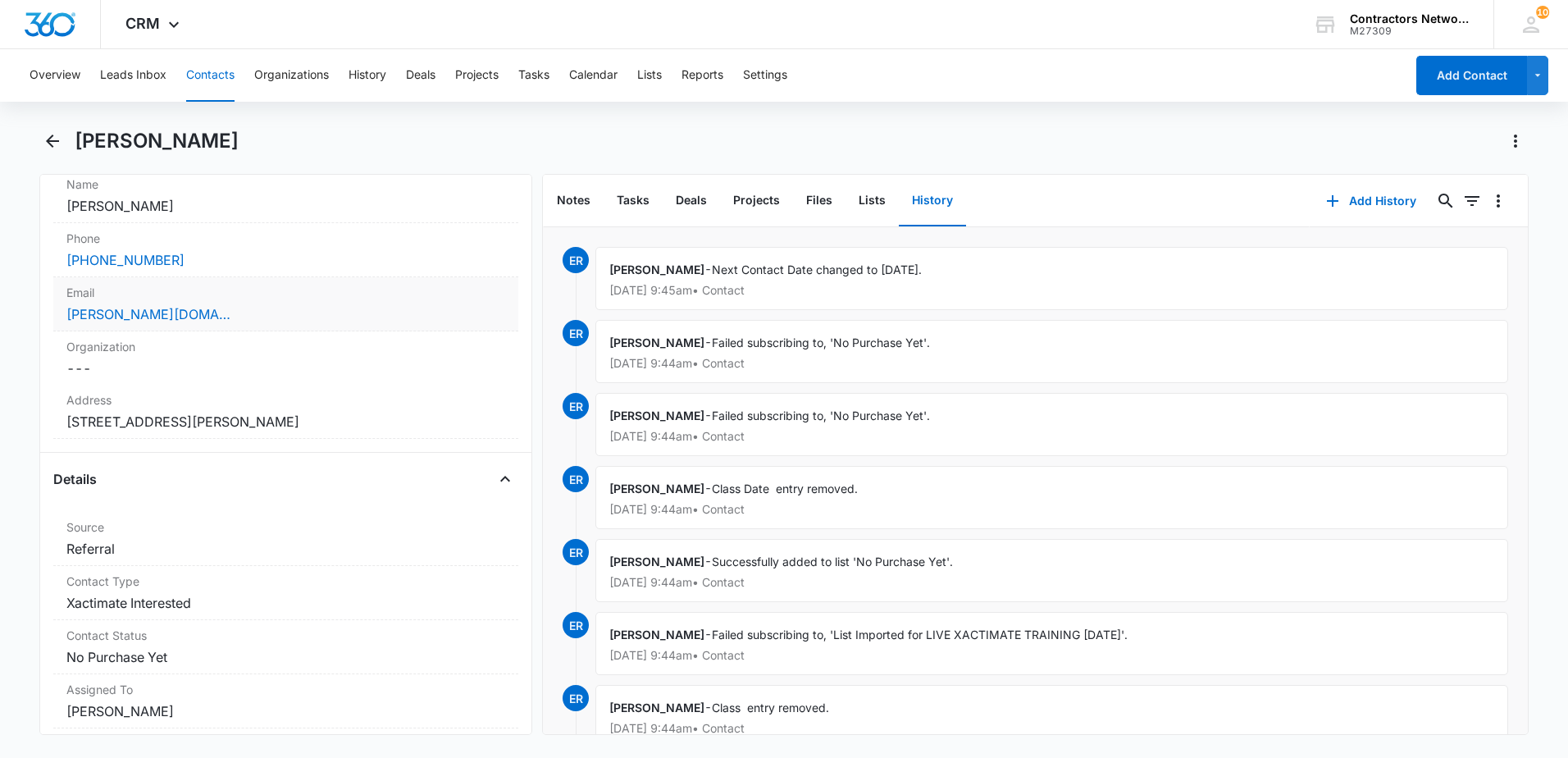
click at [264, 312] on div "[PERSON_NAME][DOMAIN_NAME][EMAIL_ADDRESS][PERSON_NAME][PERSON_NAME][DOMAIN_NAME]" at bounding box center [286, 314] width 438 height 20
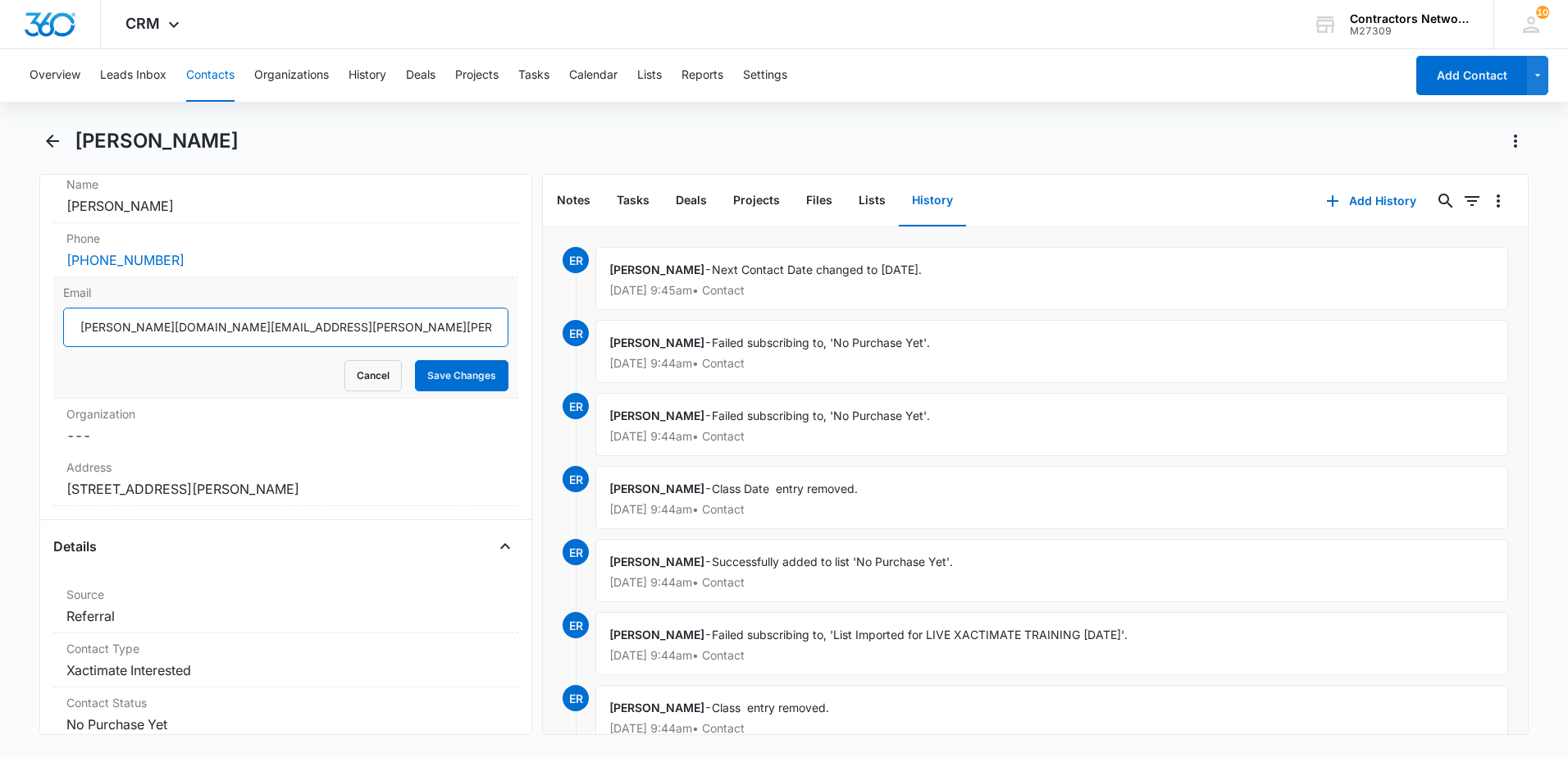
click at [261, 332] on input "[PERSON_NAME][DOMAIN_NAME][EMAIL_ADDRESS][PERSON_NAME][PERSON_NAME][DOMAIN_NAME]" at bounding box center [286, 328] width 445 height 39
click at [260, 331] on input "[PERSON_NAME][DOMAIN_NAME][EMAIL_ADDRESS][PERSON_NAME][PERSON_NAME][DOMAIN_NAME]" at bounding box center [286, 328] width 445 height 39
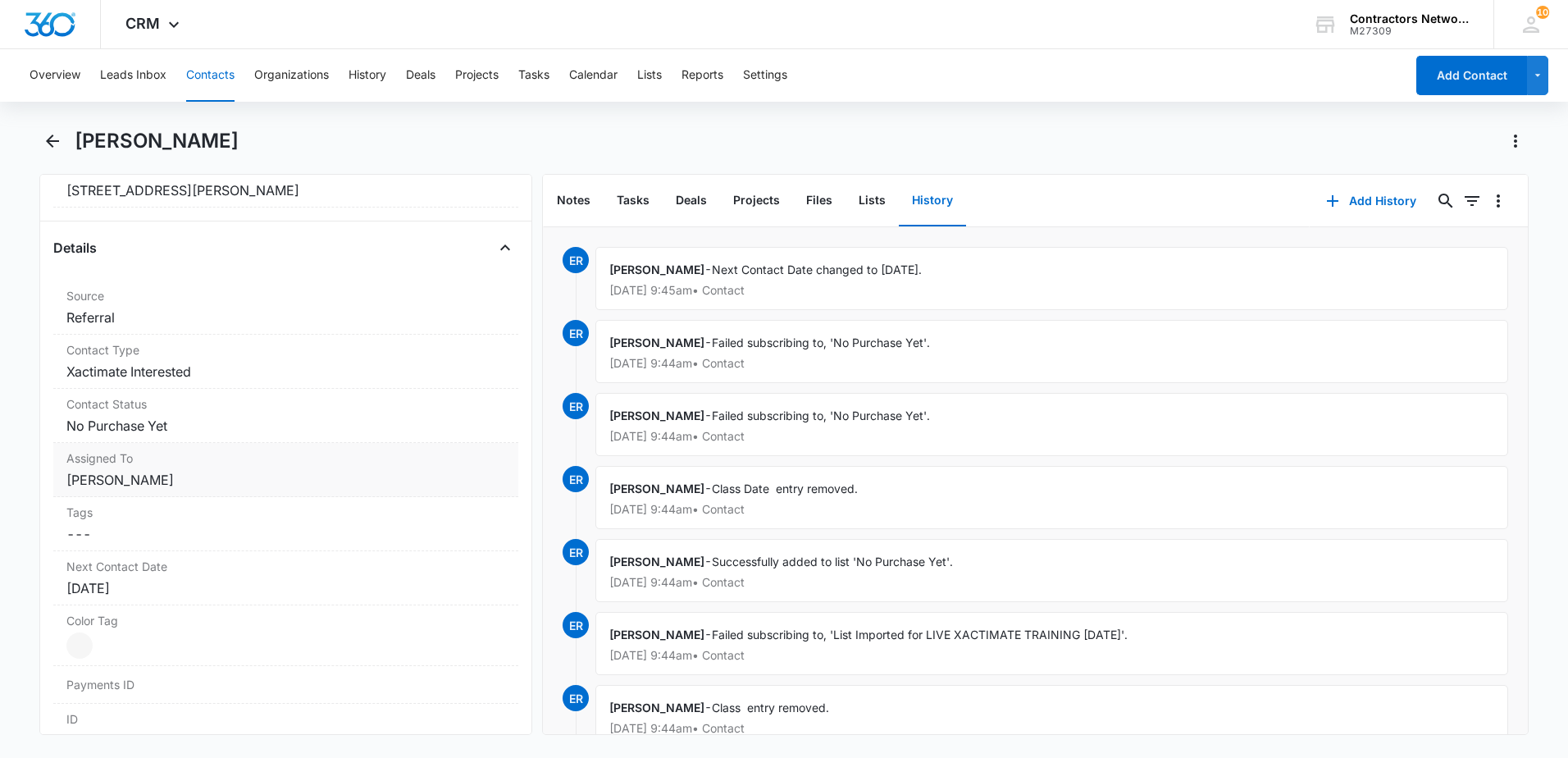
scroll to position [656, 0]
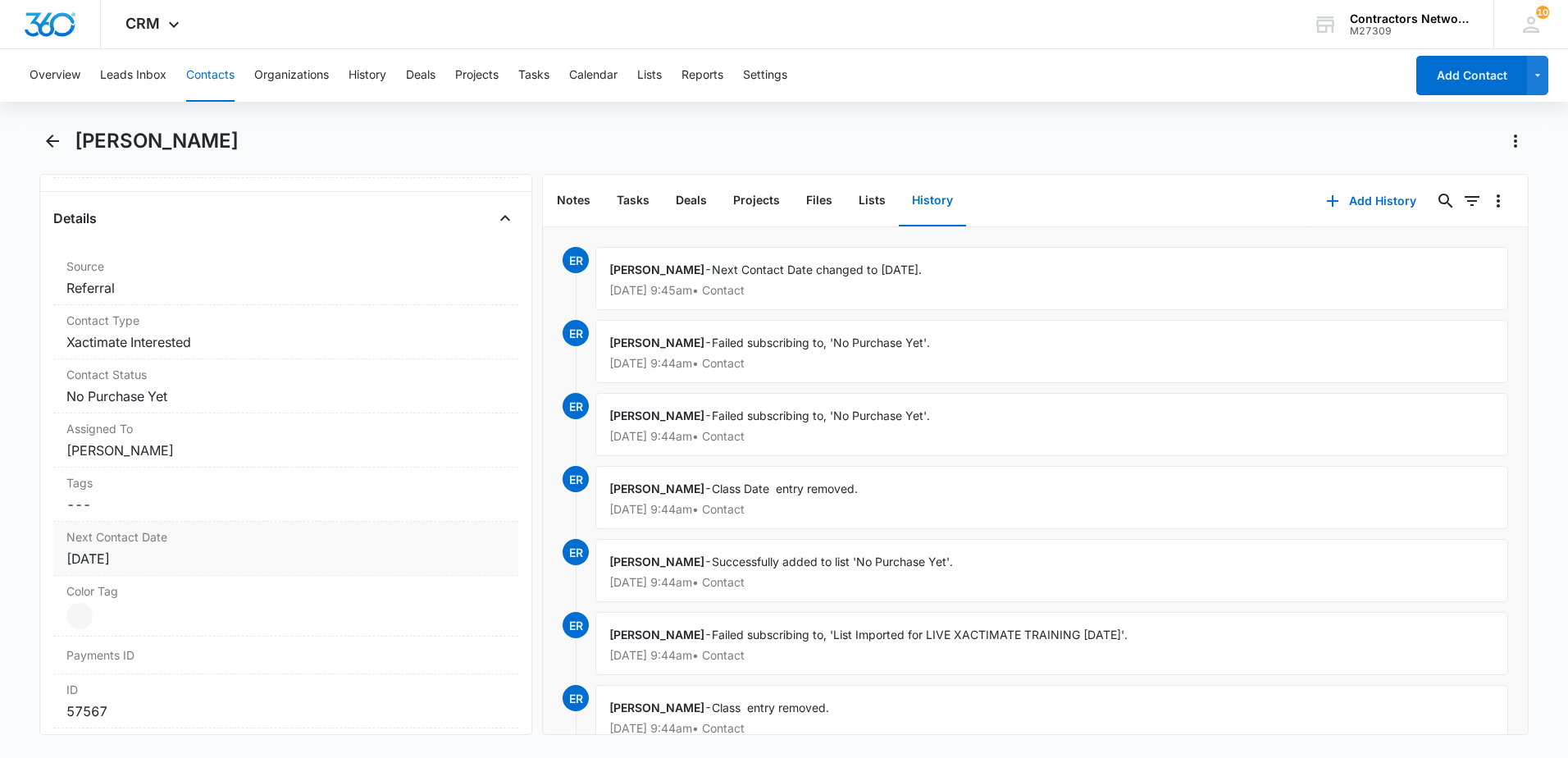
click at [206, 560] on div "[DATE]" at bounding box center [286, 558] width 438 height 20
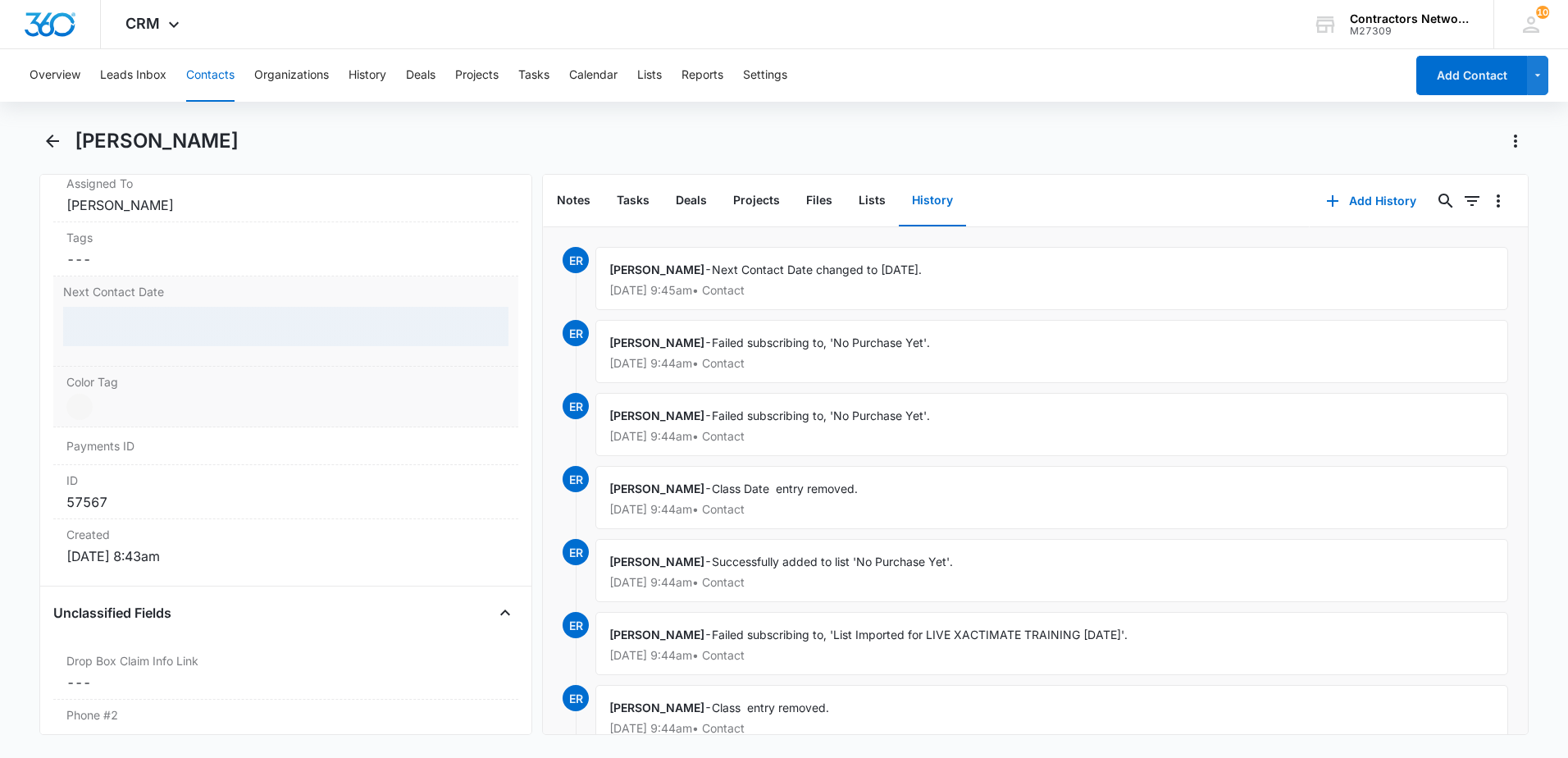
scroll to position [902, 0]
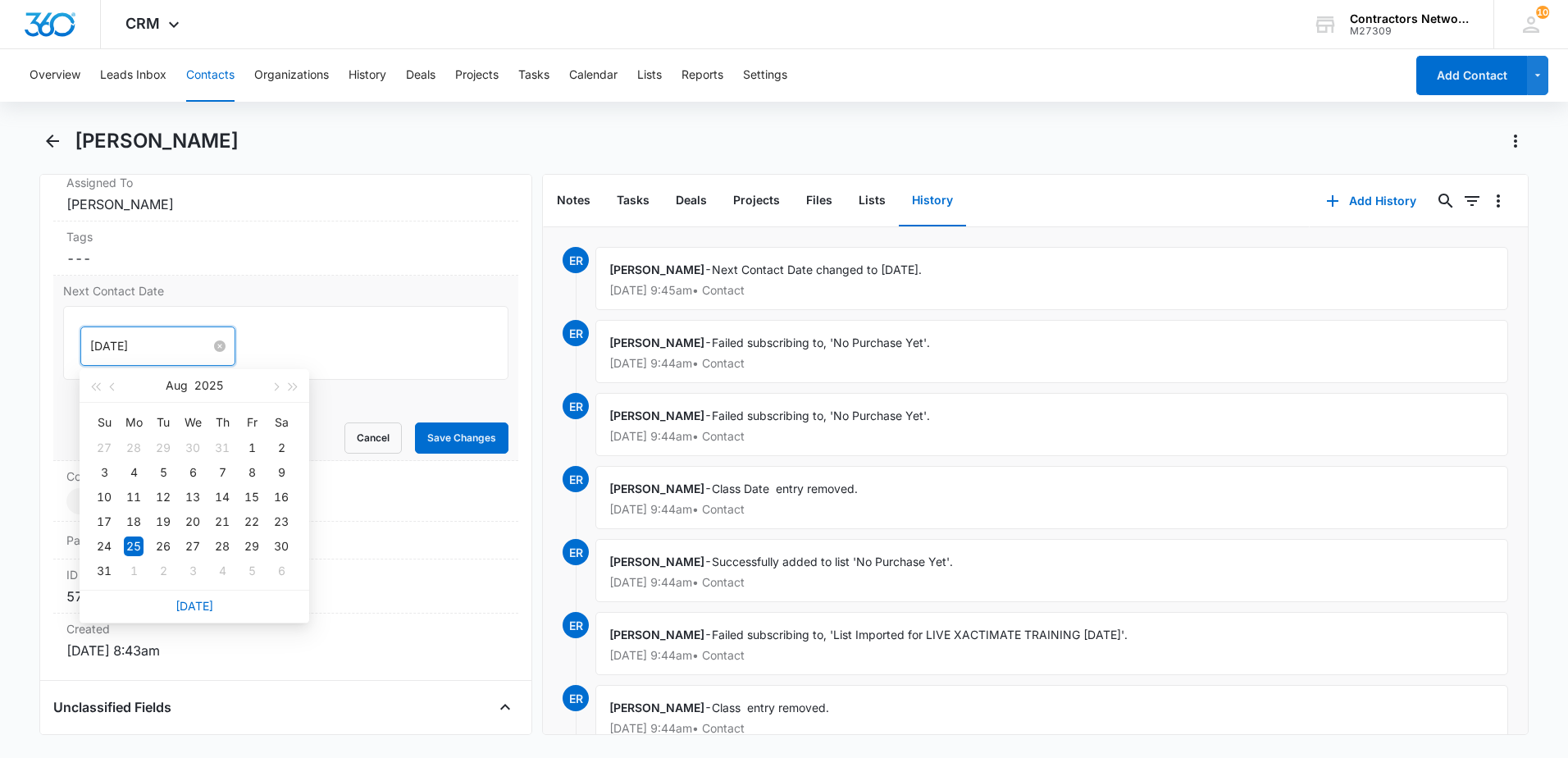
click at [193, 343] on input "[DATE]" at bounding box center [151, 346] width 121 height 18
click at [275, 383] on button "button" at bounding box center [274, 385] width 18 height 33
click at [280, 382] on button "button" at bounding box center [274, 385] width 18 height 33
type input "[DATE]"
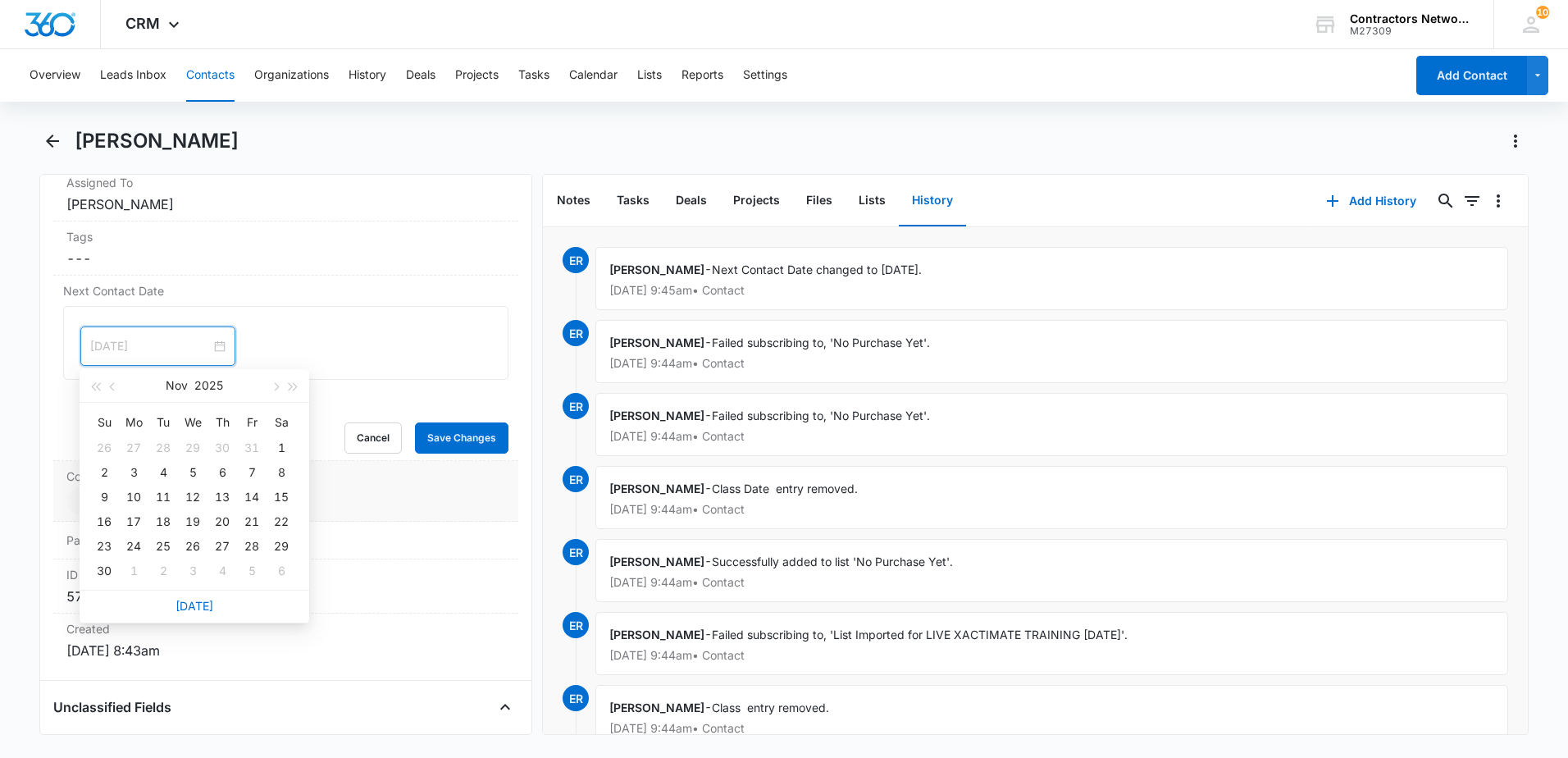
drag, startPoint x: 135, startPoint y: 470, endPoint x: 150, endPoint y: 468, distance: 15.1
click at [138, 470] on div "3" at bounding box center [134, 472] width 20 height 20
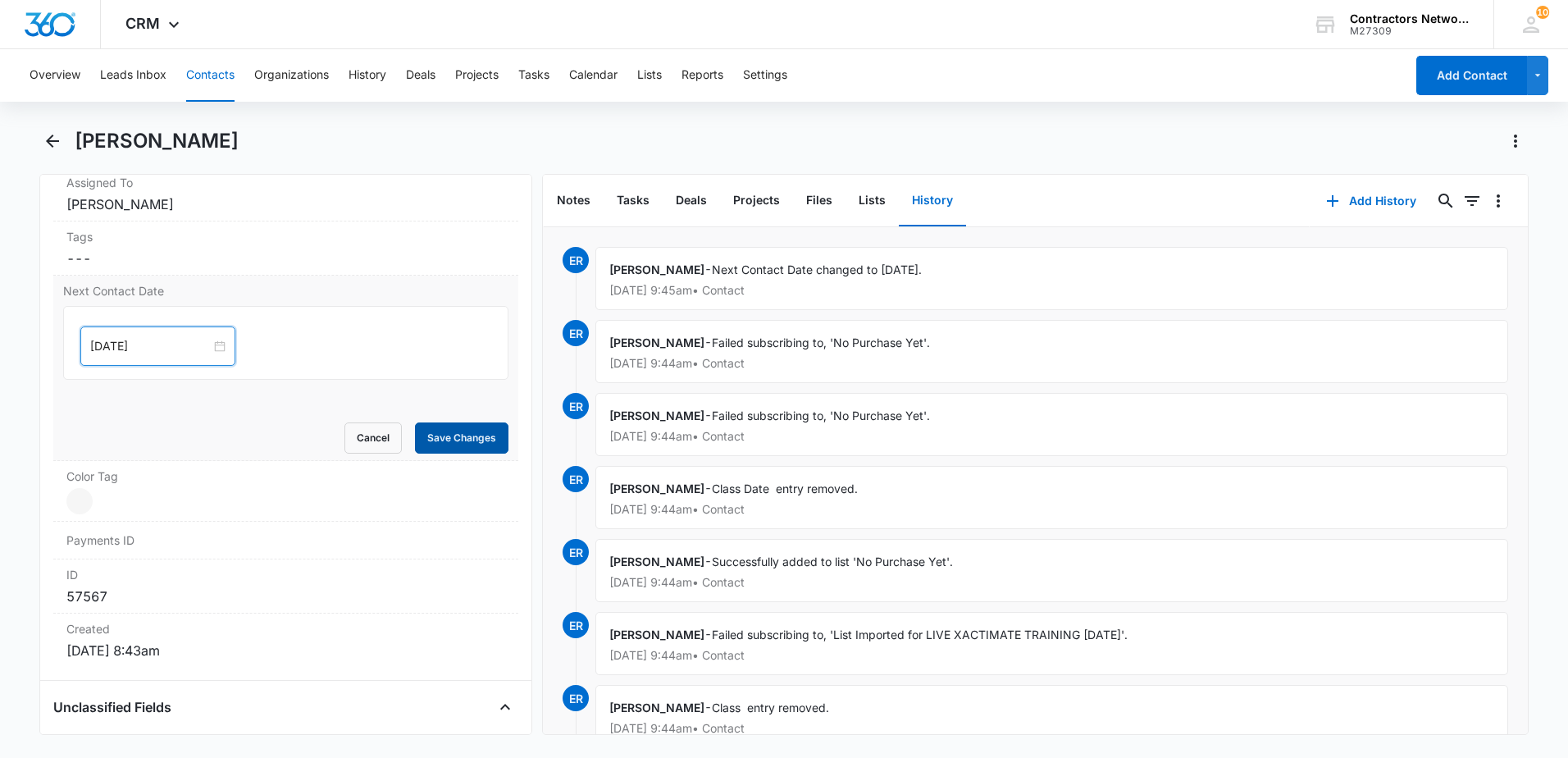
click at [442, 436] on button "Save Changes" at bounding box center [461, 438] width 93 height 31
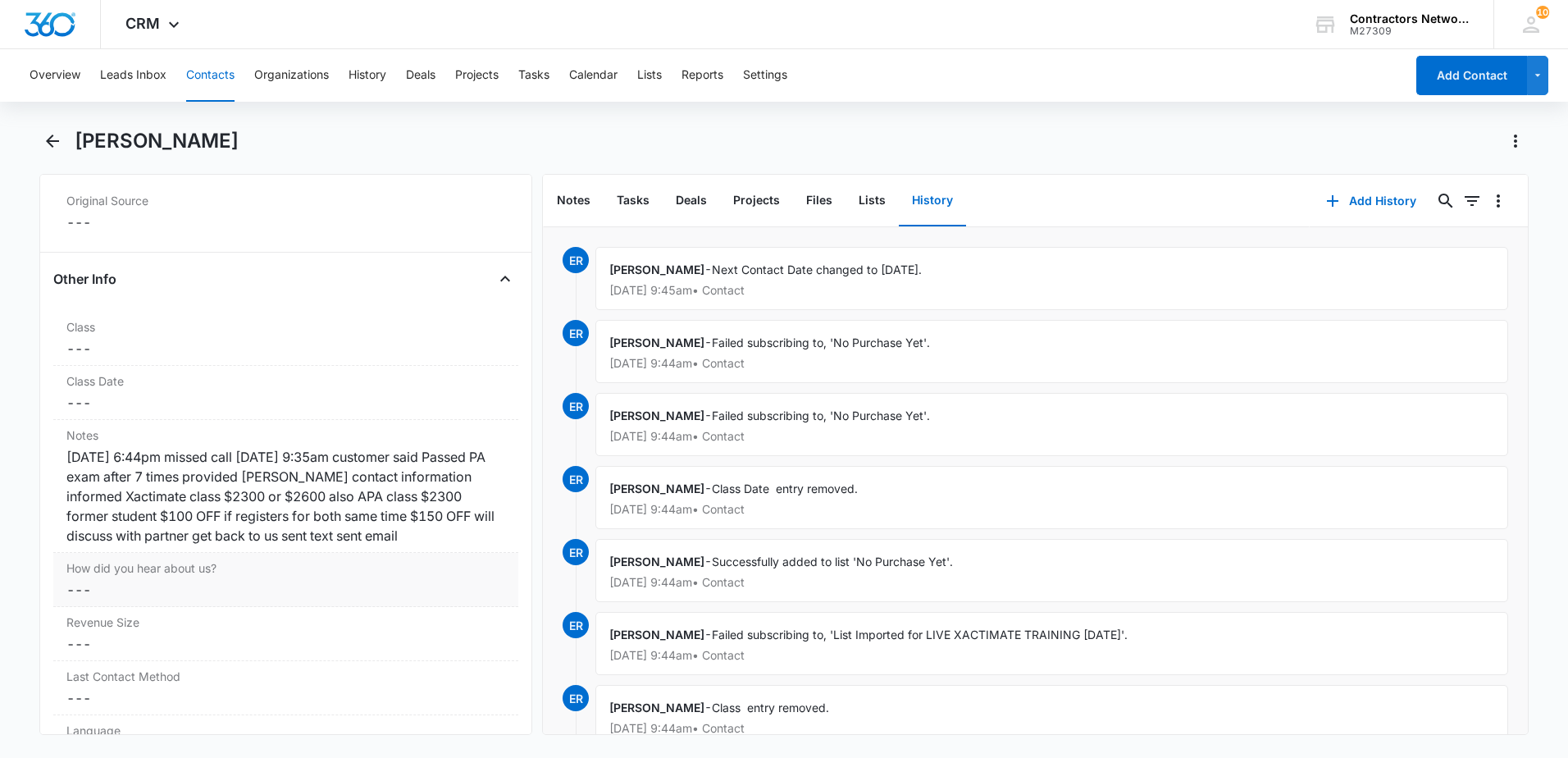
scroll to position [2002, 0]
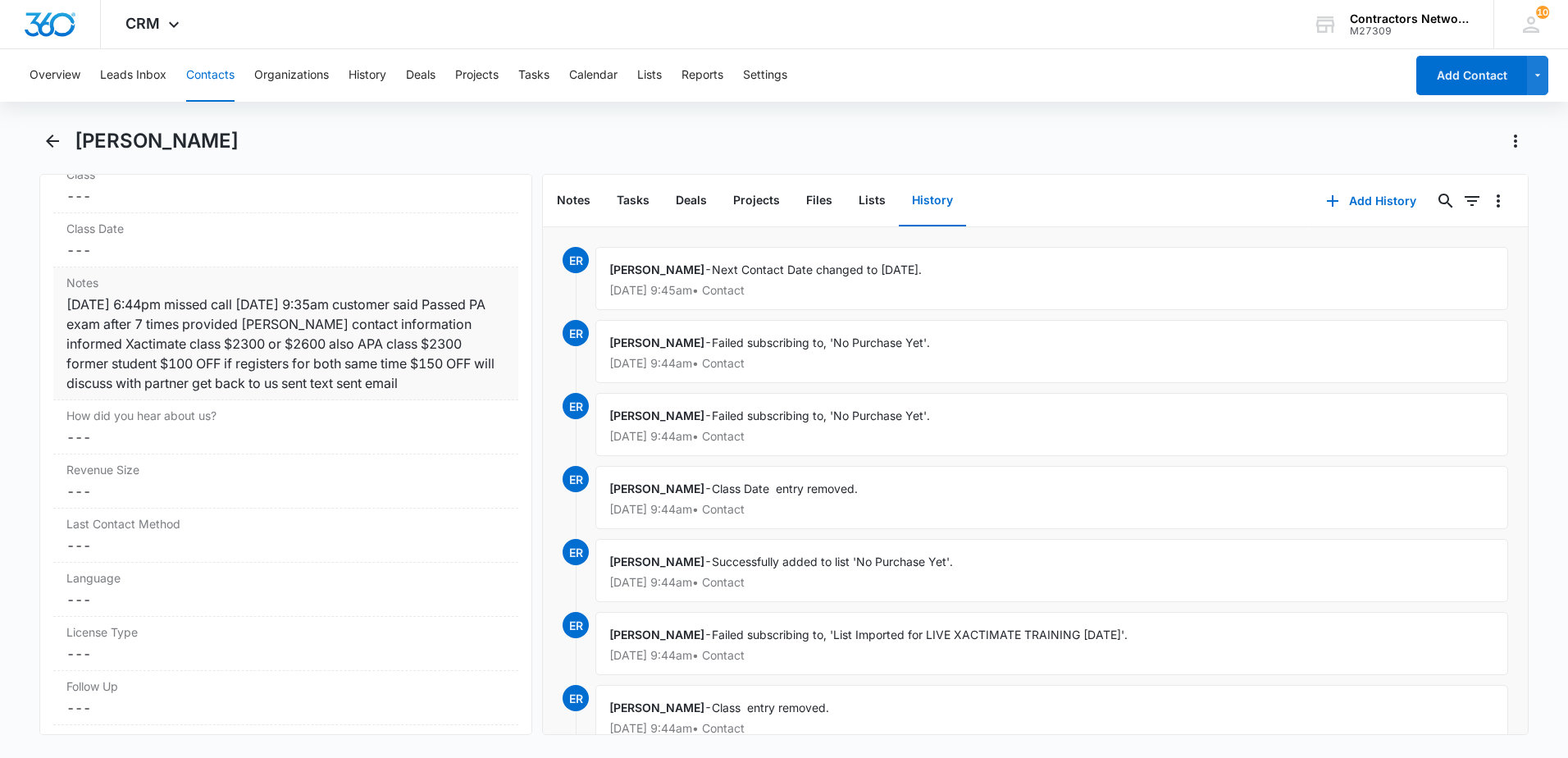
click at [463, 383] on div "[DATE] 6:44pm missed call [DATE] 9:35am customer said Passed PA exam after 7 ti…" at bounding box center [286, 343] width 438 height 99
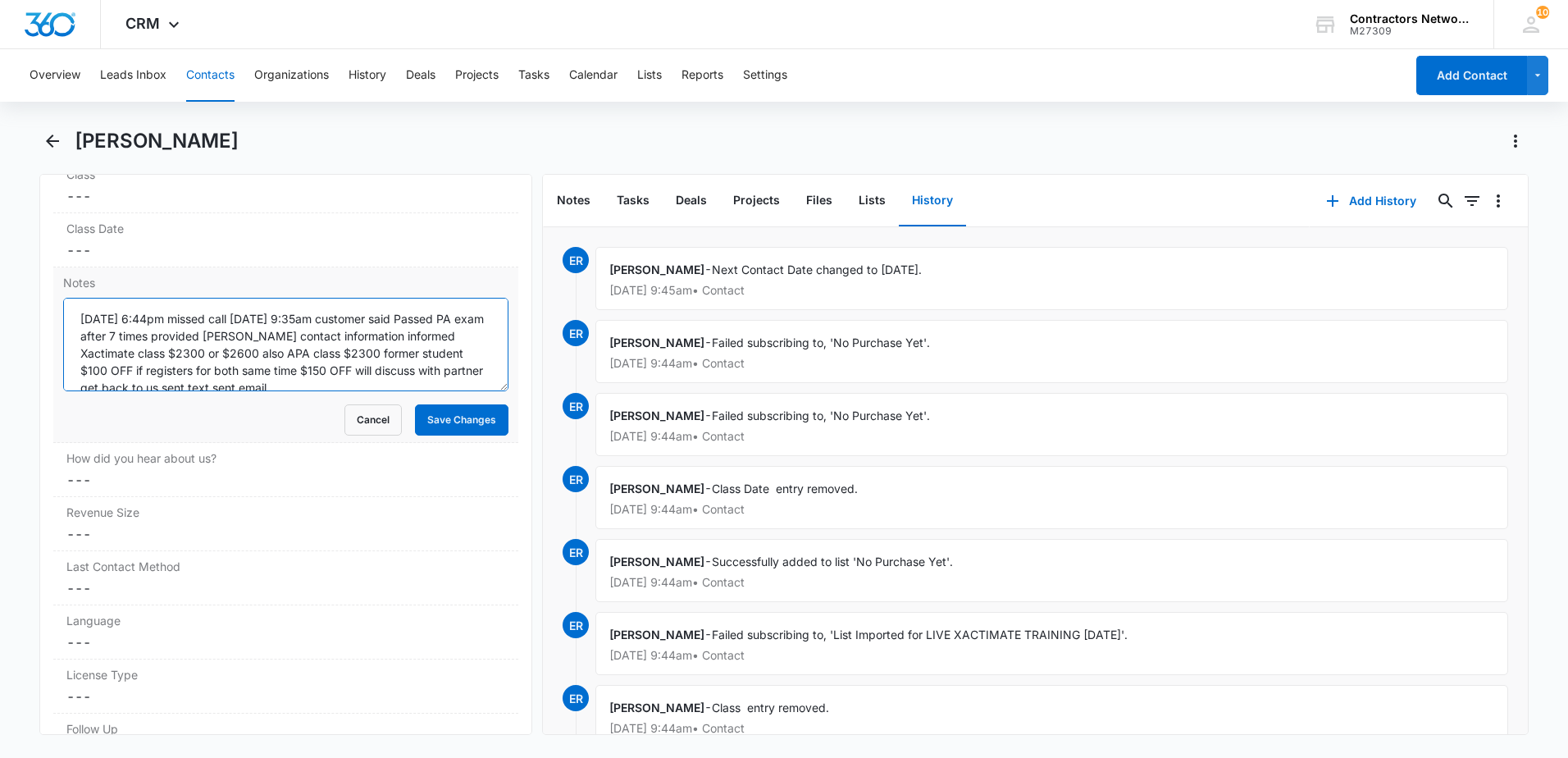
scroll to position [17, 0]
click at [374, 375] on textarea "[DATE] 6:44pm missed call [DATE] 9:35am customer said Passed PA exam after 7 ti…" at bounding box center [286, 343] width 445 height 93
type textarea "8/4/2025 6:44pm missed call 8/5/2025 9:35am customer said Passed PA exam after …"
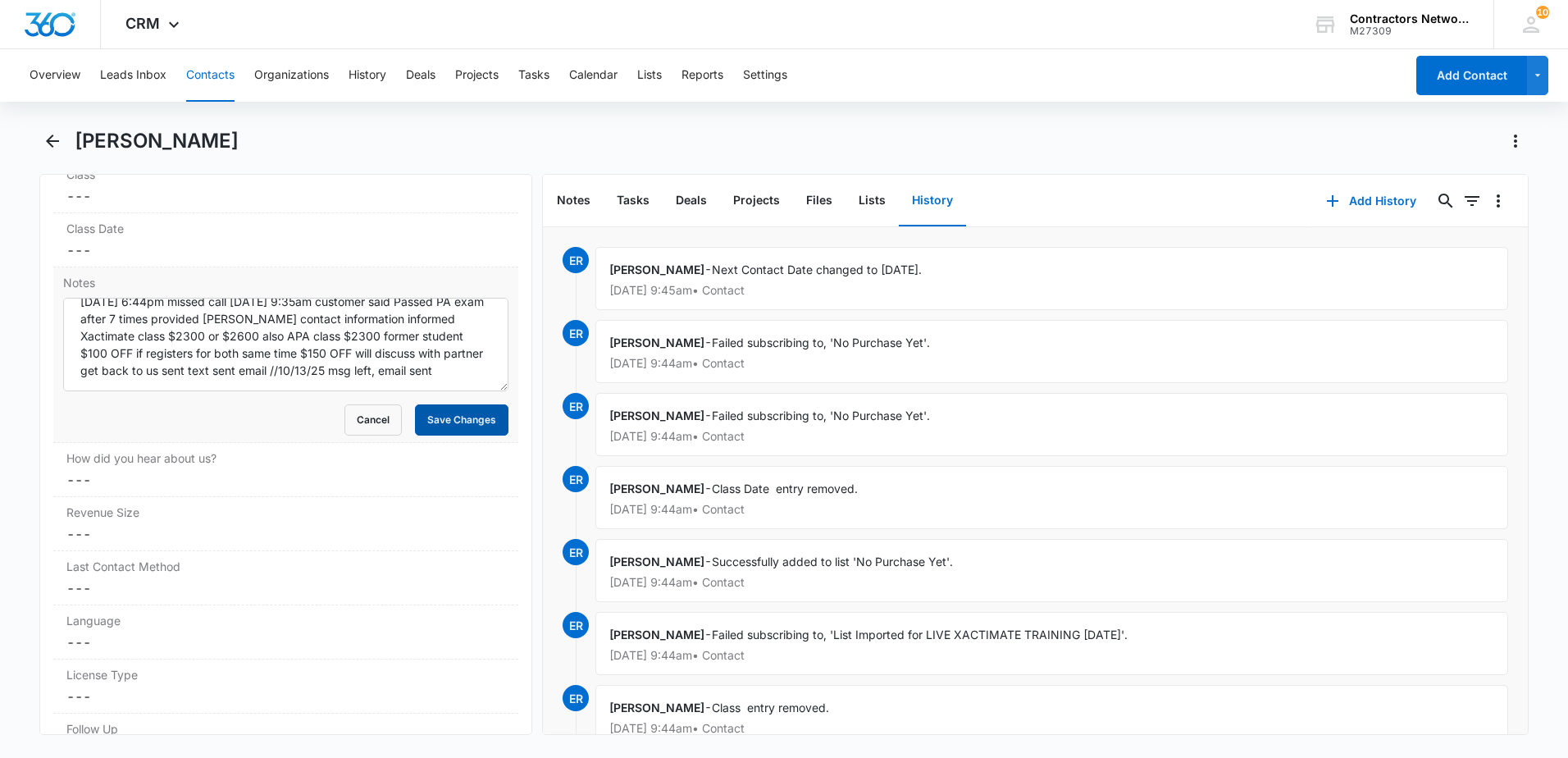
click at [454, 429] on button "Save Changes" at bounding box center [461, 420] width 93 height 31
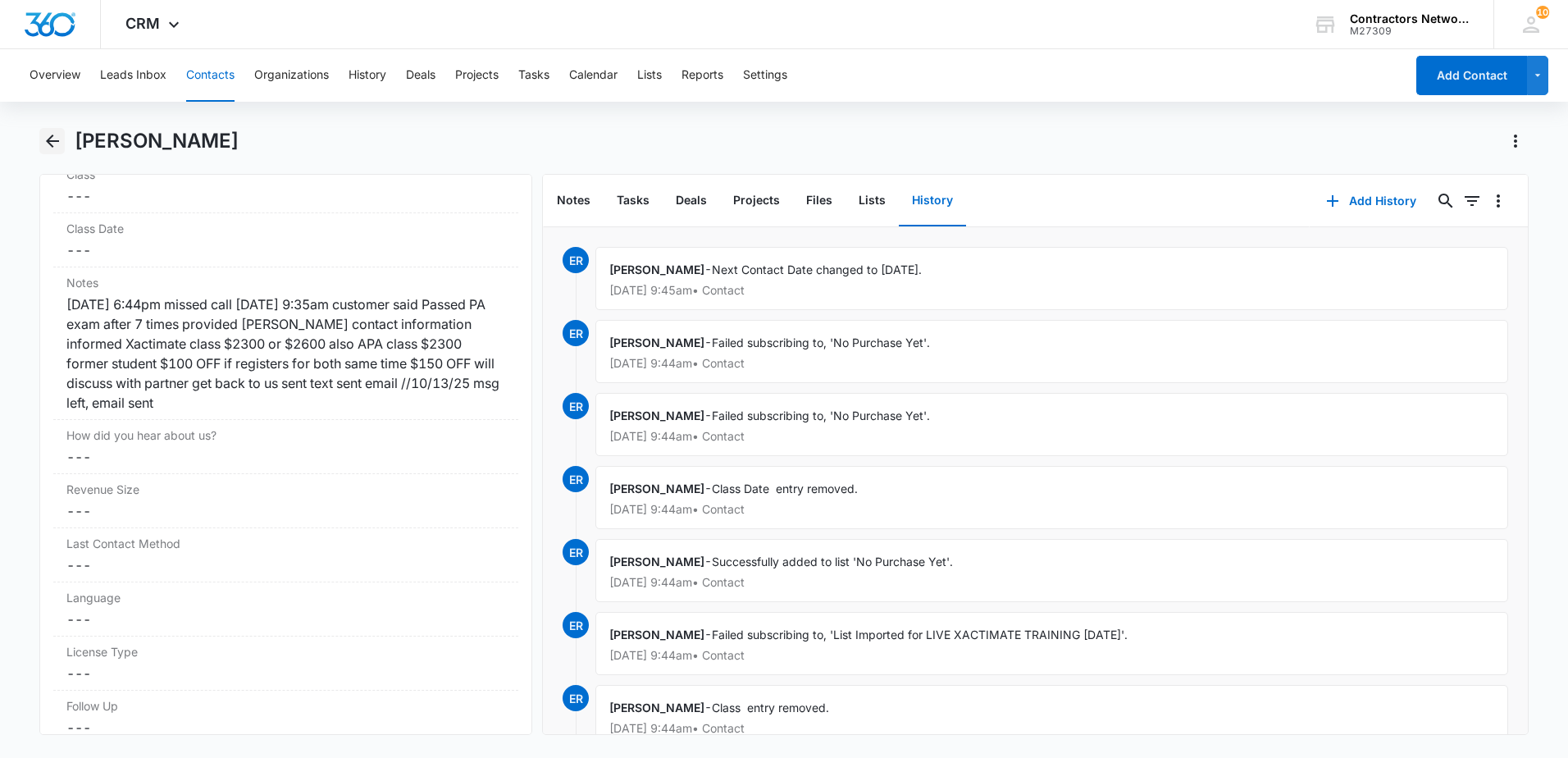
click at [53, 141] on icon "Back" at bounding box center [52, 141] width 13 height 13
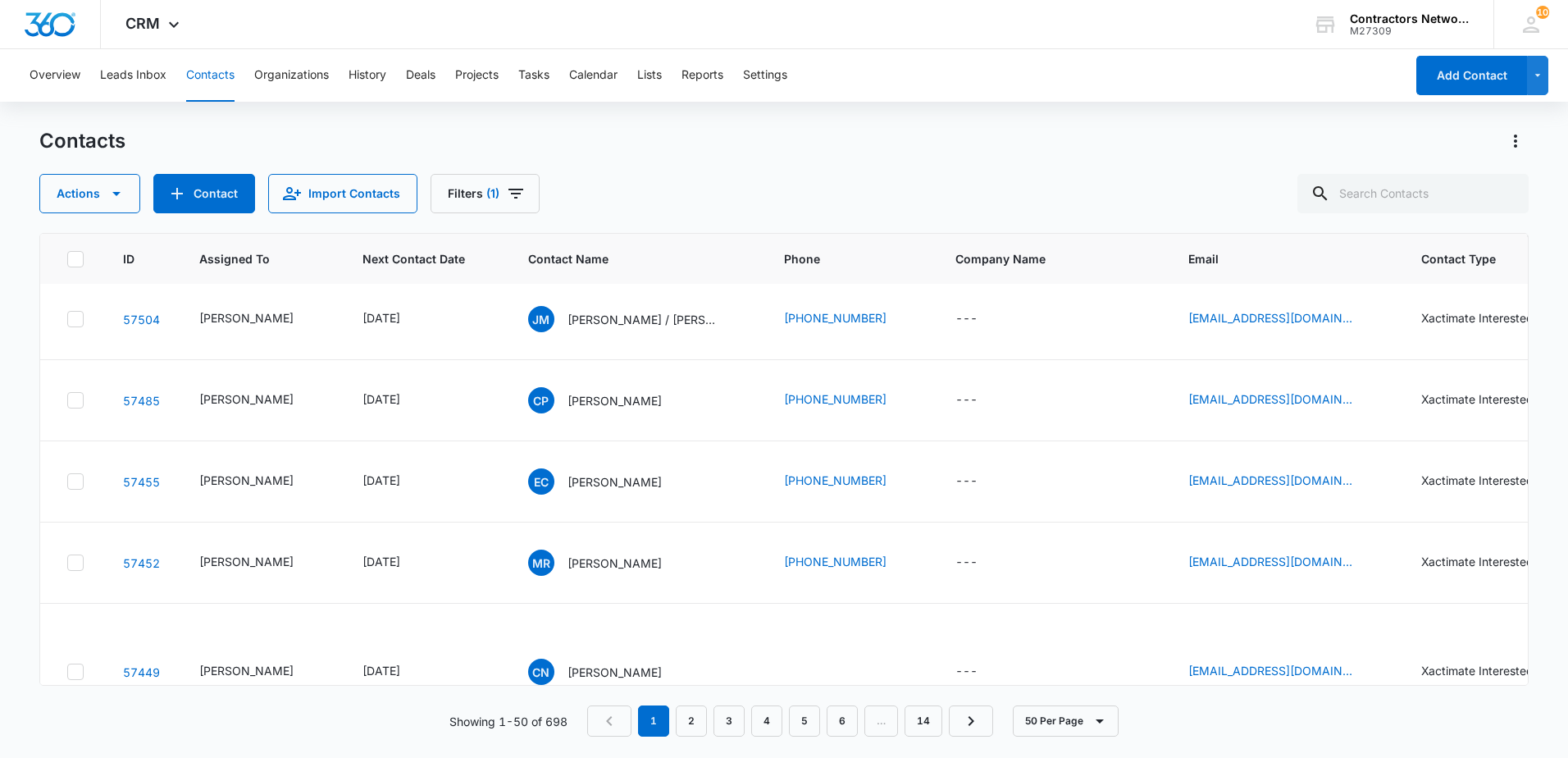
scroll to position [1476, 0]
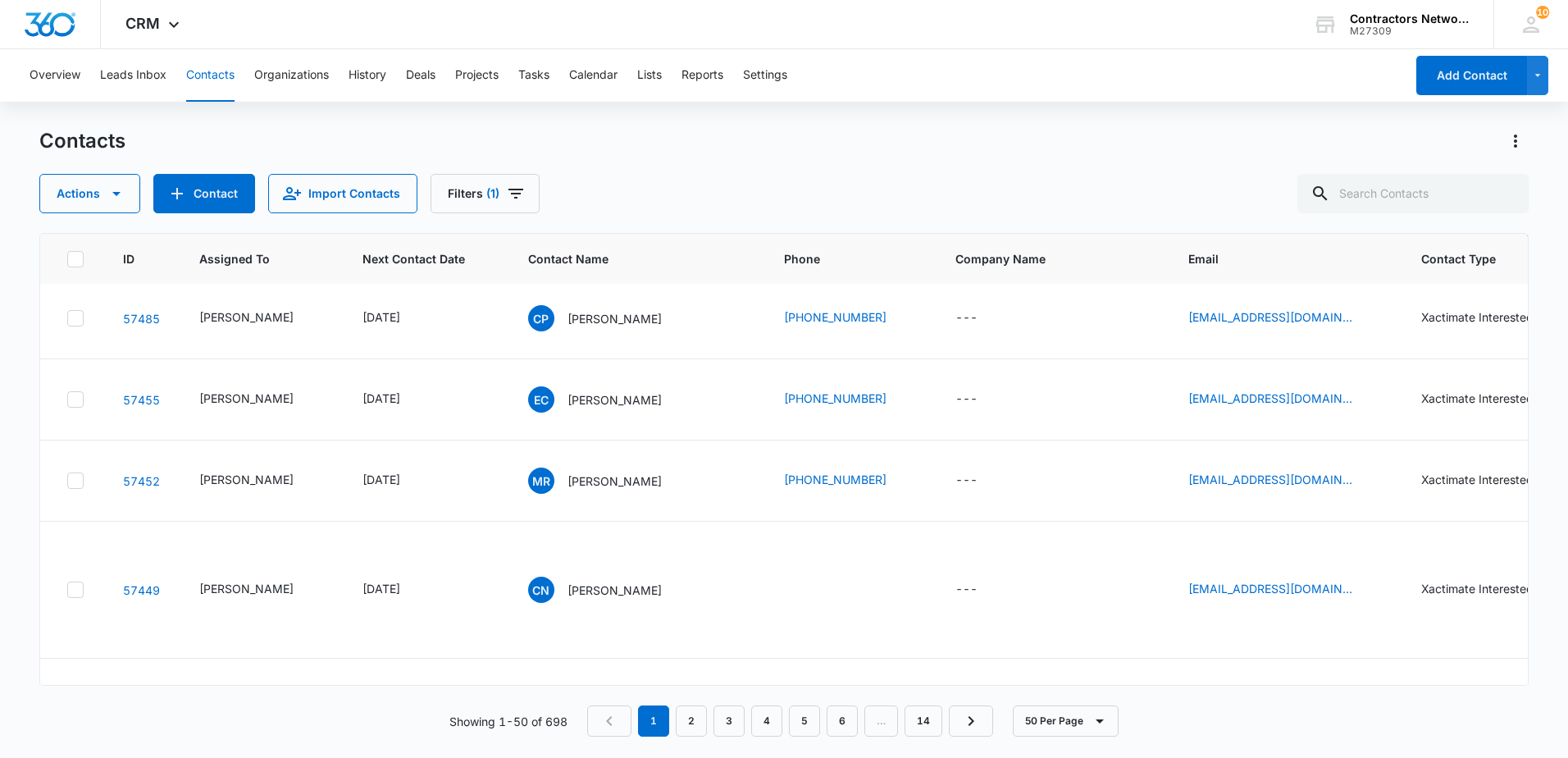
click at [1329, 274] on input "[PERSON_NAME][DOMAIN_NAME][EMAIL_ADDRESS][PERSON_NAME][PERSON_NAME][DOMAIN_NAME]" at bounding box center [1269, 268] width 207 height 39
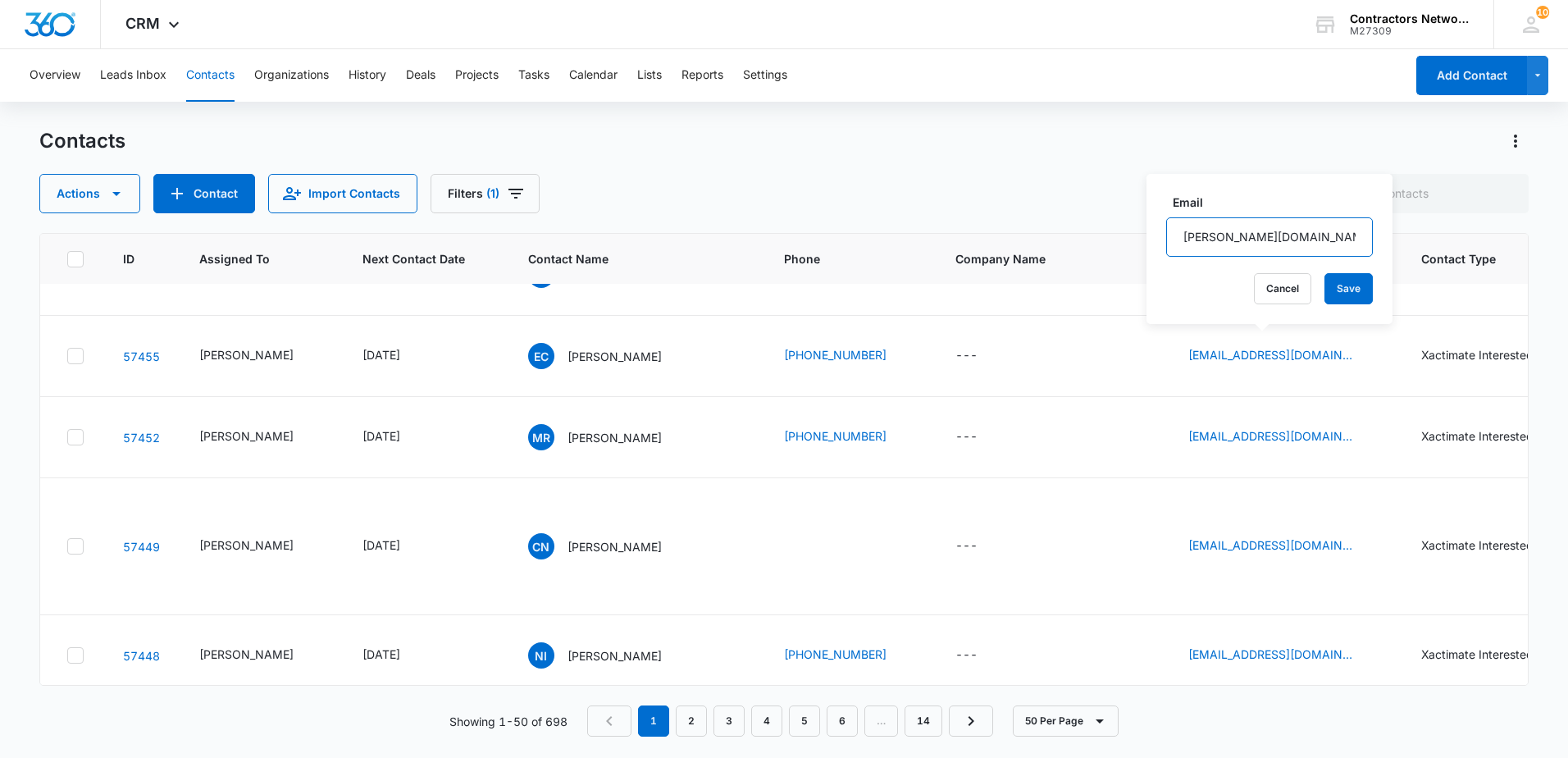
scroll to position [1559, 0]
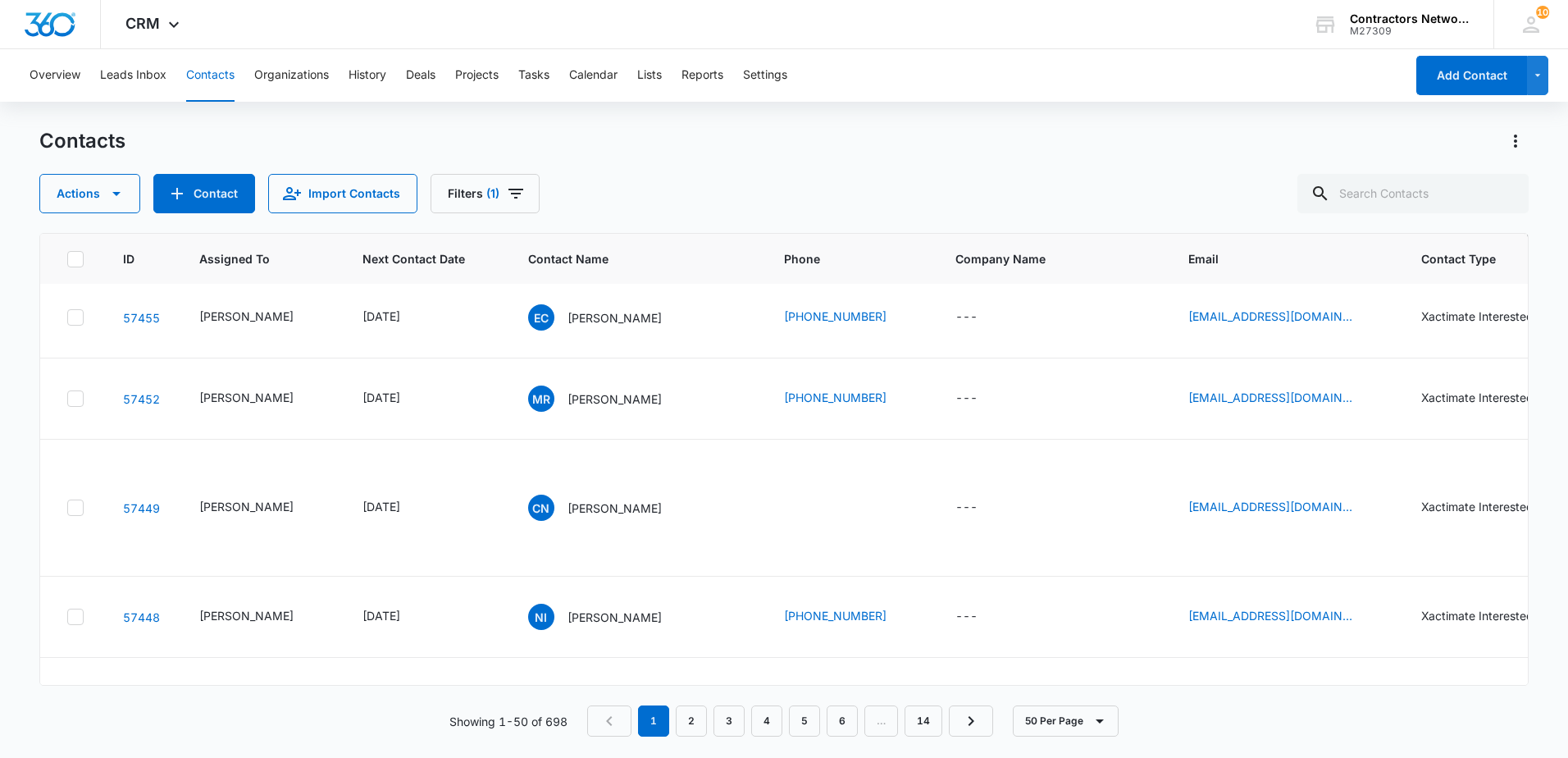
click at [1362, 83] on icon "Email - justin@conceptconstructionchi.com - Select to Edit Field" at bounding box center [1372, 74] width 20 height 20
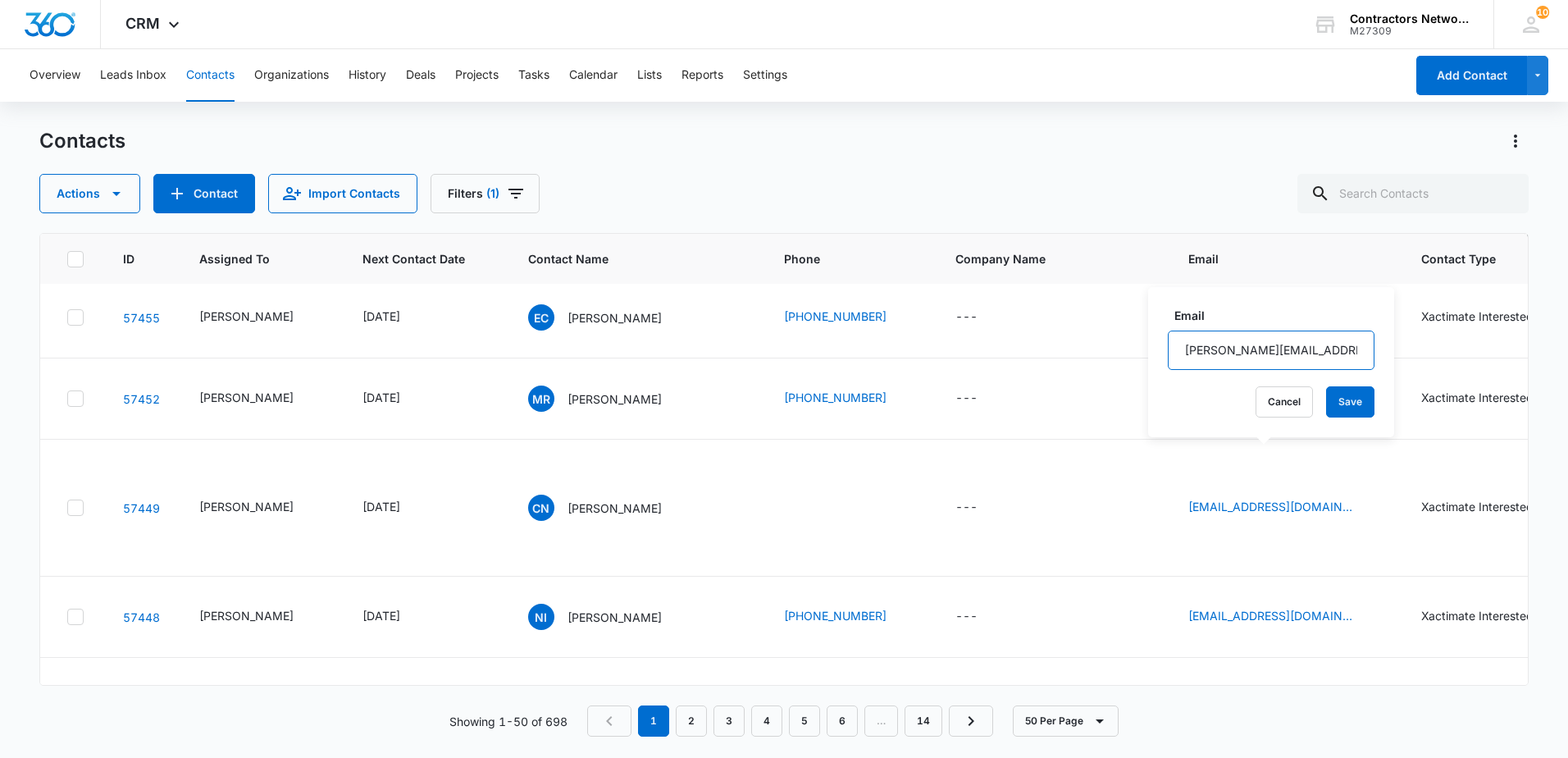
click at [1293, 350] on input "[PERSON_NAME][EMAIL_ADDRESS][DOMAIN_NAME]" at bounding box center [1271, 350] width 207 height 39
click at [585, 83] on p "[PERSON_NAME]" at bounding box center [614, 74] width 94 height 17
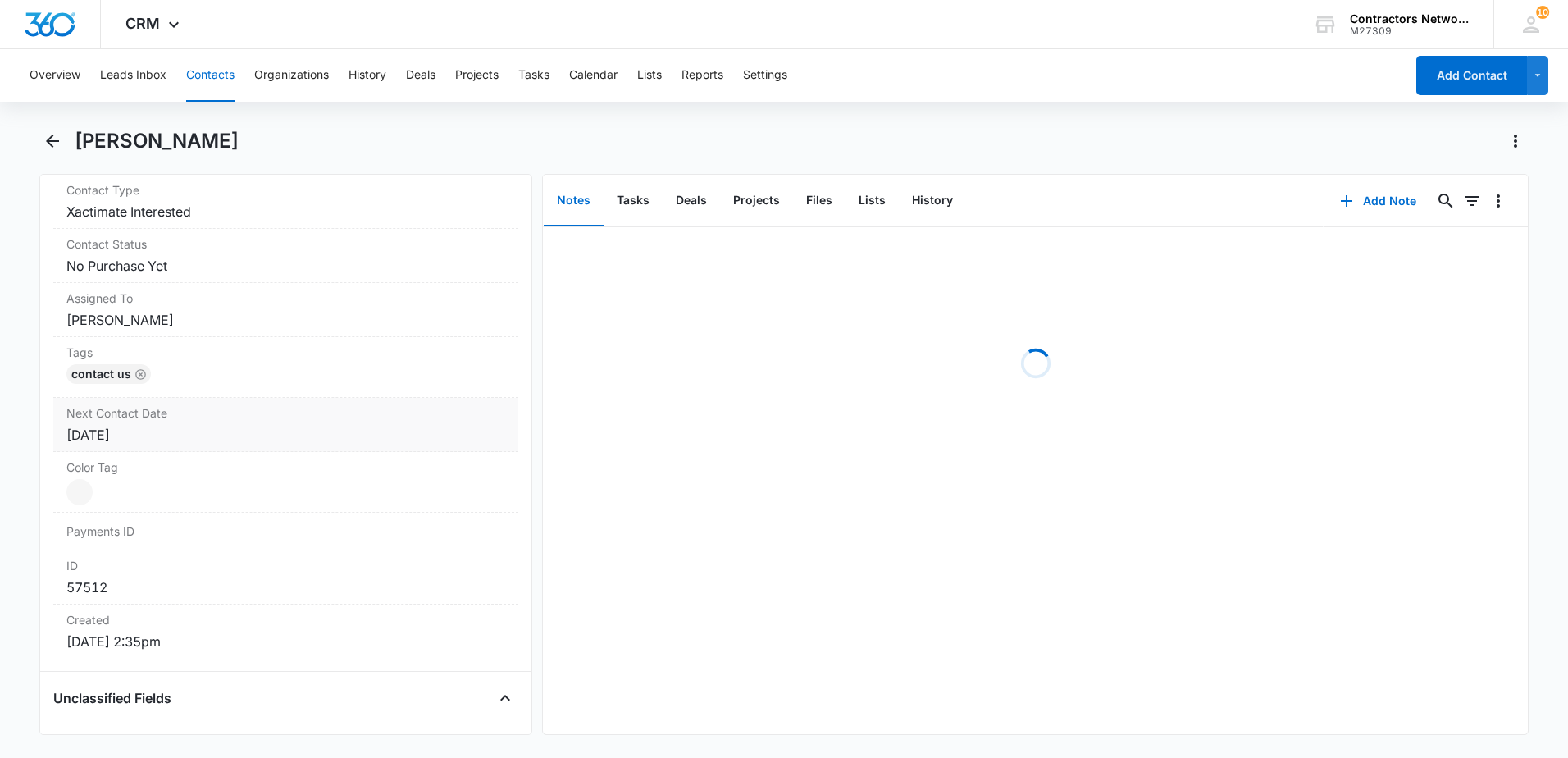
scroll to position [738, 0]
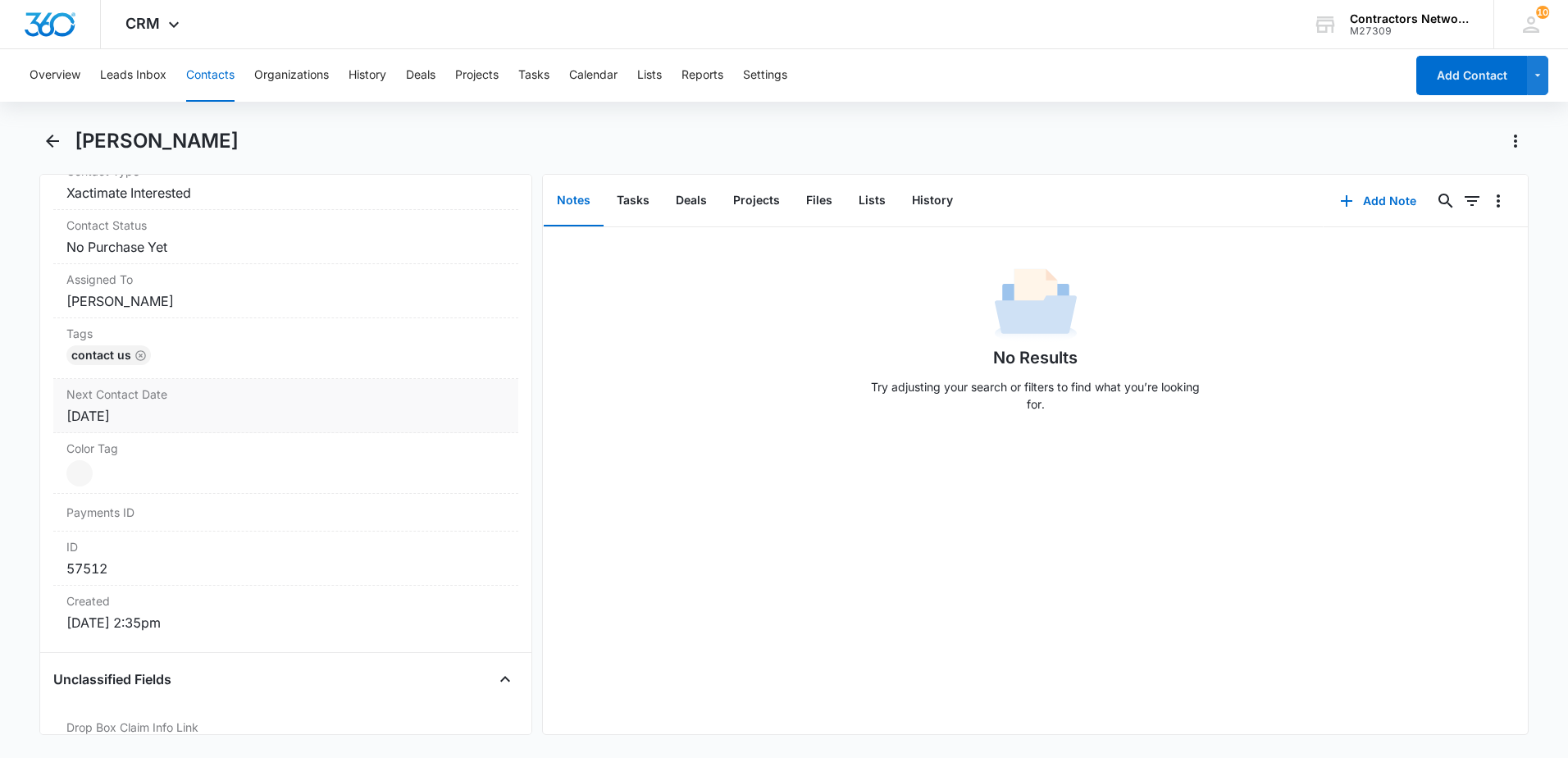
click at [192, 427] on div "Next Contact Date Cancel Save Changes [DATE]" at bounding box center [286, 406] width 465 height 54
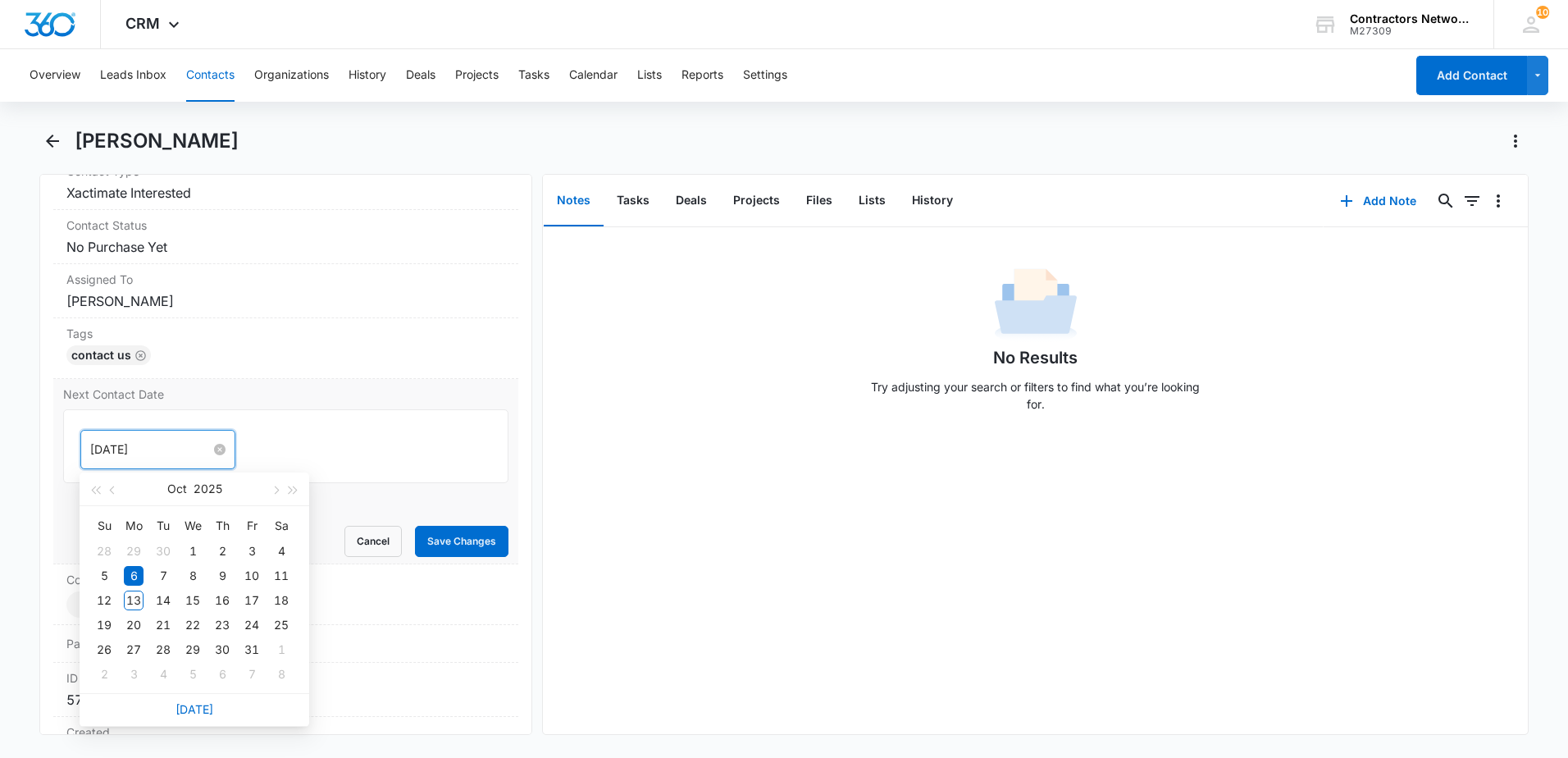
click at [153, 446] on input "[DATE]" at bounding box center [151, 449] width 121 height 18
type input "[DATE]"
drag, startPoint x: 128, startPoint y: 670, endPoint x: 146, endPoint y: 659, distance: 21.1
click at [129, 669] on div "3" at bounding box center [134, 675] width 20 height 20
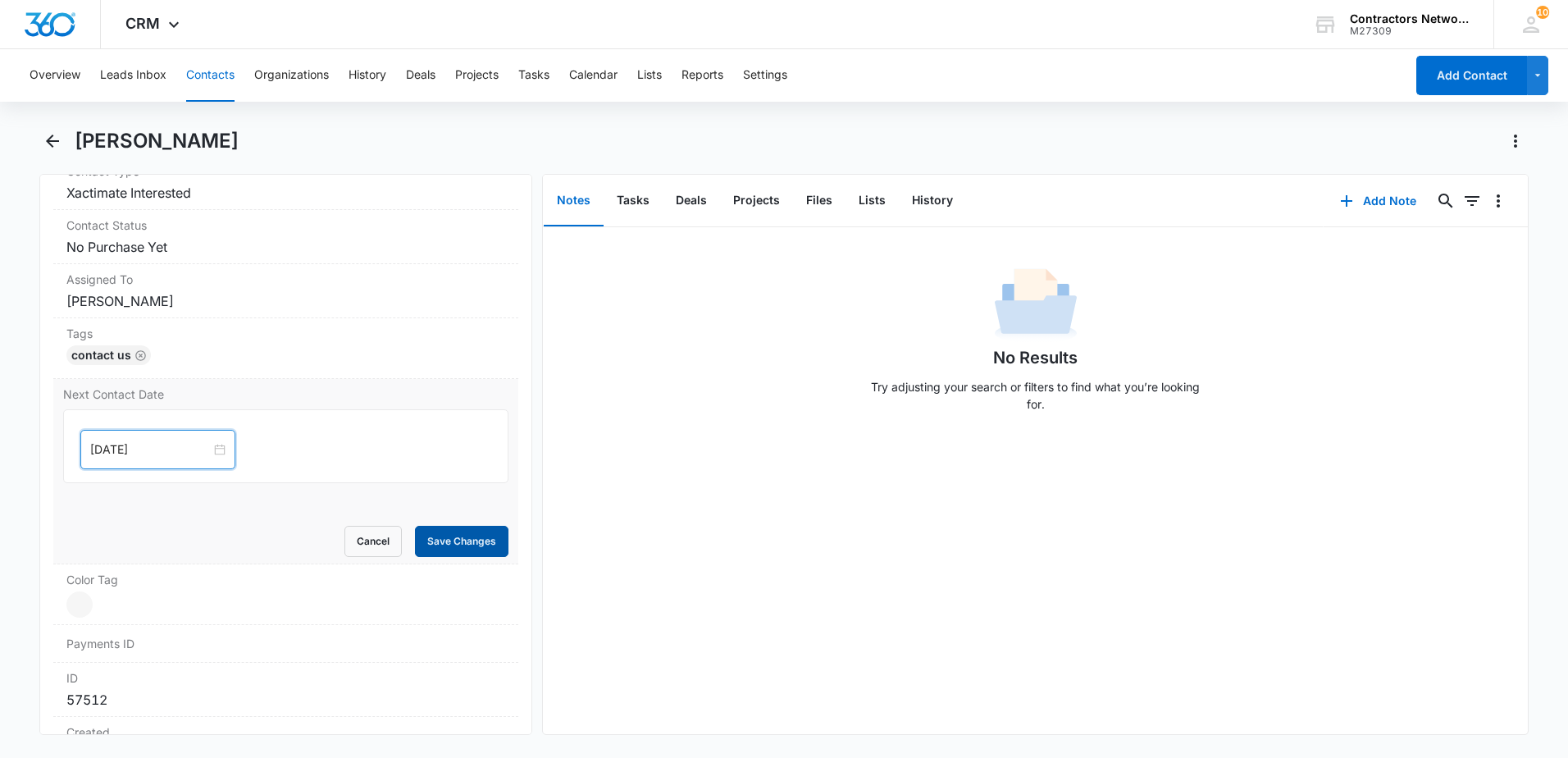
click at [431, 545] on button "Save Changes" at bounding box center [461, 541] width 93 height 31
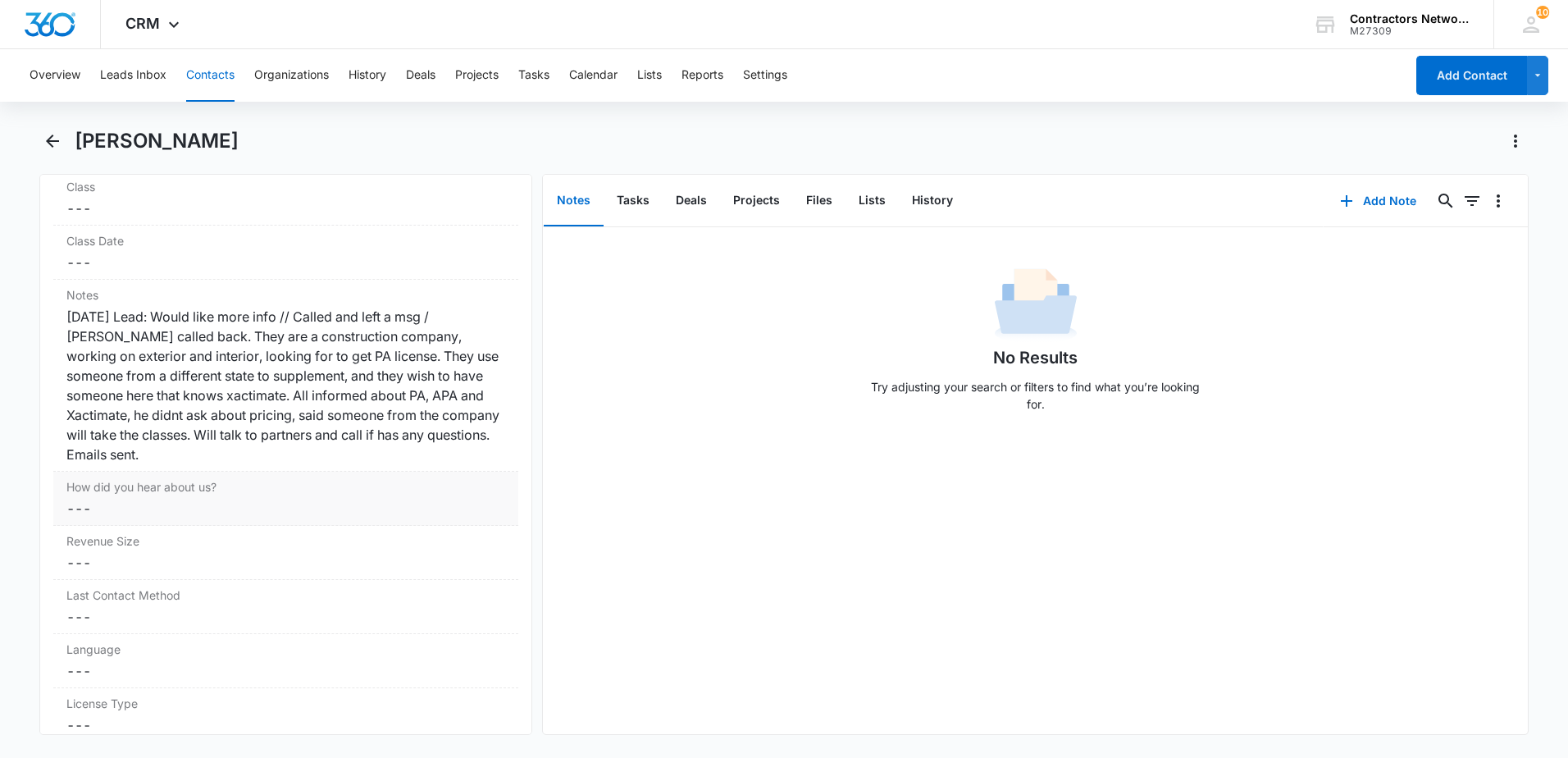
scroll to position [1919, 0]
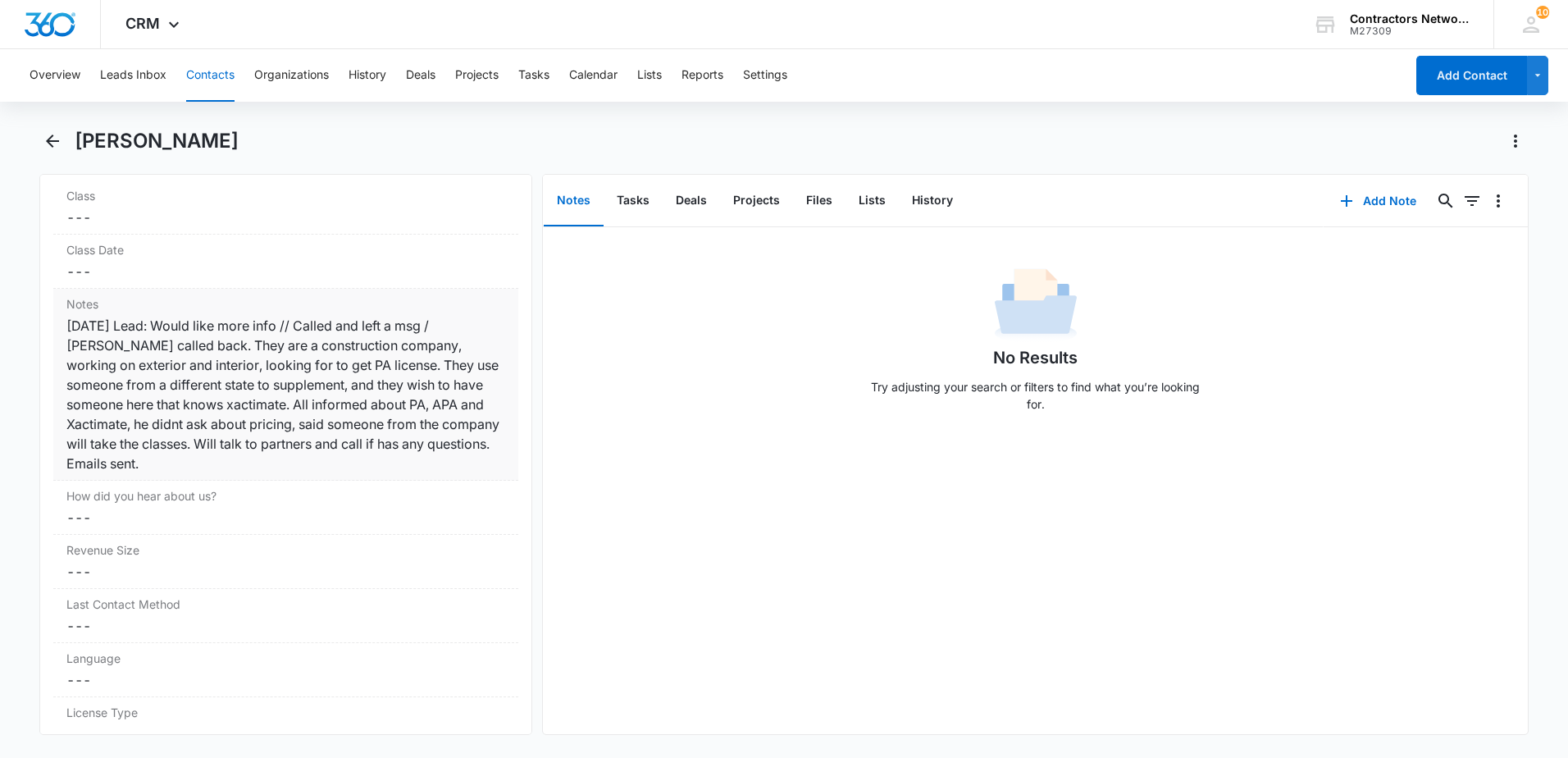
click at [301, 460] on div "[DATE] Lead: Would like more info // Called and left a msg / [PERSON_NAME] call…" at bounding box center [286, 394] width 438 height 157
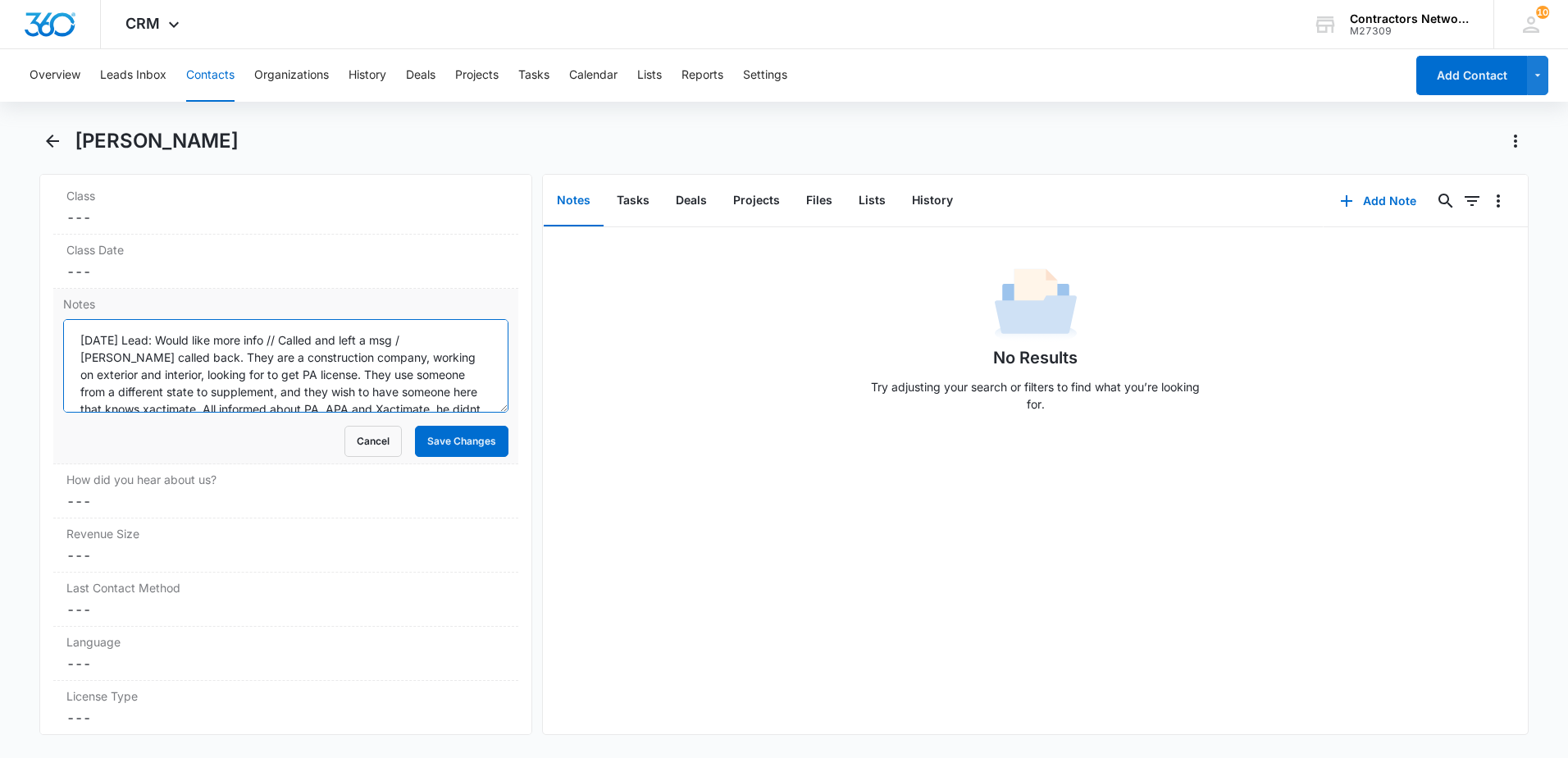
scroll to position [51, 0]
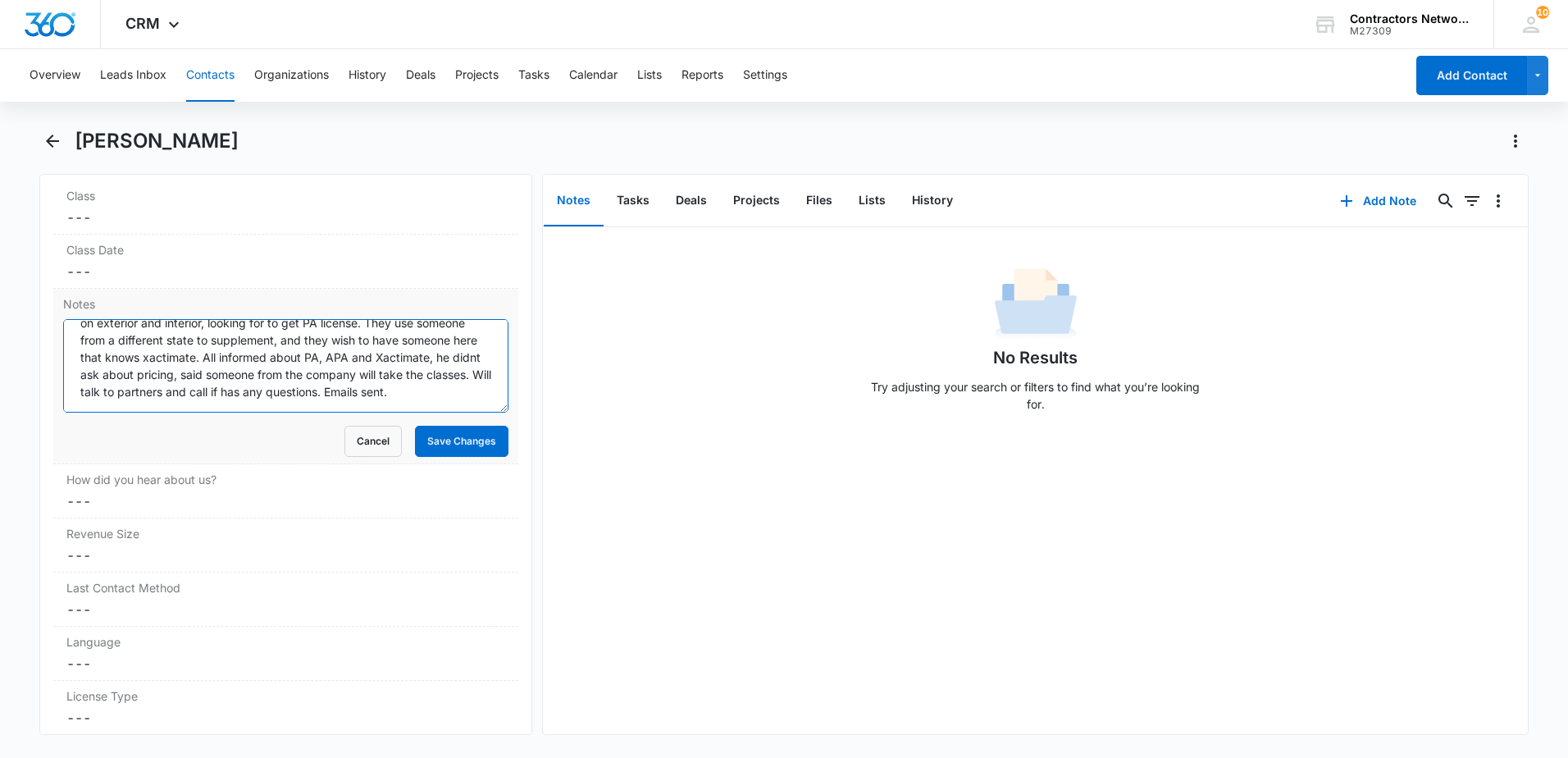
click at [464, 391] on textarea "[DATE] Lead: Would like more info // Called and left a msg / [PERSON_NAME] call…" at bounding box center [286, 365] width 445 height 93
type textarea "7/28/2025 Lead: Would like more info // Called and left a msg / Justin called b…"
click at [449, 436] on button "Save Changes" at bounding box center [461, 441] width 93 height 31
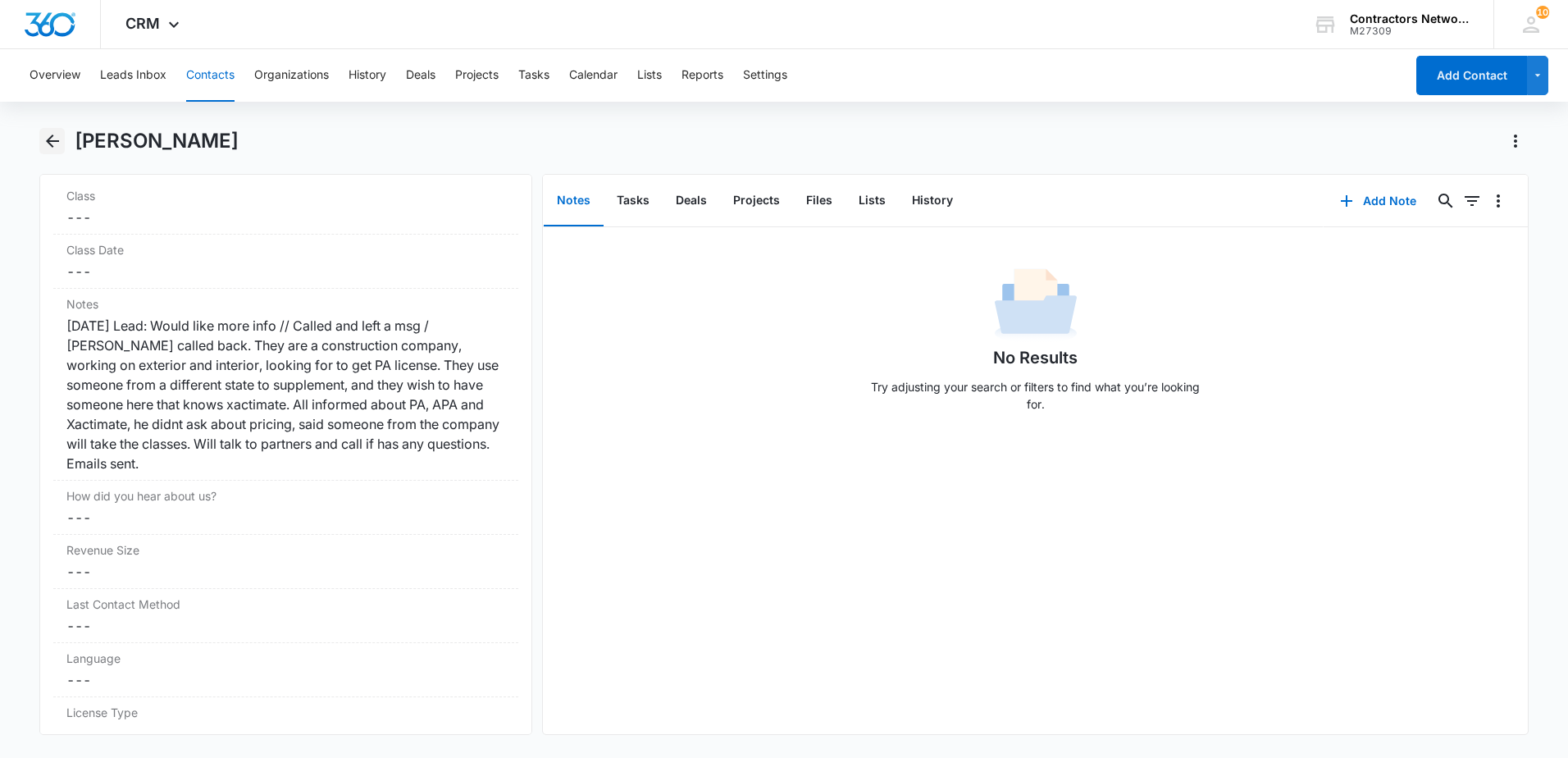
click at [52, 142] on icon "Back" at bounding box center [52, 141] width 13 height 13
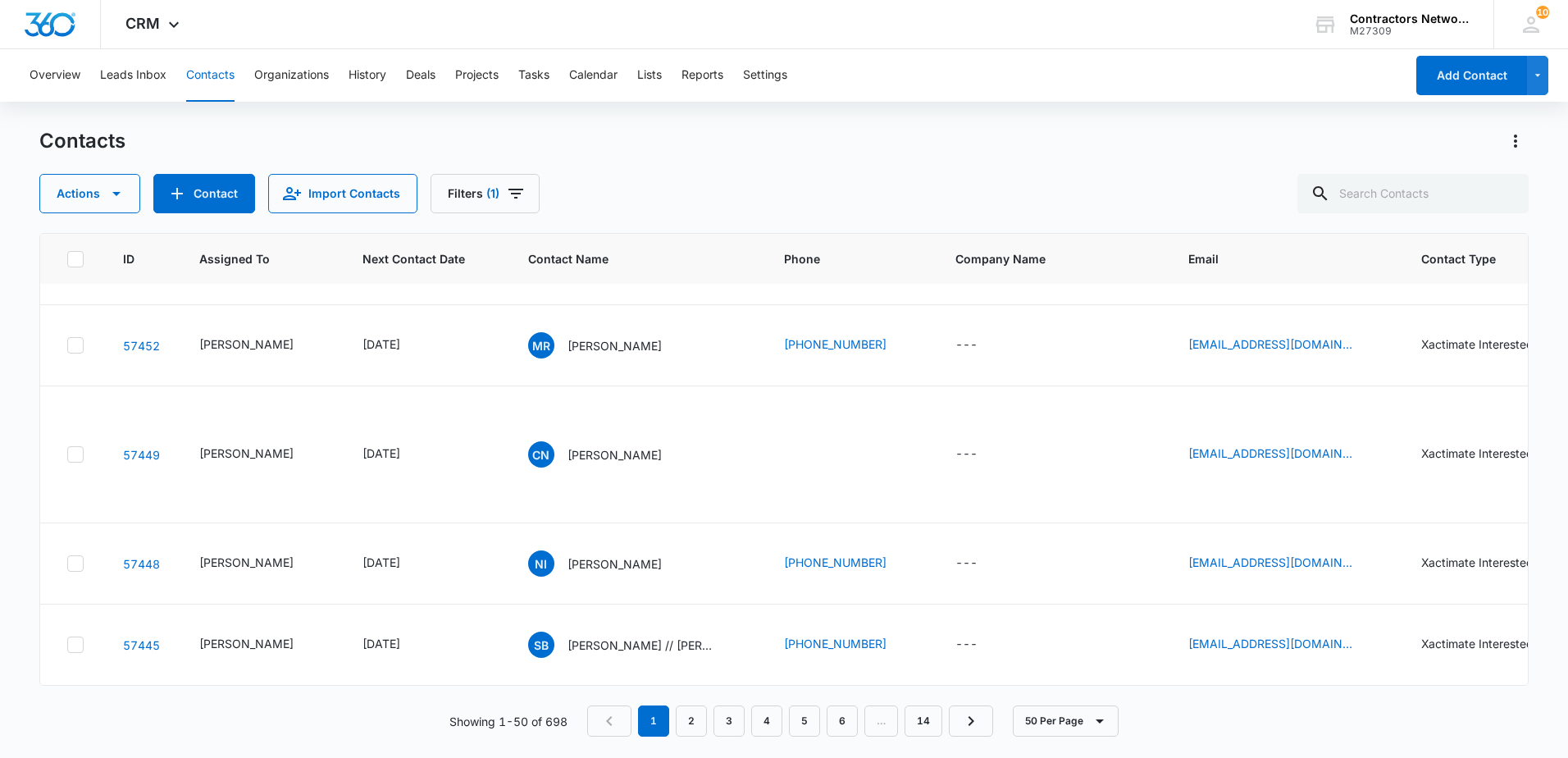
scroll to position [1640, 0]
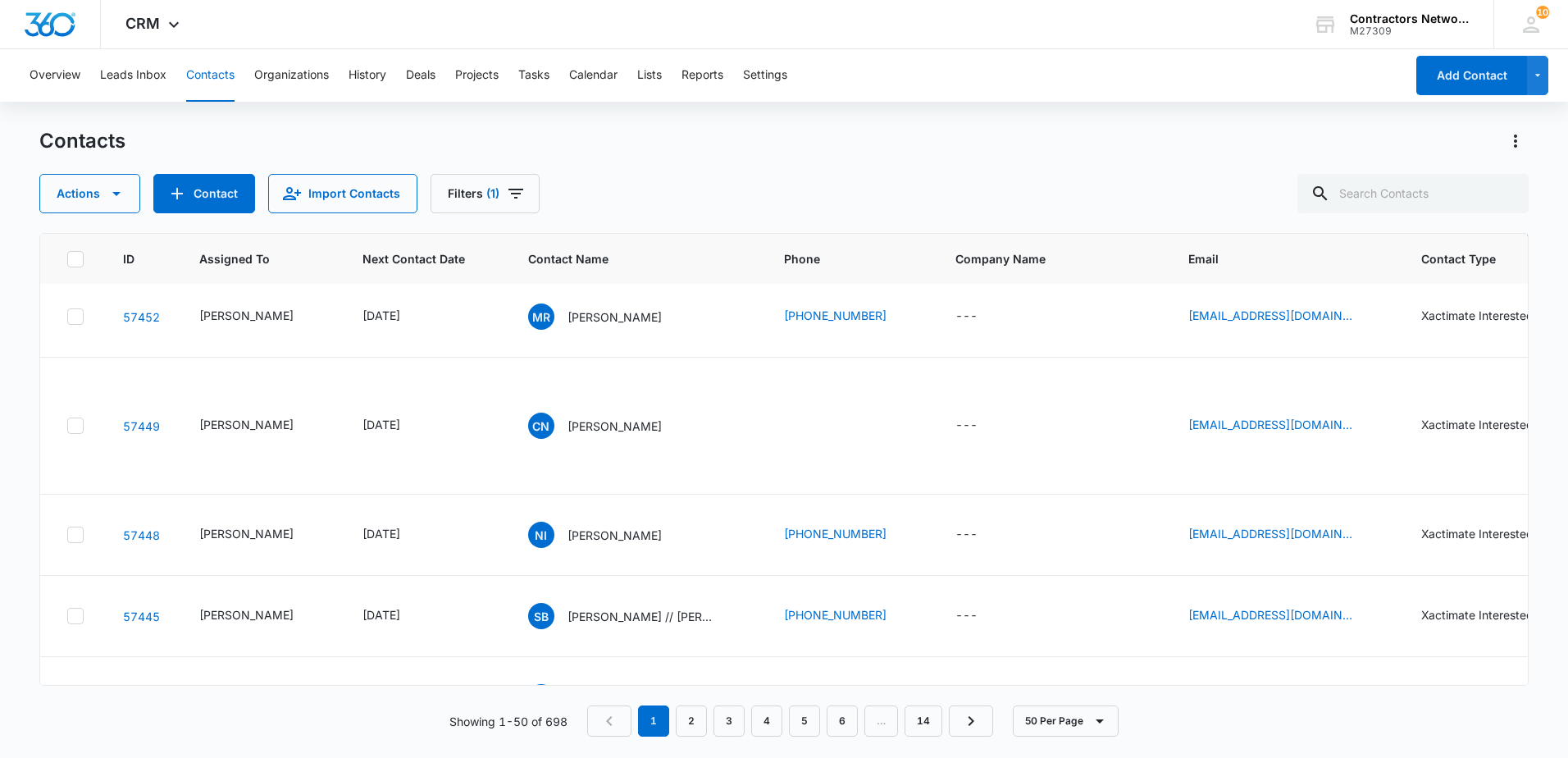
click at [581, 82] on p "[PERSON_NAME] / [PERSON_NAME]" at bounding box center [641, 73] width 147 height 17
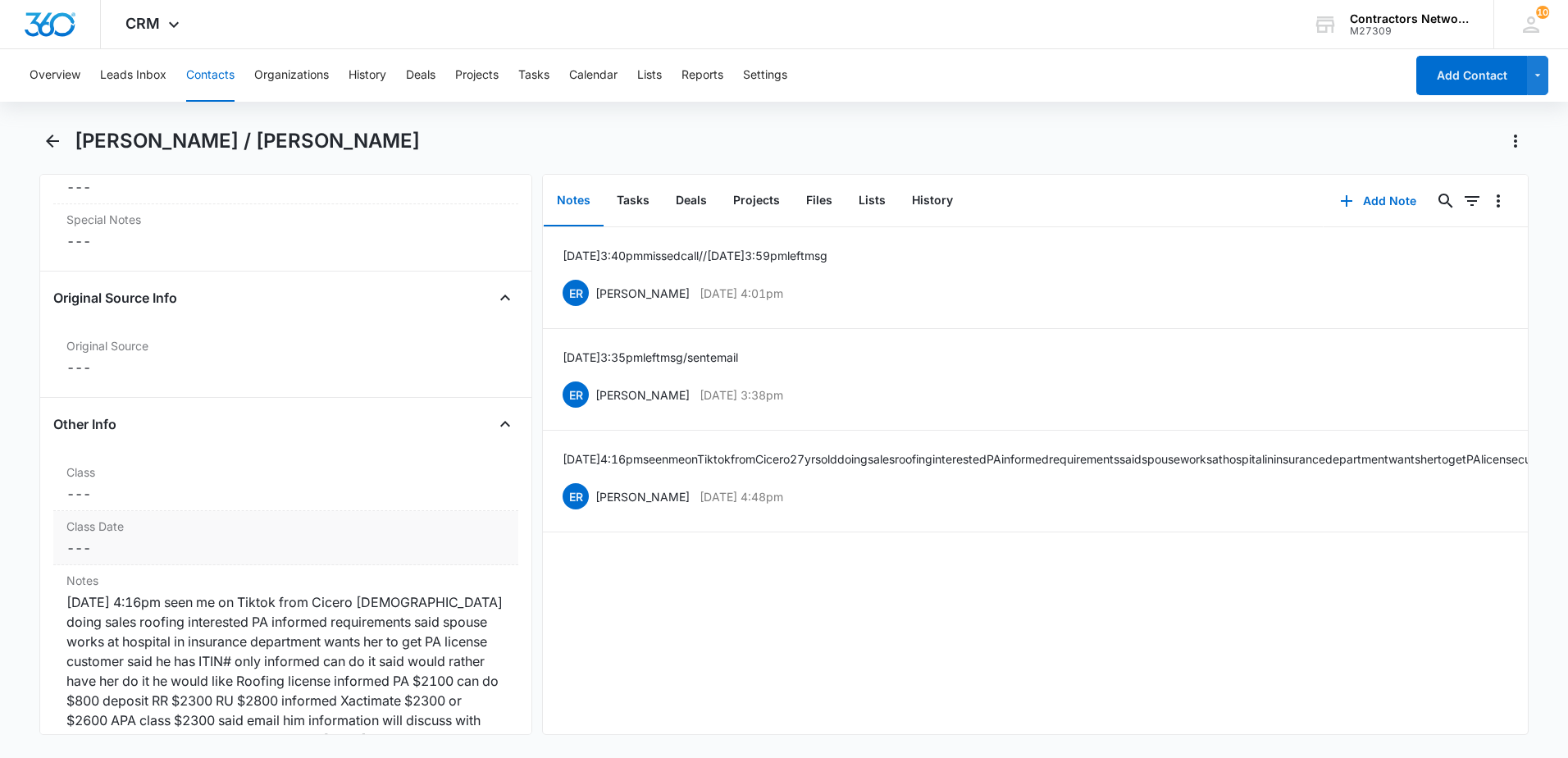
scroll to position [1804, 0]
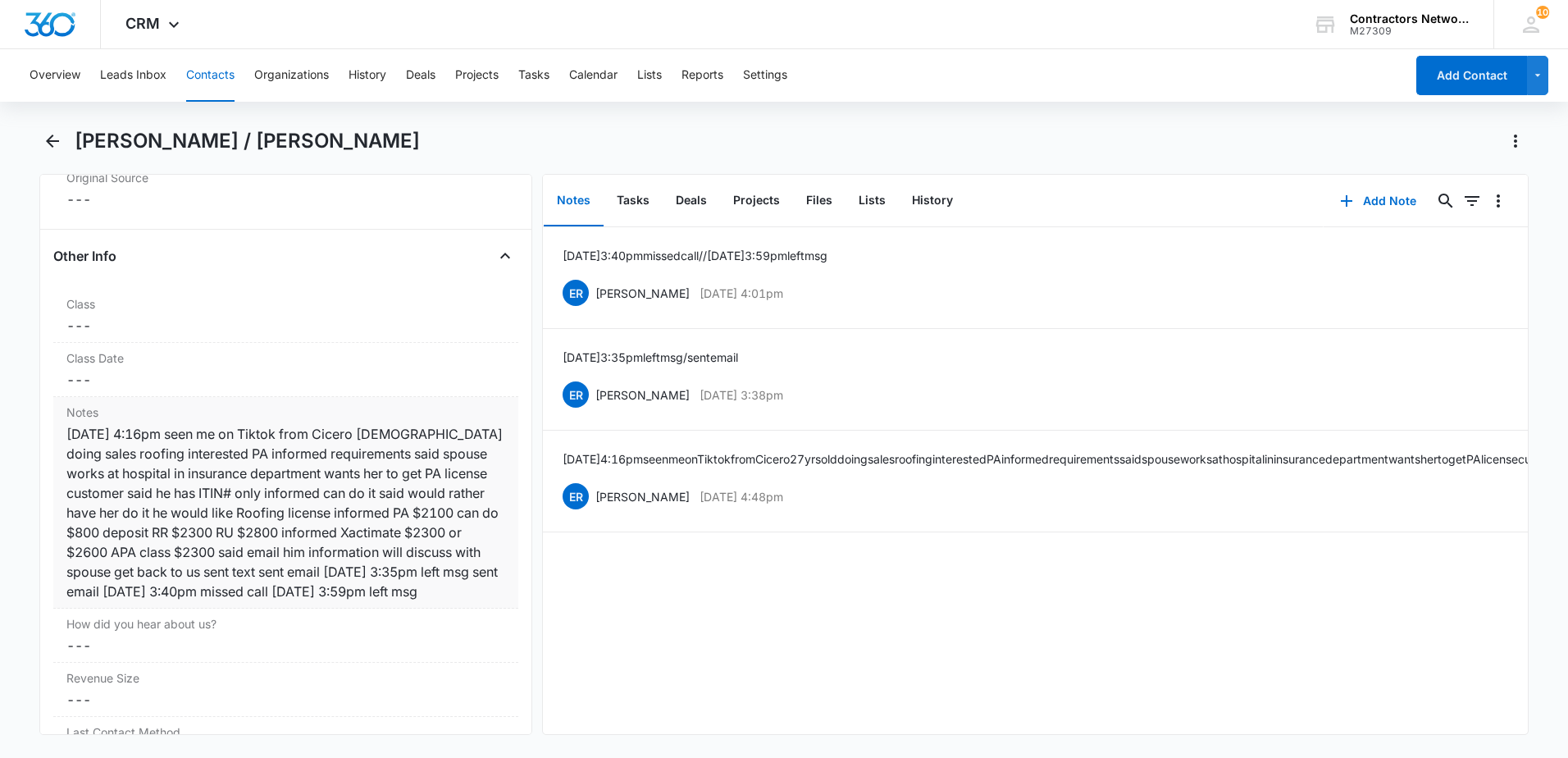
click at [401, 601] on div "[DATE] 4:16pm seen me on Tiktok from Cicero [DEMOGRAPHIC_DATA] doing sales roof…" at bounding box center [286, 513] width 438 height 178
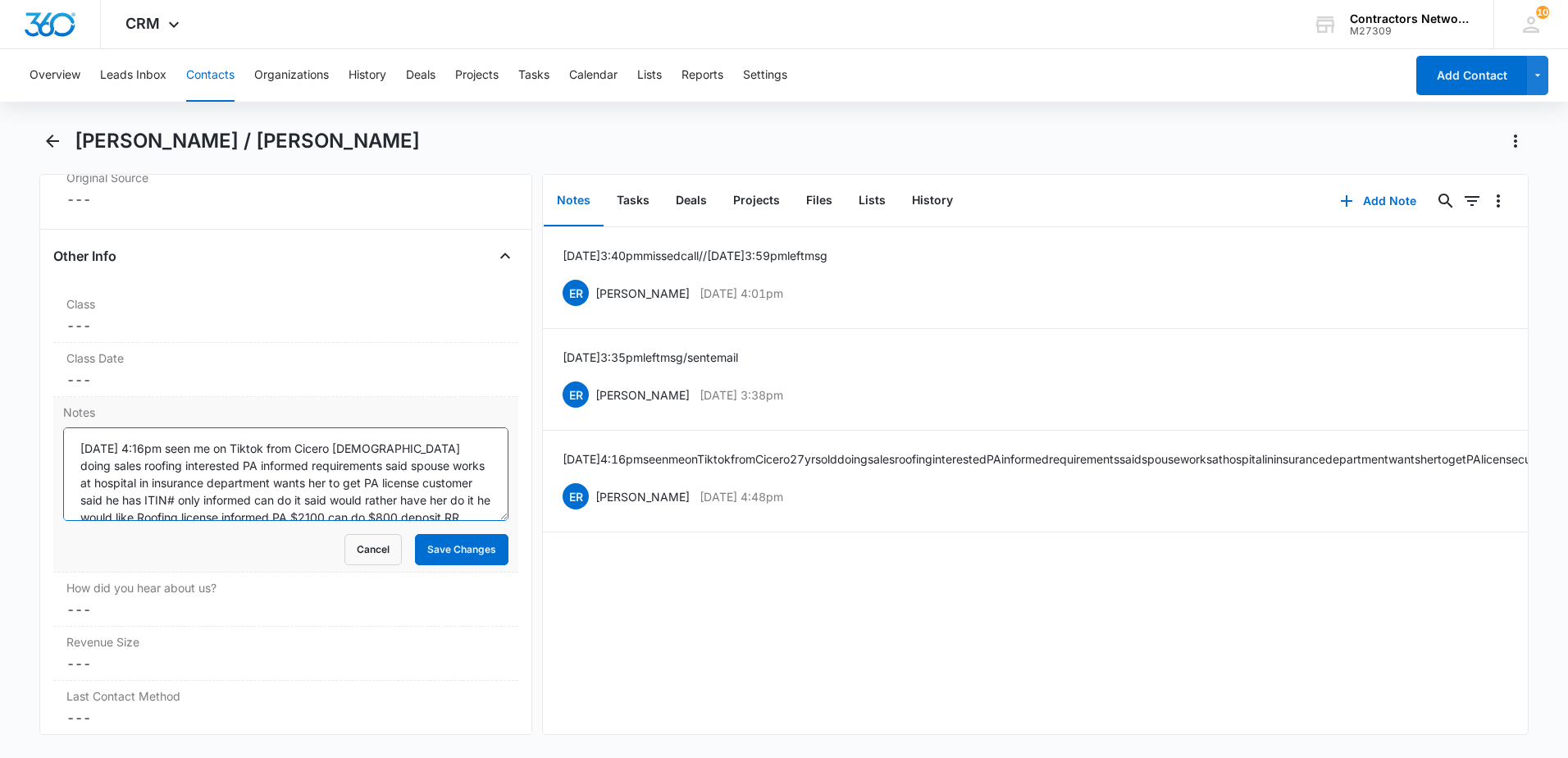
scroll to position [86, 0]
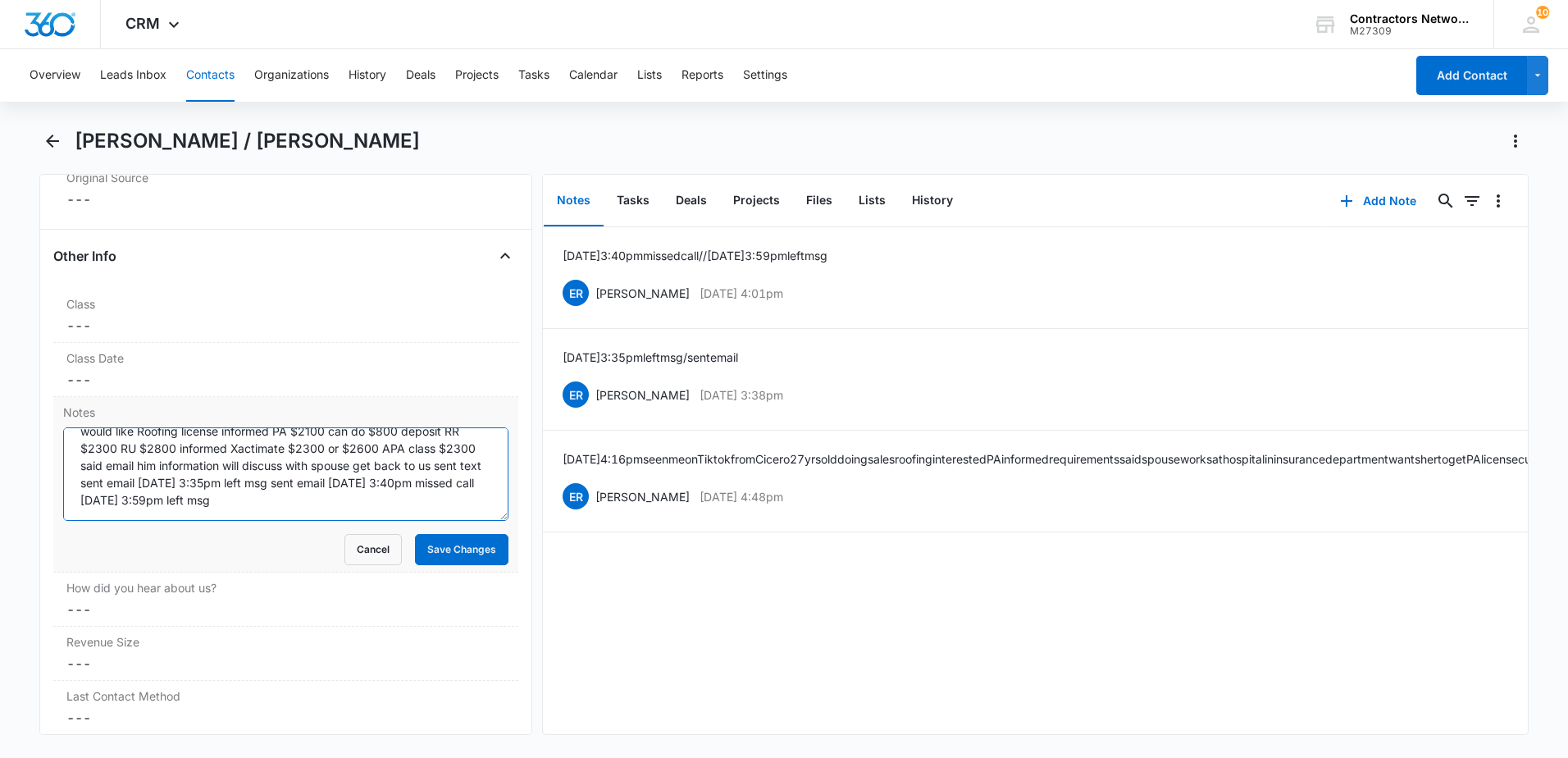
click at [470, 497] on textarea "[DATE] 4:16pm seen me on Tiktok from Cicero [DEMOGRAPHIC_DATA] doing sales roof…" at bounding box center [286, 473] width 445 height 93
type textarea "7/24/2025 4:16pm seen me on Tiktok from Cicero 27yrs old doing sales roofing in…"
click at [480, 555] on button "Save Changes" at bounding box center [461, 549] width 93 height 31
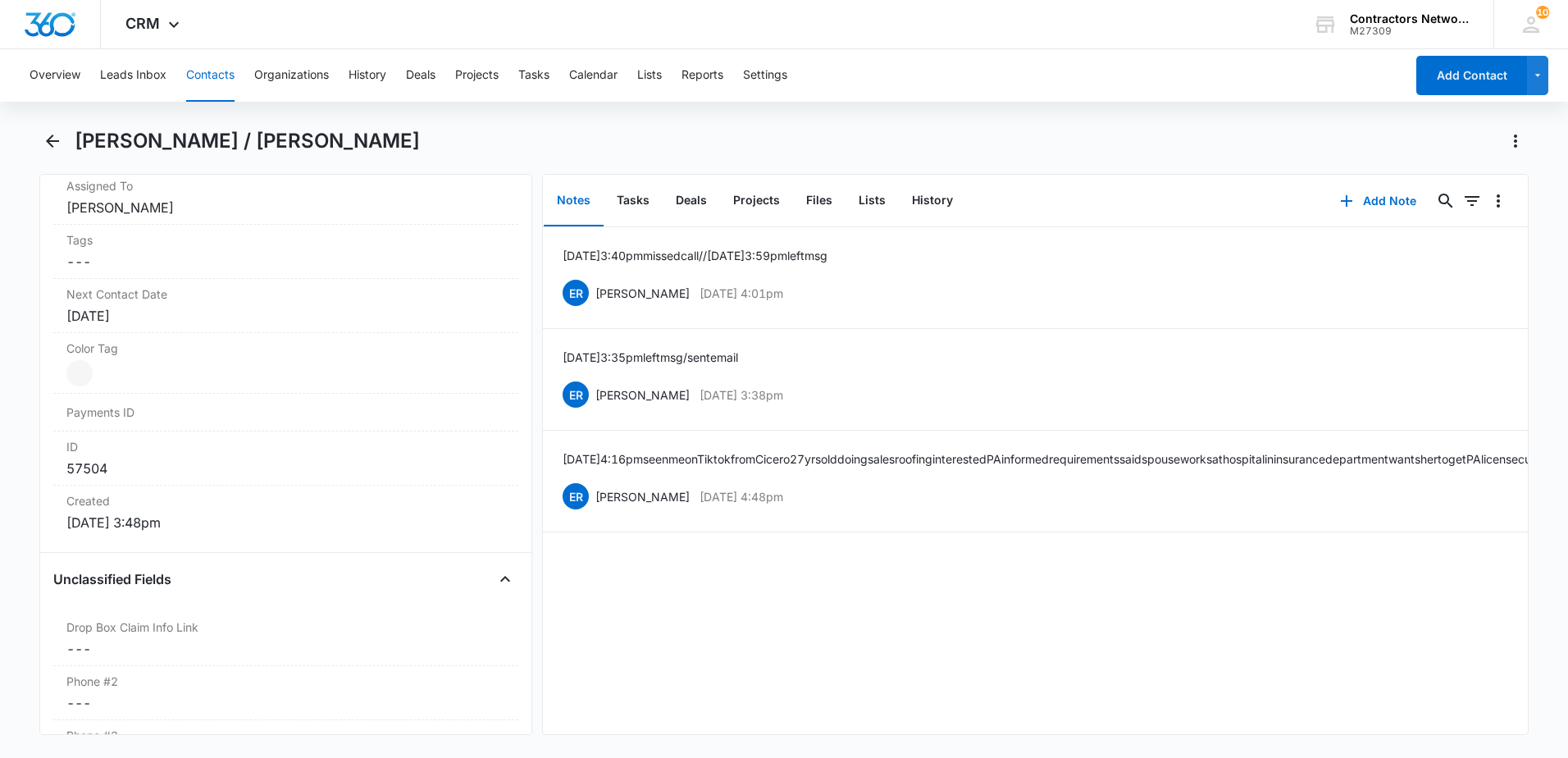
scroll to position [820, 0]
click at [201, 332] on div "[DATE]" at bounding box center [286, 328] width 438 height 20
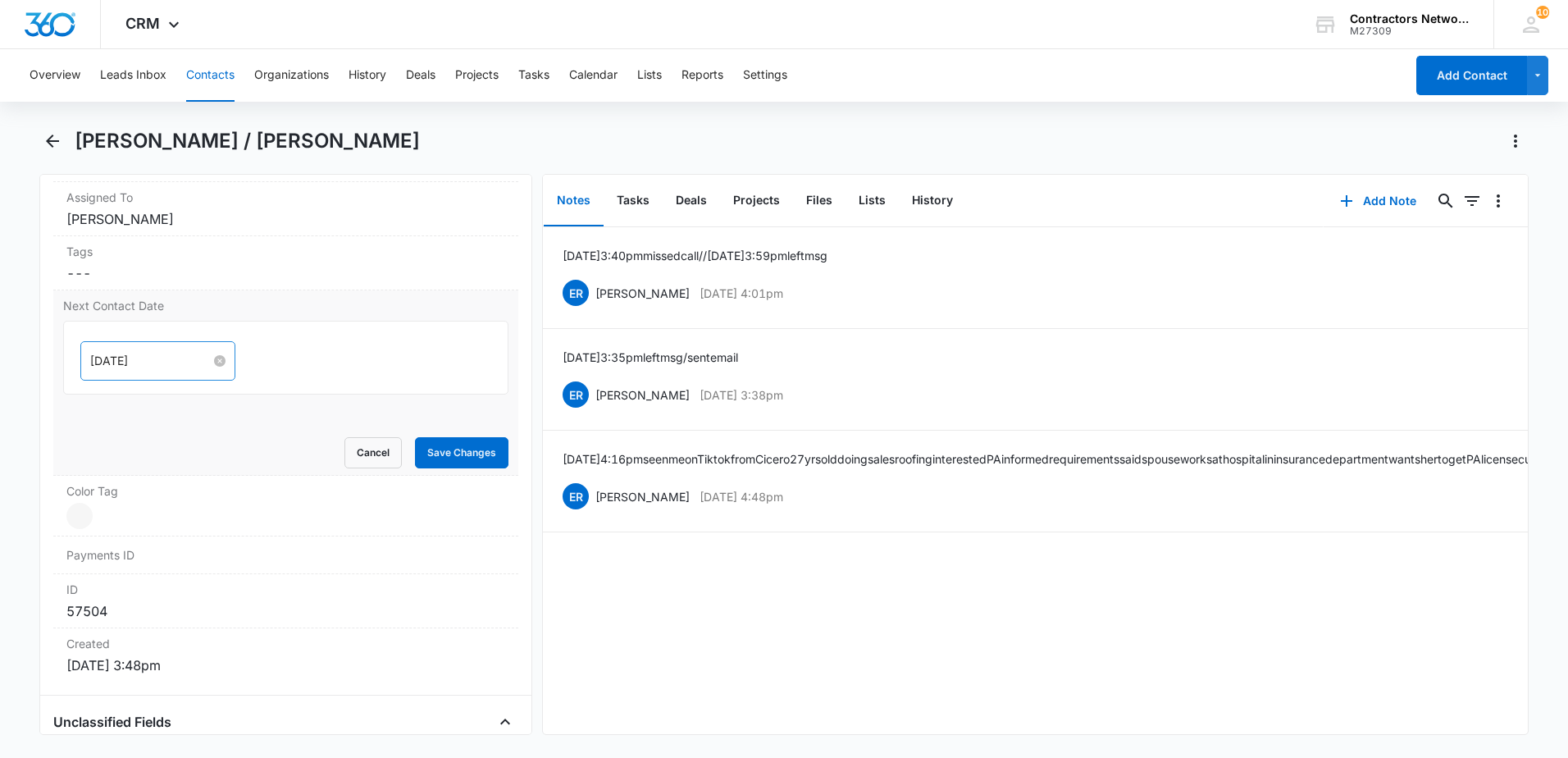
click at [172, 354] on input "[DATE]" at bounding box center [151, 360] width 121 height 18
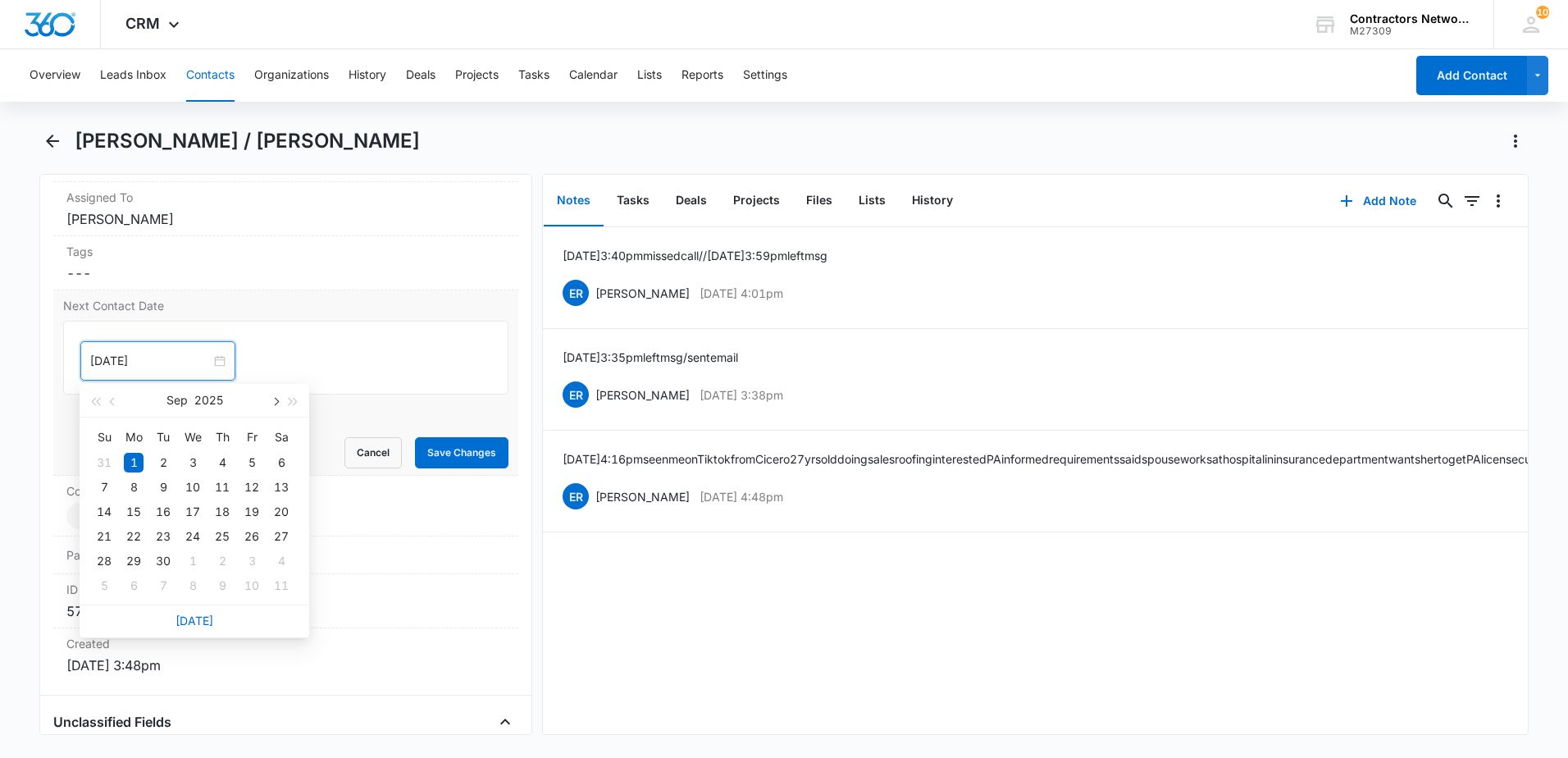
click at [279, 403] on button "button" at bounding box center [274, 399] width 18 height 33
type input "[DATE]"
click at [131, 486] on div "3" at bounding box center [134, 487] width 20 height 20
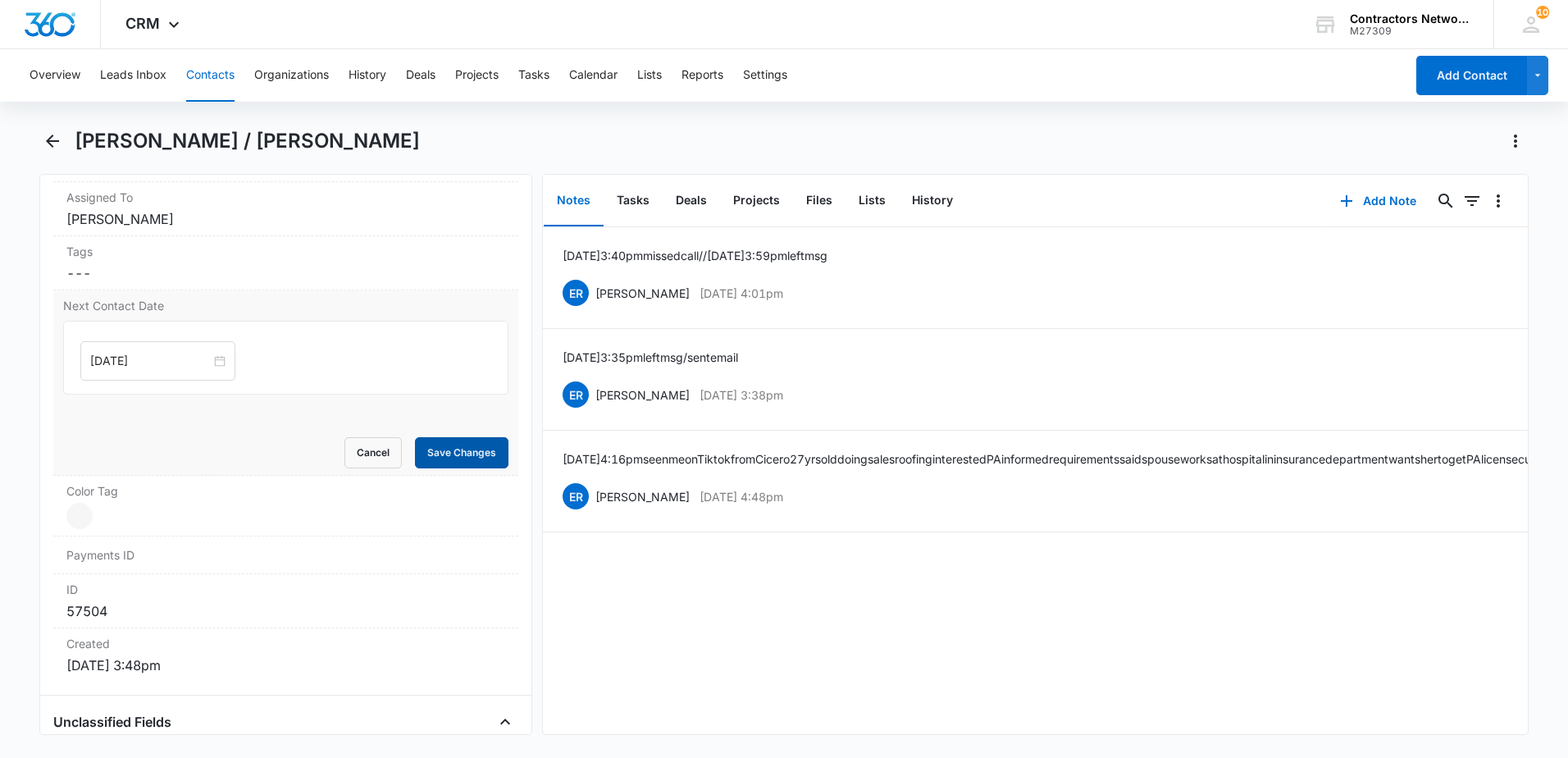
click at [425, 453] on button "Save Changes" at bounding box center [461, 453] width 93 height 31
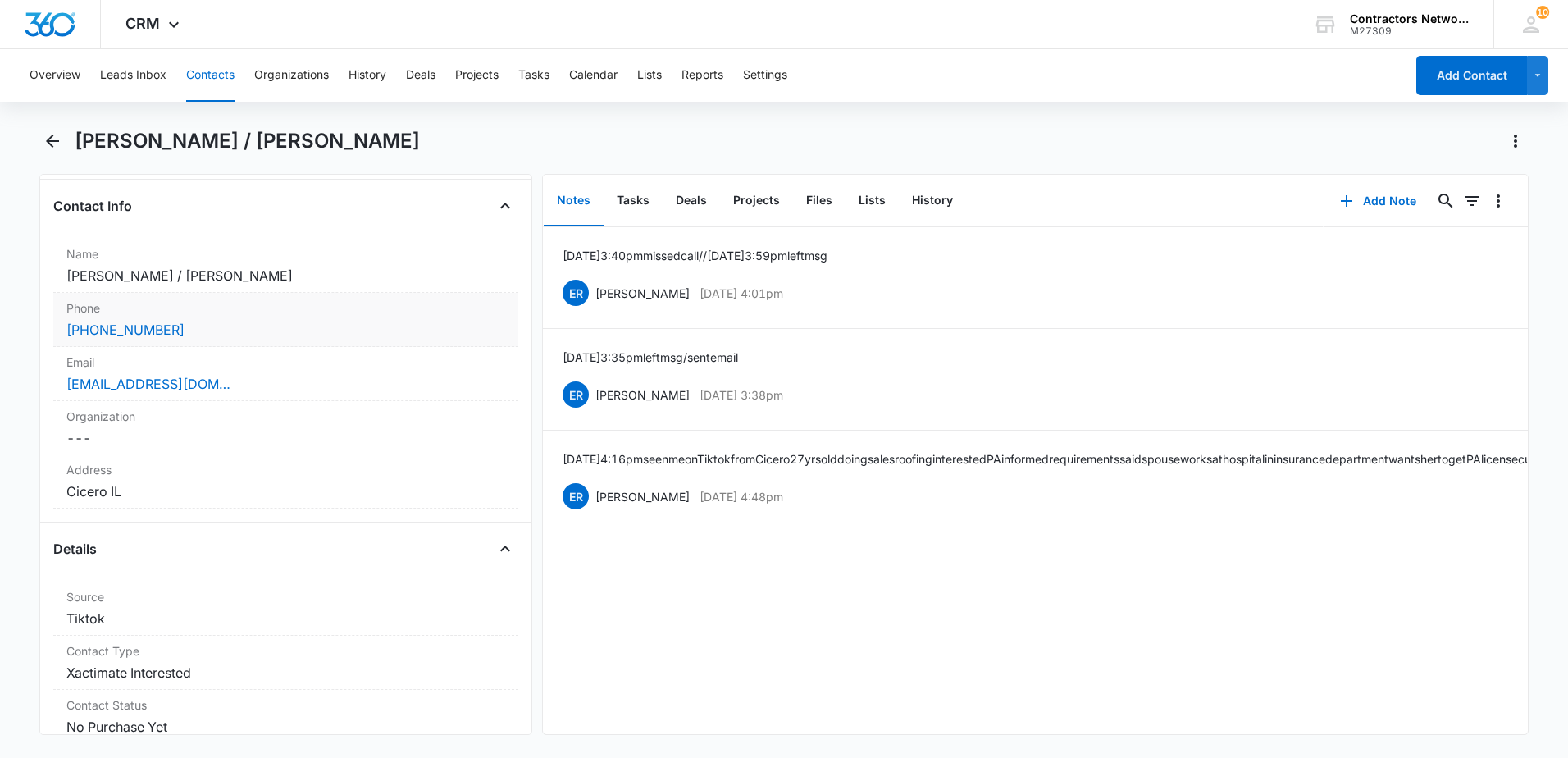
scroll to position [246, 0]
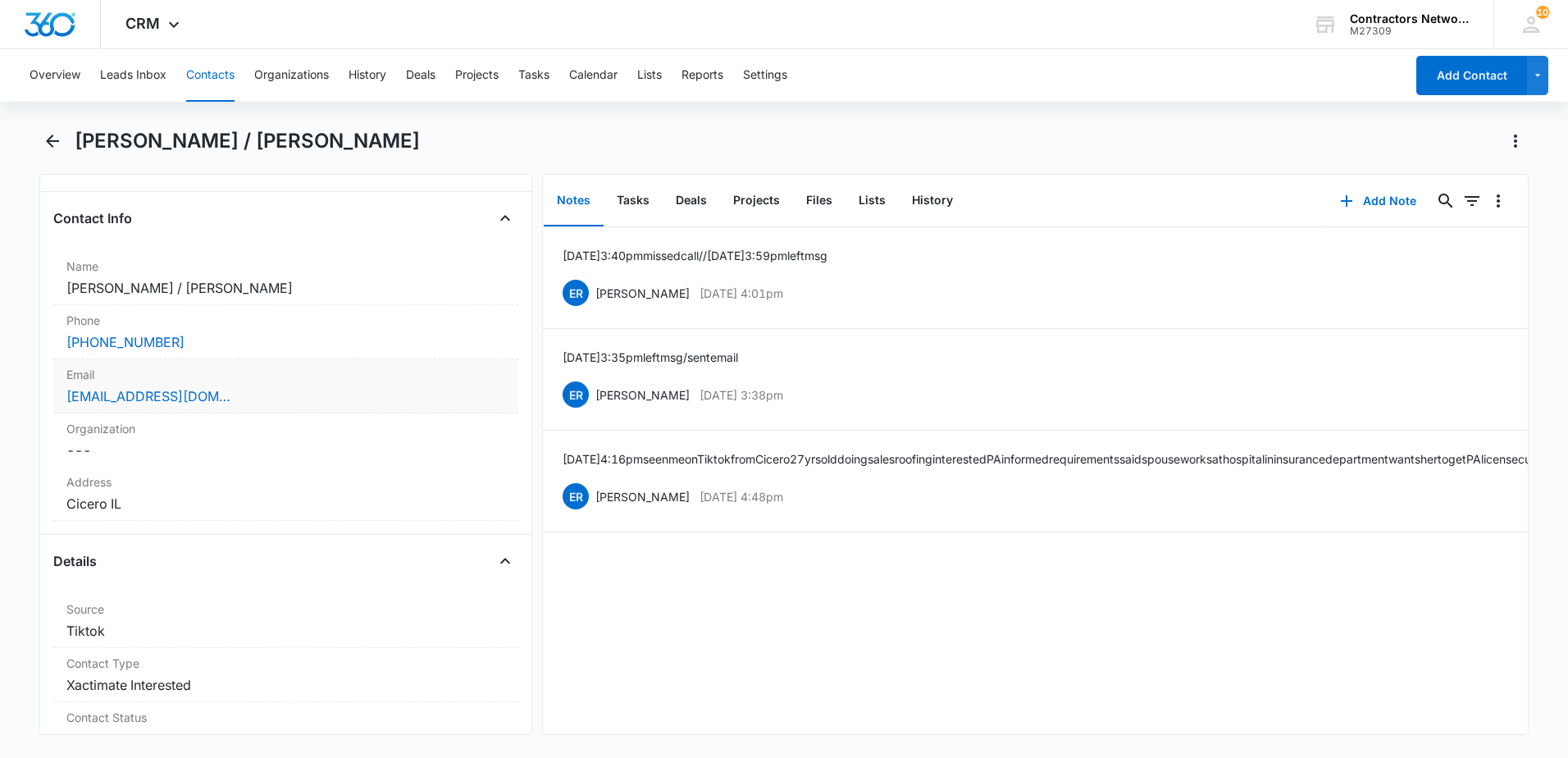
click at [280, 406] on div "Email Cancel Save Changes jose0999garcia@gmail.com" at bounding box center [286, 386] width 465 height 54
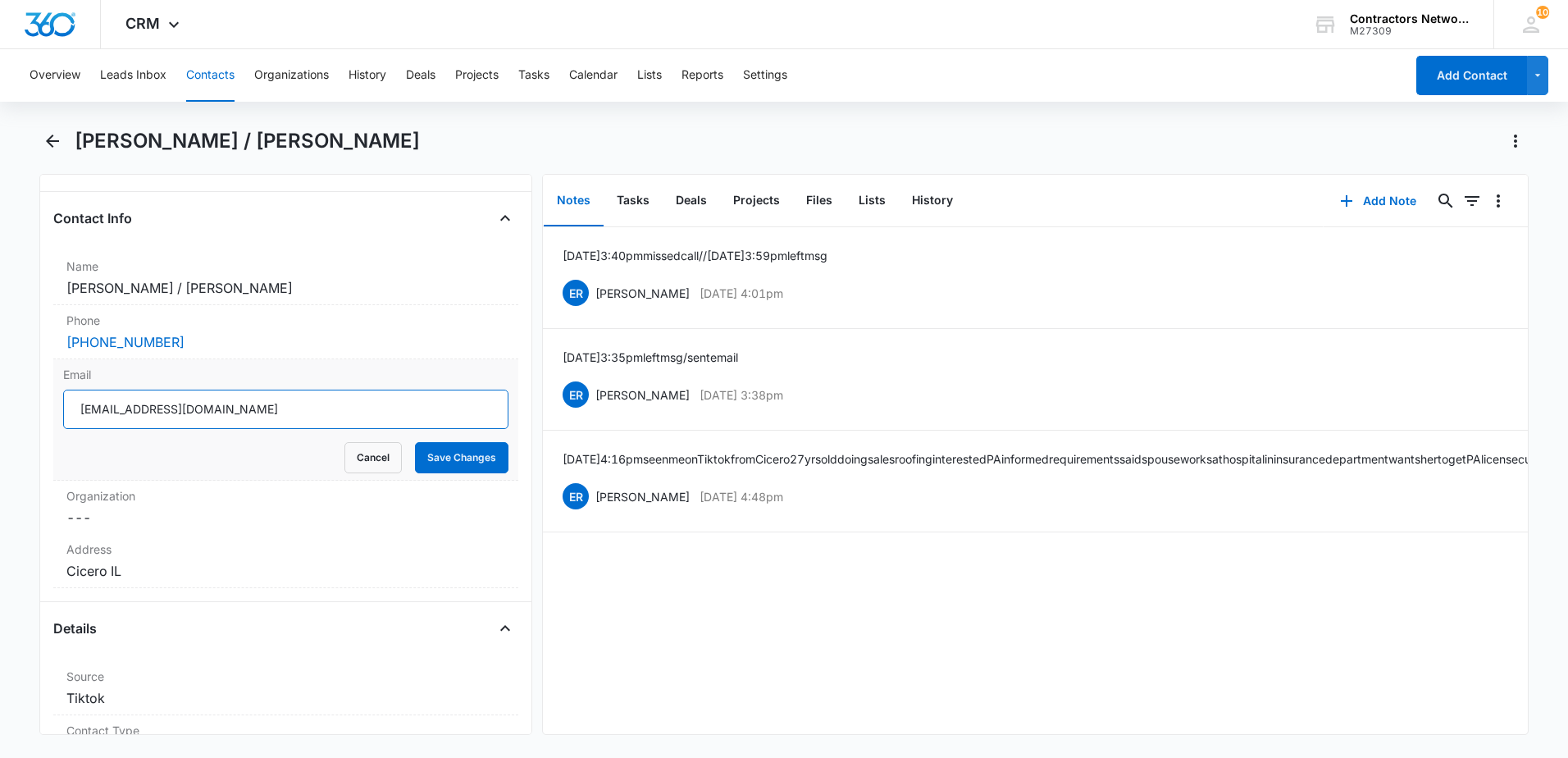
click at [292, 416] on input "[EMAIL_ADDRESS][DOMAIN_NAME]" at bounding box center [286, 409] width 445 height 39
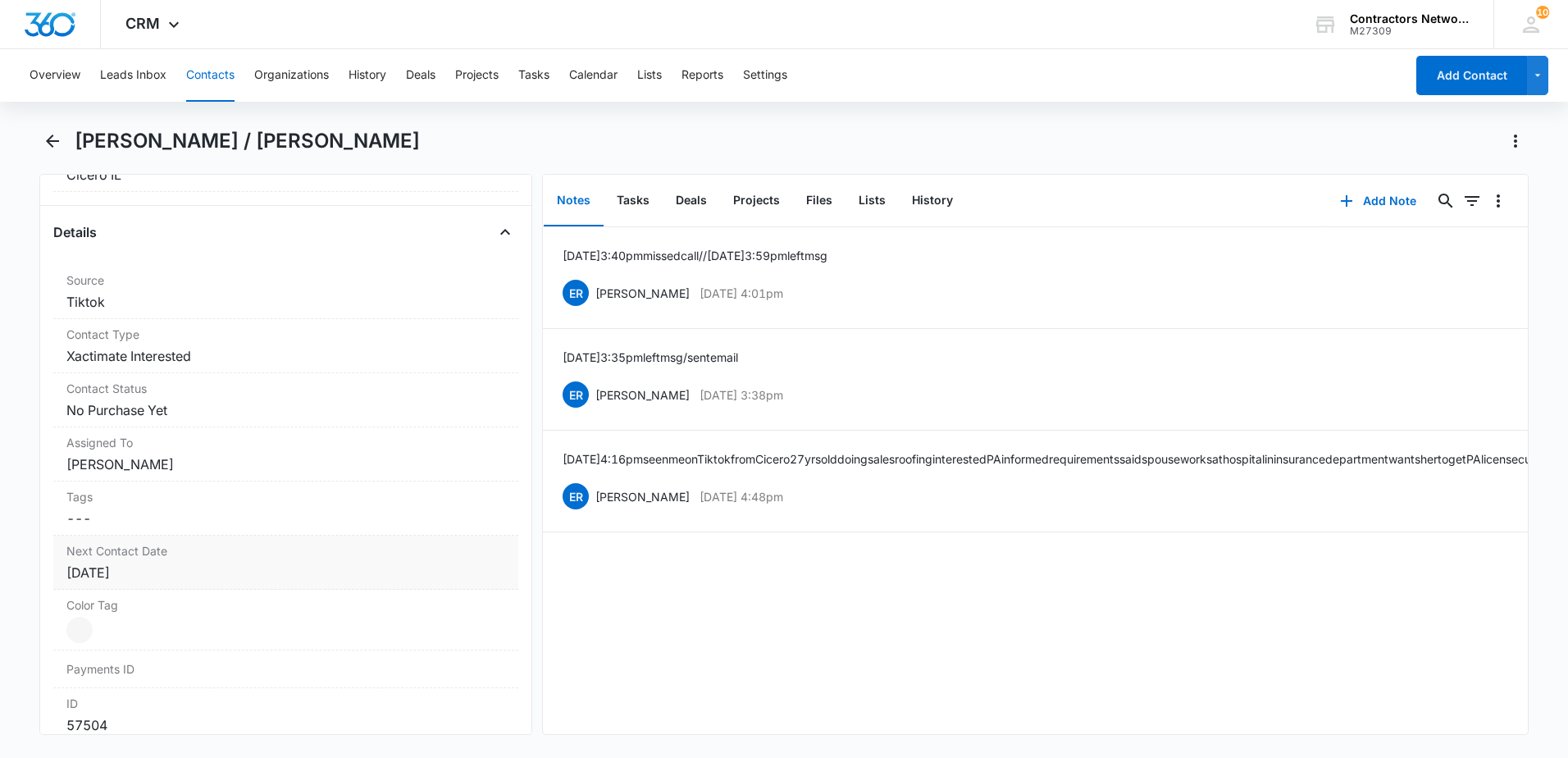
scroll to position [656, 0]
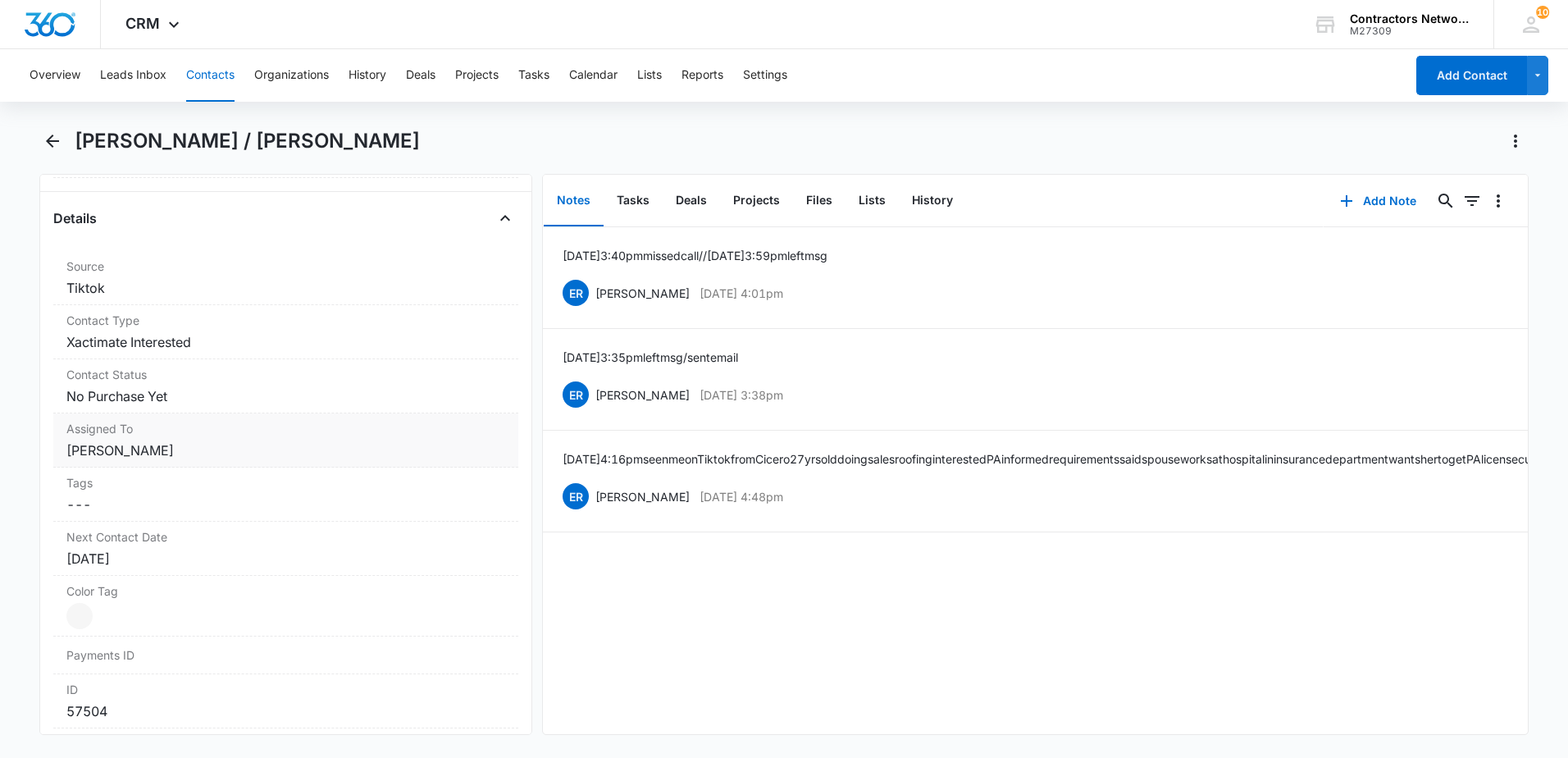
click at [239, 458] on dd "Cancel Save Changes Elvis Ruelas" at bounding box center [286, 450] width 438 height 20
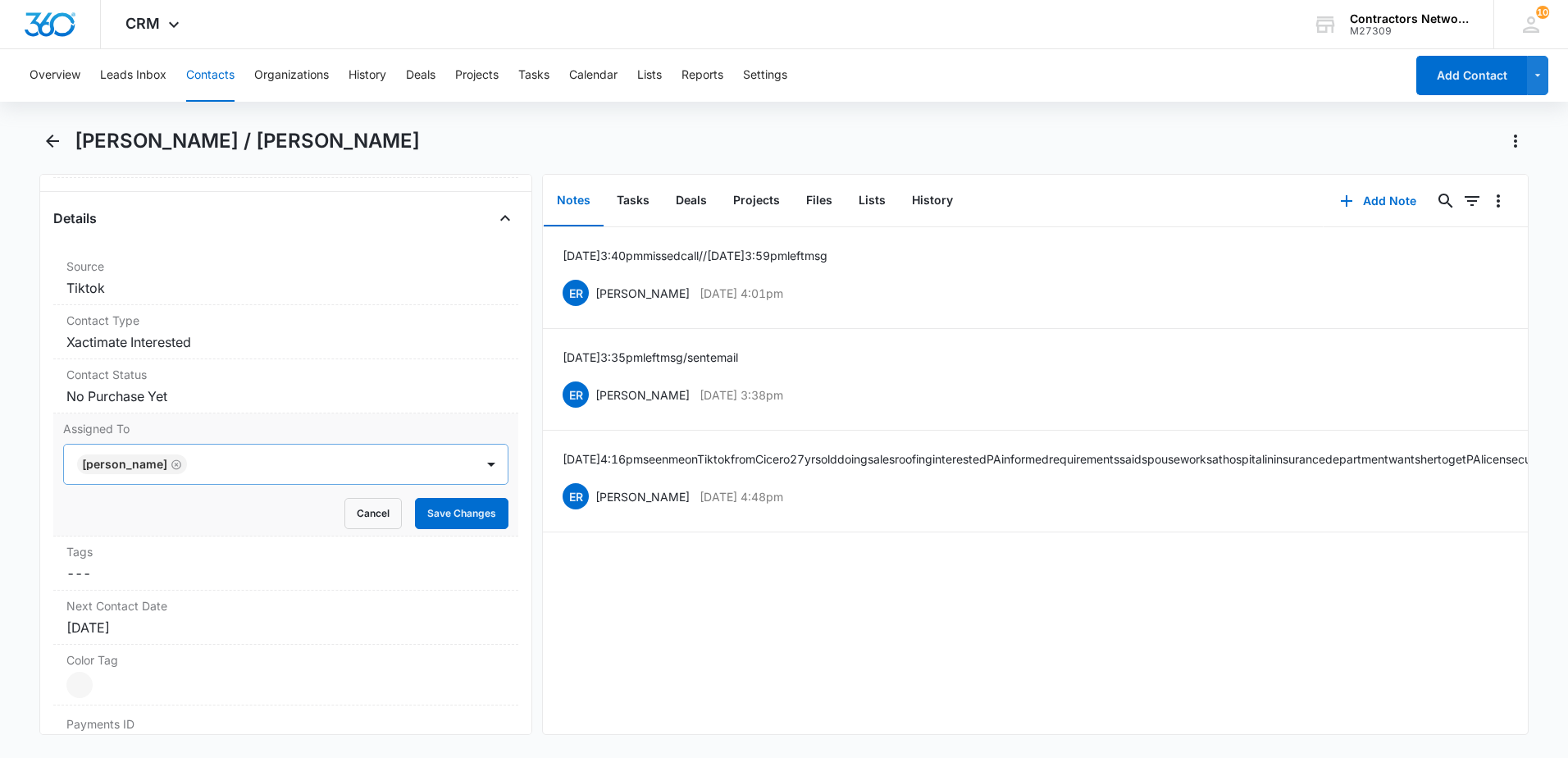
click at [165, 460] on div "[PERSON_NAME]" at bounding box center [269, 464] width 411 height 39
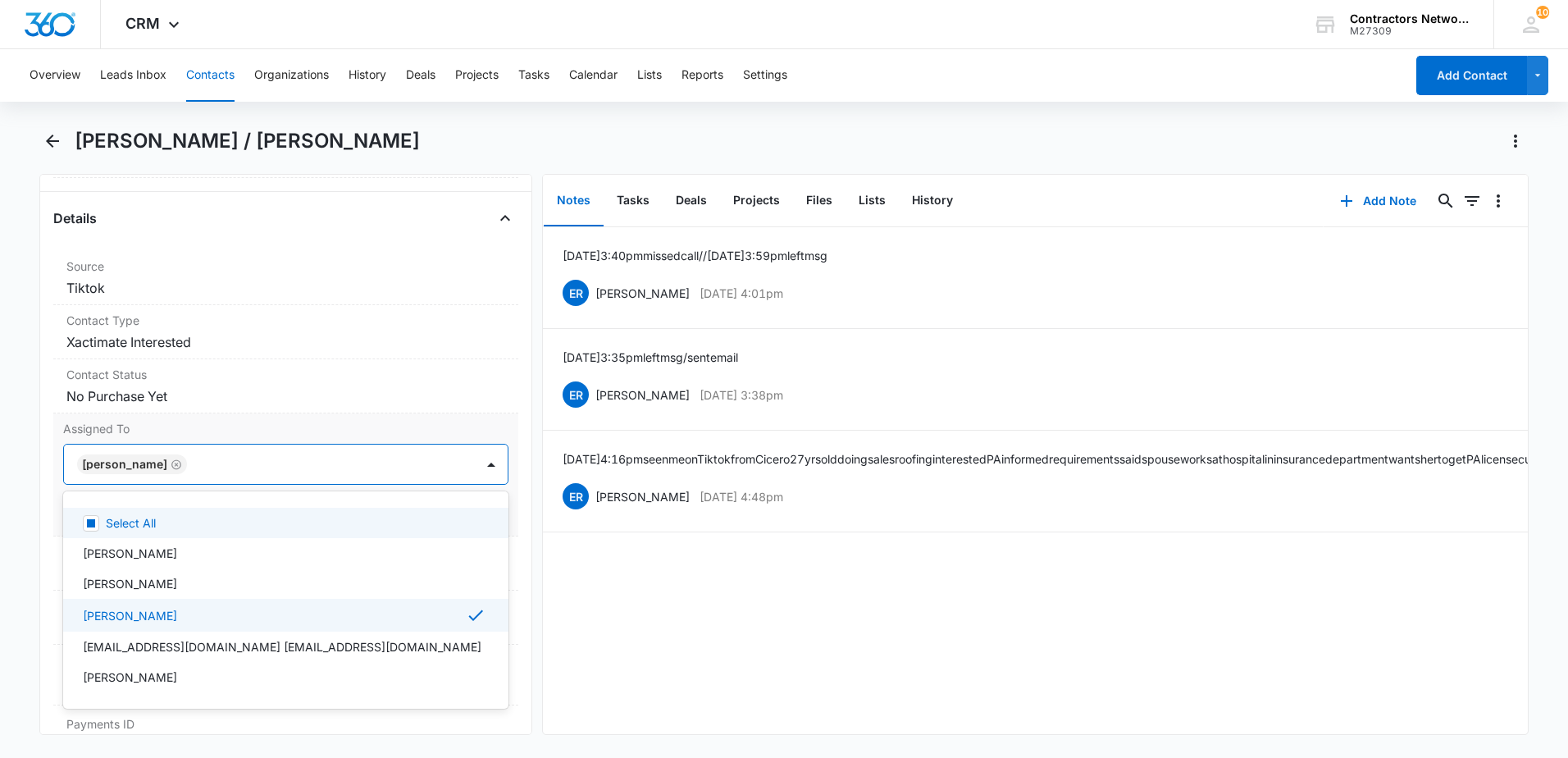
click at [170, 466] on icon "Remove Elvis Ruelas" at bounding box center [176, 465] width 12 height 12
click at [152, 469] on div at bounding box center [266, 464] width 374 height 23
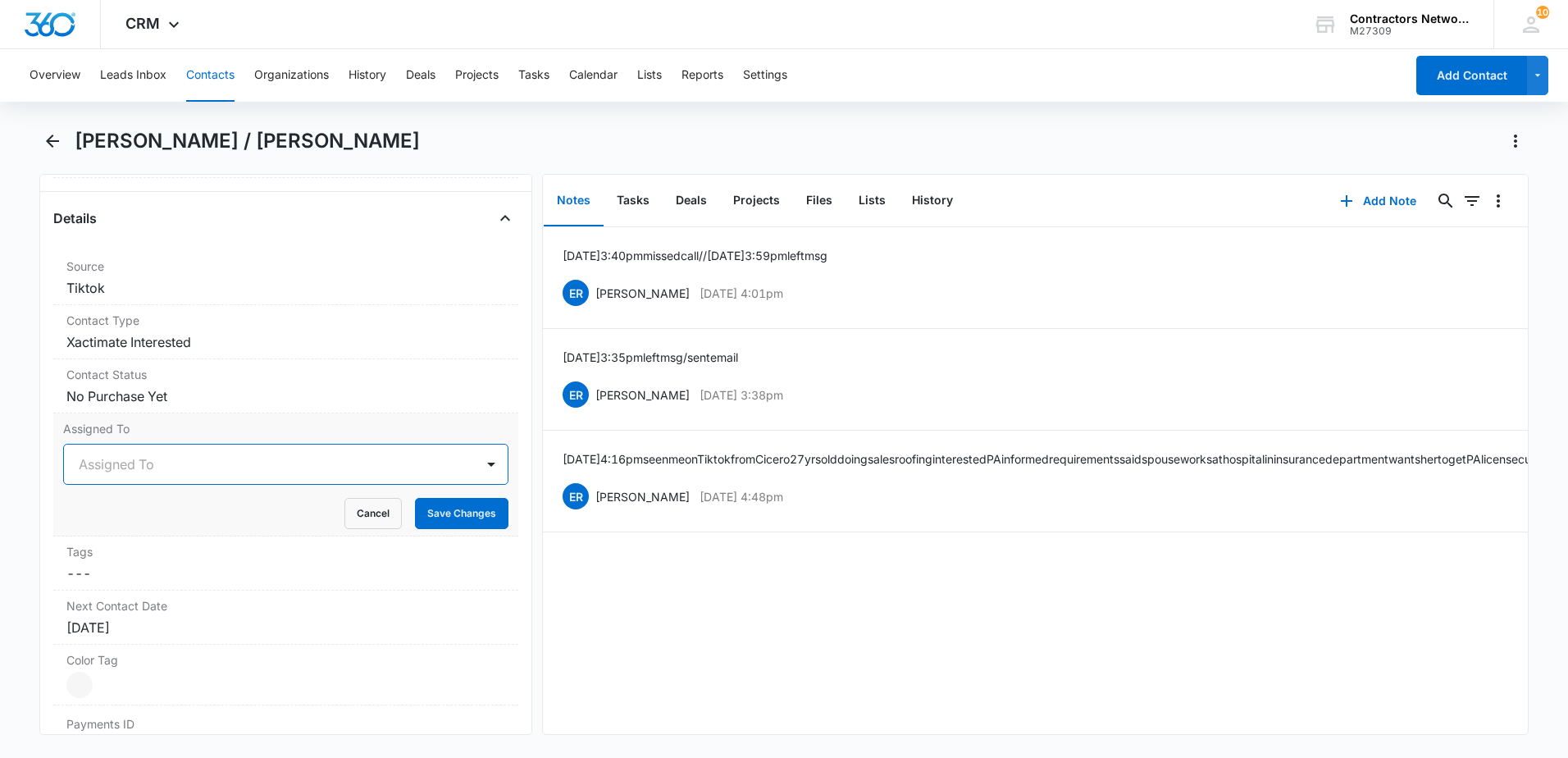
click at [168, 470] on div at bounding box center [266, 464] width 374 height 23
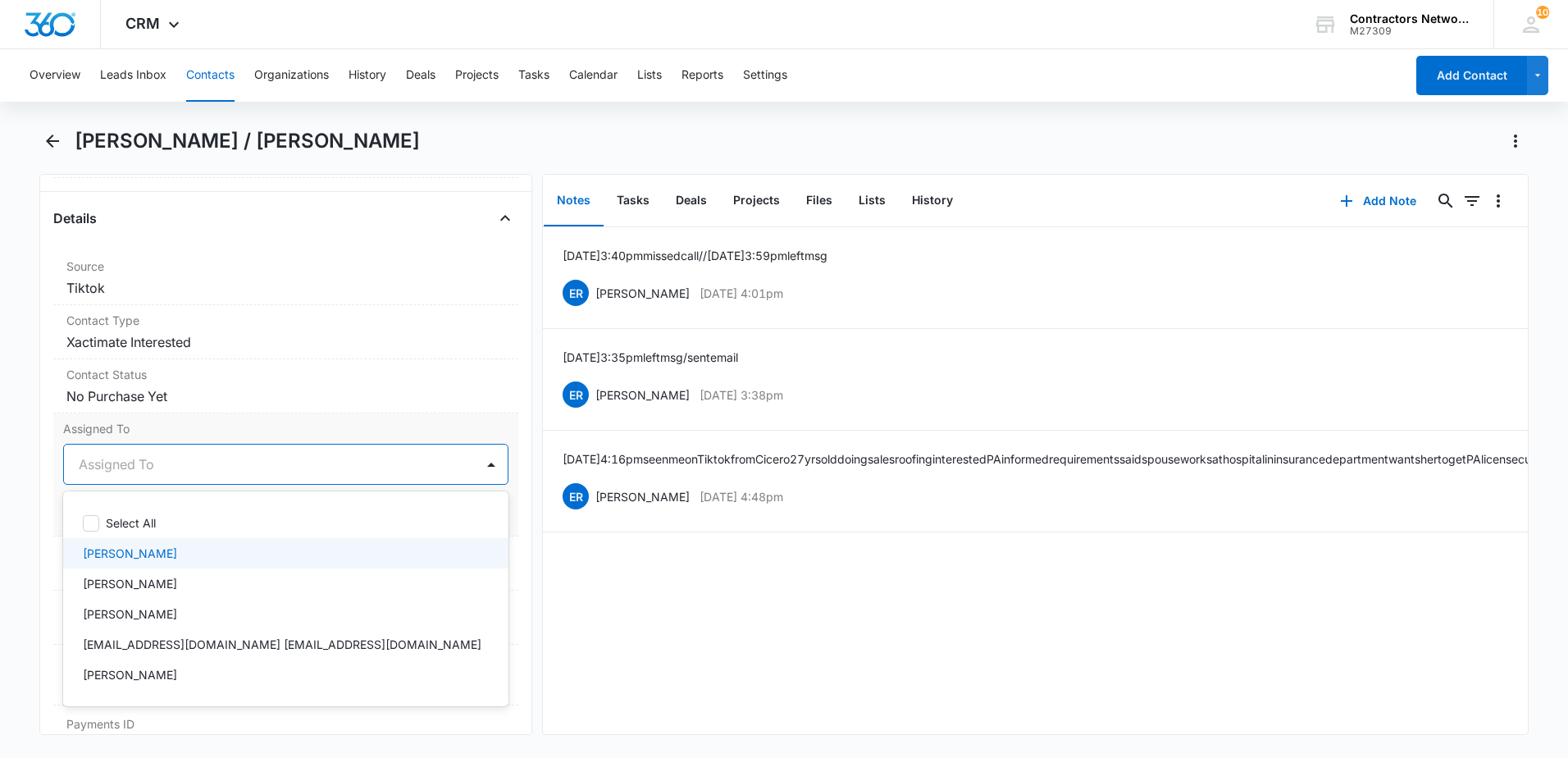
drag, startPoint x: 146, startPoint y: 550, endPoint x: 189, endPoint y: 511, distance: 58.1
click at [147, 547] on p "[PERSON_NAME]" at bounding box center [130, 553] width 94 height 17
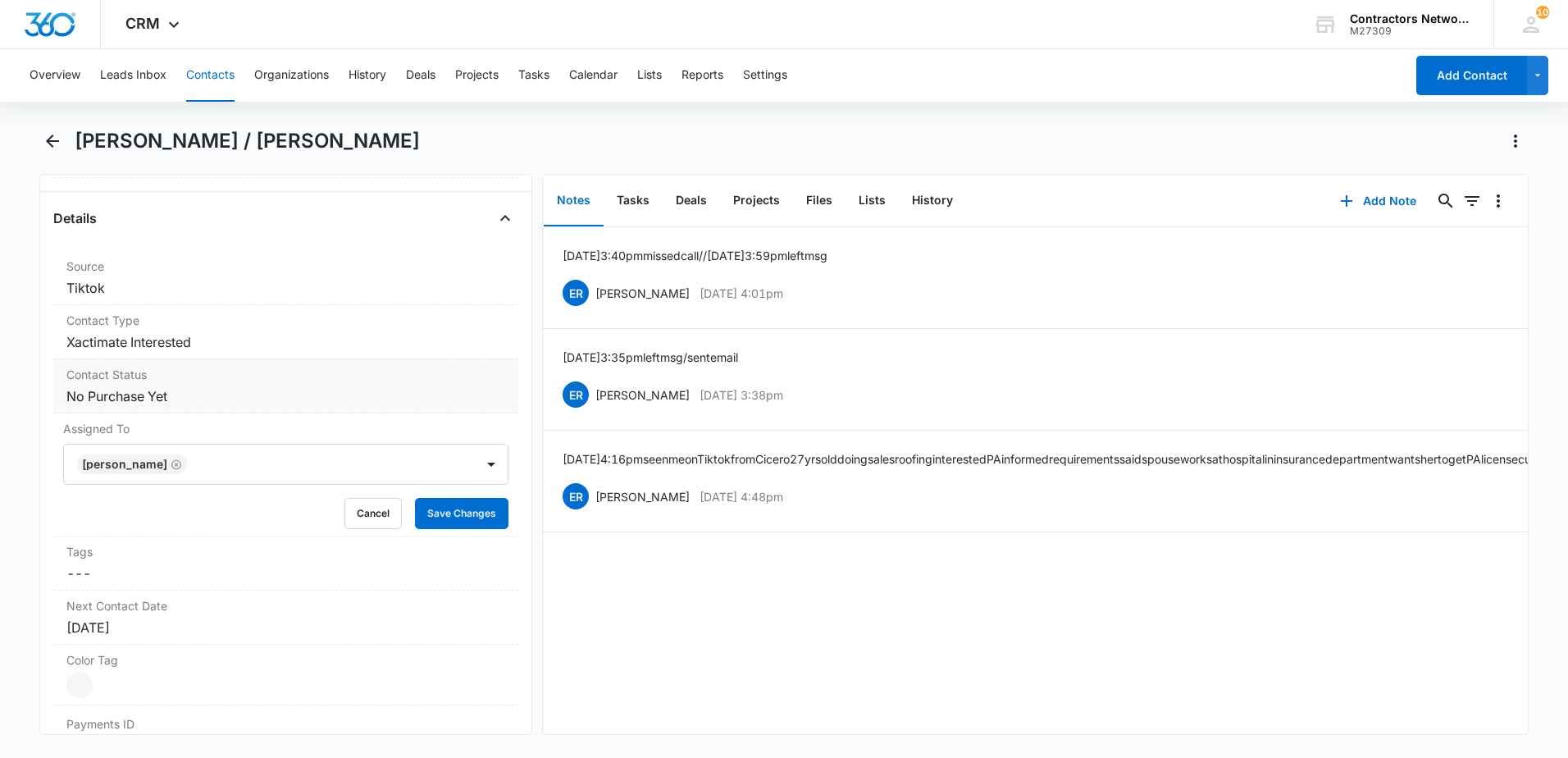
click at [325, 399] on dd "Cancel Save Changes No Purchase Yet" at bounding box center [286, 396] width 438 height 20
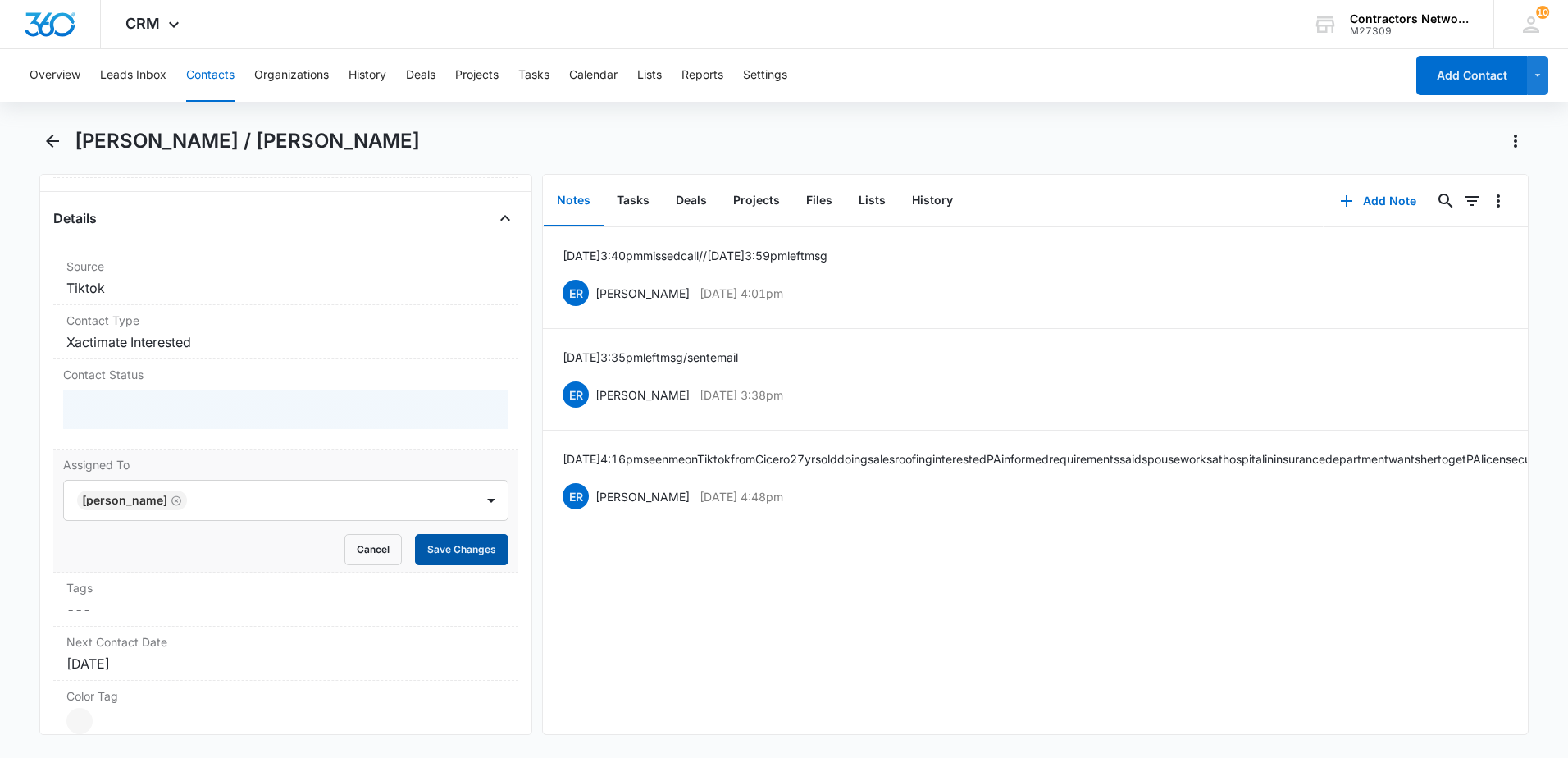
click at [429, 542] on button "Save Changes" at bounding box center [461, 549] width 93 height 31
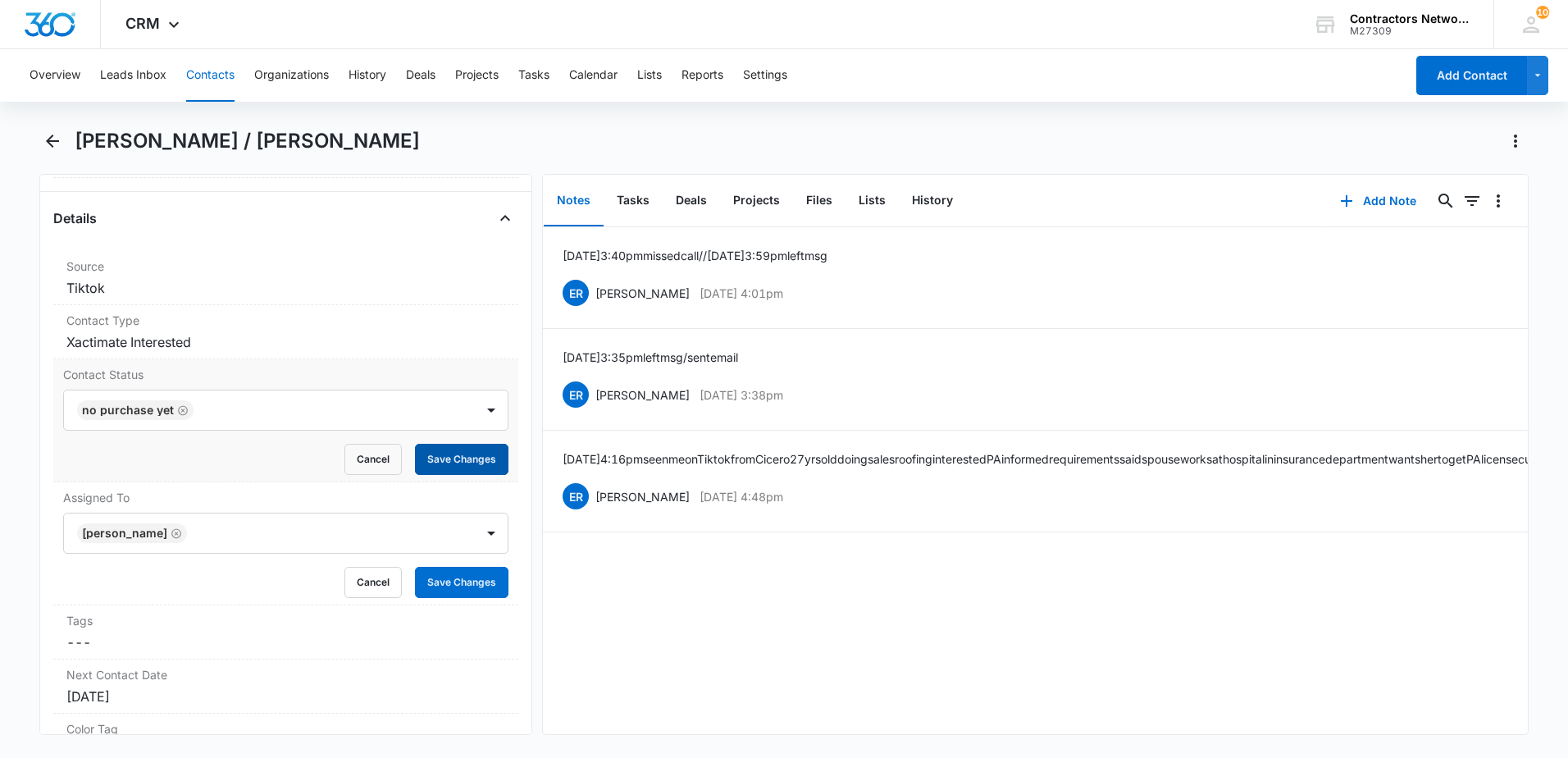
click at [465, 465] on button "Save Changes" at bounding box center [461, 459] width 93 height 31
click at [455, 580] on dl "Source Cancel Save Changes Tiktok Contact Type Cancel Save Changes Xactimate In…" at bounding box center [286, 585] width 465 height 668
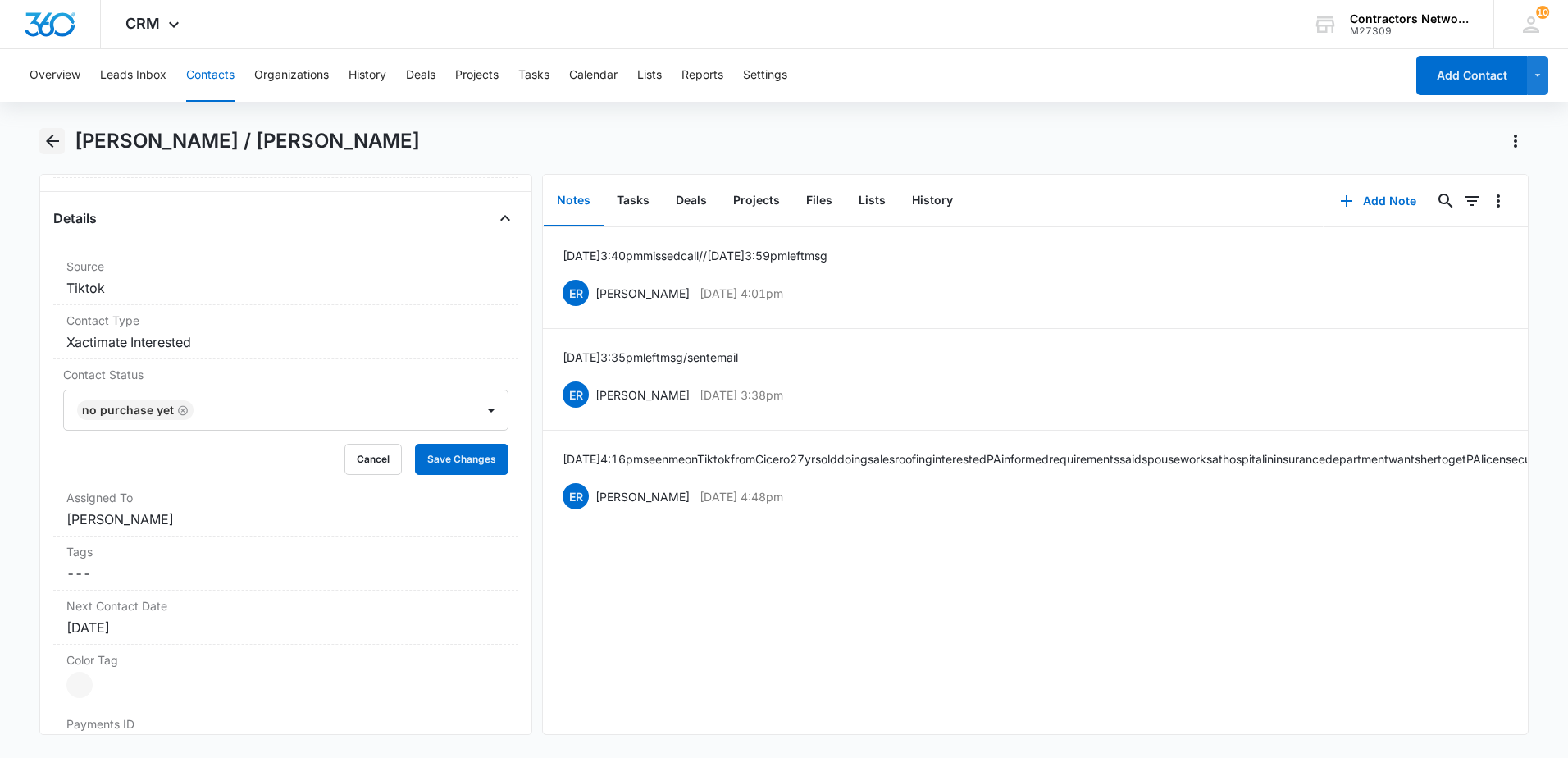
click at [49, 140] on icon "Back" at bounding box center [52, 141] width 13 height 13
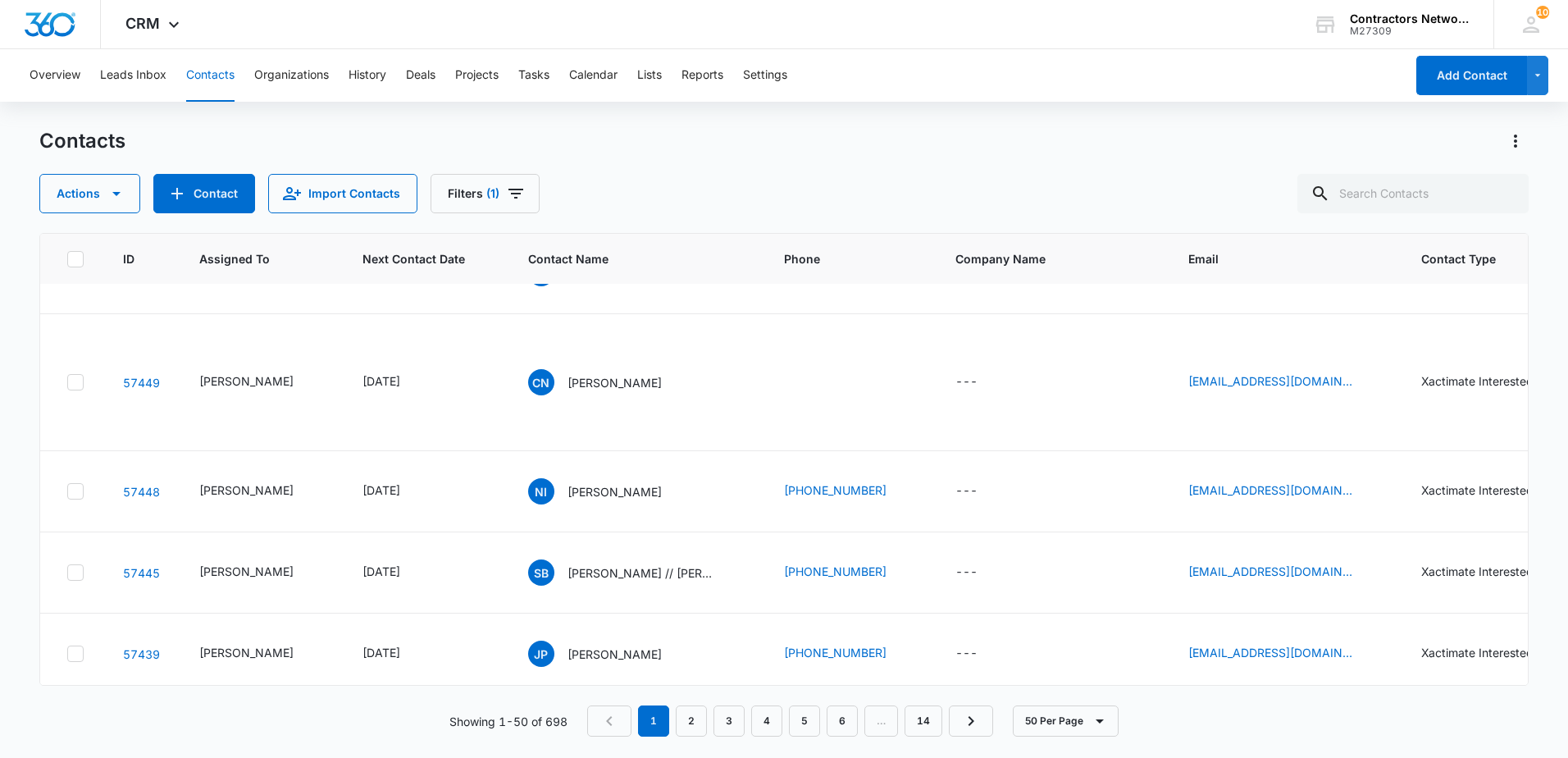
scroll to position [1723, 0]
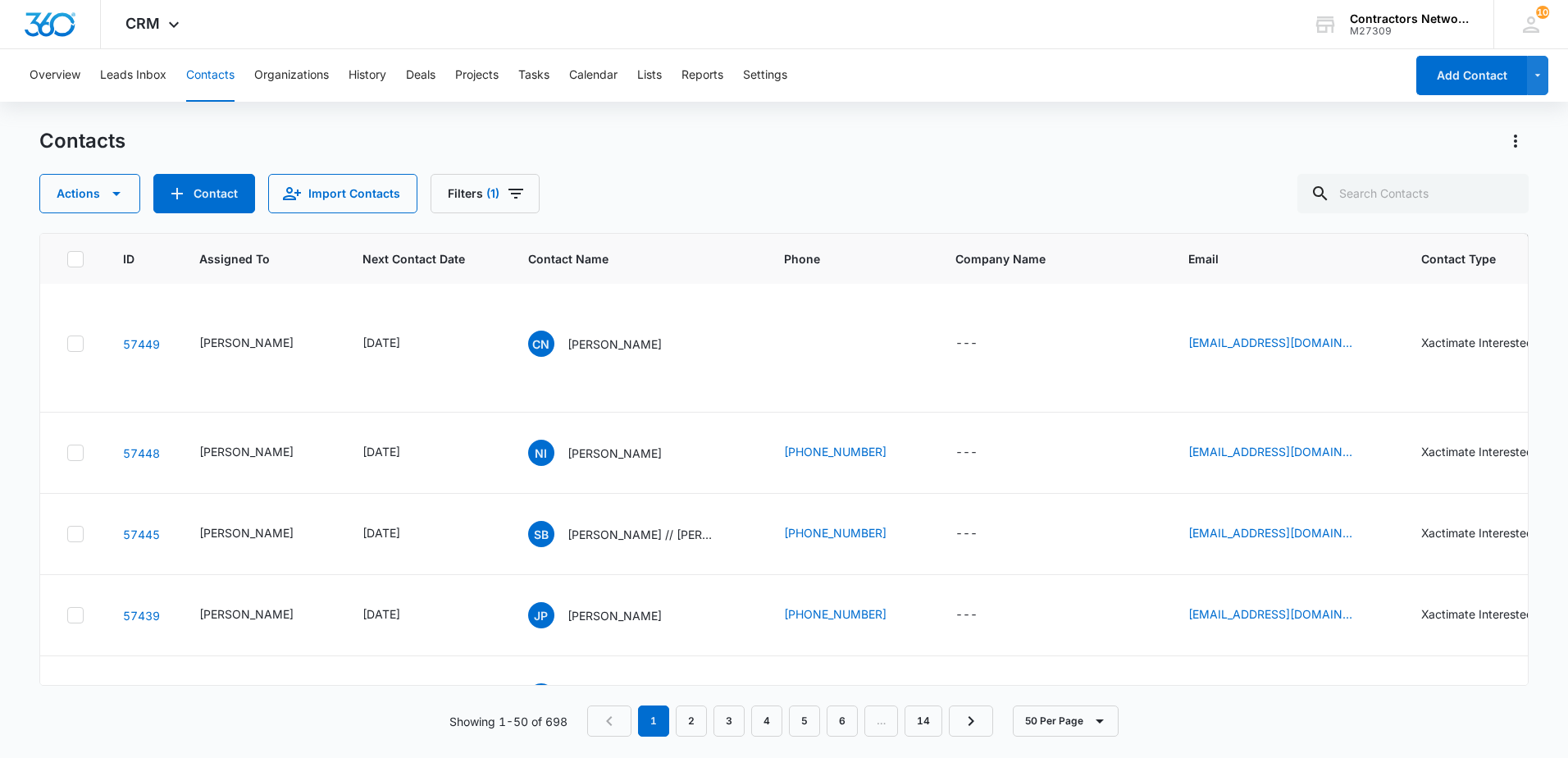
click at [587, 81] on p "[PERSON_NAME]" at bounding box center [614, 72] width 94 height 17
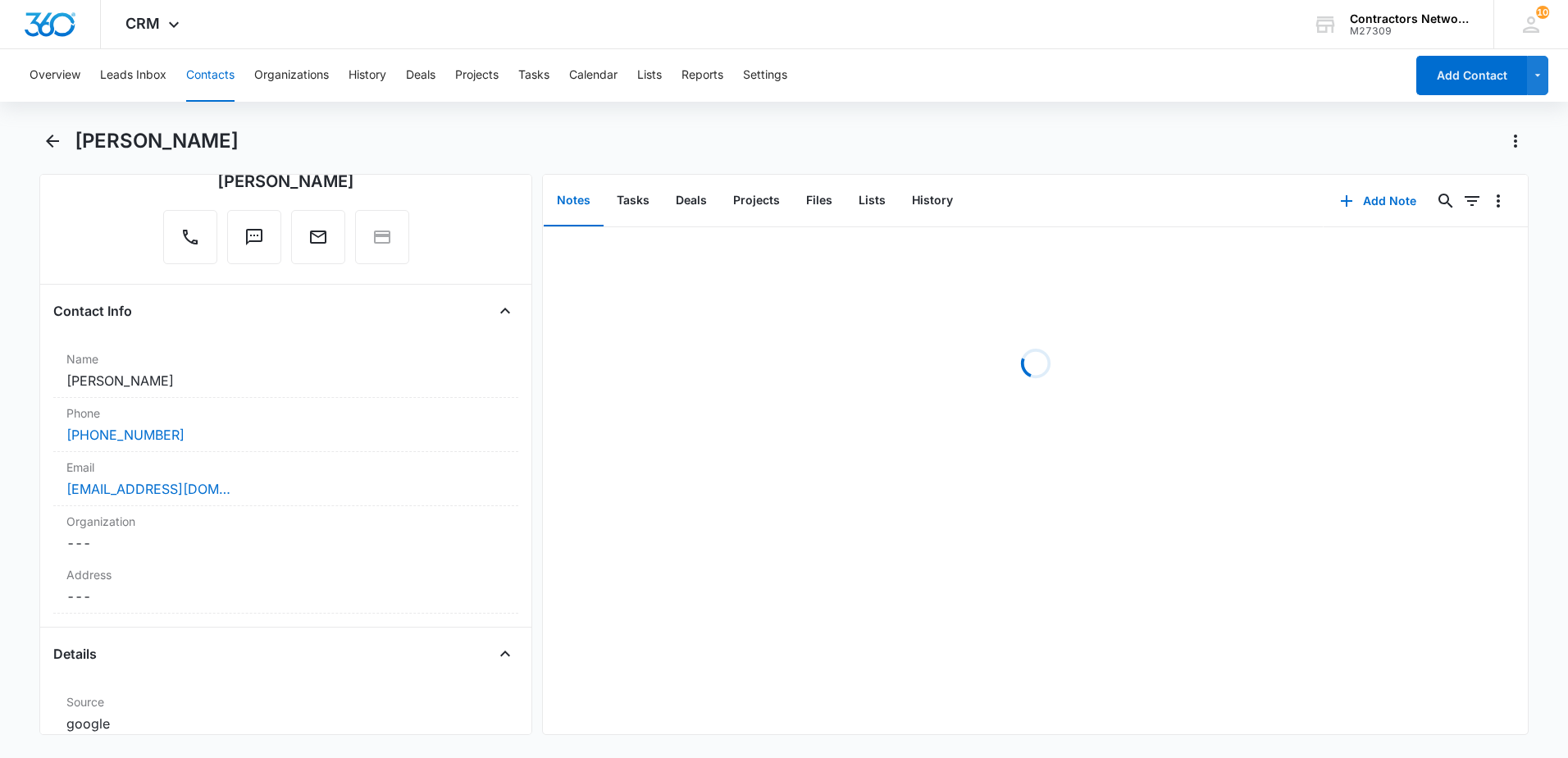
scroll to position [328, 0]
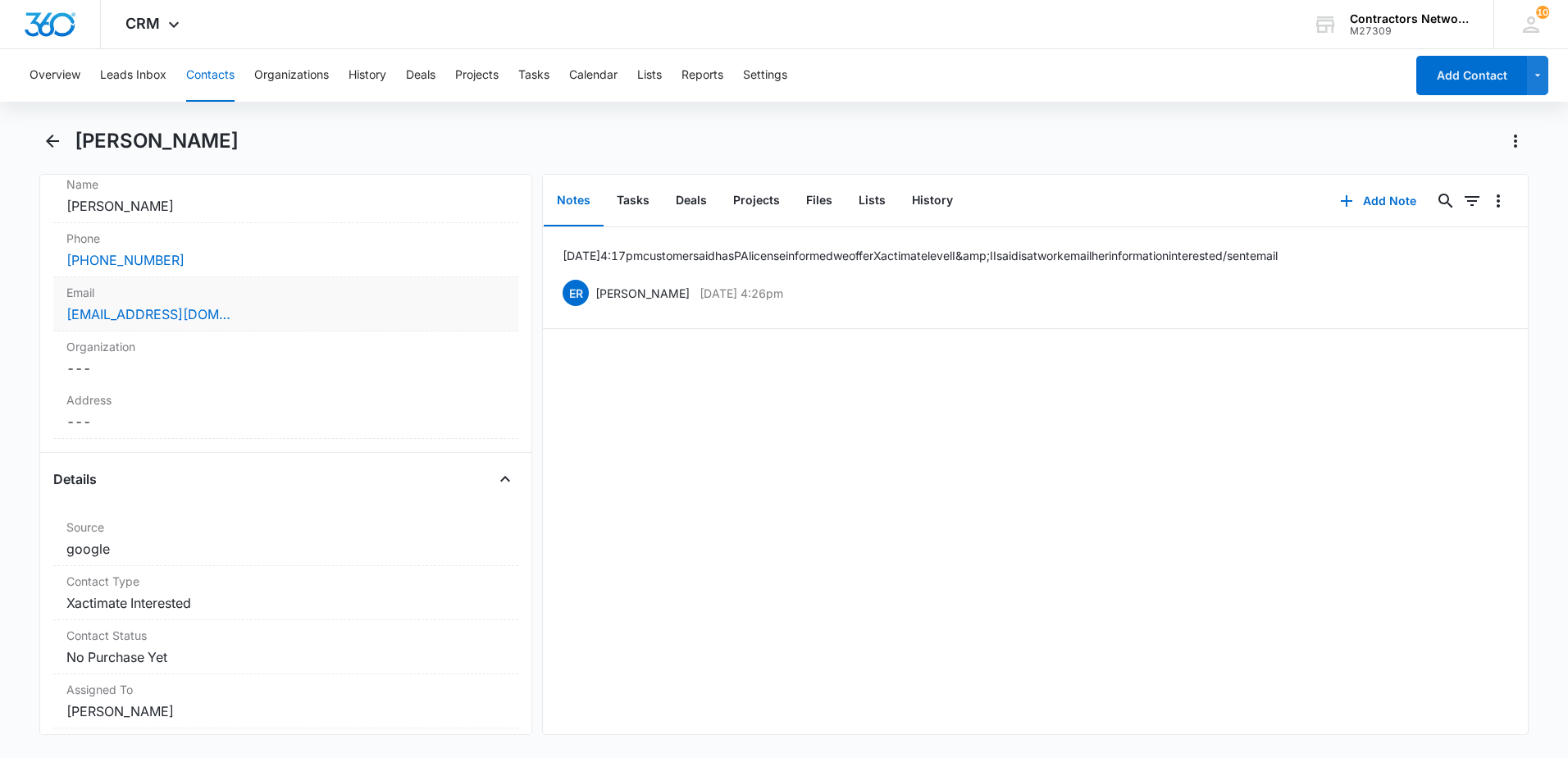
click at [376, 312] on div "[EMAIL_ADDRESS][DOMAIN_NAME]" at bounding box center [286, 314] width 438 height 20
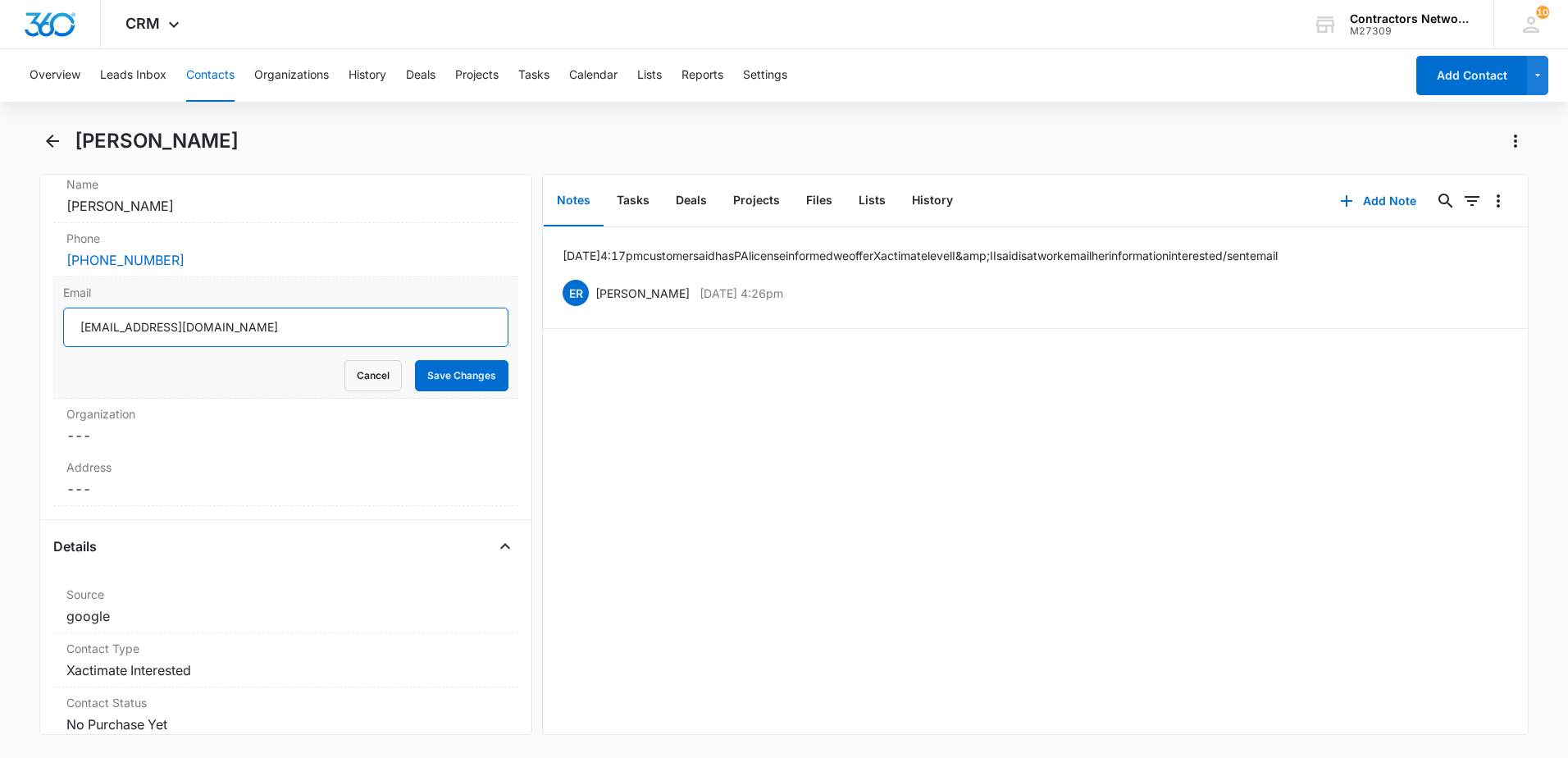
click at [325, 340] on input "[EMAIL_ADDRESS][DOMAIN_NAME]" at bounding box center [286, 328] width 445 height 39
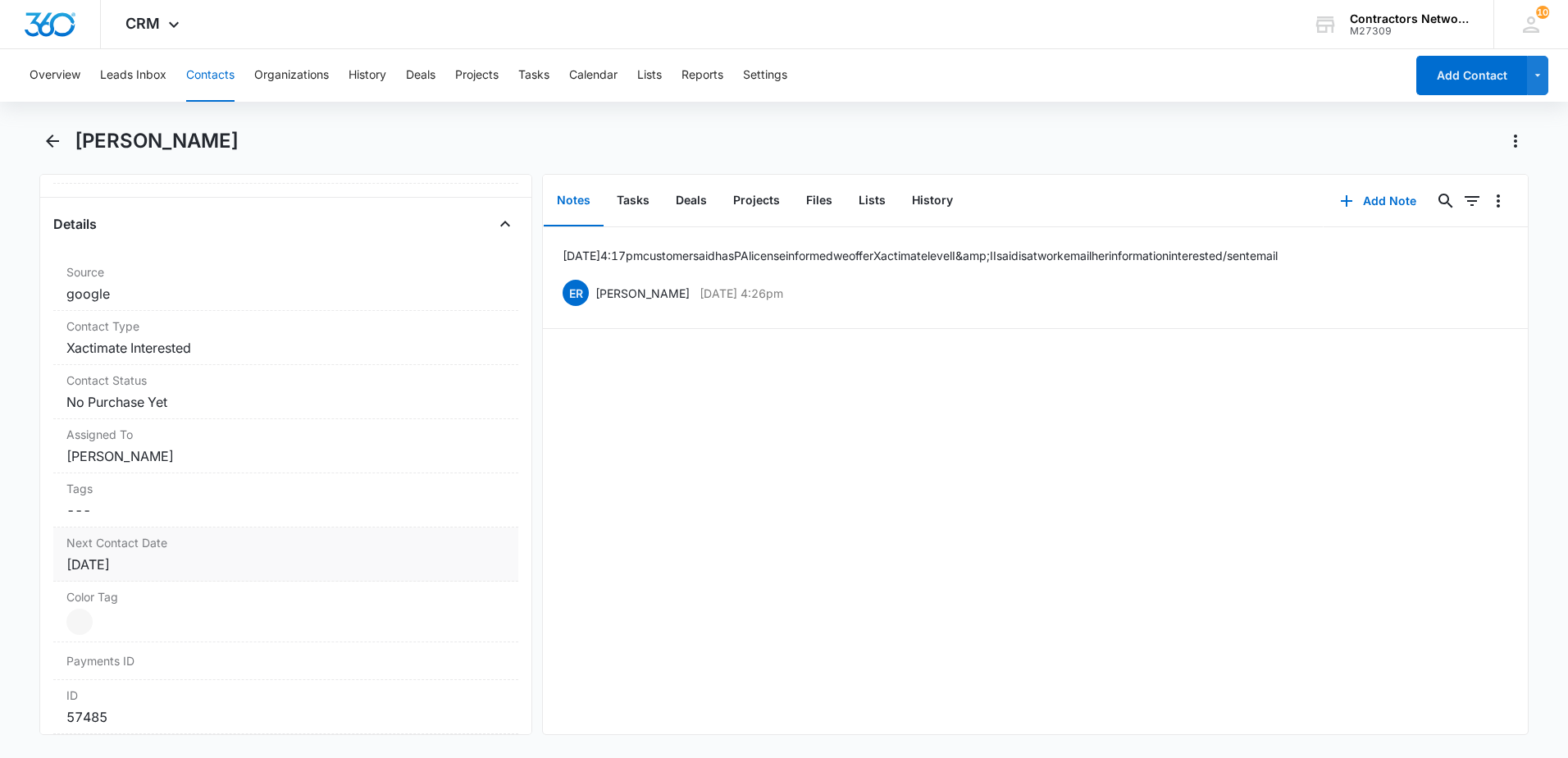
scroll to position [656, 0]
click at [220, 442] on dd "Cancel Save Changes Elvis Ruelas" at bounding box center [286, 450] width 438 height 20
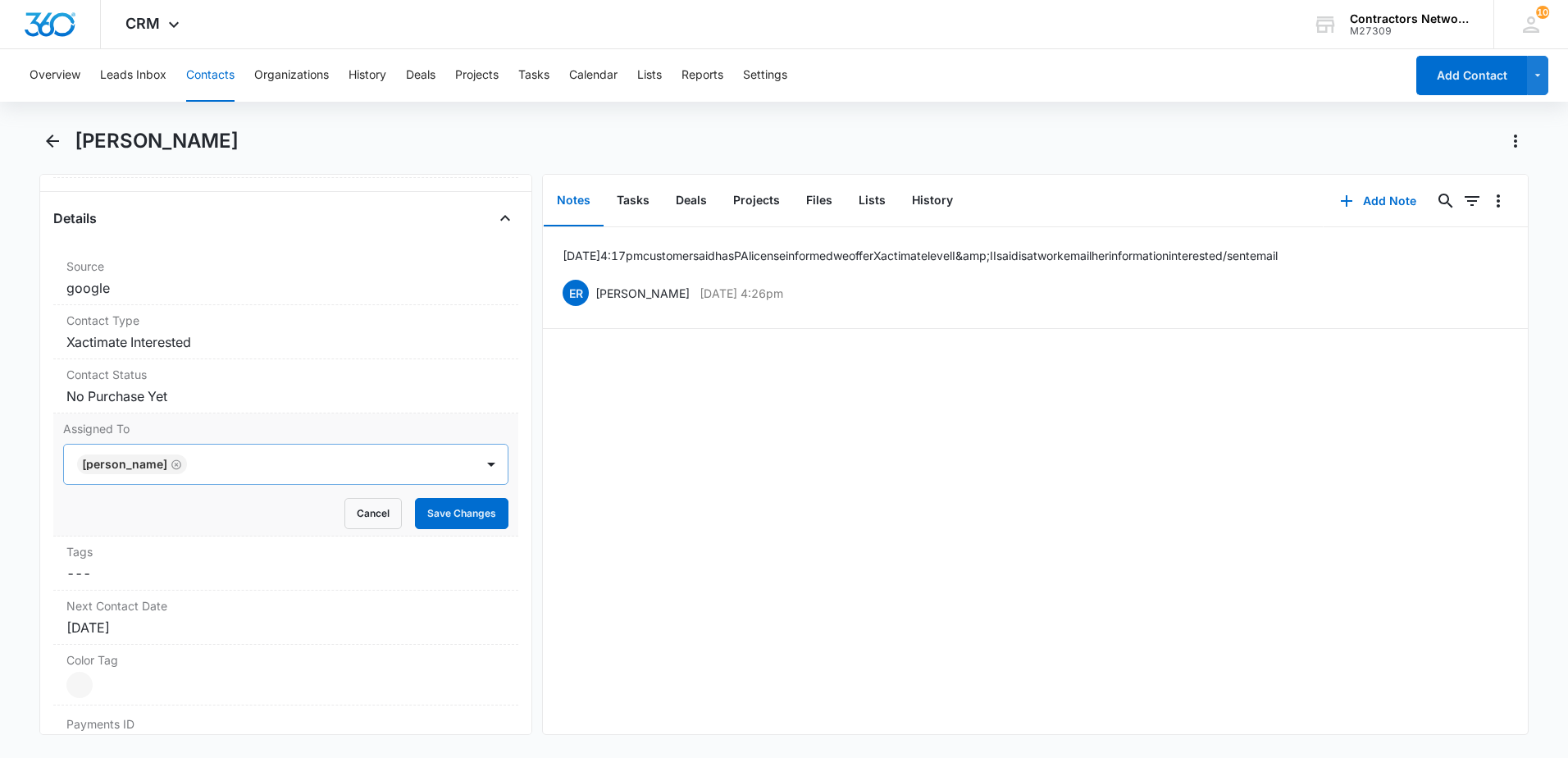
click at [171, 465] on icon "Remove Elvis Ruelas" at bounding box center [176, 463] width 10 height 10
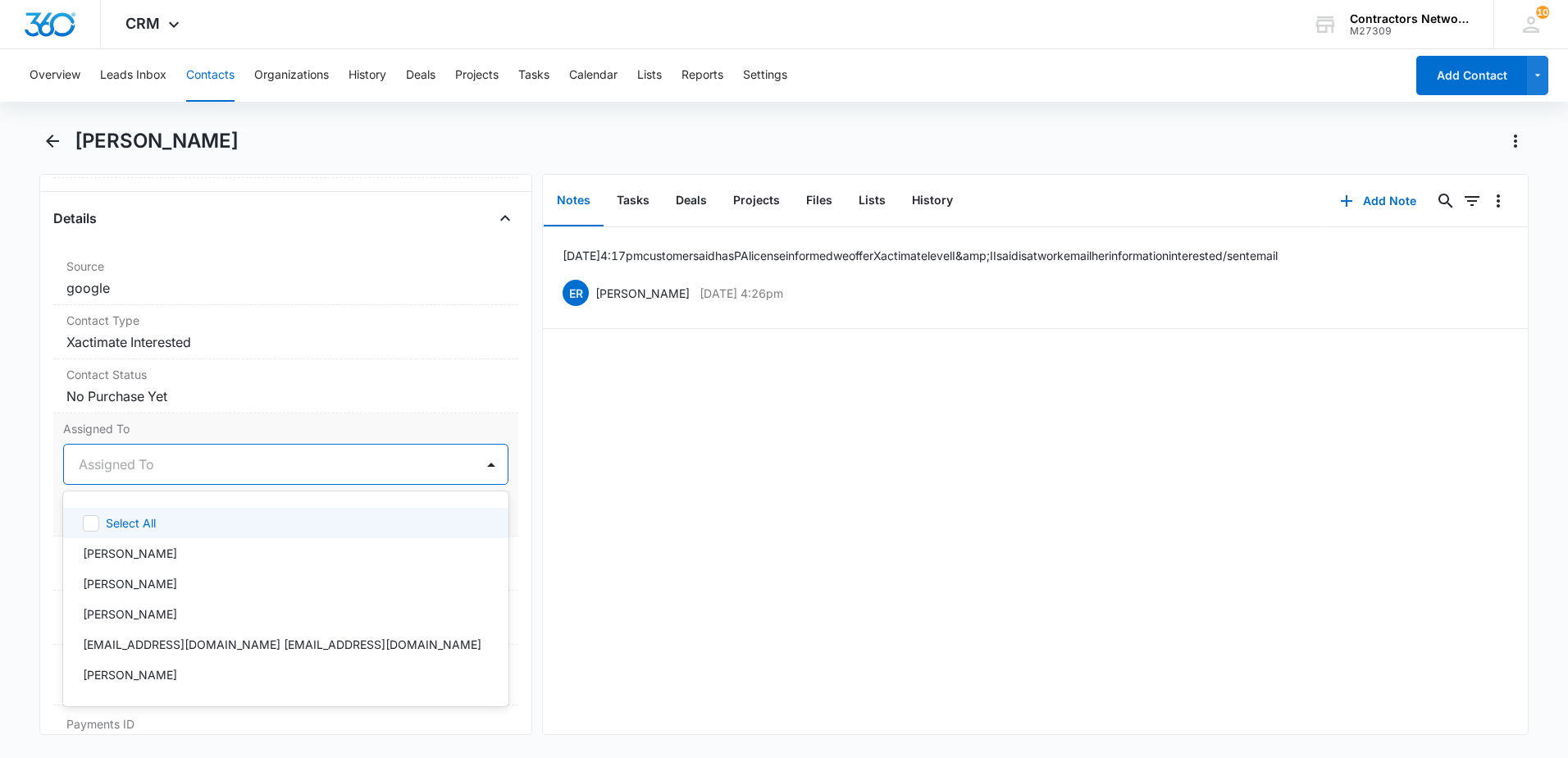
drag, startPoint x: 157, startPoint y: 471, endPoint x: 162, endPoint y: 517, distance: 46.3
click at [156, 473] on div at bounding box center [266, 464] width 374 height 23
click at [176, 562] on div "[PERSON_NAME]" at bounding box center [286, 553] width 445 height 30
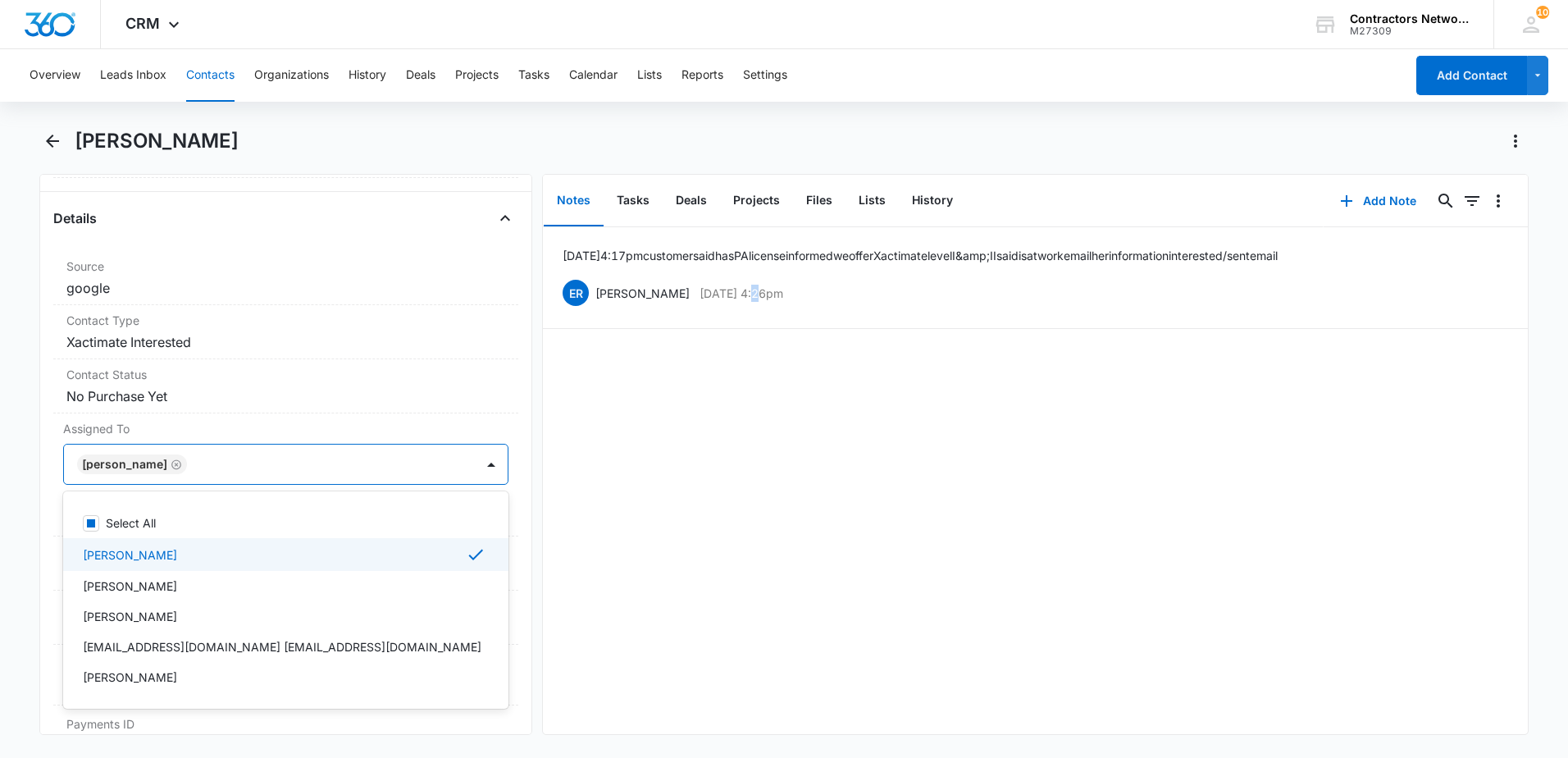
click at [729, 569] on div "7/22/2025 4:17pm customer said has PA license informed we offer Xactimate level…" at bounding box center [1036, 480] width 985 height 507
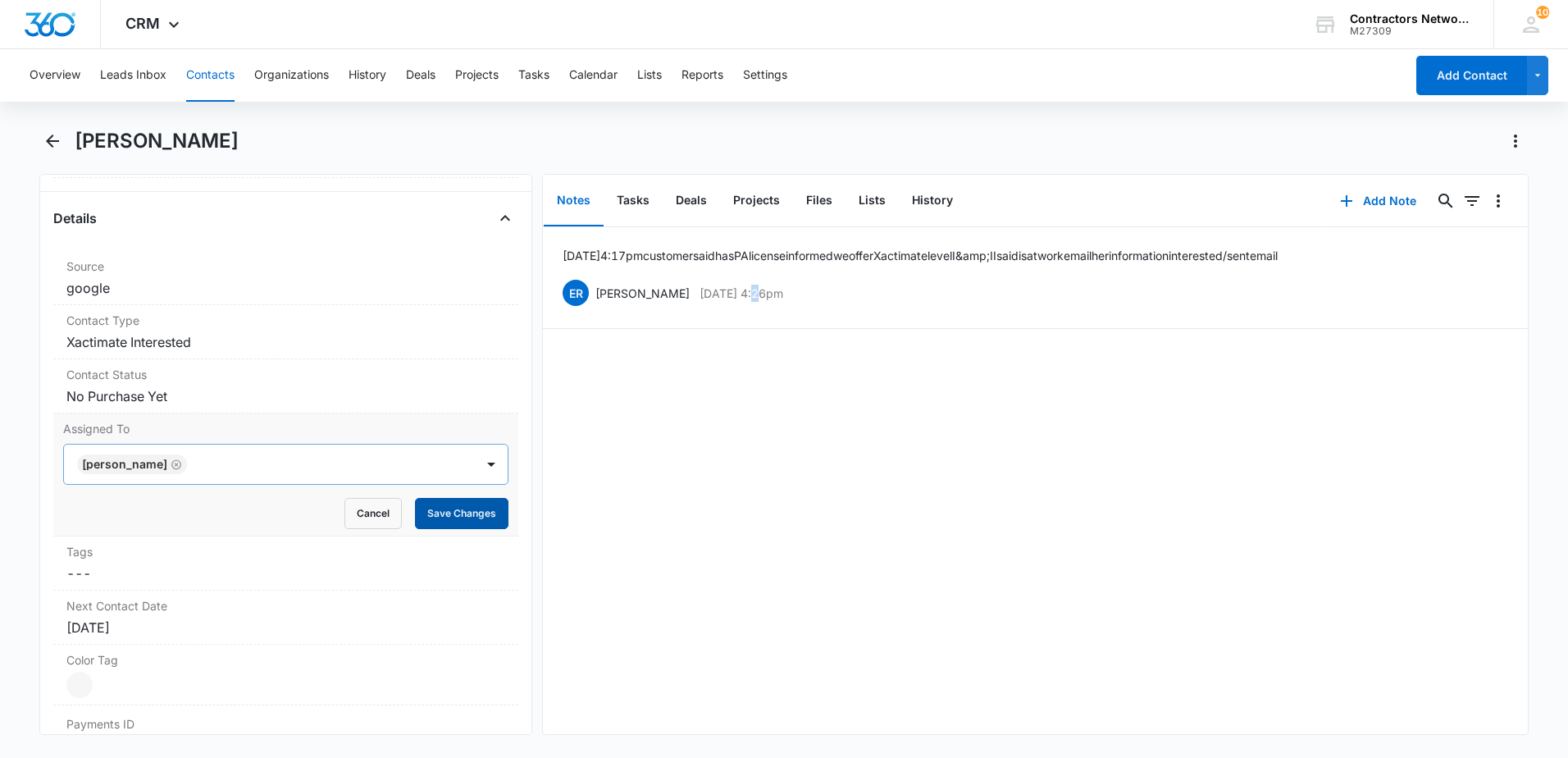
click at [428, 507] on button "Save Changes" at bounding box center [461, 513] width 93 height 31
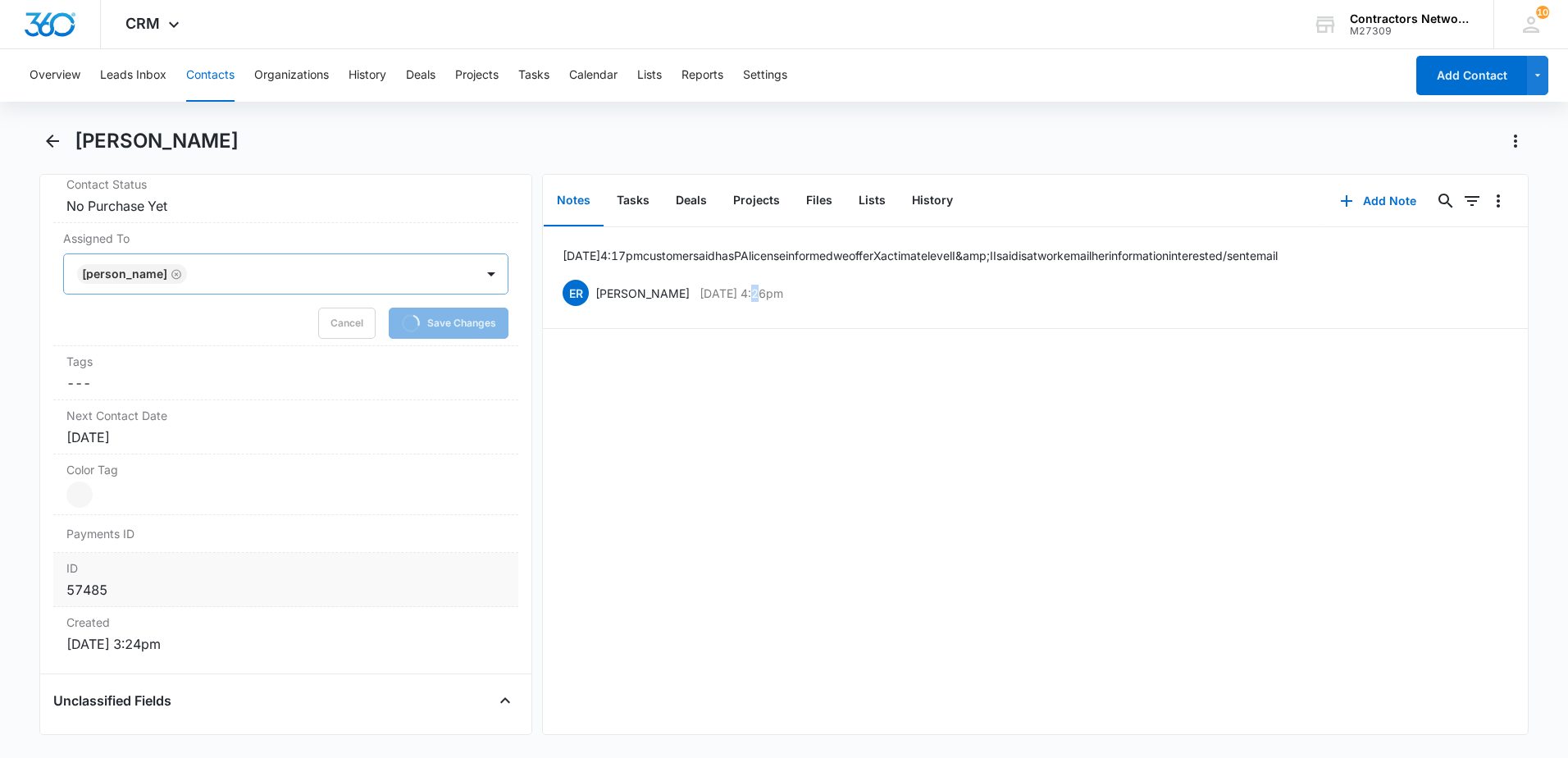
scroll to position [902, 0]
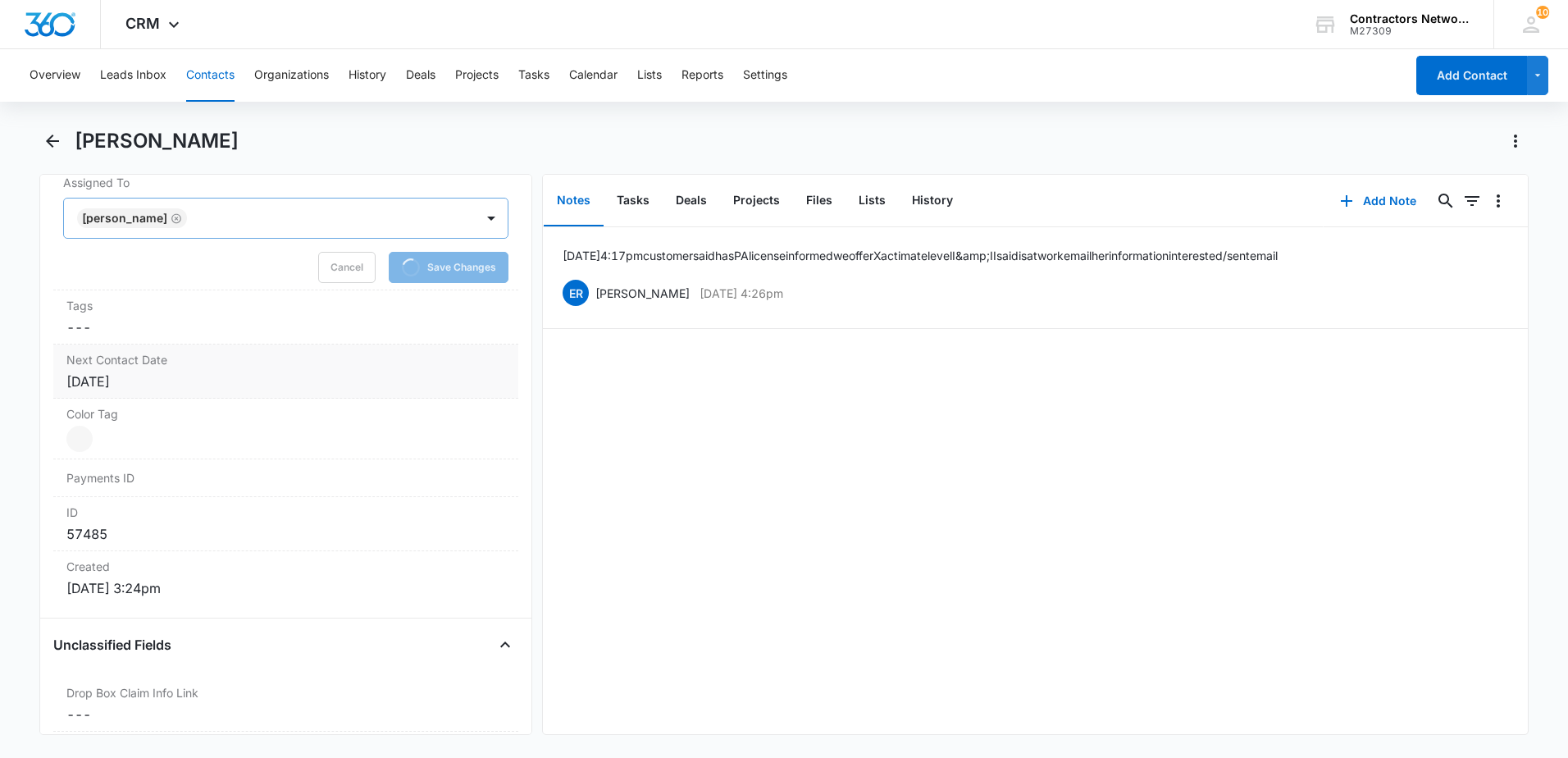
click at [194, 382] on div "[DATE]" at bounding box center [286, 382] width 438 height 20
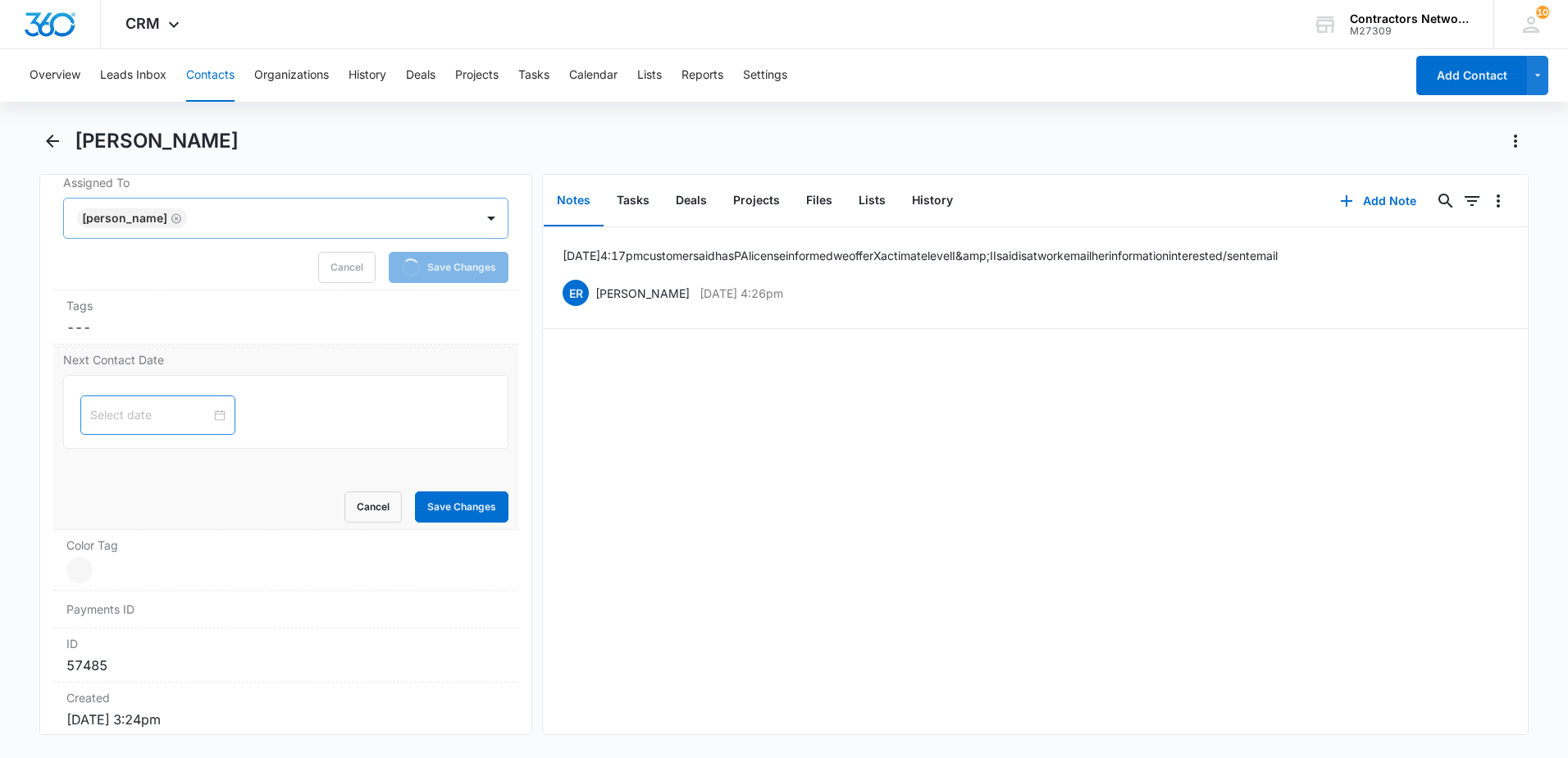
click at [192, 428] on div at bounding box center [158, 415] width 155 height 39
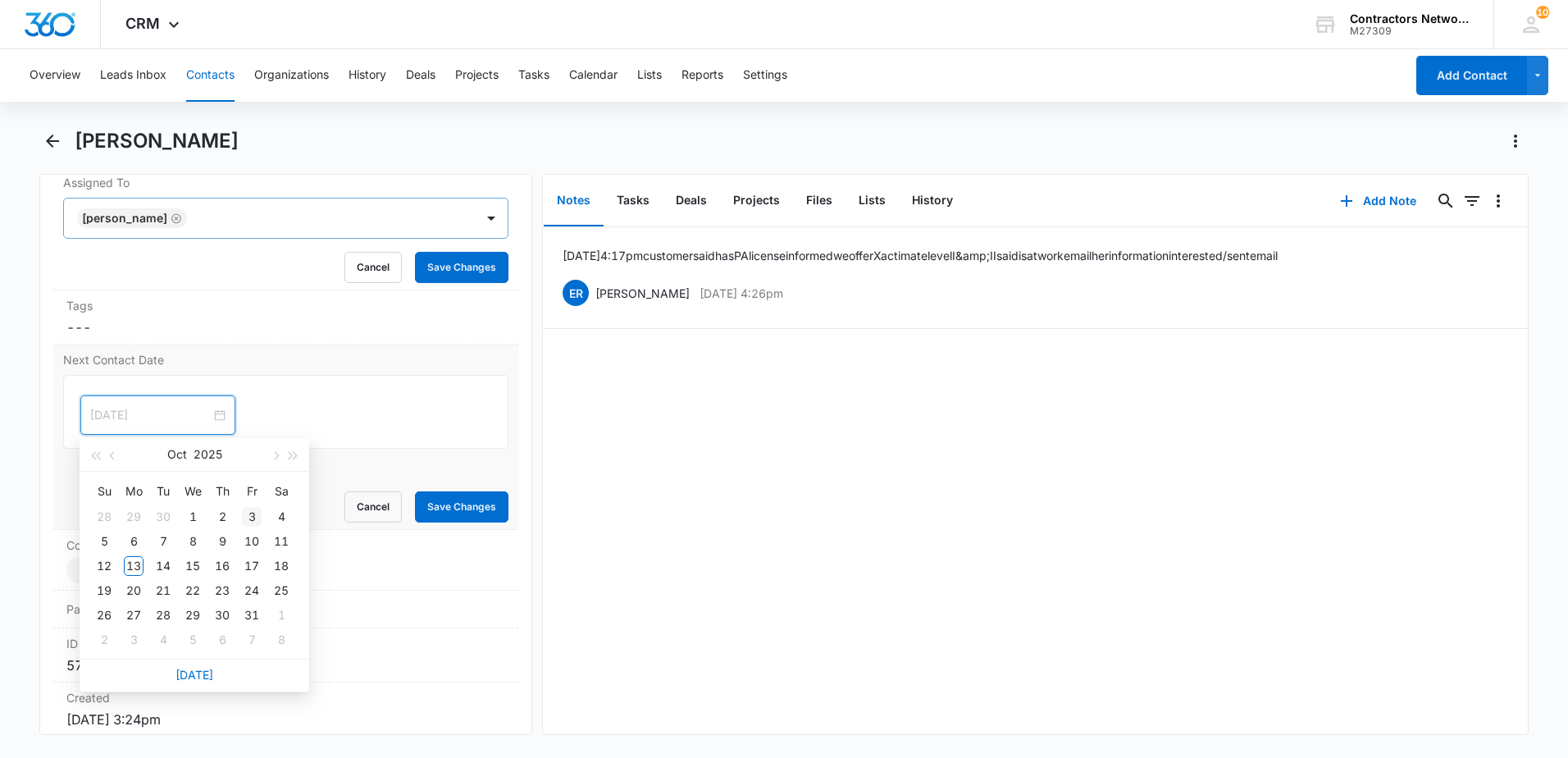
type input "[DATE]"
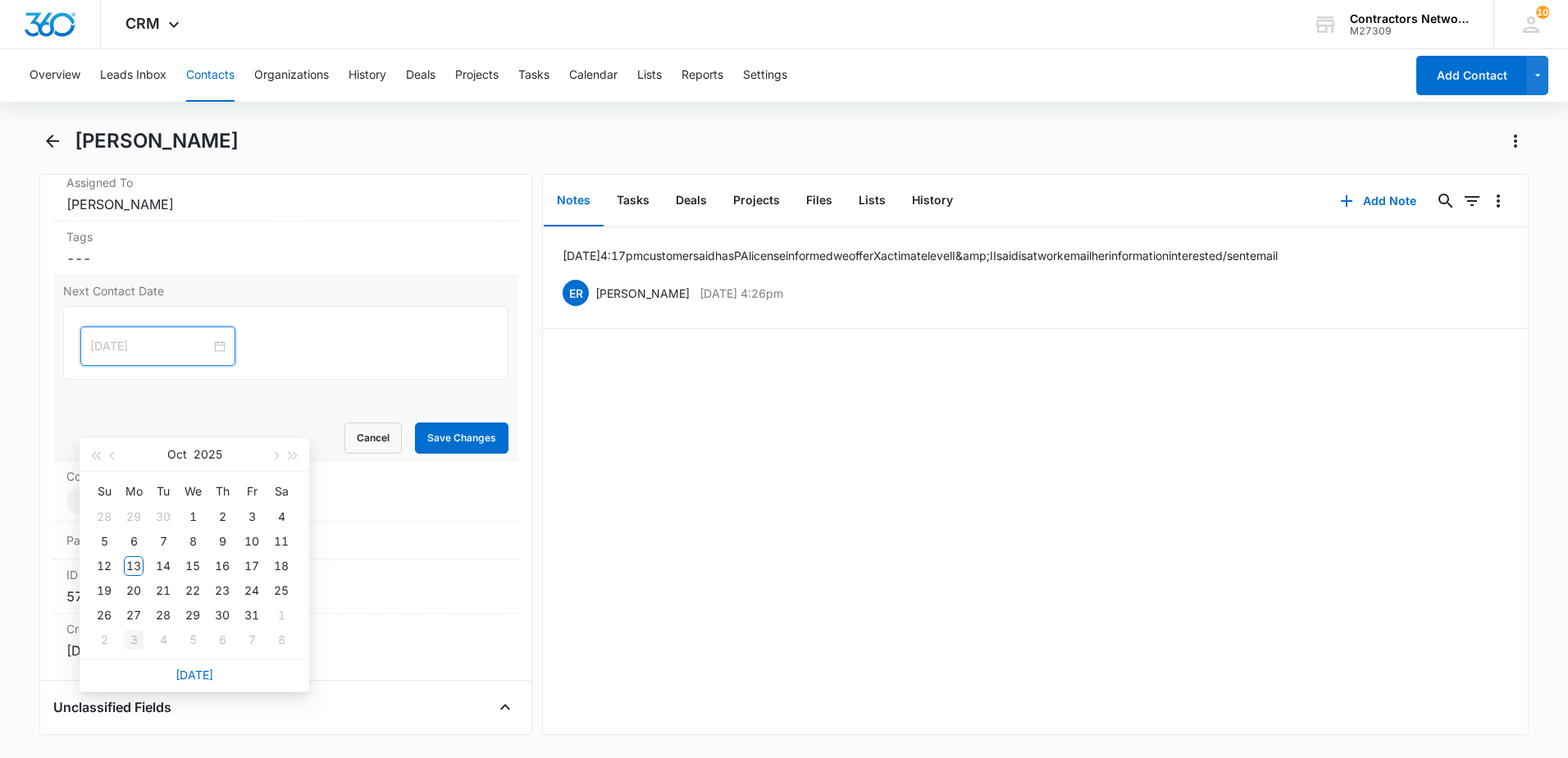
type input "[DATE]"
click at [133, 640] on div "3" at bounding box center [134, 640] width 20 height 20
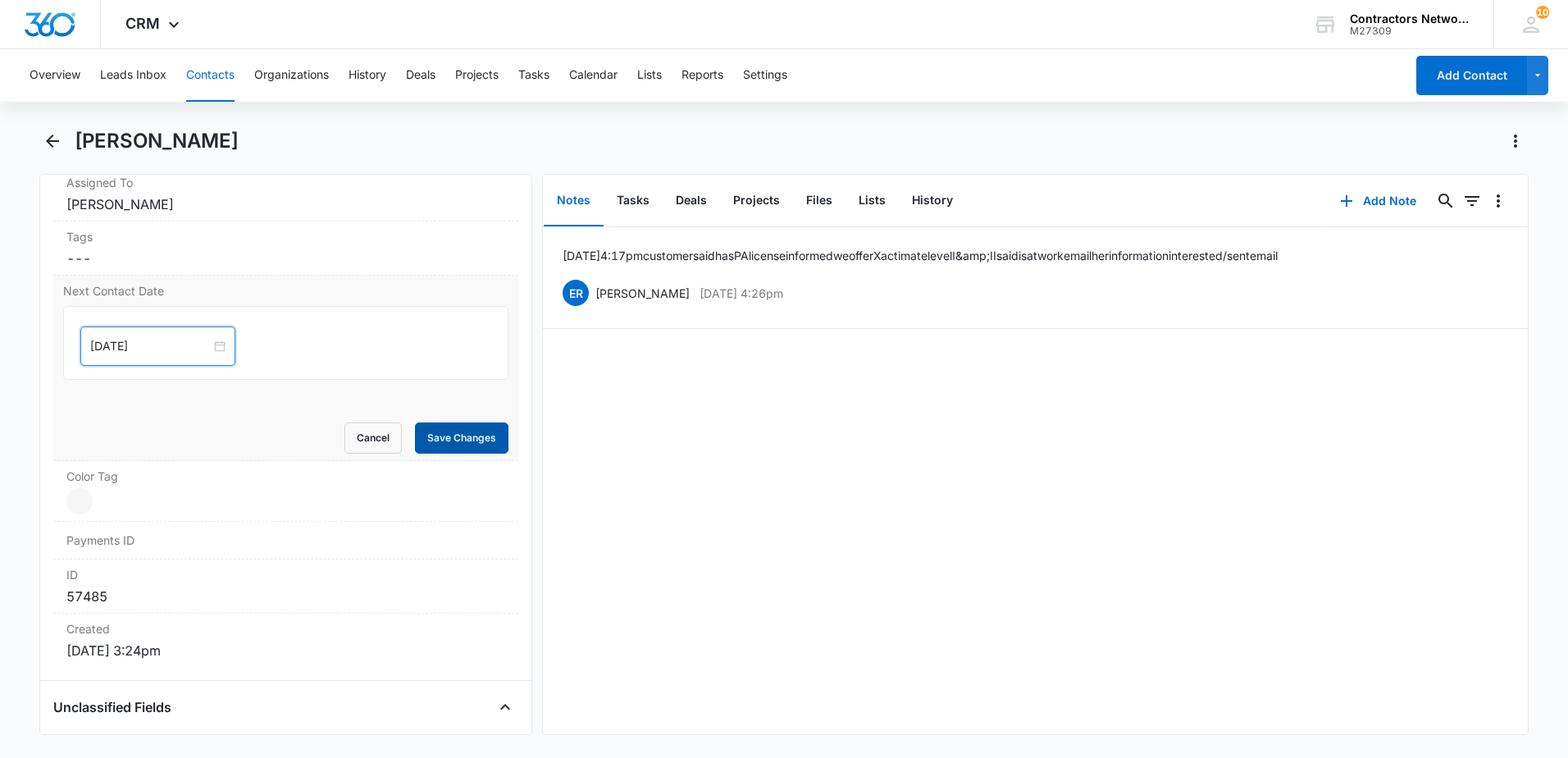
click at [477, 438] on button "Save Changes" at bounding box center [461, 438] width 93 height 31
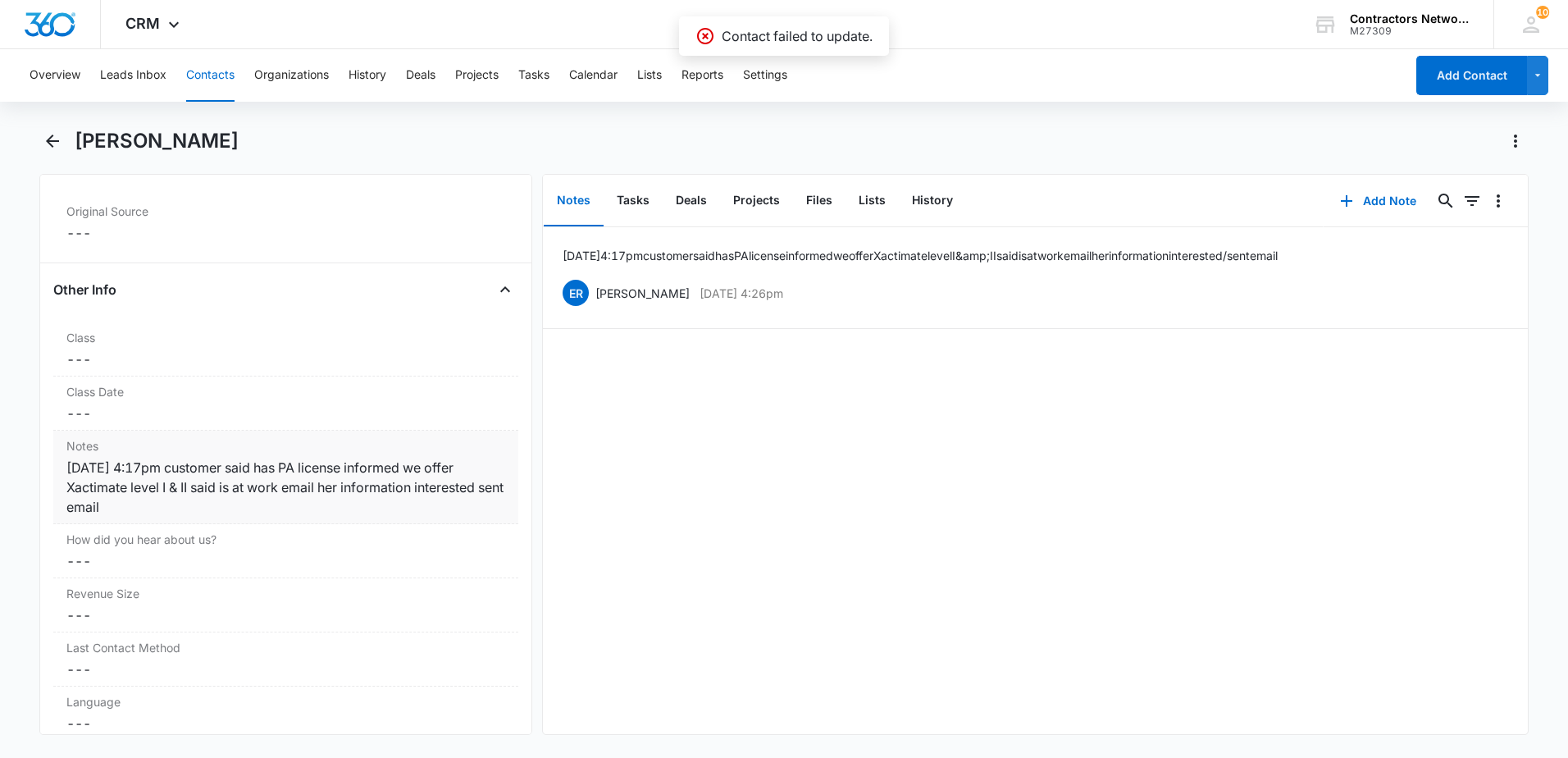
scroll to position [1837, 0]
click at [210, 513] on div "[DATE] 4:17pm customer said has PA license informed we offer Xactimate level I …" at bounding box center [286, 488] width 438 height 59
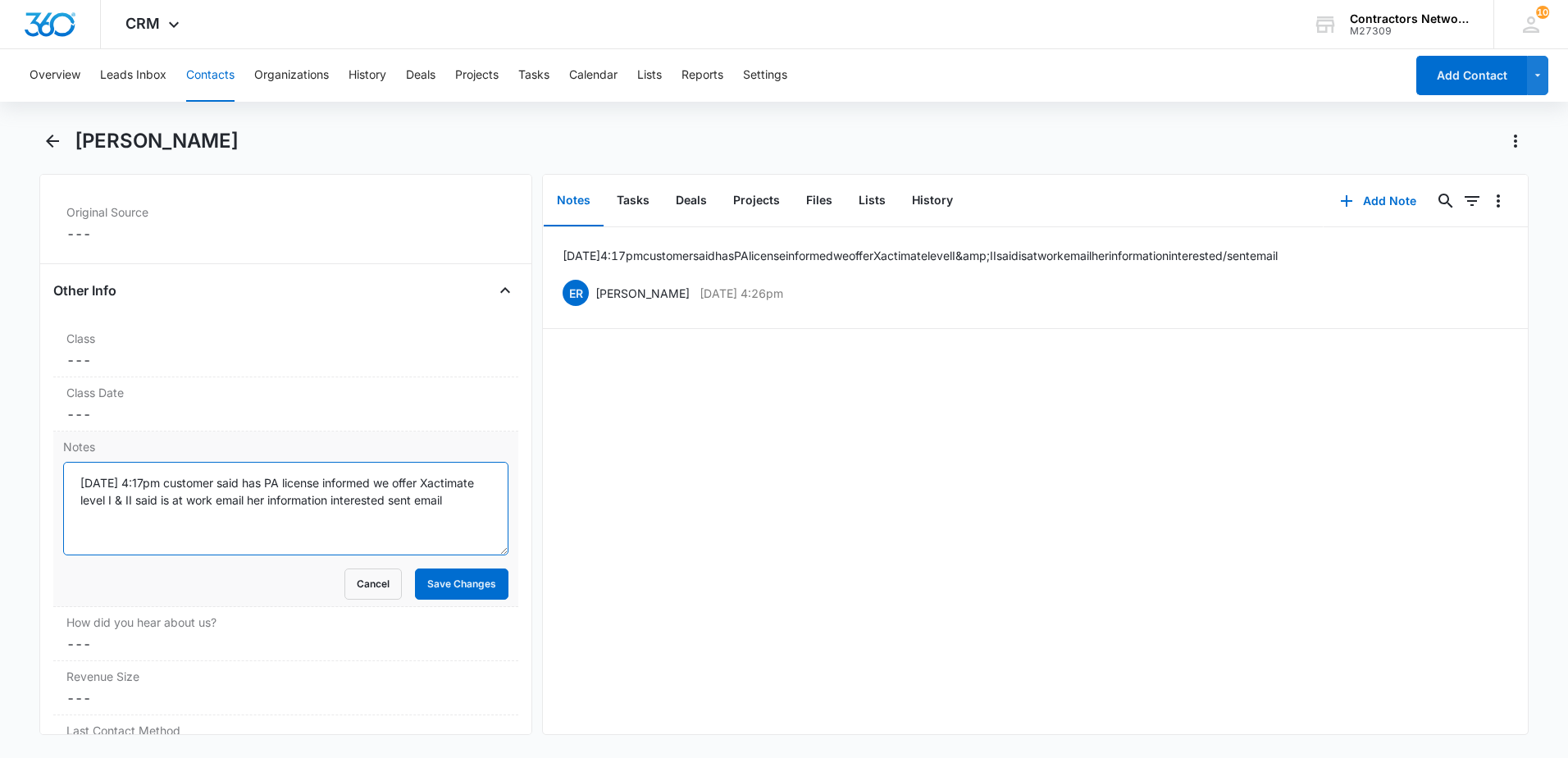
click at [290, 517] on textarea "[DATE] 4:17pm customer said has PA license informed we offer Xactimate level I …" at bounding box center [286, 508] width 445 height 93
type textarea "7/22/2025 4:17pm customer said has PA license informed we offer Xactimate level…"
click at [439, 586] on button "Save Changes" at bounding box center [461, 583] width 93 height 31
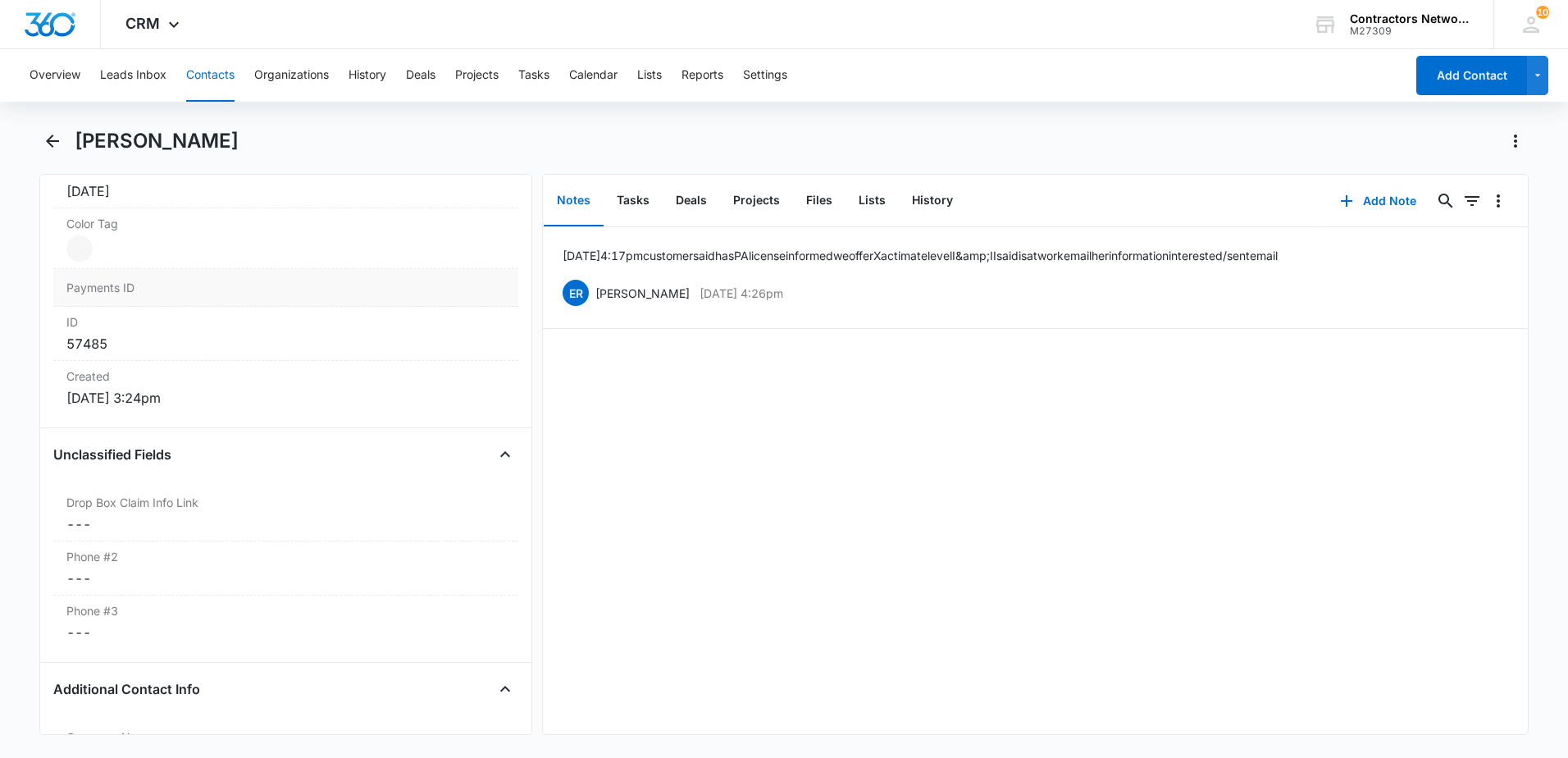
scroll to position [771, 0]
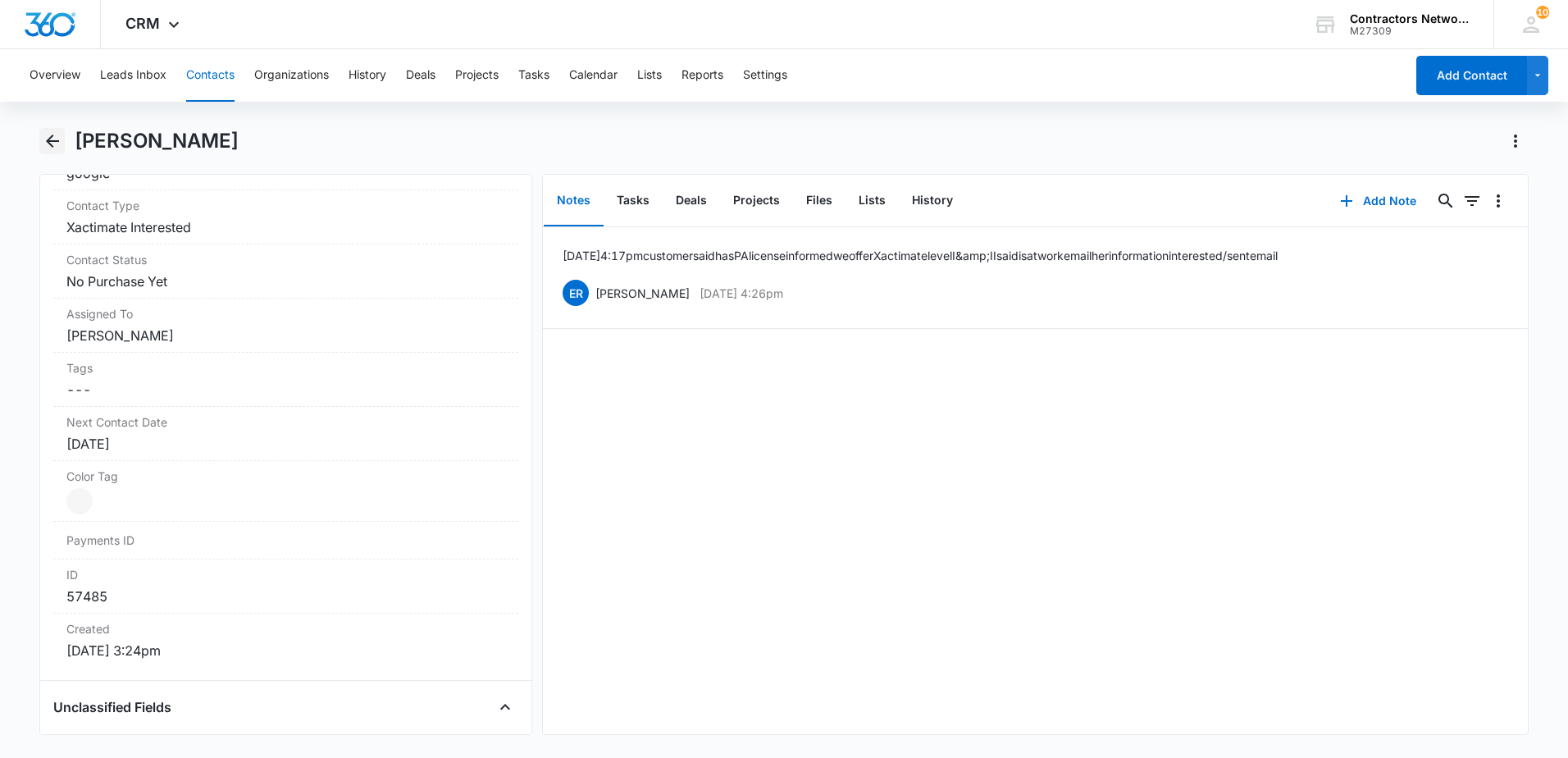
click at [55, 135] on icon "Back" at bounding box center [52, 141] width 20 height 20
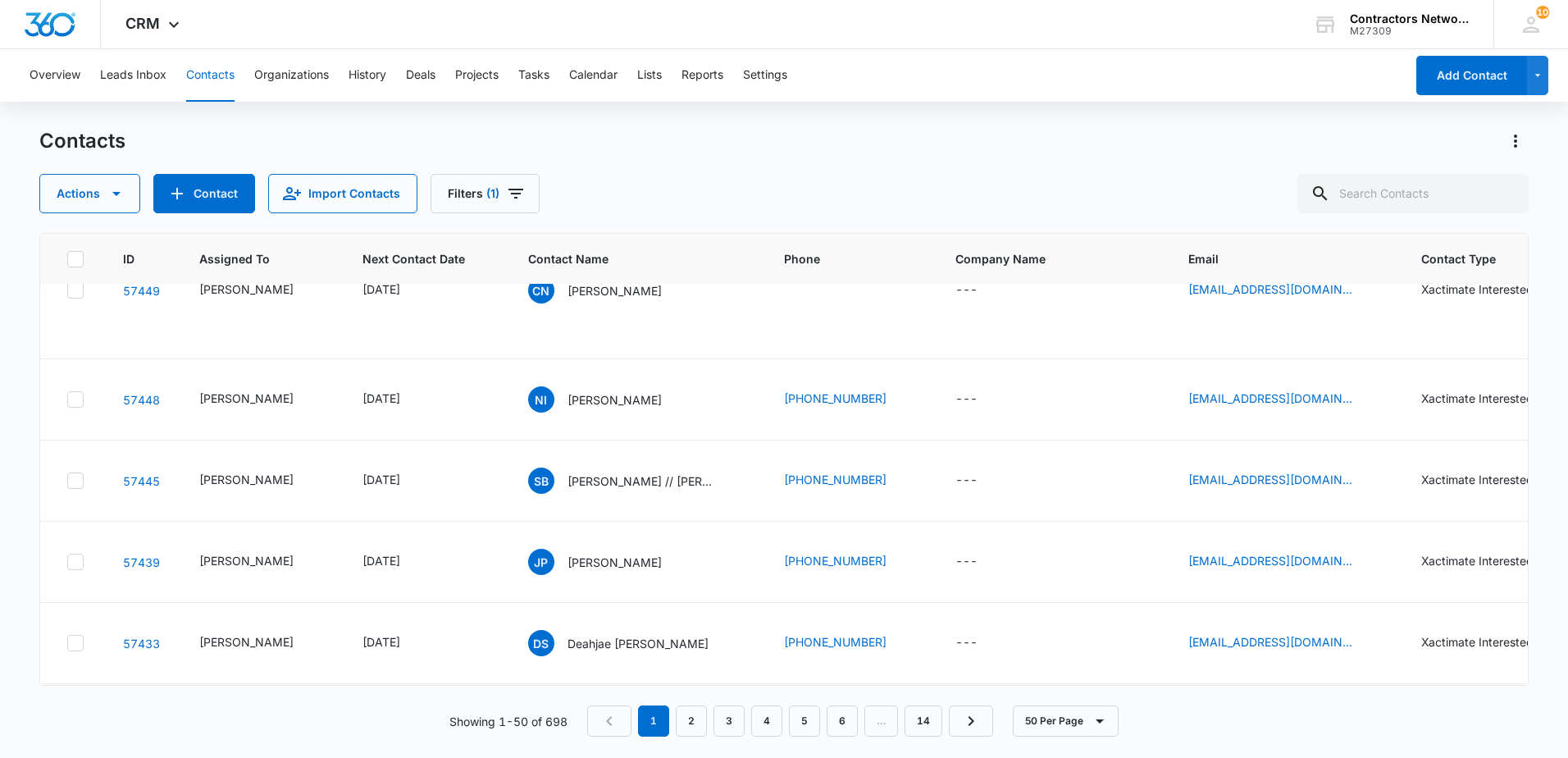
scroll to position [1804, 0]
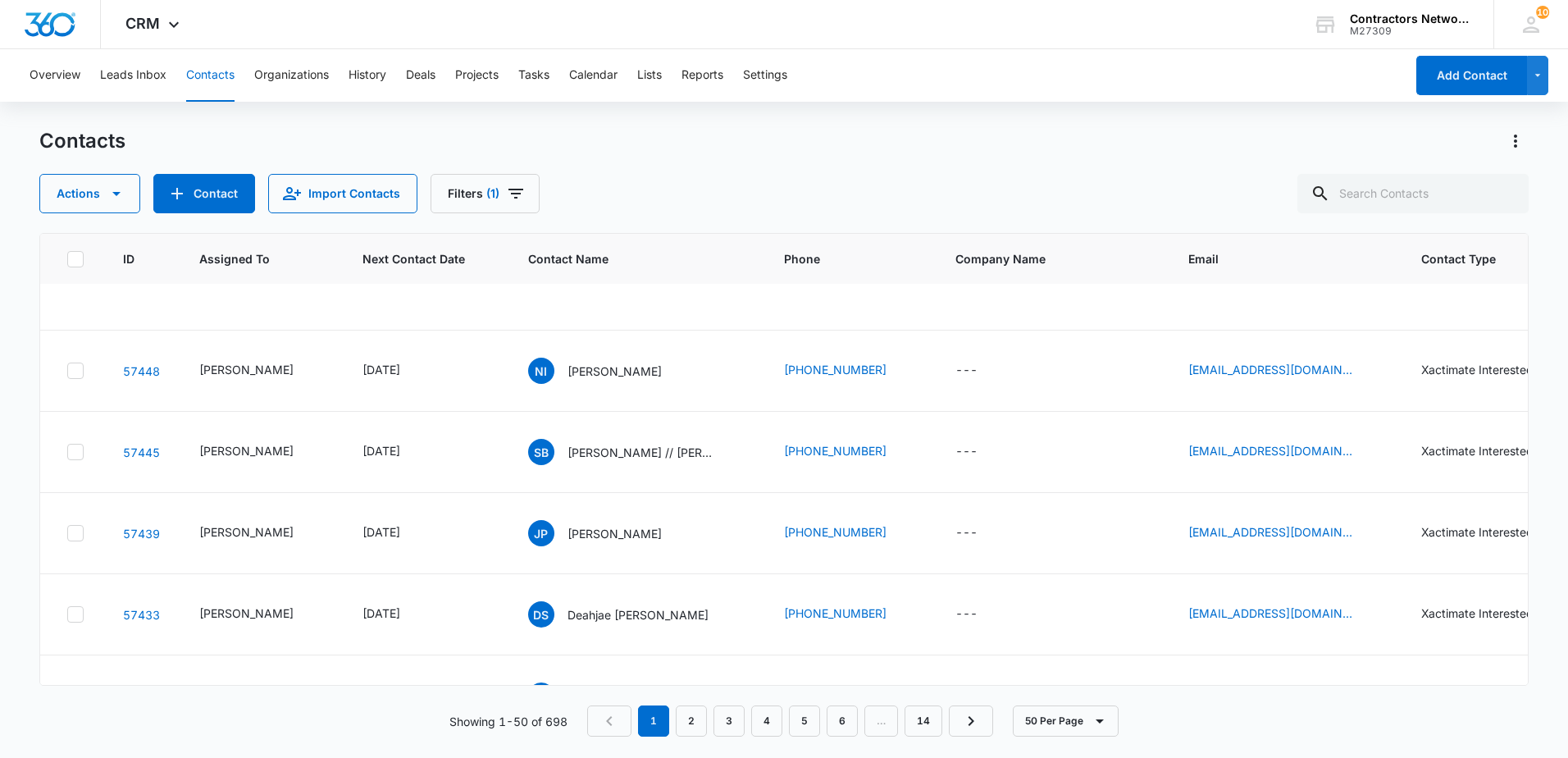
click at [568, 81] on p "[PERSON_NAME]" at bounding box center [614, 71] width 94 height 17
click at [582, 81] on p "[PERSON_NAME]" at bounding box center [614, 71] width 94 height 17
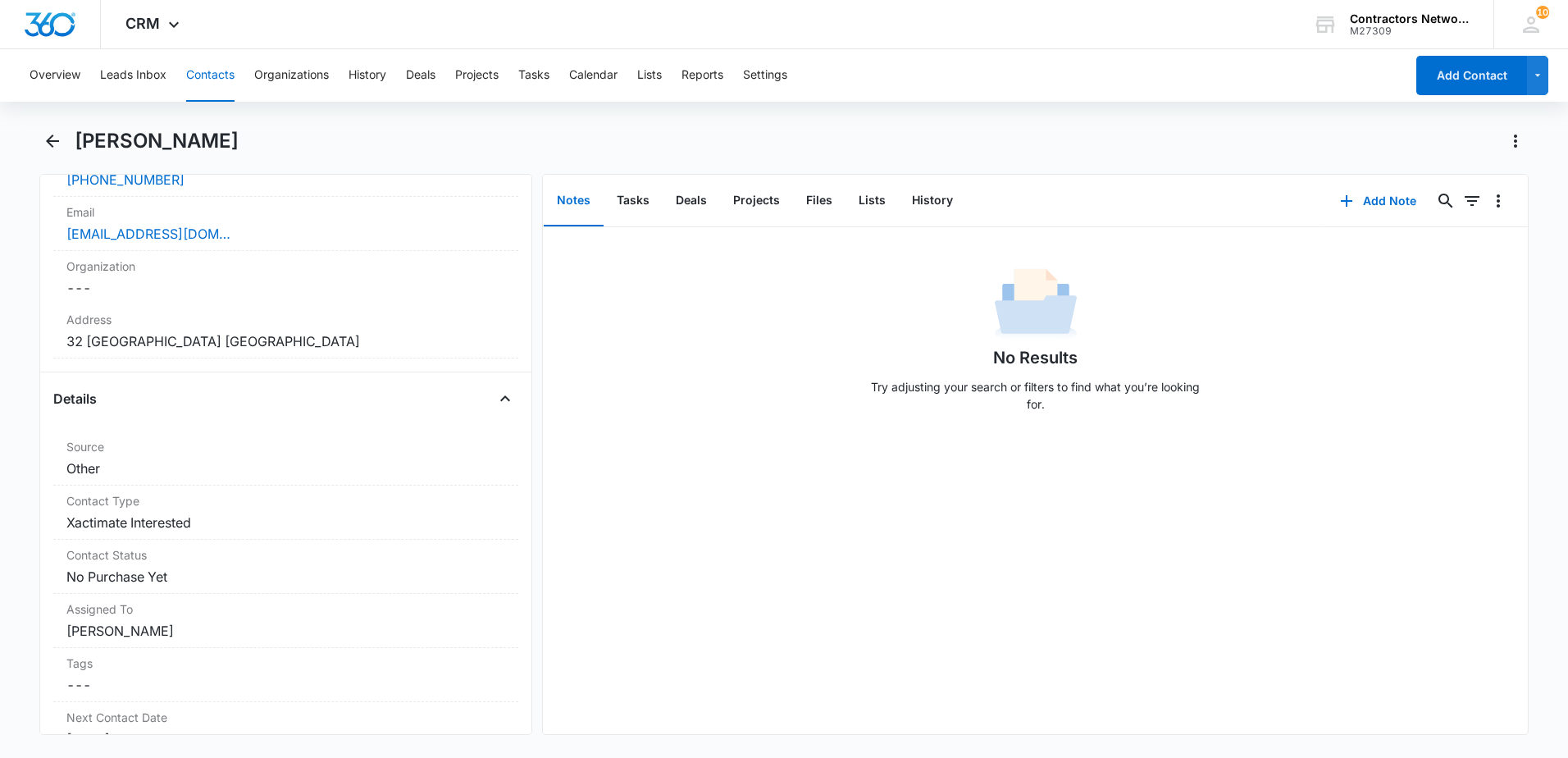
scroll to position [410, 0]
click at [308, 234] on div "[EMAIL_ADDRESS][DOMAIN_NAME]" at bounding box center [286, 232] width 438 height 20
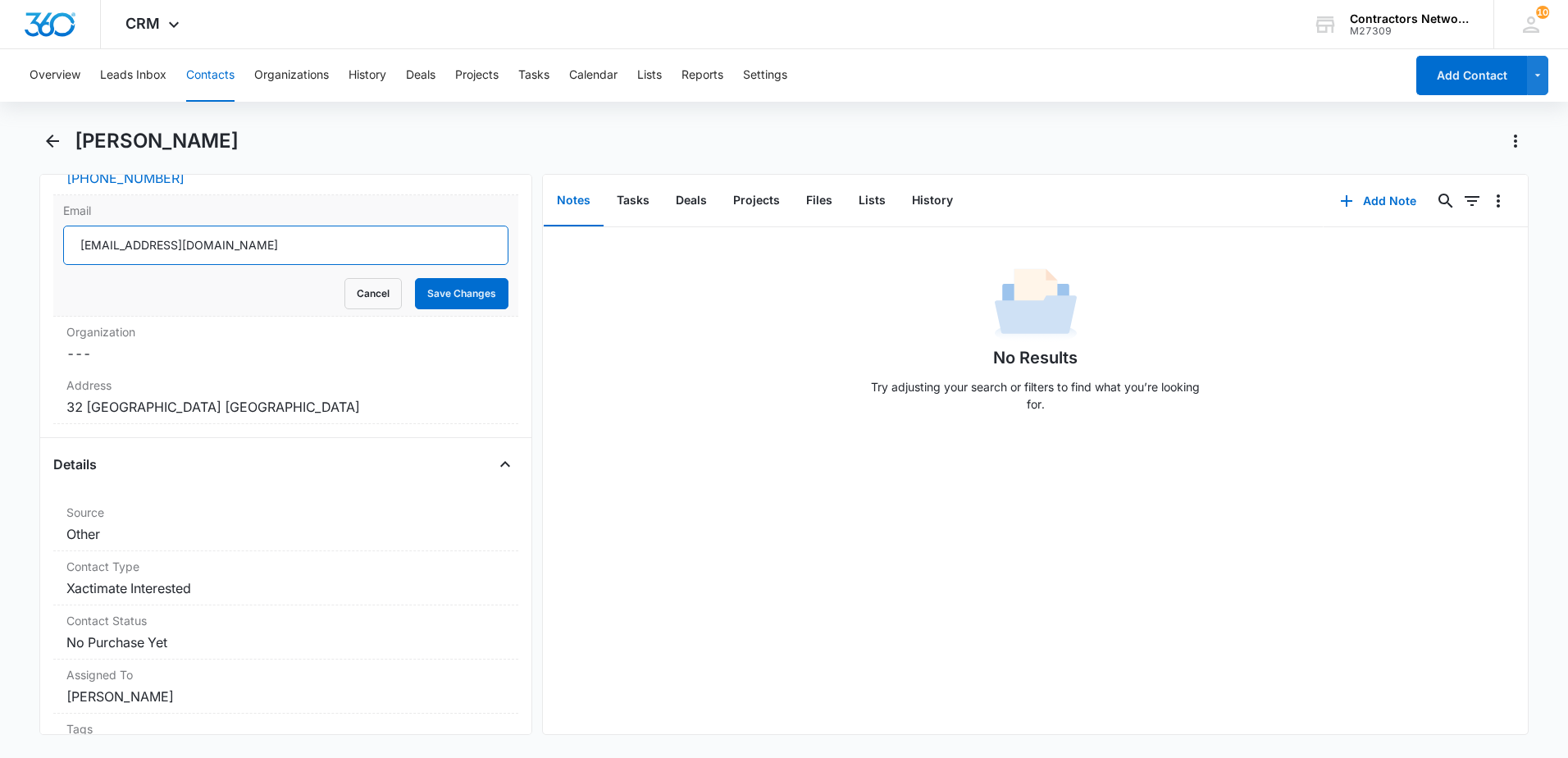
click at [377, 252] on input "[EMAIL_ADDRESS][DOMAIN_NAME]" at bounding box center [286, 245] width 445 height 39
drag, startPoint x: 377, startPoint y: 252, endPoint x: 378, endPoint y: 261, distance: 9.1
click at [378, 261] on input "[EMAIL_ADDRESS][DOMAIN_NAME]" at bounding box center [286, 245] width 445 height 39
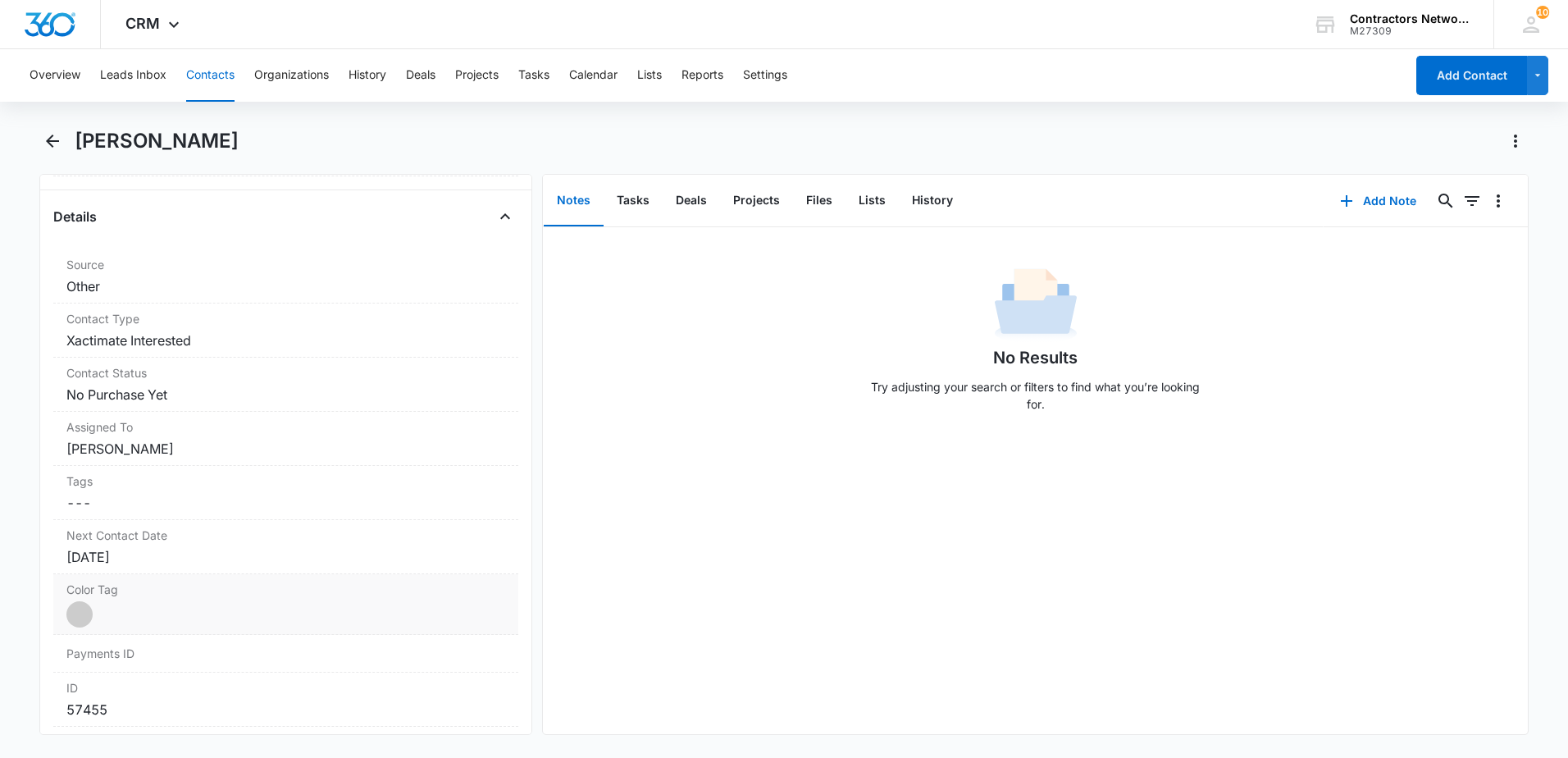
scroll to position [738, 0]
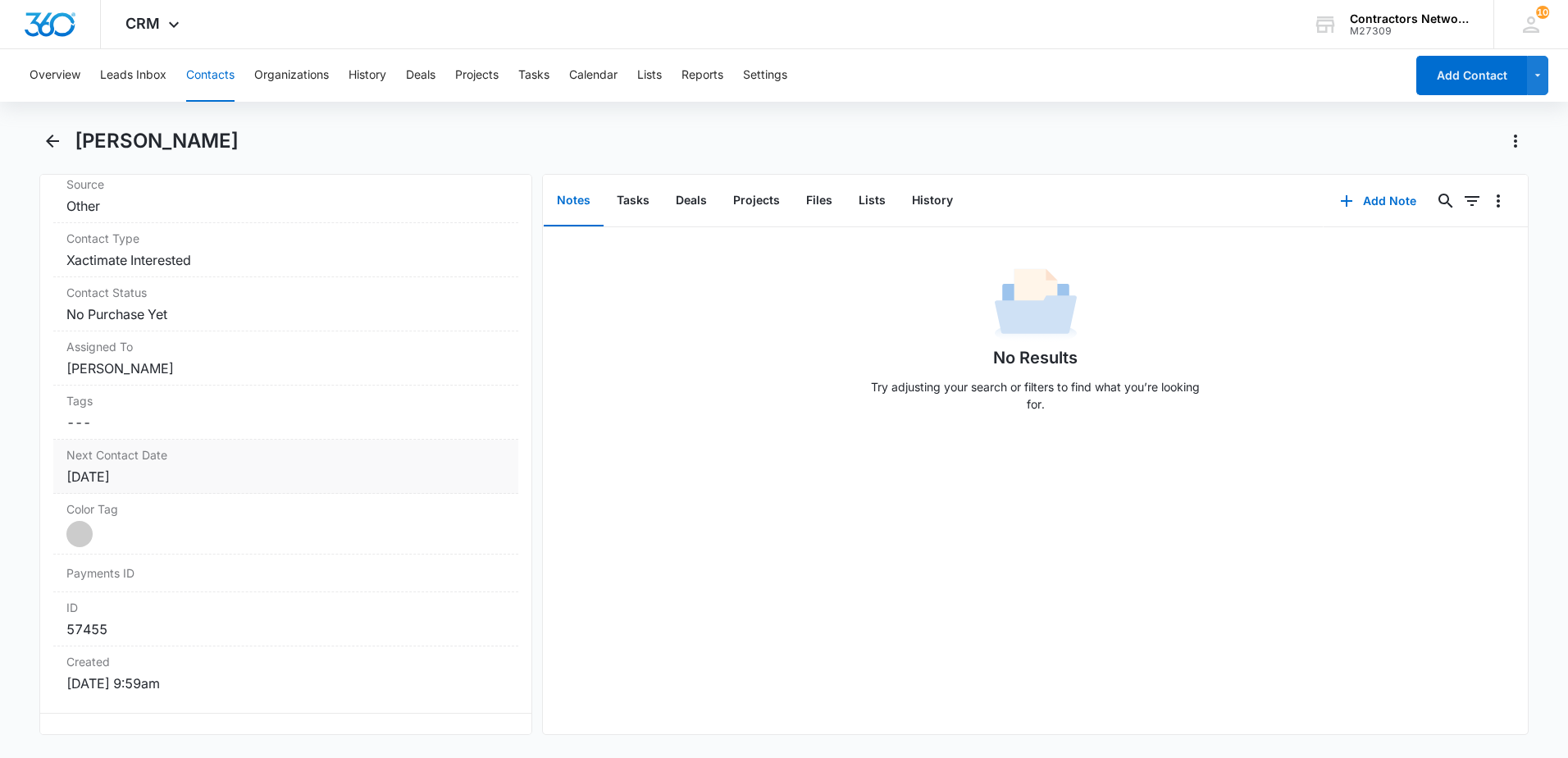
click at [204, 475] on div "[DATE]" at bounding box center [286, 477] width 438 height 20
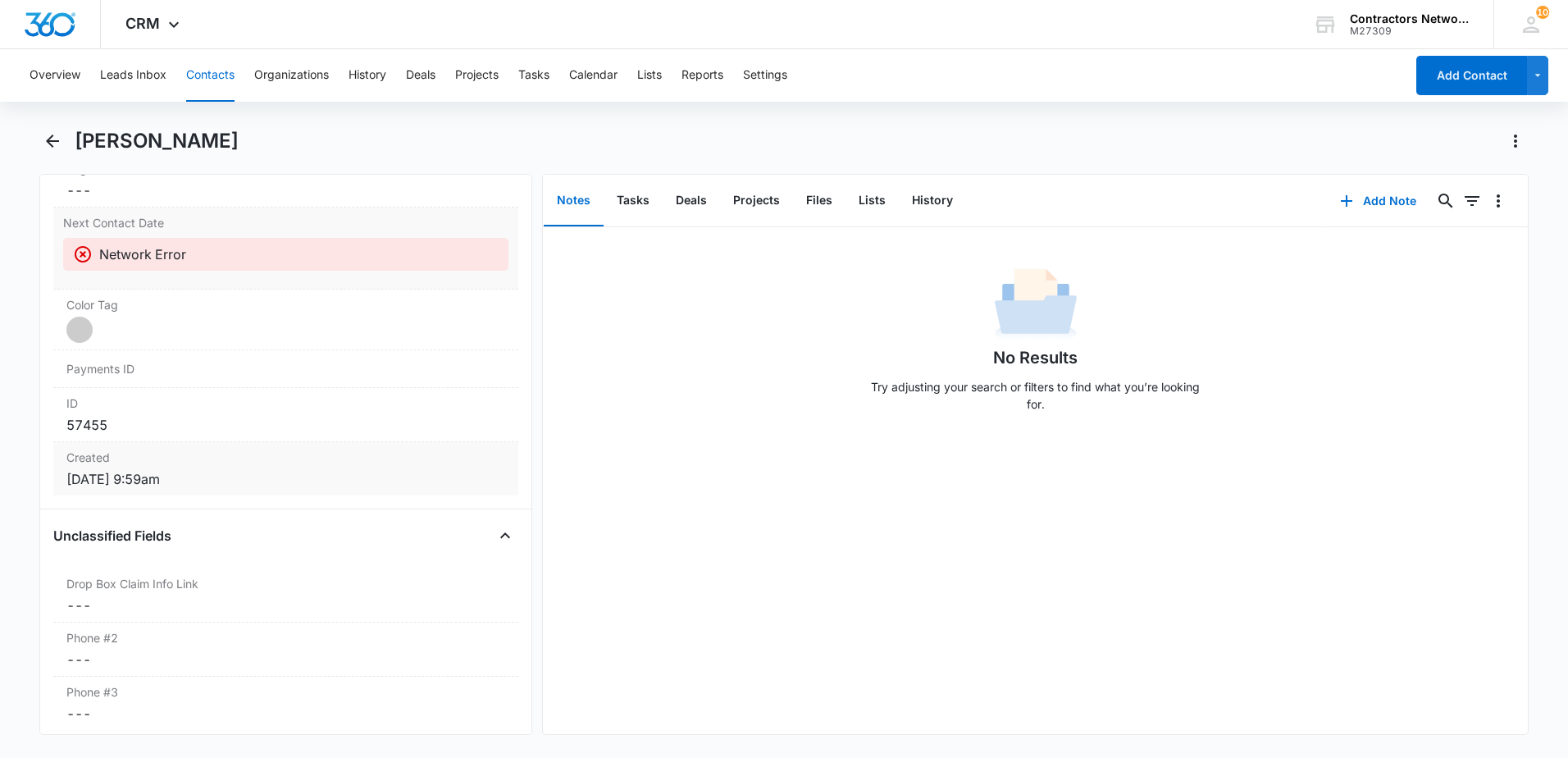
scroll to position [984, 0]
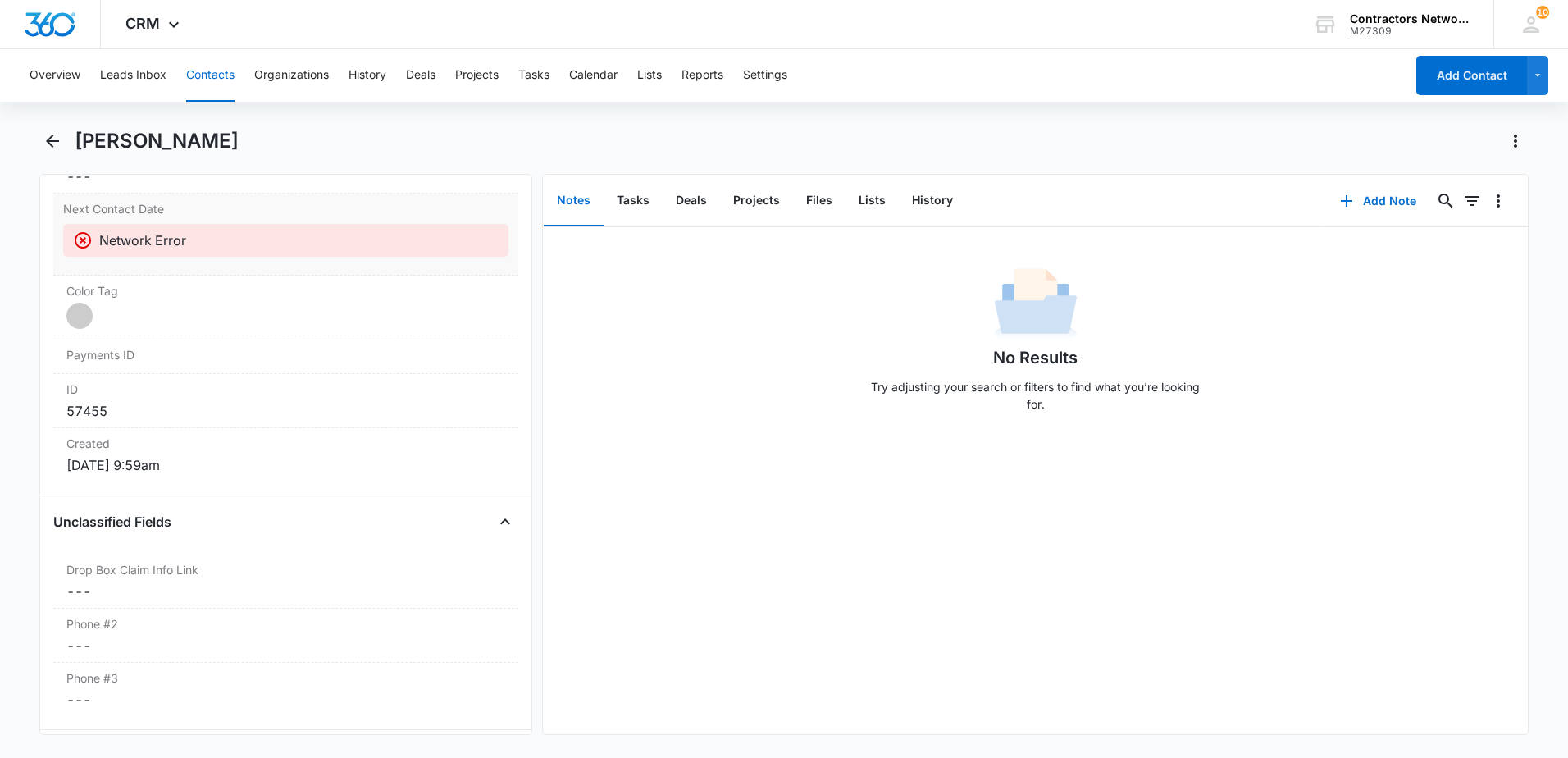
click at [86, 241] on icon at bounding box center [83, 241] width 20 height 20
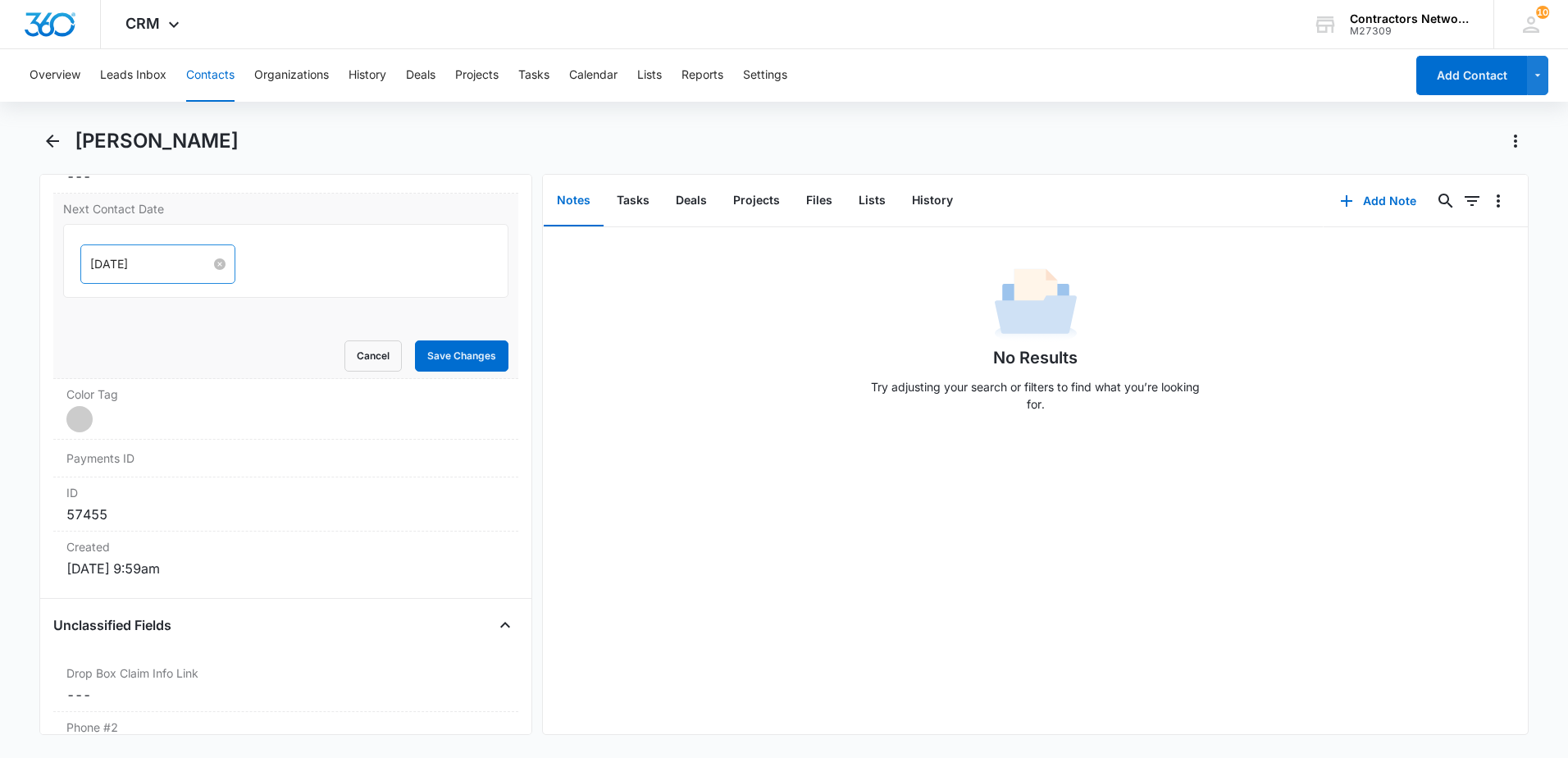
click at [185, 267] on input "[DATE]" at bounding box center [151, 264] width 121 height 18
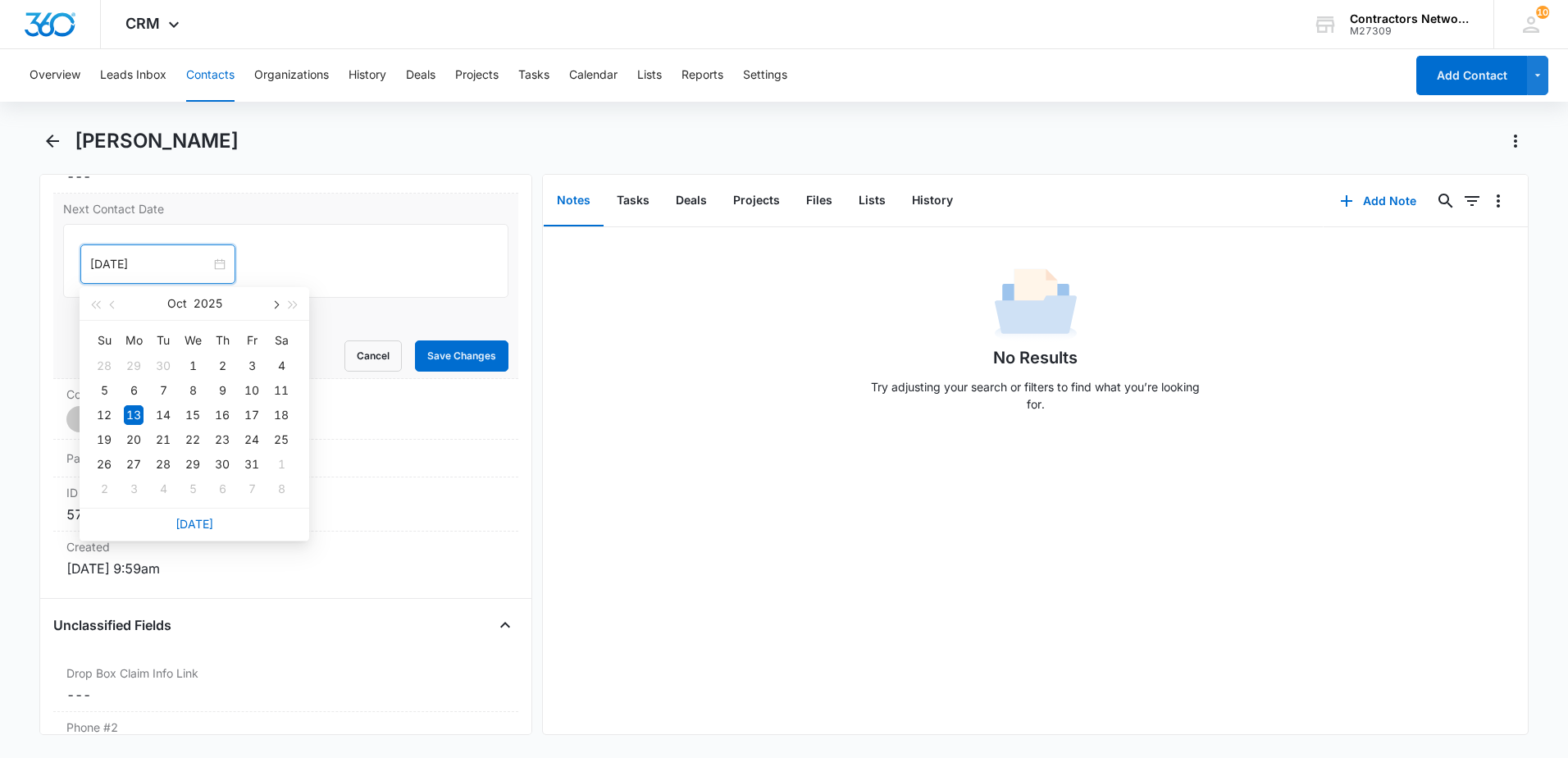
click at [272, 307] on button "button" at bounding box center [274, 303] width 18 height 33
type input "Feb 2, 2026"
click at [132, 488] on div "2" at bounding box center [134, 489] width 20 height 20
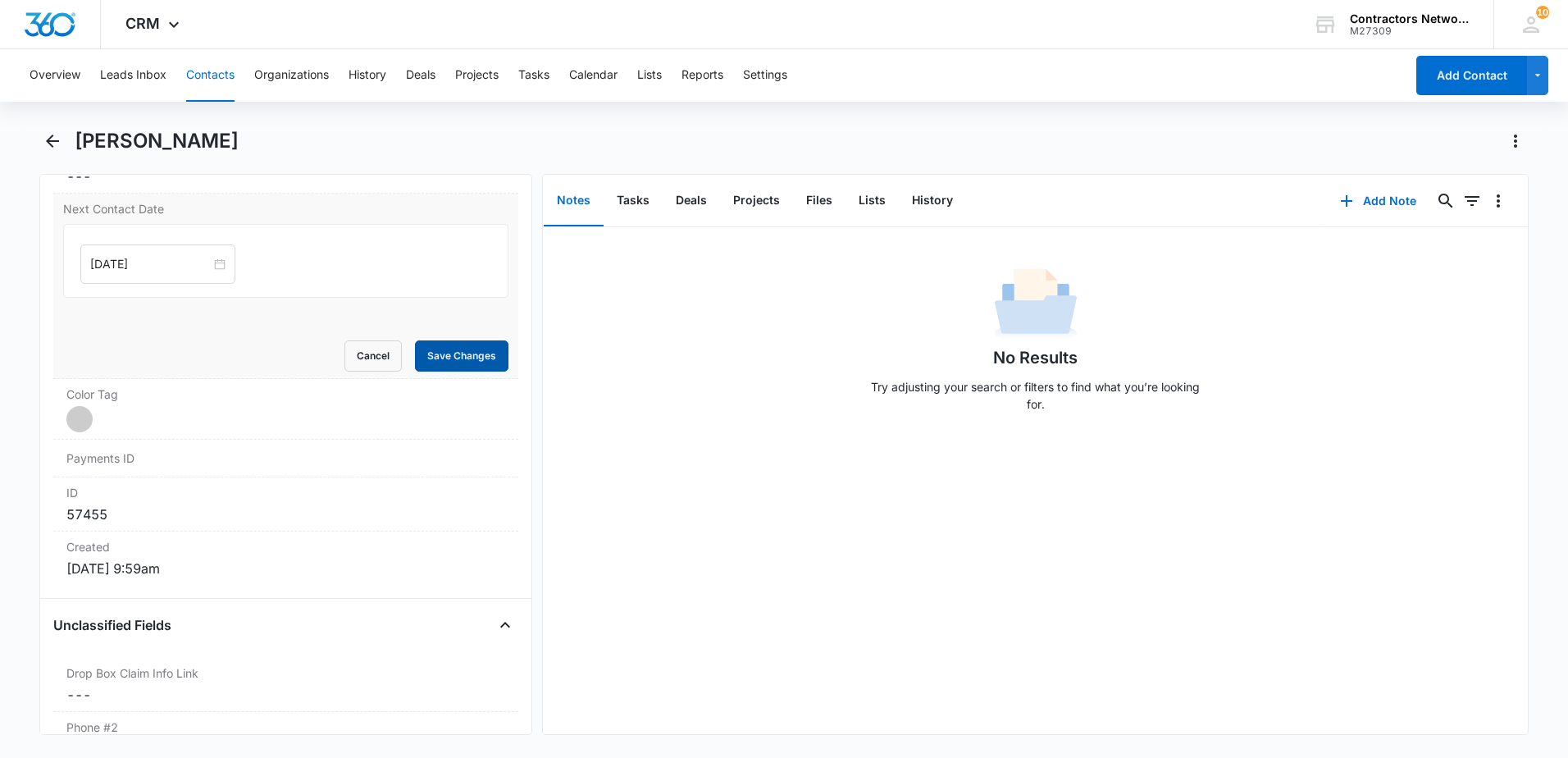
click at [452, 351] on button "Save Changes" at bounding box center [461, 355] width 93 height 31
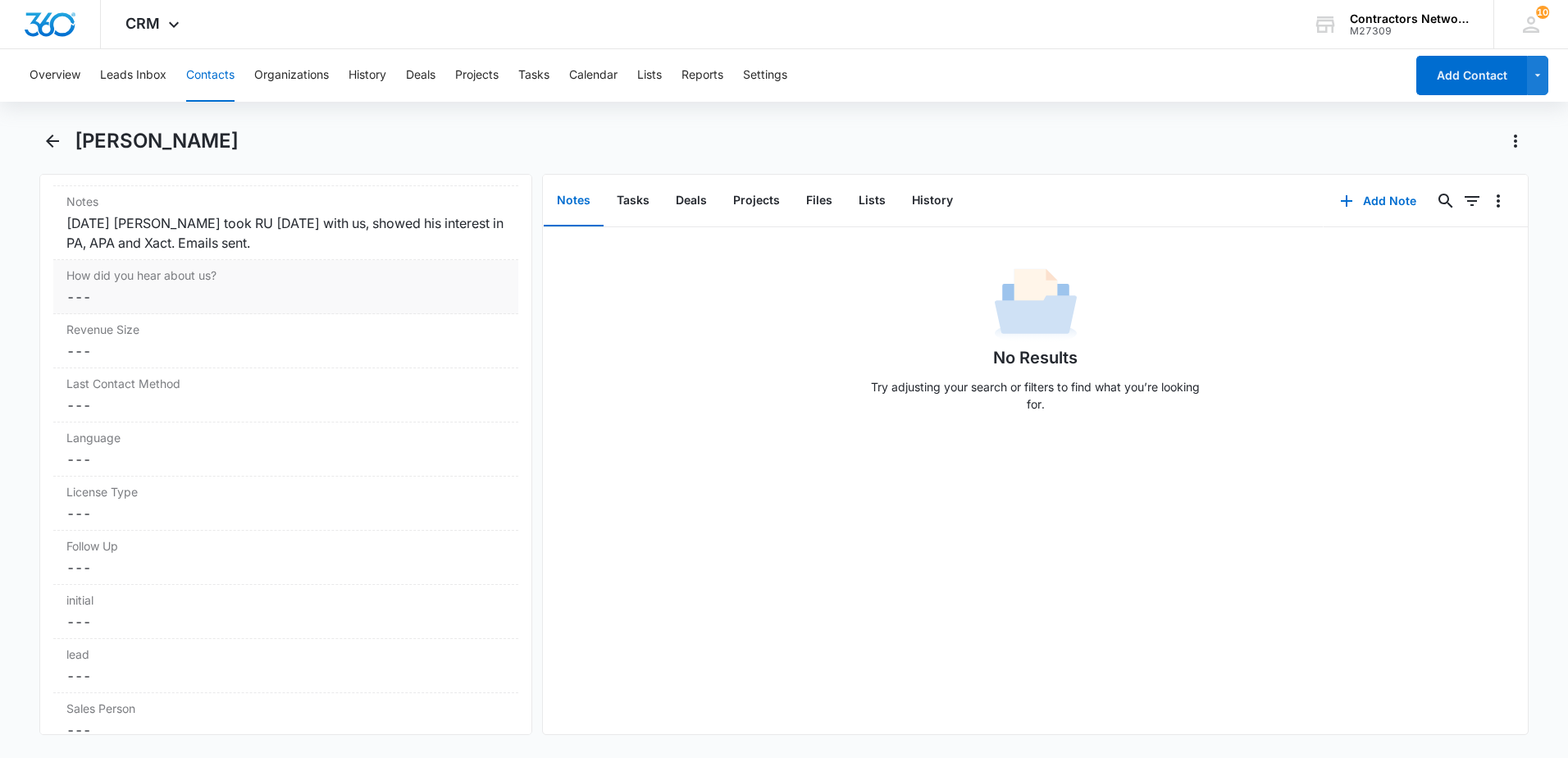
scroll to position [2215, 0]
click at [326, 246] on div "[DATE] [PERSON_NAME] took RU [DATE] with us, showed his interest in PA, APA and…" at bounding box center [286, 232] width 438 height 39
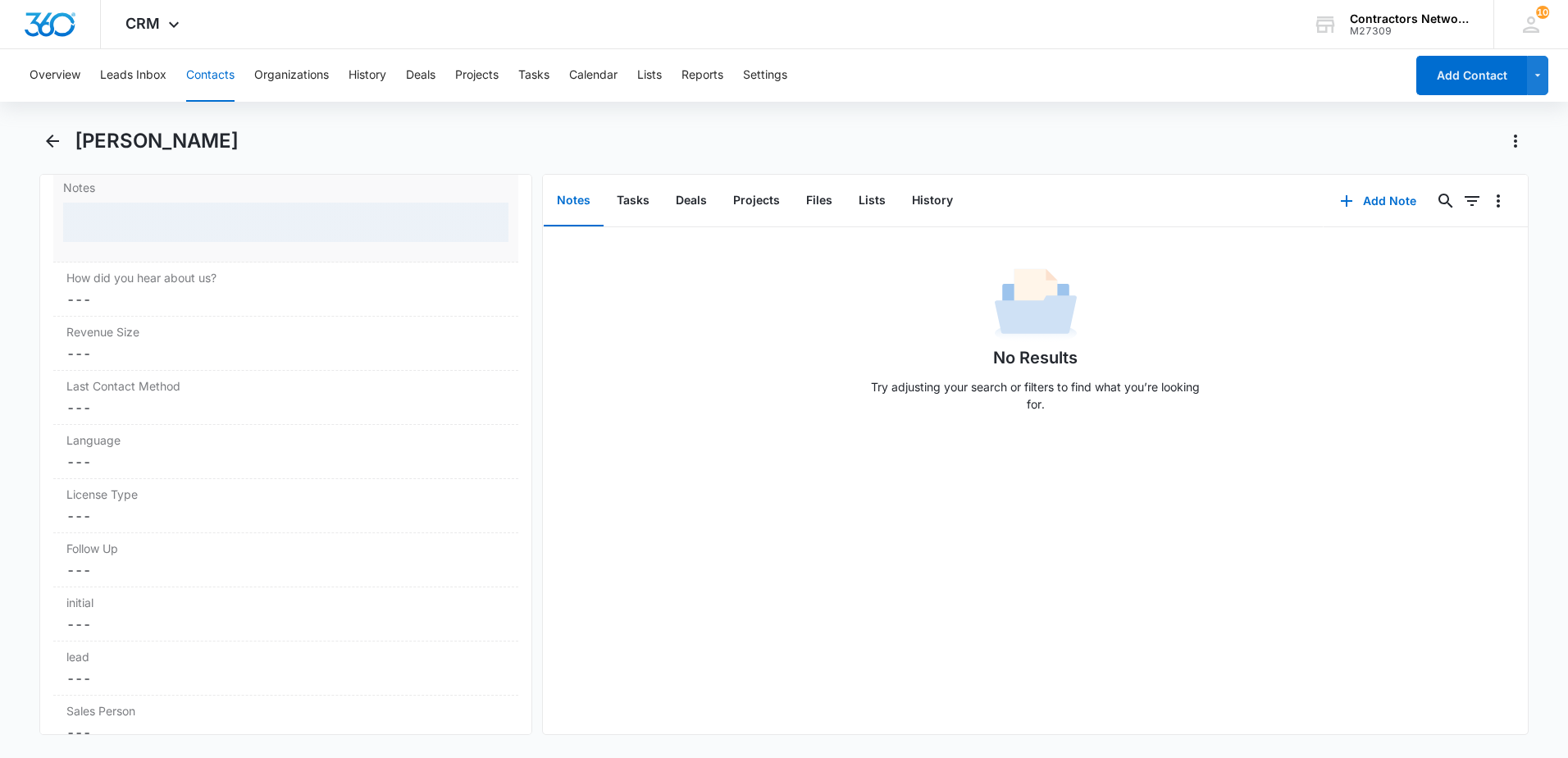
scroll to position [2083, 0]
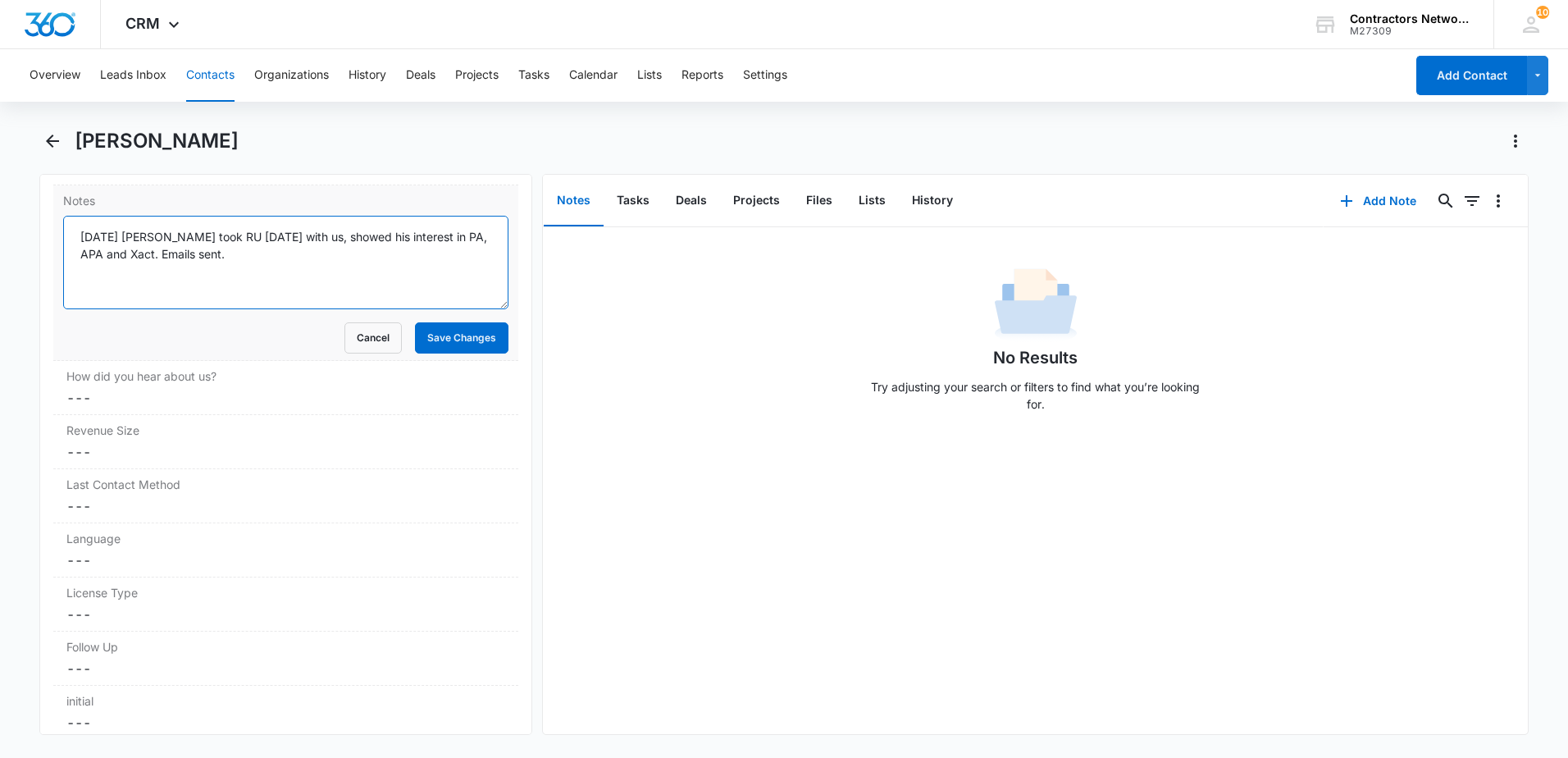
drag, startPoint x: 298, startPoint y: 257, endPoint x: 308, endPoint y: 257, distance: 10.0
click at [307, 257] on textarea "[DATE] [PERSON_NAME] took RU [DATE] with us, showed his interest in PA, APA and…" at bounding box center [286, 262] width 445 height 93
type textarea "7/17/2025 Erik took RU July 2025 with us, showed his interest in PA, APA and Xa…"
click at [427, 345] on button "Save Changes" at bounding box center [461, 337] width 93 height 31
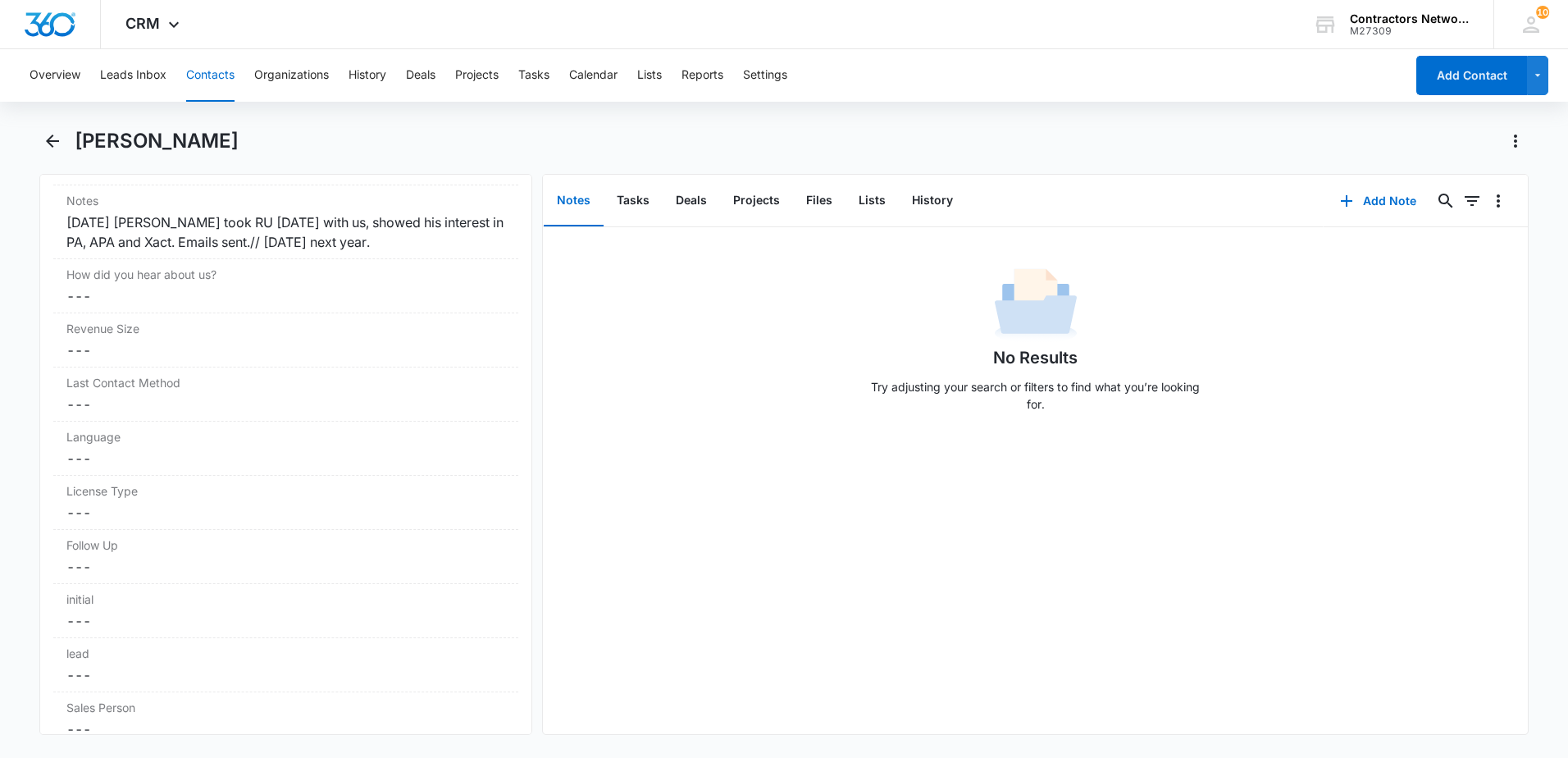
click at [220, 79] on button "Contacts" at bounding box center [210, 75] width 49 height 52
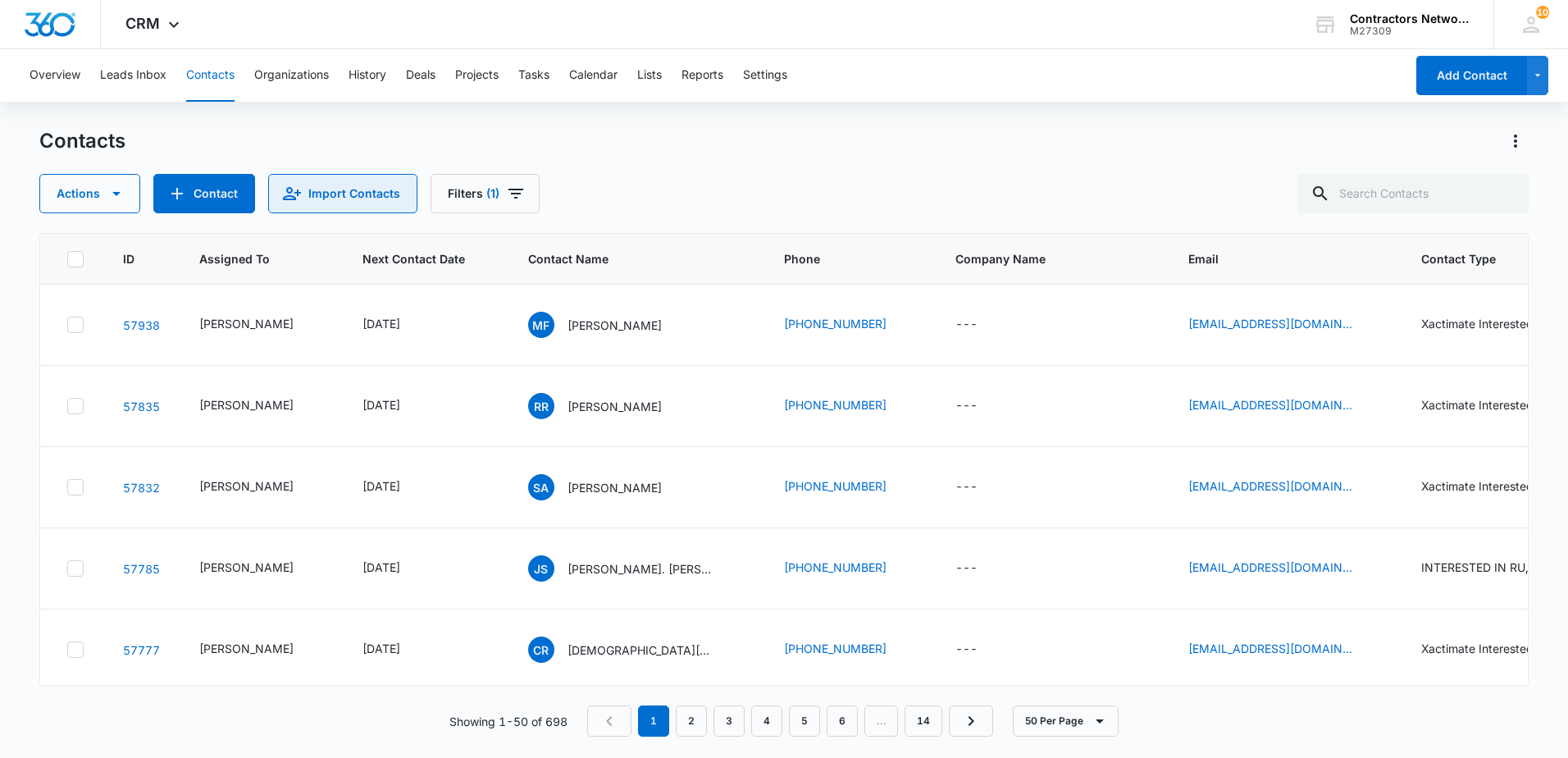
scroll to position [1804, 0]
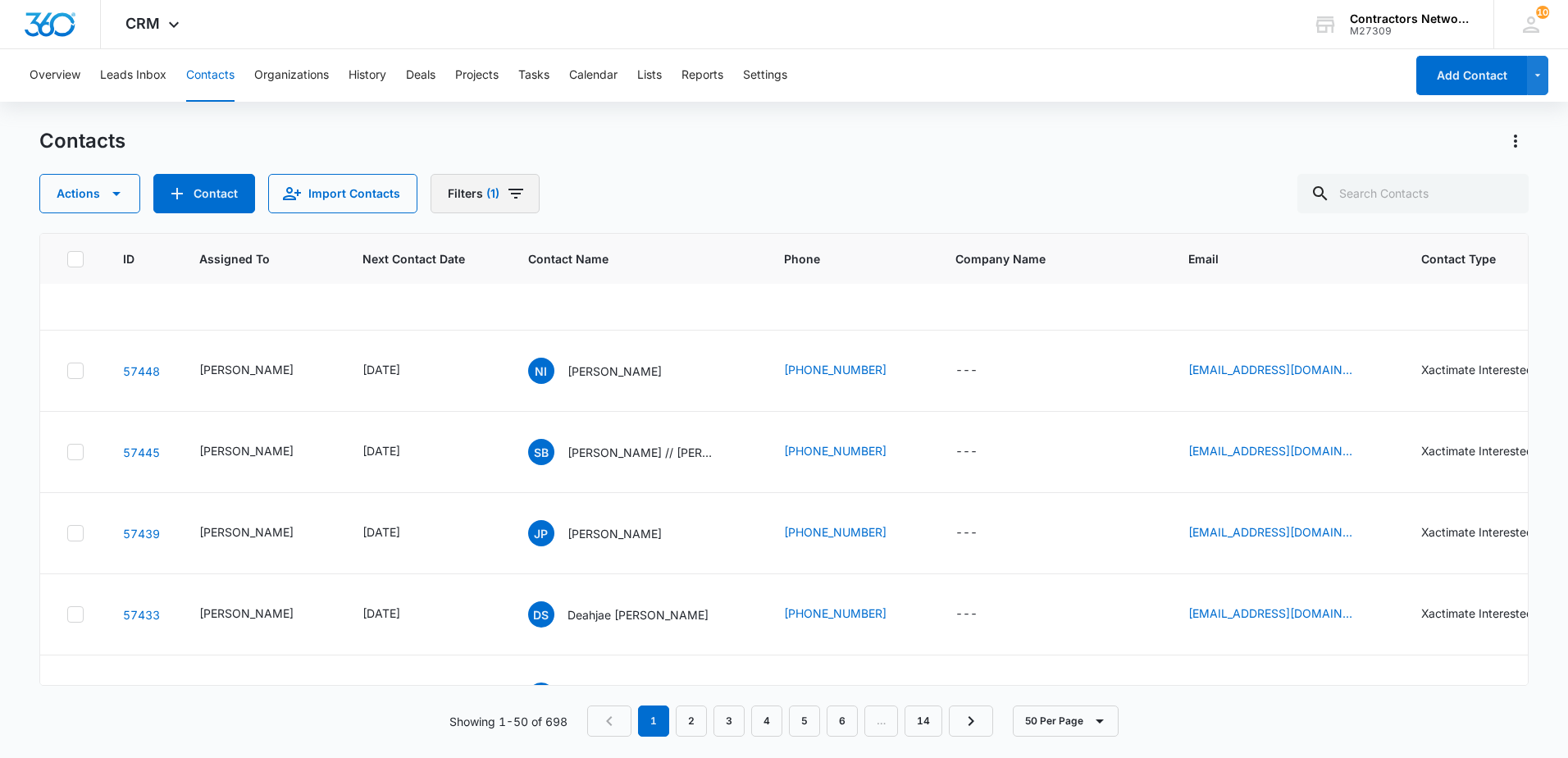
click at [516, 197] on icon "Filters" at bounding box center [516, 193] width 20 height 20
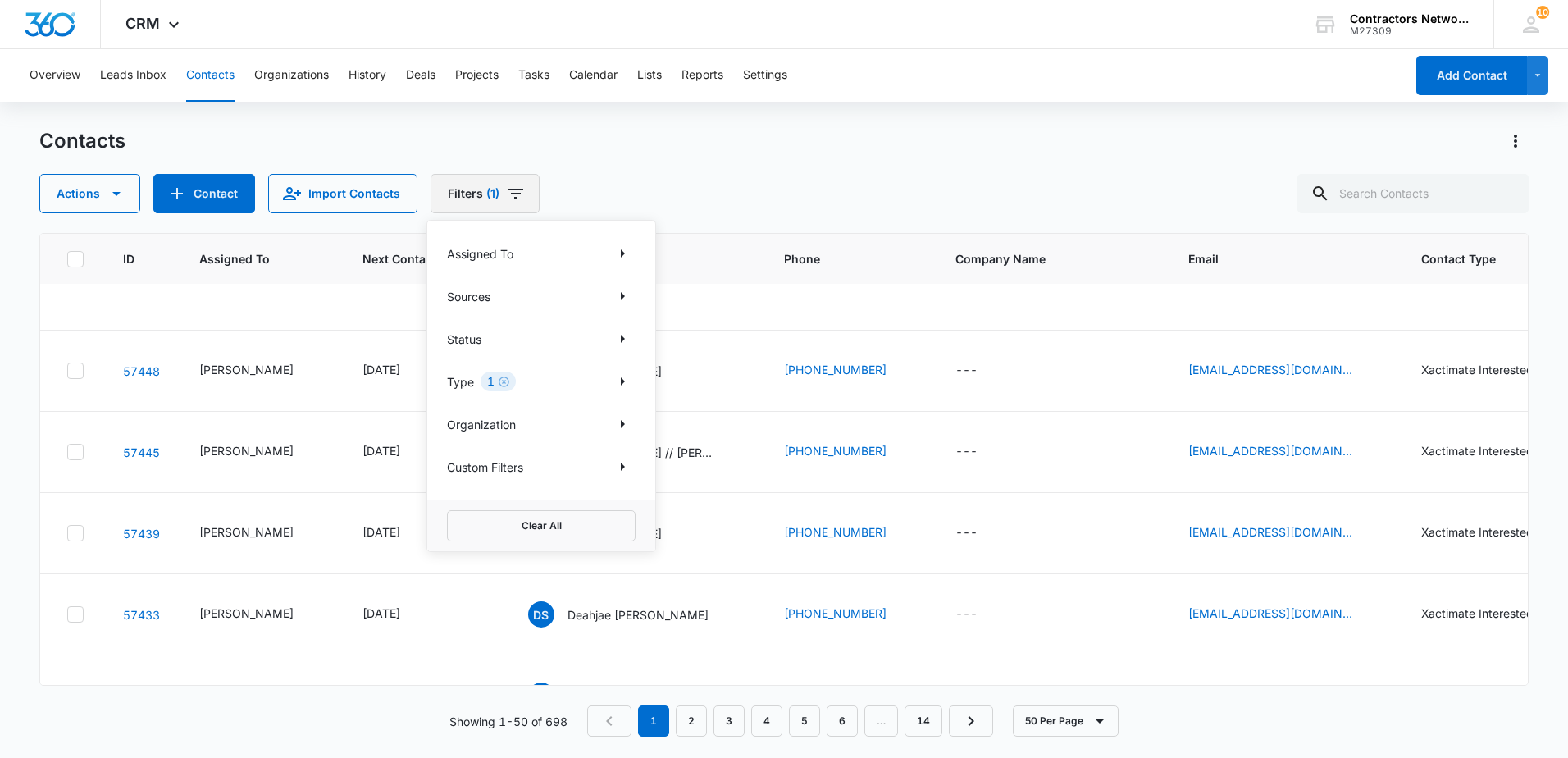
click at [537, 526] on button "Clear All" at bounding box center [541, 525] width 189 height 31
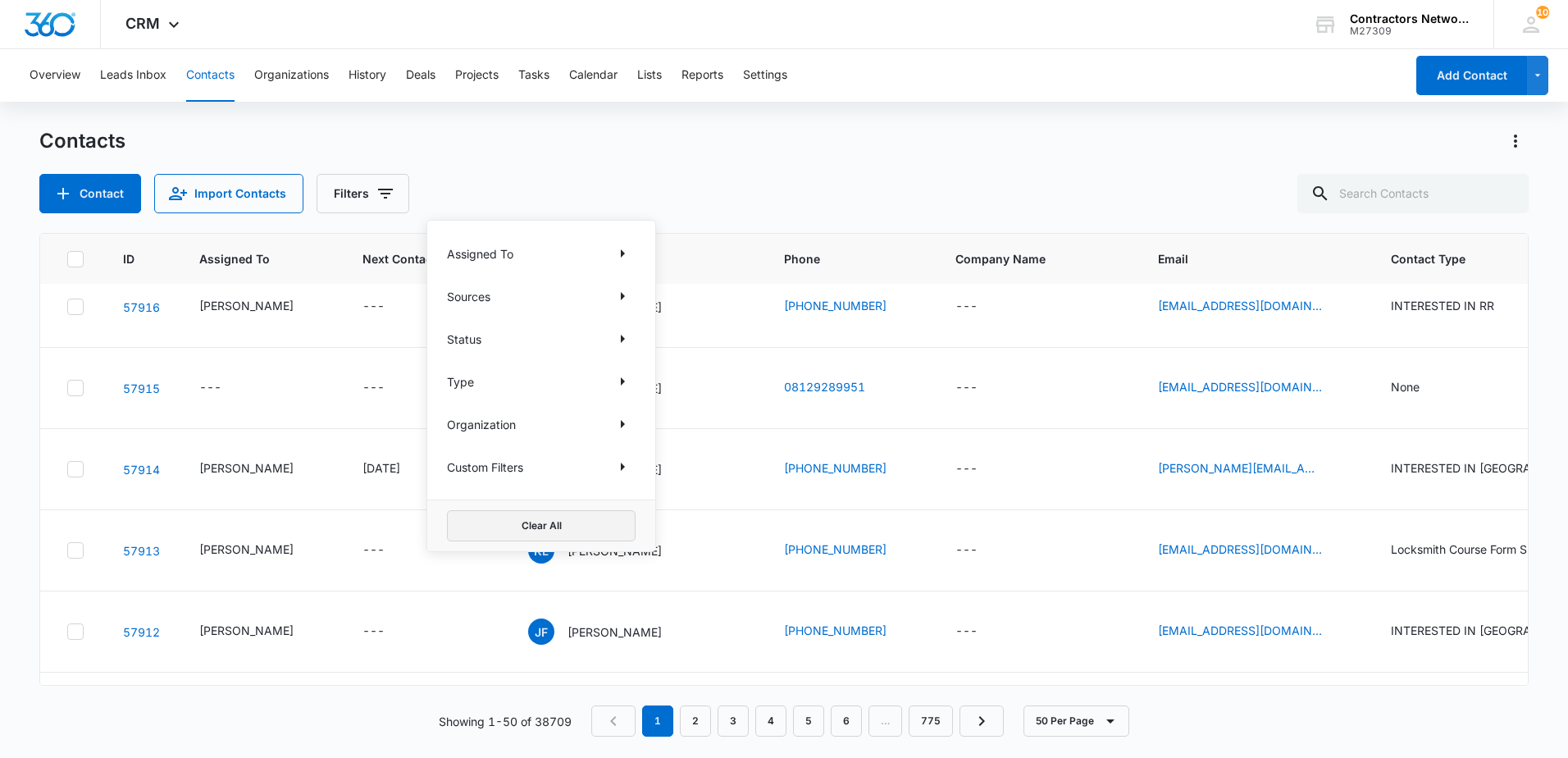
scroll to position [0, 0]
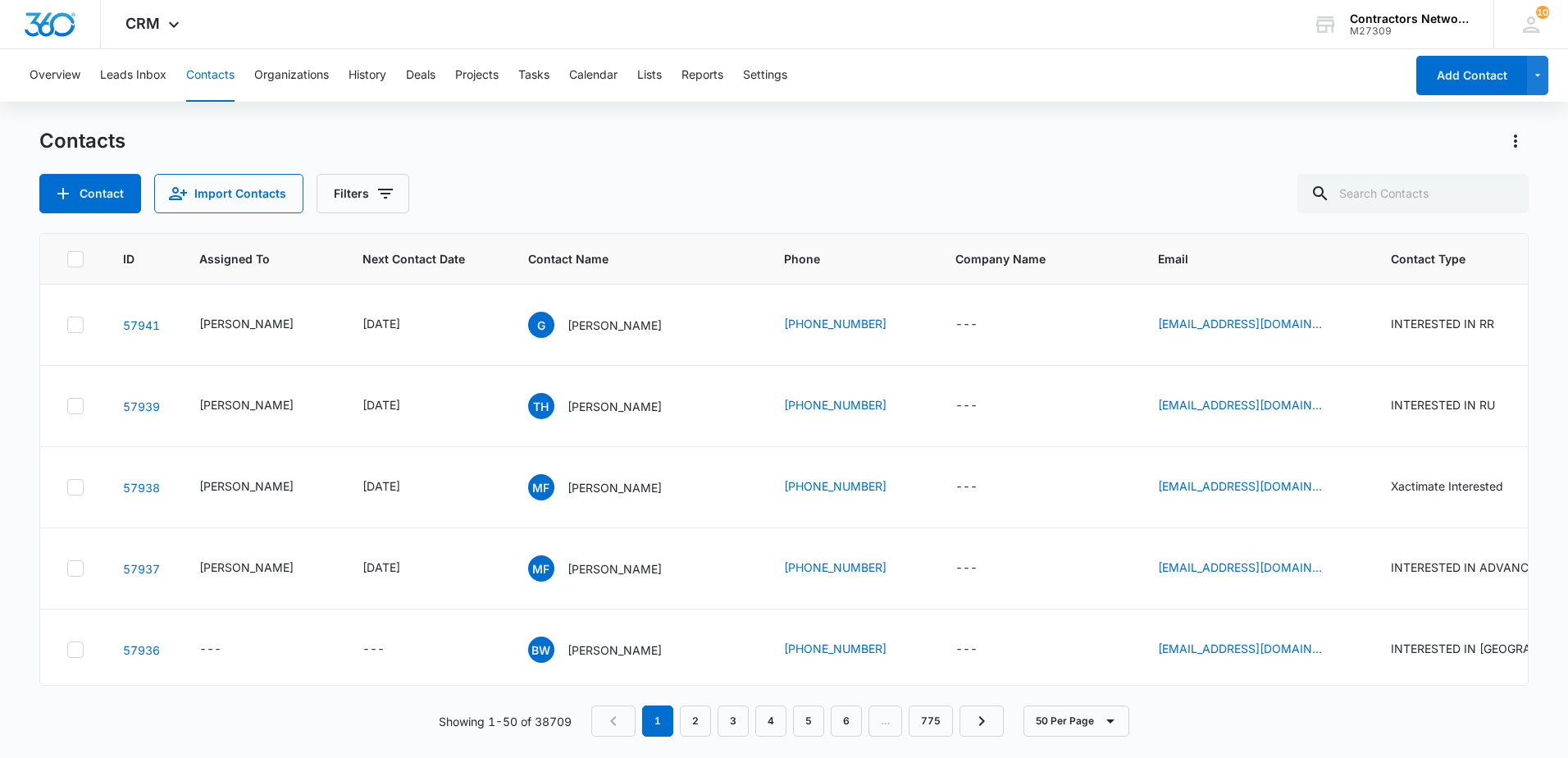
click at [845, 182] on div "Contact Import Contacts Filters" at bounding box center [784, 193] width 1489 height 39
